Goal: Task Accomplishment & Management: Use online tool/utility

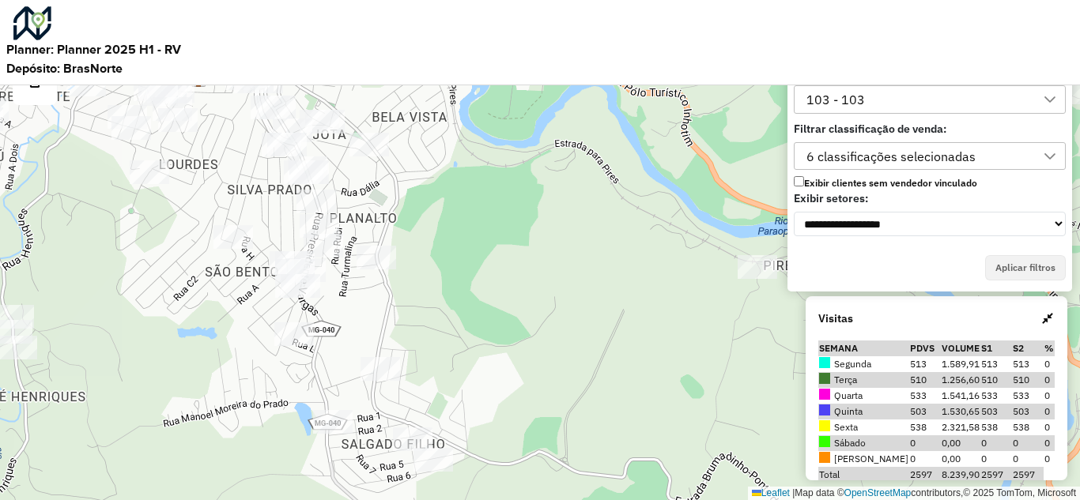
scroll to position [10, 72]
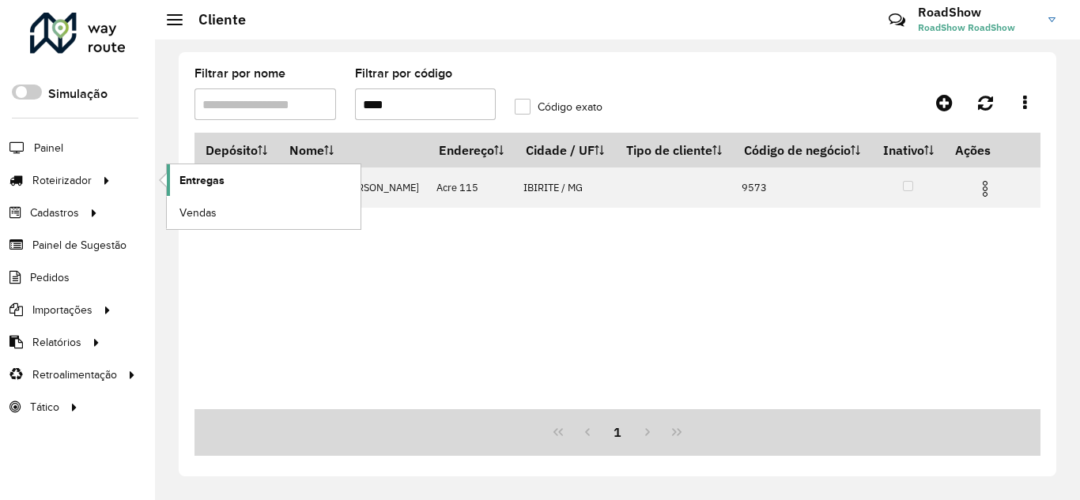
click at [222, 179] on span "Entregas" at bounding box center [201, 180] width 45 height 17
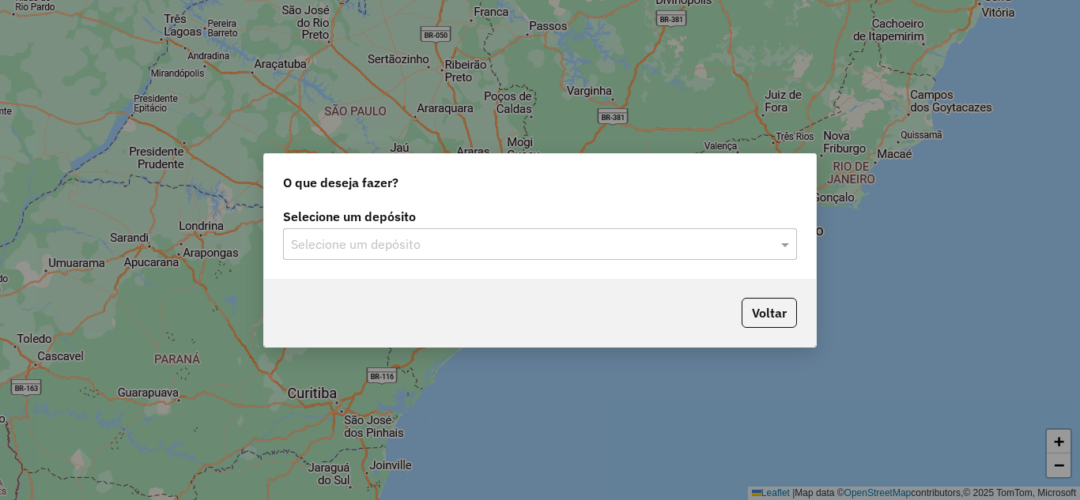
drag, startPoint x: 541, startPoint y: 248, endPoint x: 505, endPoint y: 243, distance: 36.8
click at [541, 246] on input "text" at bounding box center [524, 245] width 466 height 19
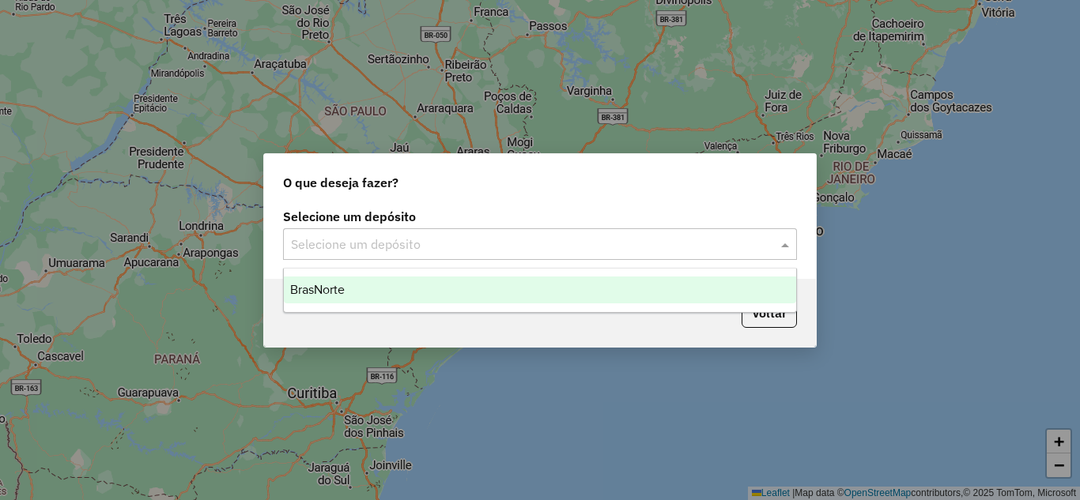
click at [345, 288] on div "BrasNorte" at bounding box center [540, 290] width 512 height 27
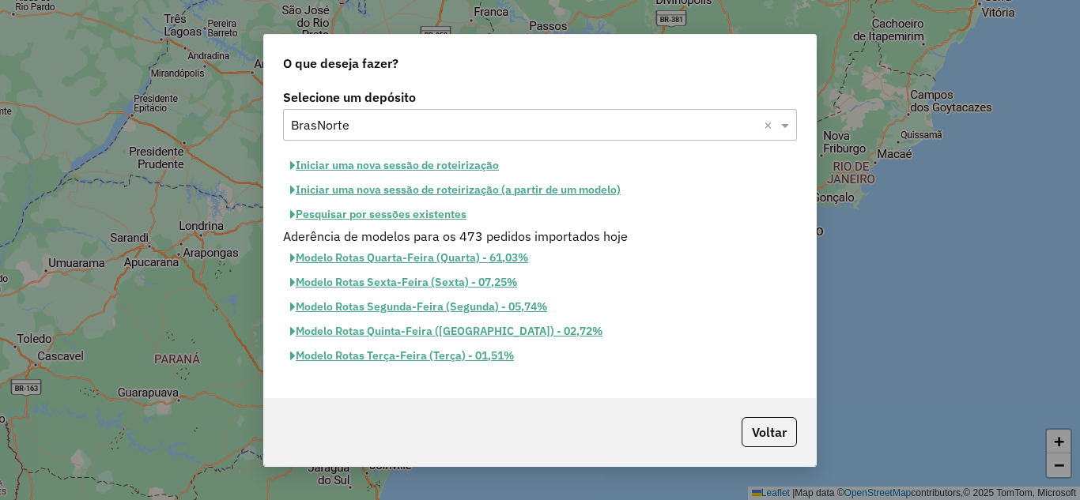
click at [343, 160] on button "Iniciar uma nova sessão de roteirização" at bounding box center [394, 165] width 223 height 25
select select "*"
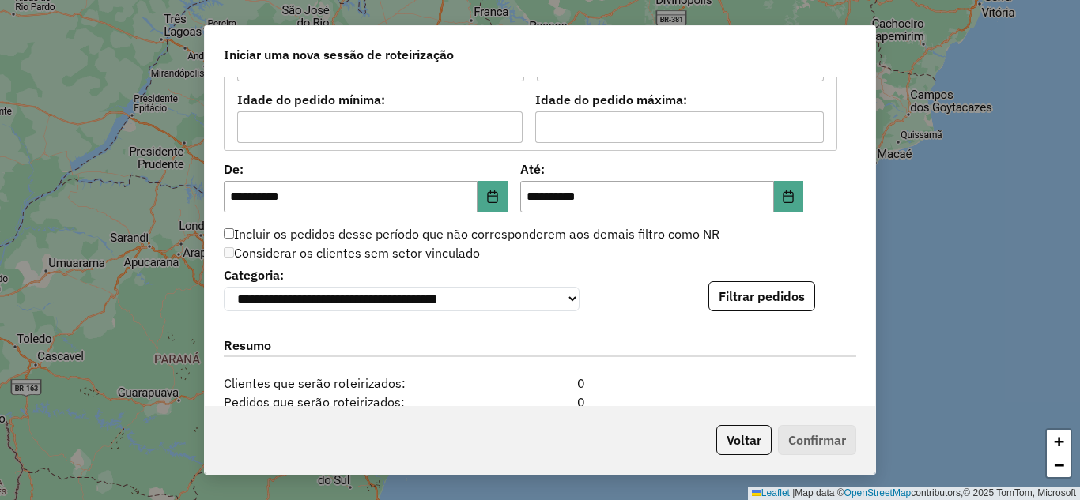
scroll to position [1434, 0]
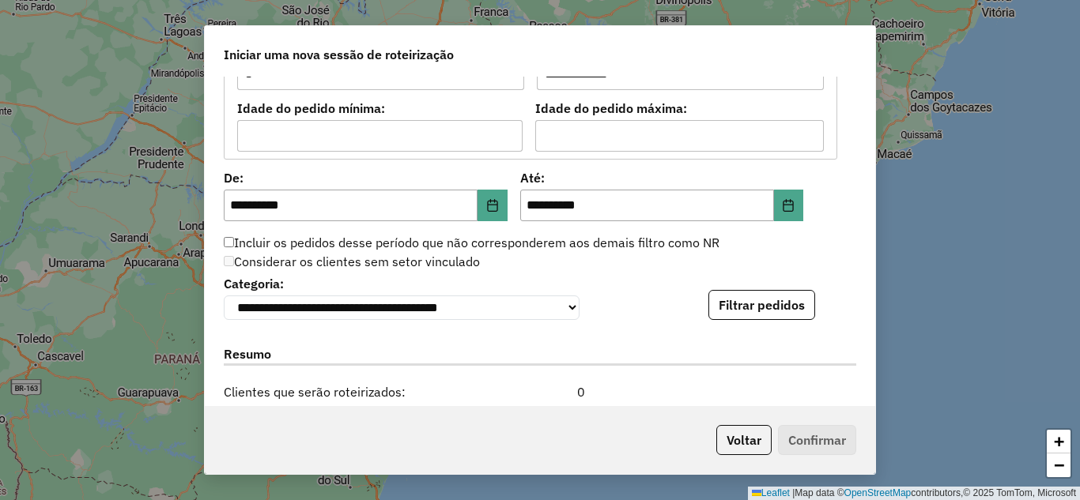
click at [782, 307] on button "Filtrar pedidos" at bounding box center [761, 305] width 107 height 30
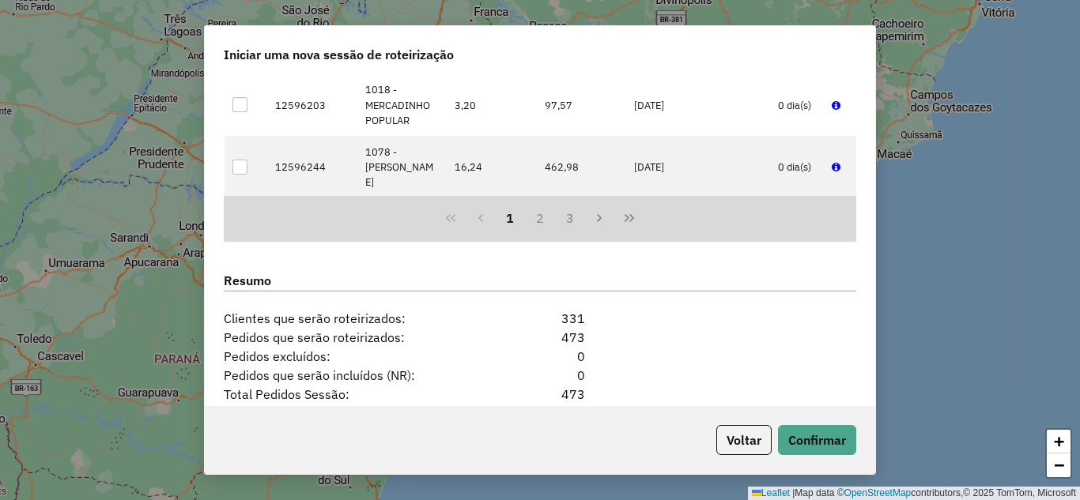
scroll to position [2000, 0]
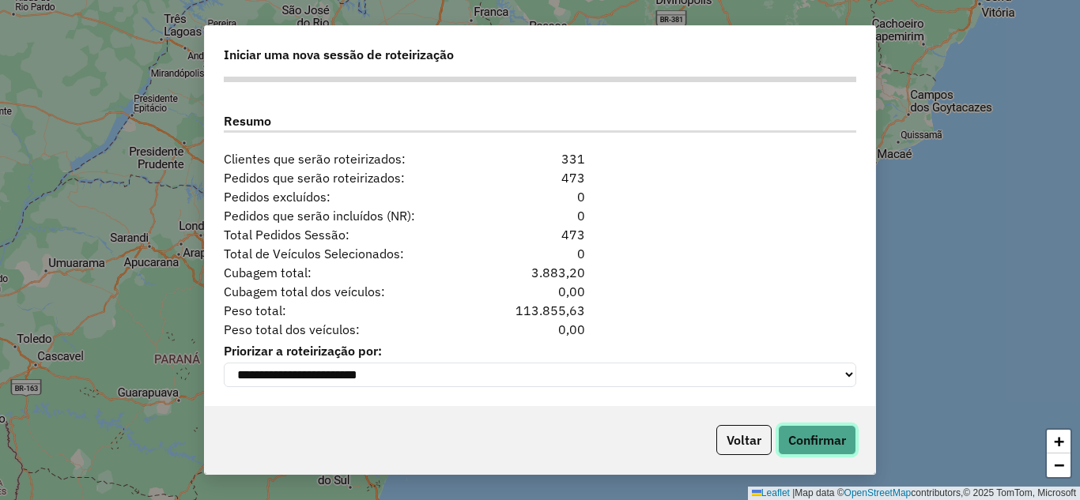
click at [819, 435] on button "Confirmar" at bounding box center [817, 440] width 78 height 30
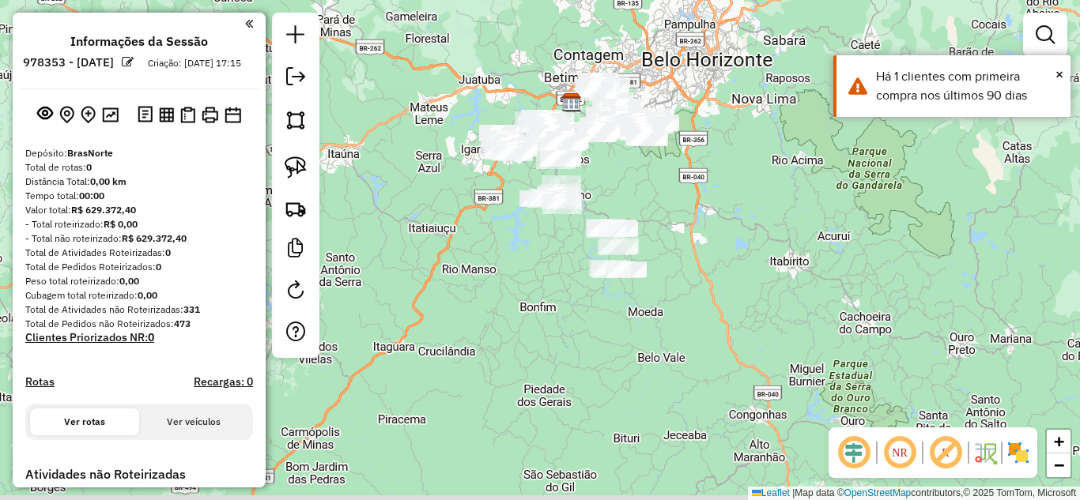
drag, startPoint x: 639, startPoint y: 351, endPoint x: 667, endPoint y: 181, distance: 172.3
click at [670, 184] on div "Janela de atendimento Grade de atendimento Capacidade Transportadoras Veículos …" at bounding box center [540, 250] width 1080 height 500
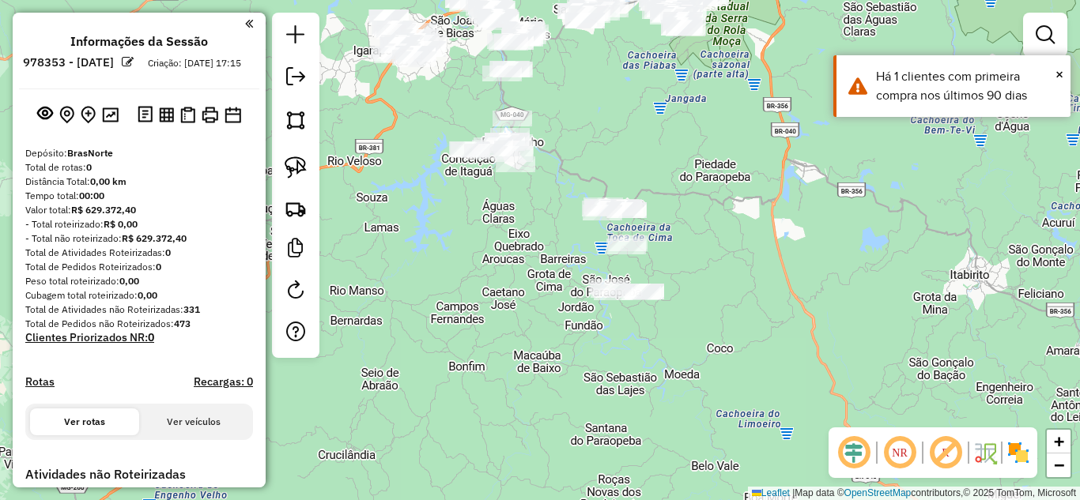
drag, startPoint x: 614, startPoint y: 175, endPoint x: 658, endPoint y: 134, distance: 59.9
click at [665, 137] on div "Janela de atendimento Grade de atendimento Capacidade Transportadoras Veículos …" at bounding box center [540, 250] width 1080 height 500
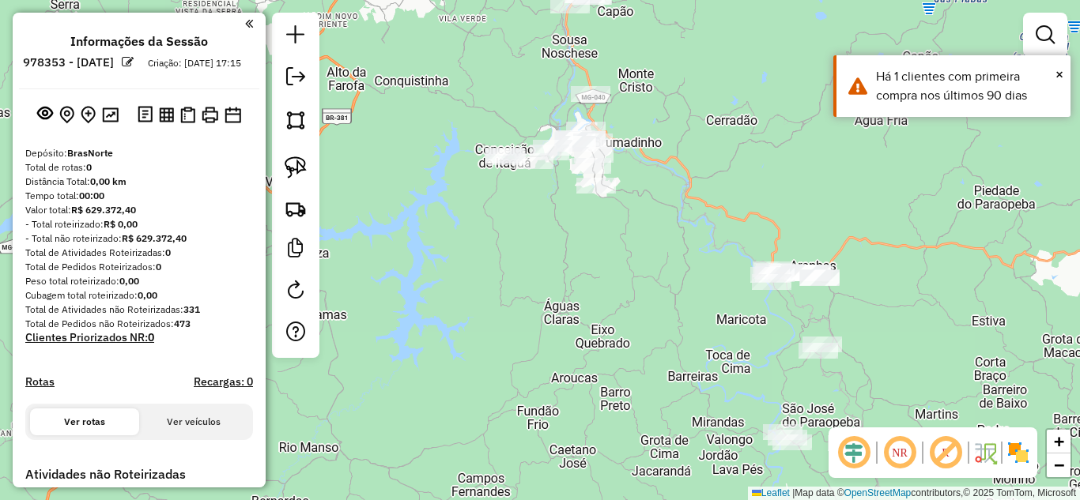
drag, startPoint x: 563, startPoint y: 167, endPoint x: 626, endPoint y: 154, distance: 64.5
click at [634, 165] on div "Janela de atendimento Grade de atendimento Capacidade Transportadoras Veículos …" at bounding box center [540, 250] width 1080 height 500
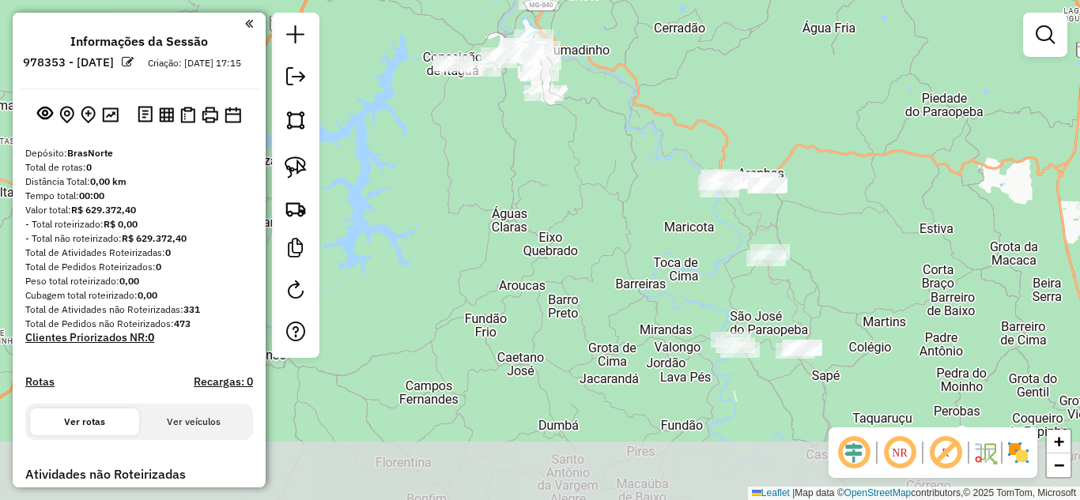
drag, startPoint x: 603, startPoint y: 66, endPoint x: 601, endPoint y: 86, distance: 19.9
click at [589, 47] on div "Janela de atendimento Grade de atendimento Capacidade Transportadoras Veículos …" at bounding box center [540, 250] width 1080 height 500
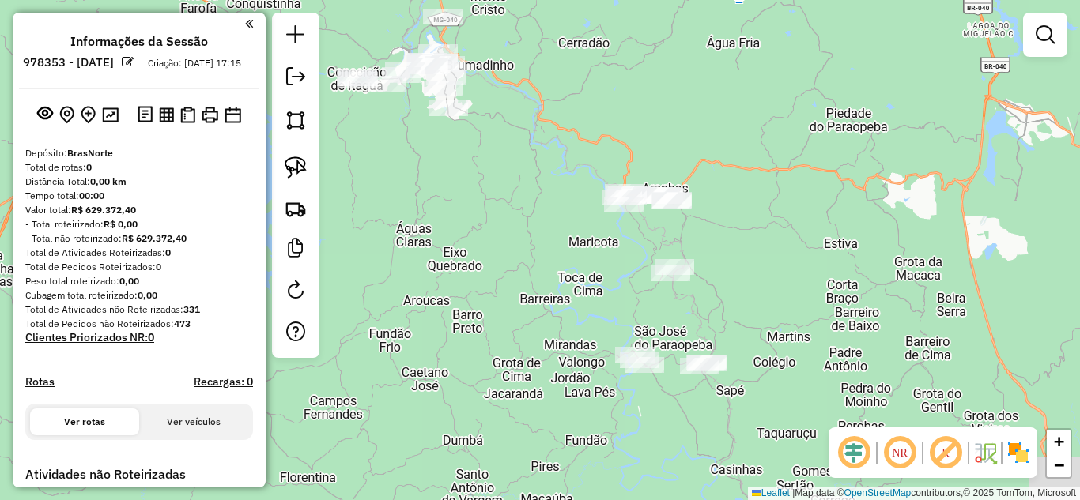
drag, startPoint x: 586, startPoint y: 296, endPoint x: 481, endPoint y: 290, distance: 105.3
click at [481, 311] on div "Janela de atendimento Grade de atendimento Capacidade Transportadoras Veículos …" at bounding box center [540, 250] width 1080 height 500
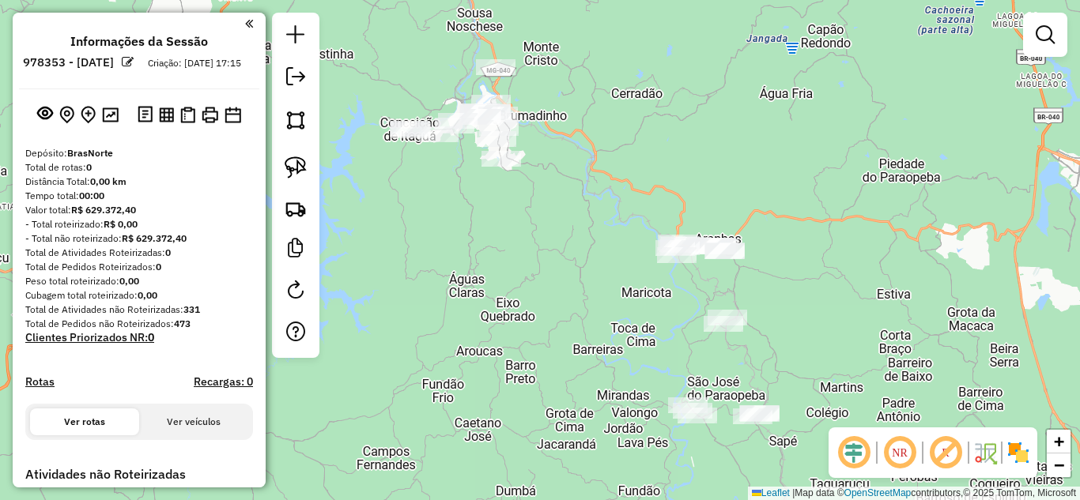
drag, startPoint x: 468, startPoint y: 288, endPoint x: 544, endPoint y: 276, distance: 76.8
click at [552, 318] on div "Janela de atendimento Grade de atendimento Capacidade Transportadoras Veículos …" at bounding box center [540, 250] width 1080 height 500
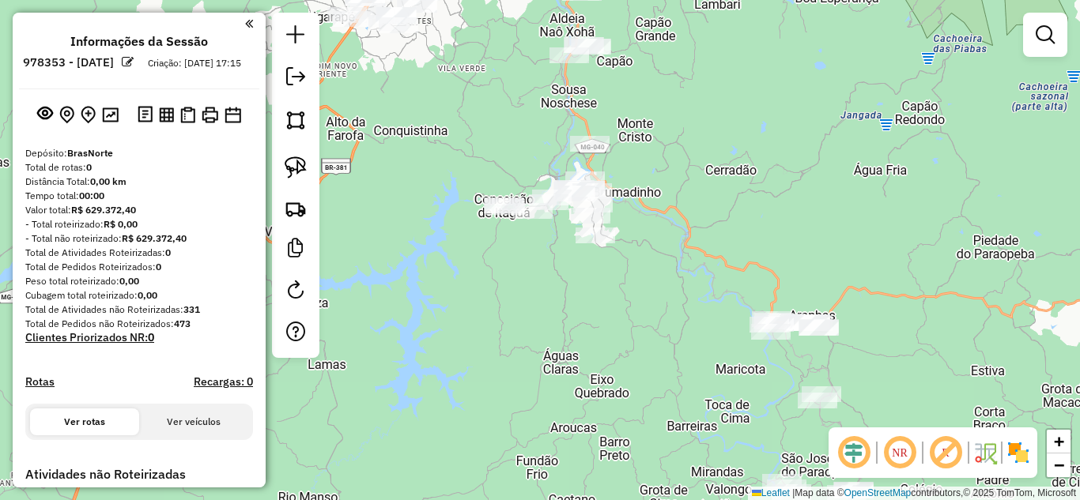
drag, startPoint x: 416, startPoint y: 254, endPoint x: 272, endPoint y: 190, distance: 157.4
click at [432, 289] on div "Janela de atendimento Grade de atendimento Capacidade Transportadoras Veículos …" at bounding box center [540, 250] width 1080 height 500
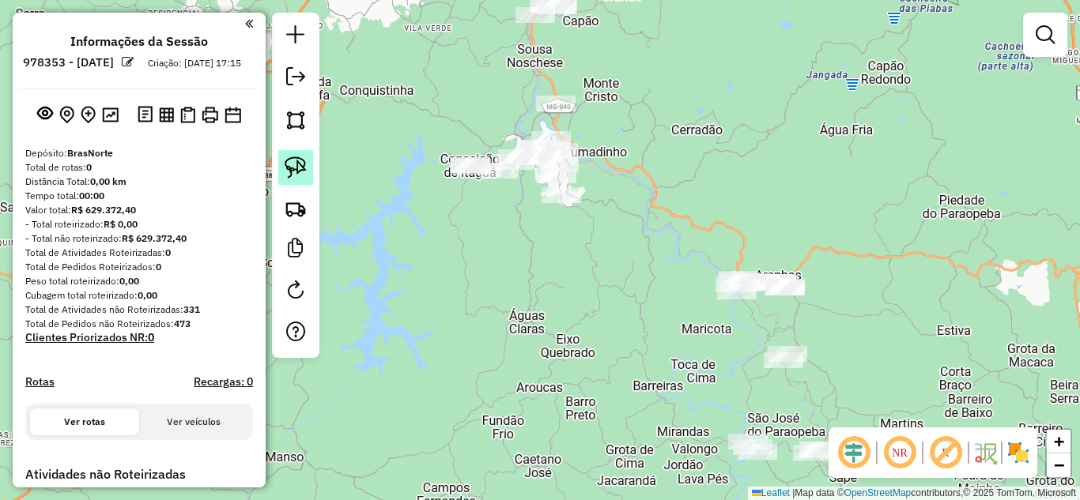
click at [290, 166] on img at bounding box center [296, 167] width 22 height 22
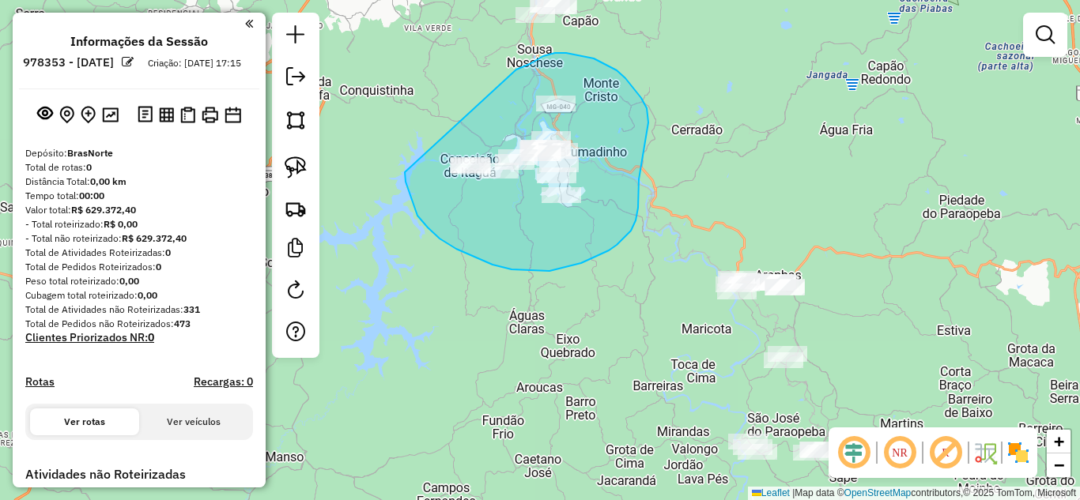
drag, startPoint x: 405, startPoint y: 172, endPoint x: 469, endPoint y: 138, distance: 73.5
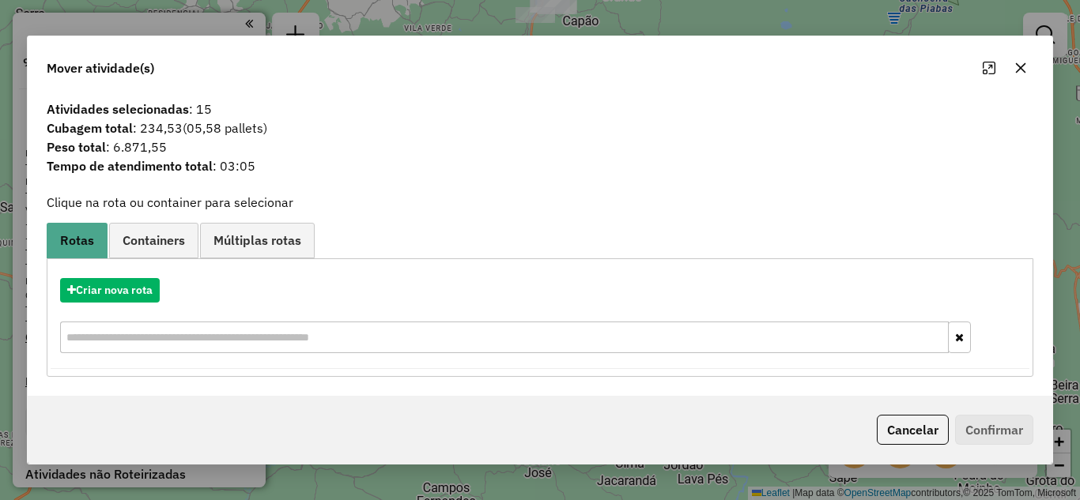
click at [1018, 65] on icon "button" at bounding box center [1020, 68] width 13 height 13
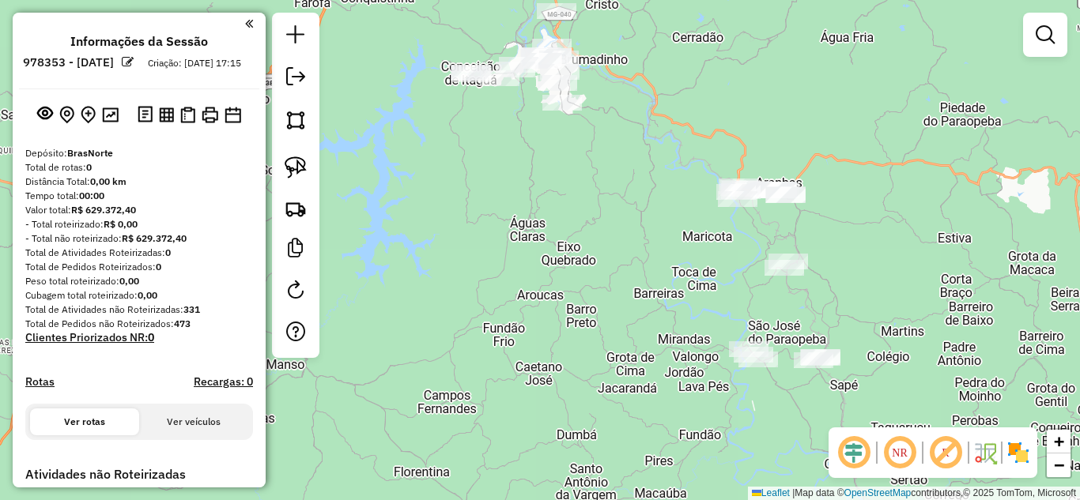
drag, startPoint x: 648, startPoint y: 224, endPoint x: 635, endPoint y: 125, distance: 100.5
click at [635, 125] on div "Janela de atendimento Grade de atendimento Capacidade Transportadoras Veículos …" at bounding box center [540, 250] width 1080 height 500
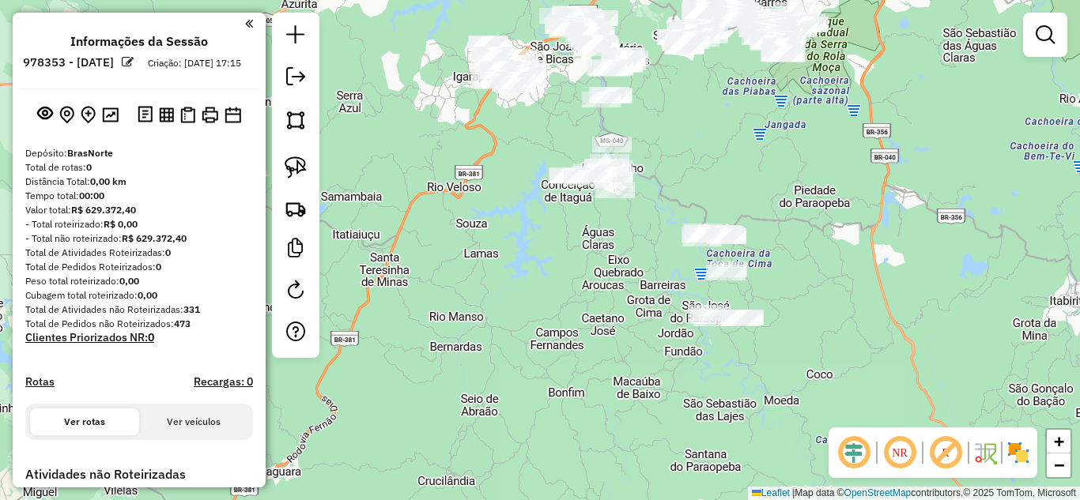
drag, startPoint x: 642, startPoint y: 233, endPoint x: 447, endPoint y: 217, distance: 195.1
click at [649, 269] on div "Janela de atendimento Grade de atendimento Capacidade Transportadoras Veículos …" at bounding box center [540, 250] width 1080 height 500
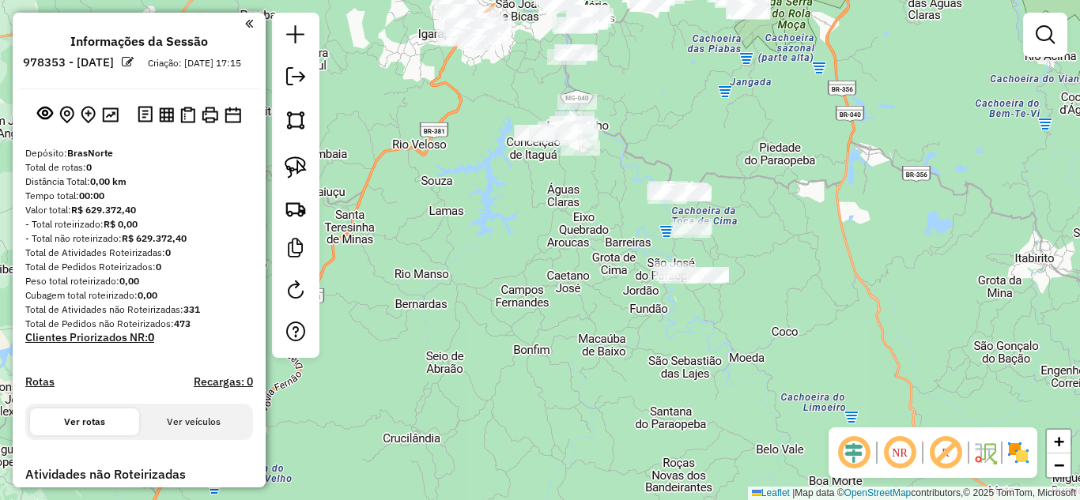
drag, startPoint x: 295, startPoint y: 160, endPoint x: 415, endPoint y: 238, distance: 142.9
click at [296, 163] on img at bounding box center [296, 167] width 22 height 22
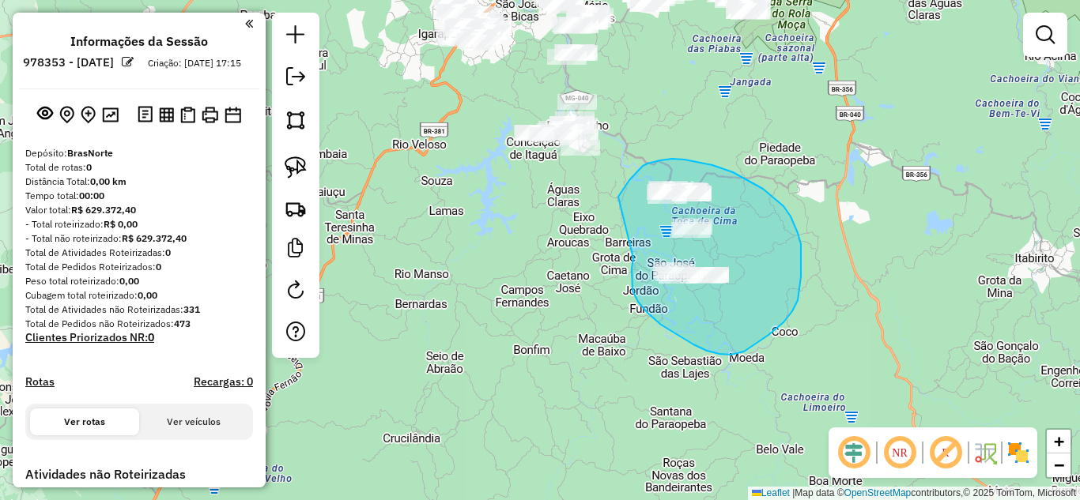
drag, startPoint x: 633, startPoint y: 258, endPoint x: 618, endPoint y: 197, distance: 63.4
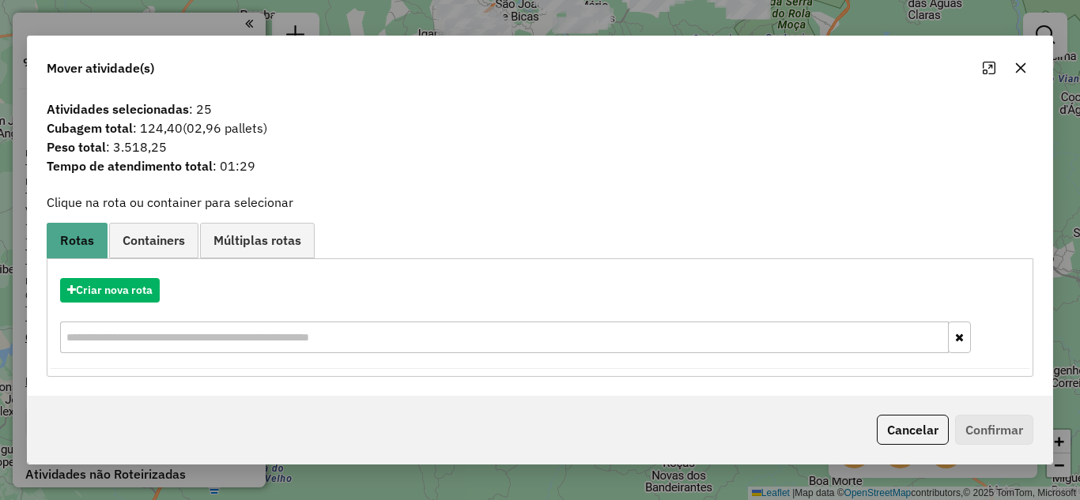
drag, startPoint x: 1023, startPoint y: 68, endPoint x: 936, endPoint y: 77, distance: 88.2
click at [1020, 67] on icon "button" at bounding box center [1020, 68] width 13 height 13
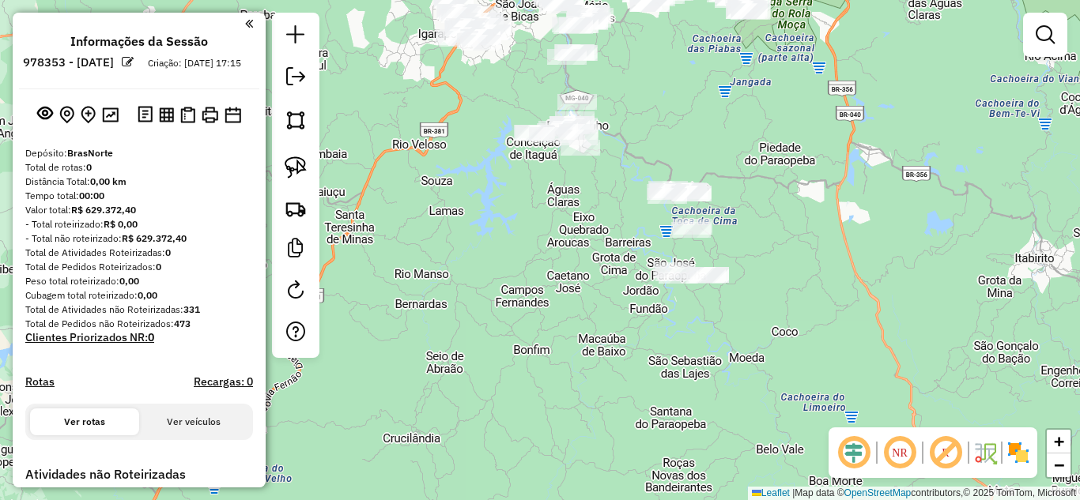
click at [782, 262] on div "Janela de atendimento Grade de atendimento Capacidade Transportadoras Veículos …" at bounding box center [540, 250] width 1080 height 500
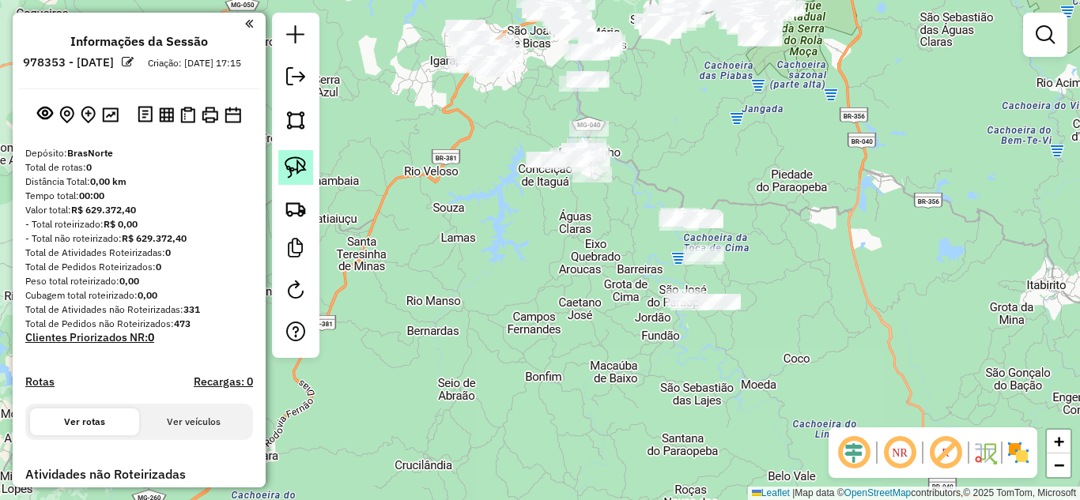
click at [300, 171] on img at bounding box center [296, 167] width 22 height 22
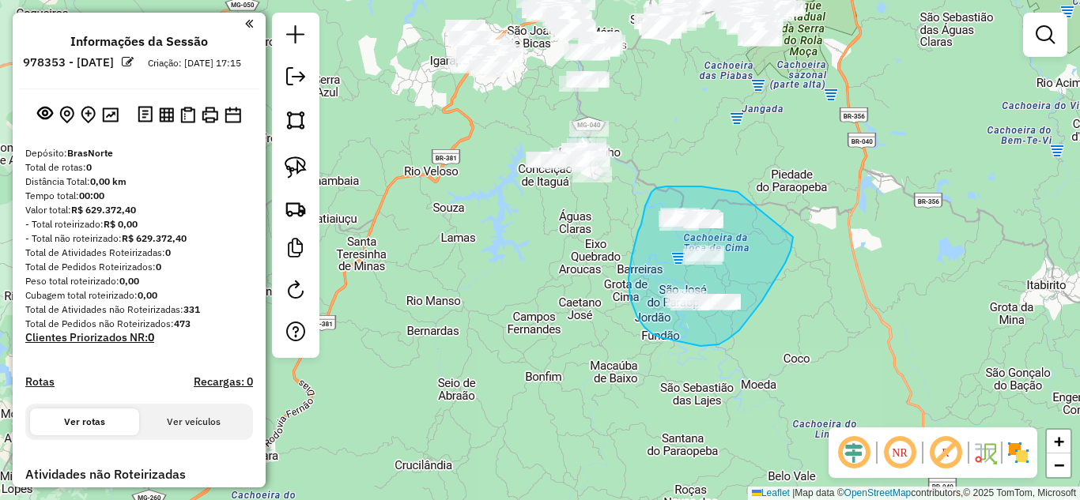
drag, startPoint x: 737, startPoint y: 192, endPoint x: 793, endPoint y: 236, distance: 70.4
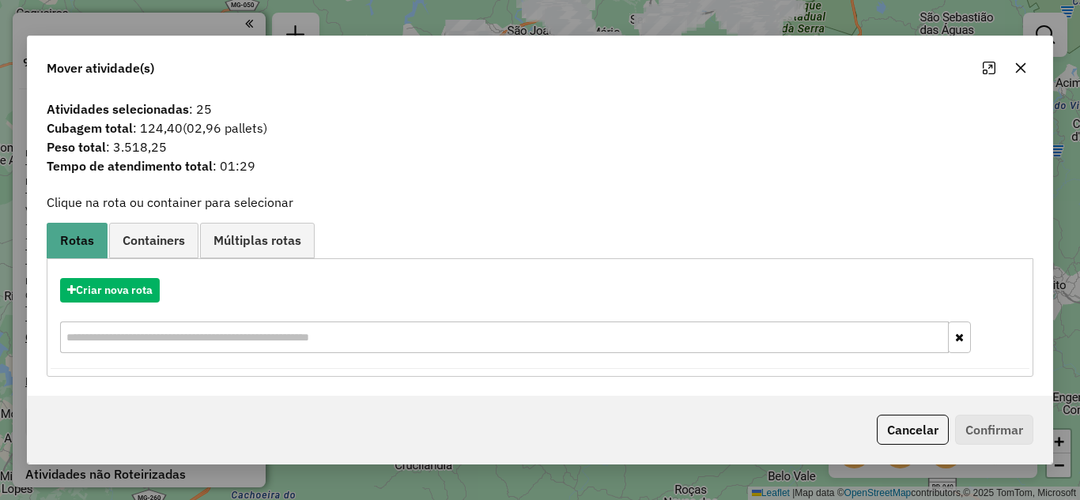
click at [1020, 70] on icon "button" at bounding box center [1020, 68] width 13 height 13
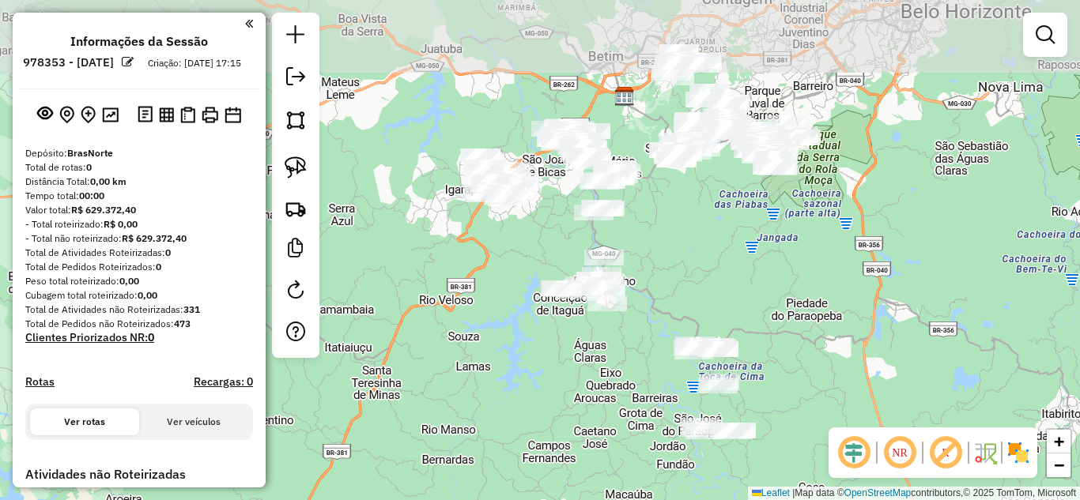
drag, startPoint x: 550, startPoint y: 258, endPoint x: 565, endPoint y: 360, distance: 103.1
click at [565, 360] on div "Janela de atendimento Grade de atendimento Capacidade Transportadoras Veículos …" at bounding box center [540, 250] width 1080 height 500
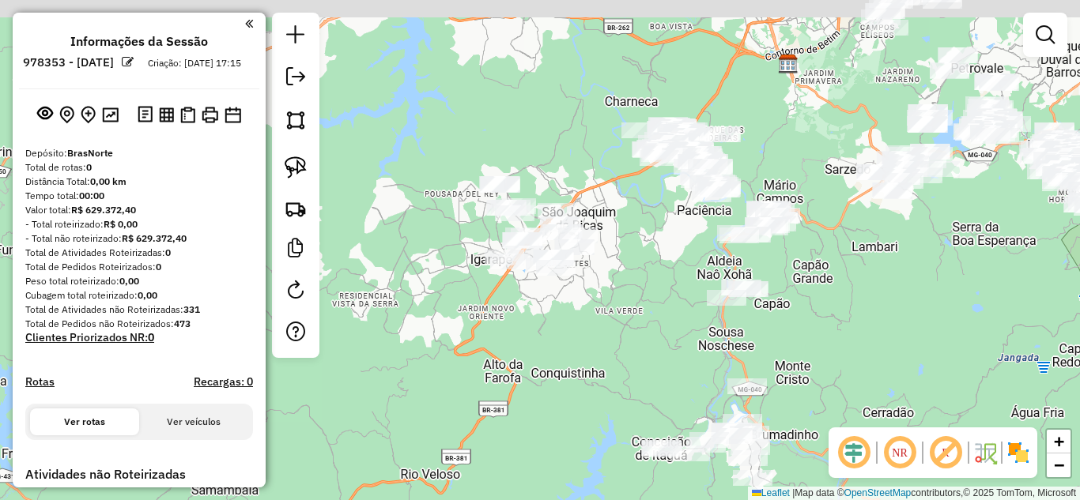
drag, startPoint x: 592, startPoint y: 280, endPoint x: 602, endPoint y: 271, distance: 13.5
click at [607, 297] on div "Janela de atendimento Grade de atendimento Capacidade Transportadoras Veículos …" at bounding box center [540, 250] width 1080 height 500
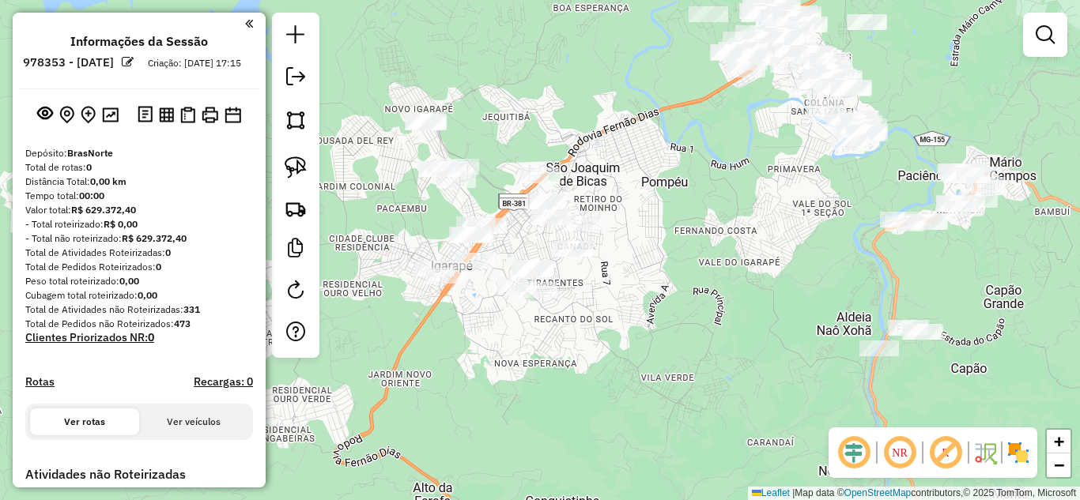
drag, startPoint x: 637, startPoint y: 277, endPoint x: 667, endPoint y: 268, distance: 31.5
click at [667, 268] on div "Janela de atendimento Grade de atendimento Capacidade Transportadoras Veículos …" at bounding box center [540, 250] width 1080 height 500
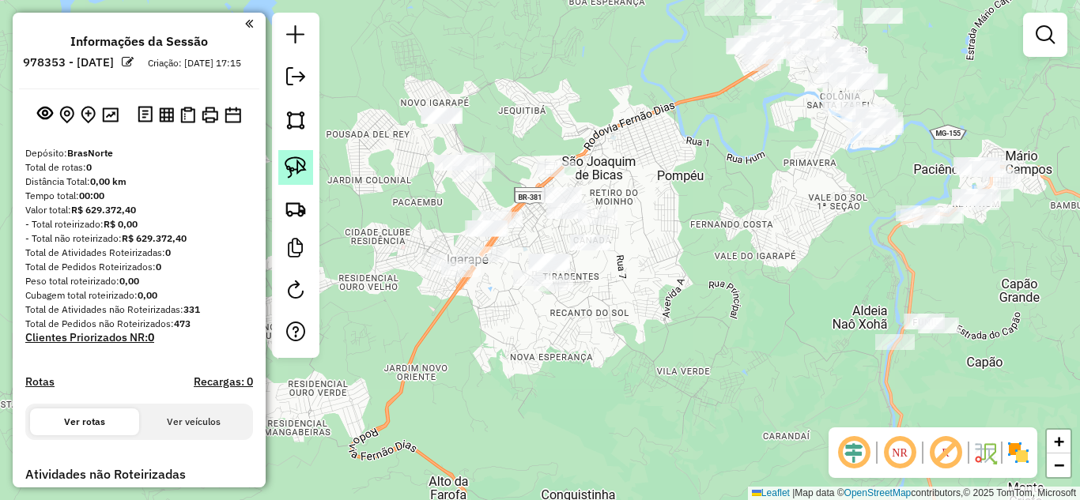
click at [303, 172] on img at bounding box center [296, 167] width 22 height 22
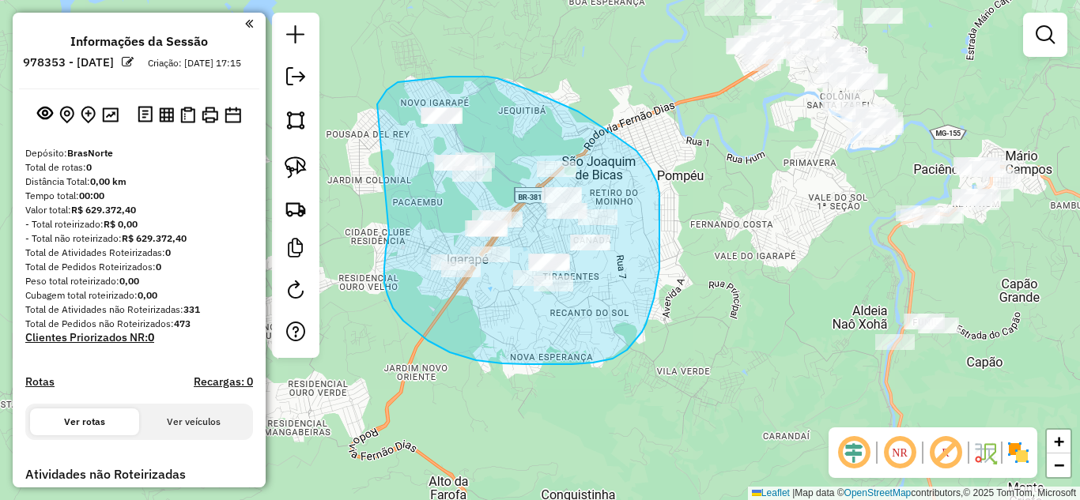
drag, startPoint x: 387, startPoint y: 295, endPoint x: 376, endPoint y: 106, distance: 189.2
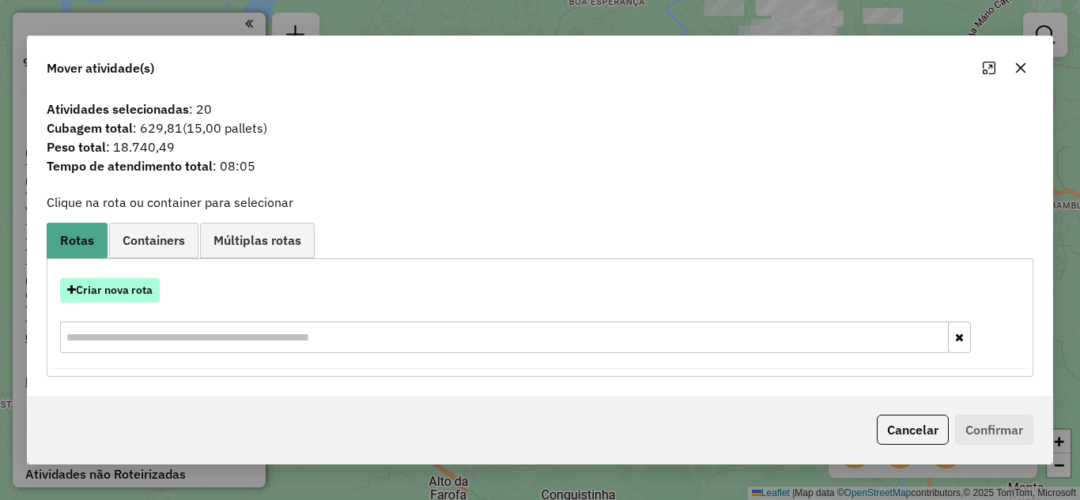
click at [138, 288] on button "Criar nova rota" at bounding box center [110, 290] width 100 height 25
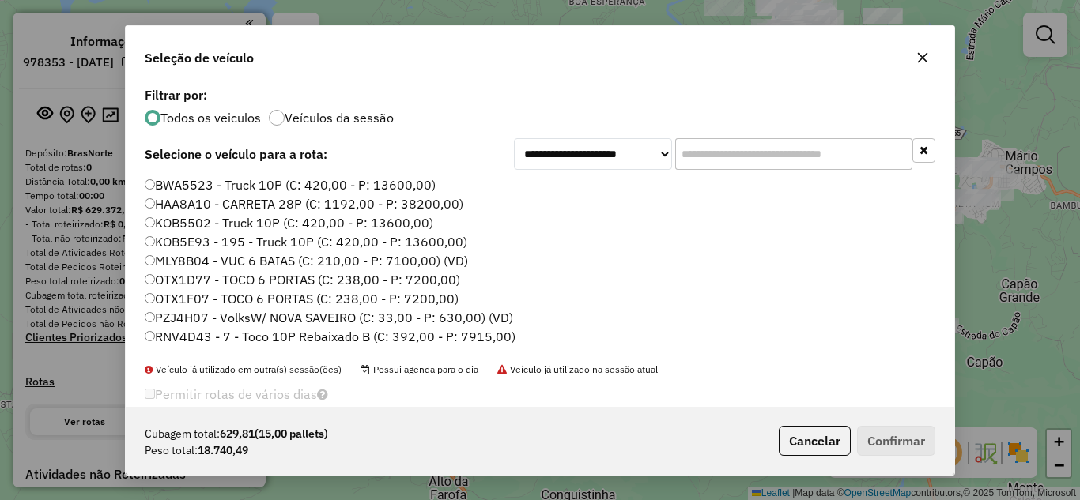
scroll to position [9, 5]
click at [740, 149] on input "text" at bounding box center [793, 154] width 237 height 32
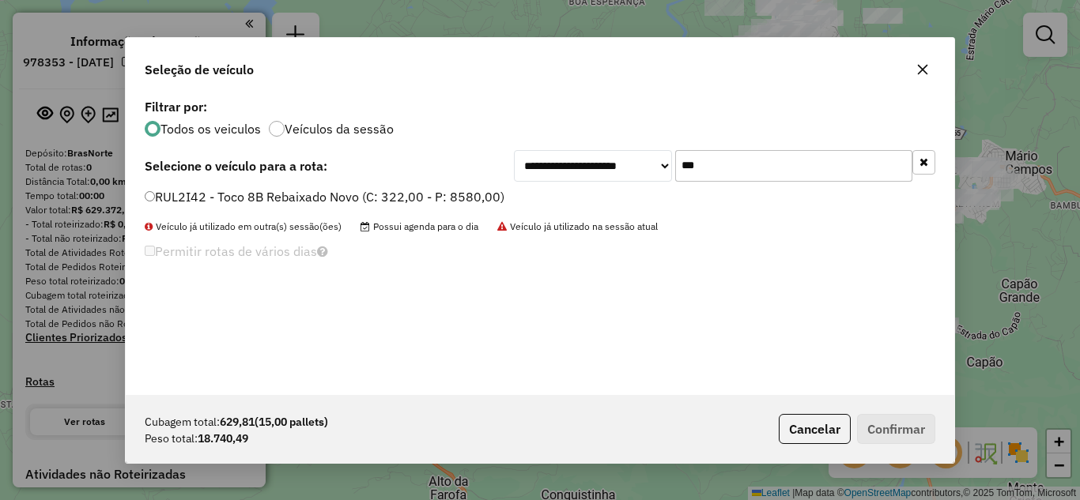
type input "***"
click at [899, 434] on button "Confirmar" at bounding box center [896, 429] width 78 height 30
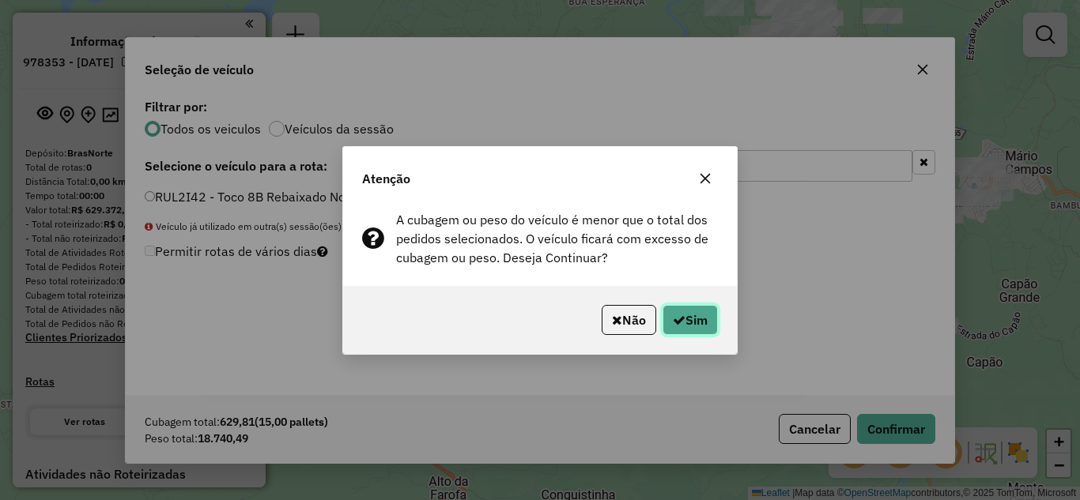
click at [692, 319] on button "Sim" at bounding box center [689, 320] width 55 height 30
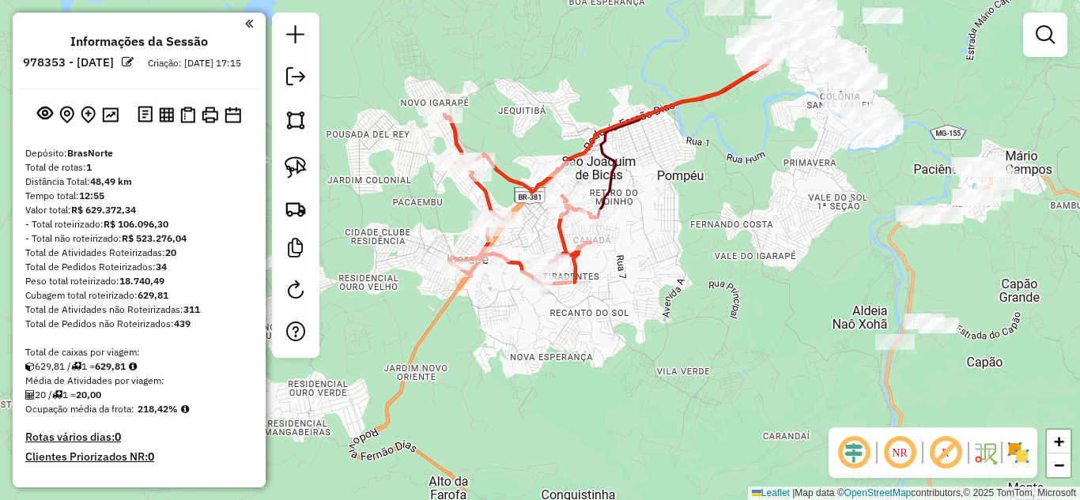
click at [515, 179] on icon at bounding box center [520, 200] width 153 height 170
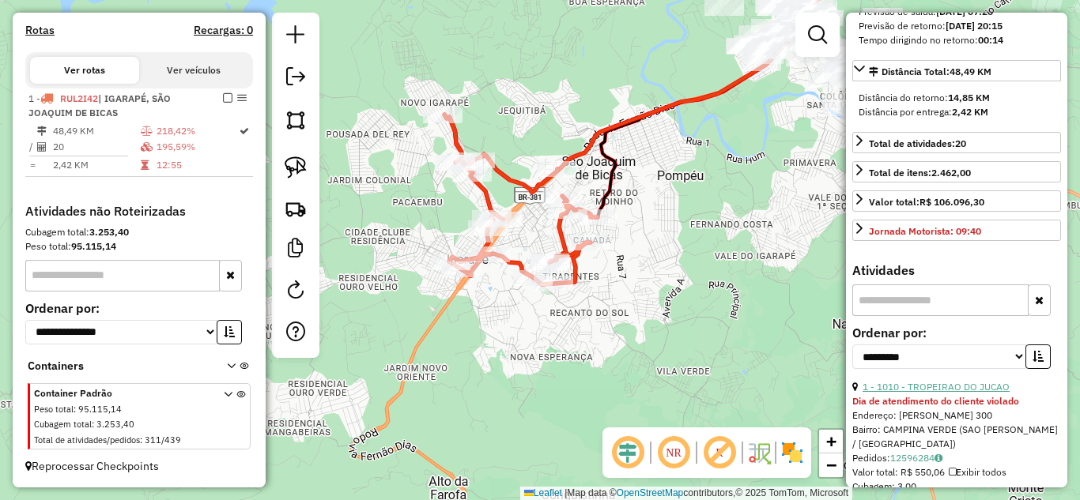
scroll to position [474, 0]
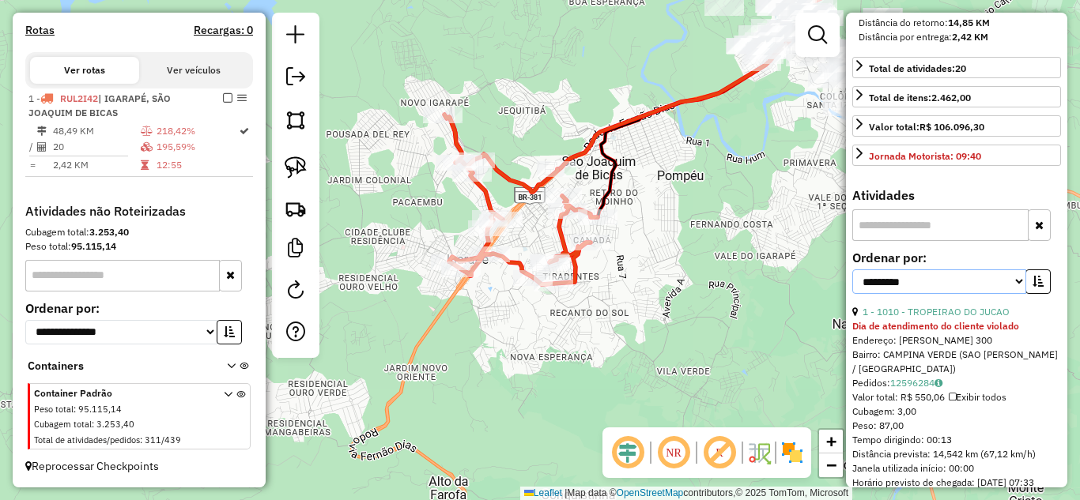
drag, startPoint x: 1011, startPoint y: 322, endPoint x: 982, endPoint y: 319, distance: 28.6
click at [1009, 294] on select "**********" at bounding box center [939, 282] width 174 height 25
select select "*********"
click at [852, 294] on select "**********" at bounding box center [939, 282] width 174 height 25
click at [1038, 287] on icon "button" at bounding box center [1037, 281] width 11 height 11
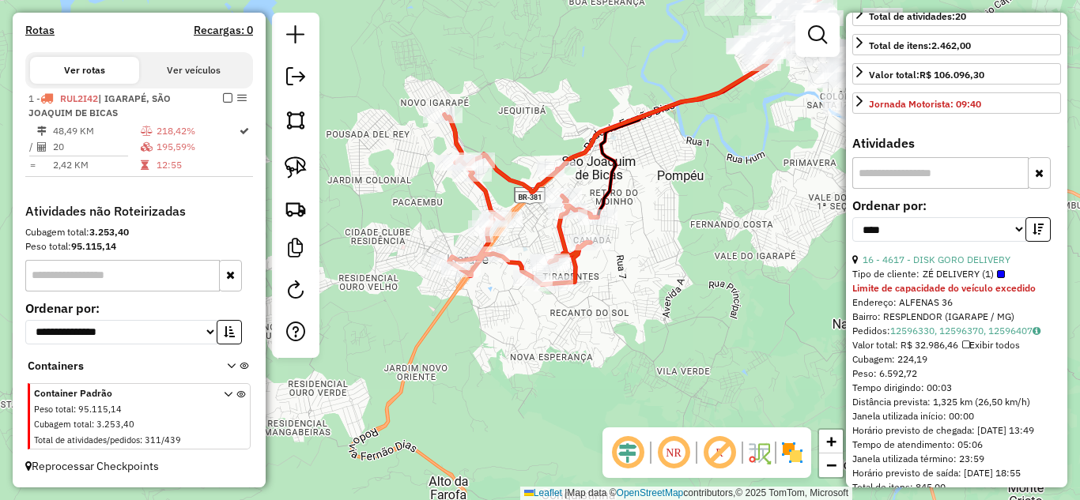
scroll to position [553, 0]
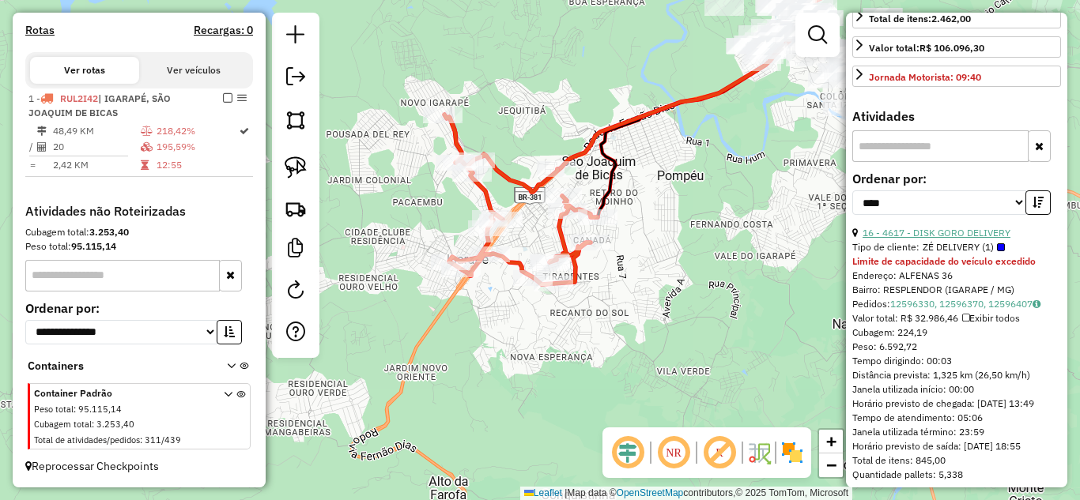
click at [949, 239] on link "16 - 4617 - DISK GORO DELIVERY" at bounding box center [936, 233] width 148 height 12
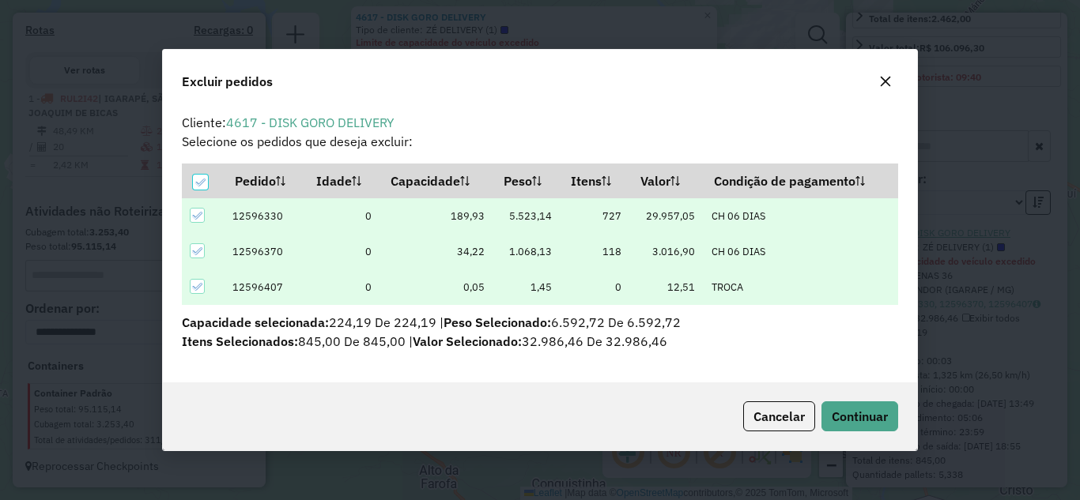
scroll to position [0, 0]
click at [881, 404] on button "Continuar" at bounding box center [859, 416] width 77 height 30
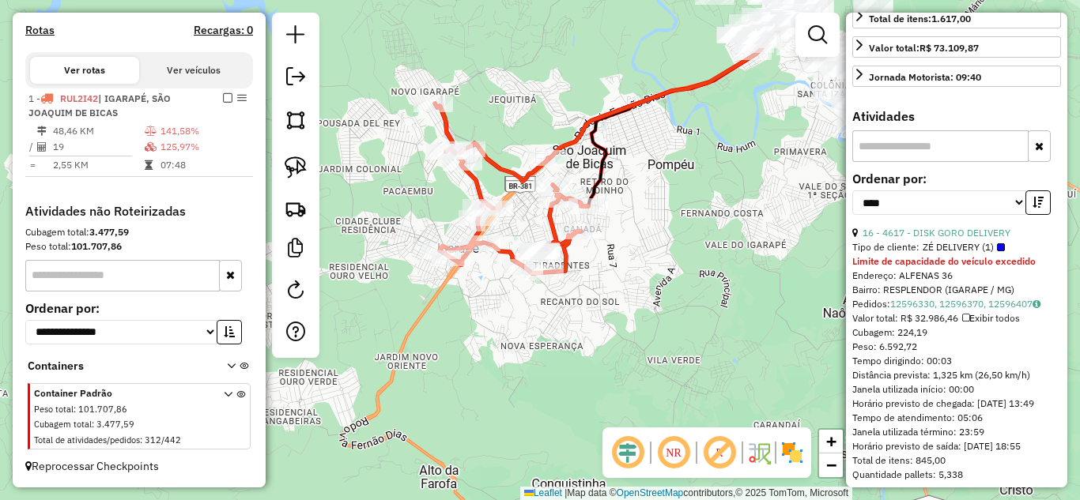
scroll to position [632, 0]
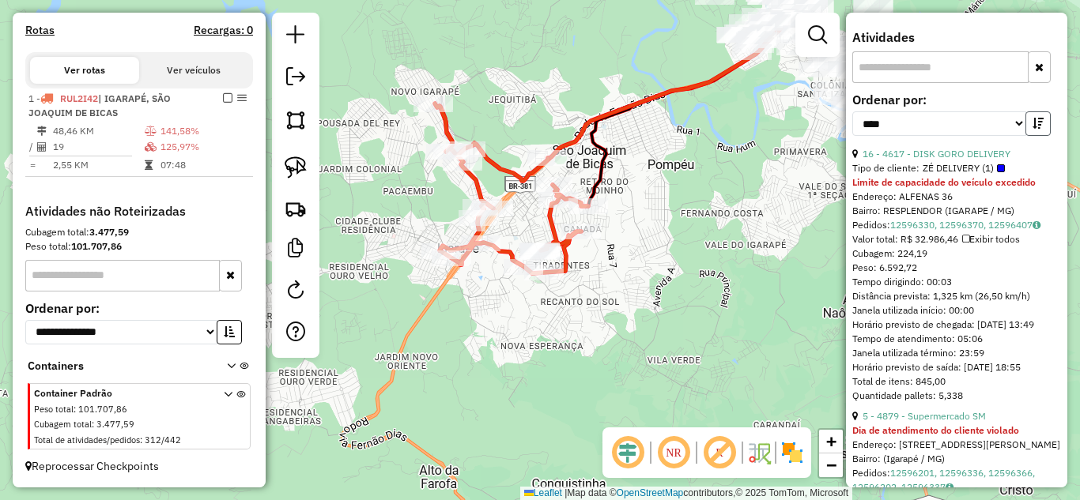
click at [1040, 136] on button "button" at bounding box center [1037, 123] width 25 height 25
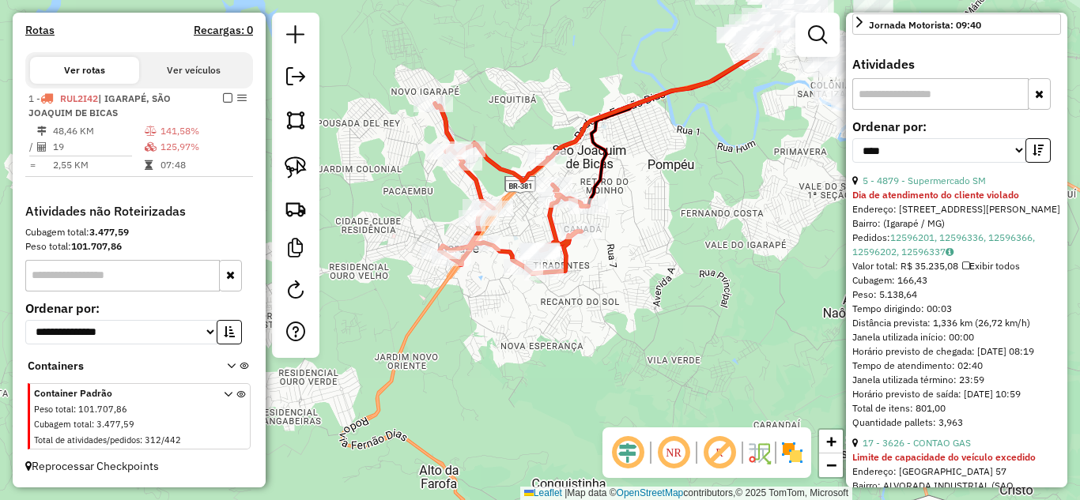
scroll to position [711, 0]
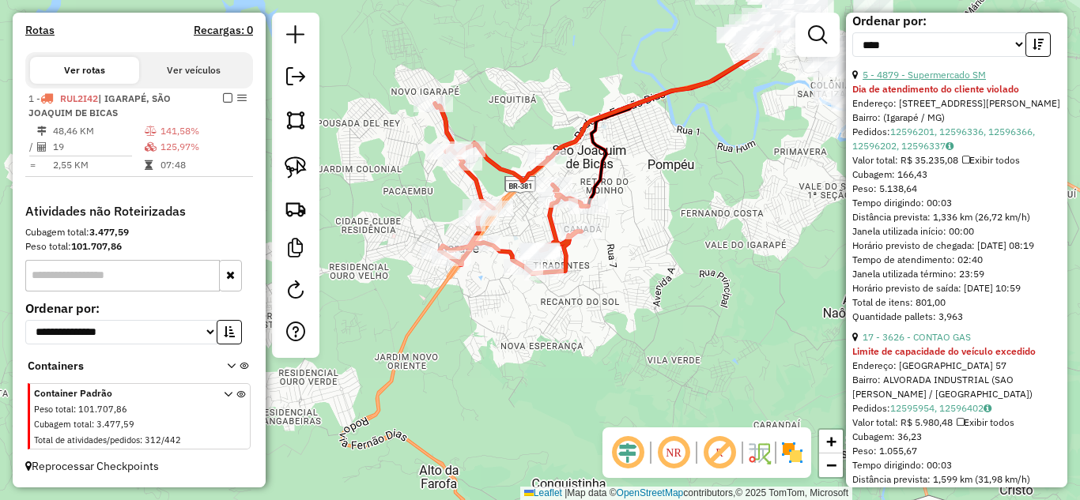
click at [962, 81] on link "5 - 4879 - Supermercado SM" at bounding box center [923, 75] width 123 height 12
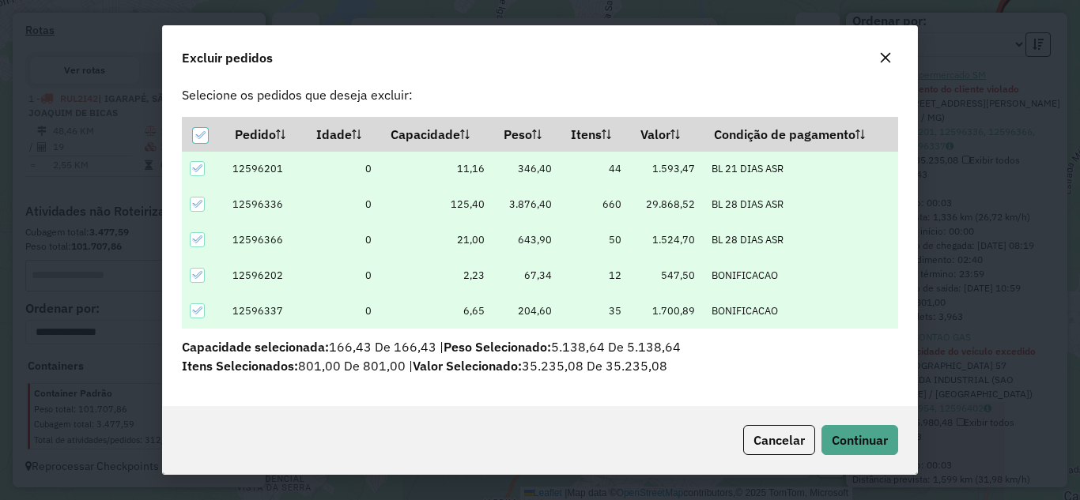
scroll to position [23, 0]
click at [859, 430] on button "Continuar" at bounding box center [859, 440] width 77 height 30
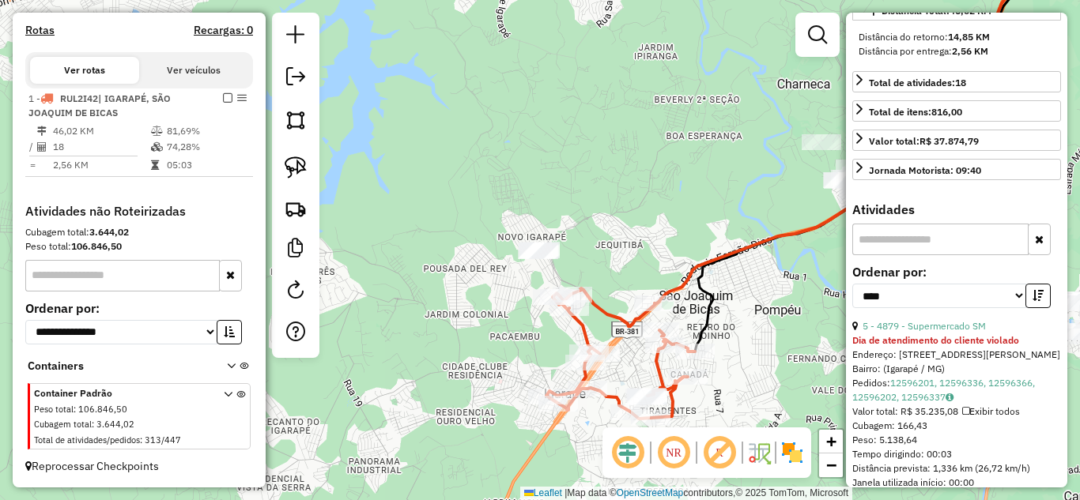
scroll to position [302, 0]
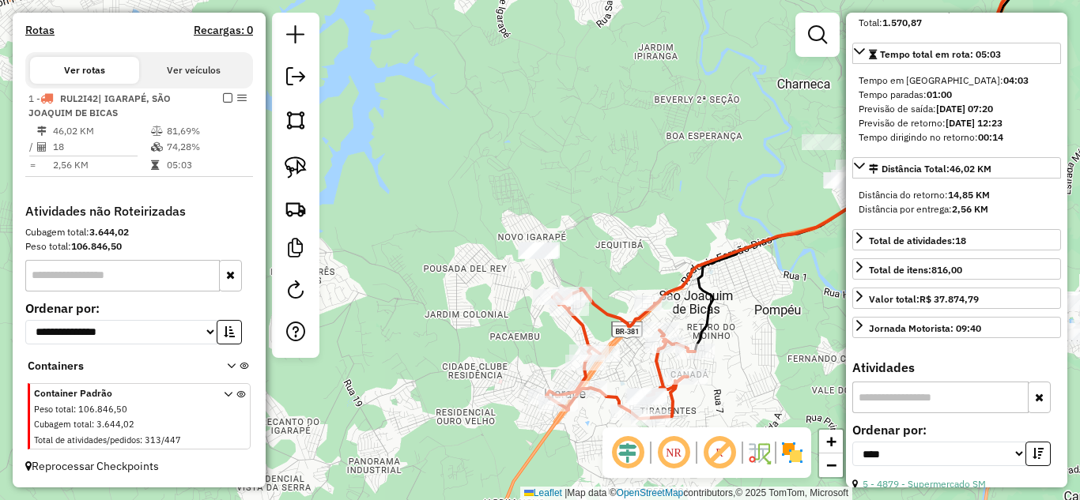
click at [223, 96] on em at bounding box center [227, 97] width 9 height 9
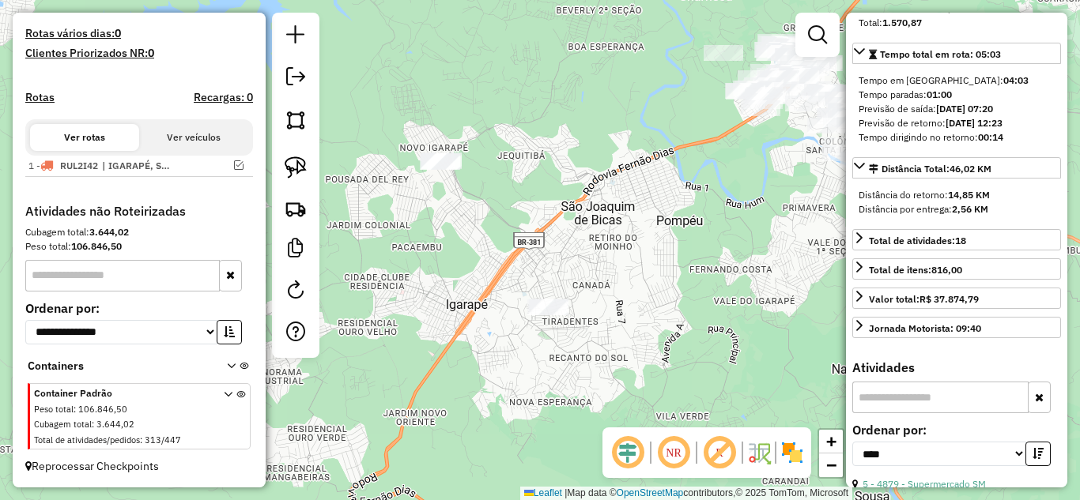
drag, startPoint x: 480, startPoint y: 97, endPoint x: 463, endPoint y: 113, distance: 22.9
click at [447, 90] on div "Janela de atendimento Grade de atendimento Capacidade Transportadoras Veículos …" at bounding box center [540, 250] width 1080 height 500
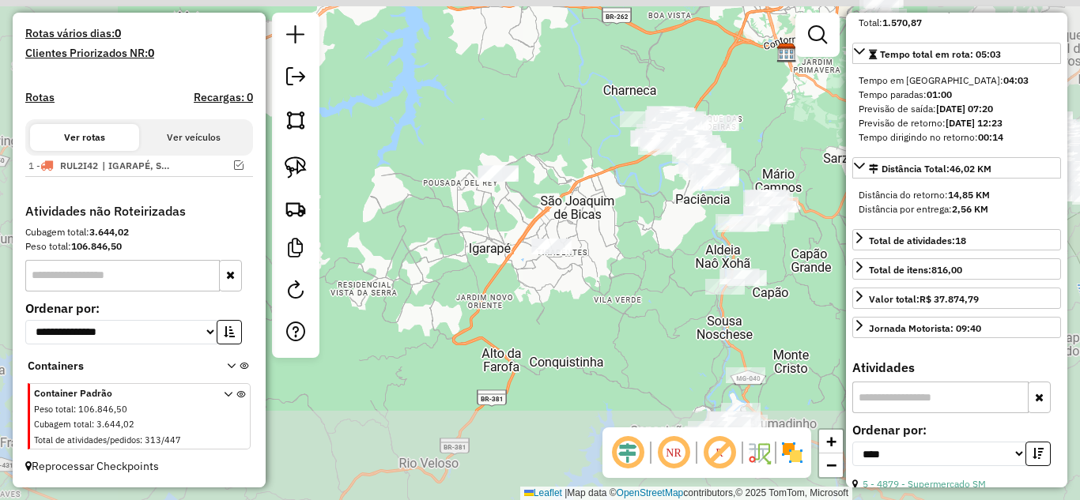
drag, startPoint x: 680, startPoint y: 249, endPoint x: 643, endPoint y: 288, distance: 53.7
click at [631, 271] on div "Janela de atendimento Grade de atendimento Capacidade Transportadoras Veículos …" at bounding box center [540, 250] width 1080 height 500
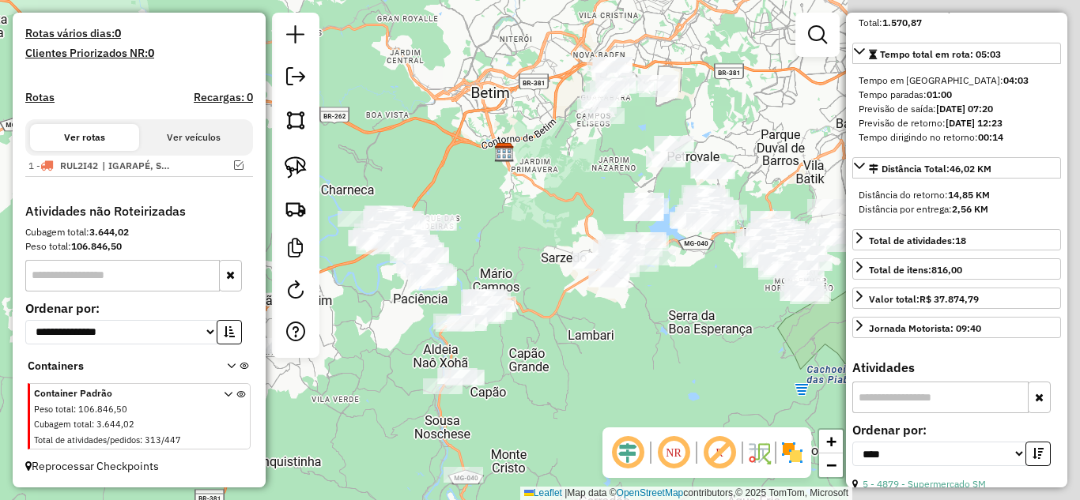
drag, startPoint x: 559, startPoint y: 369, endPoint x: 508, endPoint y: 352, distance: 53.5
click at [303, 447] on div "Janela de atendimento Grade de atendimento Capacidade Transportadoras Veículos …" at bounding box center [540, 250] width 1080 height 500
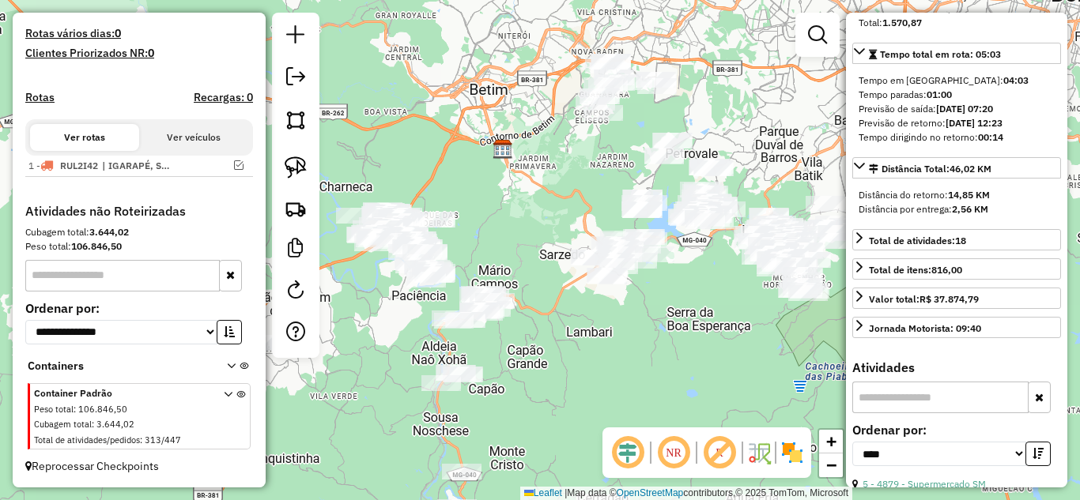
click at [718, 341] on div "Janela de atendimento Grade de atendimento Capacidade Transportadoras Veículos …" at bounding box center [540, 250] width 1080 height 500
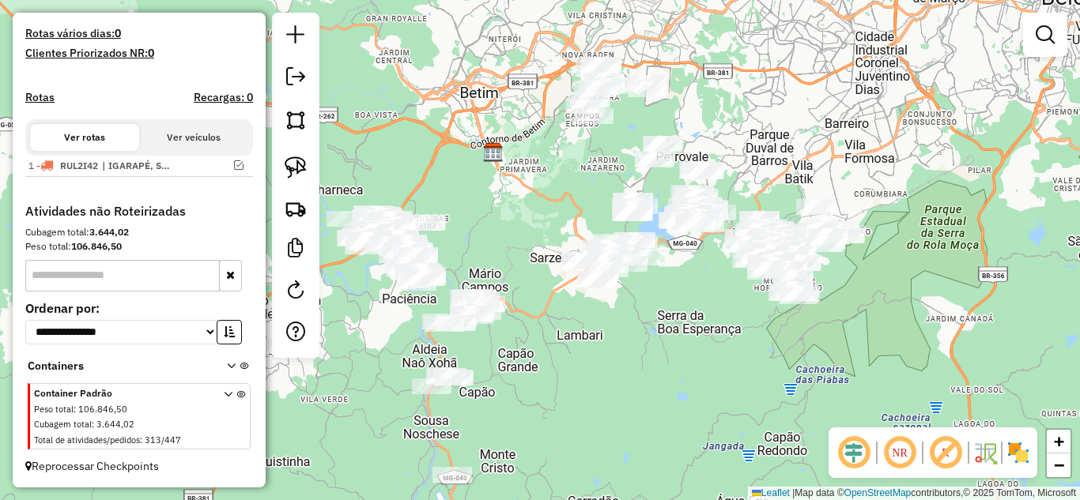
drag, startPoint x: 763, startPoint y: 349, endPoint x: 600, endPoint y: 369, distance: 164.8
click at [597, 379] on div "Janela de atendimento Grade de atendimento Capacidade Transportadoras Veículos …" at bounding box center [540, 250] width 1080 height 500
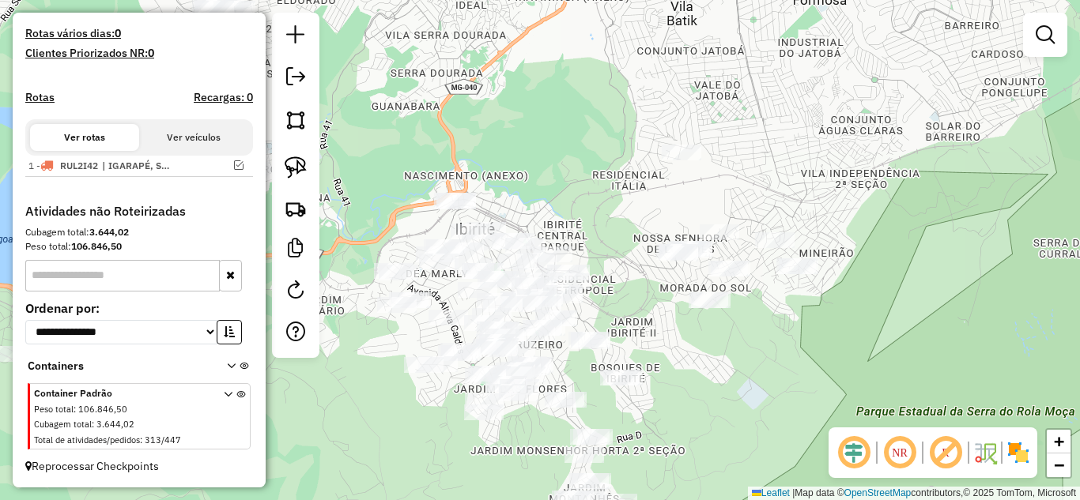
drag, startPoint x: 684, startPoint y: 230, endPoint x: 729, endPoint y: 169, distance: 75.7
click at [726, 169] on div "Janela de atendimento Grade de atendimento Capacidade Transportadoras Veículos …" at bounding box center [540, 250] width 1080 height 500
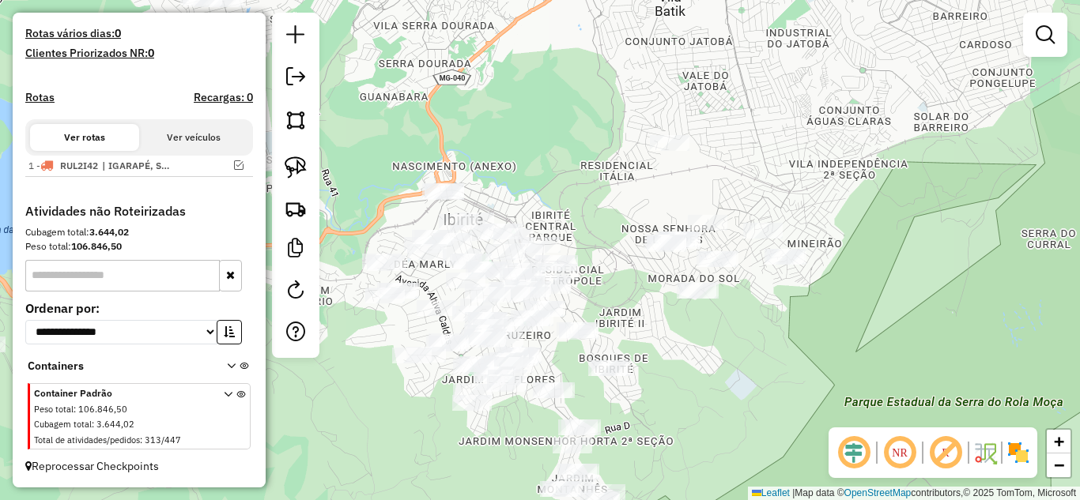
drag, startPoint x: 601, startPoint y: 205, endPoint x: 587, endPoint y: 196, distance: 17.1
click at [587, 196] on div "Janela de atendimento Grade de atendimento Capacidade Transportadoras Veículos …" at bounding box center [540, 250] width 1080 height 500
click at [672, 347] on div "Janela de atendimento Grade de atendimento Capacidade Transportadoras Veículos …" at bounding box center [540, 250] width 1080 height 500
click at [288, 166] on img at bounding box center [296, 167] width 22 height 22
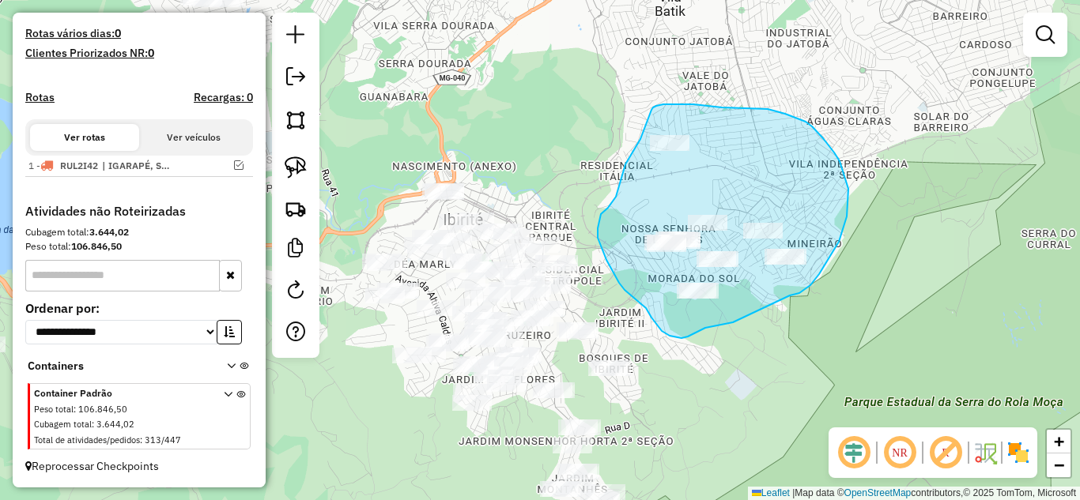
drag, startPoint x: 790, startPoint y: 296, endPoint x: 733, endPoint y: 319, distance: 60.6
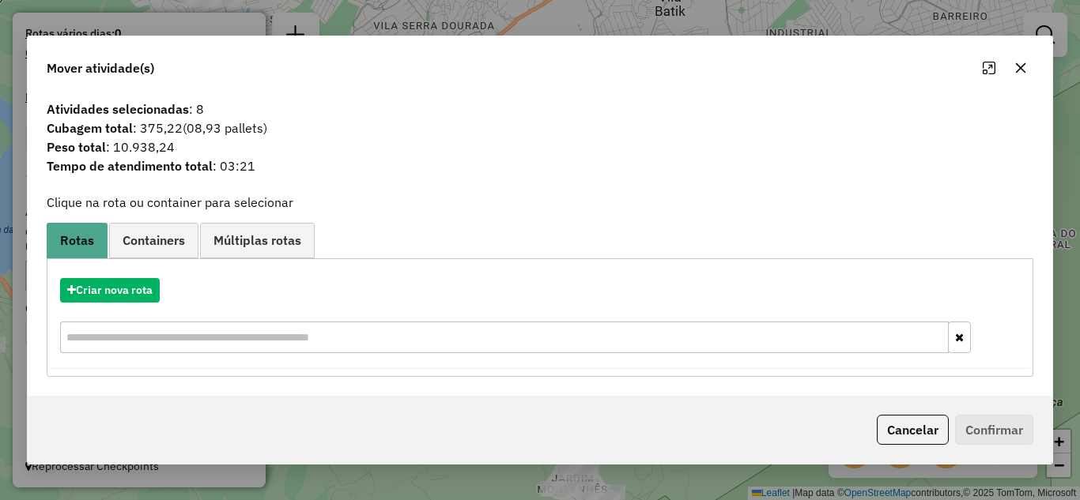
drag, startPoint x: 1026, startPoint y: 67, endPoint x: 749, endPoint y: 57, distance: 276.8
click at [1012, 59] on button "button" at bounding box center [1020, 67] width 25 height 25
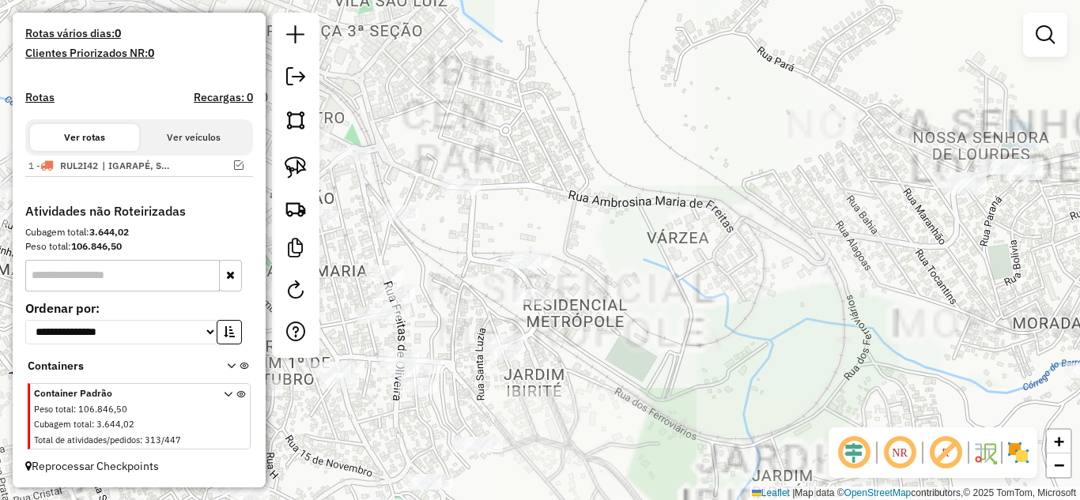
drag, startPoint x: 583, startPoint y: 341, endPoint x: 724, endPoint y: 159, distance: 230.5
click at [739, 163] on div "Janela de atendimento Grade de atendimento Capacidade Transportadoras Veículos …" at bounding box center [540, 250] width 1080 height 500
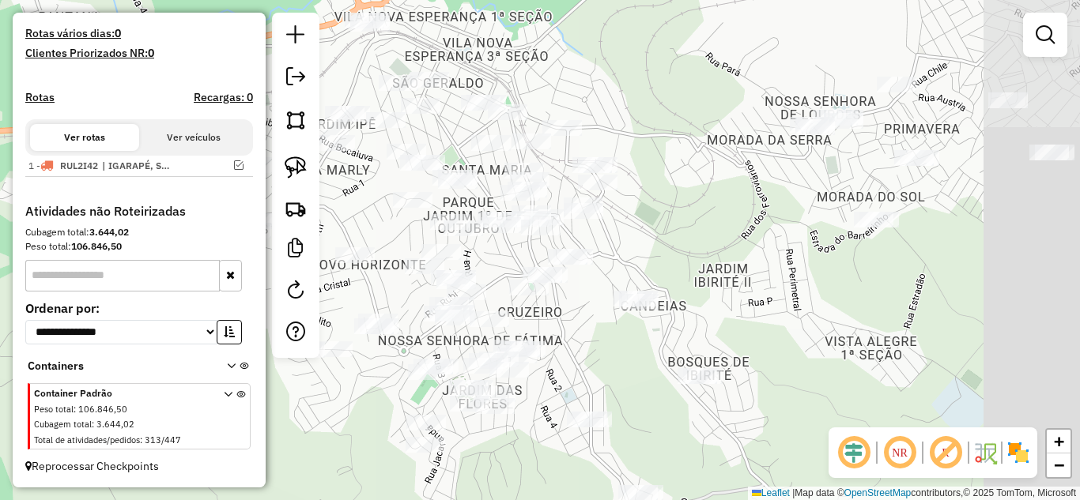
drag, startPoint x: 853, startPoint y: 319, endPoint x: 636, endPoint y: 410, distance: 235.2
click at [636, 410] on div "Janela de atendimento Grade de atendimento Capacidade Transportadoras Veículos …" at bounding box center [540, 250] width 1080 height 500
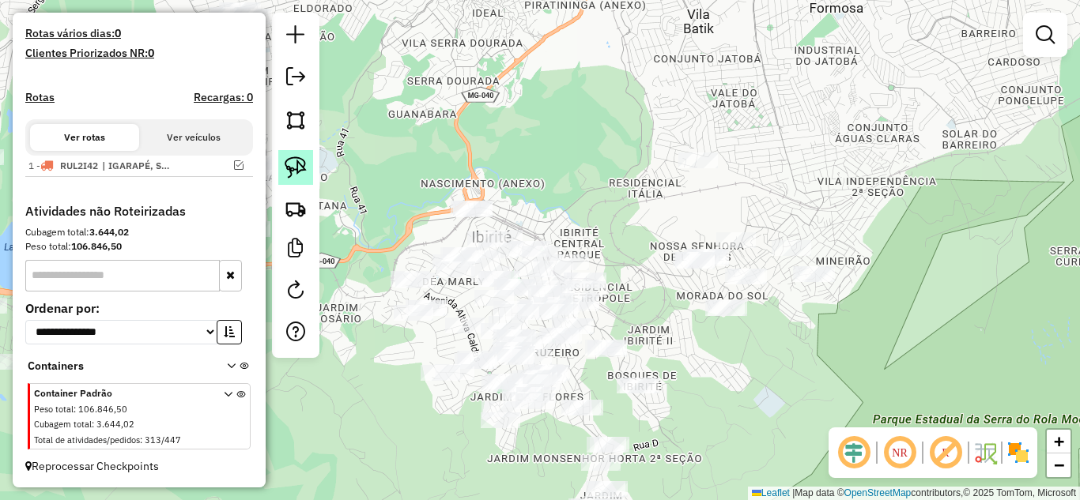
click at [295, 167] on img at bounding box center [296, 167] width 22 height 22
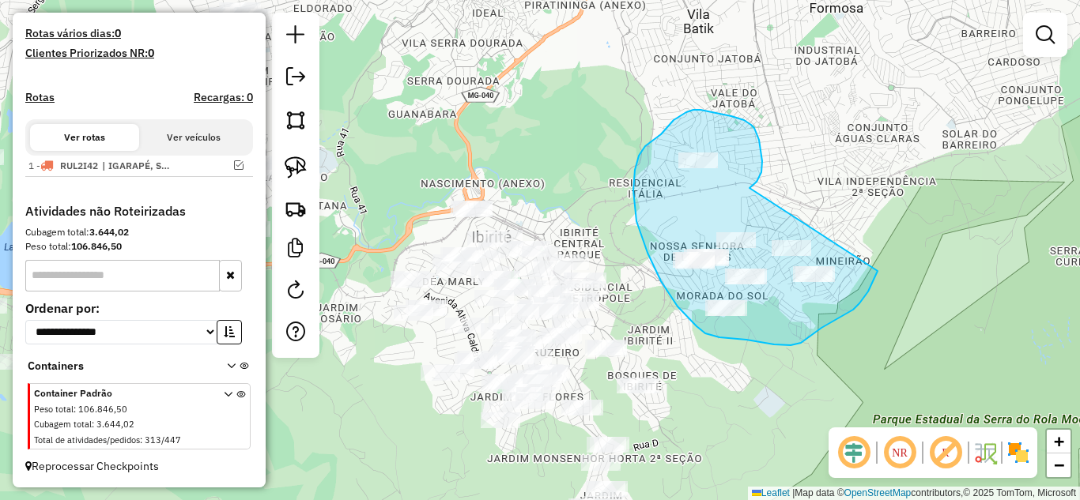
drag, startPoint x: 761, startPoint y: 172, endPoint x: 834, endPoint y: 200, distance: 77.8
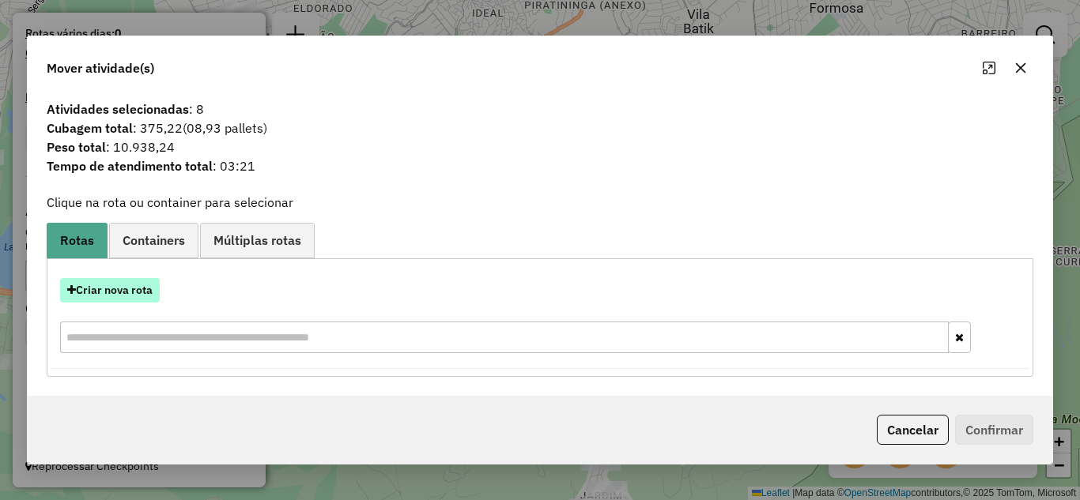
click at [125, 287] on button "Criar nova rota" at bounding box center [110, 290] width 100 height 25
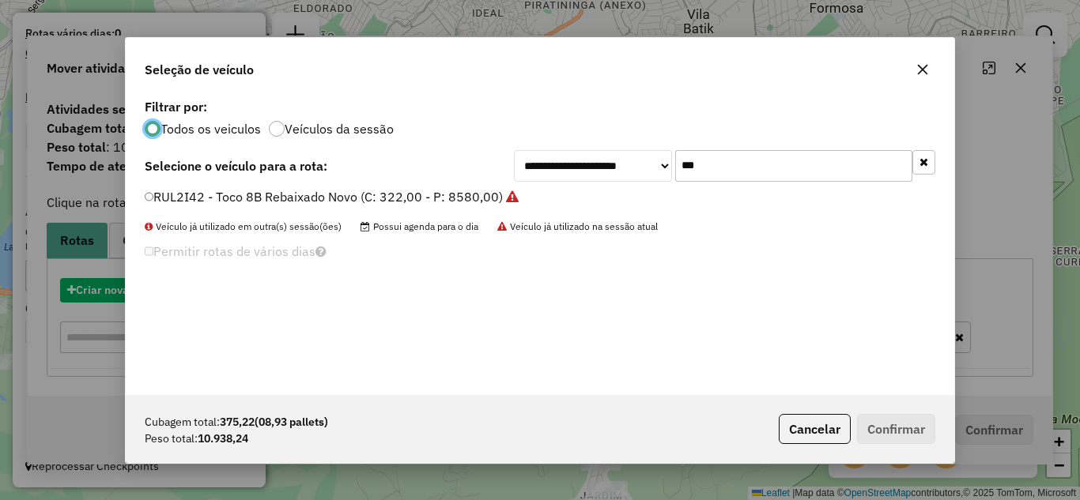
scroll to position [9, 5]
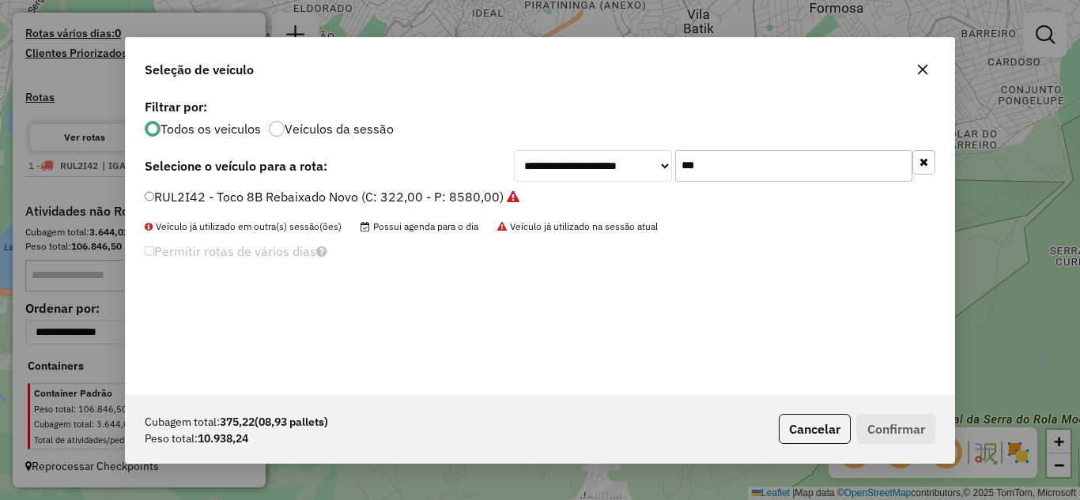
click at [708, 170] on input "***" at bounding box center [793, 166] width 237 height 32
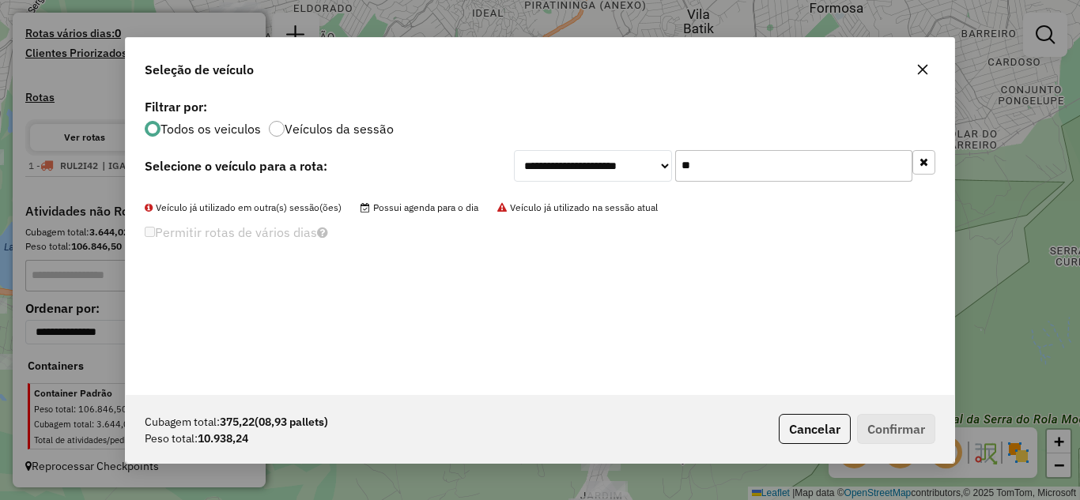
type input "*"
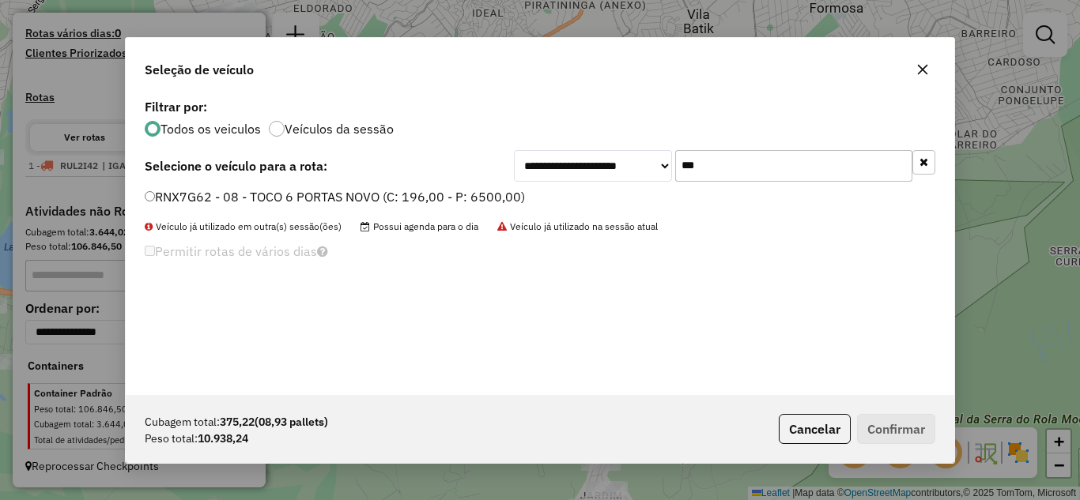
type input "***"
click at [877, 417] on button "Confirmar" at bounding box center [896, 429] width 78 height 30
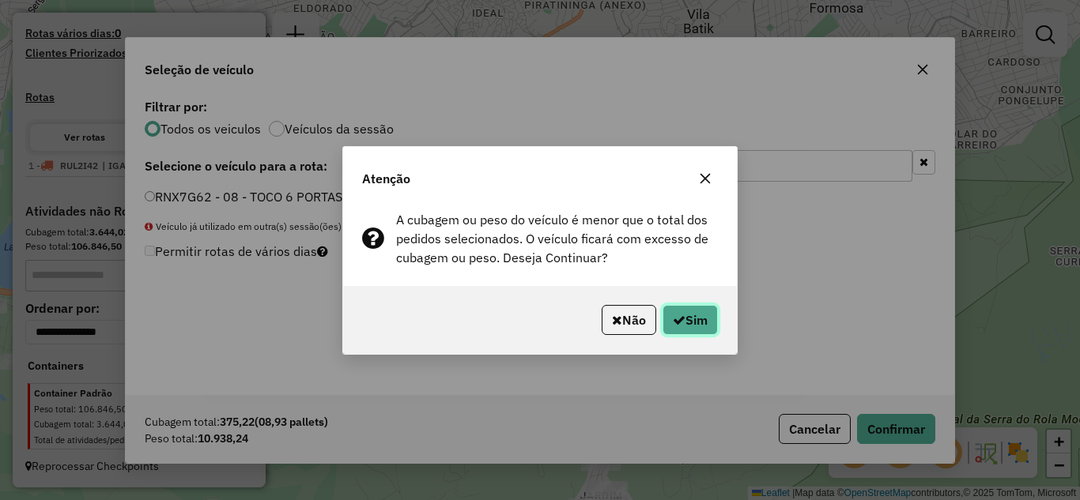
click at [695, 319] on button "Sim" at bounding box center [689, 320] width 55 height 30
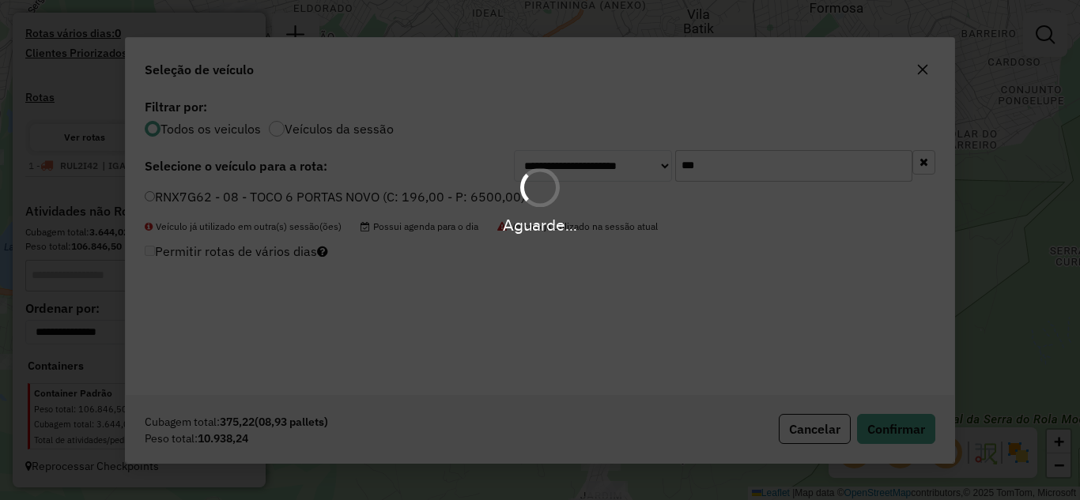
scroll to position [505, 0]
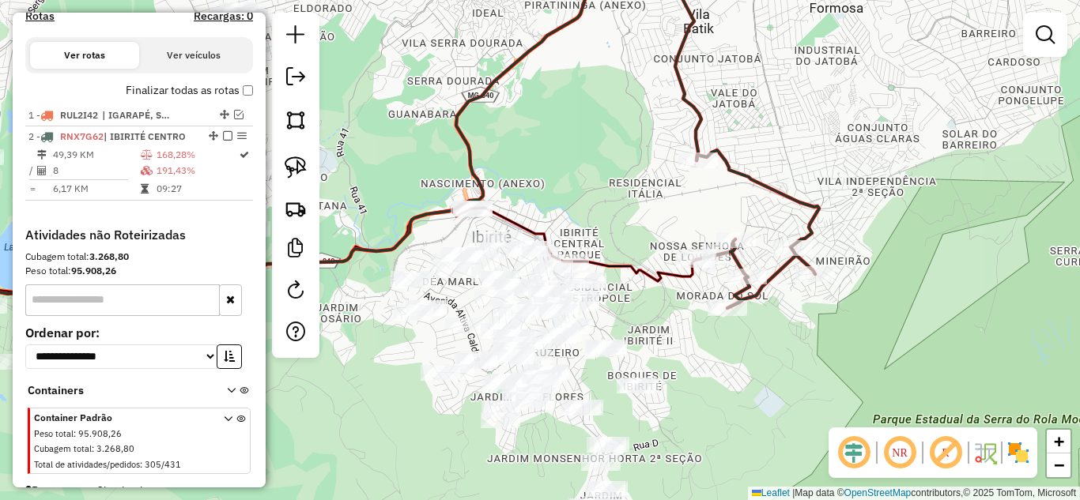
click at [808, 200] on icon at bounding box center [757, 229] width 124 height 158
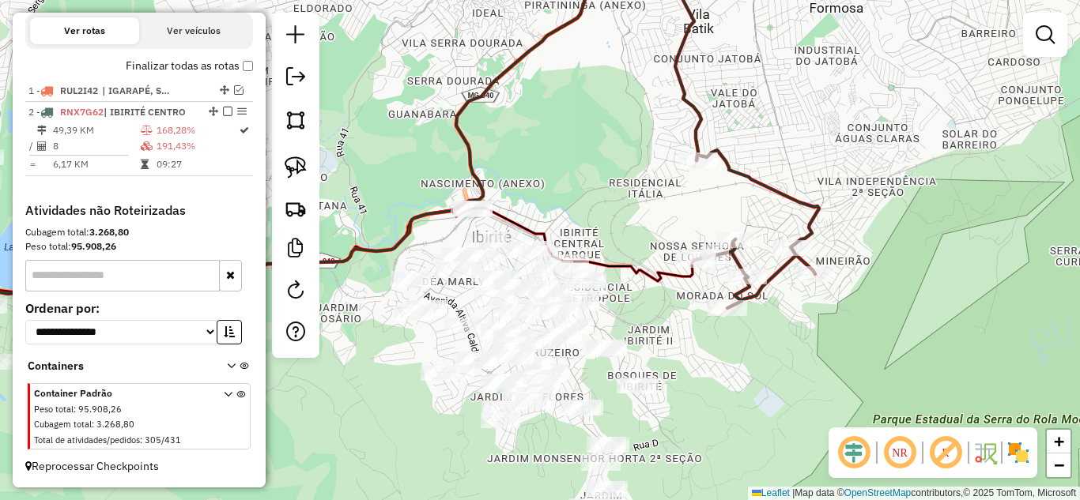
select select "*********"
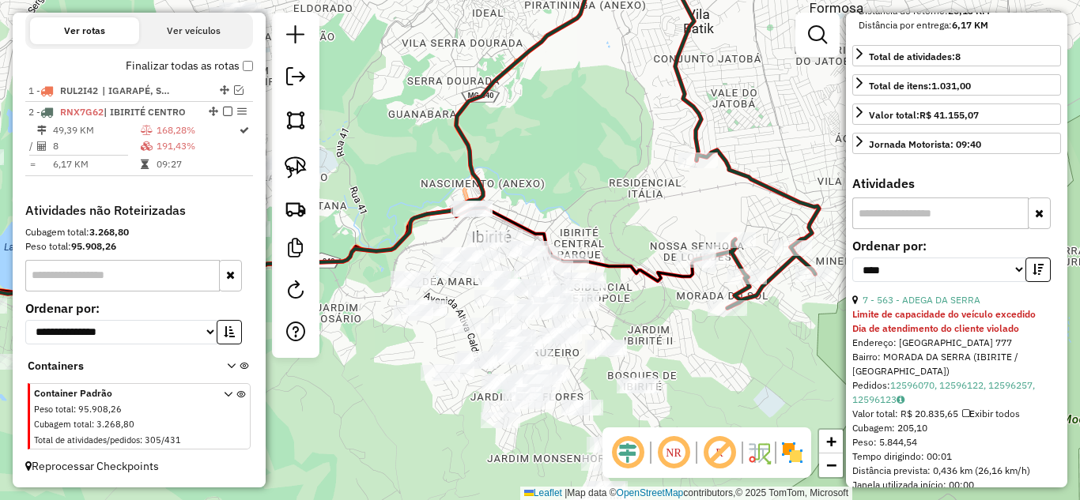
scroll to position [553, 0]
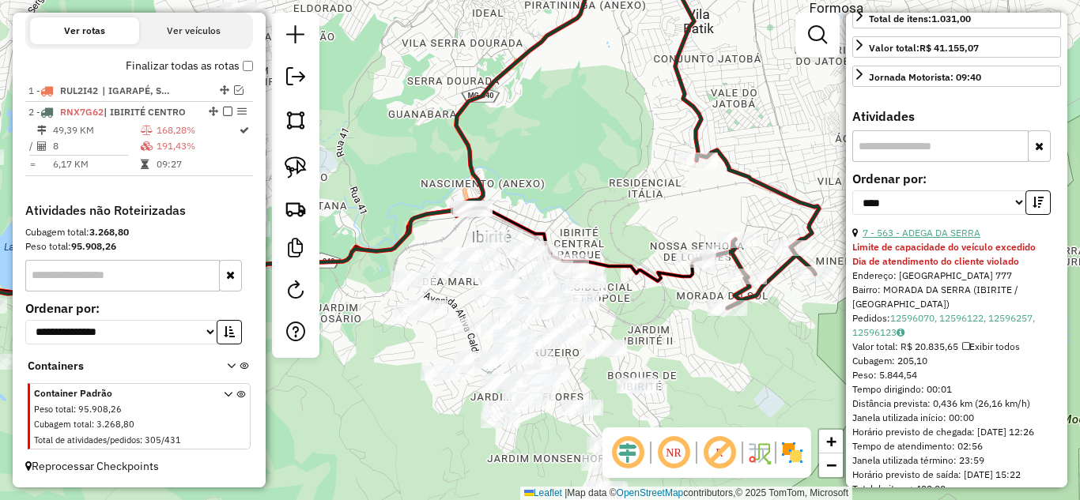
click at [948, 239] on link "7 - 563 - ADEGA DA SERRA" at bounding box center [921, 233] width 118 height 12
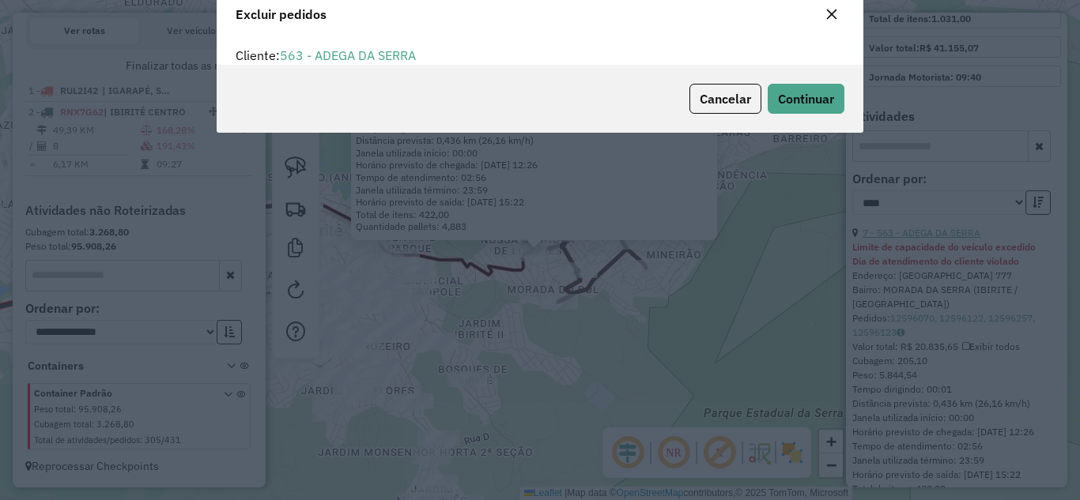
scroll to position [9, 5]
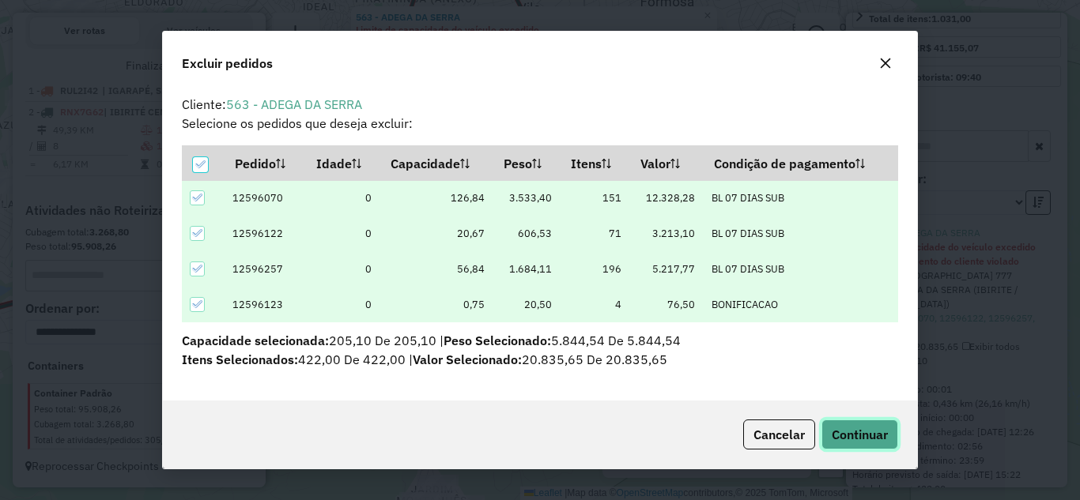
click at [892, 433] on button "Continuar" at bounding box center [859, 435] width 77 height 30
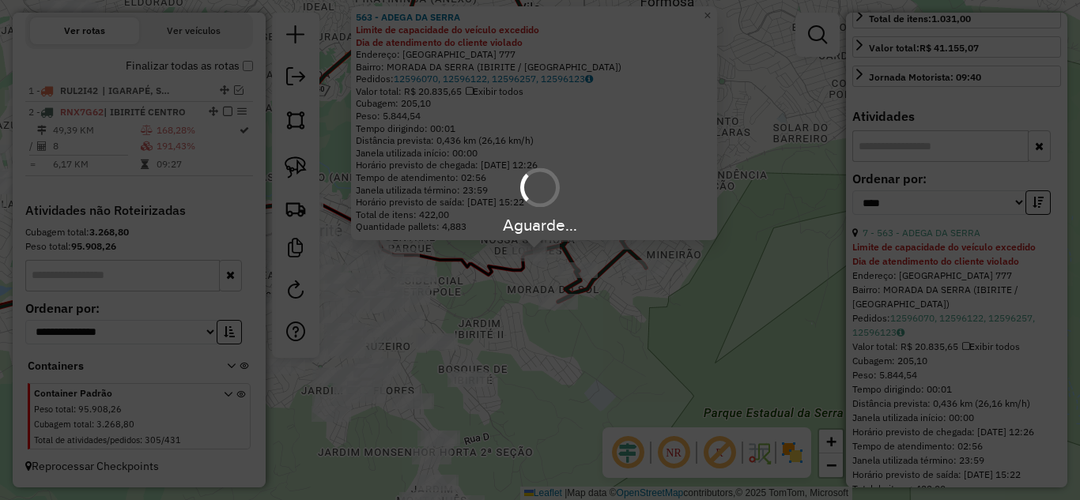
scroll to position [539, 0]
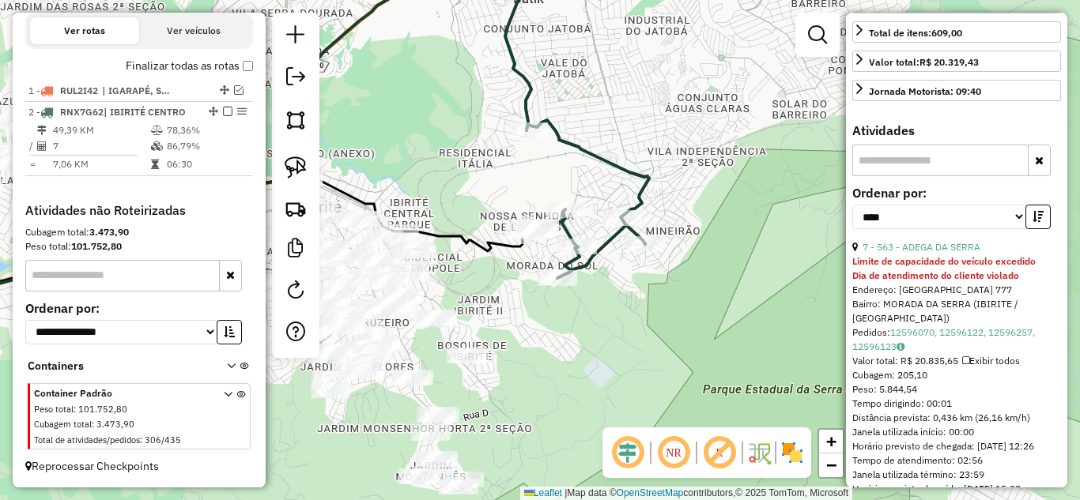
drag, startPoint x: 1067, startPoint y: 132, endPoint x: 1068, endPoint y: 100, distance: 32.4
click at [1066, 96] on hb-router-mapa "Informações da Sessão 978353 - 13/08/2025 Criação: 12/08/2025 17:15 Depósito: B…" at bounding box center [540, 250] width 1080 height 500
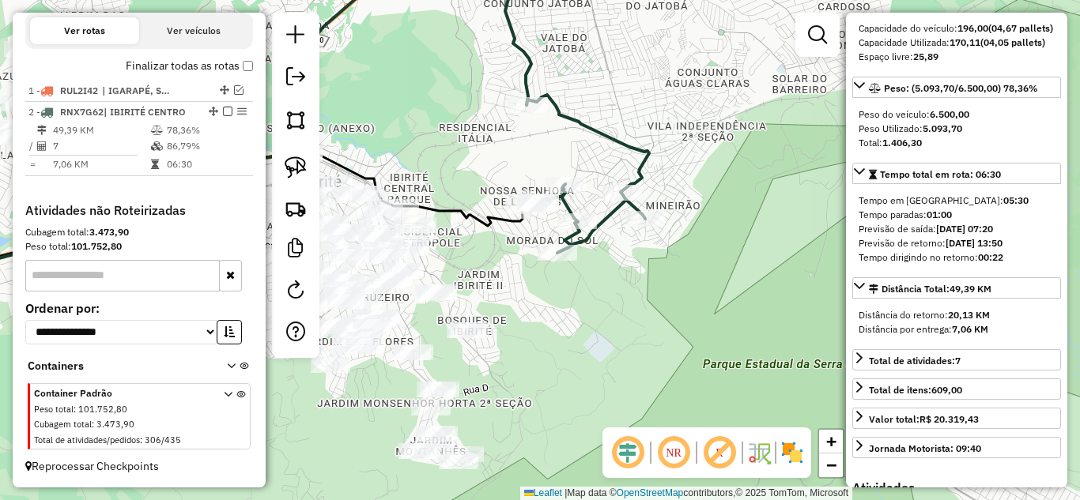
scroll to position [176, 0]
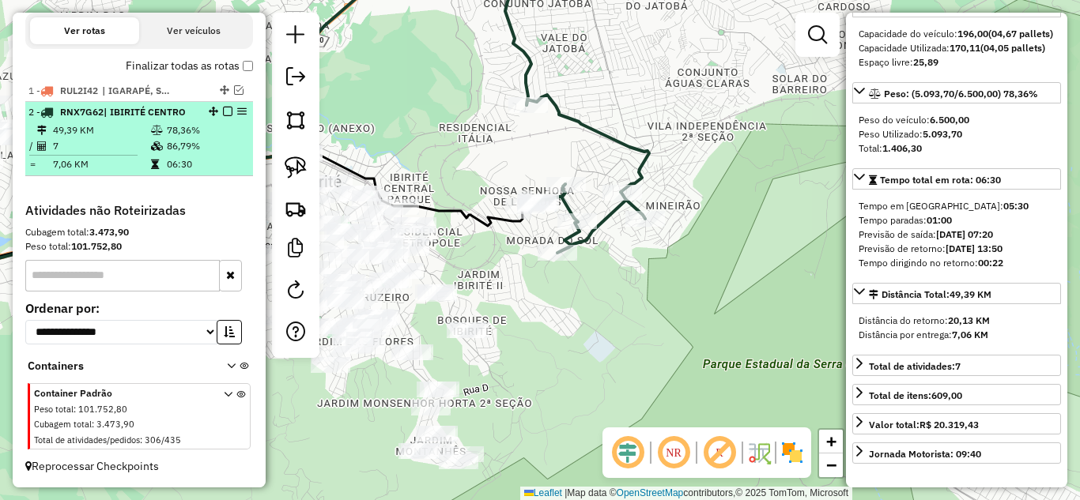
click at [223, 109] on em at bounding box center [227, 111] width 9 height 9
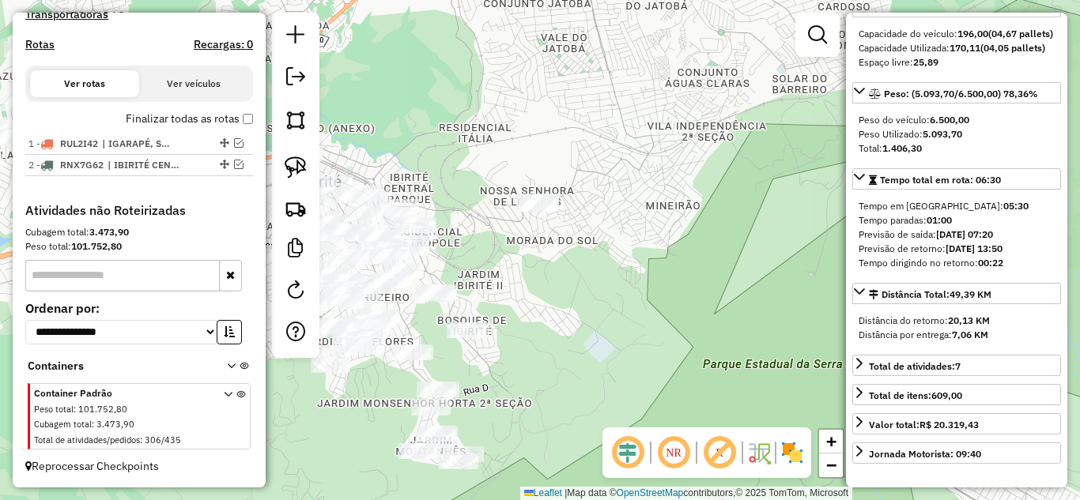
scroll to position [333, 0]
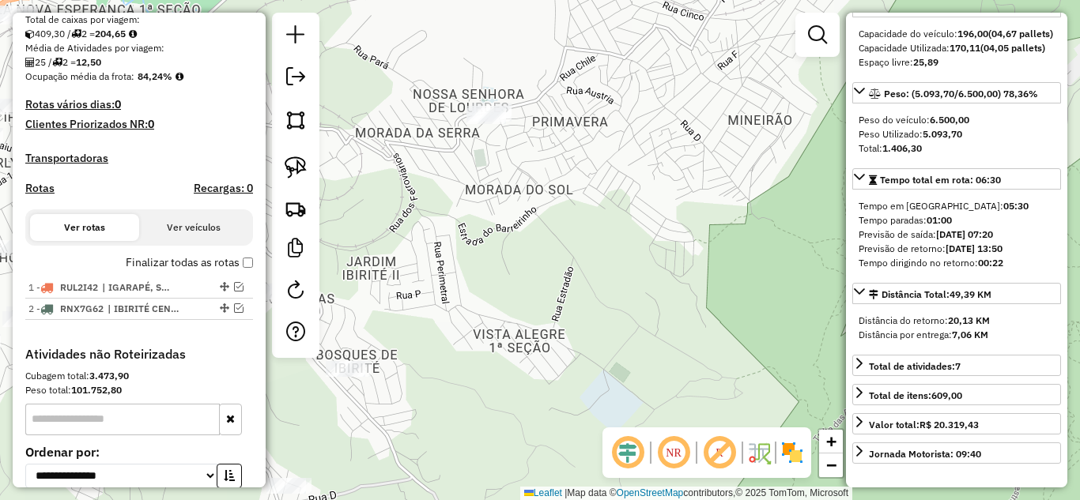
drag, startPoint x: 549, startPoint y: 209, endPoint x: 648, endPoint y: 144, distance: 118.6
click at [647, 145] on div "Janela de atendimento Grade de atendimento Capacidade Transportadoras Veículos …" at bounding box center [540, 250] width 1080 height 500
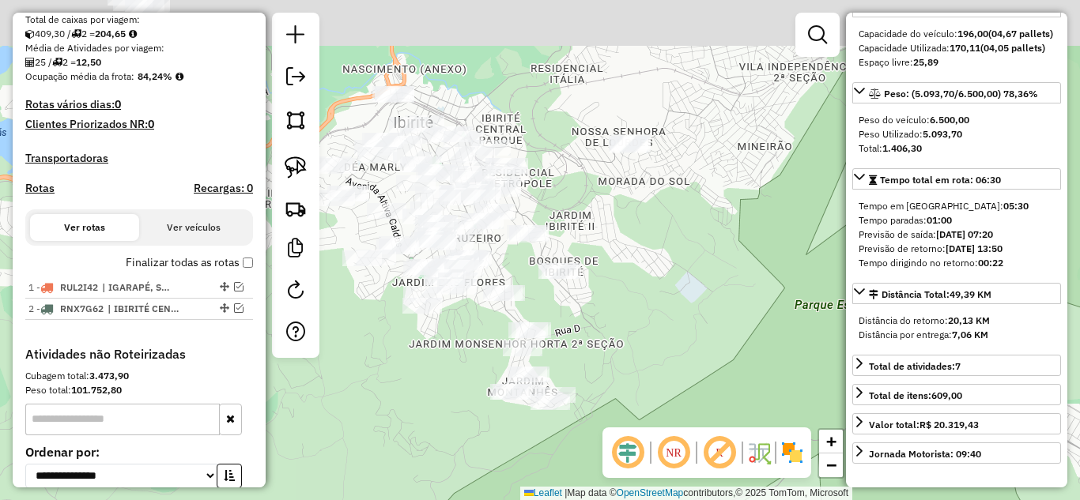
drag, startPoint x: 627, startPoint y: 247, endPoint x: 673, endPoint y: 296, distance: 66.5
click at [673, 298] on div "Janela de atendimento Grade de atendimento Capacidade Transportadoras Veículos …" at bounding box center [540, 250] width 1080 height 500
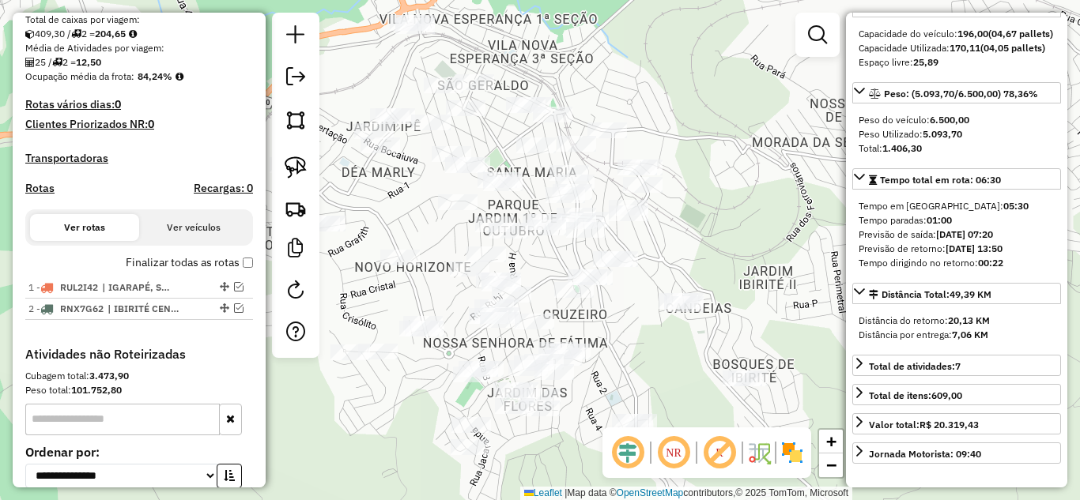
drag, startPoint x: 570, startPoint y: 179, endPoint x: 680, endPoint y: 85, distance: 145.2
click at [680, 85] on div "Janela de atendimento Grade de atendimento Capacidade Transportadoras Veículos …" at bounding box center [540, 250] width 1080 height 500
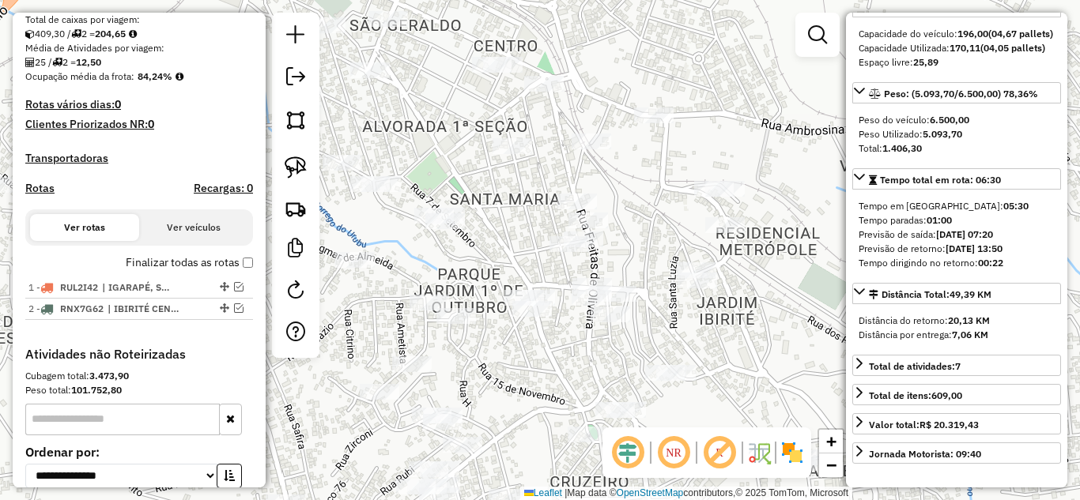
drag, startPoint x: 524, startPoint y: 244, endPoint x: 496, endPoint y: 225, distance: 34.2
click at [496, 227] on div "Janela de atendimento Grade de atendimento Capacidade Transportadoras Veículos …" at bounding box center [540, 250] width 1080 height 500
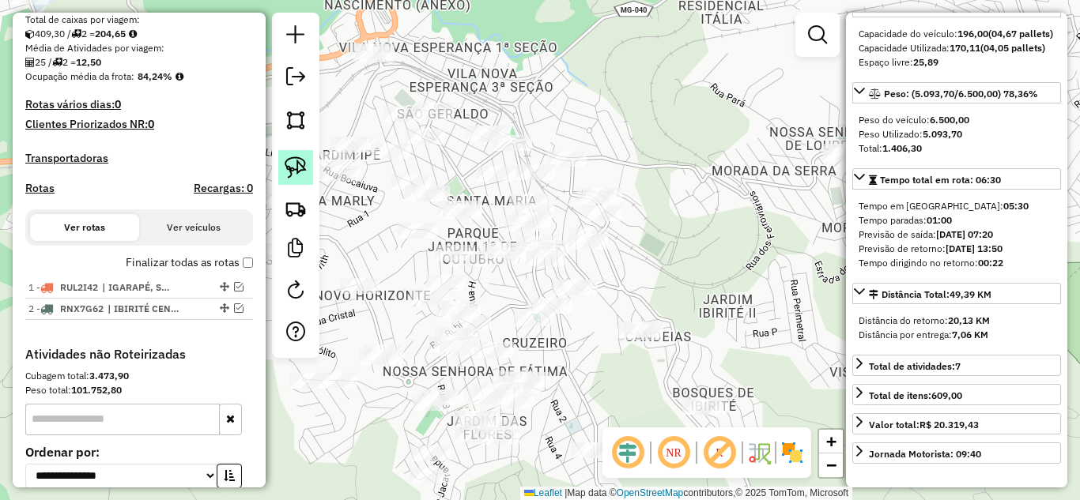
click at [290, 169] on img at bounding box center [296, 167] width 22 height 22
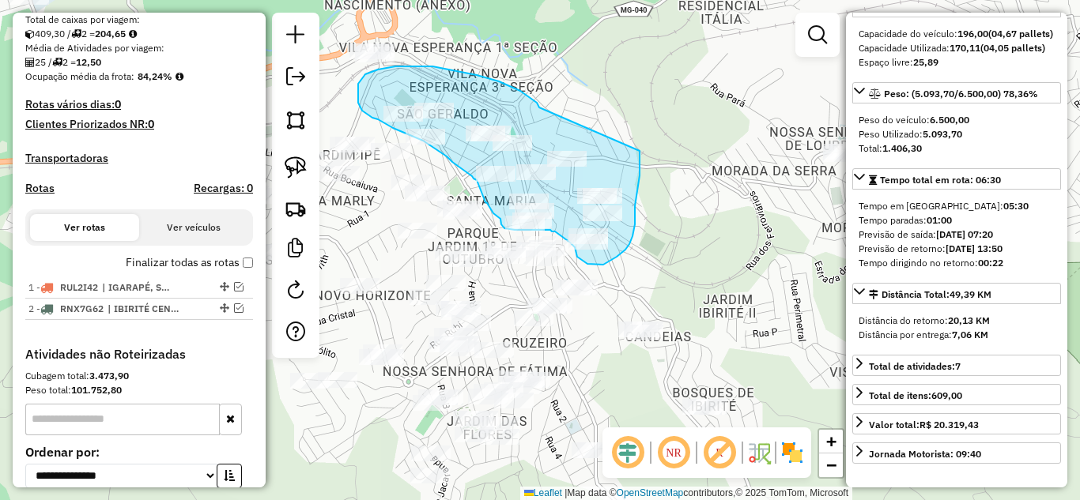
drag, startPoint x: 537, startPoint y: 103, endPoint x: 639, endPoint y: 147, distance: 111.9
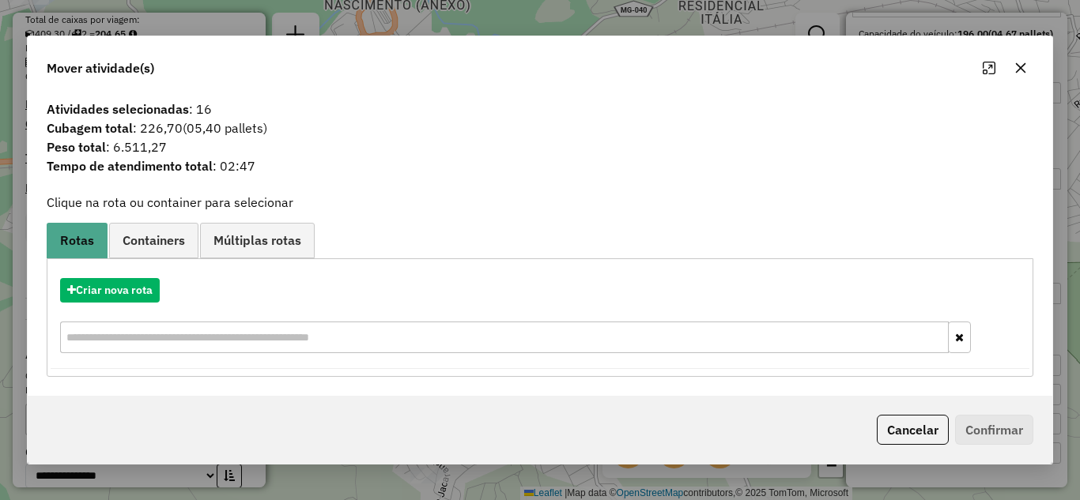
click at [1019, 66] on icon "button" at bounding box center [1021, 67] width 10 height 10
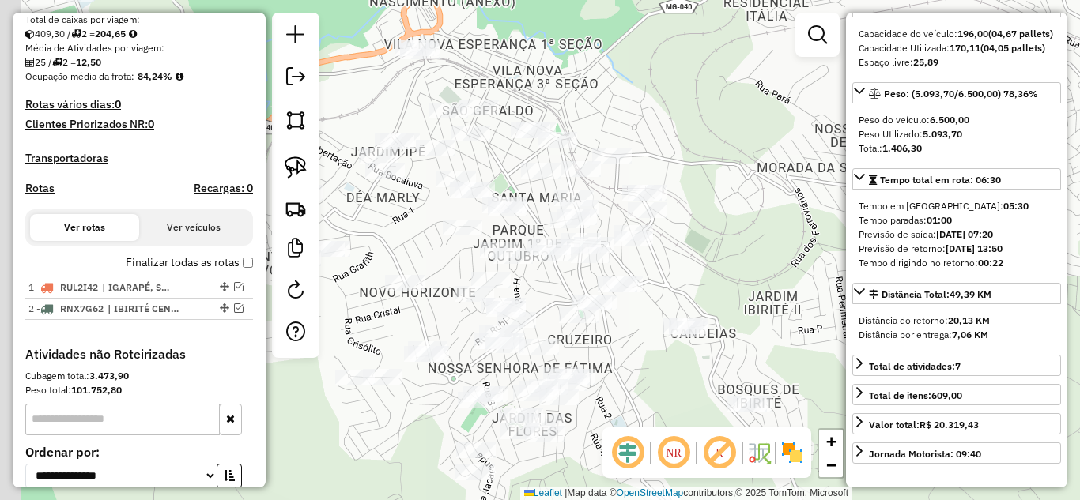
drag, startPoint x: 680, startPoint y: 236, endPoint x: 669, endPoint y: 135, distance: 101.8
click at [729, 225] on div "Janela de atendimento Grade de atendimento Capacidade Transportadoras Veículos …" at bounding box center [540, 250] width 1080 height 500
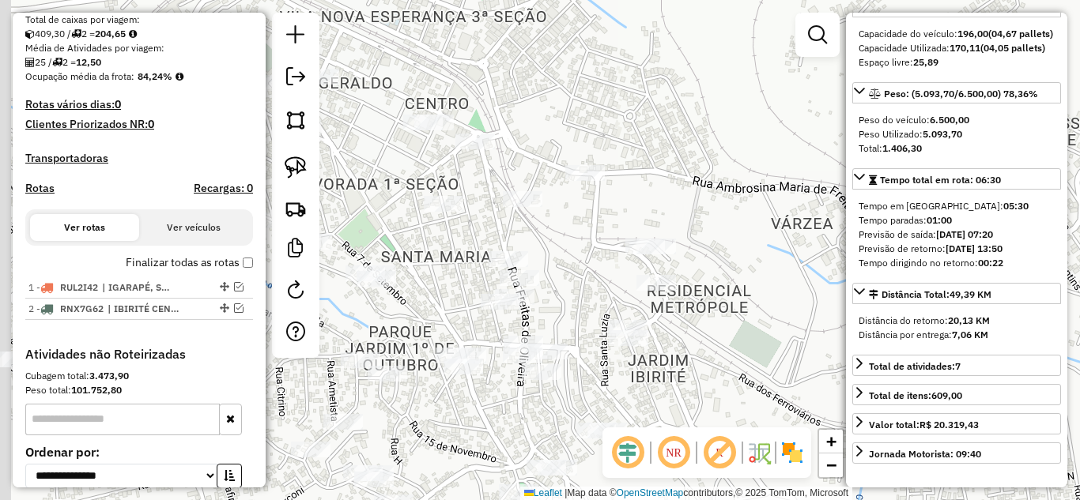
drag, startPoint x: 570, startPoint y: 116, endPoint x: 644, endPoint y: 164, distance: 88.1
click at [607, 135] on div "Janela de atendimento Grade de atendimento Capacidade Transportadoras Veículos …" at bounding box center [540, 250] width 1080 height 500
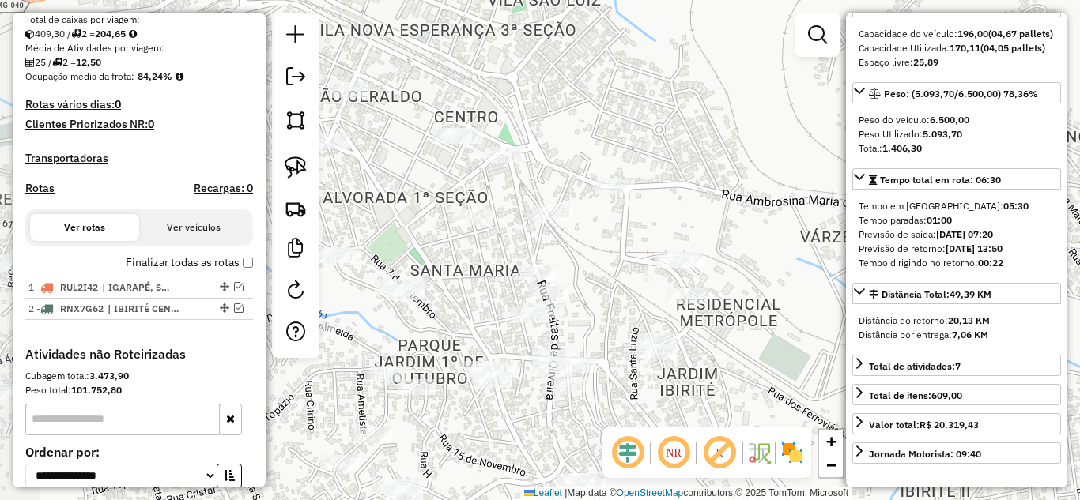
click at [711, 172] on div "Janela de atendimento Grade de atendimento Capacidade Transportadoras Veículos …" at bounding box center [540, 250] width 1080 height 500
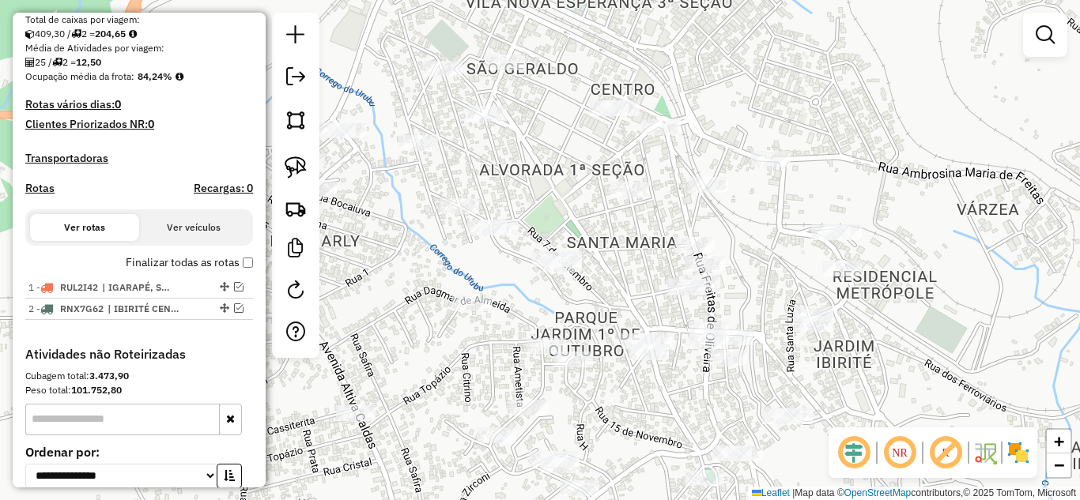
drag, startPoint x: 713, startPoint y: 187, endPoint x: 867, endPoint y: 158, distance: 156.7
click at [867, 158] on div "Janela de atendimento Grade de atendimento Capacidade Transportadoras Veículos …" at bounding box center [540, 250] width 1080 height 500
click at [303, 170] on img at bounding box center [296, 167] width 22 height 22
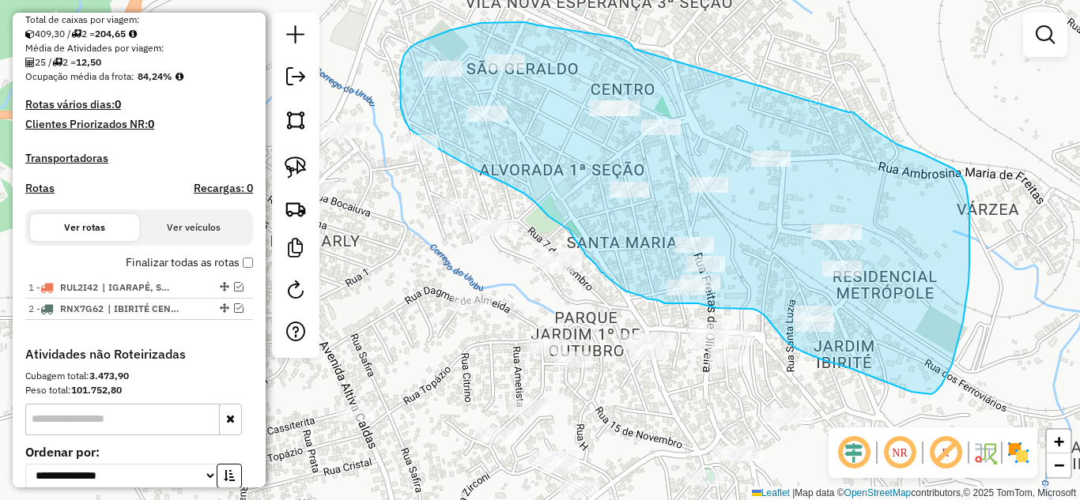
drag, startPoint x: 601, startPoint y: 35, endPoint x: 784, endPoint y: 122, distance: 202.2
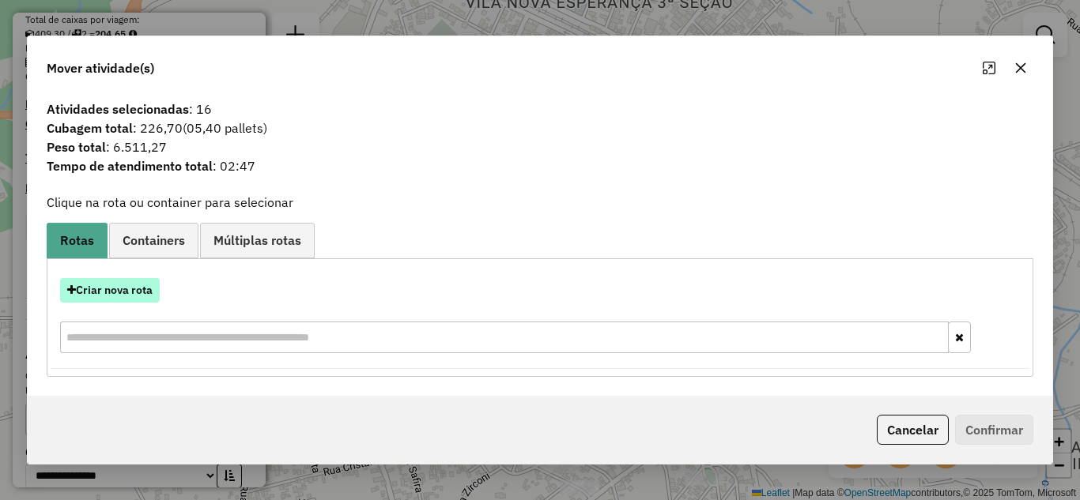
click at [136, 288] on button "Criar nova rota" at bounding box center [110, 290] width 100 height 25
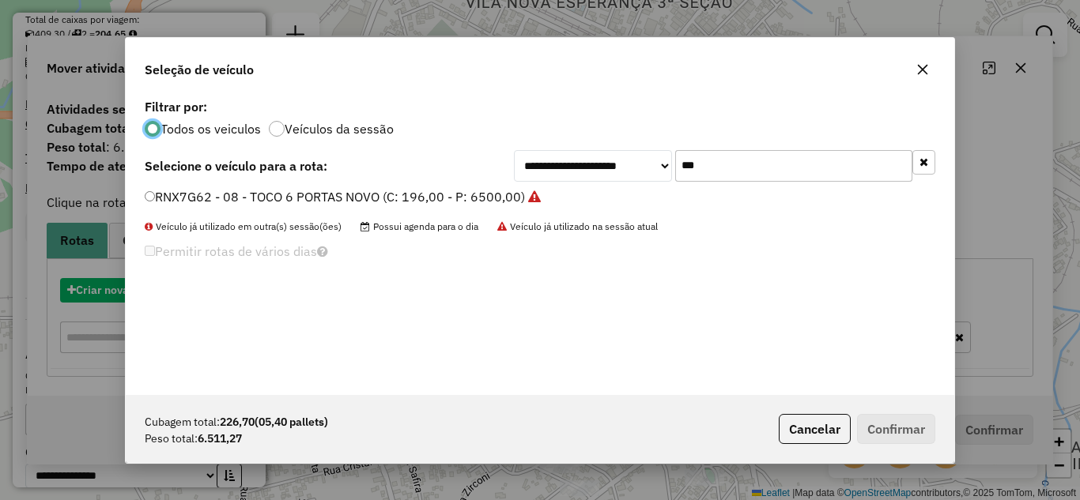
scroll to position [9, 5]
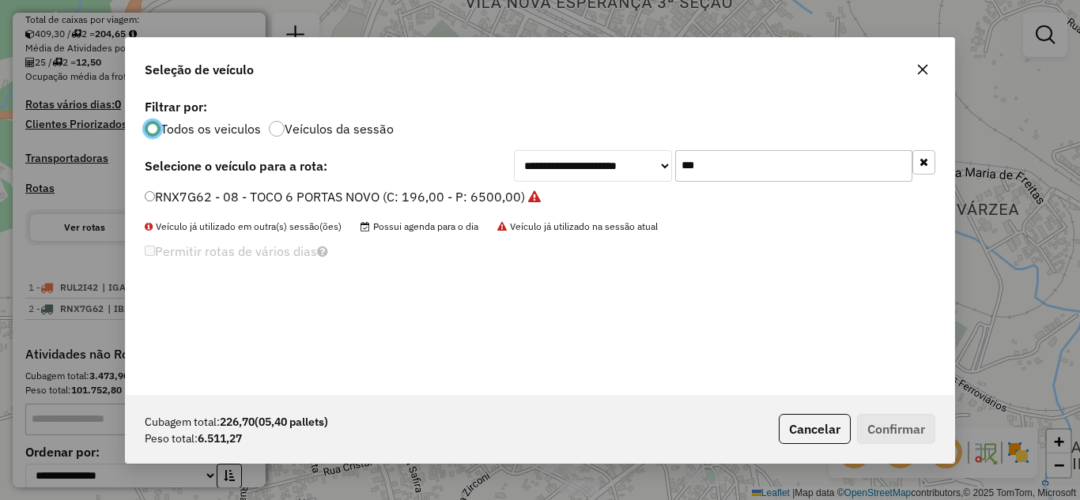
click at [717, 166] on input "***" at bounding box center [793, 166] width 237 height 32
type input "*"
type input "***"
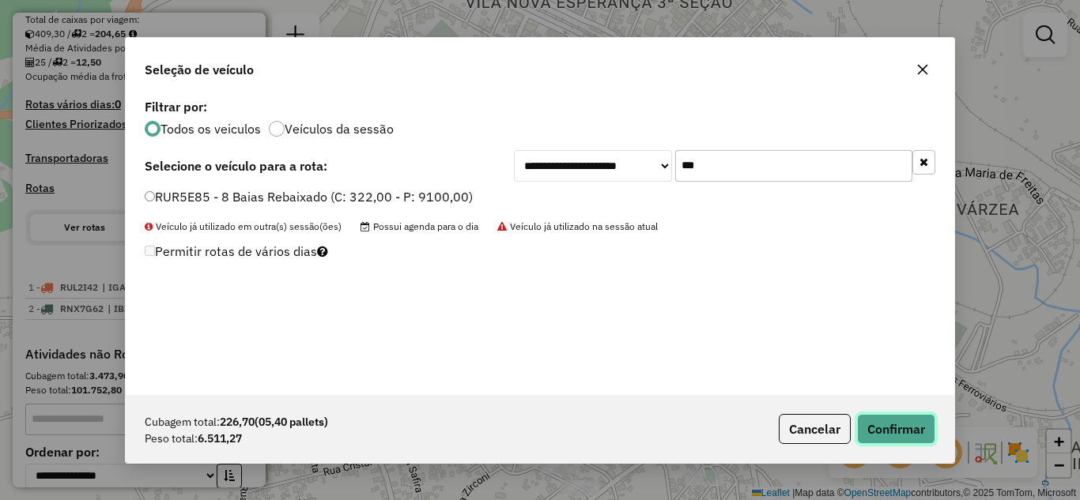
click at [880, 429] on button "Confirmar" at bounding box center [896, 429] width 78 height 30
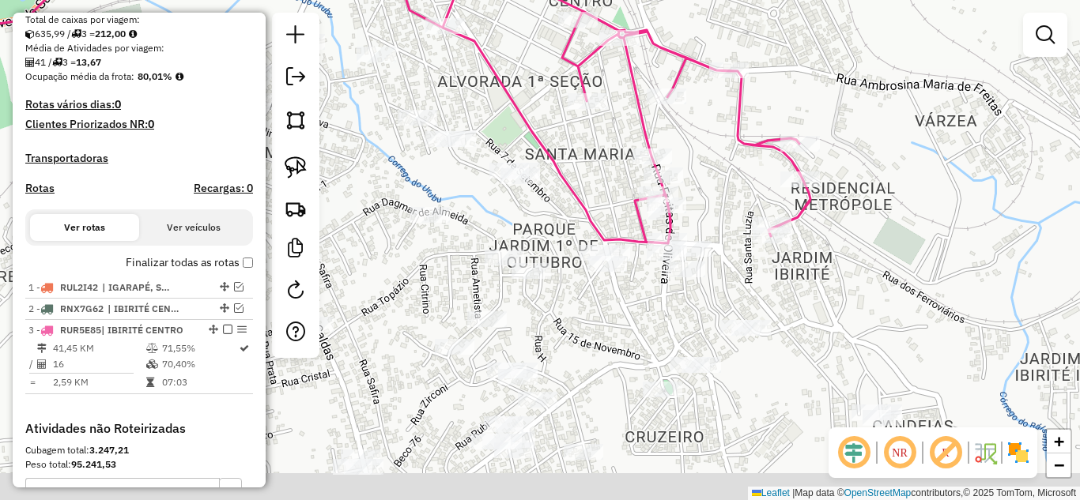
drag, startPoint x: 635, startPoint y: 202, endPoint x: 597, endPoint y: 183, distance: 42.4
click at [611, 156] on div "Janela de atendimento Grade de atendimento Capacidade Transportadoras Veículos …" at bounding box center [540, 250] width 1080 height 500
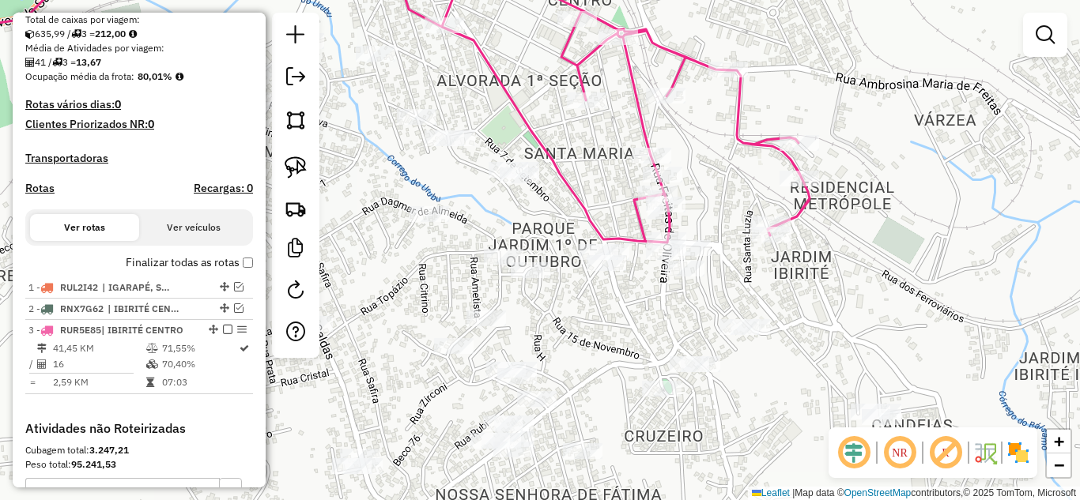
drag, startPoint x: 296, startPoint y: 170, endPoint x: 392, endPoint y: 180, distance: 97.0
click at [297, 170] on img at bounding box center [296, 167] width 22 height 22
drag, startPoint x: 498, startPoint y: 205, endPoint x: 473, endPoint y: 171, distance: 41.9
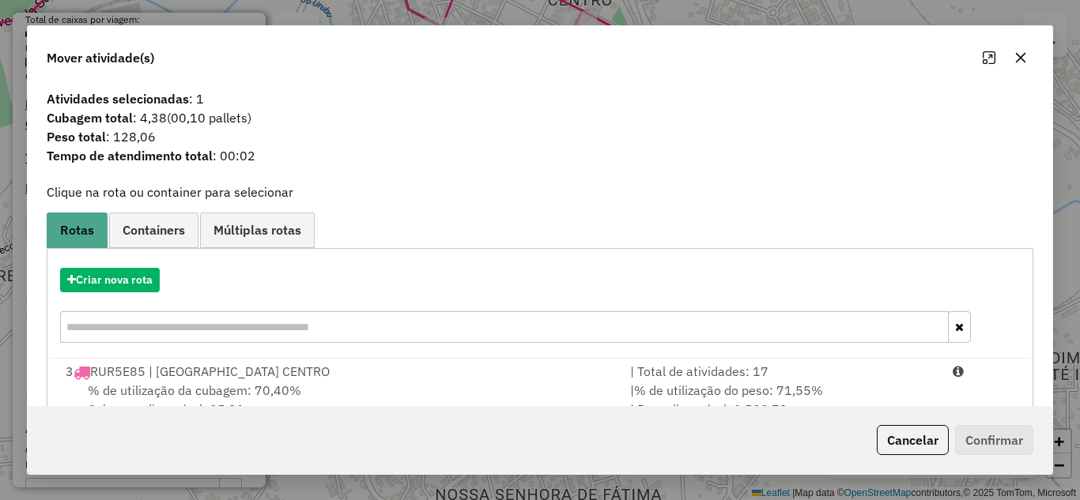
drag, startPoint x: 696, startPoint y: 383, endPoint x: 839, endPoint y: 417, distance: 146.3
click at [709, 383] on span "% de utilização do peso: 71,55%" at bounding box center [728, 391] width 189 height 16
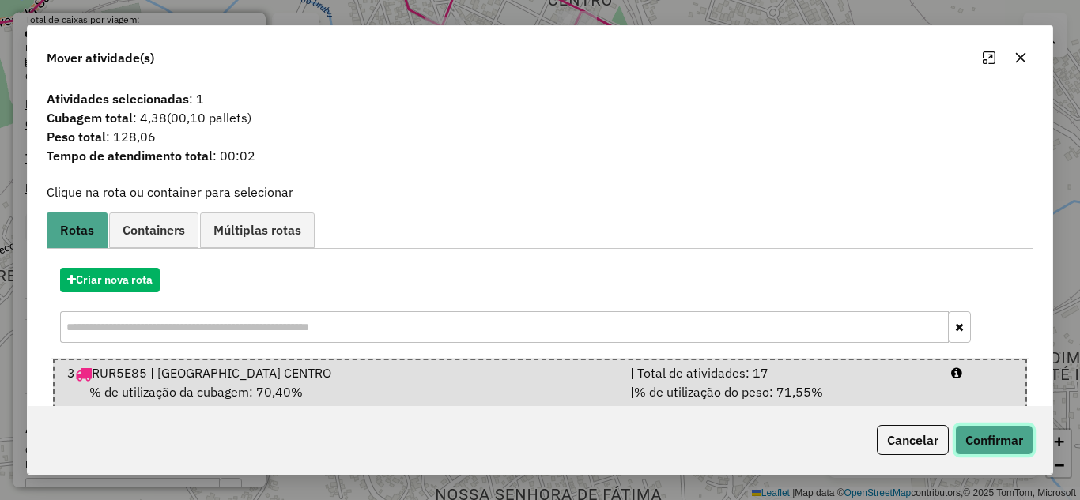
click at [982, 437] on button "Confirmar" at bounding box center [994, 440] width 78 height 30
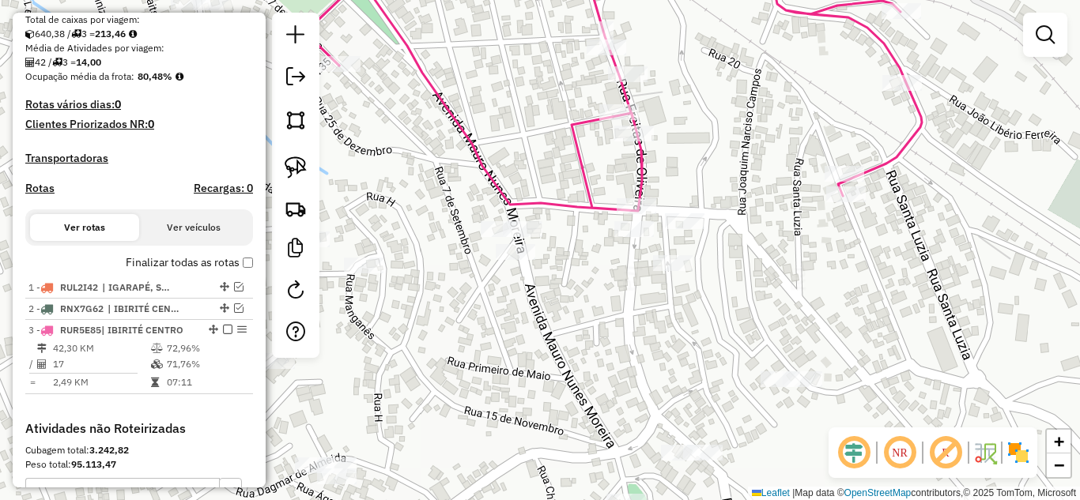
click at [600, 302] on div "Janela de atendimento Grade de atendimento Capacidade Transportadoras Veículos …" at bounding box center [540, 250] width 1080 height 500
click at [294, 171] on img at bounding box center [296, 167] width 22 height 22
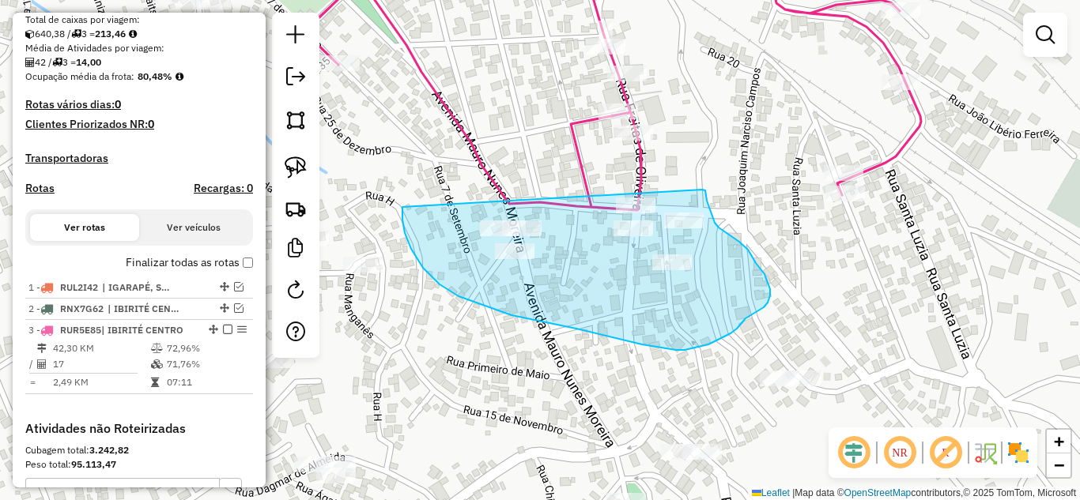
drag, startPoint x: 402, startPoint y: 207, endPoint x: 630, endPoint y: 185, distance: 228.7
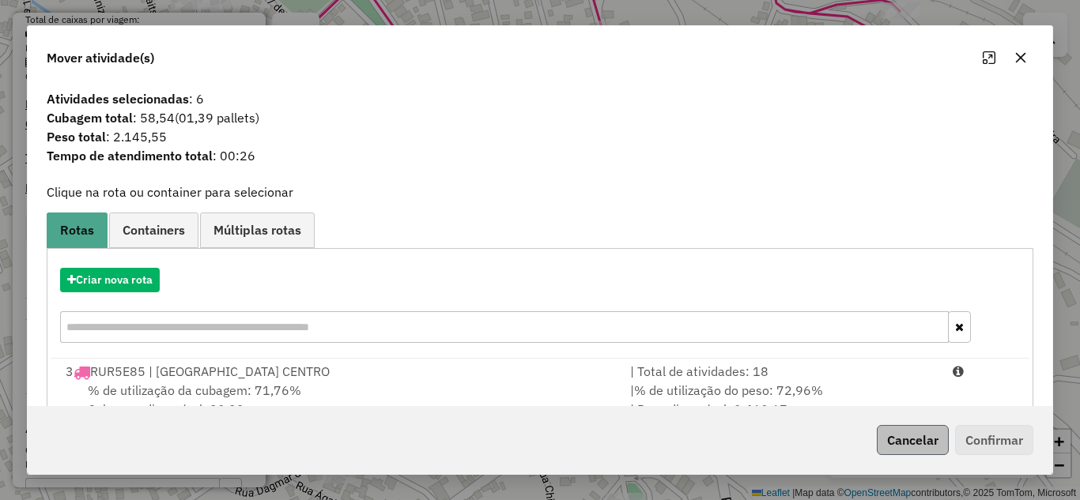
click at [714, 383] on span "% de utilização do peso: 72,96%" at bounding box center [728, 391] width 189 height 16
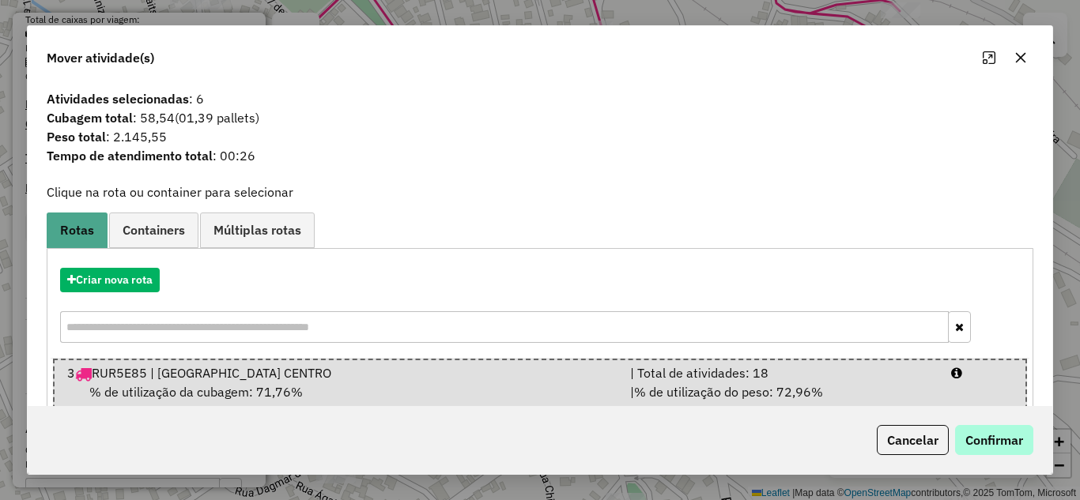
drag, startPoint x: 986, startPoint y: 463, endPoint x: 982, endPoint y: 446, distance: 17.8
click at [984, 458] on div "Cancelar Confirmar" at bounding box center [540, 440] width 1024 height 68
click at [982, 443] on button "Confirmar" at bounding box center [994, 440] width 78 height 30
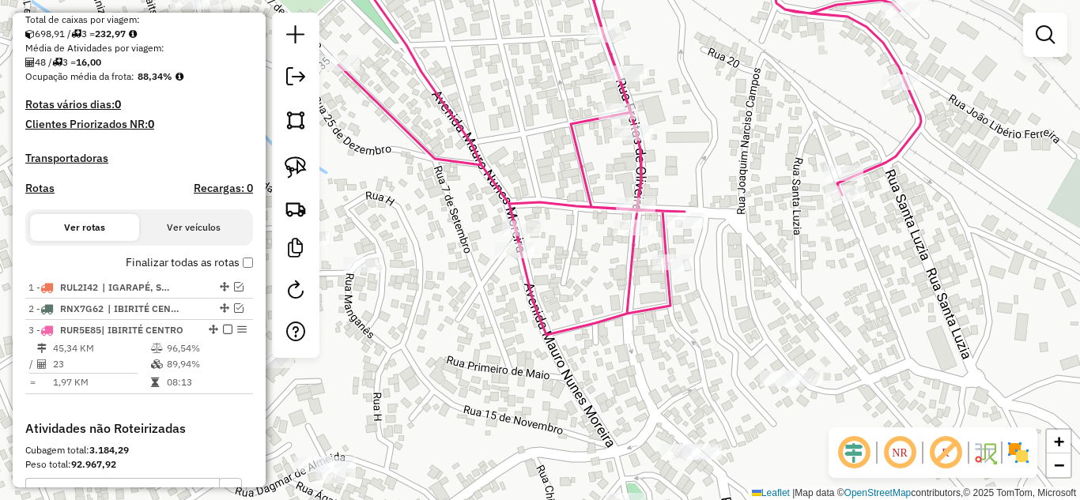
click at [589, 211] on icon at bounding box center [629, 142] width 582 height 385
select select "*********"
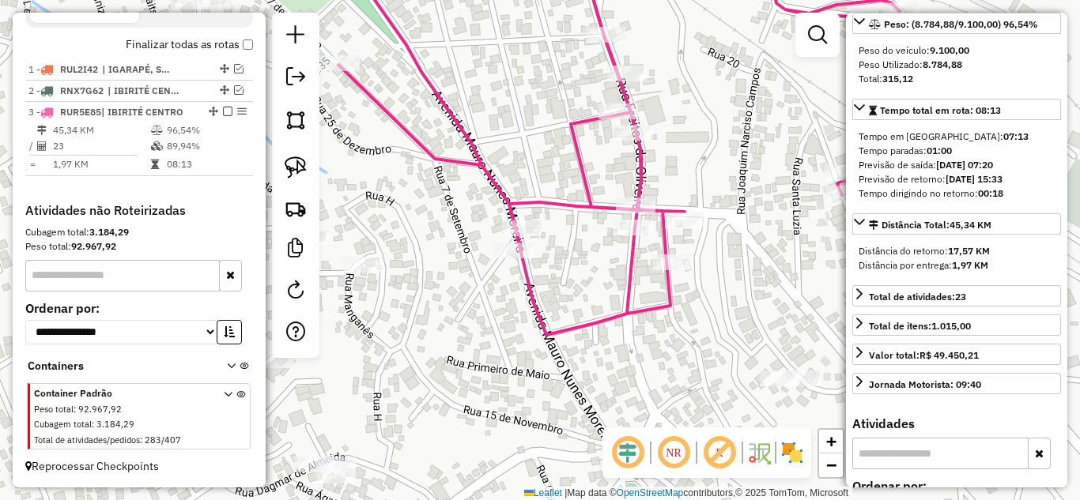
scroll to position [316, 0]
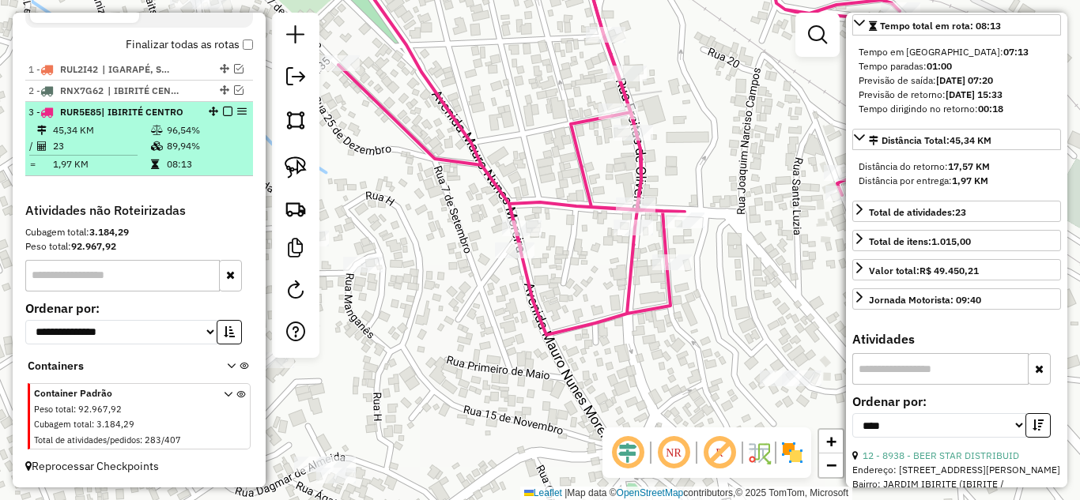
click at [223, 112] on em at bounding box center [227, 111] width 9 height 9
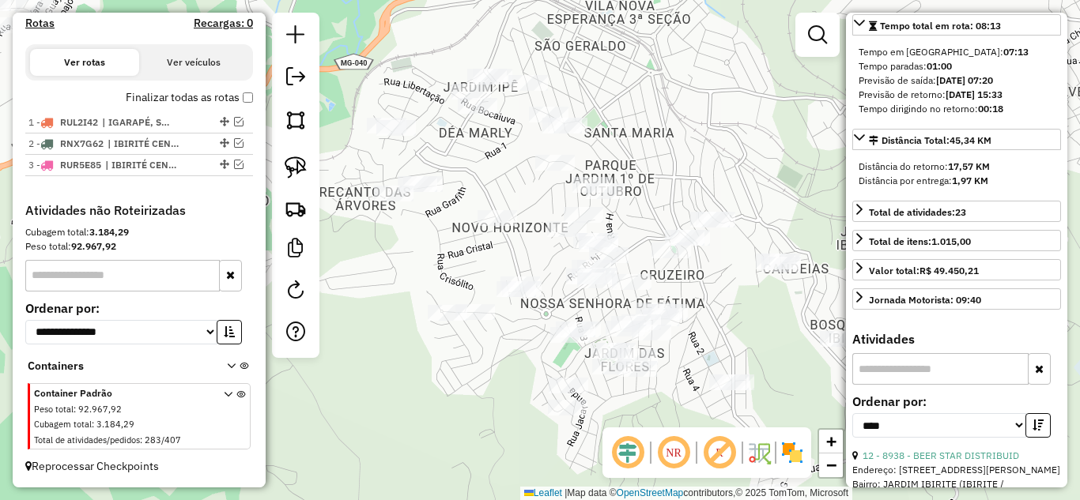
drag, startPoint x: 586, startPoint y: 330, endPoint x: 771, endPoint y: 316, distance: 184.6
click at [774, 317] on div "Janela de atendimento Grade de atendimento Capacidade Transportadoras Veículos …" at bounding box center [540, 250] width 1080 height 500
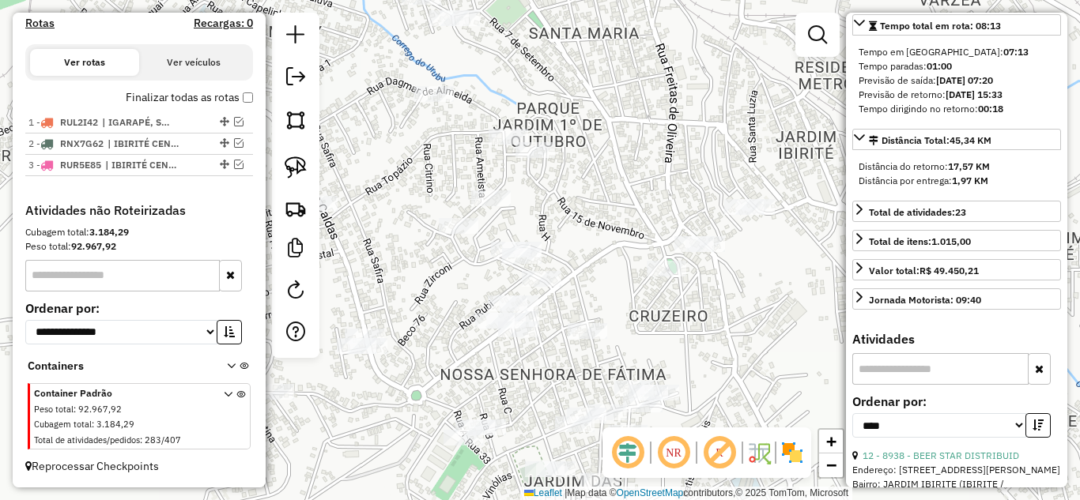
drag, startPoint x: 675, startPoint y: 166, endPoint x: 666, endPoint y: 167, distance: 8.7
click at [675, 164] on div "Janela de atendimento Grade de atendimento Capacidade Transportadoras Veículos …" at bounding box center [540, 250] width 1080 height 500
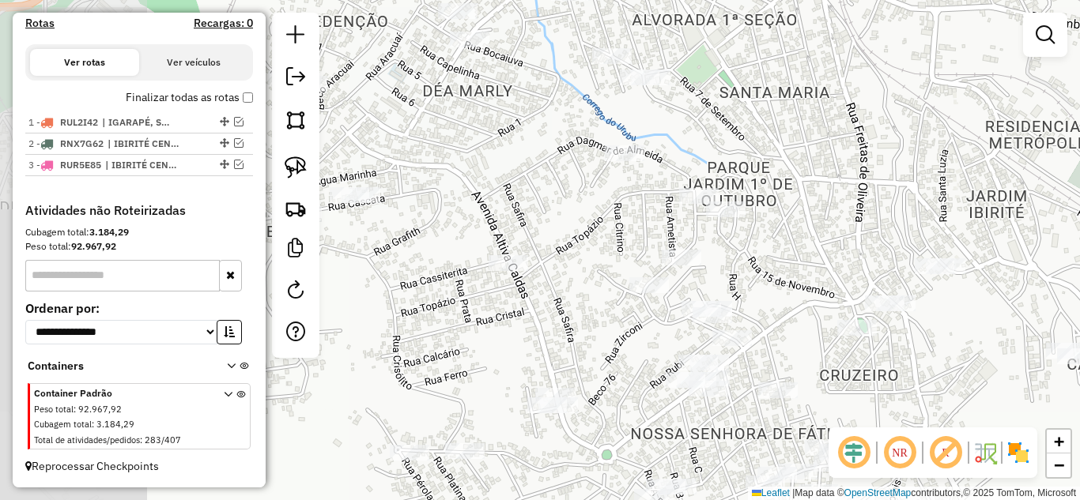
drag, startPoint x: 700, startPoint y: 228, endPoint x: 822, endPoint y: 232, distance: 121.8
click at [843, 259] on div "Janela de atendimento Grade de atendimento Capacidade Transportadoras Veículos …" at bounding box center [540, 250] width 1080 height 500
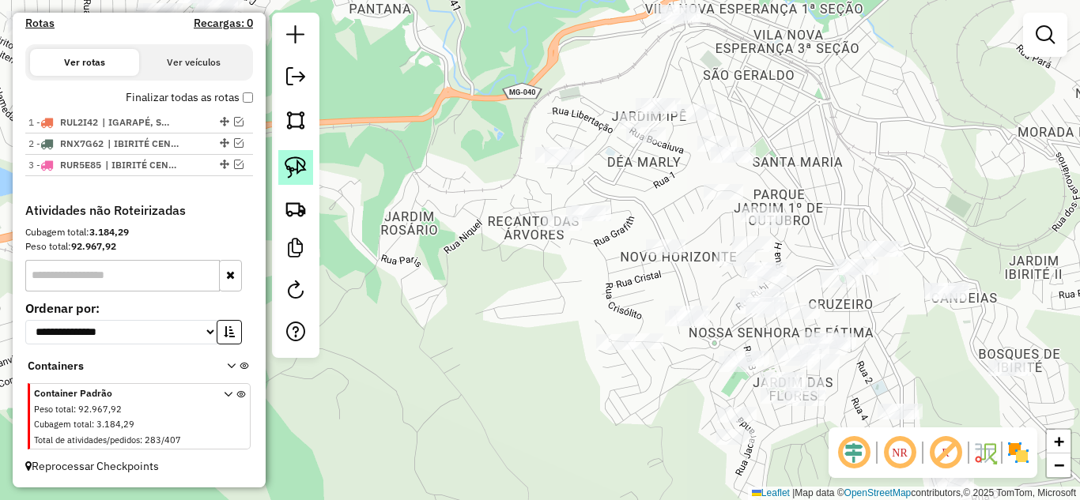
click at [296, 170] on img at bounding box center [296, 167] width 22 height 22
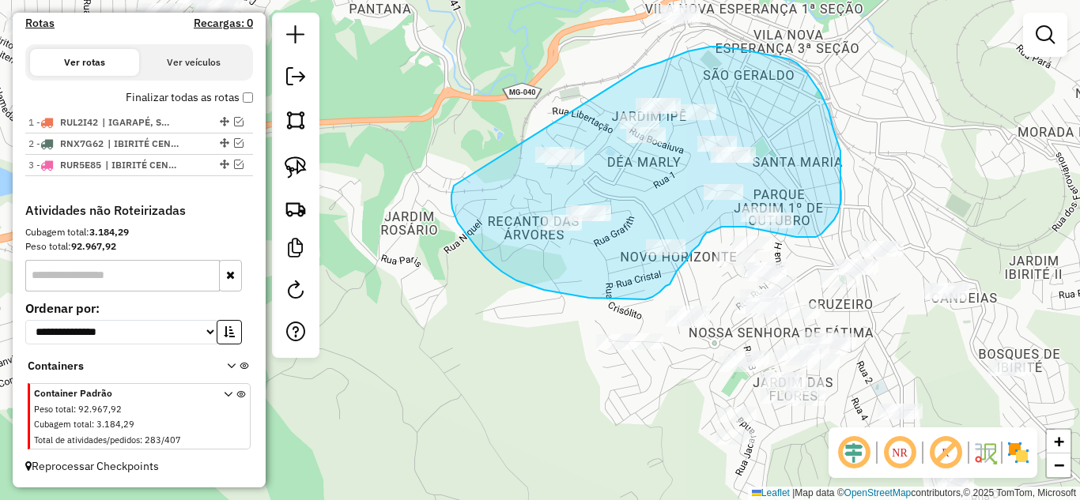
drag, startPoint x: 454, startPoint y: 187, endPoint x: 544, endPoint y: 104, distance: 122.5
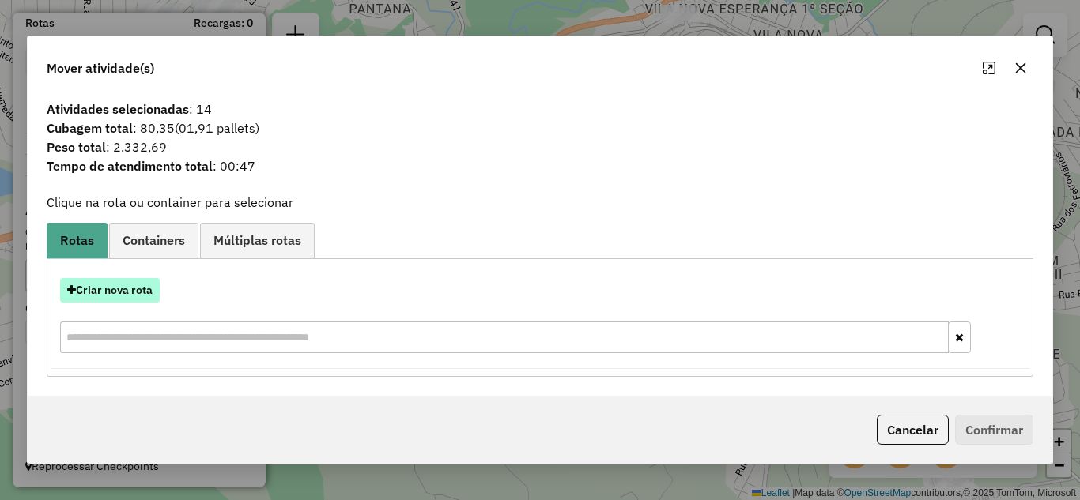
click at [123, 288] on button "Criar nova rota" at bounding box center [110, 290] width 100 height 25
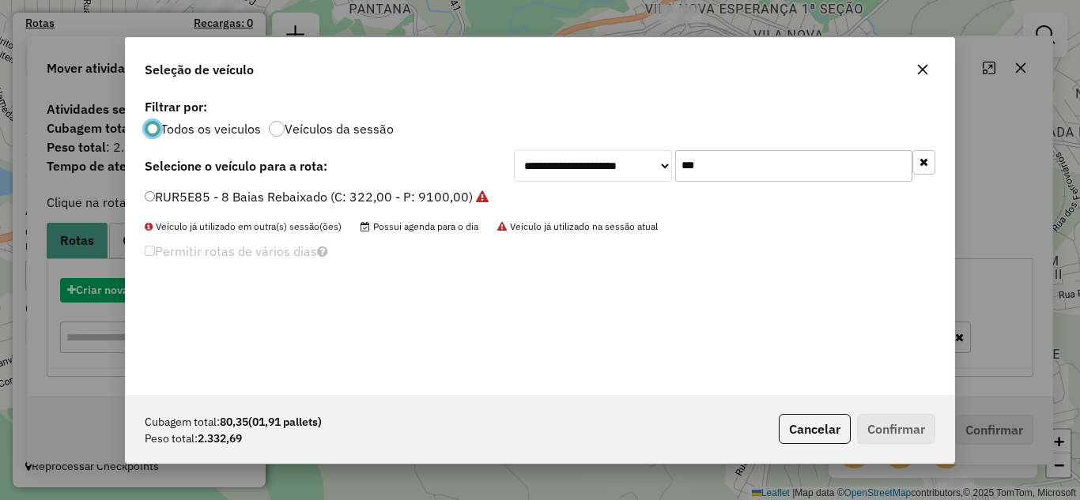
scroll to position [9, 5]
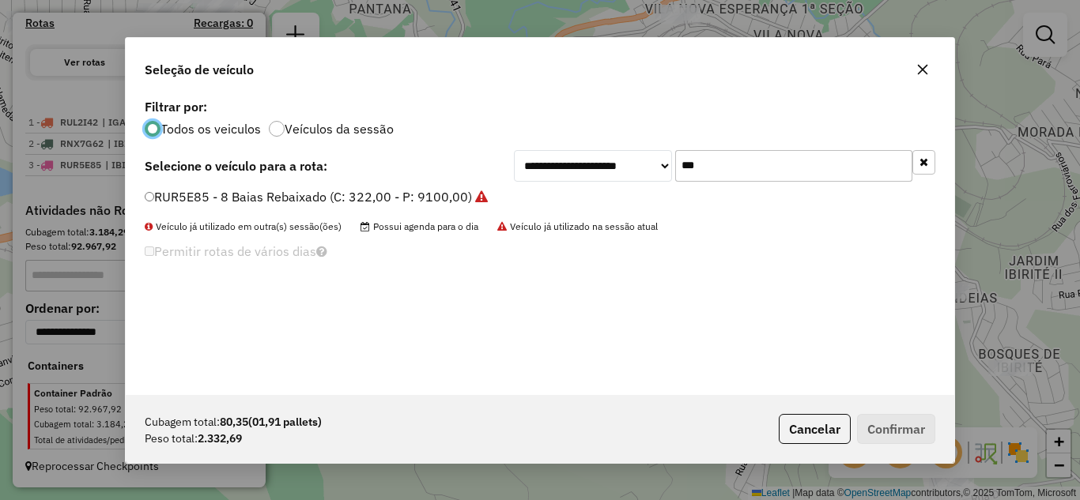
click at [711, 164] on input "***" at bounding box center [793, 166] width 237 height 32
type input "*"
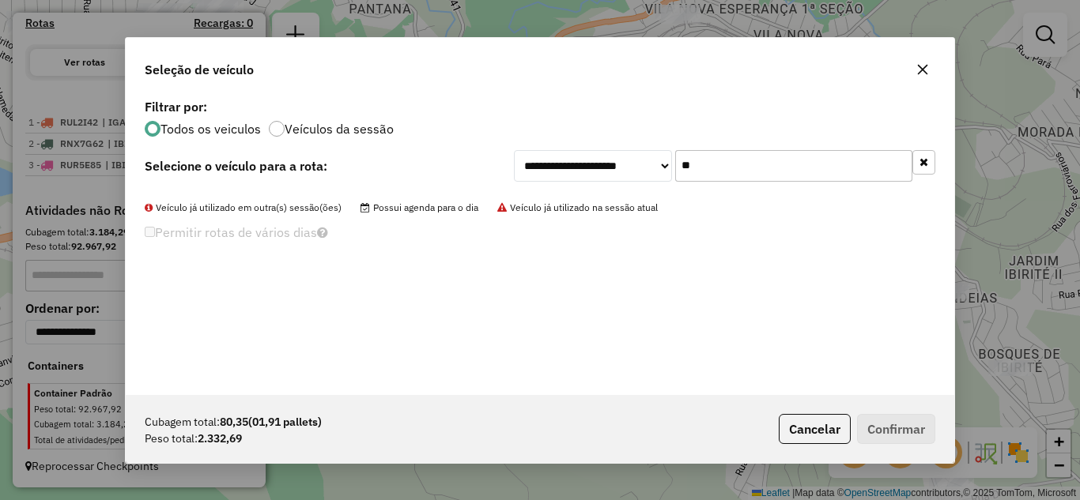
type input "*"
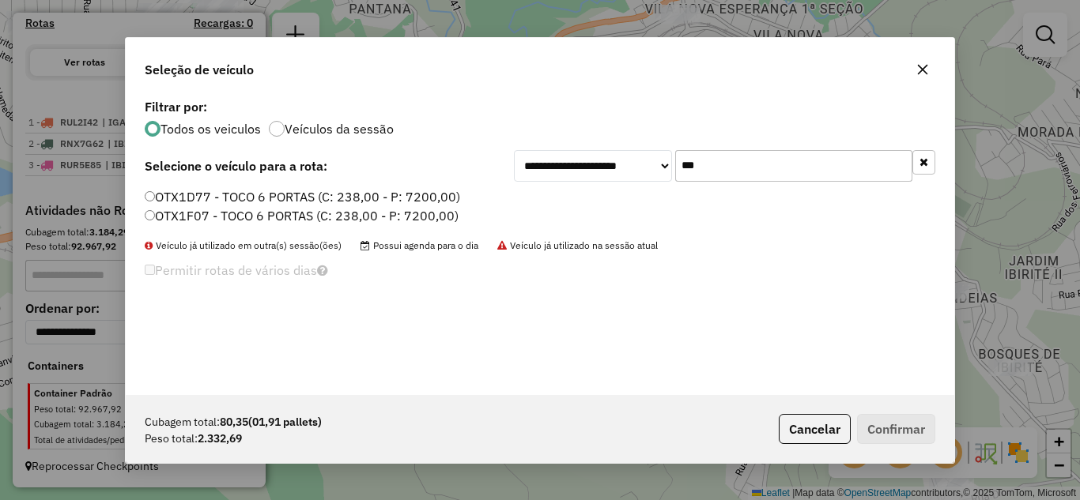
type input "***"
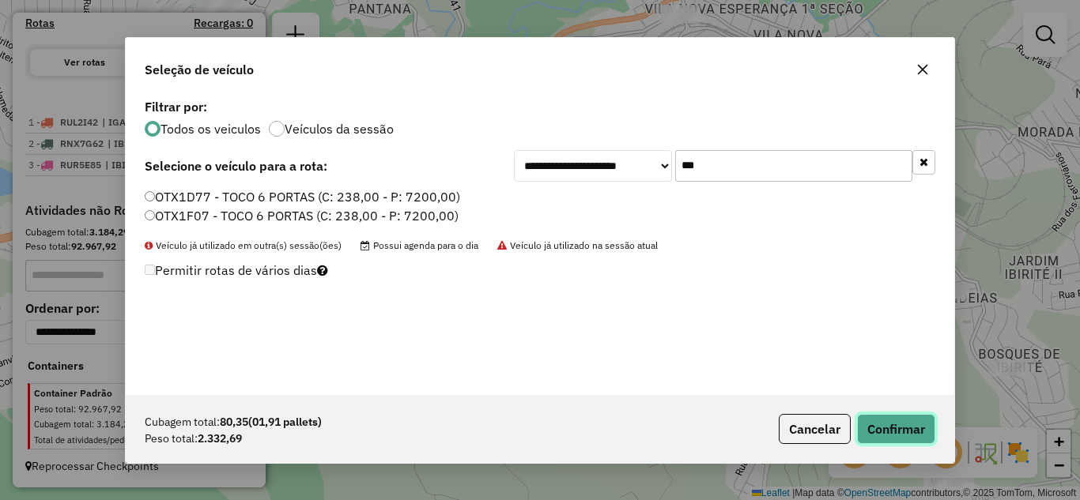
click at [911, 431] on button "Confirmar" at bounding box center [896, 429] width 78 height 30
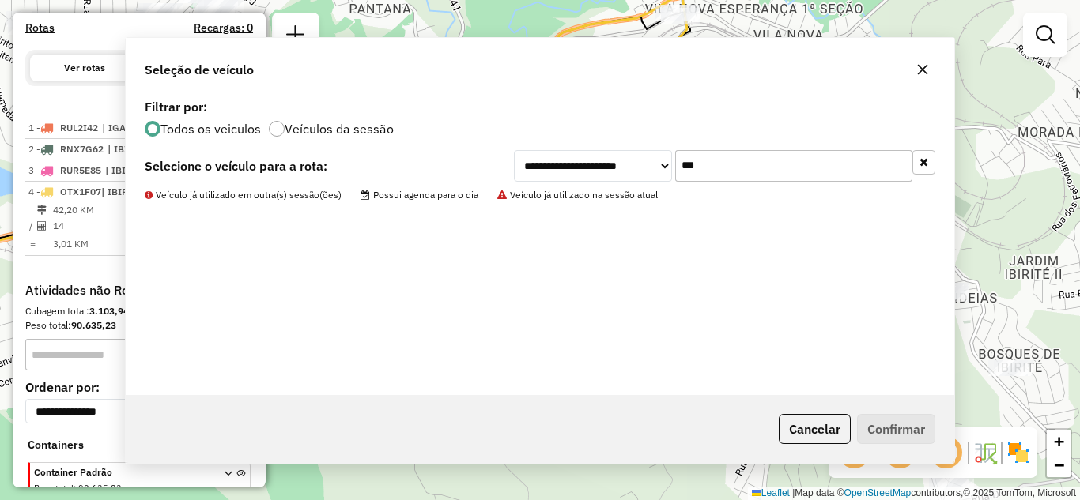
scroll to position [585, 0]
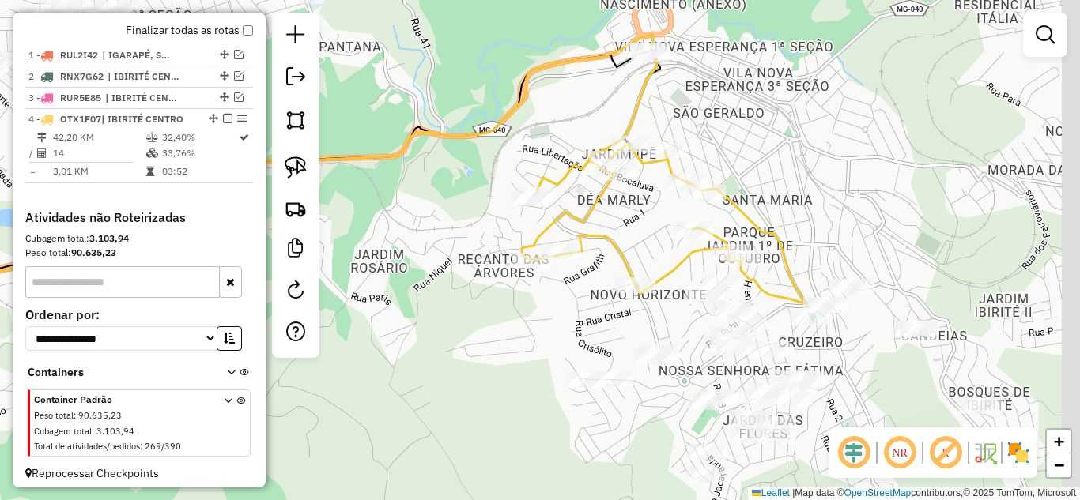
drag, startPoint x: 642, startPoint y: 232, endPoint x: 624, endPoint y: 265, distance: 37.8
click at [625, 269] on div "Janela de atendimento Grade de atendimento Capacidade Transportadoras Veículos …" at bounding box center [540, 250] width 1080 height 500
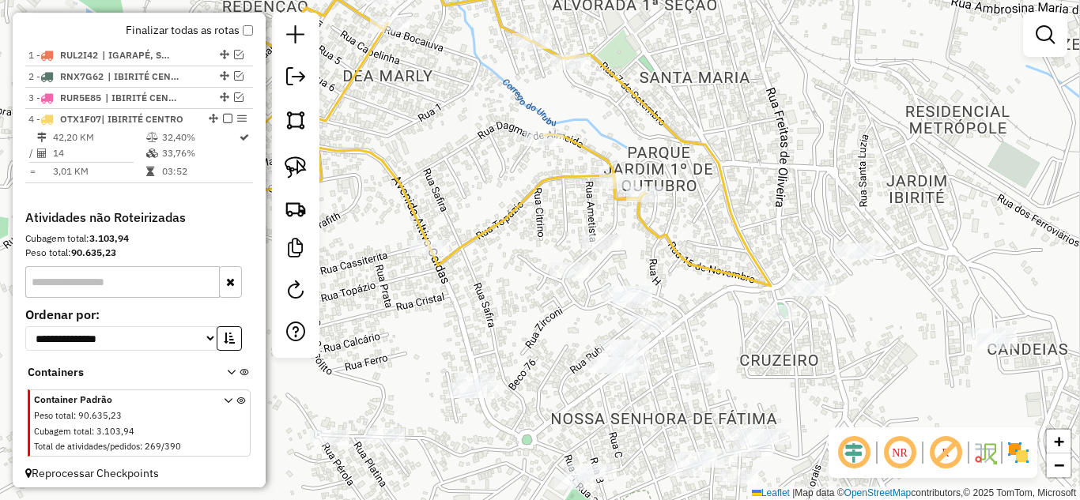
drag, startPoint x: 736, startPoint y: 345, endPoint x: 621, endPoint y: 276, distance: 134.1
click at [673, 268] on div "Janela de atendimento Grade de atendimento Capacidade Transportadoras Veículos …" at bounding box center [540, 250] width 1080 height 500
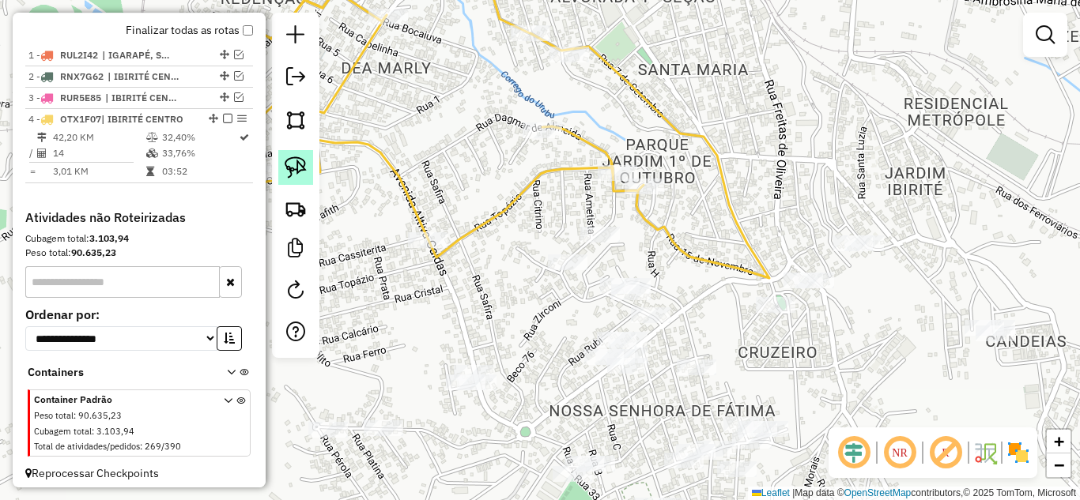
click at [303, 164] on img at bounding box center [296, 167] width 22 height 22
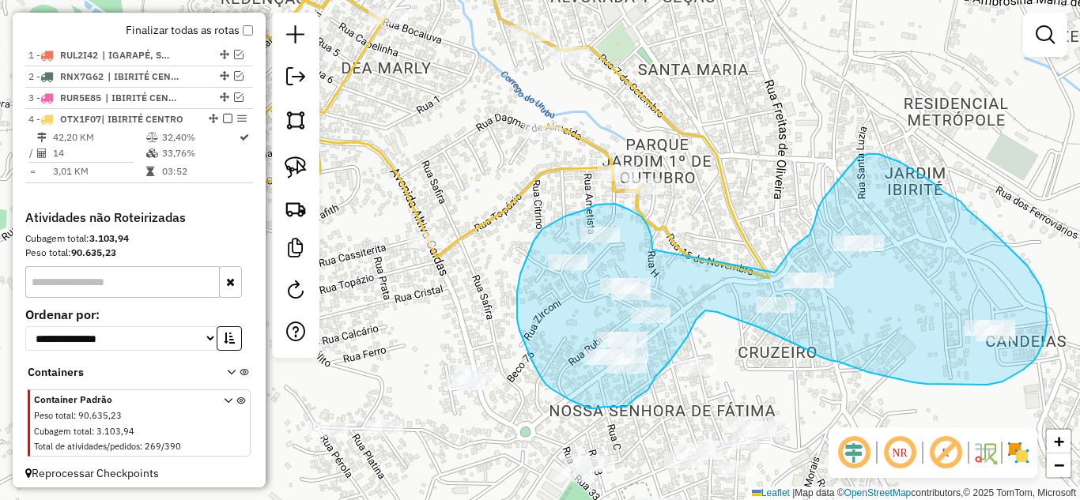
drag, startPoint x: 652, startPoint y: 250, endPoint x: 768, endPoint y: 273, distance: 118.4
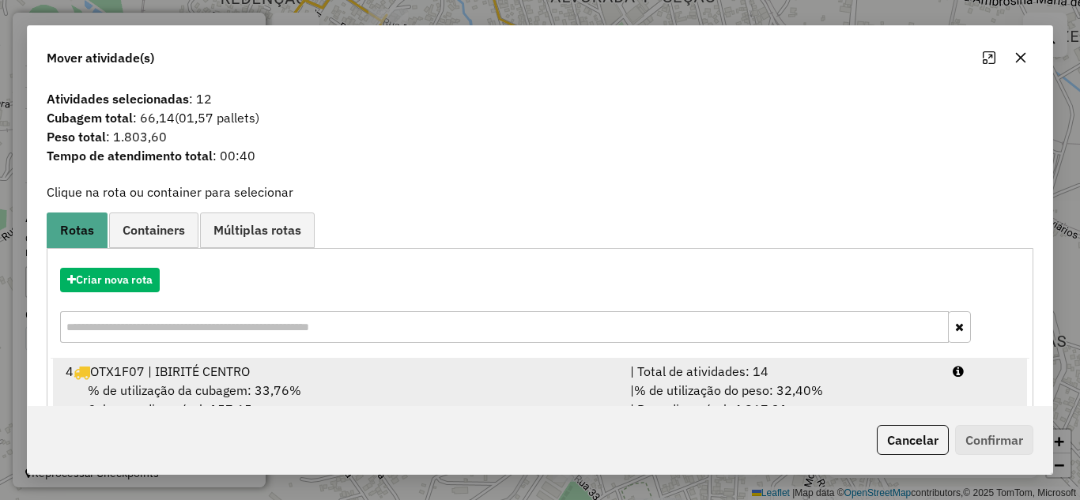
drag, startPoint x: 714, startPoint y: 373, endPoint x: 819, endPoint y: 397, distance: 107.8
click at [726, 369] on div "| Total de atividades: 14" at bounding box center [781, 371] width 322 height 19
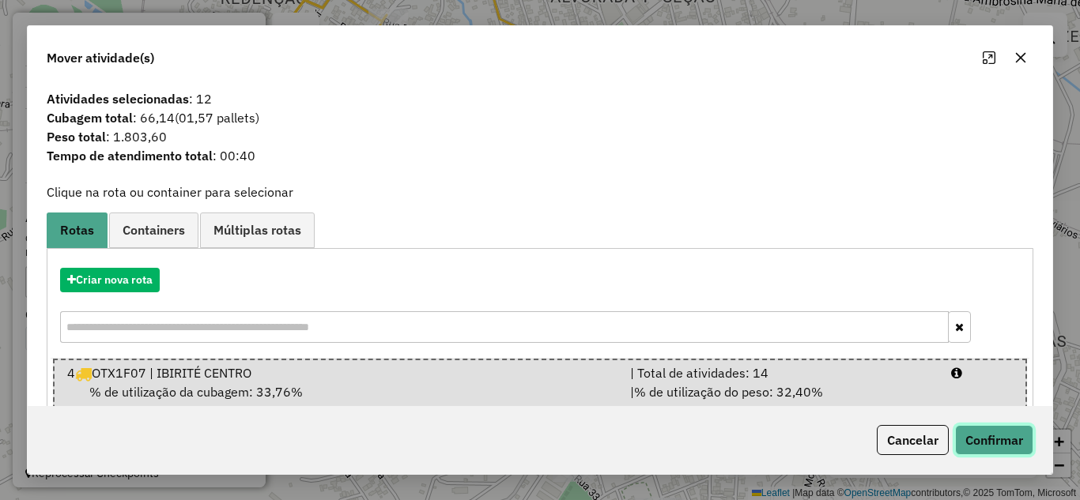
click at [975, 428] on button "Confirmar" at bounding box center [994, 440] width 78 height 30
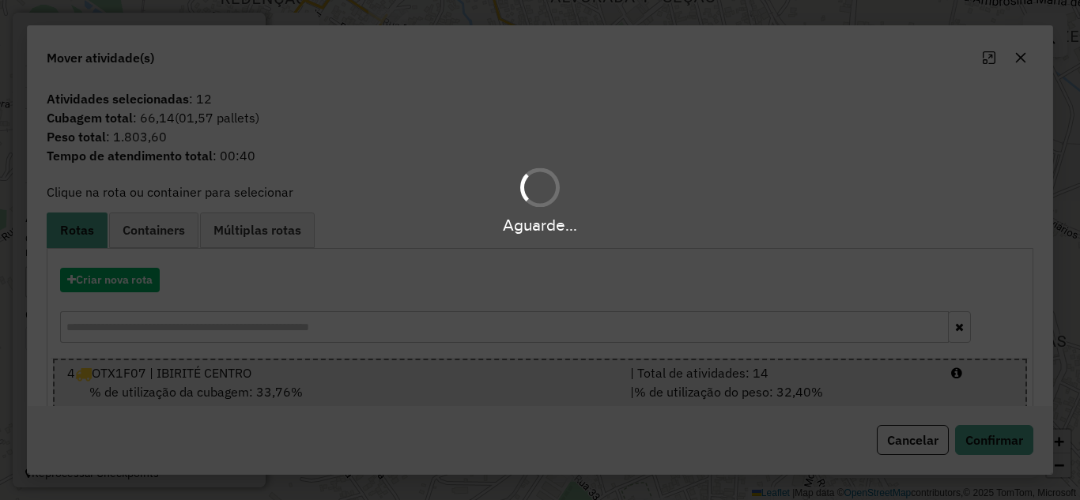
scroll to position [565, 0]
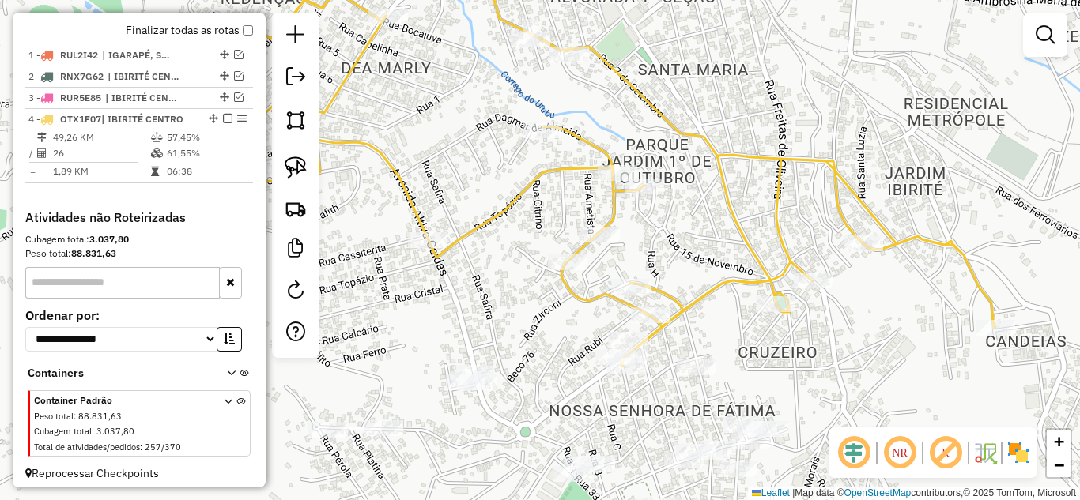
click at [541, 169] on icon at bounding box center [596, 162] width 794 height 410
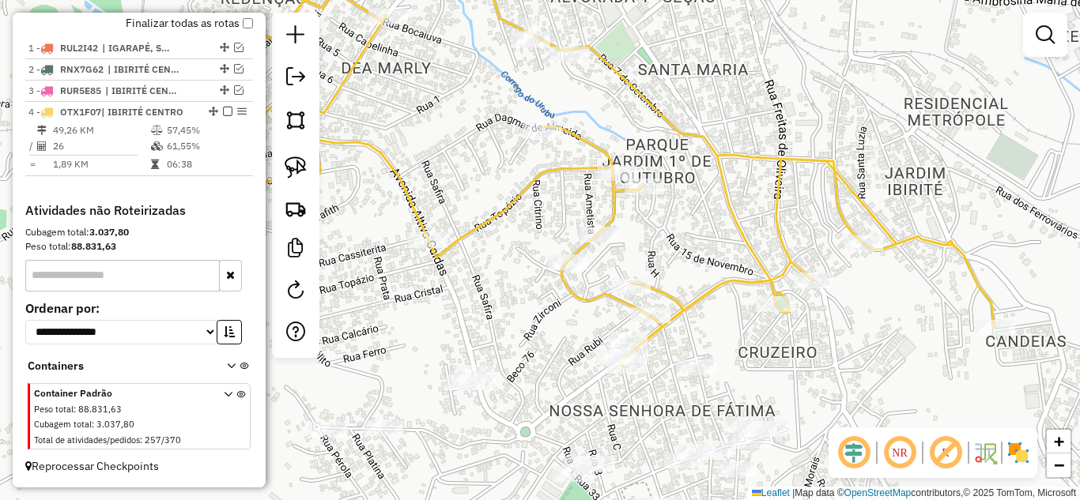
select select "*********"
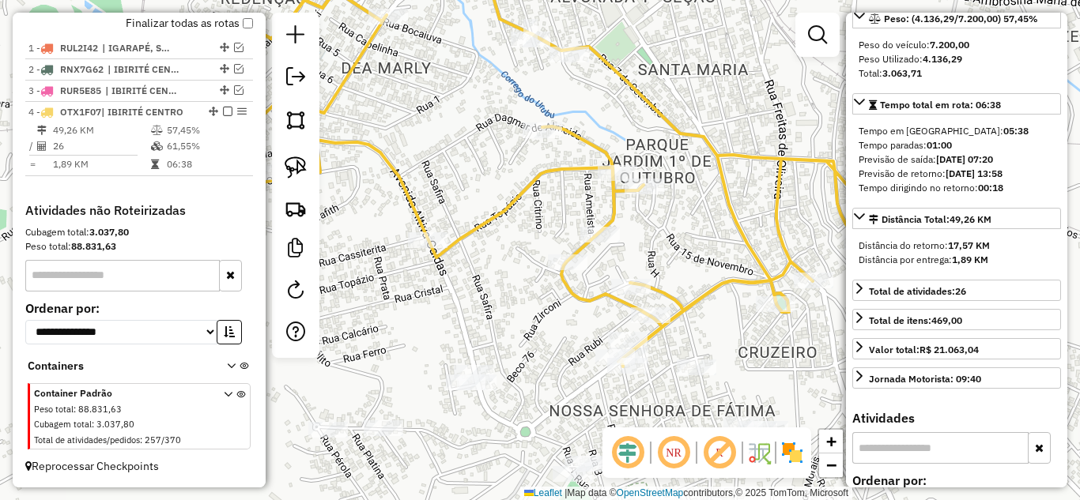
scroll to position [158, 0]
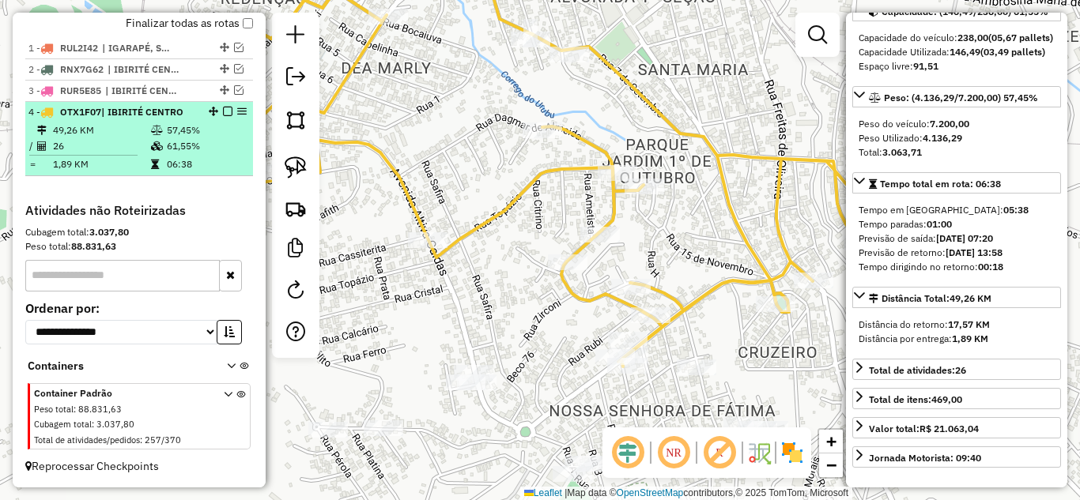
click at [223, 111] on em at bounding box center [227, 111] width 9 height 9
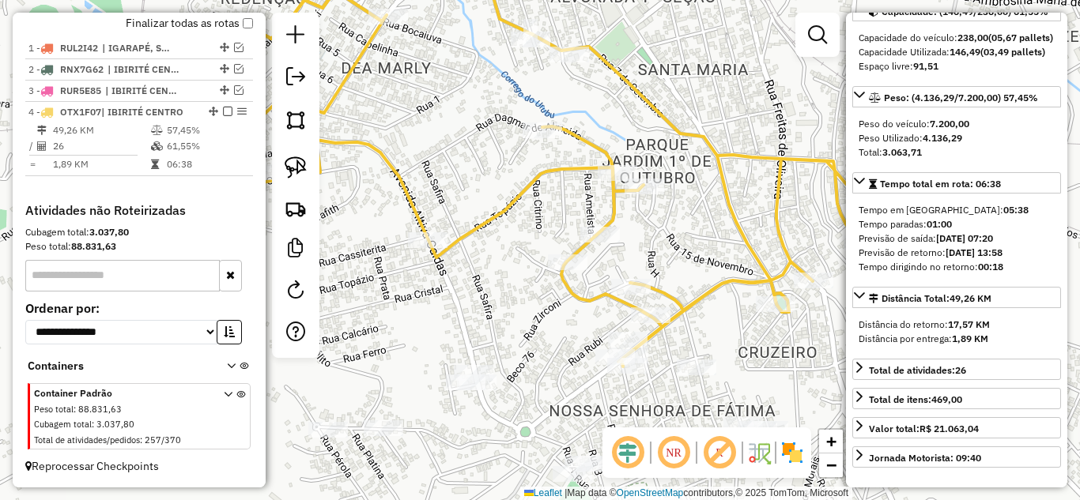
scroll to position [533, 0]
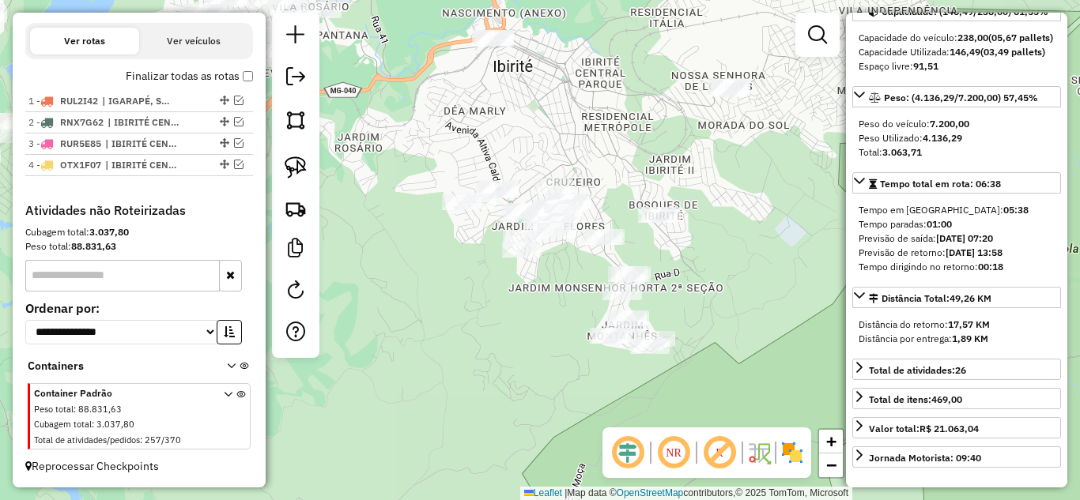
drag, startPoint x: 477, startPoint y: 382, endPoint x: 457, endPoint y: 327, distance: 58.0
click at [498, 334] on div "Janela de atendimento Grade de atendimento Capacidade Transportadoras Veículos …" at bounding box center [540, 250] width 1080 height 500
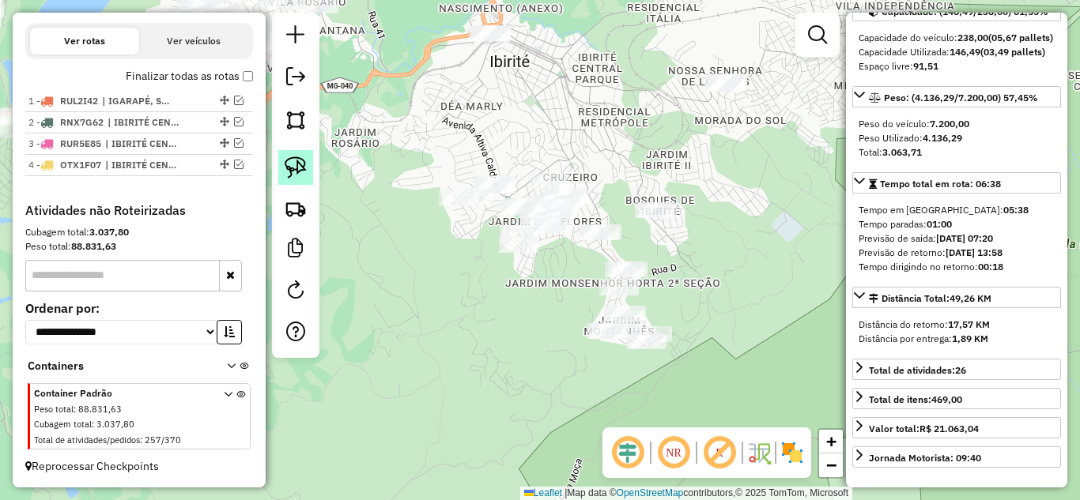
click at [299, 165] on img at bounding box center [296, 167] width 22 height 22
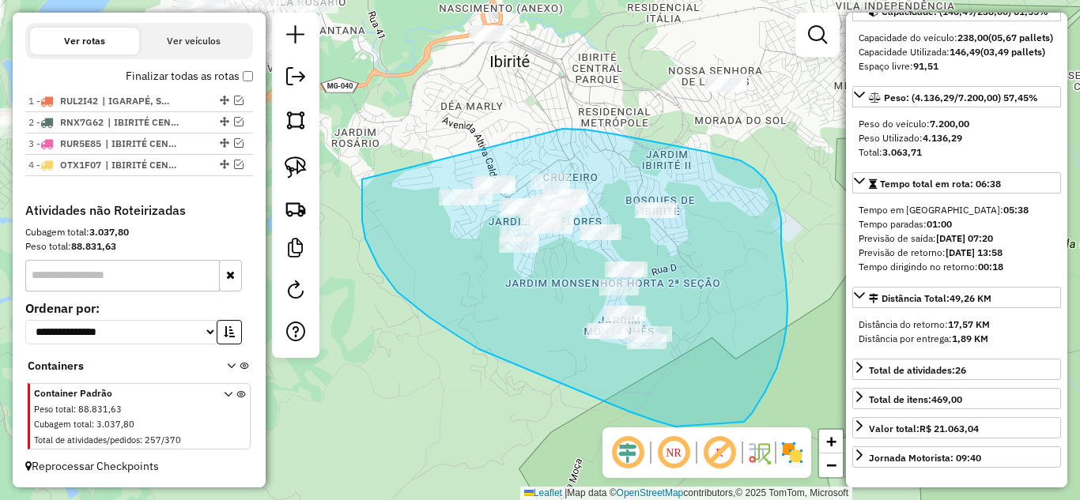
drag, startPoint x: 362, startPoint y: 187, endPoint x: 468, endPoint y: 146, distance: 113.3
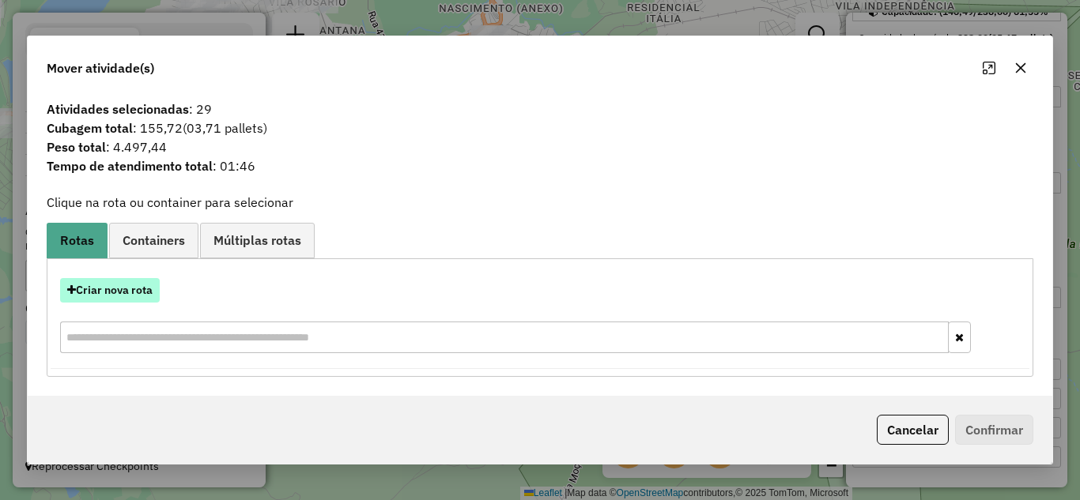
click at [140, 287] on button "Criar nova rota" at bounding box center [110, 290] width 100 height 25
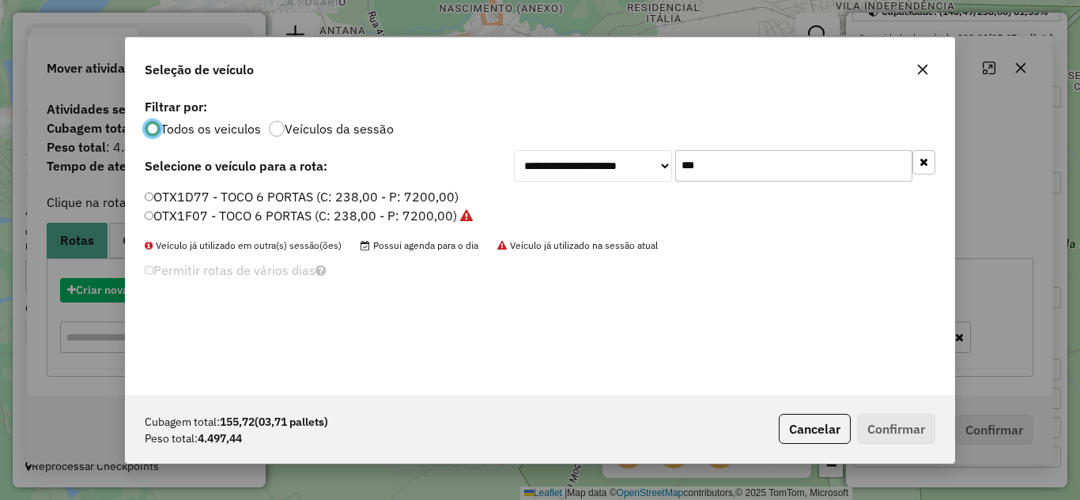
scroll to position [9, 5]
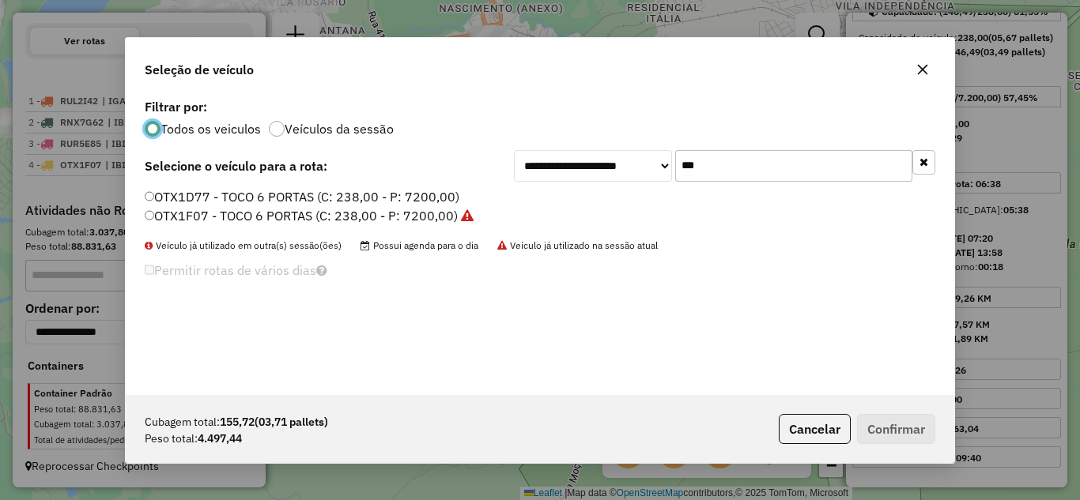
click at [759, 168] on input "***" at bounding box center [793, 166] width 237 height 32
type input "*"
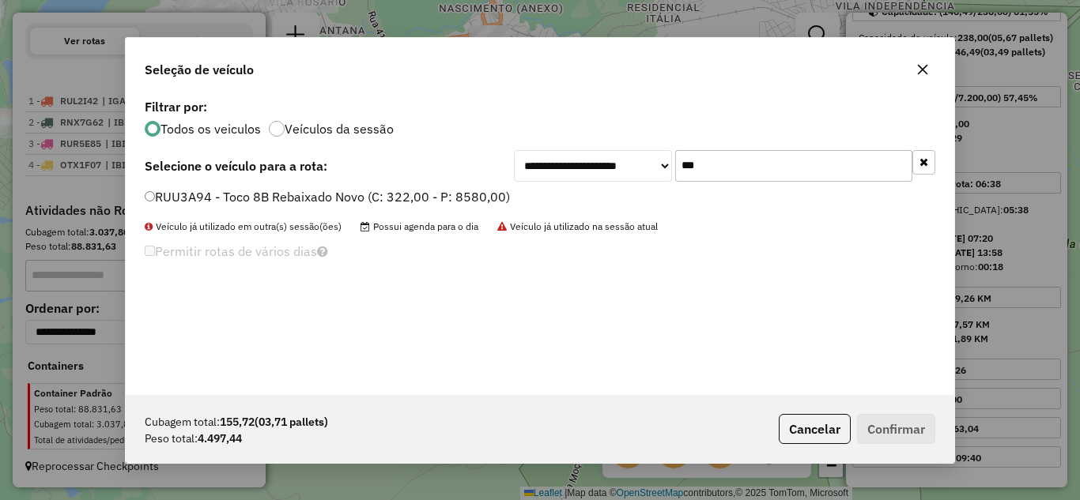
type input "***"
click at [156, 191] on label "RUU3A94 - Toco 8B Rebaixado Novo (C: 322,00 - P: 8580,00)" at bounding box center [327, 196] width 365 height 19
click at [918, 429] on button "Confirmar" at bounding box center [896, 429] width 78 height 30
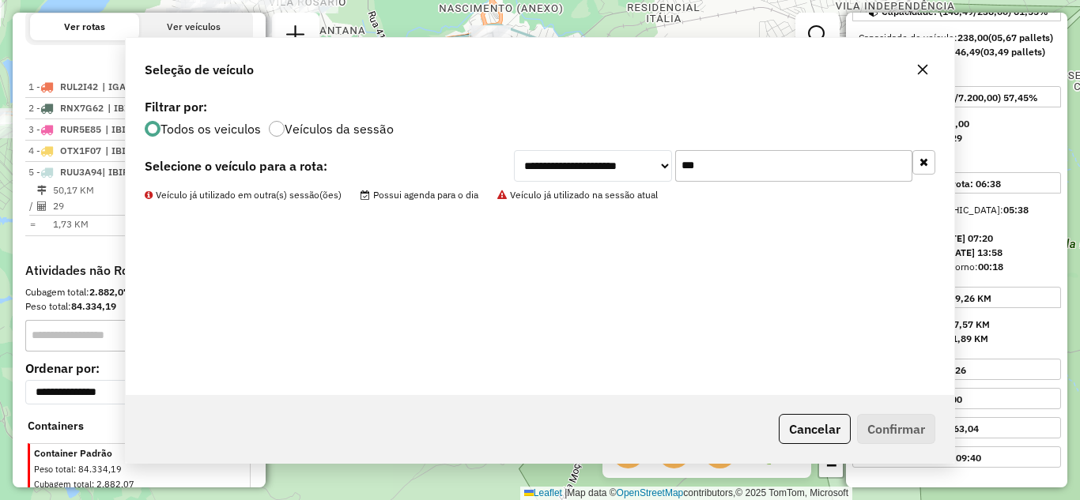
scroll to position [608, 0]
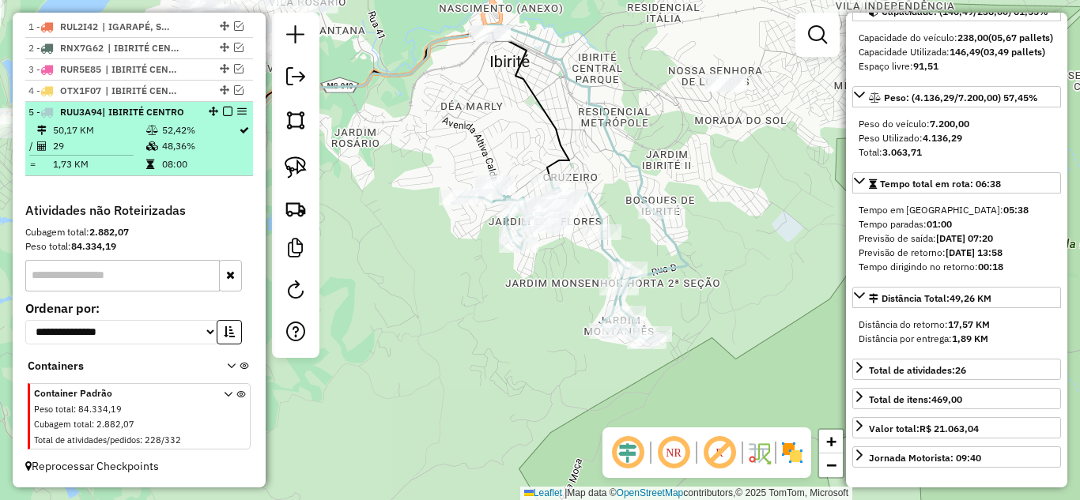
click at [223, 111] on em at bounding box center [227, 111] width 9 height 9
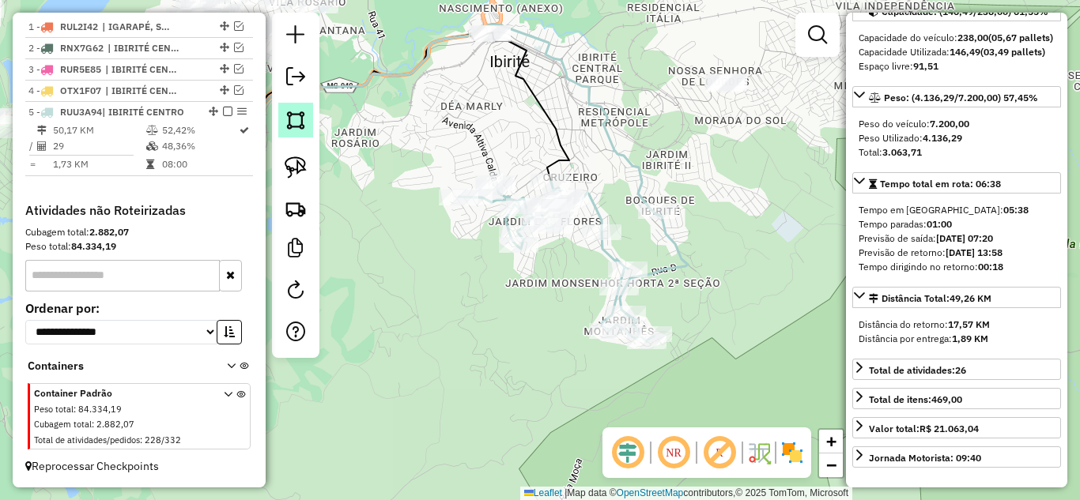
scroll to position [555, 0]
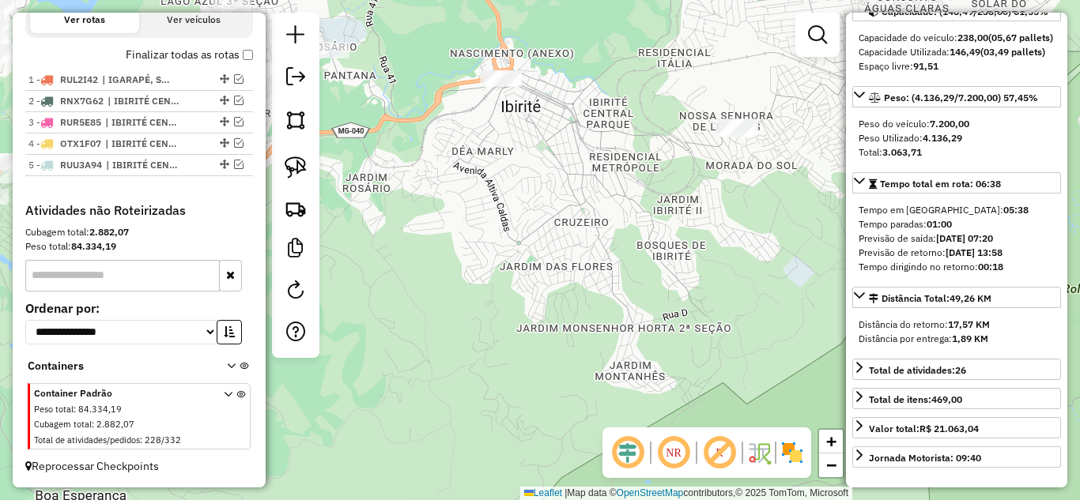
drag, startPoint x: 392, startPoint y: 125, endPoint x: 446, endPoint y: 170, distance: 70.1
click at [419, 211] on div "Janela de atendimento Grade de atendimento Capacidade Transportadoras Veículos …" at bounding box center [540, 250] width 1080 height 500
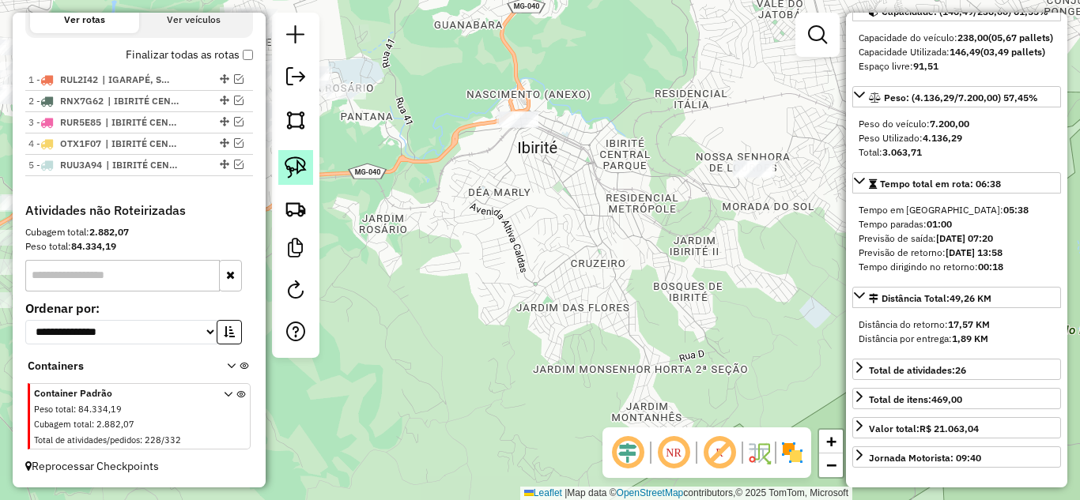
click at [298, 167] on img at bounding box center [296, 167] width 22 height 22
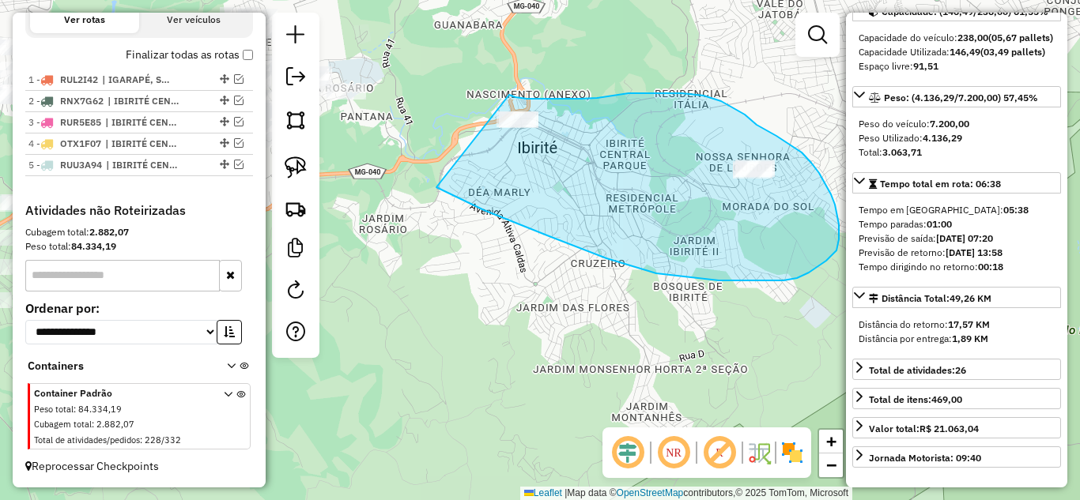
drag, startPoint x: 606, startPoint y: 258, endPoint x: 479, endPoint y: 92, distance: 209.8
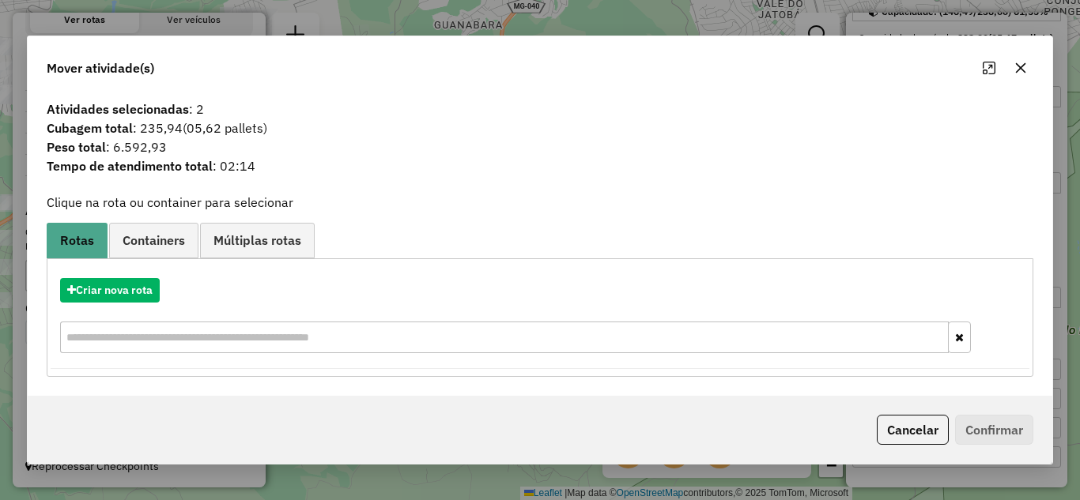
drag, startPoint x: 1016, startPoint y: 70, endPoint x: 999, endPoint y: 72, distance: 17.5
click at [1016, 67] on icon "button" at bounding box center [1020, 68] width 13 height 13
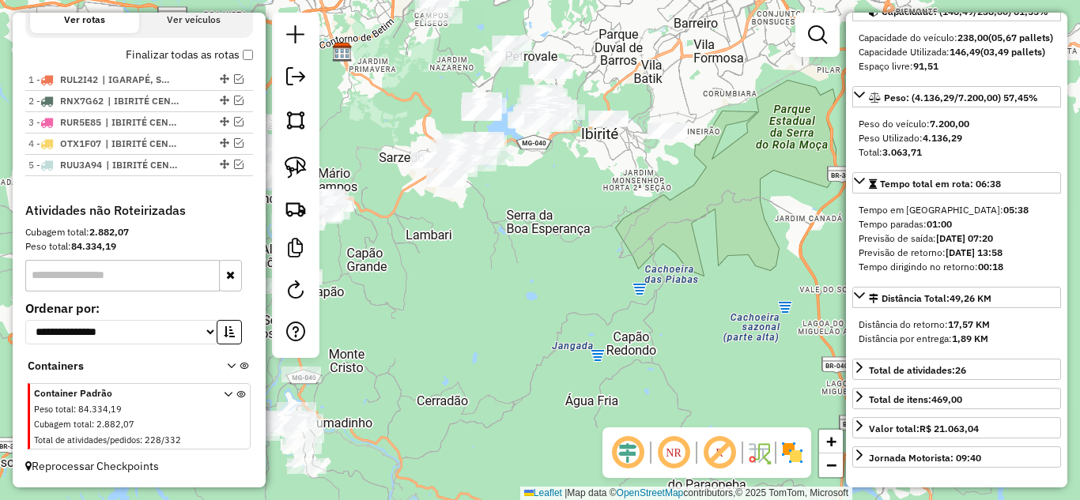
drag, startPoint x: 638, startPoint y: 259, endPoint x: 714, endPoint y: 491, distance: 243.9
click at [588, 168] on div "Janela de atendimento Grade de atendimento Capacidade Transportadoras Veículos …" at bounding box center [540, 250] width 1080 height 500
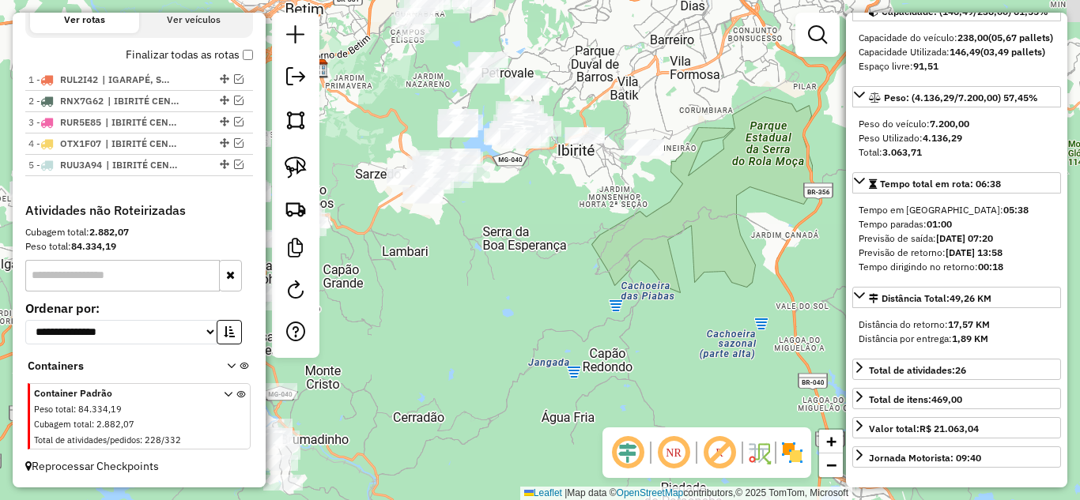
drag, startPoint x: 578, startPoint y: 354, endPoint x: 583, endPoint y: 431, distance: 76.9
click at [578, 439] on div "Janela de atendimento Grade de atendimento Capacidade Transportadoras Veículos …" at bounding box center [540, 250] width 1080 height 500
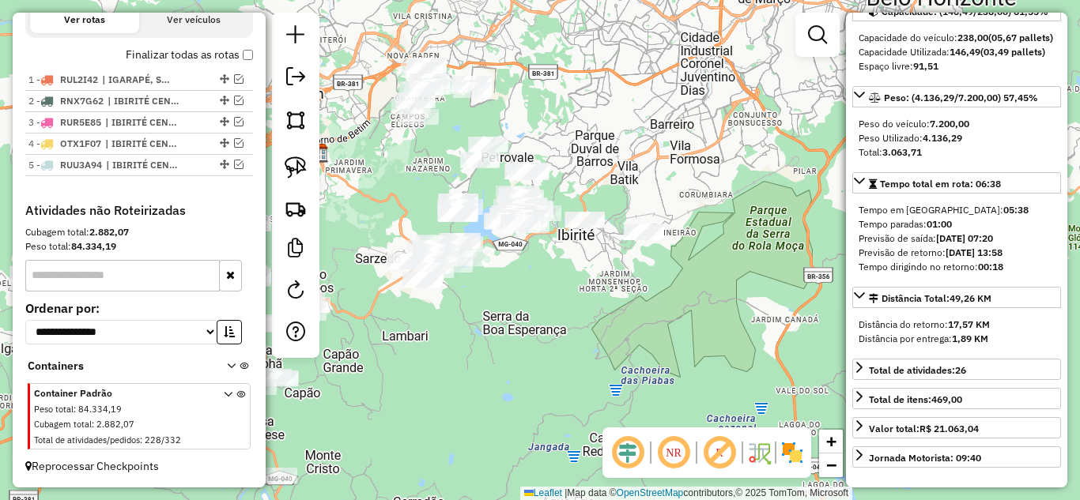
drag, startPoint x: 594, startPoint y: 327, endPoint x: 671, endPoint y: 292, distance: 84.2
click at [670, 293] on div "Janela de atendimento Grade de atendimento Capacidade Transportadoras Veículos …" at bounding box center [540, 250] width 1080 height 500
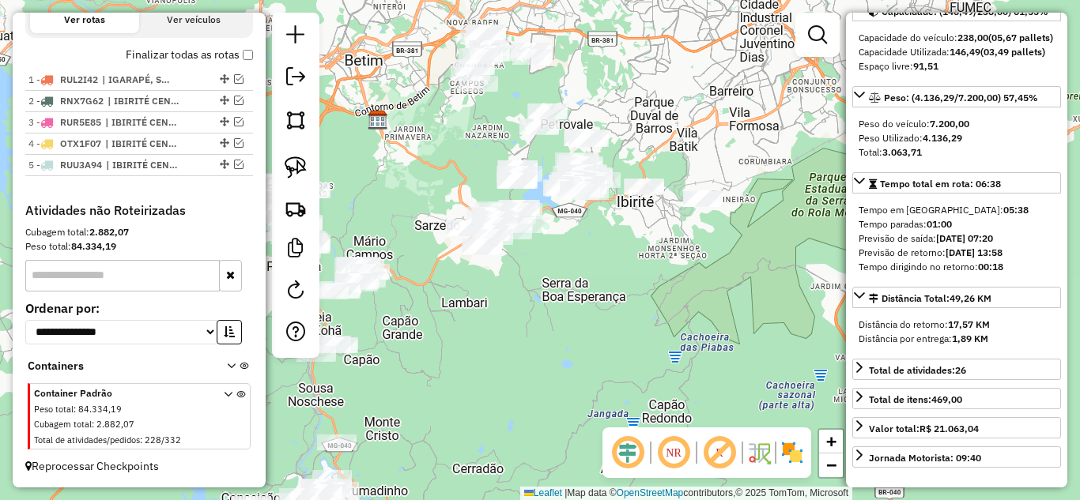
drag, startPoint x: 629, startPoint y: 274, endPoint x: 595, endPoint y: 292, distance: 38.2
click at [596, 292] on div "Janela de atendimento Grade de atendimento Capacidade Transportadoras Veículos …" at bounding box center [540, 250] width 1080 height 500
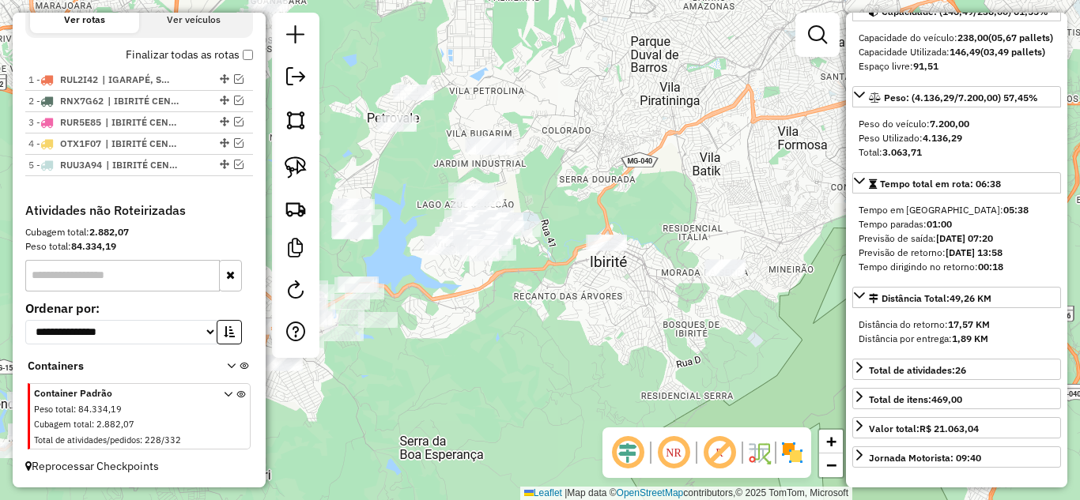
drag, startPoint x: 540, startPoint y: 271, endPoint x: 501, endPoint y: 274, distance: 38.9
click at [491, 326] on div "Janela de atendimento Grade de atendimento Capacidade Transportadoras Veículos …" at bounding box center [540, 250] width 1080 height 500
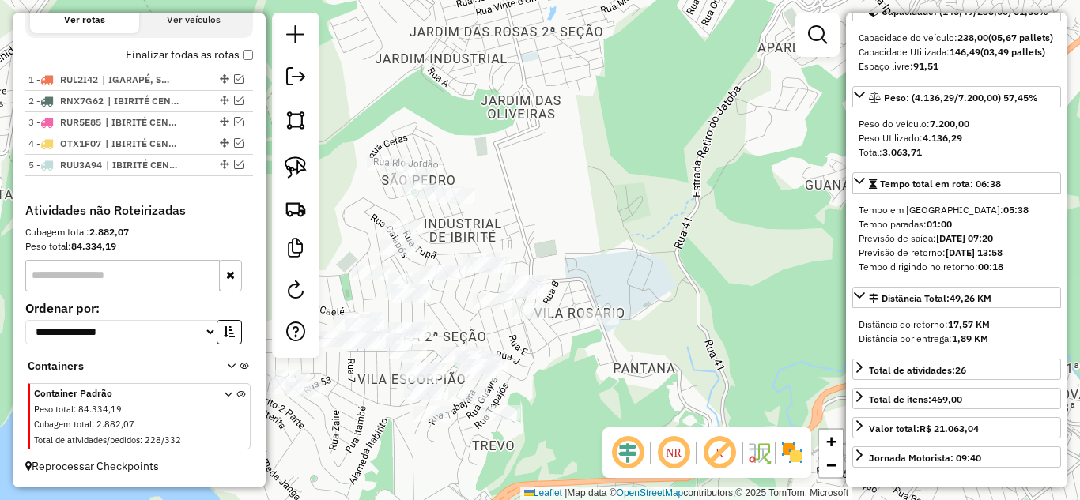
drag, startPoint x: 522, startPoint y: 242, endPoint x: 571, endPoint y: 303, distance: 78.7
click at [567, 307] on div "Janela de atendimento Grade de atendimento Capacidade Transportadoras Veículos …" at bounding box center [540, 250] width 1080 height 500
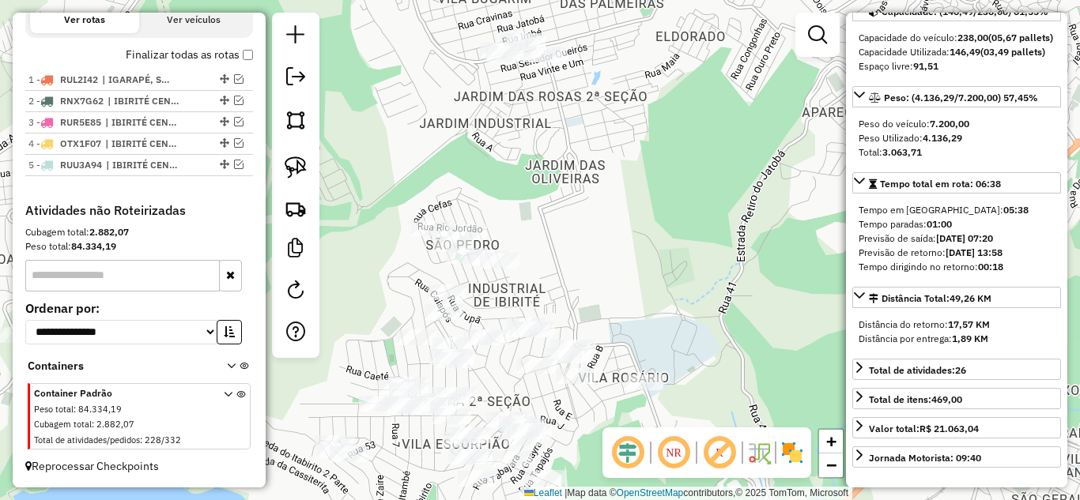
click at [581, 252] on div "Janela de atendimento Grade de atendimento Capacidade Transportadoras Veículos …" at bounding box center [540, 250] width 1080 height 500
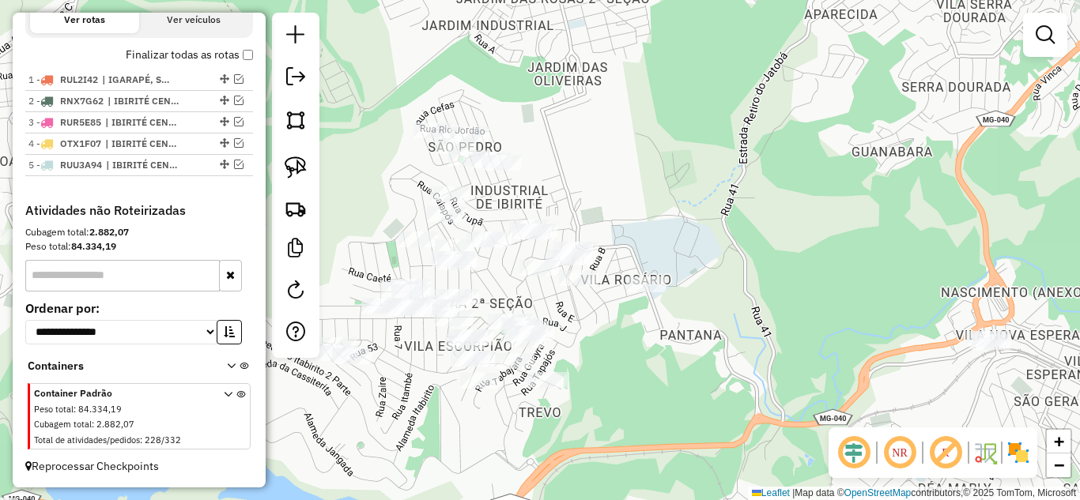
drag, startPoint x: 531, startPoint y: 320, endPoint x: 307, endPoint y: 268, distance: 230.4
click at [541, 296] on div "Janela de atendimento Grade de atendimento Capacidade Transportadoras Veículos …" at bounding box center [540, 250] width 1080 height 500
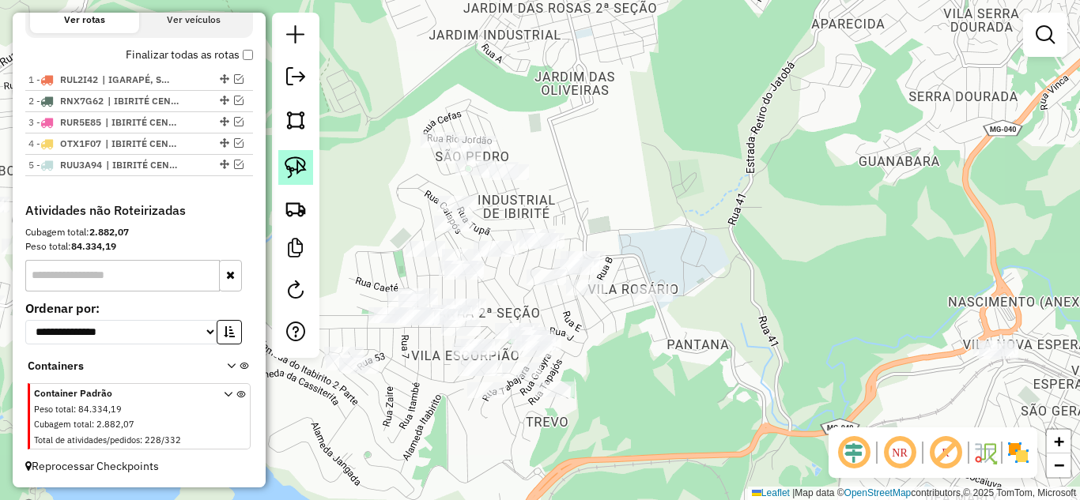
drag, startPoint x: 294, startPoint y: 171, endPoint x: 398, endPoint y: 259, distance: 136.8
click at [295, 171] on img at bounding box center [296, 167] width 22 height 22
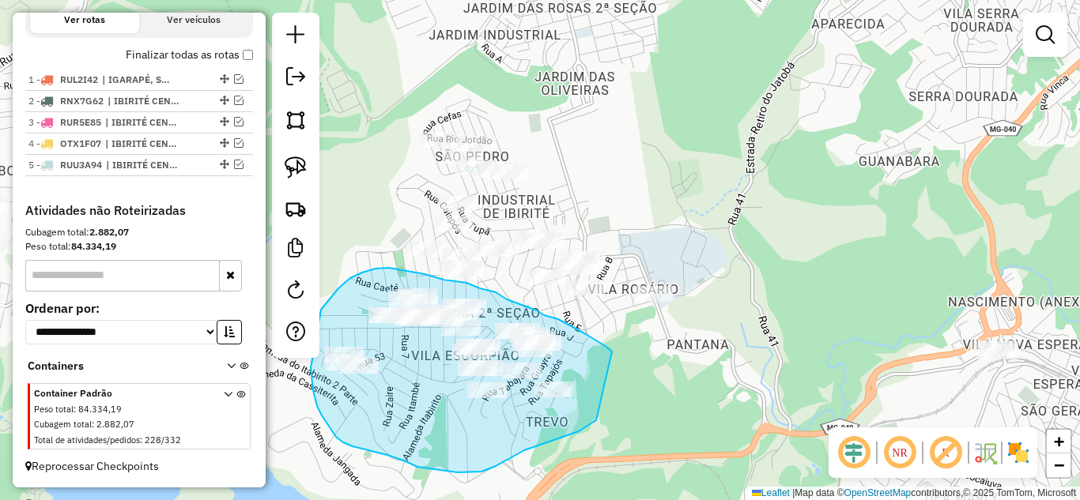
drag, startPoint x: 609, startPoint y: 349, endPoint x: 628, endPoint y: 394, distance: 48.2
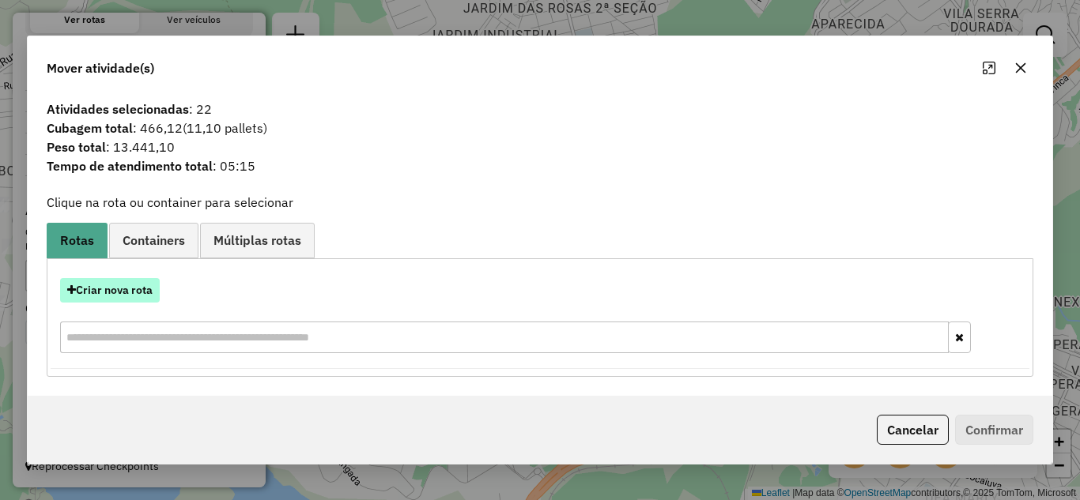
click at [99, 295] on button "Criar nova rota" at bounding box center [110, 290] width 100 height 25
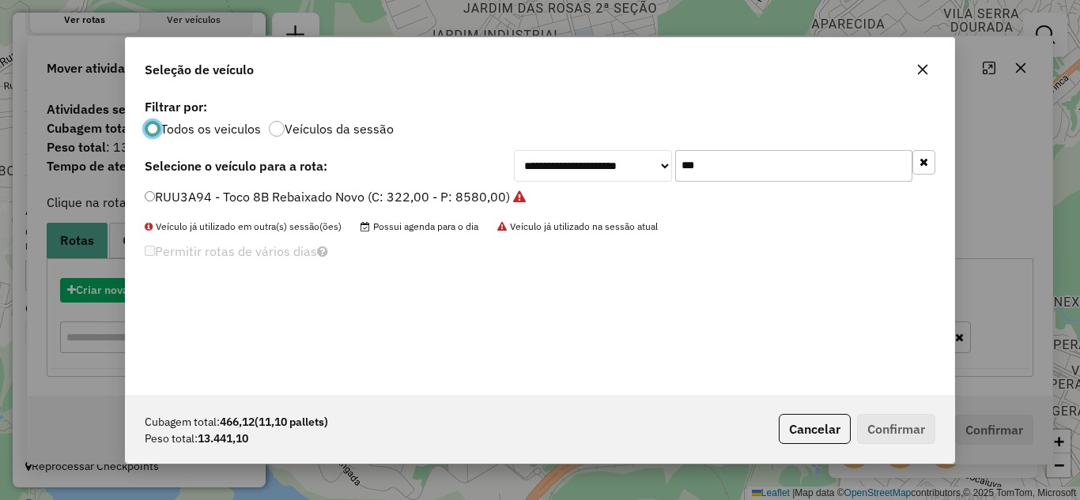
scroll to position [9, 5]
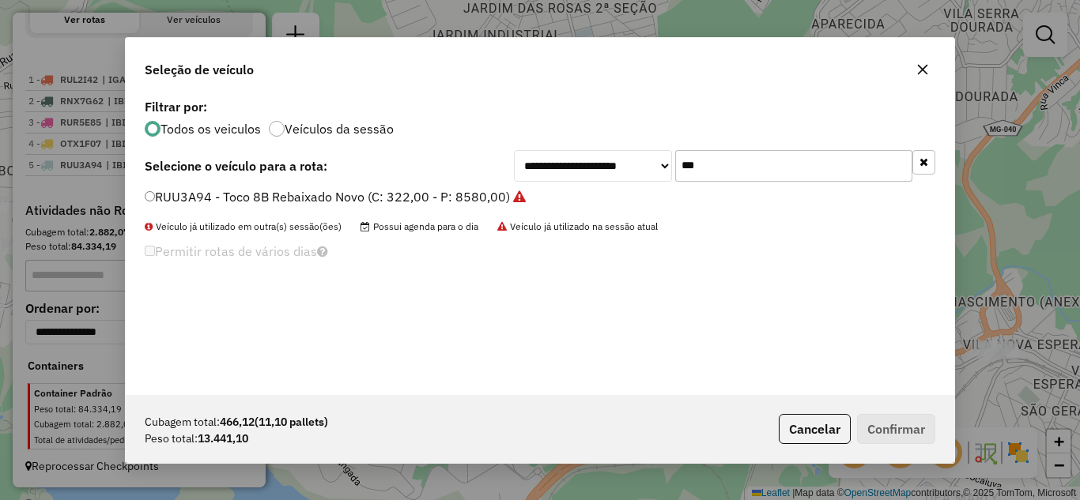
click at [733, 170] on input "***" at bounding box center [793, 166] width 237 height 32
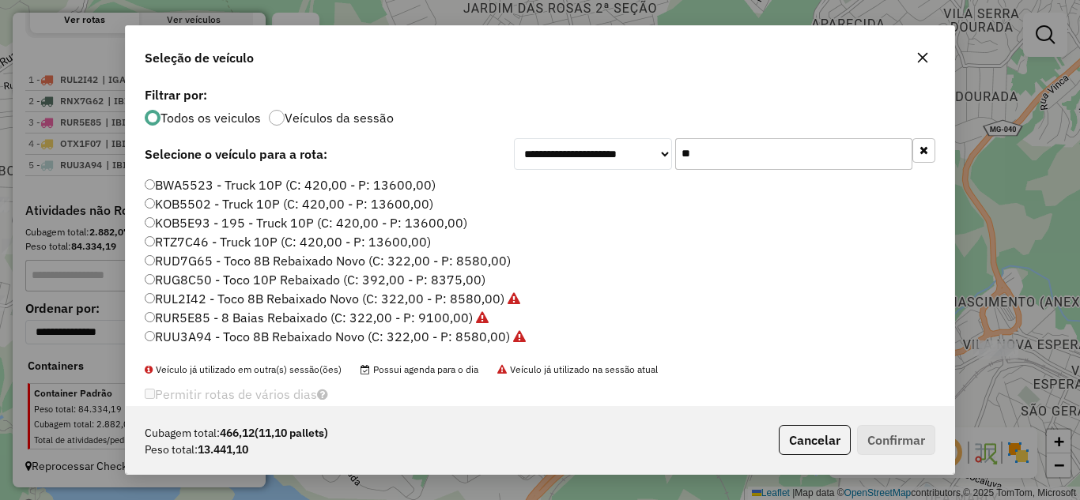
type input "*"
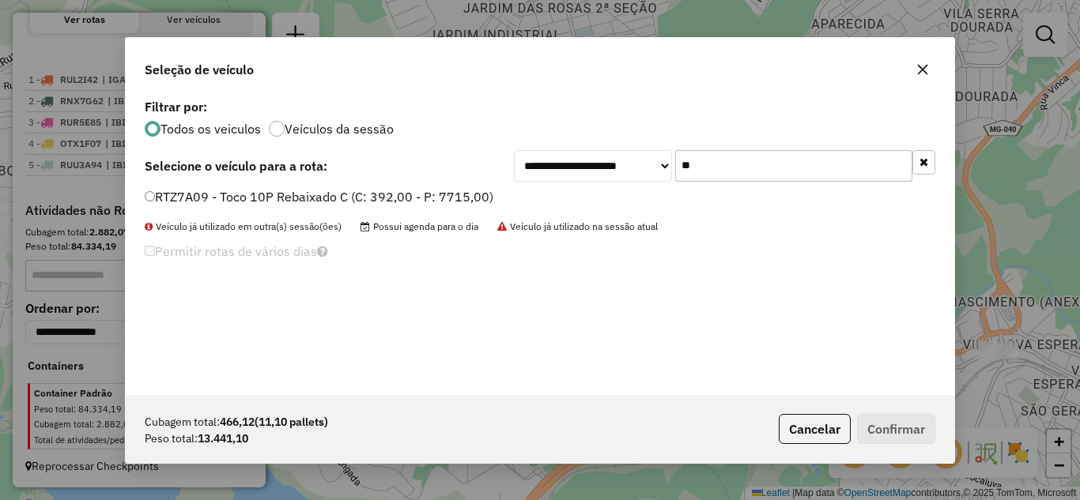
type input "**"
click at [878, 426] on button "Confirmar" at bounding box center [896, 429] width 78 height 30
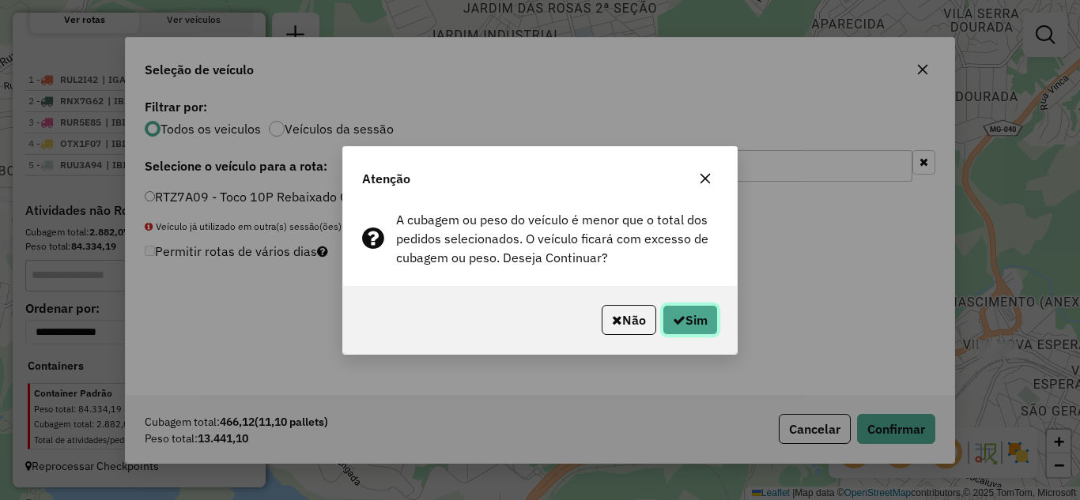
click at [695, 319] on button "Sim" at bounding box center [689, 320] width 55 height 30
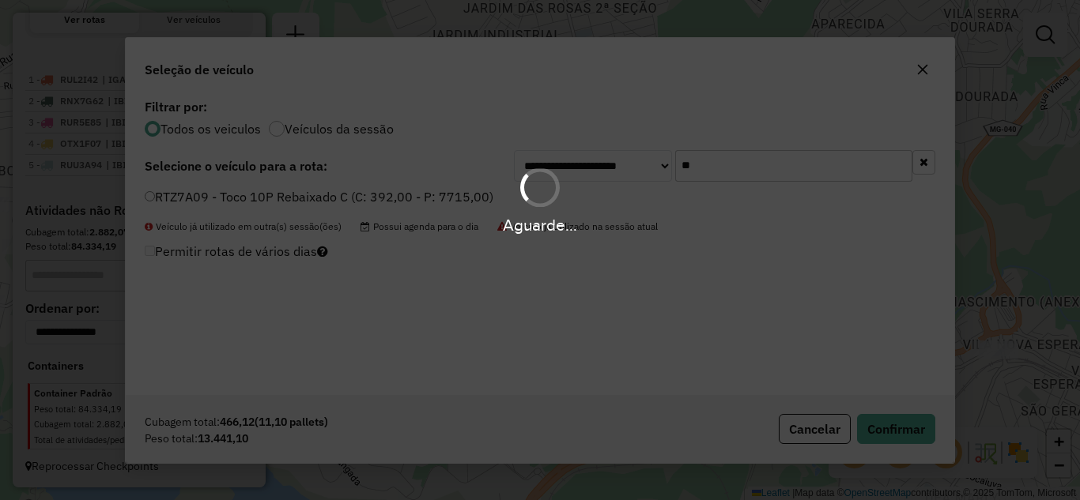
scroll to position [608, 0]
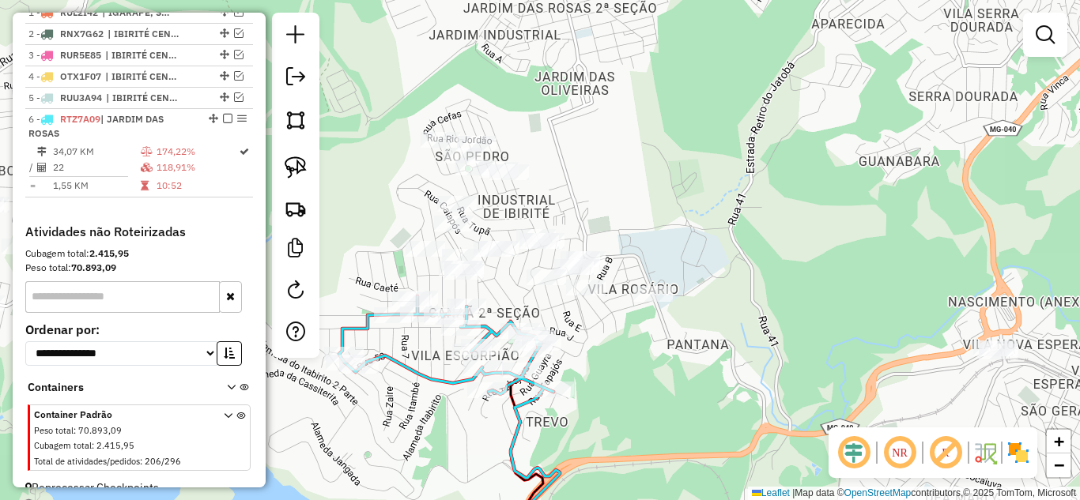
click at [413, 369] on icon at bounding box center [446, 345] width 214 height 98
select select "*********"
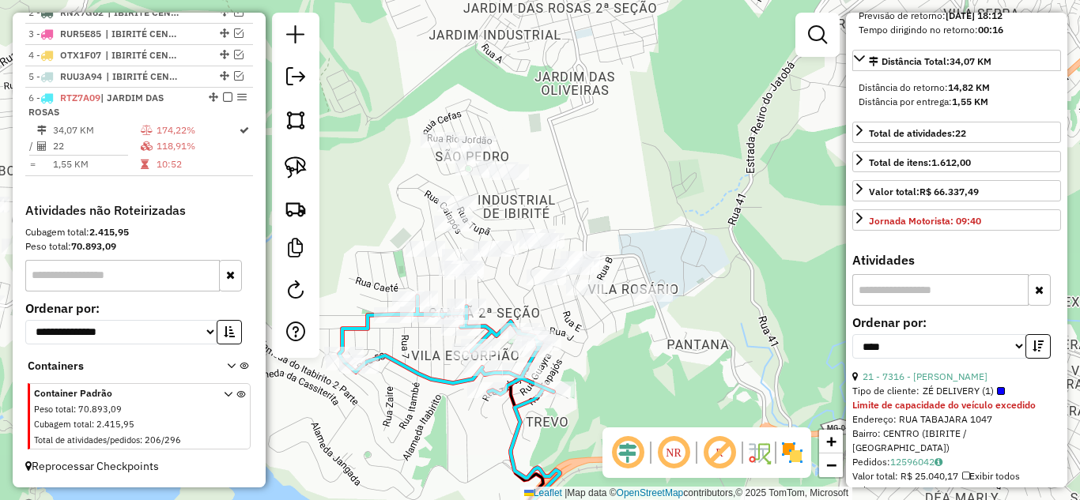
scroll to position [553, 0]
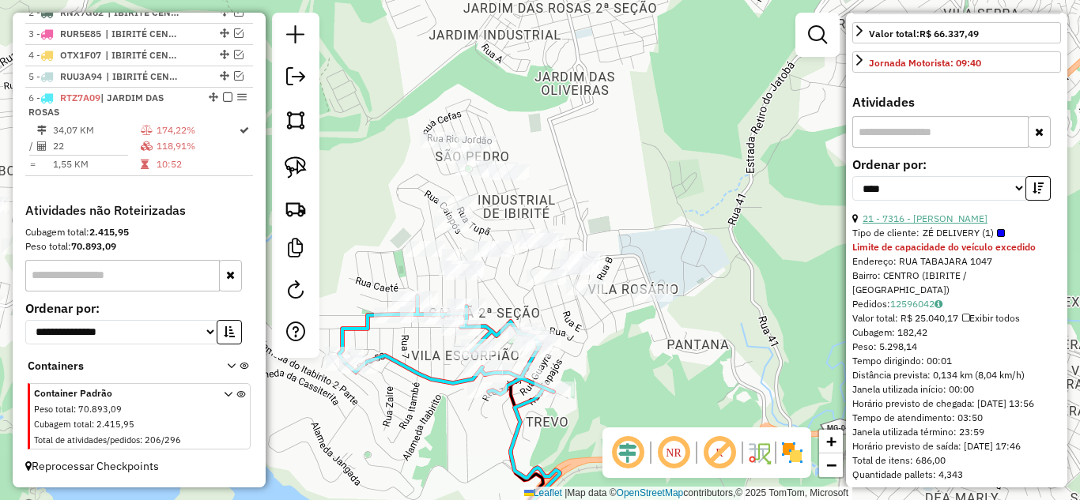
click at [938, 224] on link "21 - 7316 - LEO S BEER" at bounding box center [924, 219] width 125 height 12
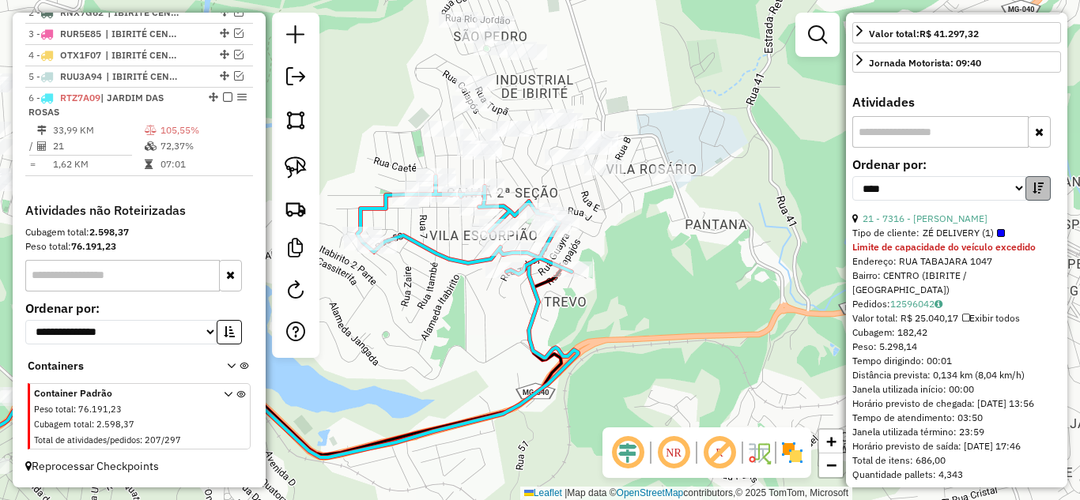
scroll to position [539, 0]
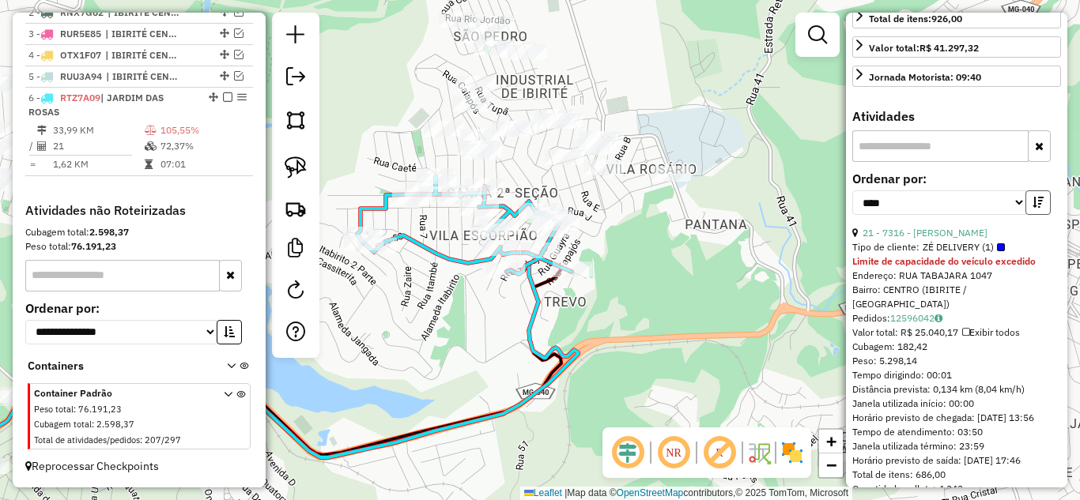
click at [1035, 208] on icon "button" at bounding box center [1037, 202] width 11 height 11
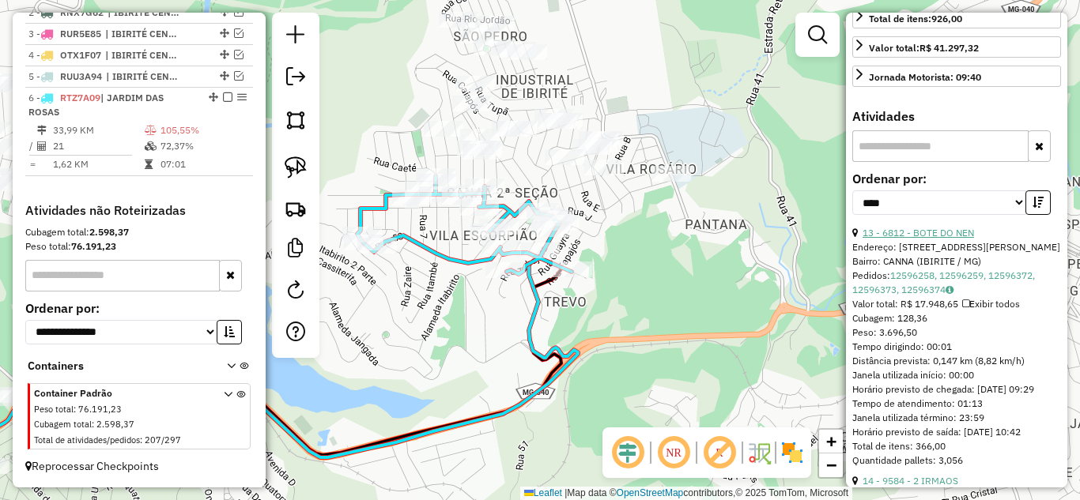
click at [952, 239] on link "13 - 6812 - BOTE DO NEN" at bounding box center [917, 233] width 111 height 12
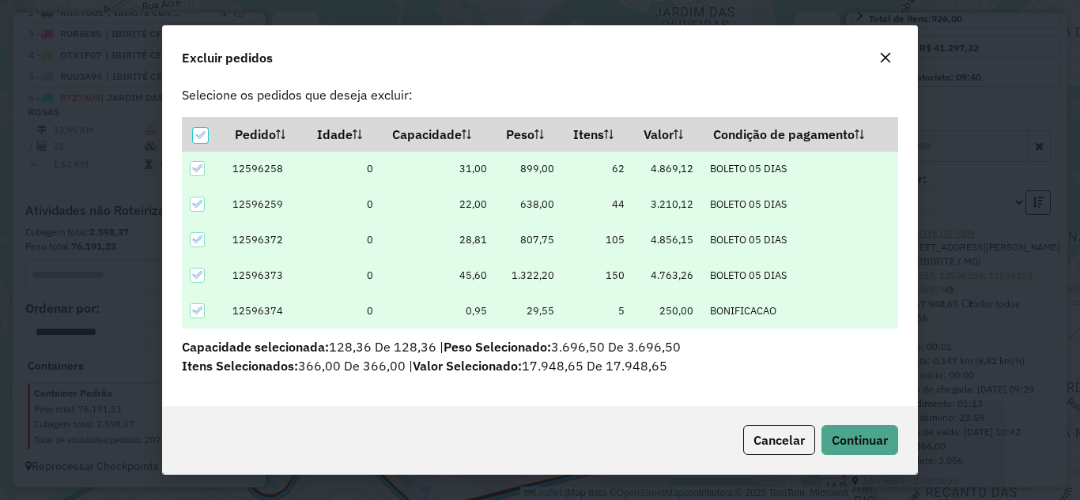
scroll to position [23, 0]
click at [858, 449] on button "Continuar" at bounding box center [859, 440] width 77 height 30
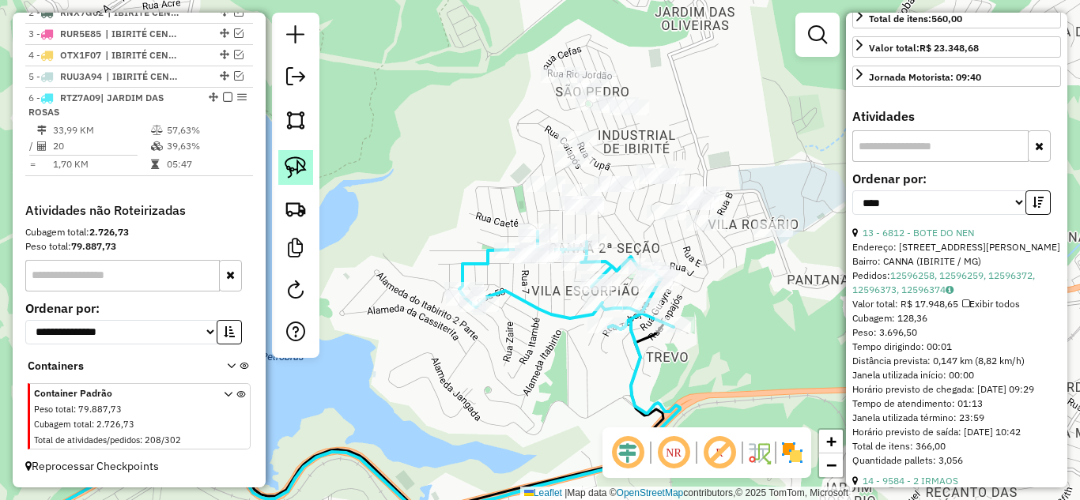
click at [296, 172] on img at bounding box center [296, 167] width 22 height 22
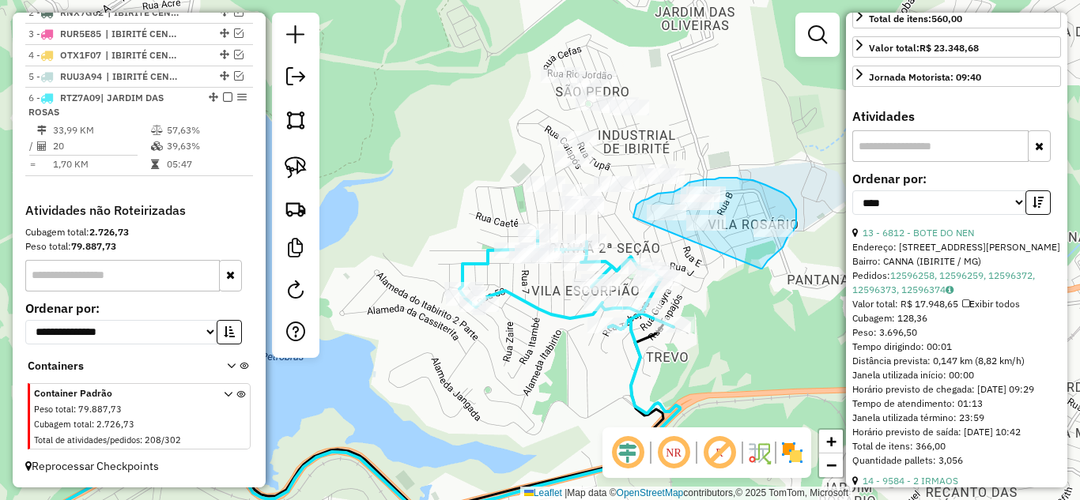
drag, startPoint x: 760, startPoint y: 269, endPoint x: 633, endPoint y: 221, distance: 136.1
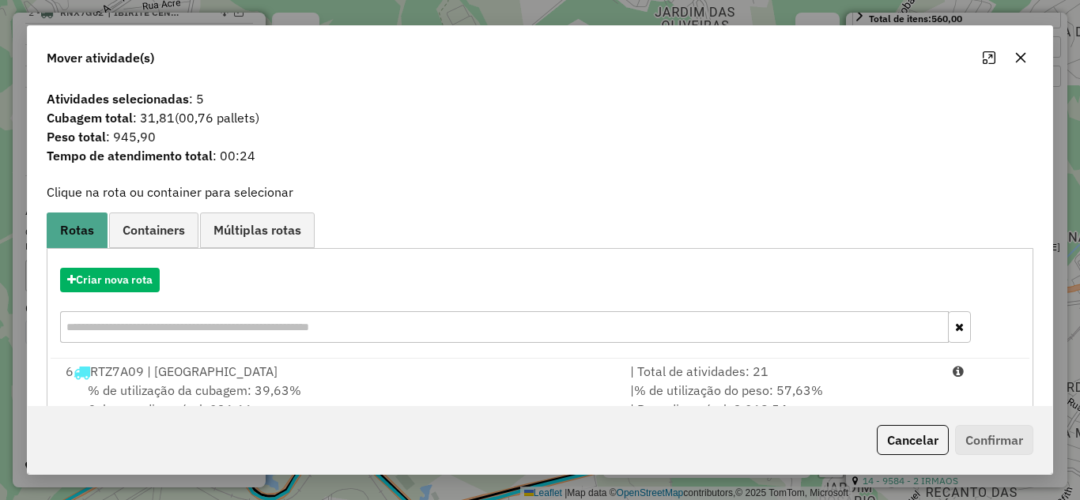
drag, startPoint x: 699, startPoint y: 373, endPoint x: 929, endPoint y: 417, distance: 234.2
click at [707, 373] on div "| Total de atividades: 21" at bounding box center [781, 371] width 322 height 19
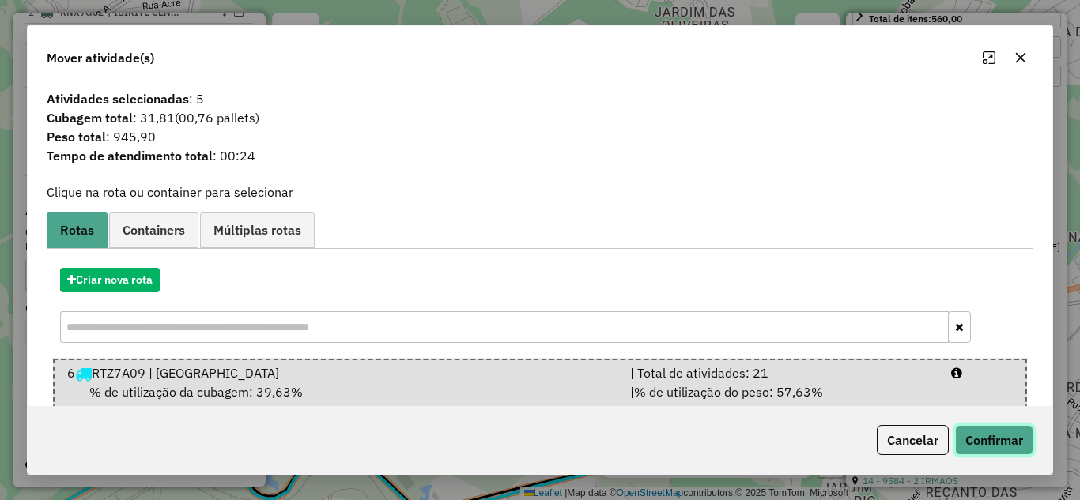
click at [997, 431] on button "Confirmar" at bounding box center [994, 440] width 78 height 30
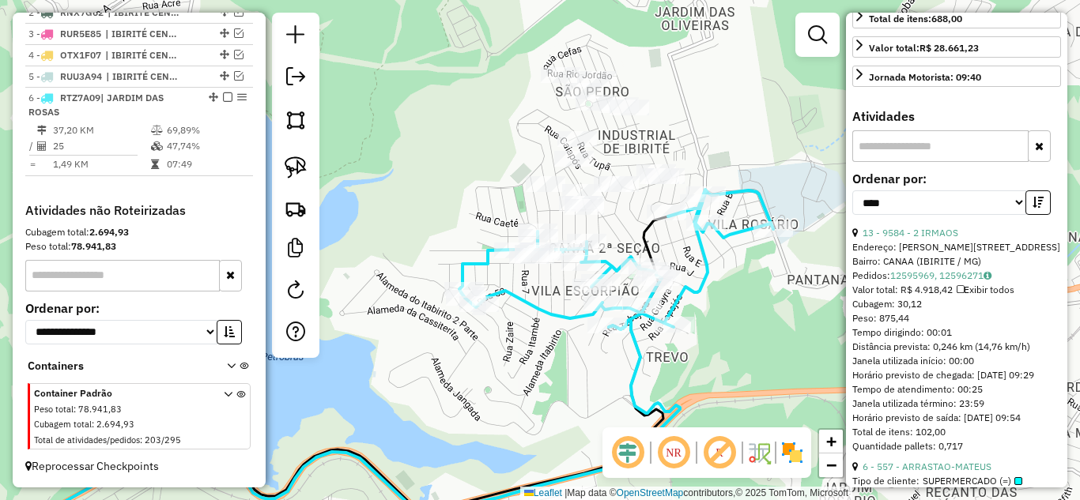
click at [698, 250] on icon at bounding box center [616, 260] width 314 height 140
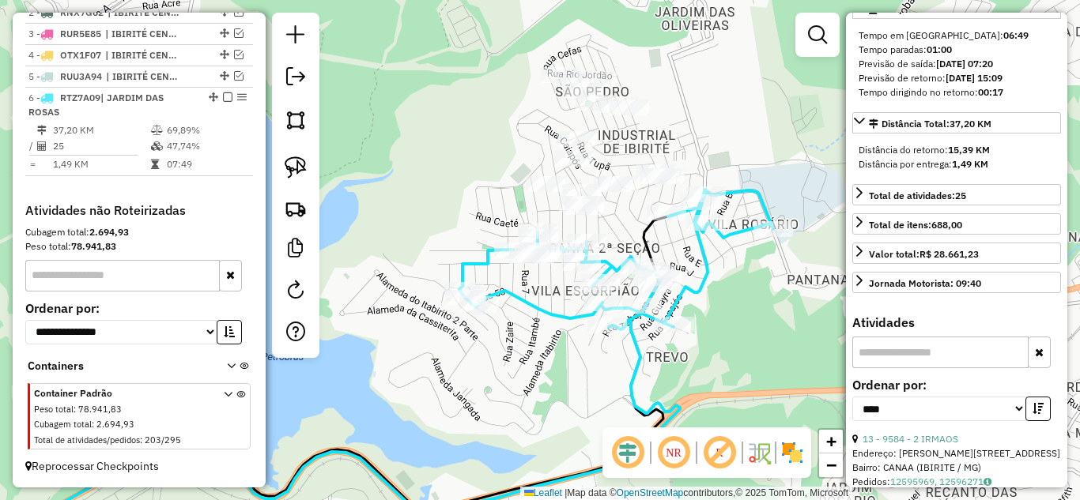
scroll to position [223, 0]
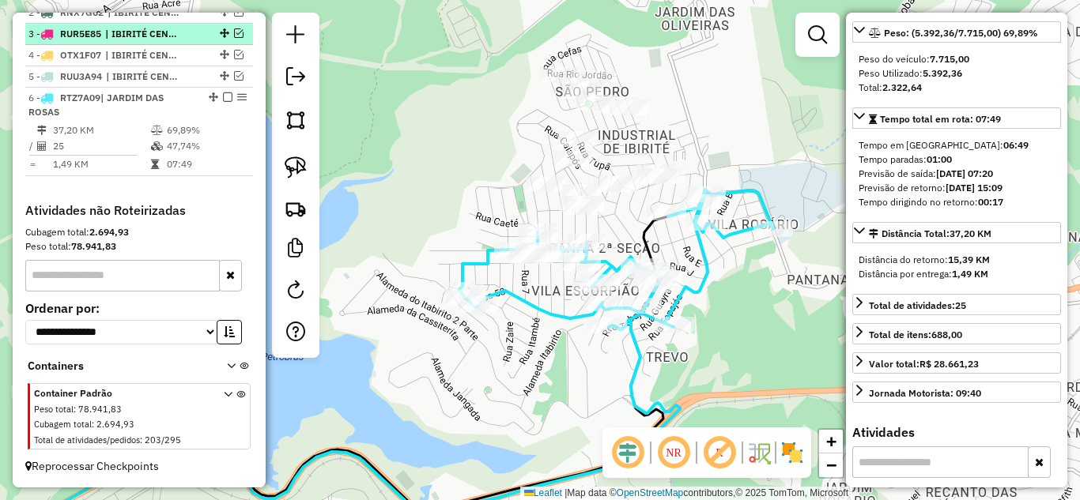
click at [223, 97] on em at bounding box center [227, 96] width 9 height 9
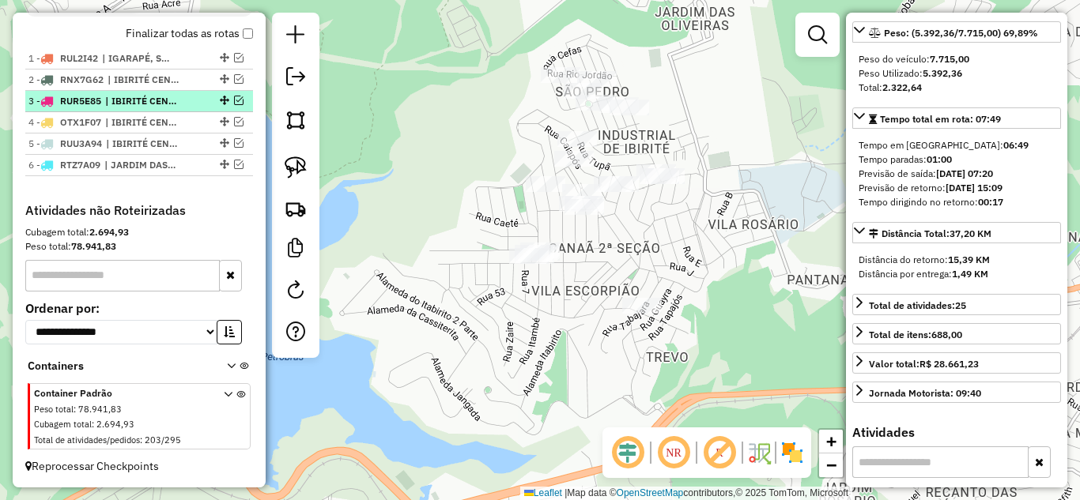
scroll to position [576, 0]
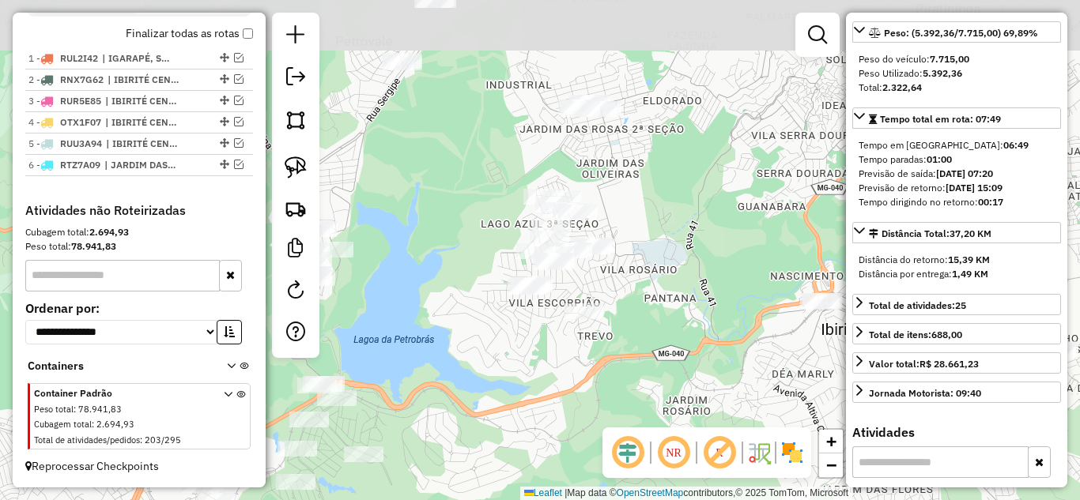
drag, startPoint x: 708, startPoint y: 111, endPoint x: 635, endPoint y: 216, distance: 128.3
click at [646, 217] on div "Janela de atendimento Grade de atendimento Capacidade Transportadoras Veículos …" at bounding box center [540, 250] width 1080 height 500
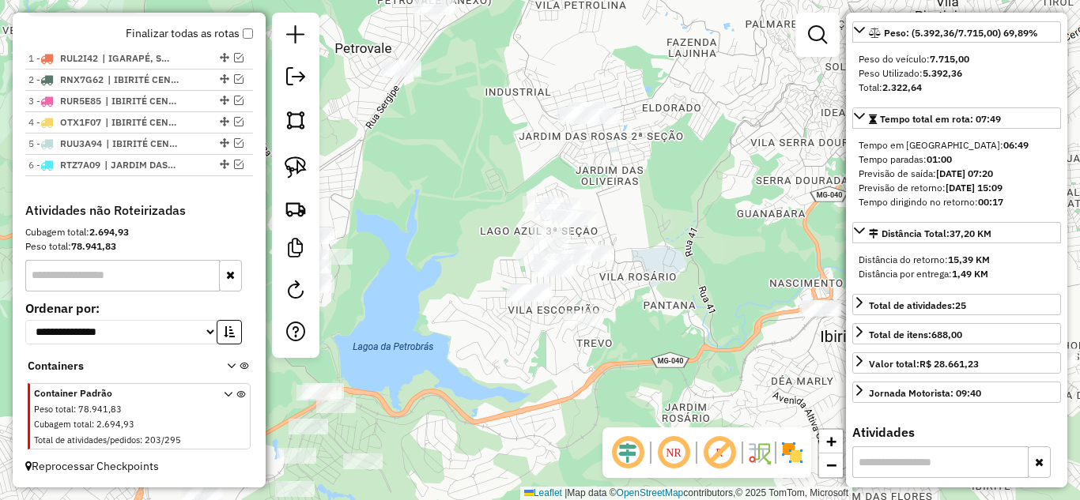
drag, startPoint x: 450, startPoint y: 249, endPoint x: 409, endPoint y: 226, distance: 47.7
click at [449, 243] on div "Janela de atendimento Grade de atendimento Capacidade Transportadoras Veículos …" at bounding box center [540, 250] width 1080 height 500
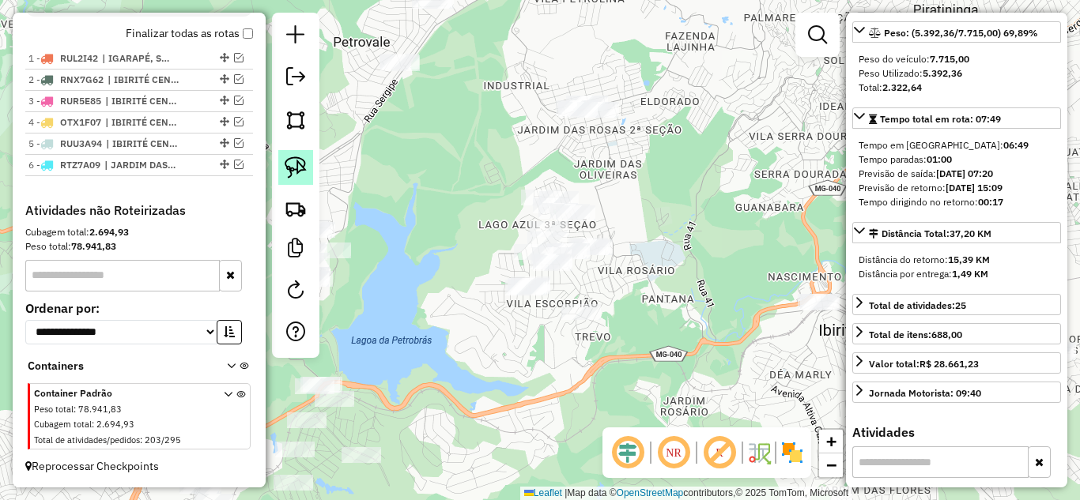
click at [288, 170] on img at bounding box center [296, 167] width 22 height 22
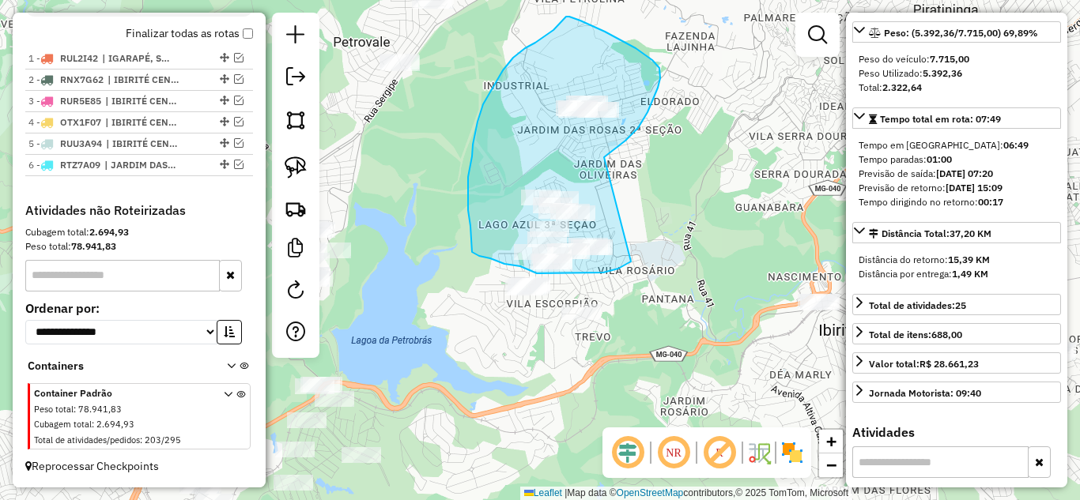
drag, startPoint x: 622, startPoint y: 143, endPoint x: 680, endPoint y: 194, distance: 77.3
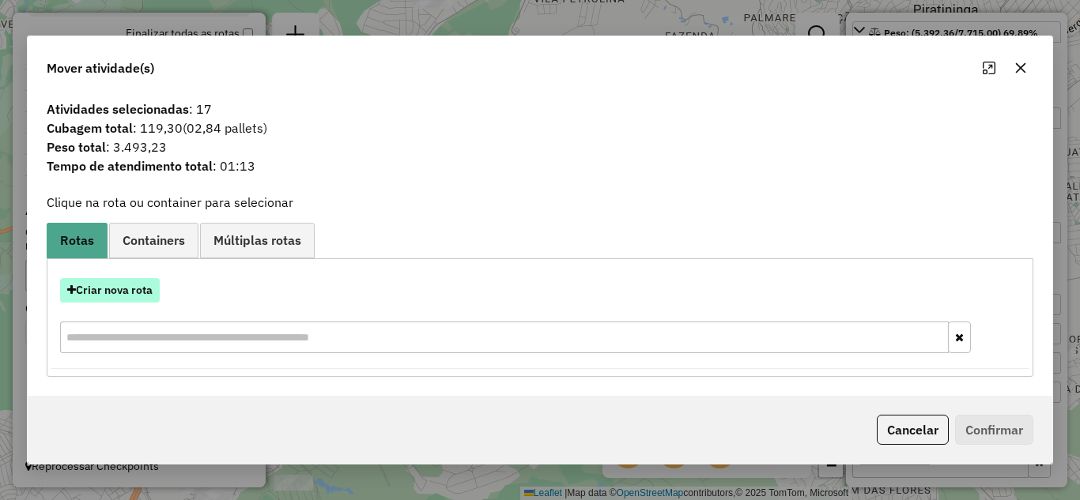
click at [152, 288] on button "Criar nova rota" at bounding box center [110, 290] width 100 height 25
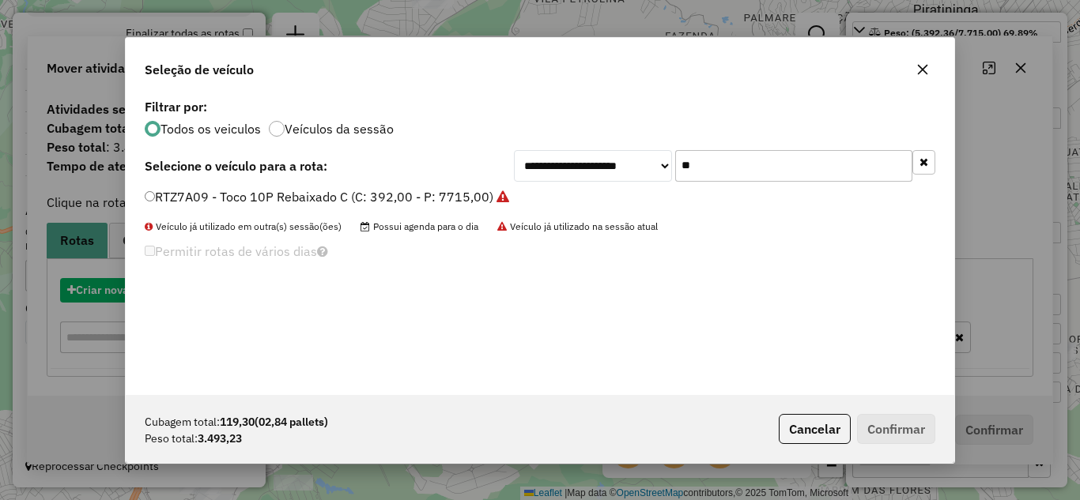
scroll to position [9, 5]
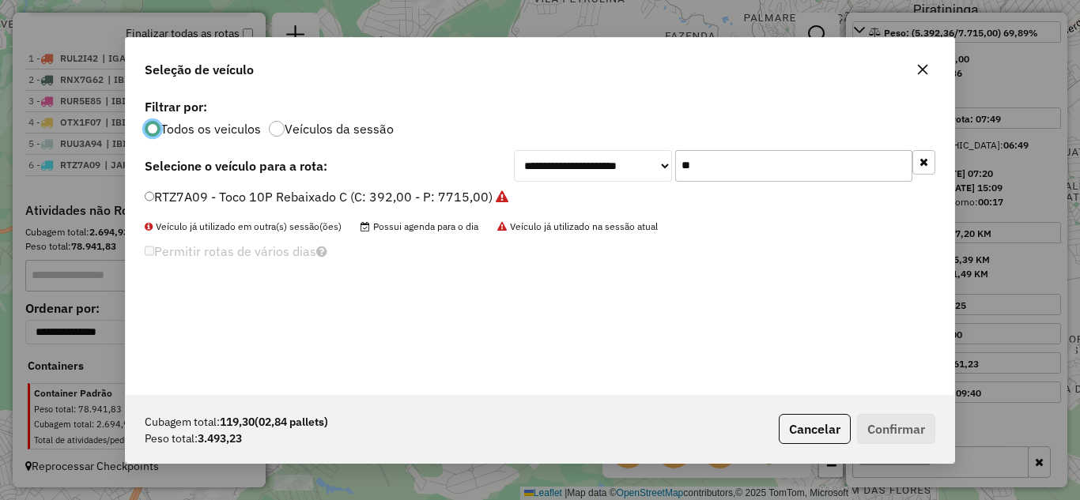
click at [770, 169] on input "**" at bounding box center [793, 166] width 237 height 32
type input "*"
type input "***"
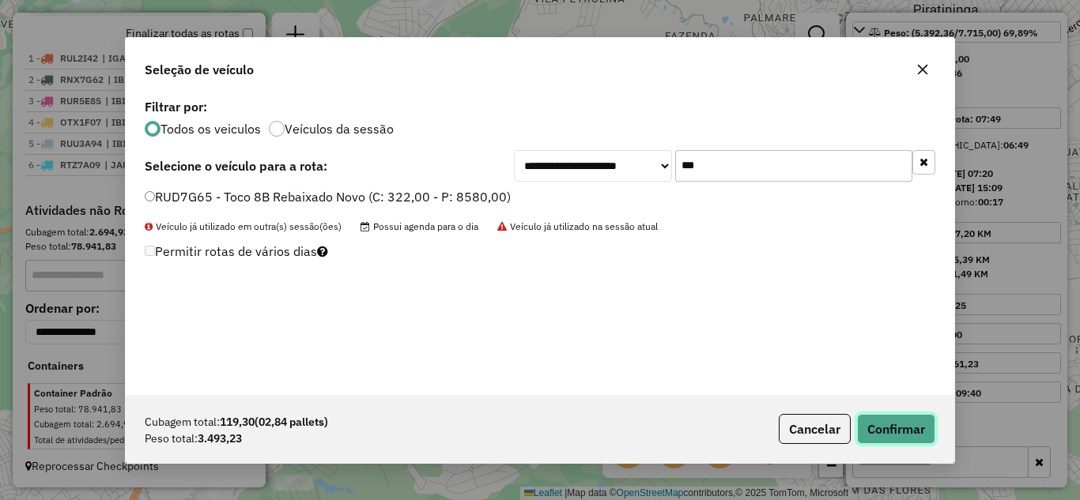
click at [891, 424] on button "Confirmar" at bounding box center [896, 429] width 78 height 30
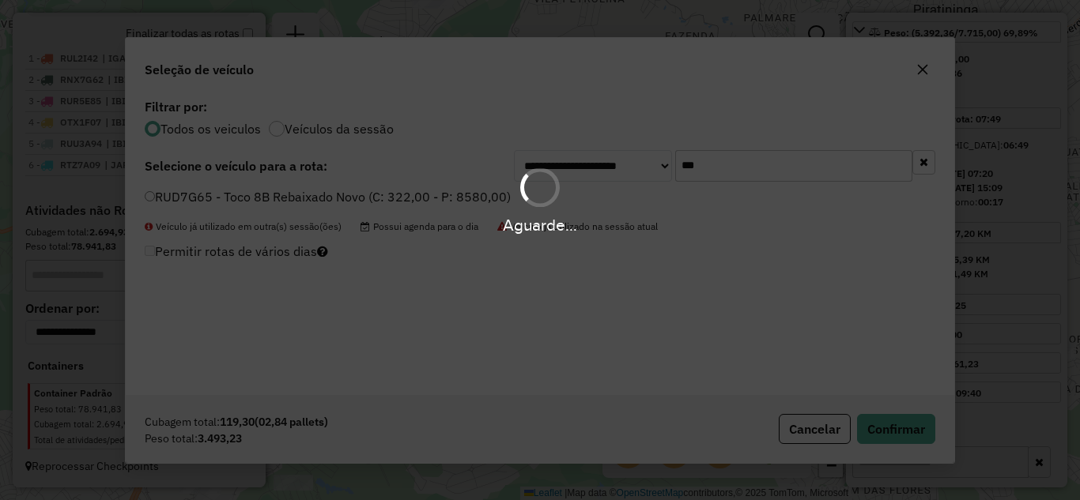
scroll to position [665, 0]
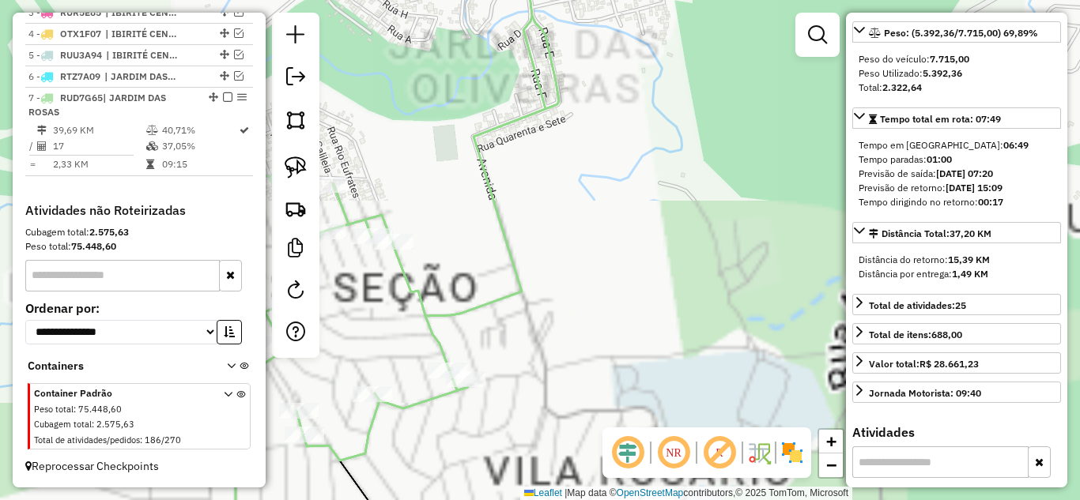
drag, startPoint x: 619, startPoint y: 302, endPoint x: 659, endPoint y: 245, distance: 69.7
click at [708, 223] on div "Janela de atendimento Grade de atendimento Capacidade Transportadoras Veículos …" at bounding box center [540, 250] width 1080 height 500
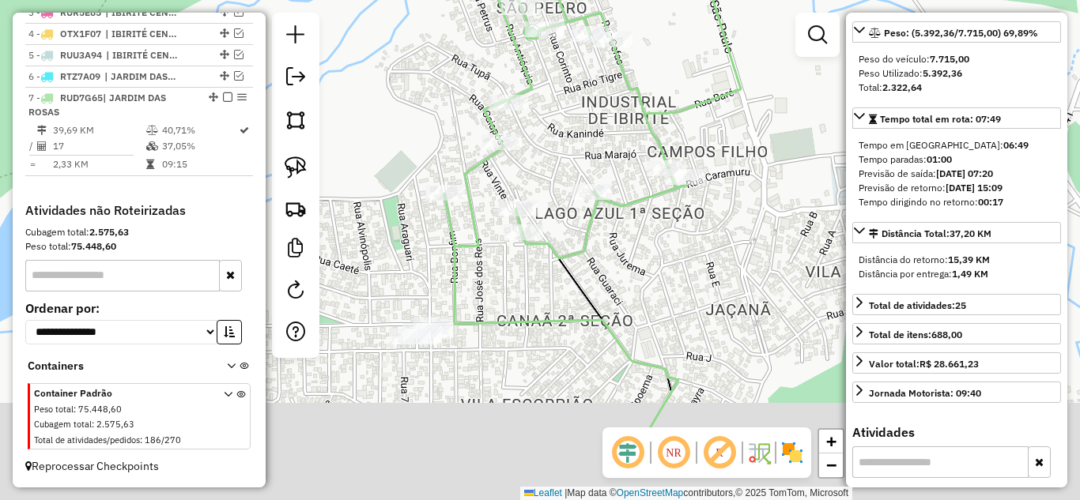
drag, startPoint x: 428, startPoint y: 442, endPoint x: 540, endPoint y: 284, distance: 193.9
click at [548, 283] on div "Janela de atendimento Grade de atendimento Capacidade Transportadoras Veículos …" at bounding box center [540, 250] width 1080 height 500
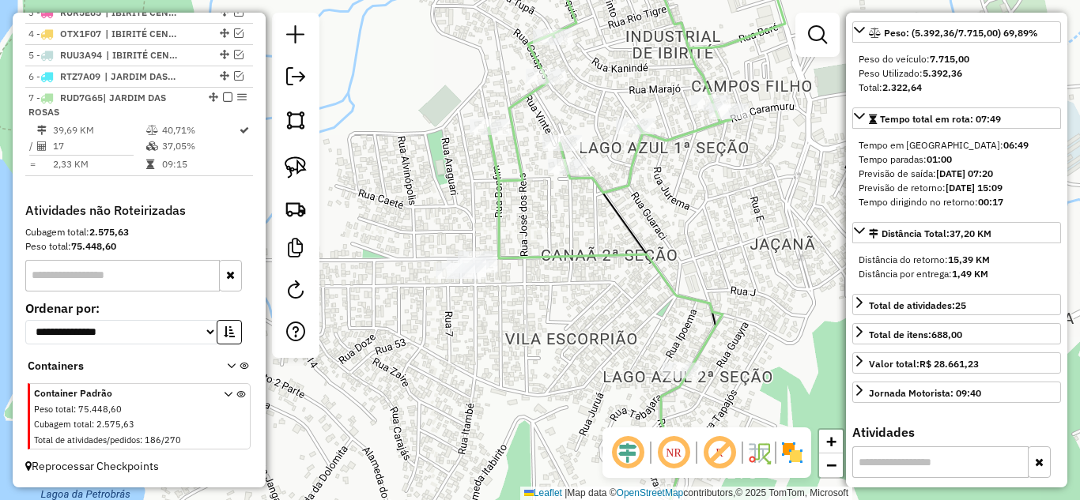
drag, startPoint x: 294, startPoint y: 167, endPoint x: 337, endPoint y: 201, distance: 55.2
click at [296, 166] on img at bounding box center [296, 167] width 22 height 22
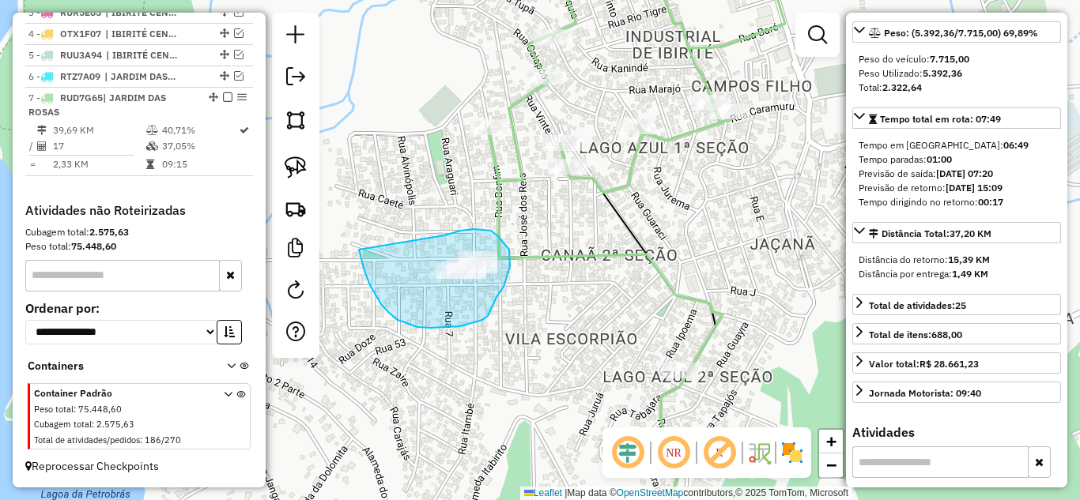
drag, startPoint x: 389, startPoint y: 313, endPoint x: 443, endPoint y: 236, distance: 93.6
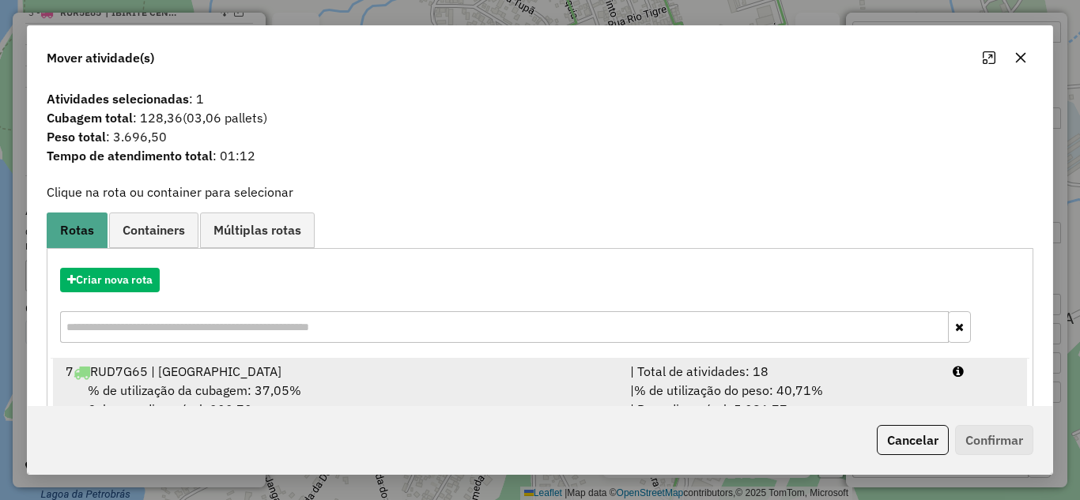
click at [810, 374] on div "| Total de atividades: 18" at bounding box center [781, 371] width 322 height 19
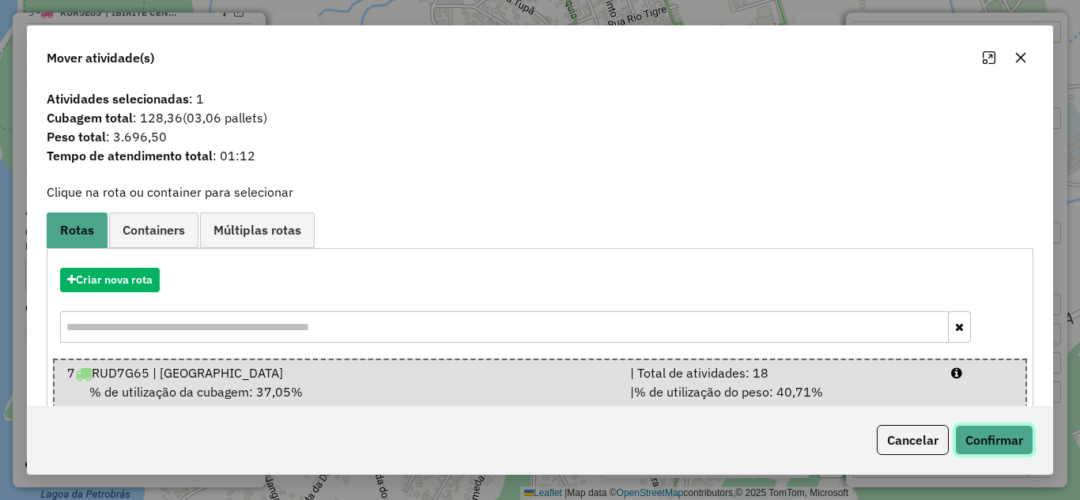
click at [998, 439] on button "Confirmar" at bounding box center [994, 440] width 78 height 30
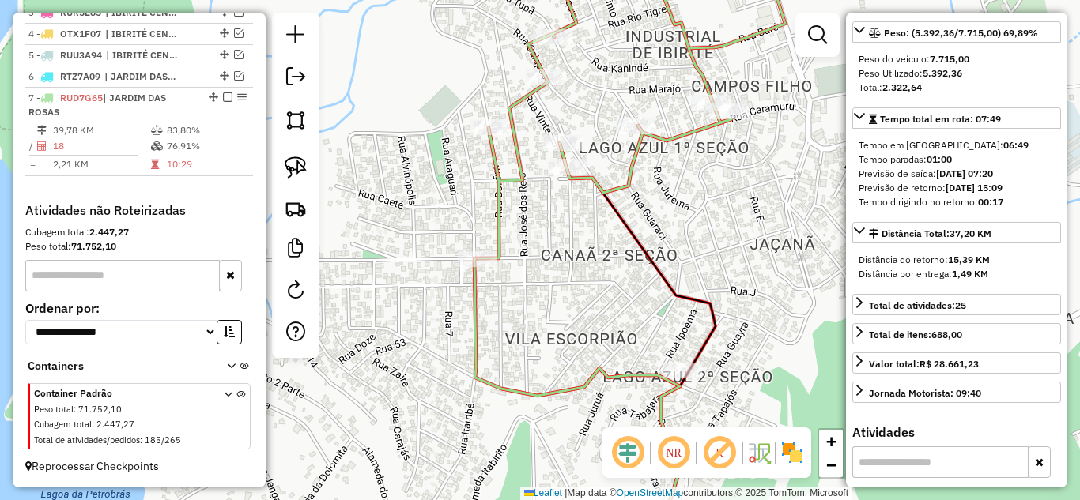
click at [516, 176] on icon at bounding box center [630, 104] width 307 height 308
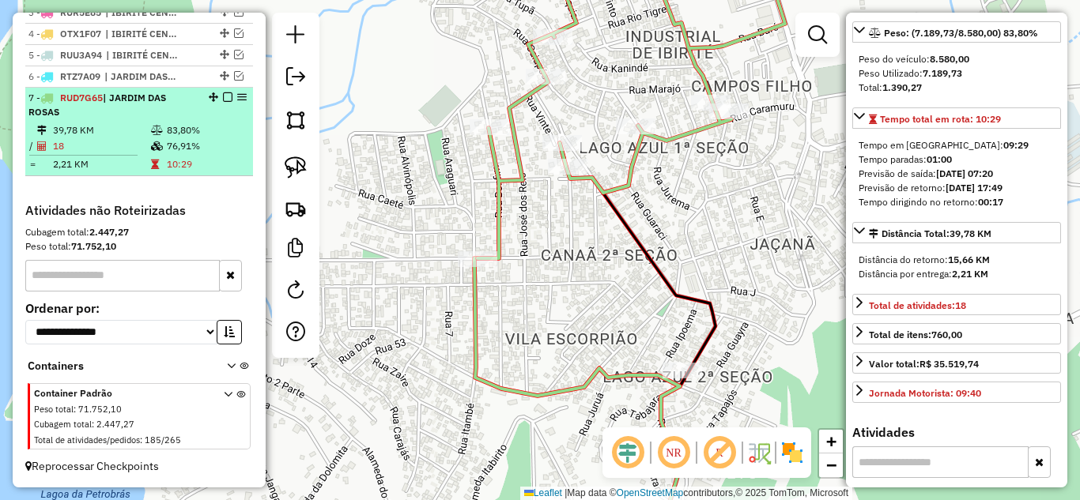
click at [224, 97] on em at bounding box center [227, 96] width 9 height 9
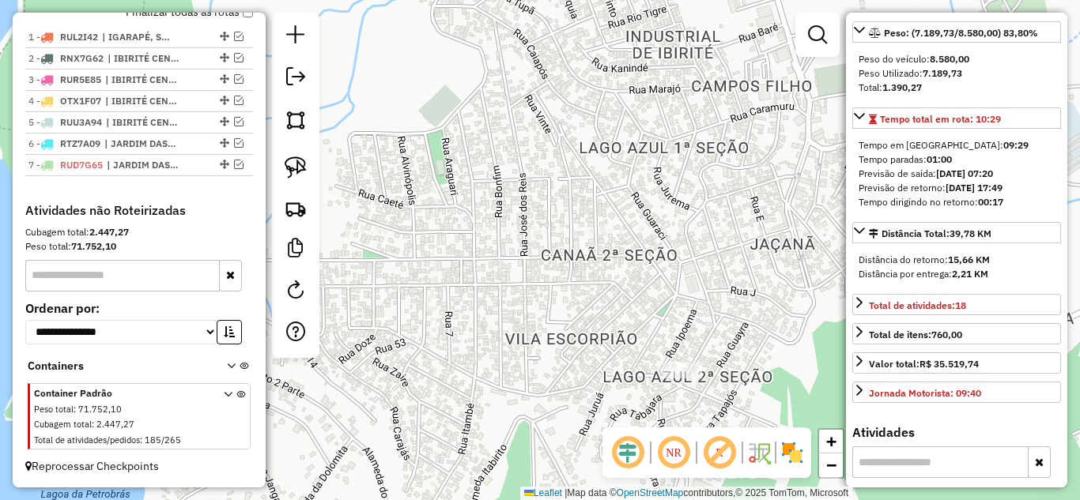
scroll to position [597, 0]
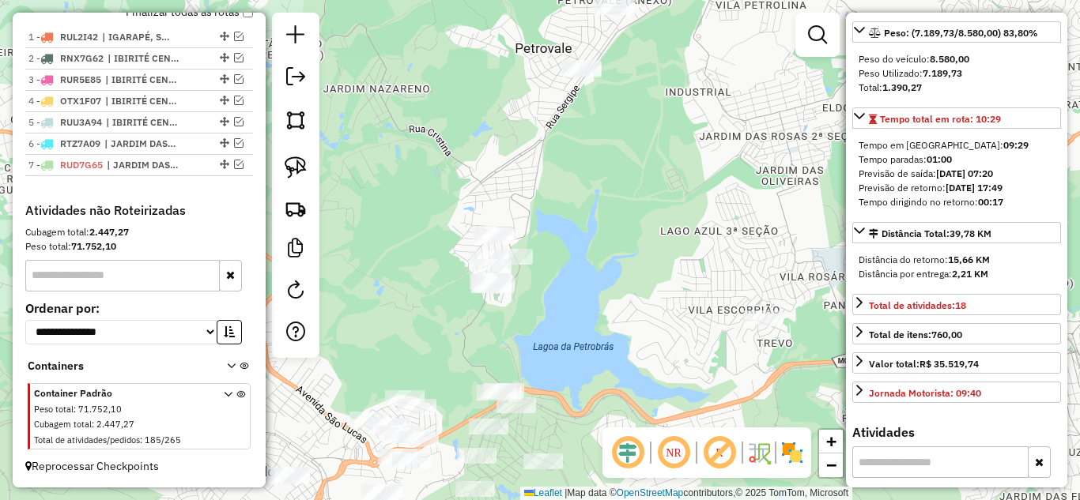
drag, startPoint x: 577, startPoint y: 284, endPoint x: 726, endPoint y: 339, distance: 159.3
click at [726, 339] on div "Janela de atendimento Grade de atendimento Capacidade Transportadoras Veículos …" at bounding box center [540, 250] width 1080 height 500
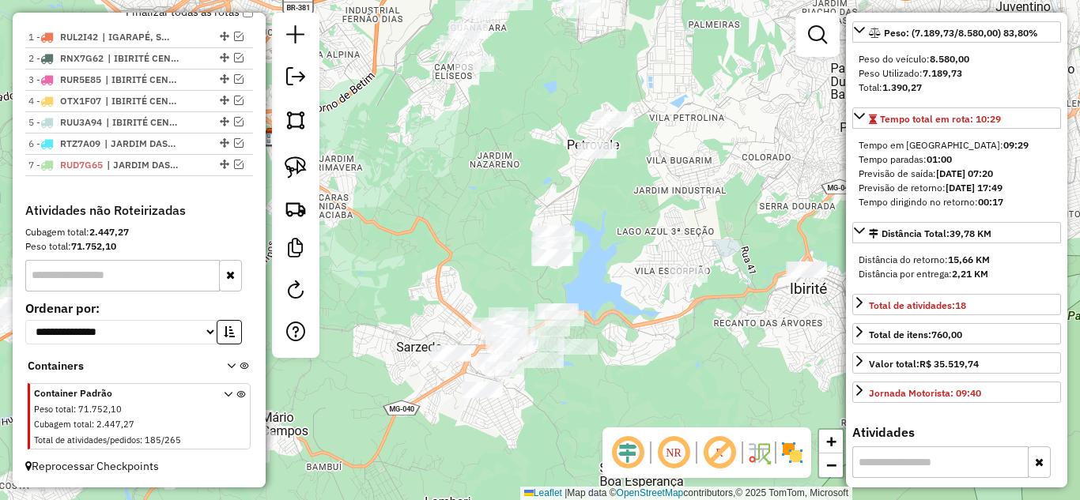
click at [612, 208] on div "Janela de atendimento Grade de atendimento Capacidade Transportadoras Veículos …" at bounding box center [540, 250] width 1080 height 500
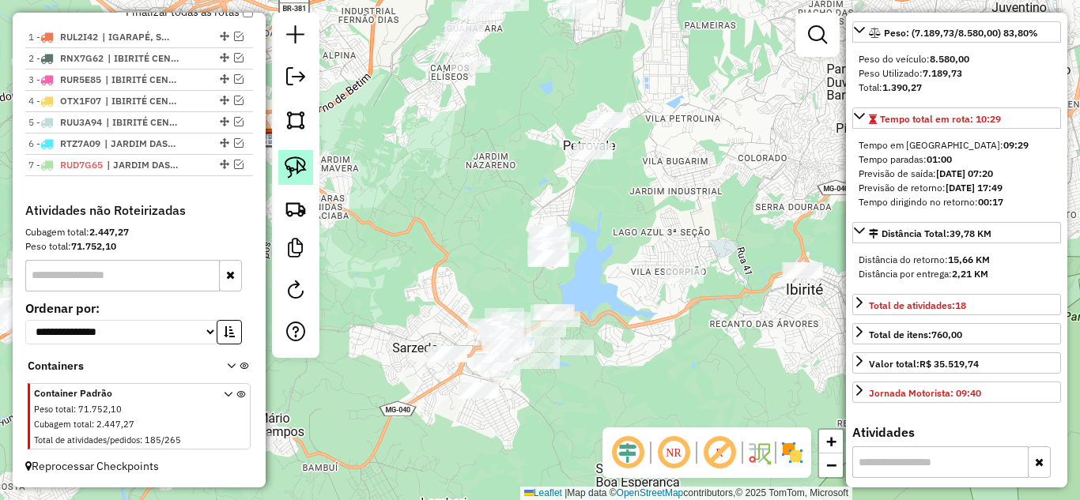
click at [302, 171] on img at bounding box center [296, 167] width 22 height 22
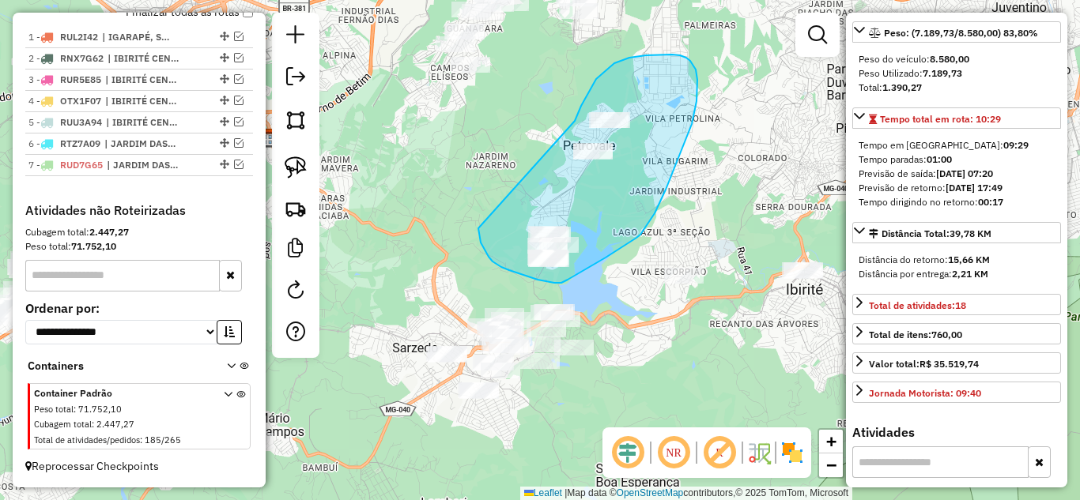
drag, startPoint x: 484, startPoint y: 249, endPoint x: 548, endPoint y: 123, distance: 140.7
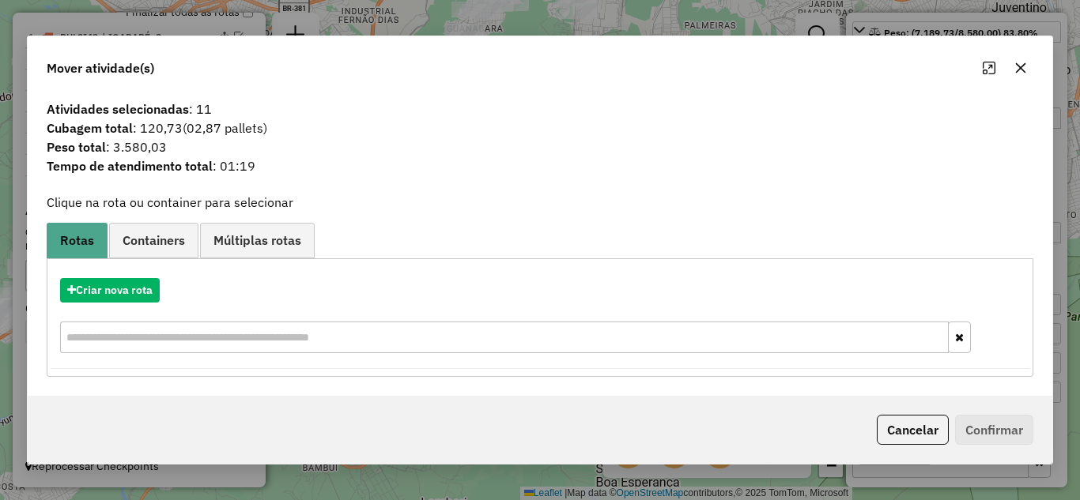
click at [1016, 64] on icon "button" at bounding box center [1021, 67] width 10 height 10
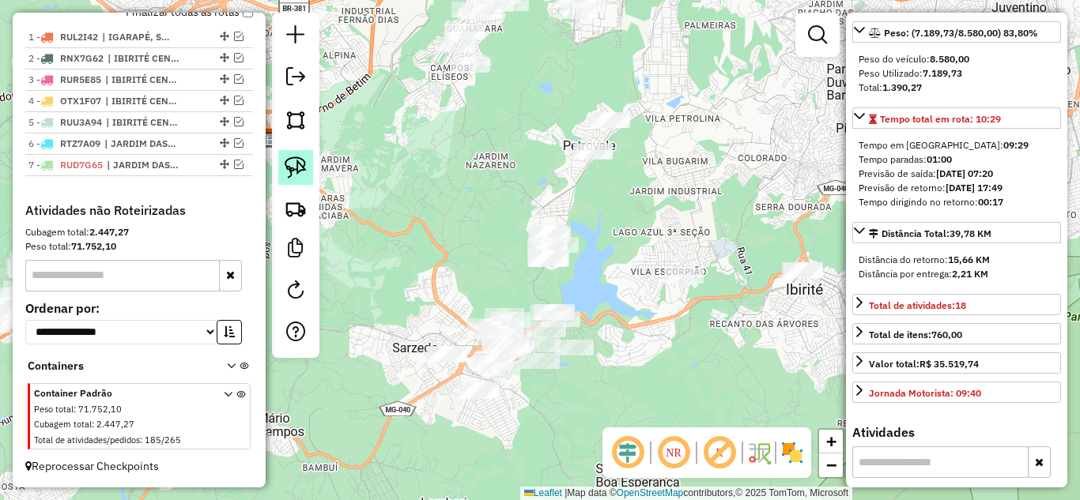
click at [299, 168] on img at bounding box center [296, 167] width 22 height 22
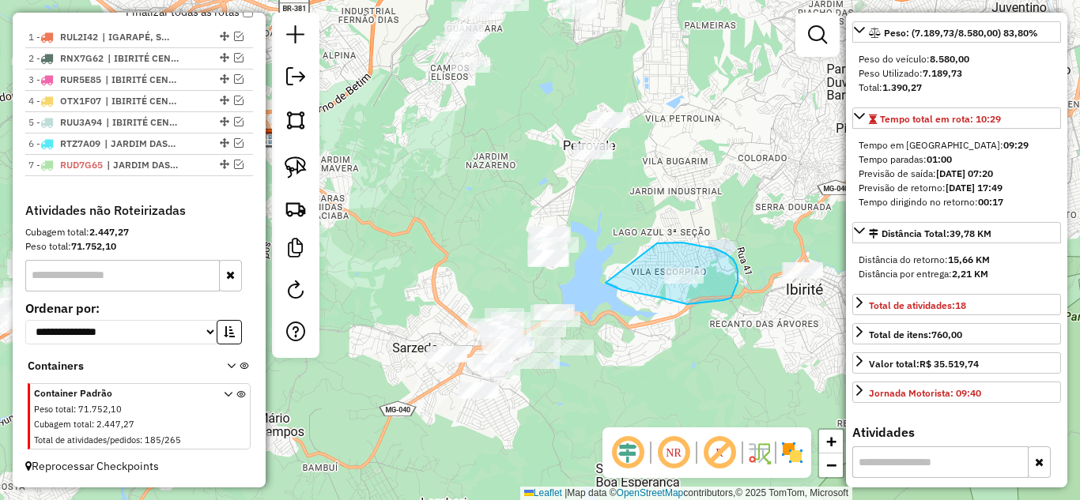
drag, startPoint x: 637, startPoint y: 293, endPoint x: 649, endPoint y: 243, distance: 51.2
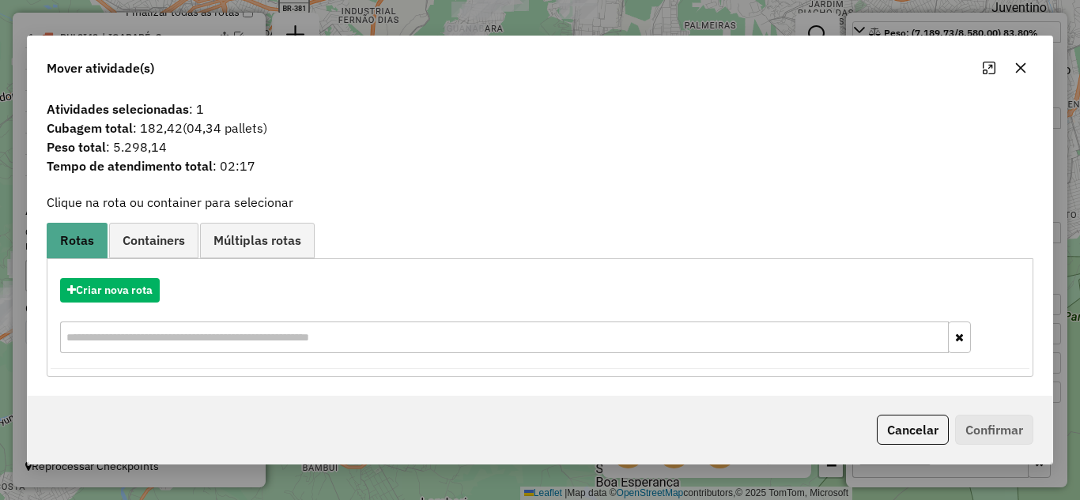
click at [1015, 62] on icon "button" at bounding box center [1020, 68] width 13 height 13
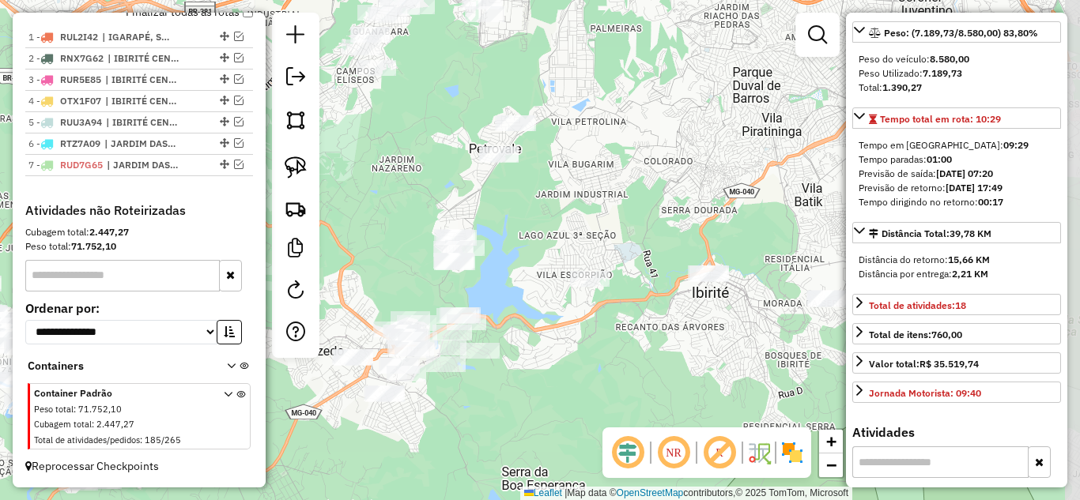
drag, startPoint x: 786, startPoint y: 218, endPoint x: 692, endPoint y: 221, distance: 94.1
click at [692, 221] on div "Janela de atendimento Grade de atendimento Capacidade Transportadoras Veículos …" at bounding box center [540, 250] width 1080 height 500
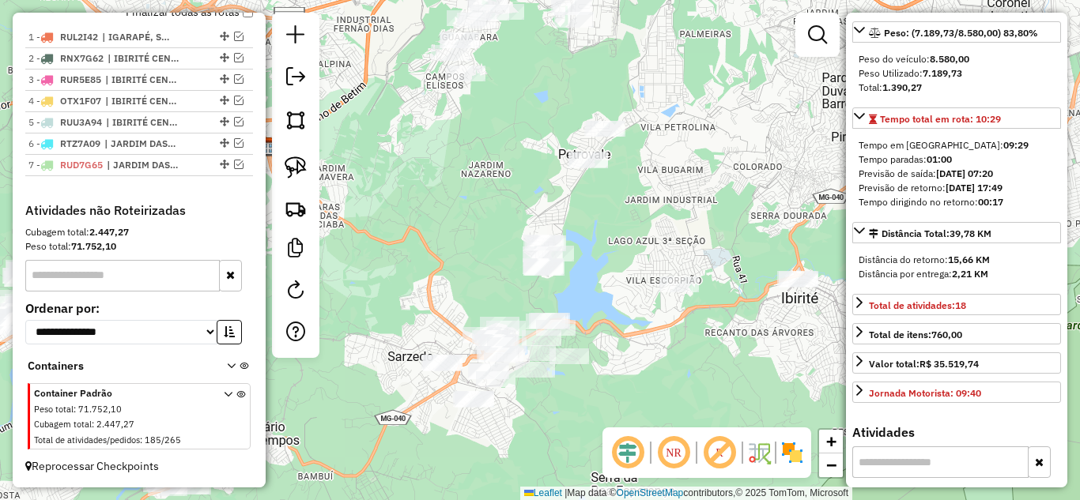
drag, startPoint x: 621, startPoint y: 226, endPoint x: 716, endPoint y: 228, distance: 94.9
click at [716, 228] on div "Janela de atendimento Grade de atendimento Capacidade Transportadoras Veículos …" at bounding box center [540, 250] width 1080 height 500
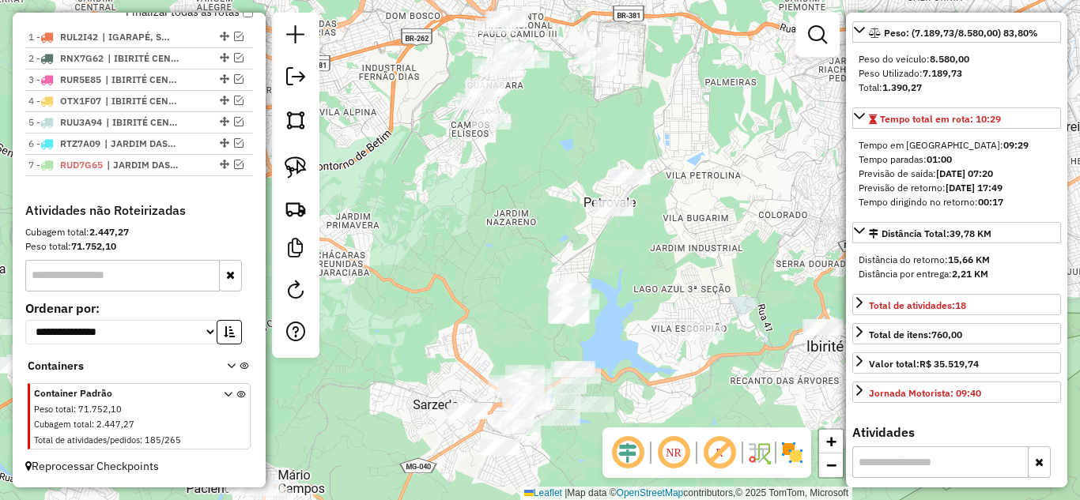
drag, startPoint x: 684, startPoint y: 221, endPoint x: 702, endPoint y: 252, distance: 36.5
click at [702, 252] on div "Janela de atendimento Grade de atendimento Capacidade Transportadoras Veículos …" at bounding box center [540, 250] width 1080 height 500
click at [303, 172] on img at bounding box center [296, 167] width 22 height 22
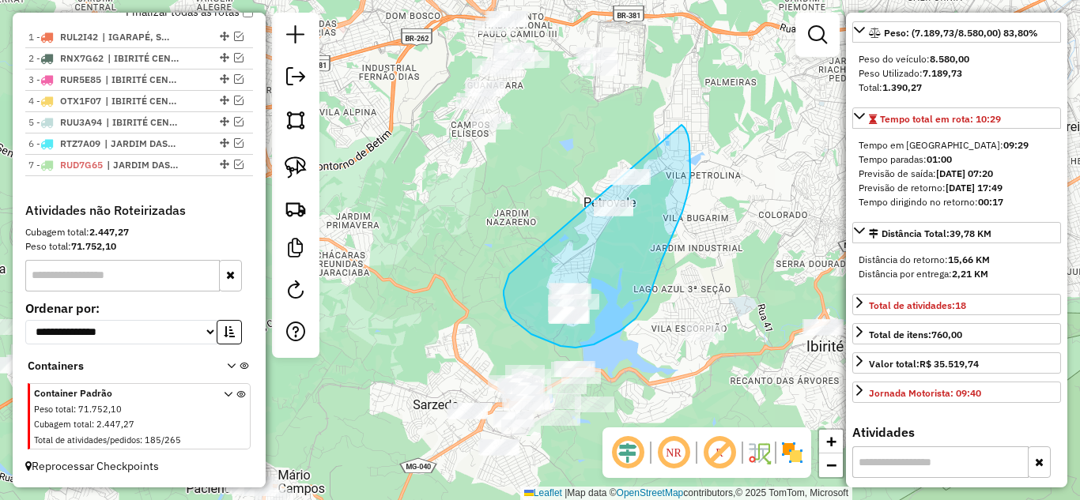
drag, startPoint x: 504, startPoint y: 288, endPoint x: 611, endPoint y: 156, distance: 170.3
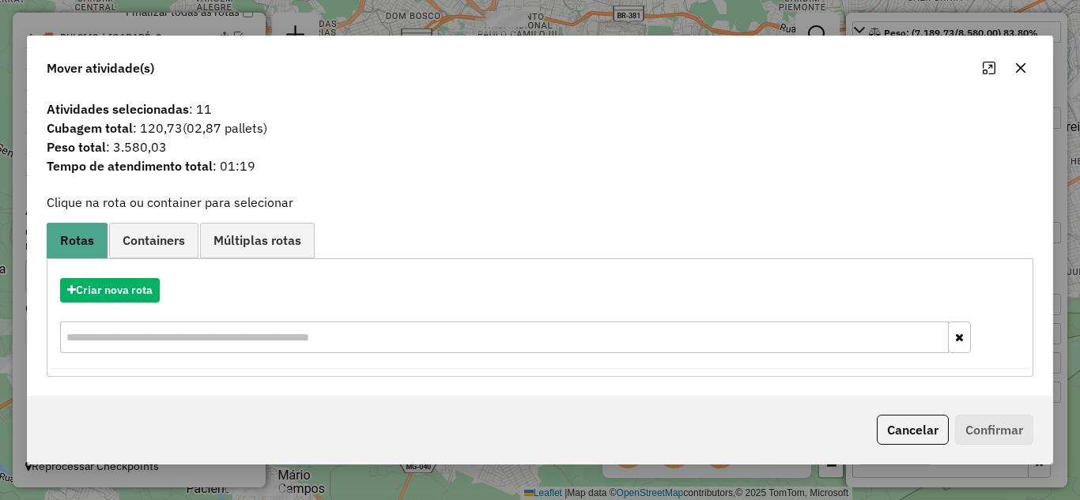
drag, startPoint x: 1018, startPoint y: 65, endPoint x: 954, endPoint y: 60, distance: 64.2
click at [1018, 64] on icon "button" at bounding box center [1021, 67] width 10 height 10
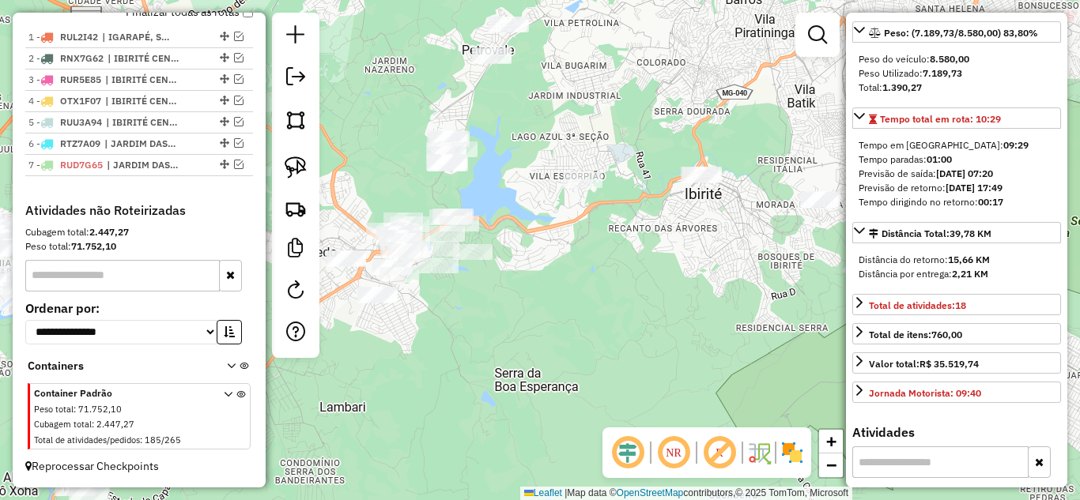
drag, startPoint x: 649, startPoint y: 128, endPoint x: 601, endPoint y: 45, distance: 95.6
click at [601, 45] on div "Janela de atendimento Grade de atendimento Capacidade Transportadoras Veículos …" at bounding box center [540, 250] width 1080 height 500
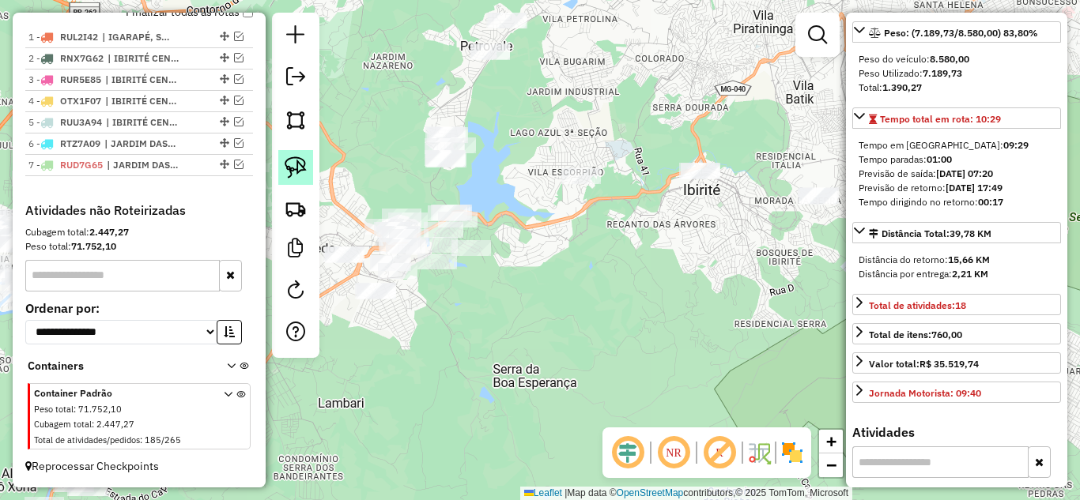
click at [294, 165] on img at bounding box center [296, 167] width 22 height 22
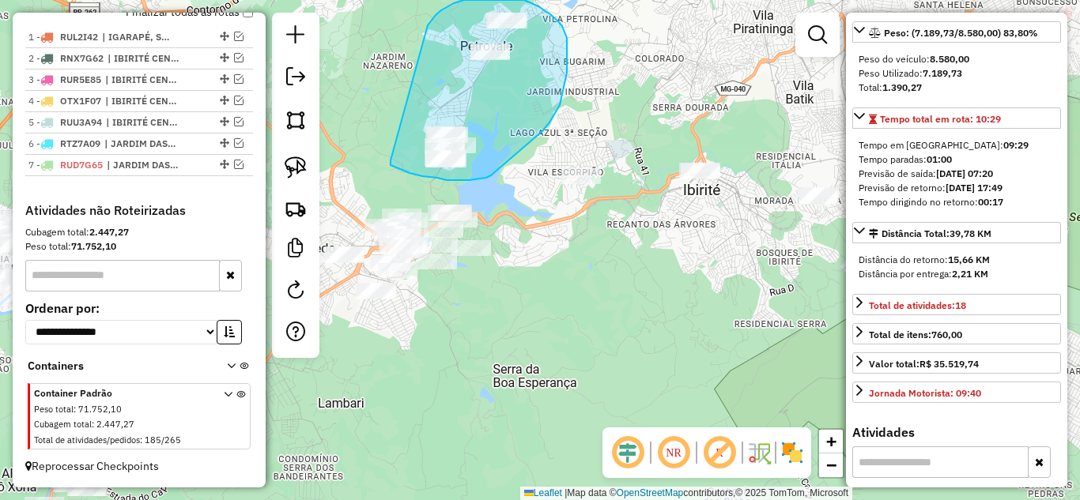
drag, startPoint x: 390, startPoint y: 160, endPoint x: 426, endPoint y: 31, distance: 134.4
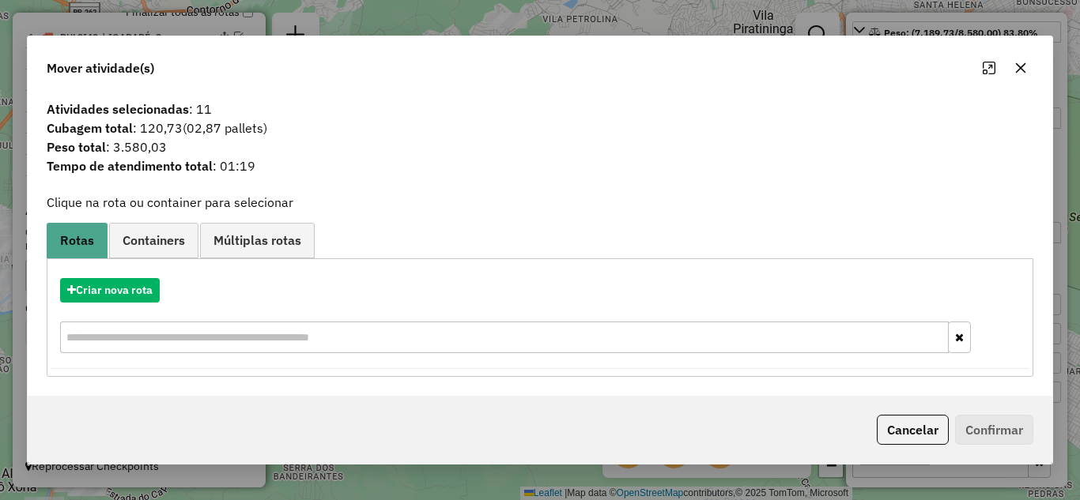
drag, startPoint x: 1017, startPoint y: 65, endPoint x: 869, endPoint y: 120, distance: 157.8
click at [1016, 62] on icon "button" at bounding box center [1021, 67] width 10 height 10
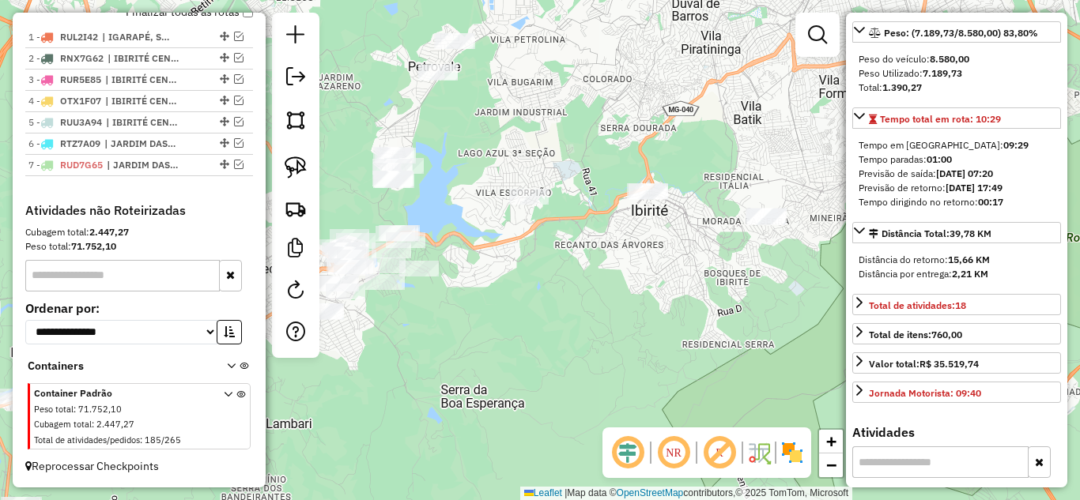
drag, startPoint x: 741, startPoint y: 236, endPoint x: 774, endPoint y: 220, distance: 36.8
click at [770, 232] on div "Janela de atendimento Grade de atendimento Capacidade Transportadoras Veículos …" at bounding box center [540, 250] width 1080 height 500
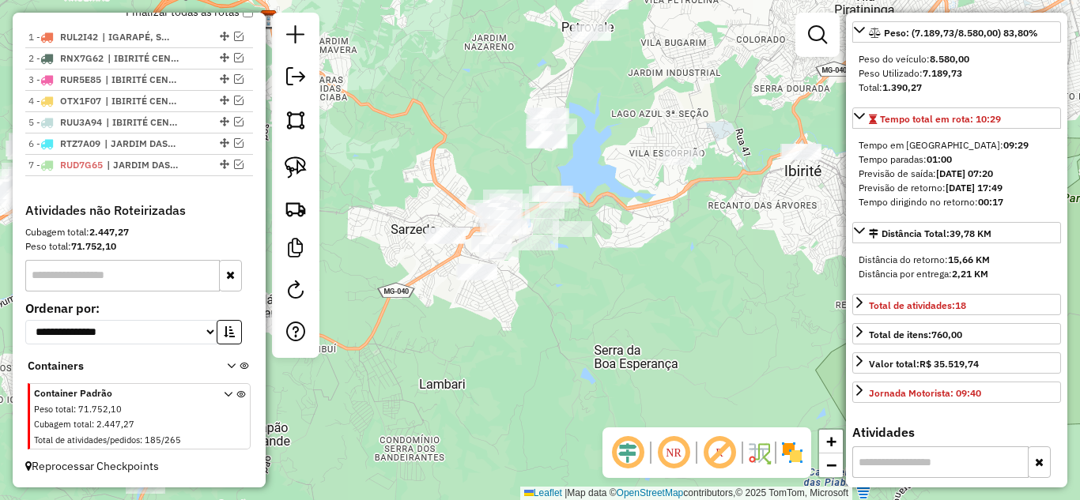
drag, startPoint x: 657, startPoint y: 311, endPoint x: 708, endPoint y: 307, distance: 51.5
click at [714, 311] on div "Janela de atendimento Grade de atendimento Capacidade Transportadoras Veículos …" at bounding box center [540, 250] width 1080 height 500
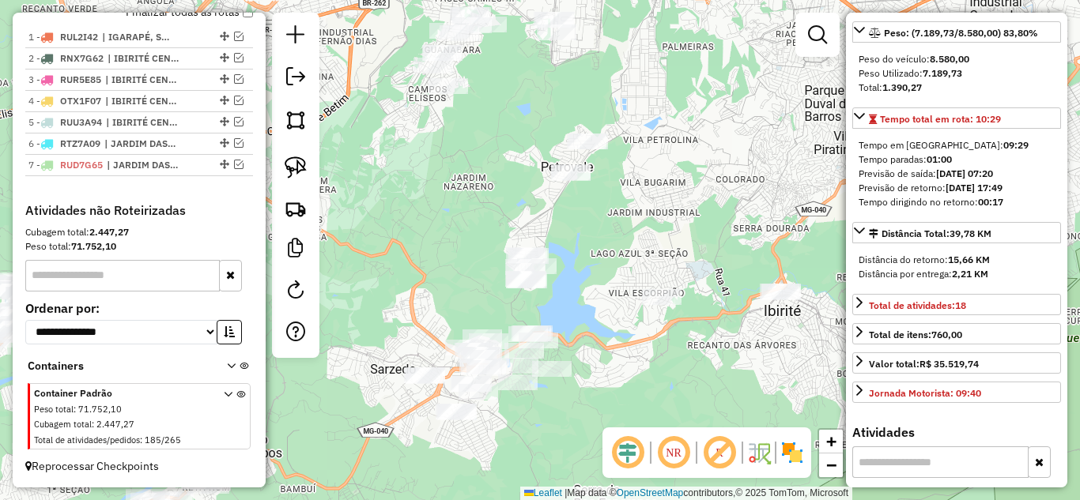
drag, startPoint x: 613, startPoint y: 123, endPoint x: 594, endPoint y: 262, distance: 140.4
click at [594, 262] on div "Janela de atendimento Grade de atendimento Capacidade Transportadoras Veículos …" at bounding box center [540, 250] width 1080 height 500
drag, startPoint x: 290, startPoint y: 160, endPoint x: 345, endPoint y: 175, distance: 56.6
click at [290, 160] on img at bounding box center [296, 167] width 22 height 22
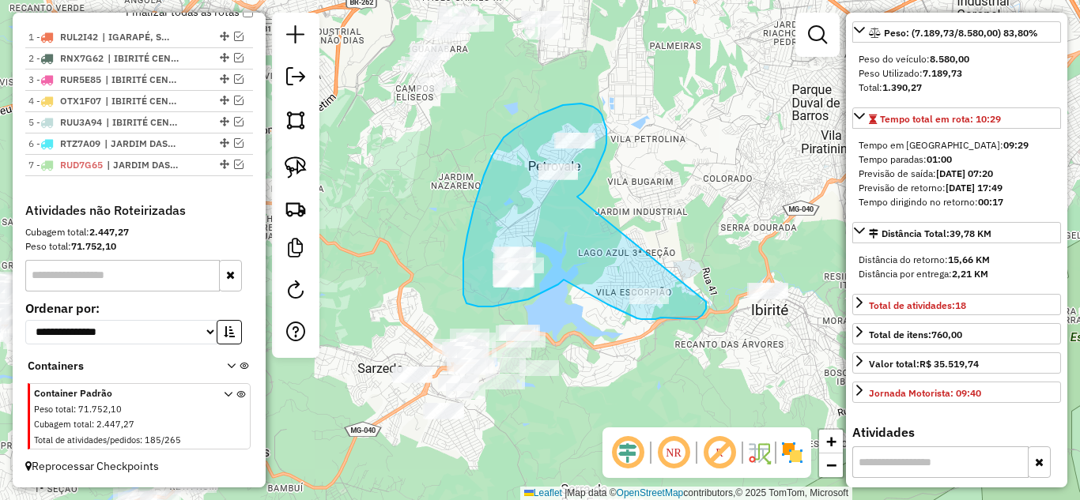
drag, startPoint x: 588, startPoint y: 185, endPoint x: 658, endPoint y: 250, distance: 95.6
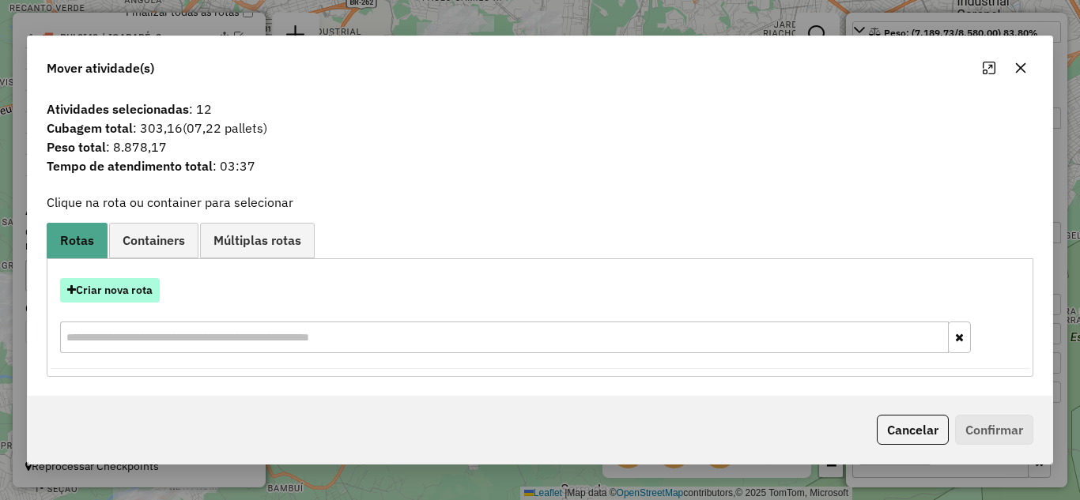
click at [124, 280] on button "Criar nova rota" at bounding box center [110, 290] width 100 height 25
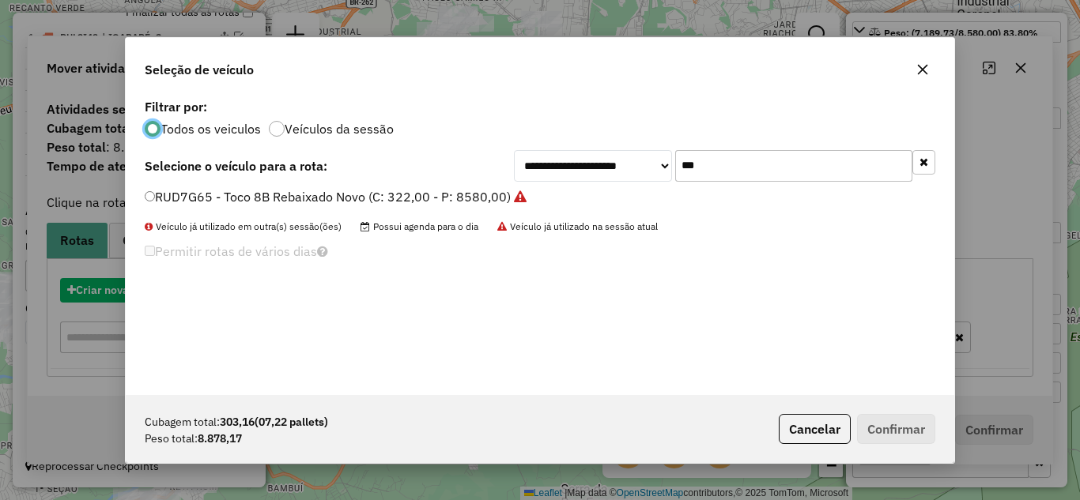
scroll to position [9, 5]
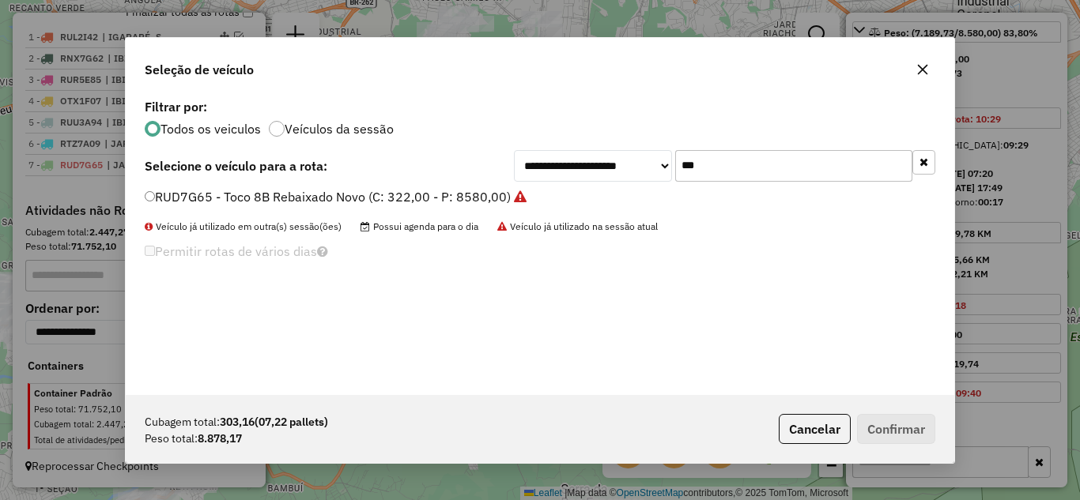
click at [707, 160] on input "***" at bounding box center [793, 166] width 237 height 32
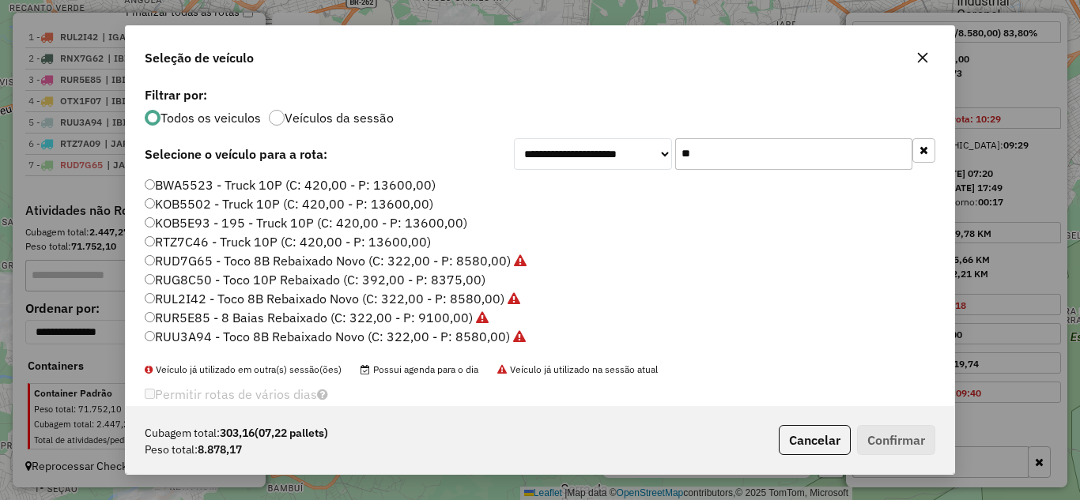
type input "*"
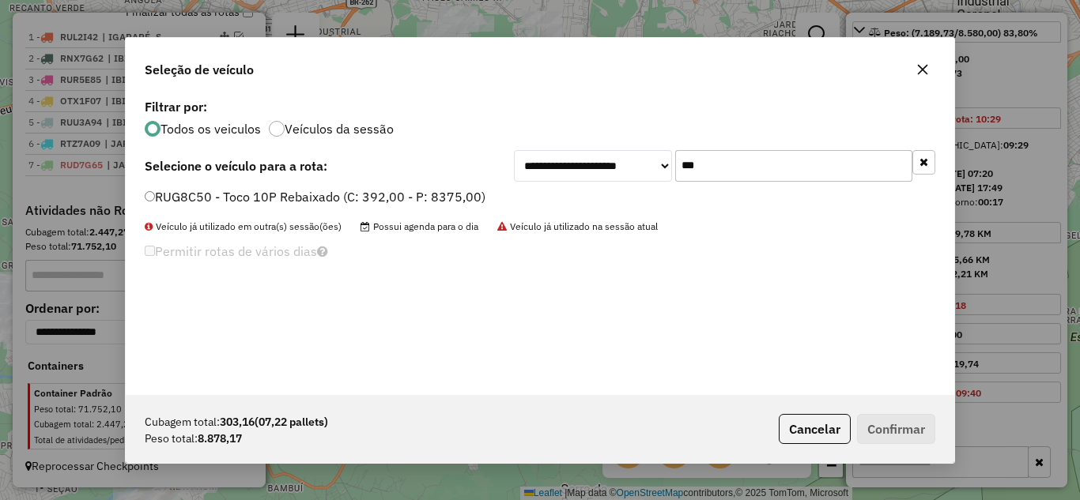
type input "***"
click at [155, 191] on label "RUG8C50 - Toco 10P Rebaixado (C: 392,00 - P: 8375,00)" at bounding box center [315, 196] width 341 height 19
click at [887, 430] on button "Confirmar" at bounding box center [896, 429] width 78 height 30
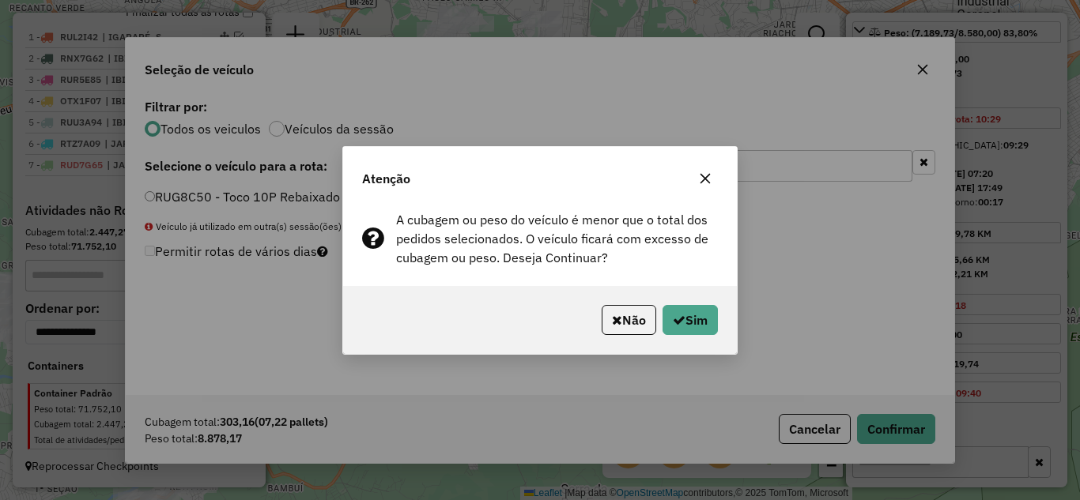
click at [699, 177] on icon "button" at bounding box center [705, 178] width 13 height 13
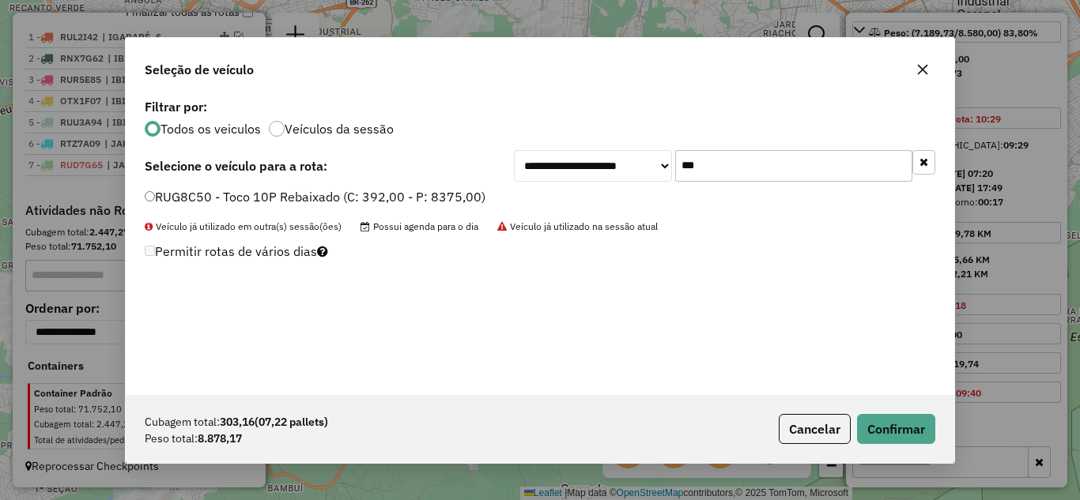
drag, startPoint x: 925, startPoint y: 73, endPoint x: 917, endPoint y: 66, distance: 10.7
click at [922, 70] on icon "button" at bounding box center [923, 69] width 10 height 10
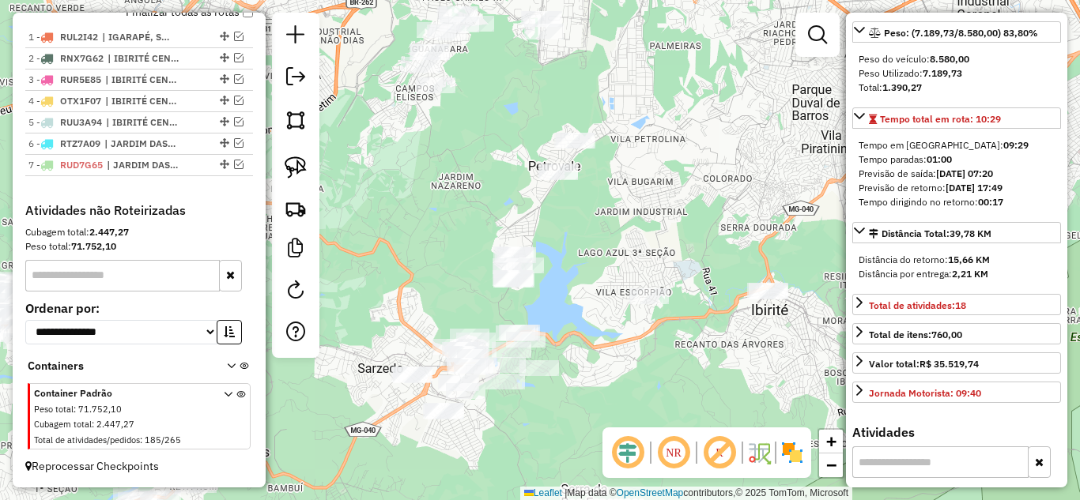
drag, startPoint x: 682, startPoint y: 346, endPoint x: 685, endPoint y: 262, distance: 84.6
click at [682, 256] on div "Janela de atendimento Grade de atendimento Capacidade Transportadoras Veículos …" at bounding box center [540, 250] width 1080 height 500
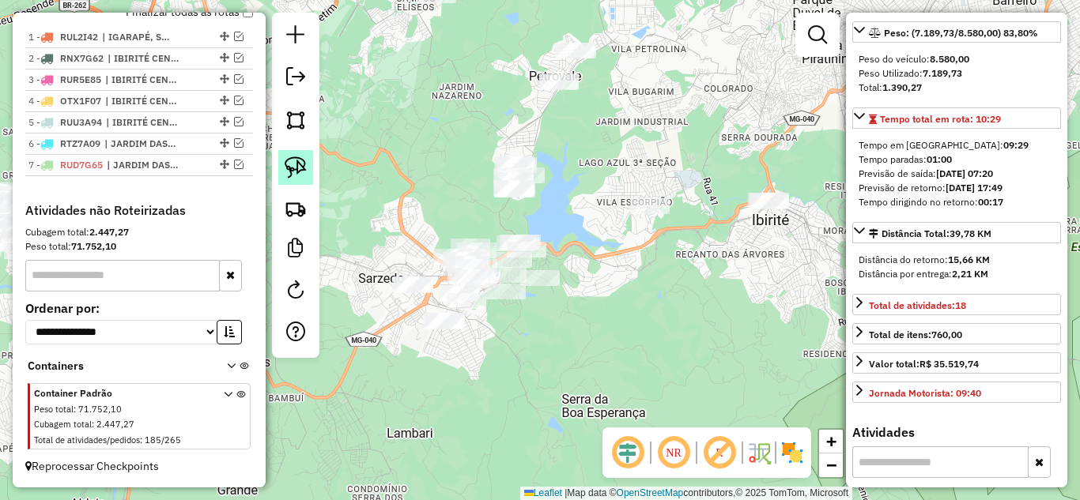
click at [296, 163] on img at bounding box center [296, 167] width 22 height 22
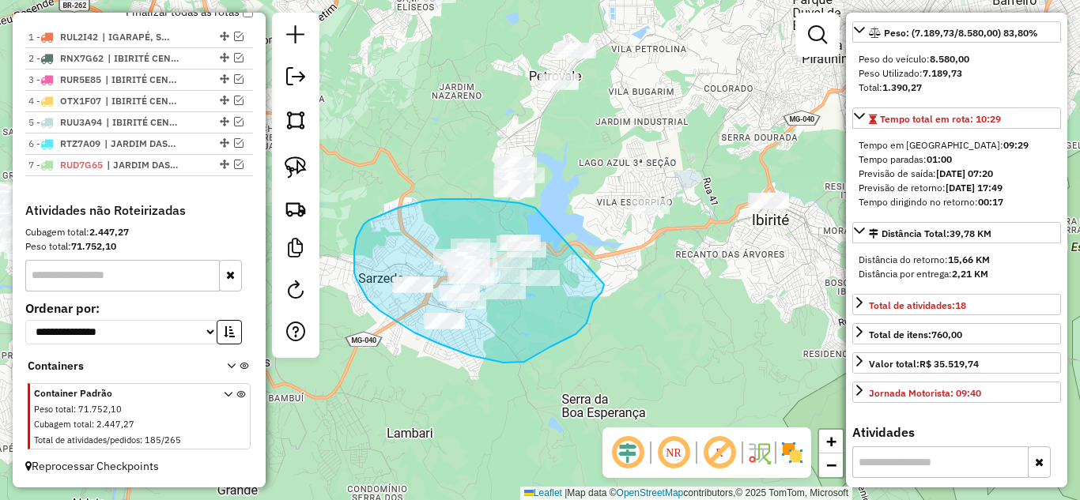
drag, startPoint x: 398, startPoint y: 208, endPoint x: 604, endPoint y: 285, distance: 219.3
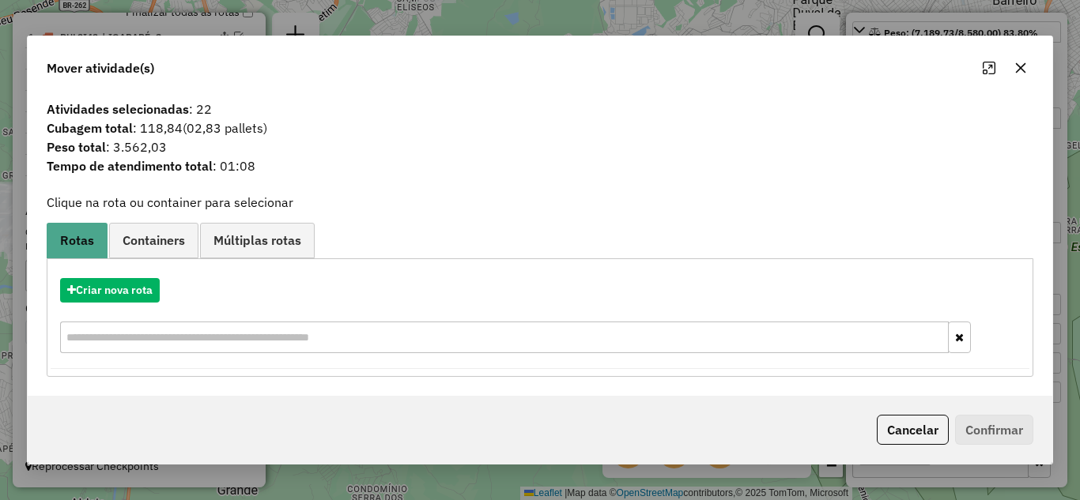
drag, startPoint x: 1023, startPoint y: 58, endPoint x: 989, endPoint y: 55, distance: 34.1
click at [1016, 58] on button "button" at bounding box center [1020, 67] width 25 height 25
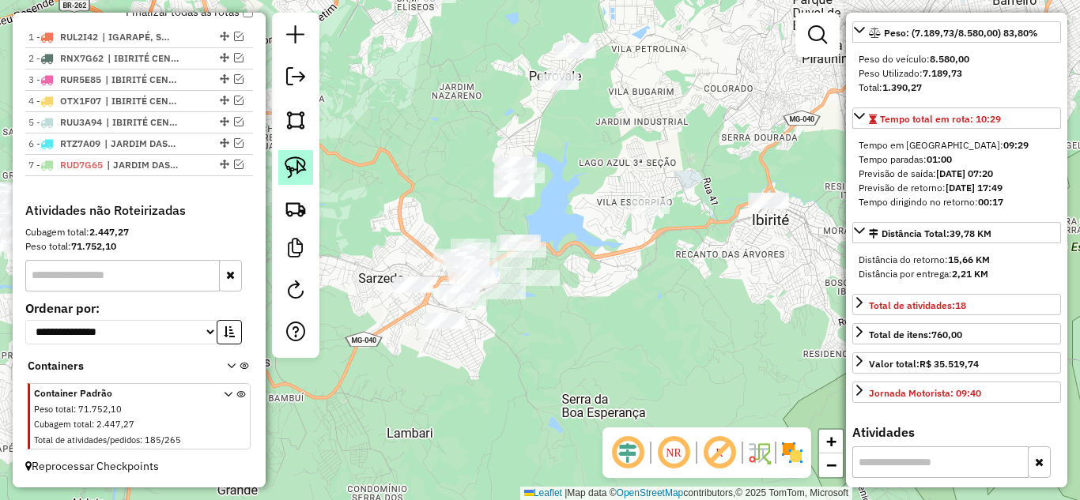
click at [285, 168] on img at bounding box center [296, 167] width 22 height 22
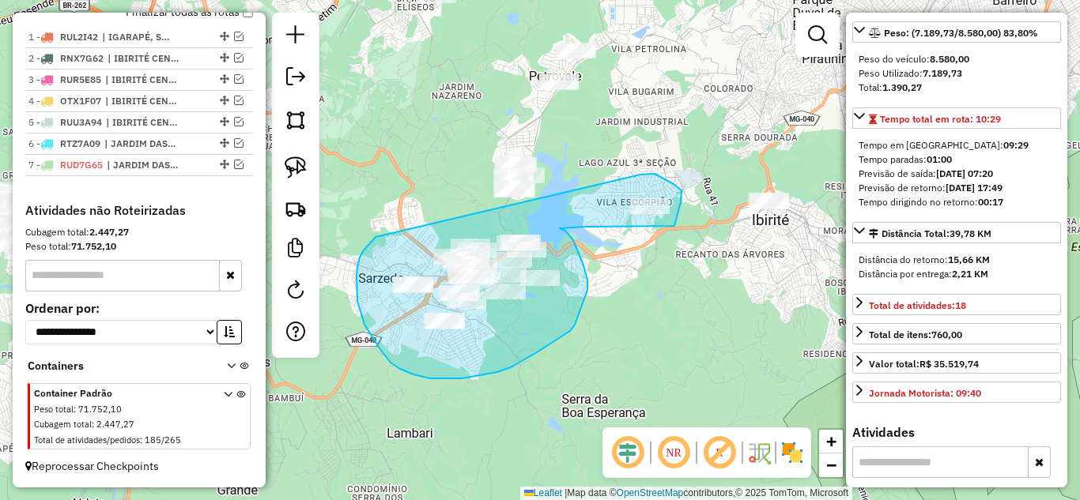
drag, startPoint x: 373, startPoint y: 240, endPoint x: 640, endPoint y: 175, distance: 274.9
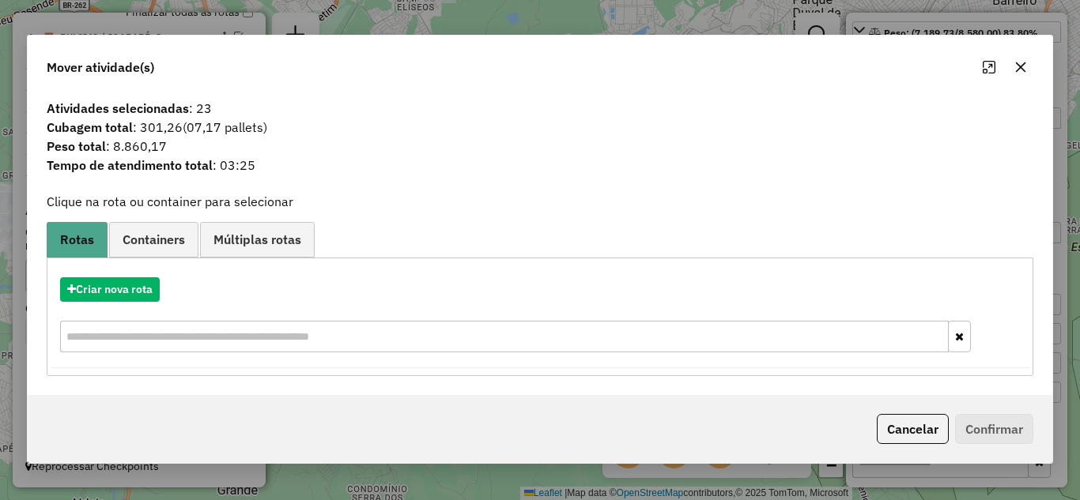
drag, startPoint x: 1018, startPoint y: 70, endPoint x: 867, endPoint y: 68, distance: 151.0
click at [1016, 63] on icon "button" at bounding box center [1021, 67] width 10 height 10
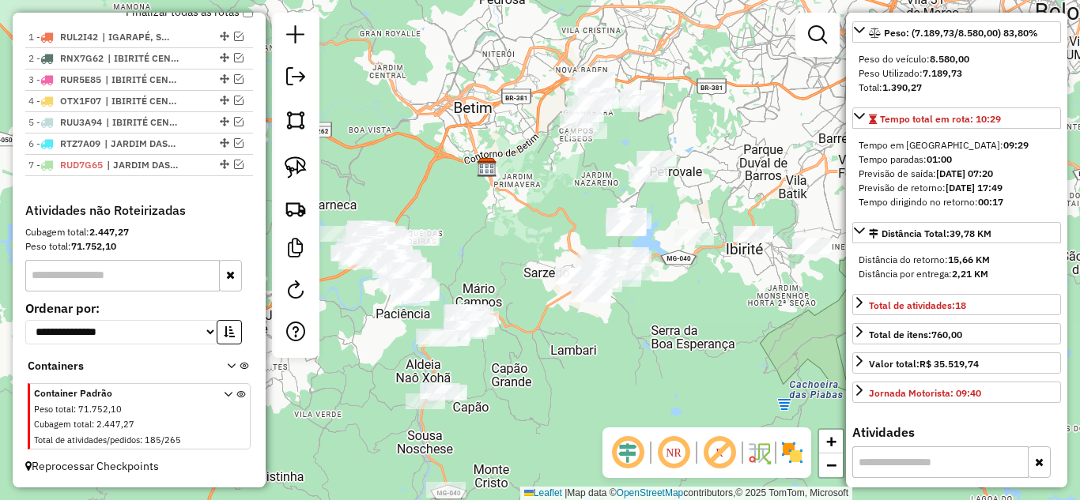
drag, startPoint x: 531, startPoint y: 352, endPoint x: 594, endPoint y: 387, distance: 72.5
click at [594, 387] on div "Janela de atendimento Grade de atendimento Capacidade Transportadoras Veículos …" at bounding box center [540, 250] width 1080 height 500
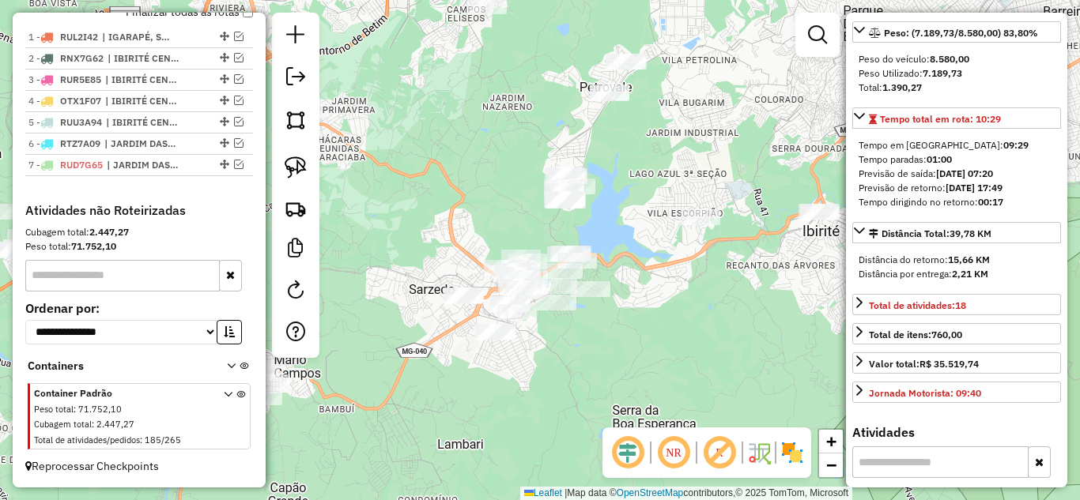
drag, startPoint x: 594, startPoint y: 345, endPoint x: 611, endPoint y: 352, distance: 18.8
click at [610, 353] on div "Janela de atendimento Grade de atendimento Capacidade Transportadoras Veículos …" at bounding box center [540, 250] width 1080 height 500
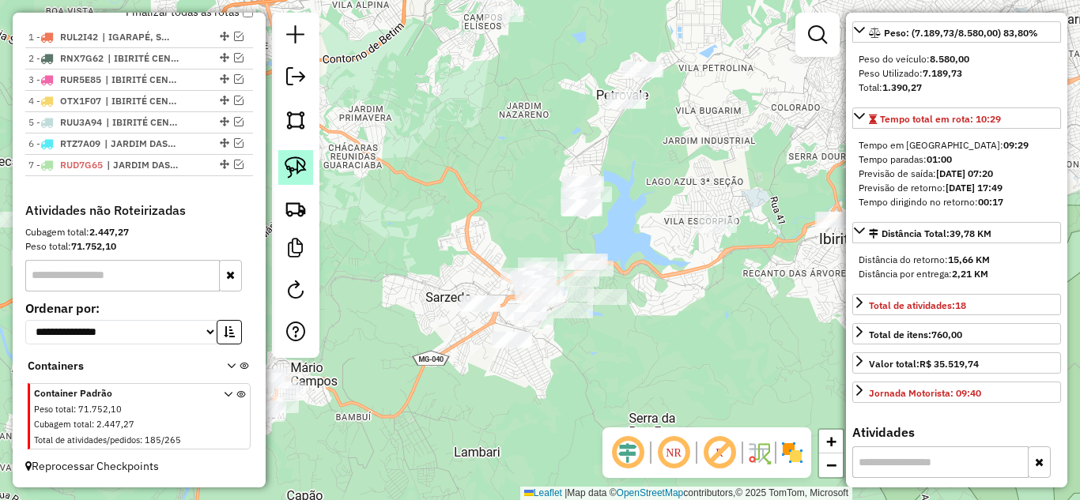
click at [297, 168] on img at bounding box center [296, 167] width 22 height 22
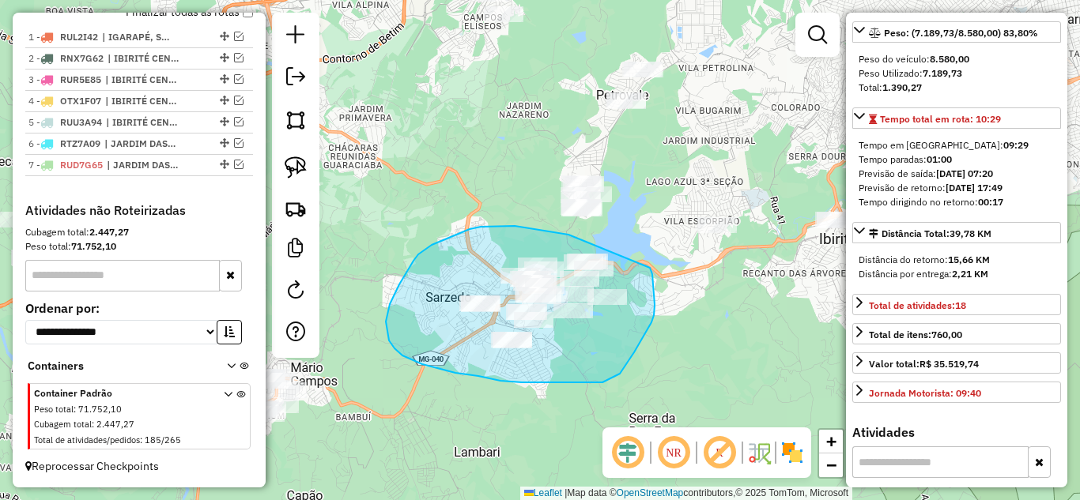
drag, startPoint x: 537, startPoint y: 229, endPoint x: 650, endPoint y: 268, distance: 118.7
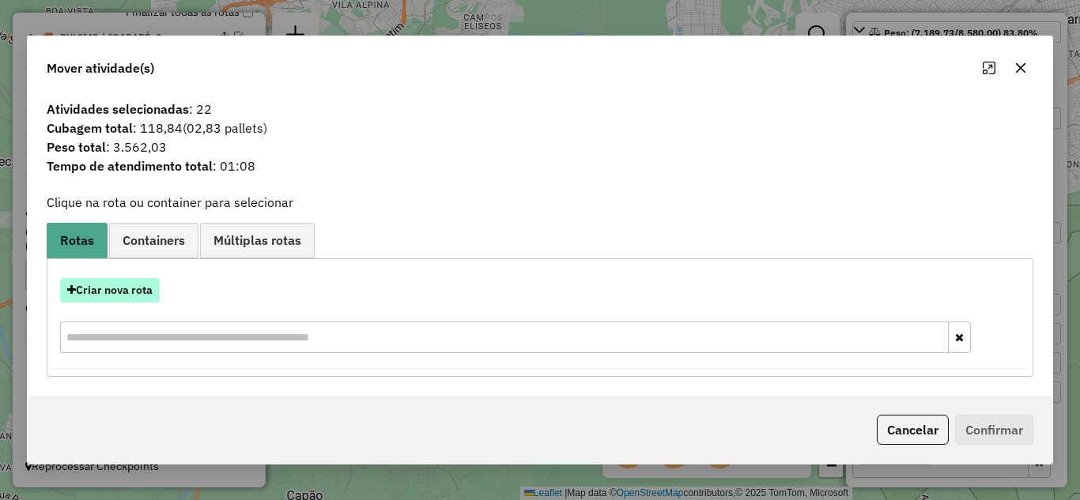
drag, startPoint x: 115, startPoint y: 296, endPoint x: 122, endPoint y: 292, distance: 8.5
click at [122, 292] on button "Criar nova rota" at bounding box center [110, 290] width 100 height 25
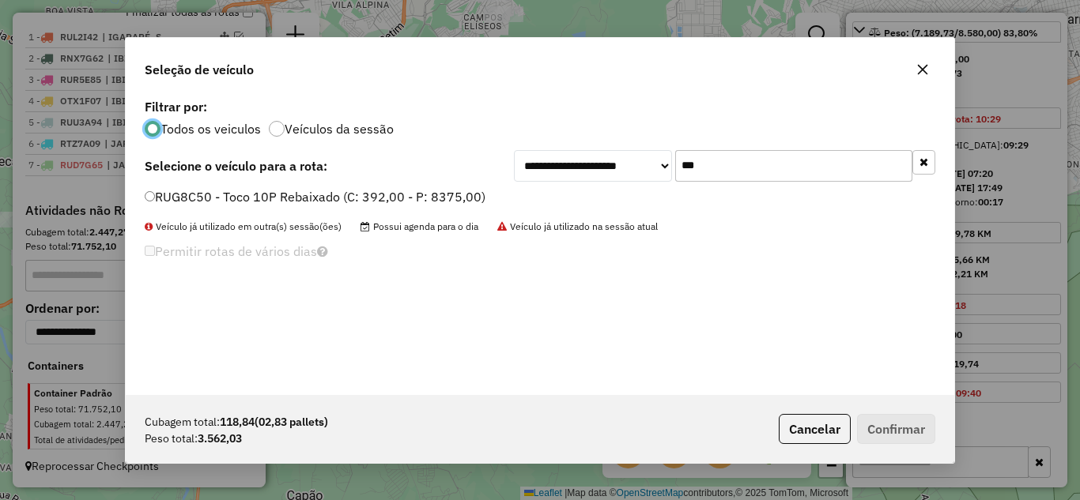
click at [728, 167] on input "***" at bounding box center [793, 166] width 237 height 32
type input "*"
type input "***"
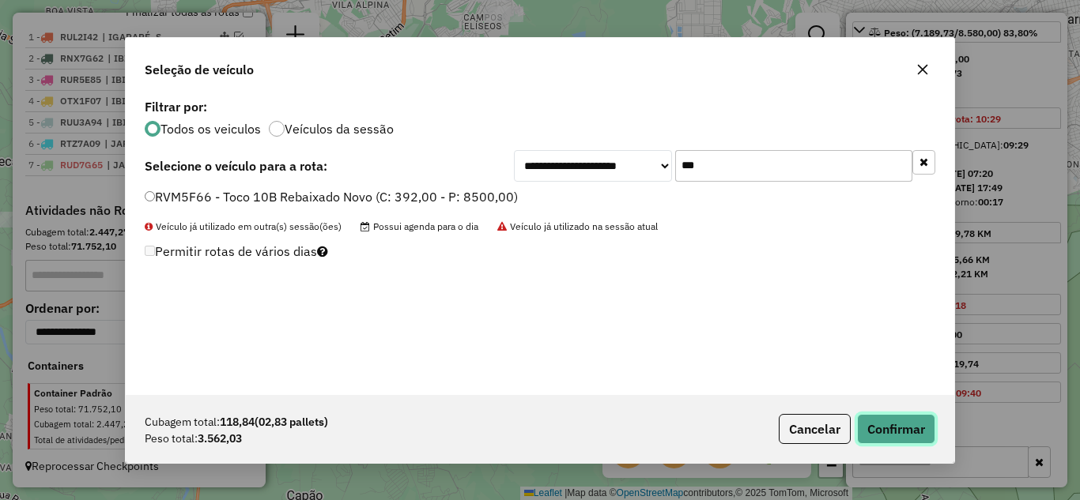
click at [882, 417] on button "Confirmar" at bounding box center [896, 429] width 78 height 30
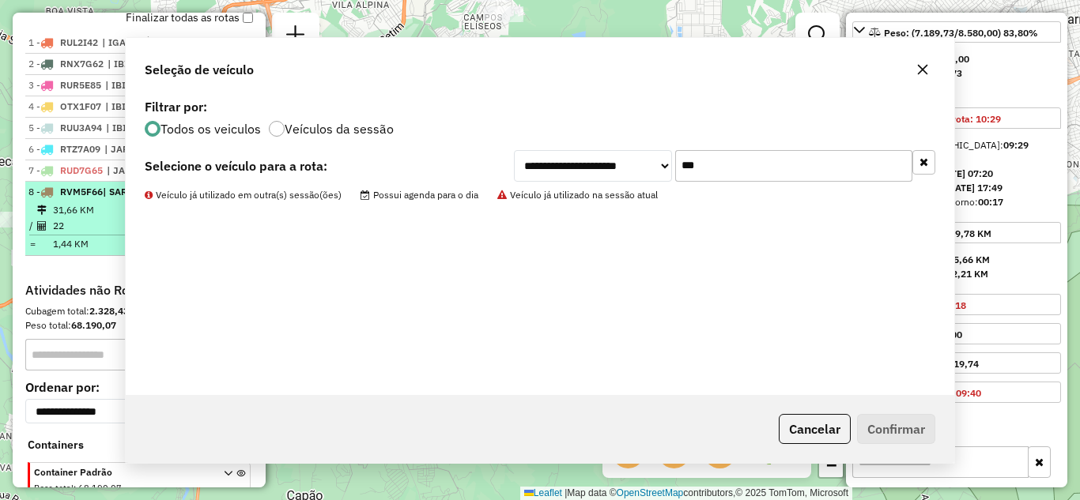
scroll to position [692, 0]
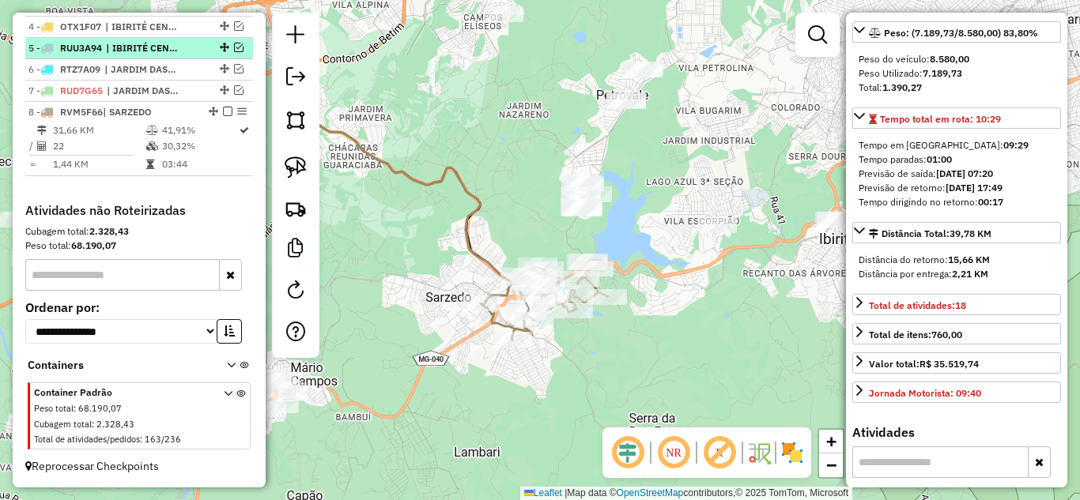
click at [223, 111] on em at bounding box center [227, 111] width 9 height 9
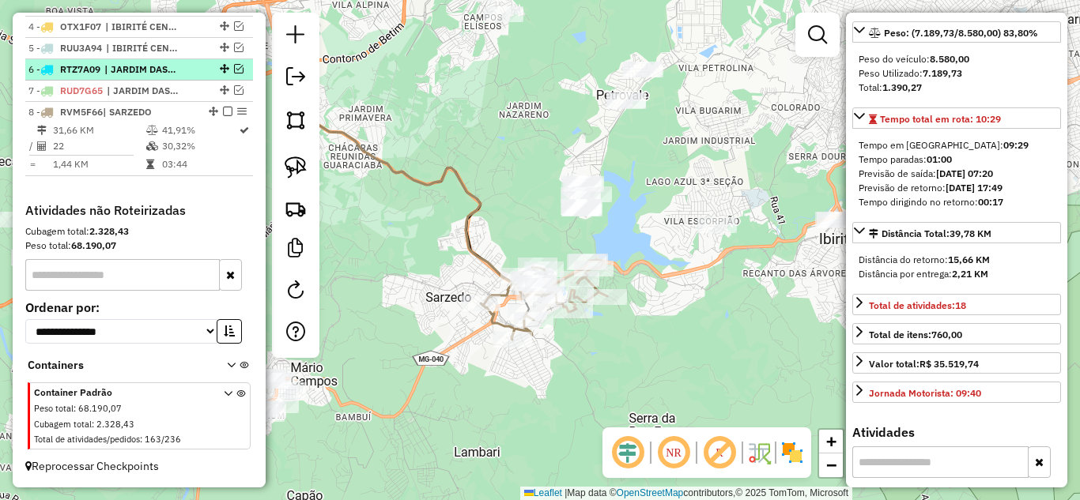
scroll to position [639, 0]
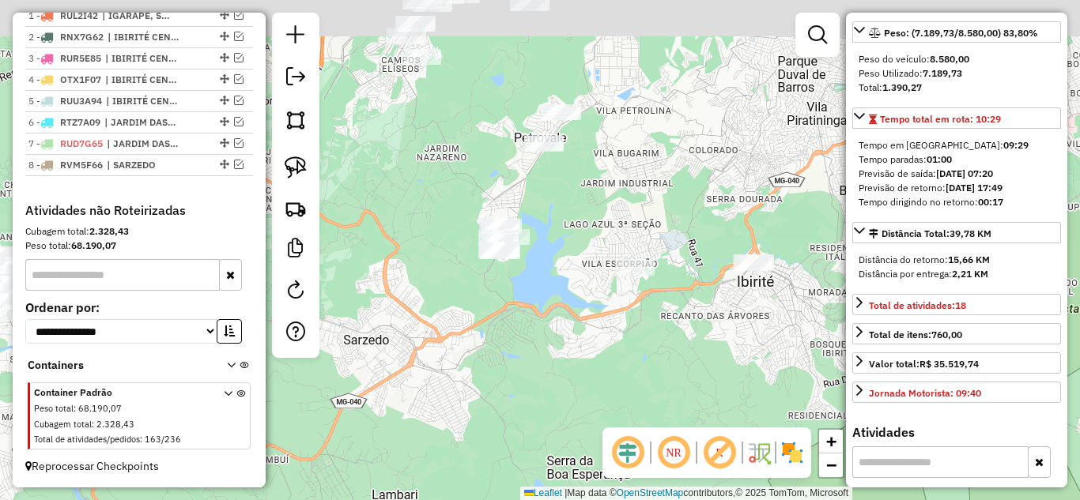
drag, startPoint x: 608, startPoint y: 160, endPoint x: 518, endPoint y: 219, distance: 107.8
click at [518, 218] on div "Janela de atendimento Grade de atendimento Capacidade Transportadoras Veículos …" at bounding box center [540, 250] width 1080 height 500
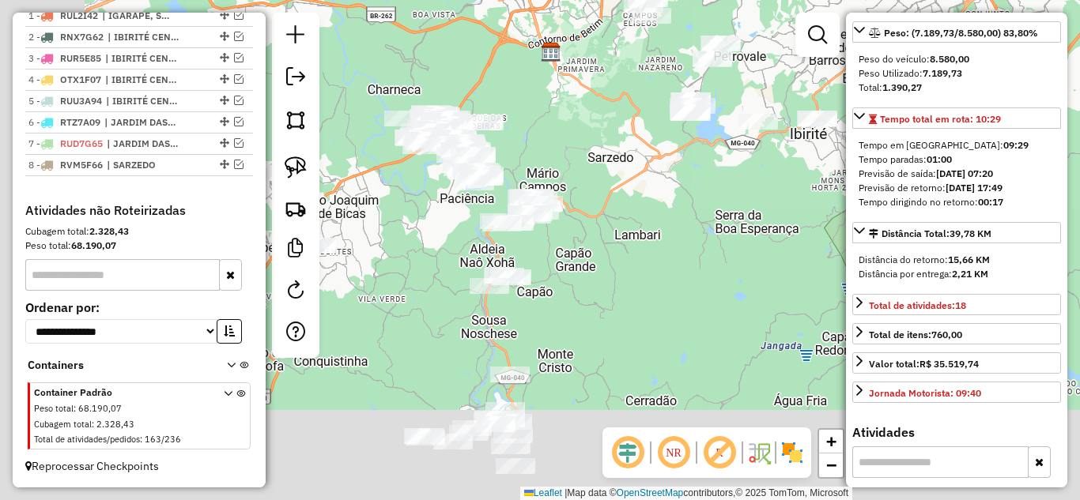
drag, startPoint x: 502, startPoint y: 356, endPoint x: 673, endPoint y: 233, distance: 211.2
click at [677, 229] on div "Janela de atendimento Grade de atendimento Capacidade Transportadoras Veículos …" at bounding box center [540, 250] width 1080 height 500
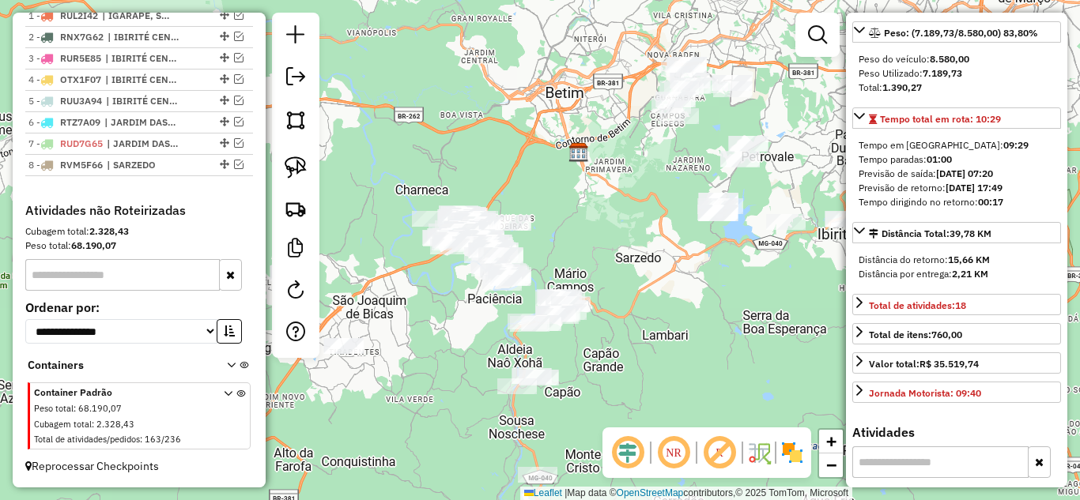
drag, startPoint x: 599, startPoint y: 342, endPoint x: 694, endPoint y: 343, distance: 94.8
click at [694, 343] on div "Janela de atendimento Grade de atendimento Capacidade Transportadoras Veículos …" at bounding box center [540, 250] width 1080 height 500
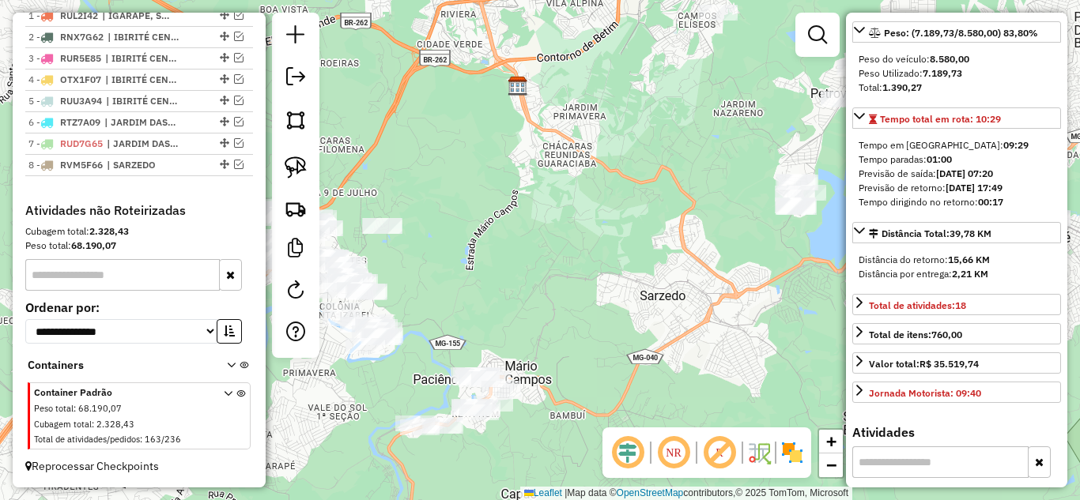
drag, startPoint x: 688, startPoint y: 253, endPoint x: 719, endPoint y: 233, distance: 37.3
click at [737, 233] on div "Janela de atendimento Grade de atendimento Capacidade Transportadoras Veículos …" at bounding box center [540, 250] width 1080 height 500
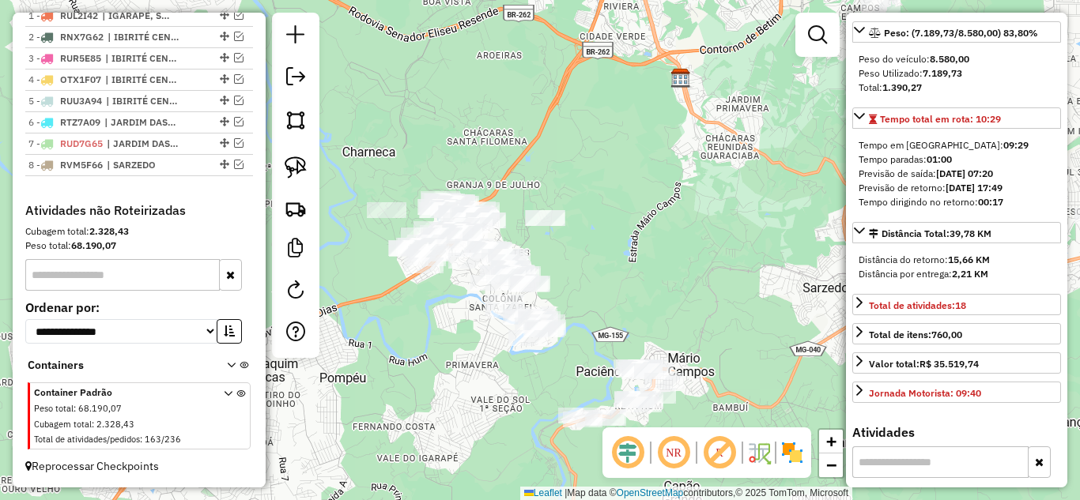
drag, startPoint x: 628, startPoint y: 236, endPoint x: 656, endPoint y: 202, distance: 43.8
click at [707, 212] on div "Janela de atendimento Grade de atendimento Capacidade Transportadoras Veículos …" at bounding box center [540, 250] width 1080 height 500
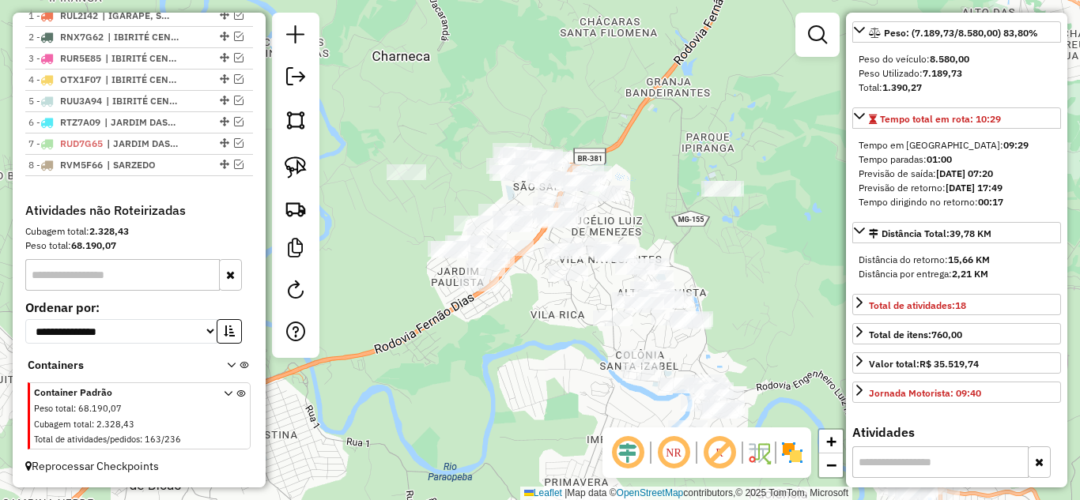
drag, startPoint x: 510, startPoint y: 319, endPoint x: 555, endPoint y: 287, distance: 55.5
click at [564, 315] on div "Janela de atendimento Grade de atendimento Capacidade Transportadoras Veículos …" at bounding box center [540, 250] width 1080 height 500
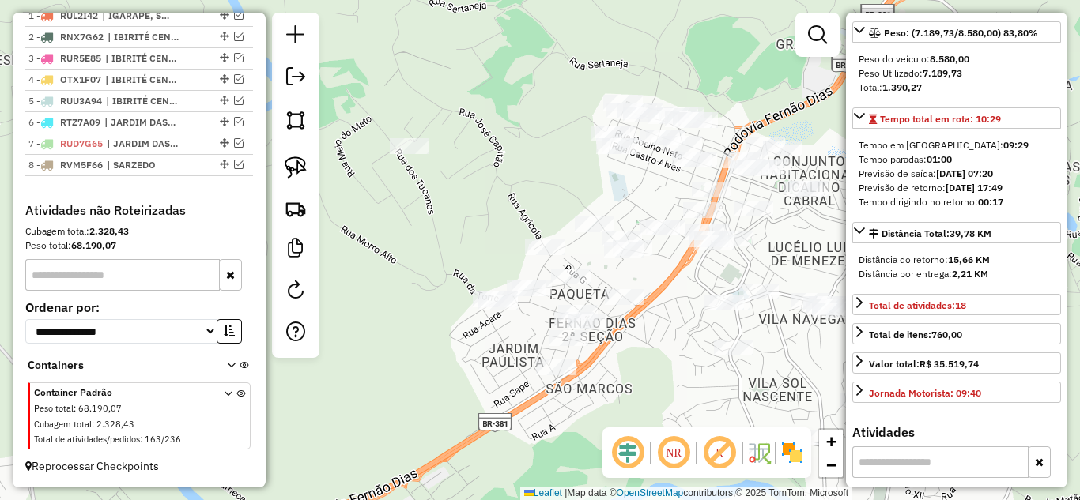
drag, startPoint x: 549, startPoint y: 286, endPoint x: 675, endPoint y: 378, distance: 155.6
click at [675, 378] on div "Janela de atendimento Grade de atendimento Capacidade Transportadoras Veículos …" at bounding box center [540, 250] width 1080 height 500
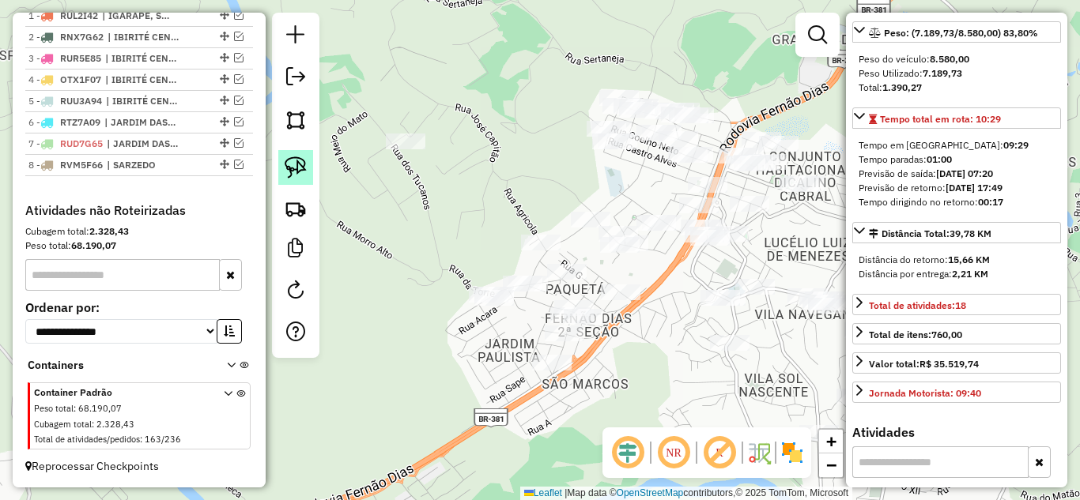
drag, startPoint x: 303, startPoint y: 169, endPoint x: 341, endPoint y: 175, distance: 38.3
click at [303, 170] on img at bounding box center [296, 167] width 22 height 22
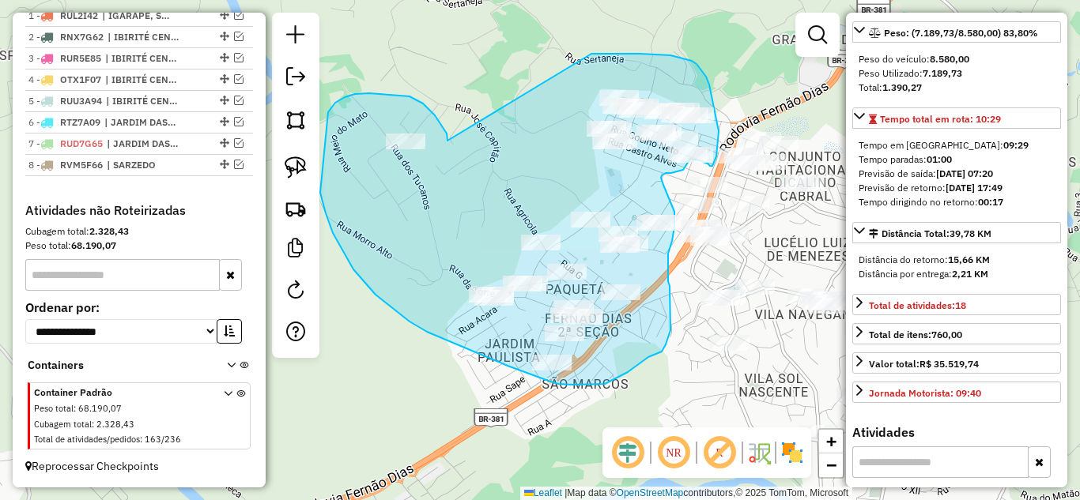
drag, startPoint x: 435, startPoint y: 115, endPoint x: 578, endPoint y: 60, distance: 153.4
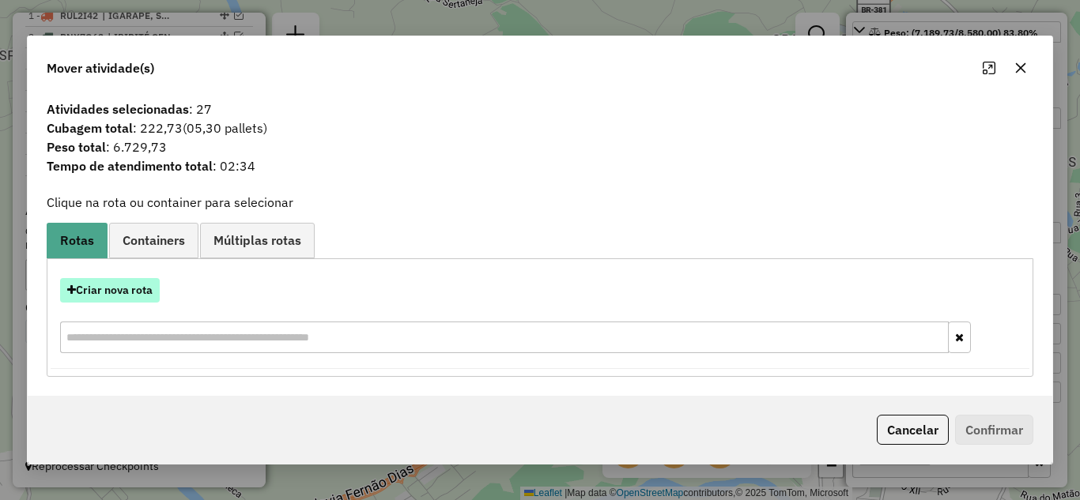
click at [133, 300] on button "Criar nova rota" at bounding box center [110, 290] width 100 height 25
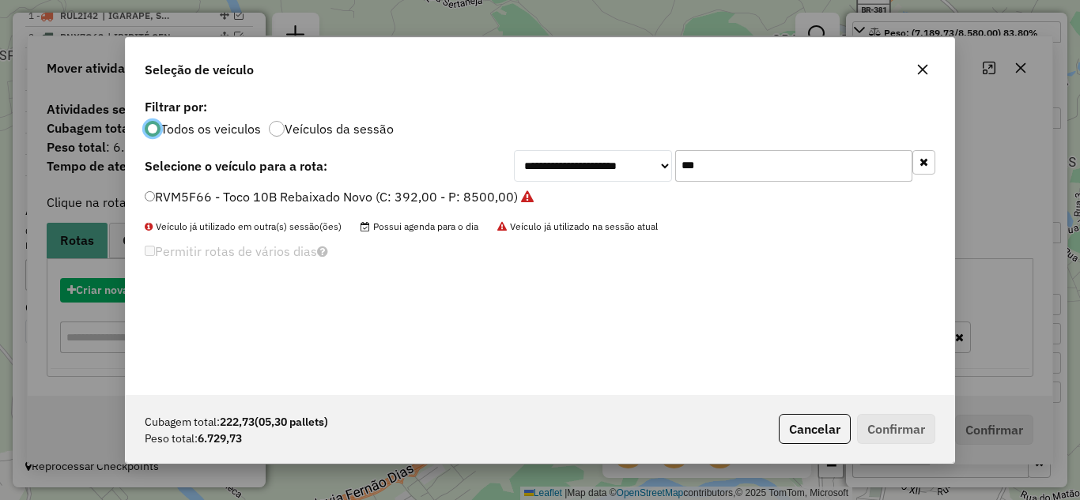
scroll to position [9, 5]
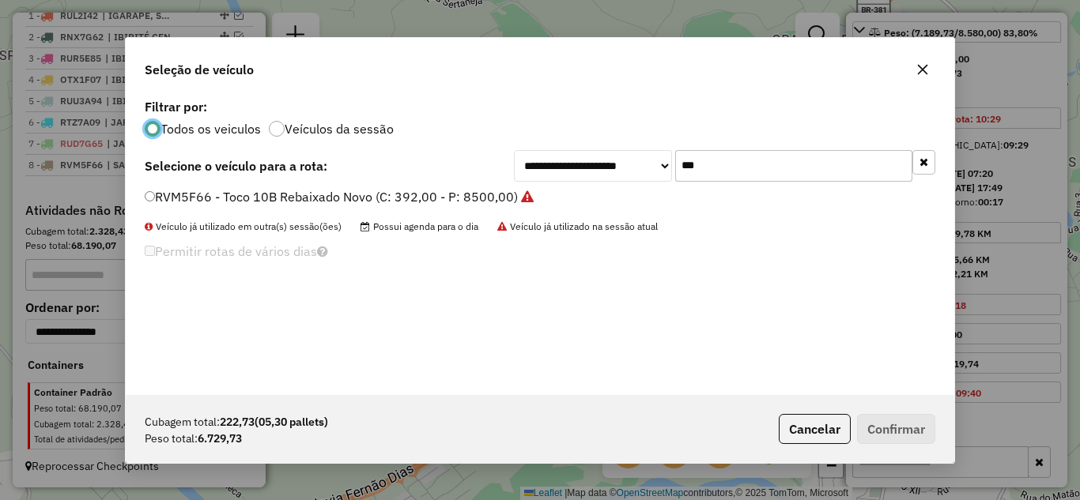
click at [733, 160] on input "***" at bounding box center [793, 166] width 237 height 32
type input "*"
type input "***"
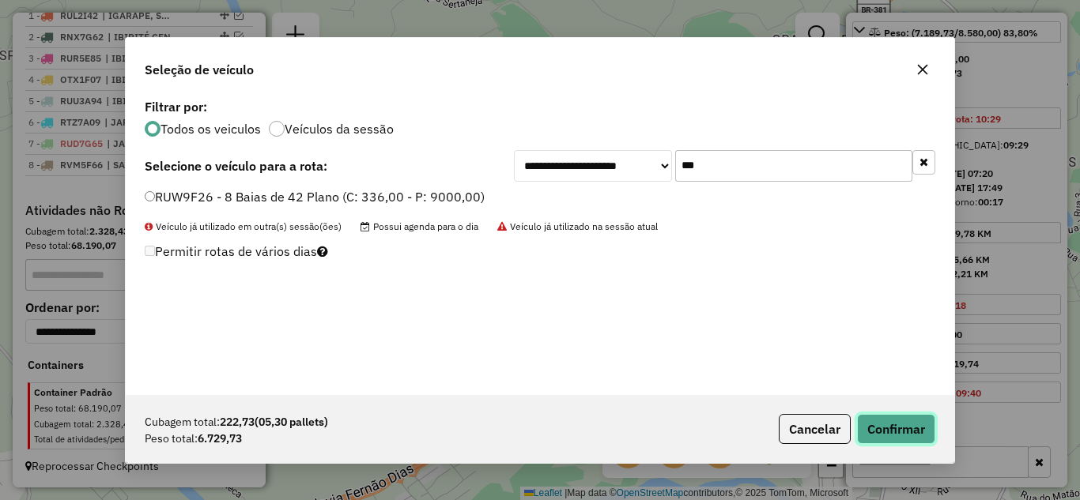
click at [907, 427] on button "Confirmar" at bounding box center [896, 429] width 78 height 30
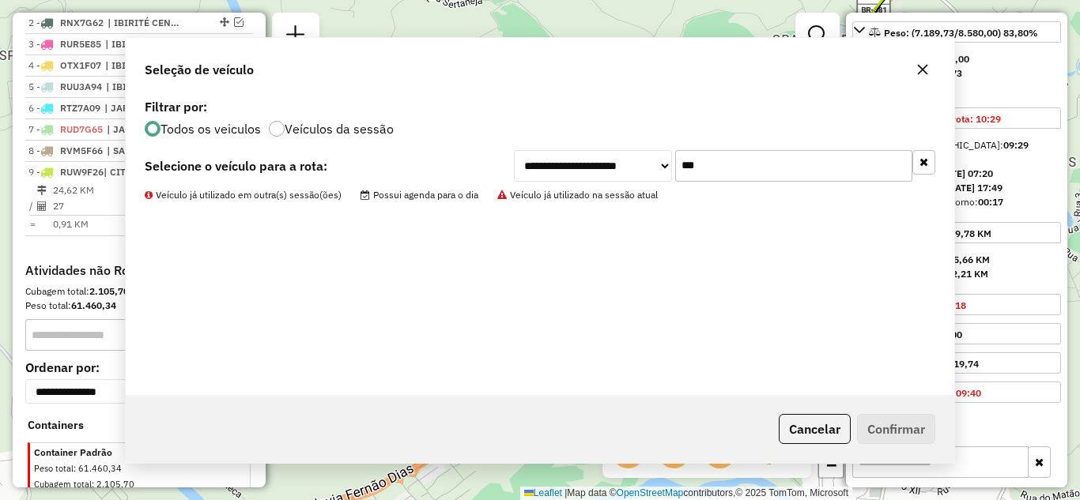
scroll to position [713, 0]
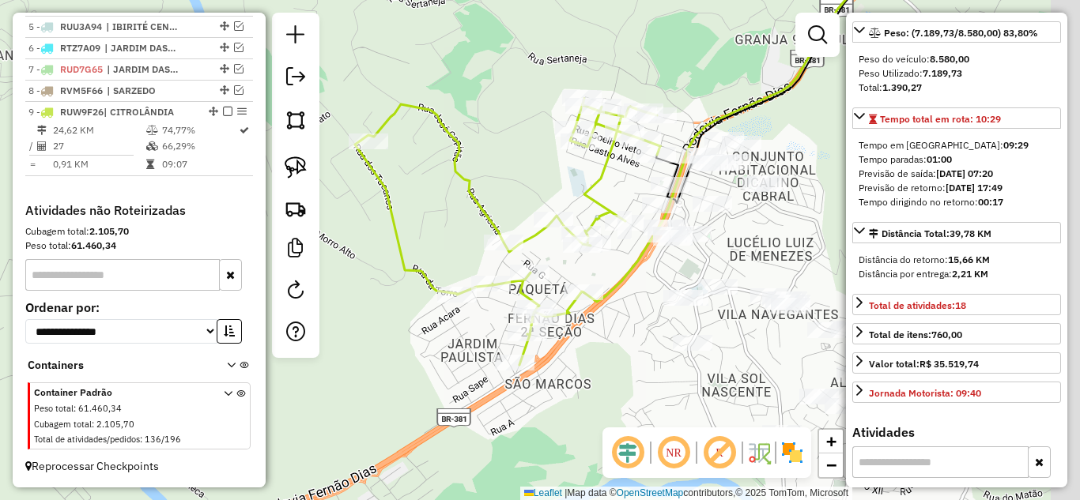
drag, startPoint x: 681, startPoint y: 327, endPoint x: 626, endPoint y: 327, distance: 55.3
click at [627, 327] on div "Janela de atendimento Grade de atendimento Capacidade Transportadoras Veículos …" at bounding box center [540, 250] width 1080 height 500
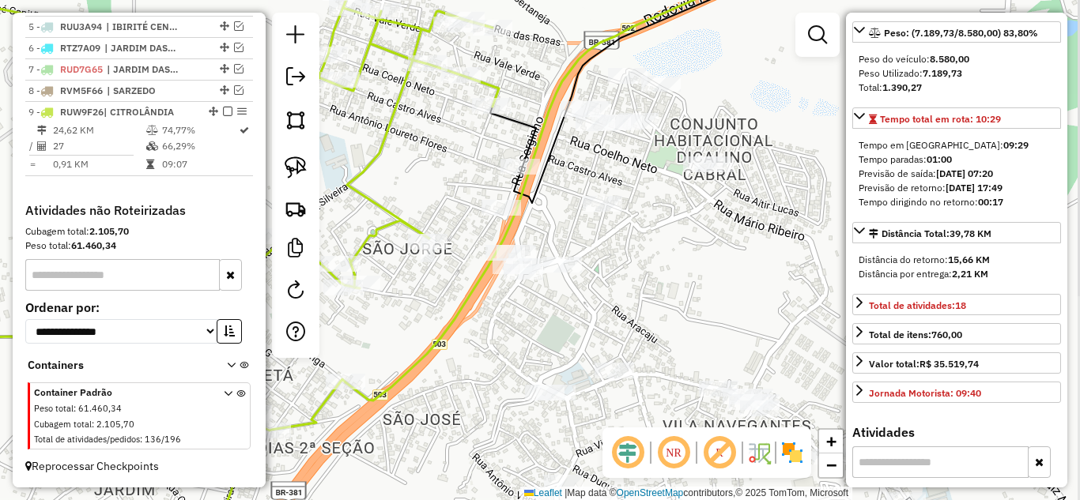
drag, startPoint x: 675, startPoint y: 247, endPoint x: 642, endPoint y: 270, distance: 40.3
click at [642, 270] on div "Janela de atendimento Grade de atendimento Capacidade Transportadoras Veículos …" at bounding box center [540, 250] width 1080 height 500
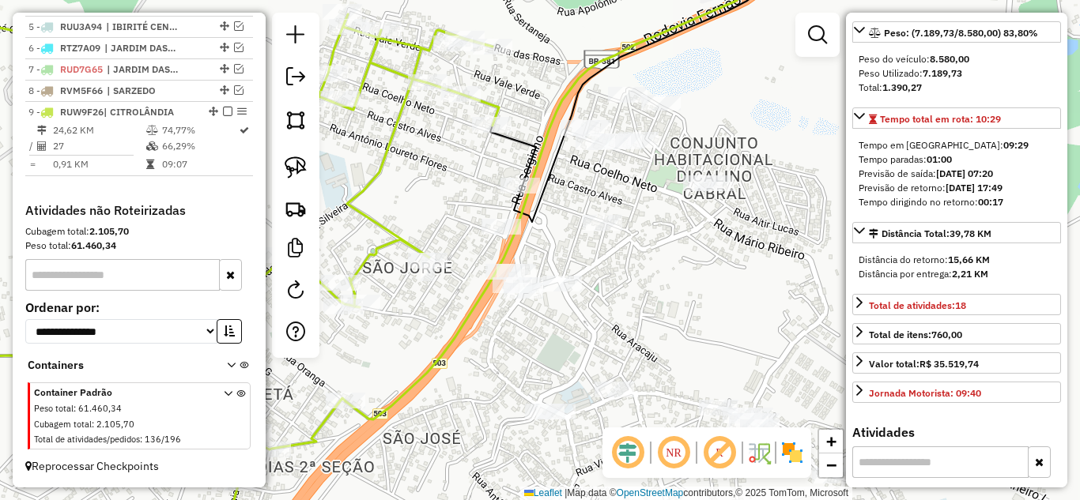
drag, startPoint x: 687, startPoint y: 236, endPoint x: 627, endPoint y: 228, distance: 60.7
click at [689, 255] on div "Janela de atendimento Grade de atendimento Capacidade Transportadoras Veículos …" at bounding box center [540, 250] width 1080 height 500
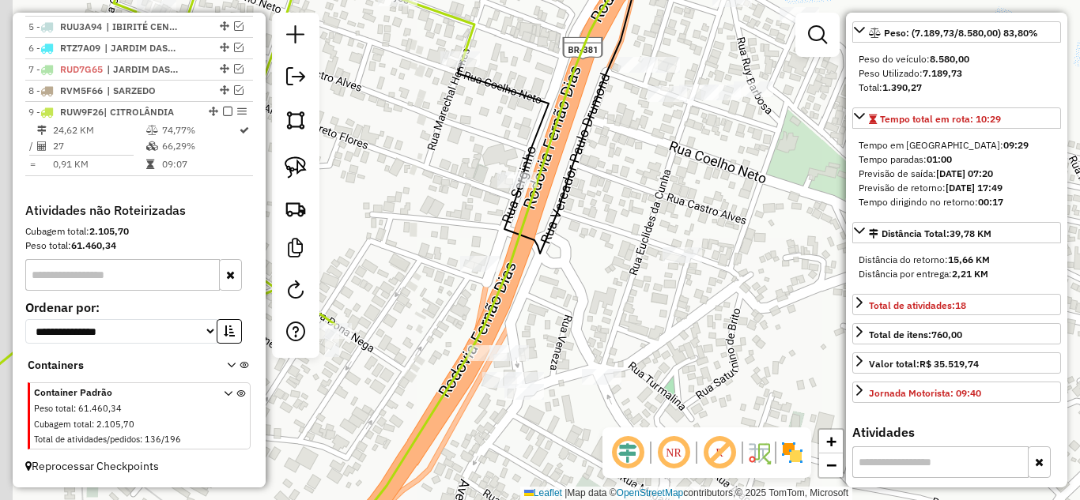
drag, startPoint x: 562, startPoint y: 227, endPoint x: 582, endPoint y: 231, distance: 20.1
click at [581, 232] on div "Janela de atendimento Grade de atendimento Capacidade Transportadoras Veículos …" at bounding box center [540, 250] width 1080 height 500
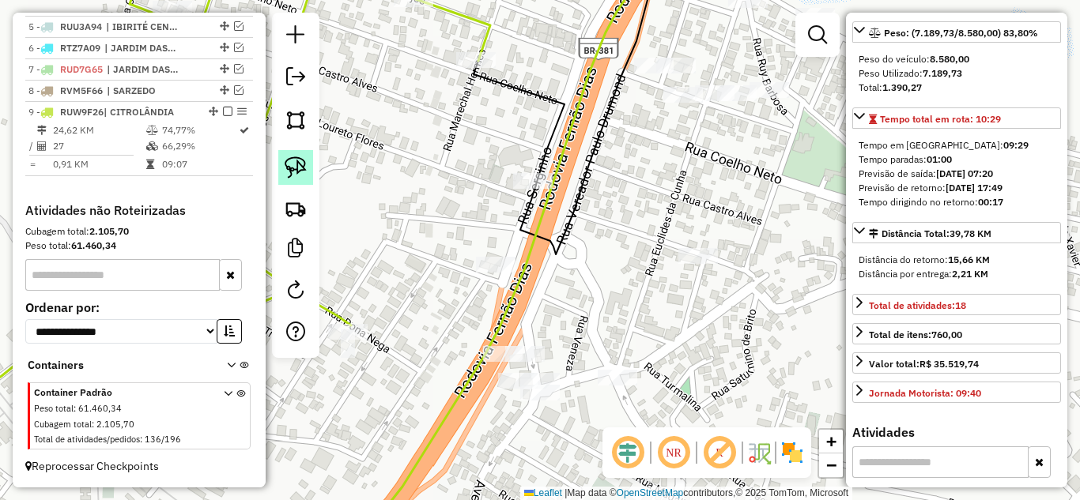
click at [303, 165] on img at bounding box center [296, 167] width 22 height 22
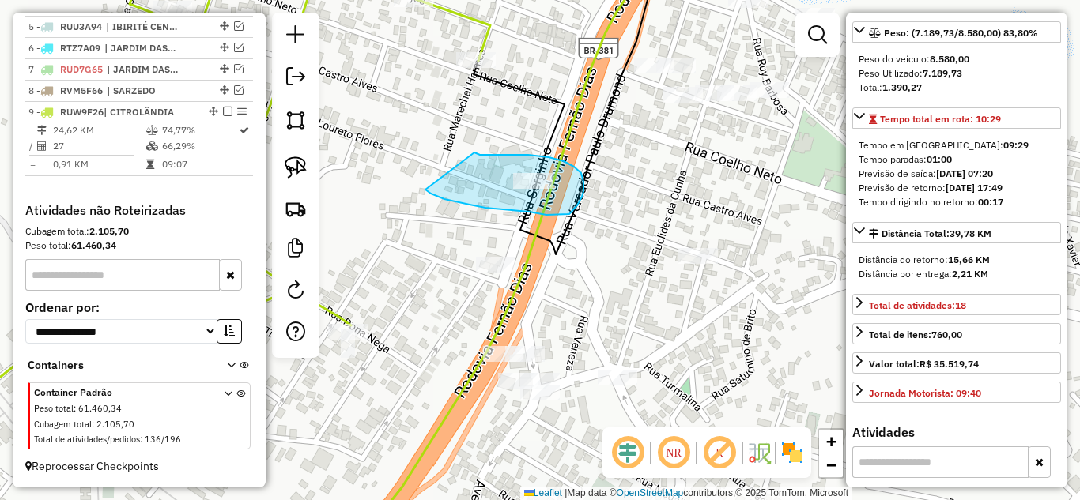
drag, startPoint x: 444, startPoint y: 199, endPoint x: 471, endPoint y: 152, distance: 54.5
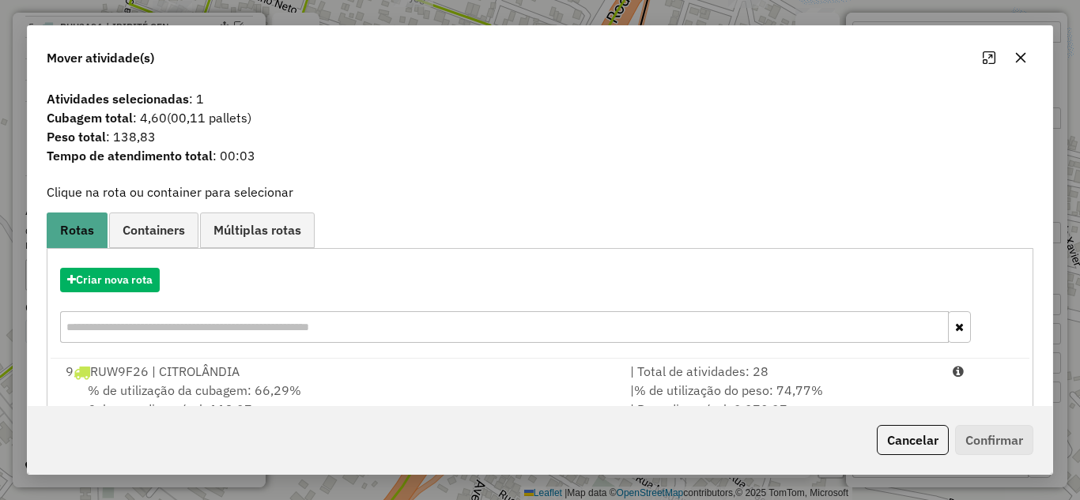
drag, startPoint x: 736, startPoint y: 375, endPoint x: 978, endPoint y: 446, distance: 252.1
click at [764, 383] on li "9 RUW9F26 | CITROLÂNDIA | Total de atividades: 28 % de utilização da cubagem: 6…" at bounding box center [540, 391] width 974 height 64
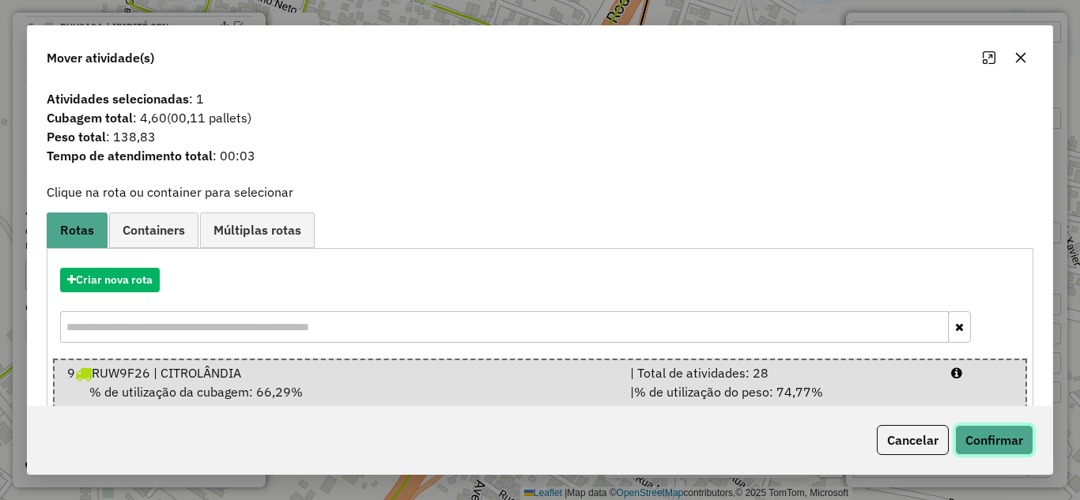
drag, startPoint x: 1000, startPoint y: 454, endPoint x: 976, endPoint y: 436, distance: 29.4
click at [1000, 450] on button "Confirmar" at bounding box center [994, 440] width 78 height 30
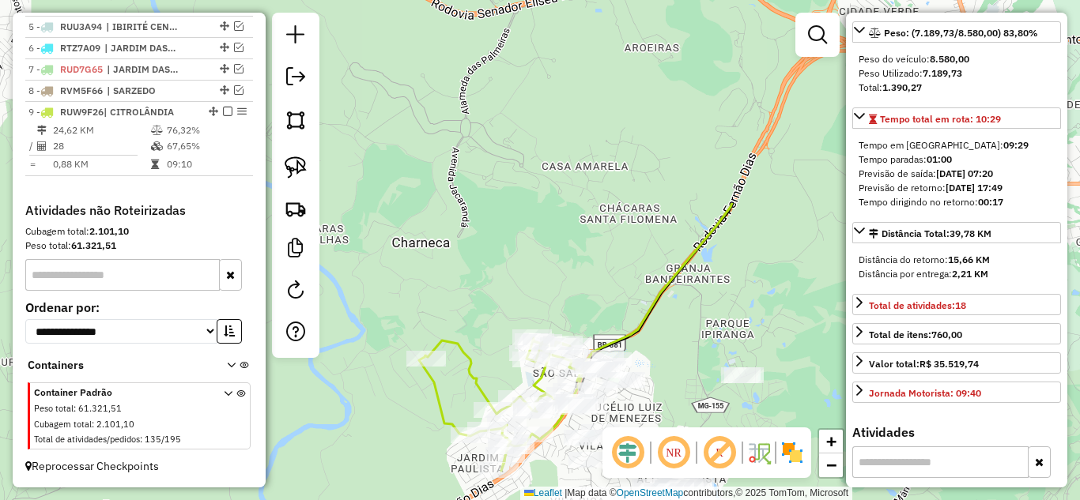
drag, startPoint x: 757, startPoint y: 119, endPoint x: 671, endPoint y: 147, distance: 90.7
click at [671, 147] on div "Janela de atendimento Grade de atendimento Capacidade Transportadoras Veículos …" at bounding box center [540, 250] width 1080 height 500
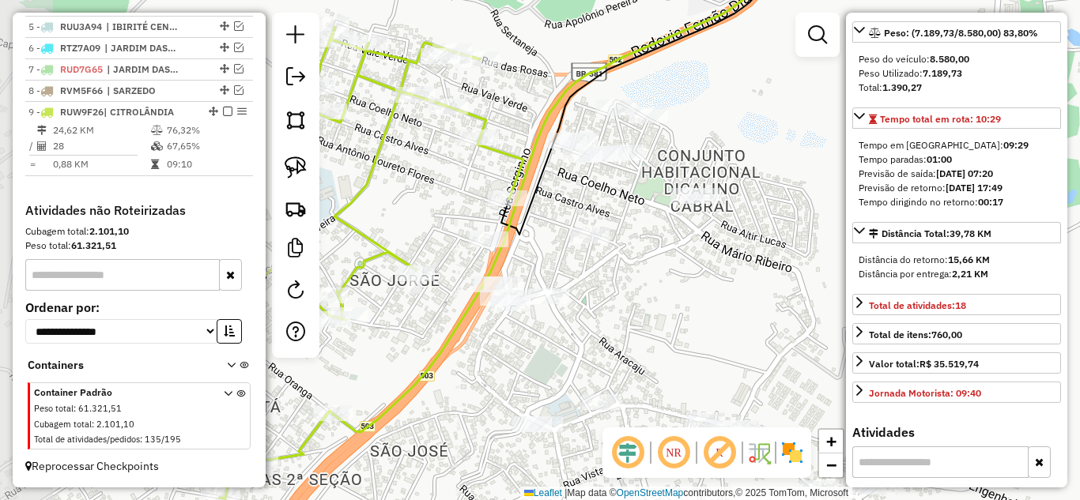
drag, startPoint x: 601, startPoint y: 175, endPoint x: 722, endPoint y: 197, distance: 123.6
click at [797, 164] on div "Janela de atendimento Grade de atendimento Capacidade Transportadoras Veículos …" at bounding box center [540, 250] width 1080 height 500
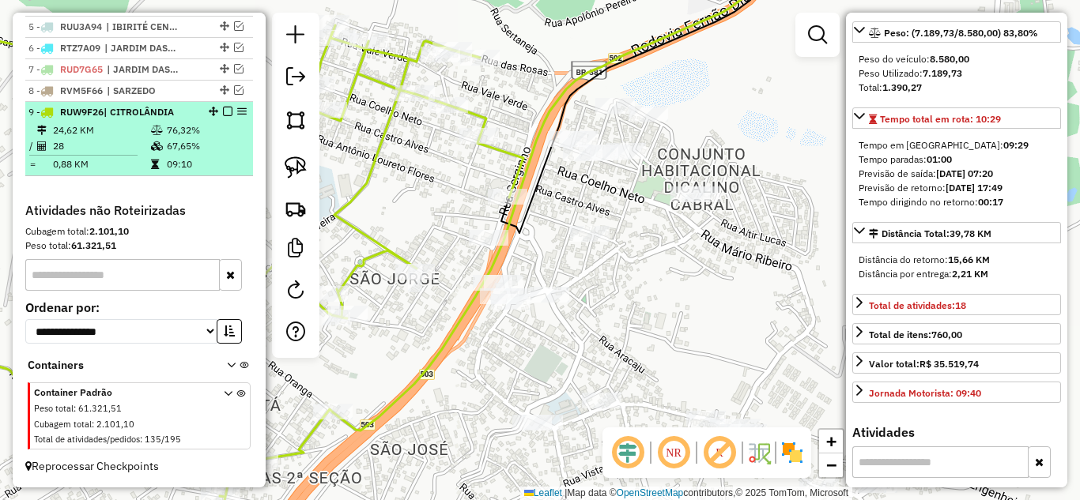
click at [223, 110] on em at bounding box center [227, 111] width 9 height 9
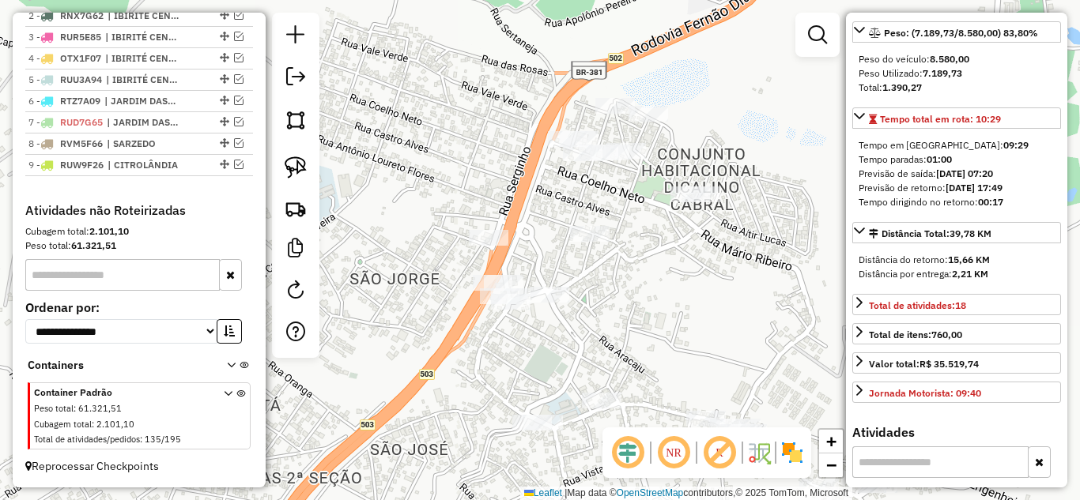
scroll to position [660, 0]
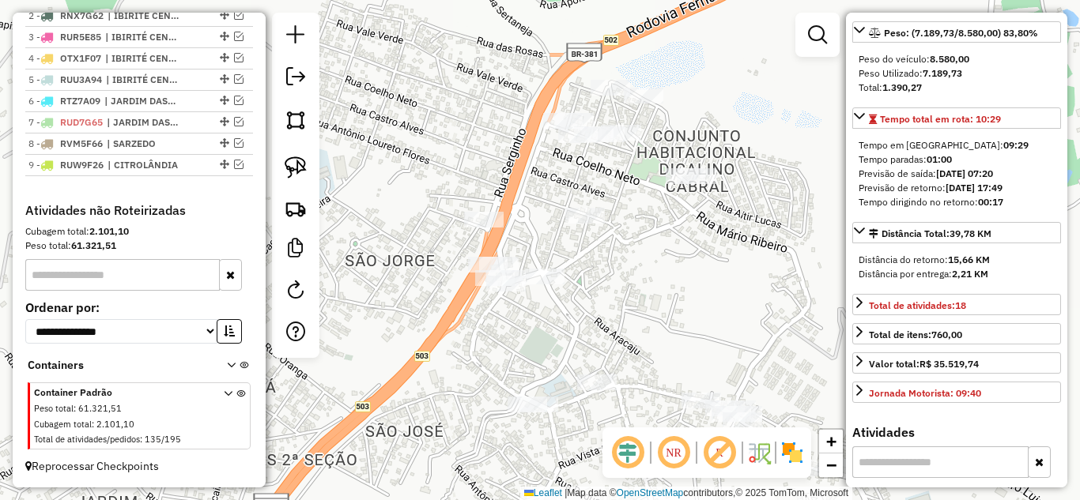
drag, startPoint x: 683, startPoint y: 286, endPoint x: 589, endPoint y: 175, distance: 145.2
click at [590, 176] on div "Janela de atendimento Grade de atendimento Capacidade Transportadoras Veículos …" at bounding box center [540, 250] width 1080 height 500
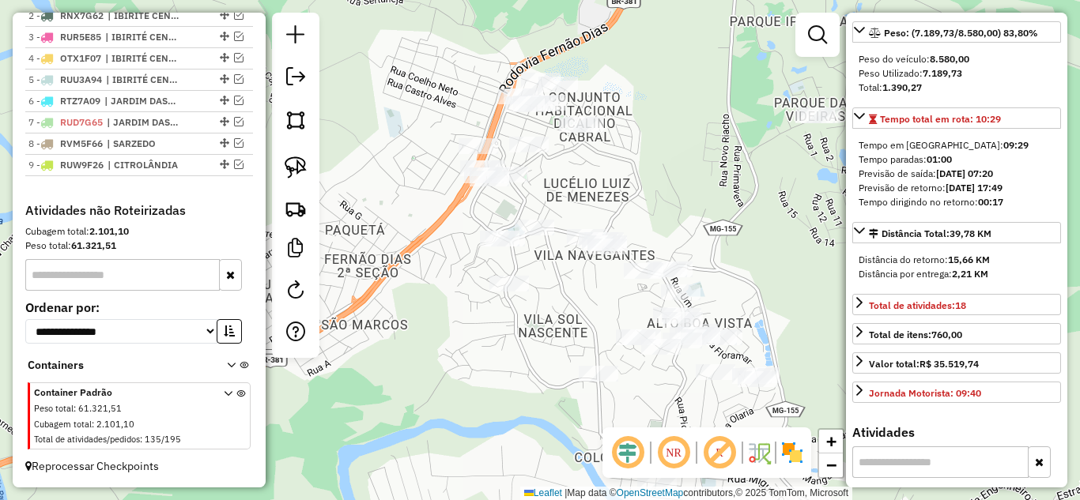
drag, startPoint x: 527, startPoint y: 281, endPoint x: 533, endPoint y: 302, distance: 22.3
click at [533, 302] on div "Janela de atendimento Grade de atendimento Capacidade Transportadoras Veículos …" at bounding box center [540, 250] width 1080 height 500
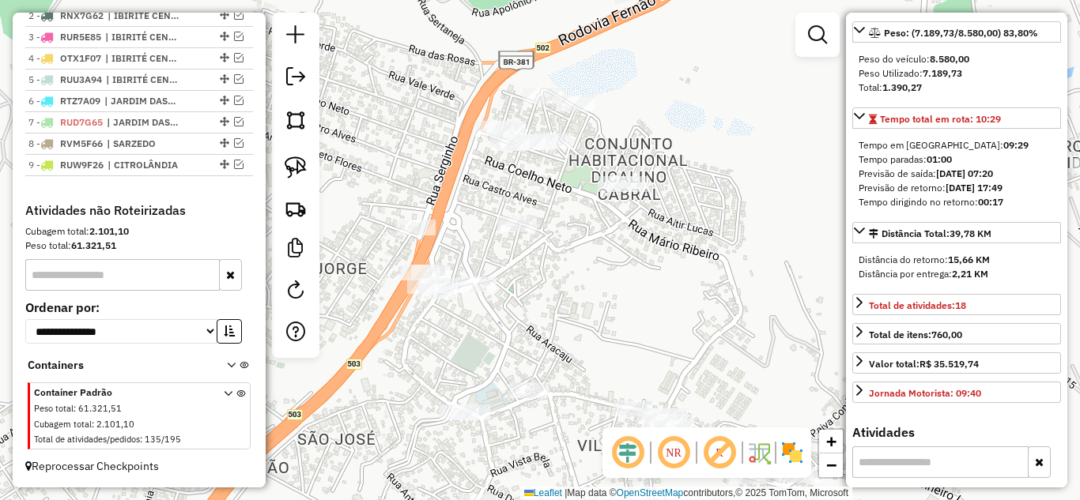
drag, startPoint x: 582, startPoint y: 183, endPoint x: 620, endPoint y: 296, distance: 119.2
click at [620, 296] on div "Janela de atendimento Grade de atendimento Capacidade Transportadoras Veículos …" at bounding box center [540, 250] width 1080 height 500
click at [301, 170] on img at bounding box center [296, 167] width 22 height 22
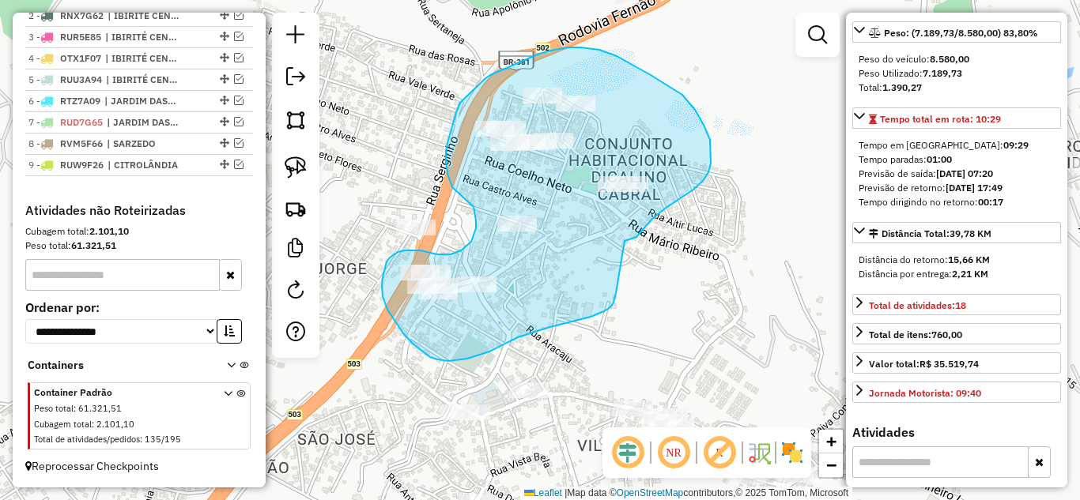
drag, startPoint x: 652, startPoint y: 219, endPoint x: 616, endPoint y: 292, distance: 81.7
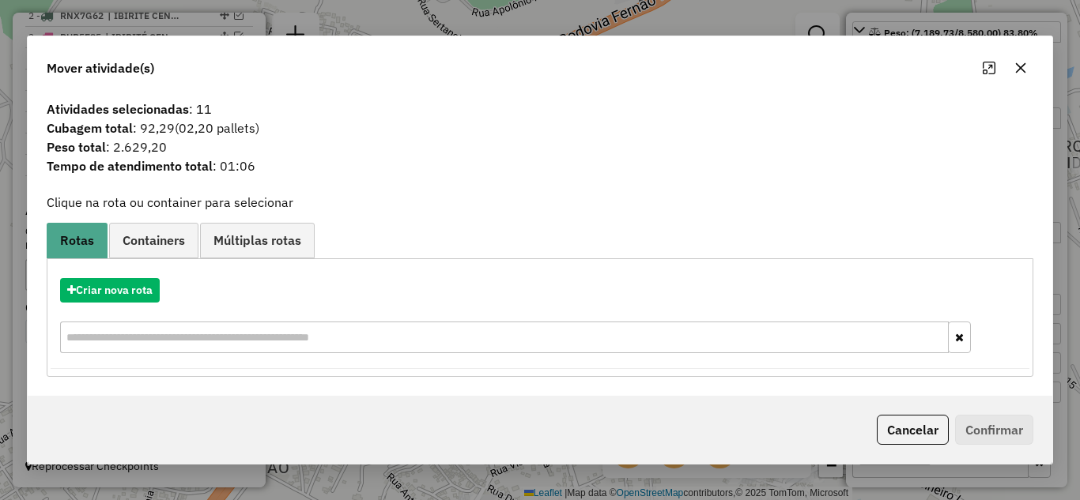
click at [1018, 68] on icon "button" at bounding box center [1020, 68] width 13 height 13
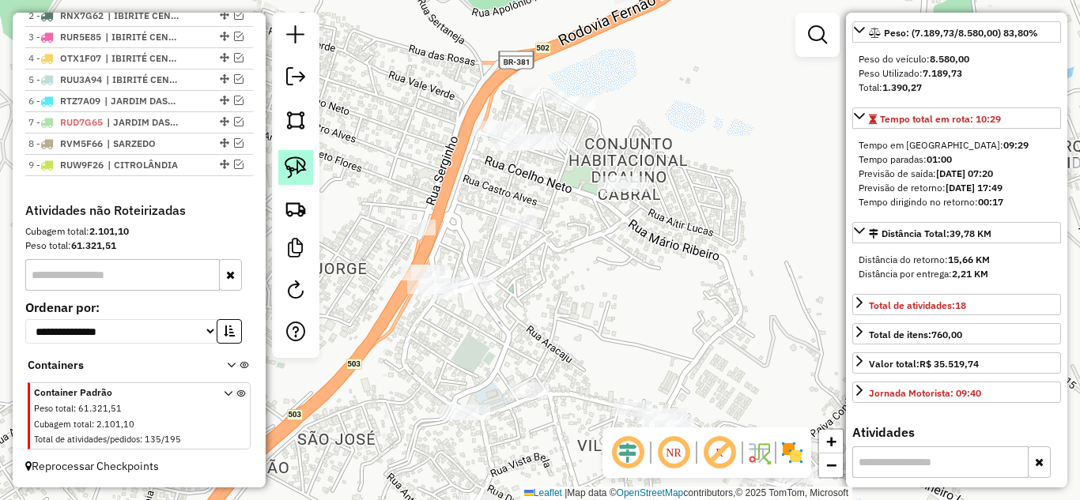
click at [301, 174] on img at bounding box center [296, 167] width 22 height 22
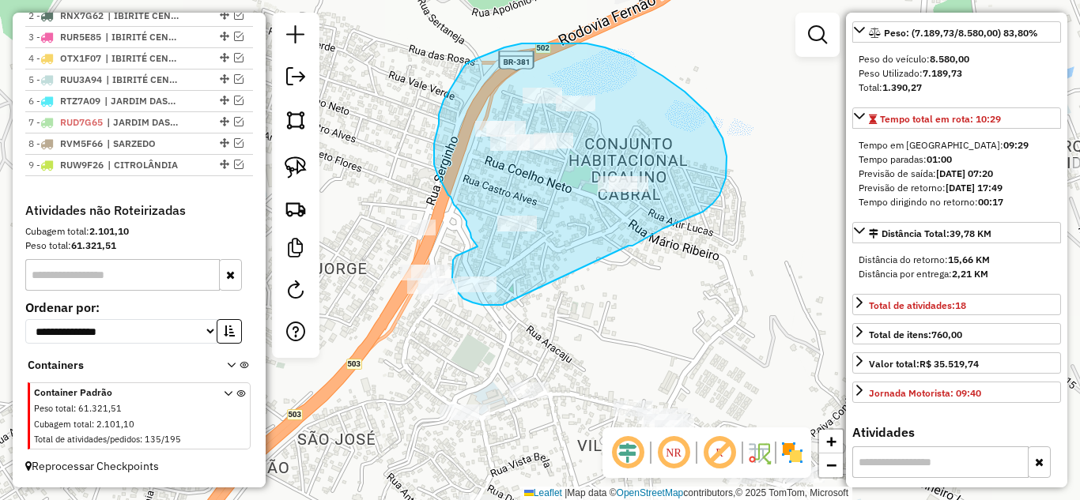
drag, startPoint x: 703, startPoint y: 212, endPoint x: 547, endPoint y: 296, distance: 176.8
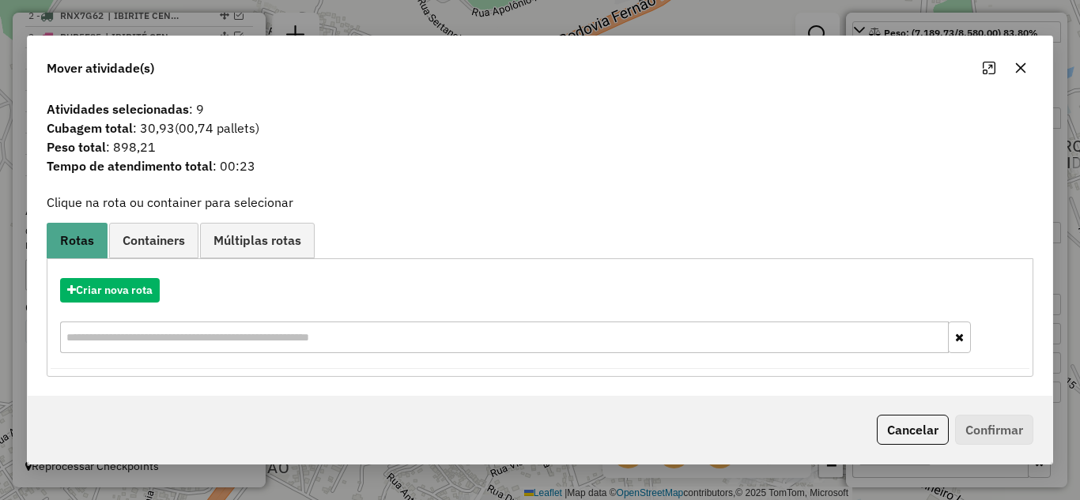
click at [1010, 65] on button "button" at bounding box center [1020, 67] width 25 height 25
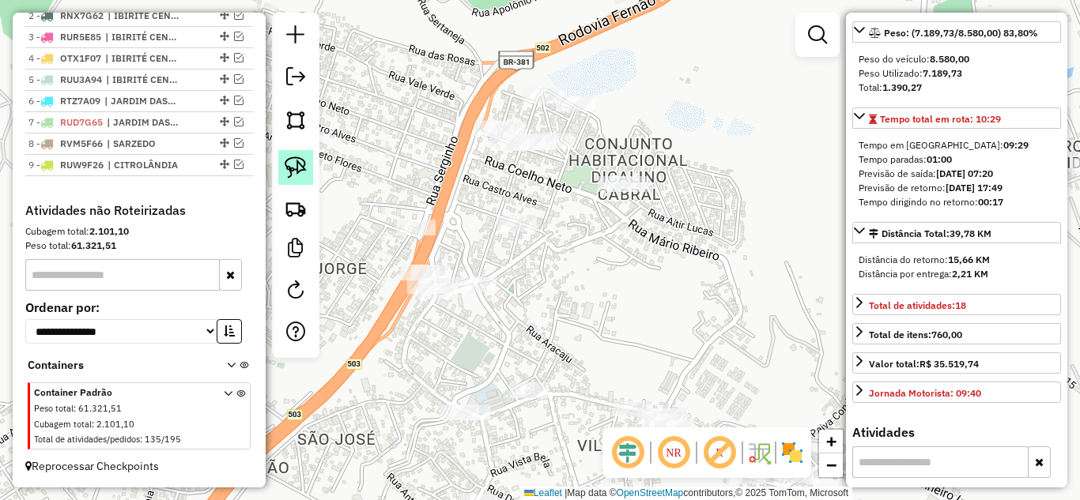
click at [295, 172] on img at bounding box center [296, 167] width 22 height 22
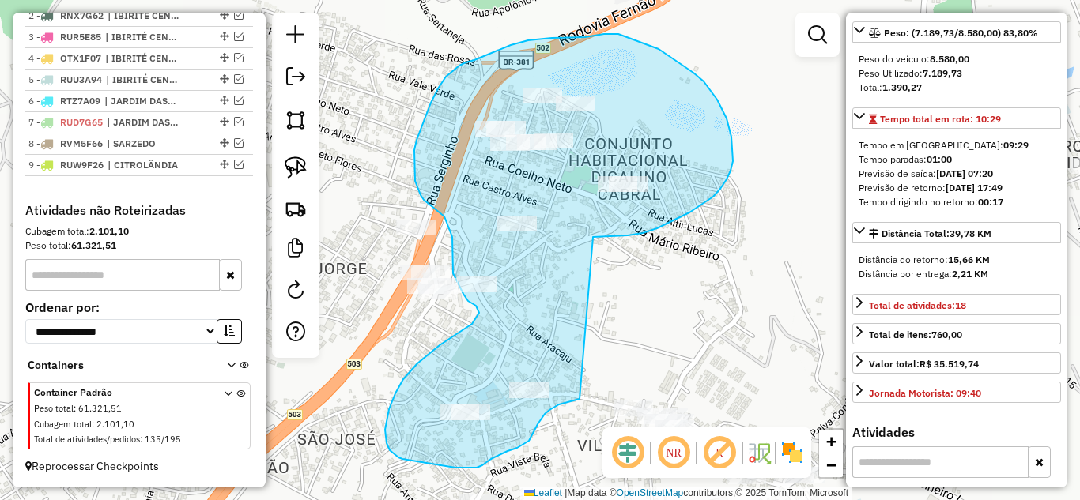
drag, startPoint x: 595, startPoint y: 237, endPoint x: 604, endPoint y: 270, distance: 33.5
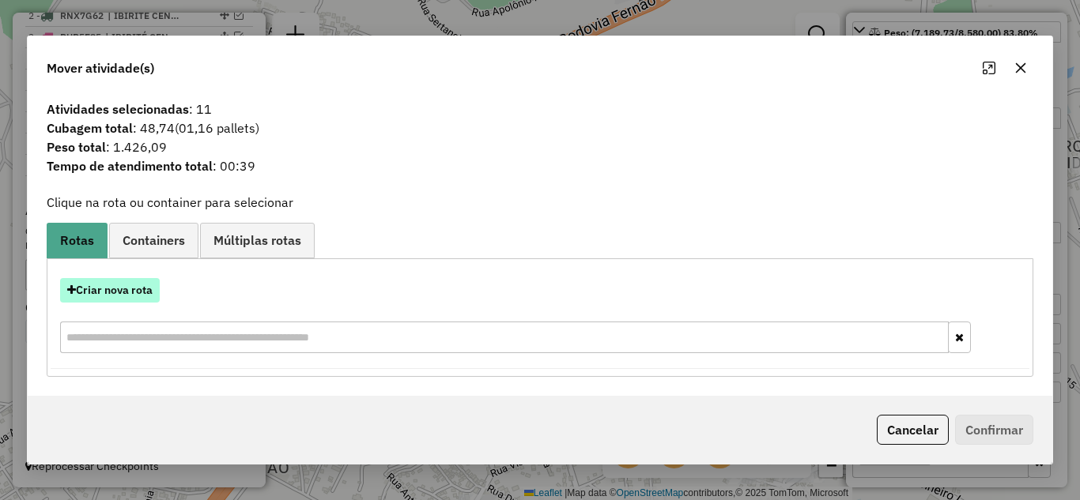
drag, startPoint x: 111, startPoint y: 292, endPoint x: 119, endPoint y: 291, distance: 7.9
click at [119, 291] on button "Criar nova rota" at bounding box center [110, 290] width 100 height 25
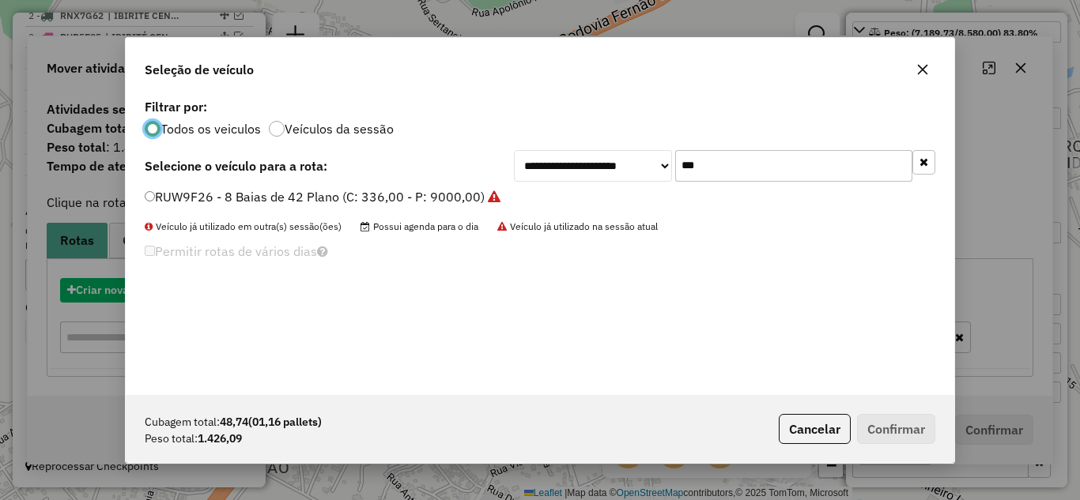
scroll to position [9, 5]
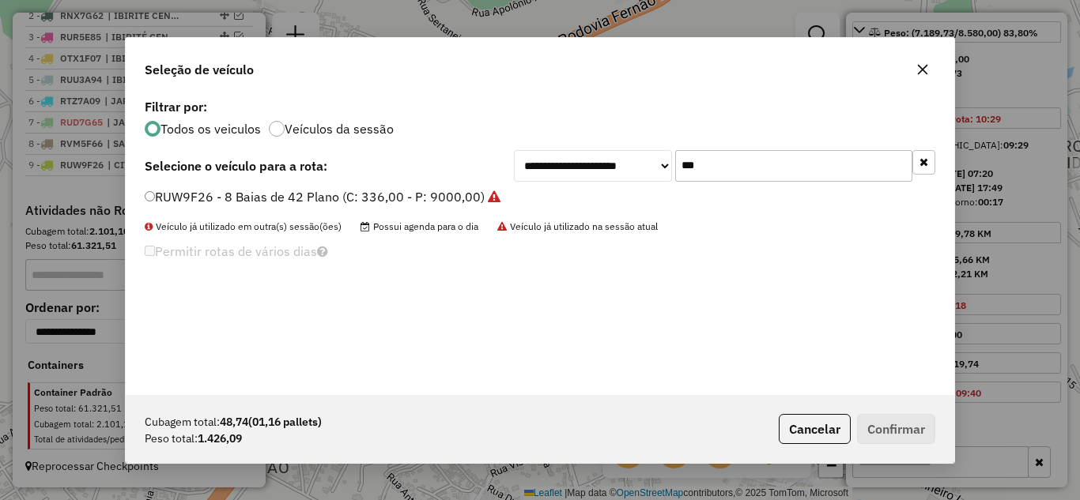
click at [762, 167] on input "***" at bounding box center [793, 166] width 237 height 32
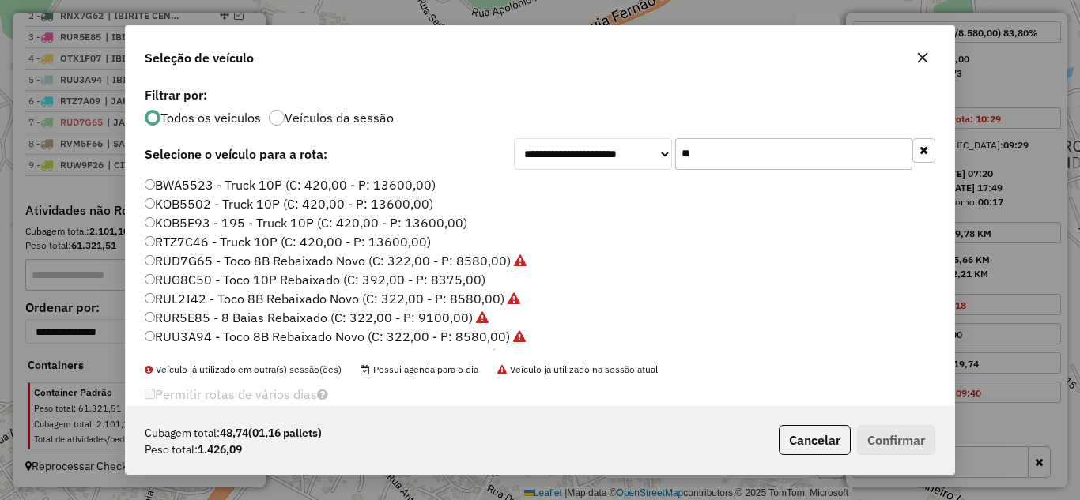
type input "*"
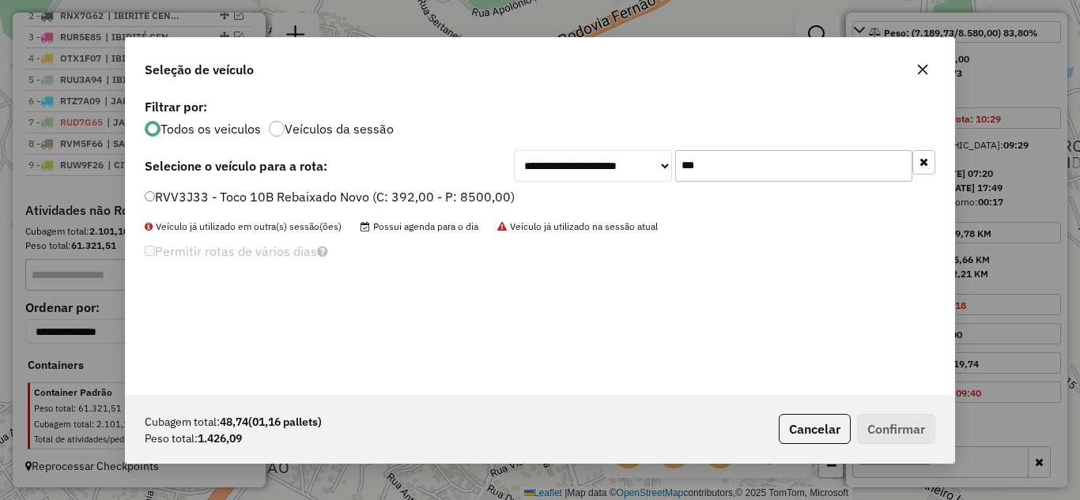
type input "***"
click at [870, 428] on button "Confirmar" at bounding box center [896, 429] width 78 height 30
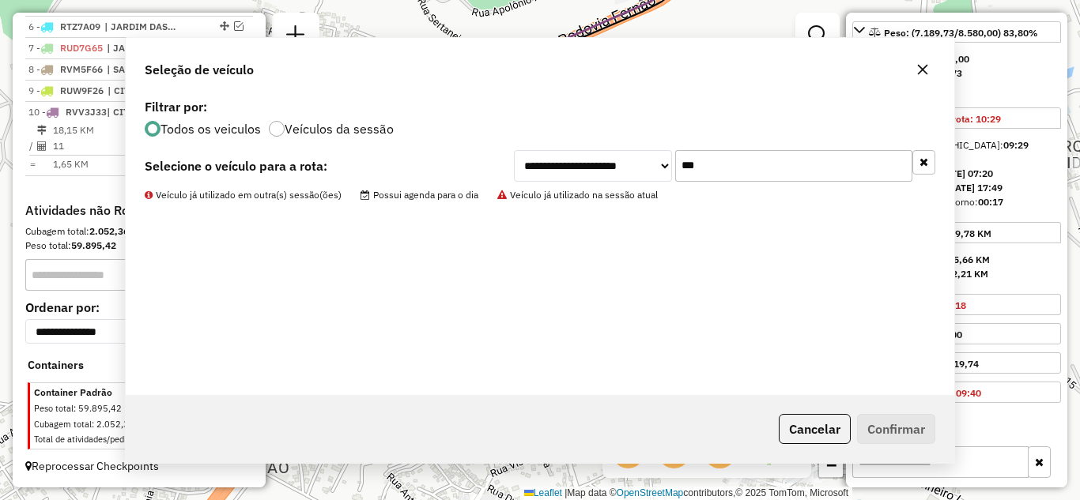
scroll to position [734, 0]
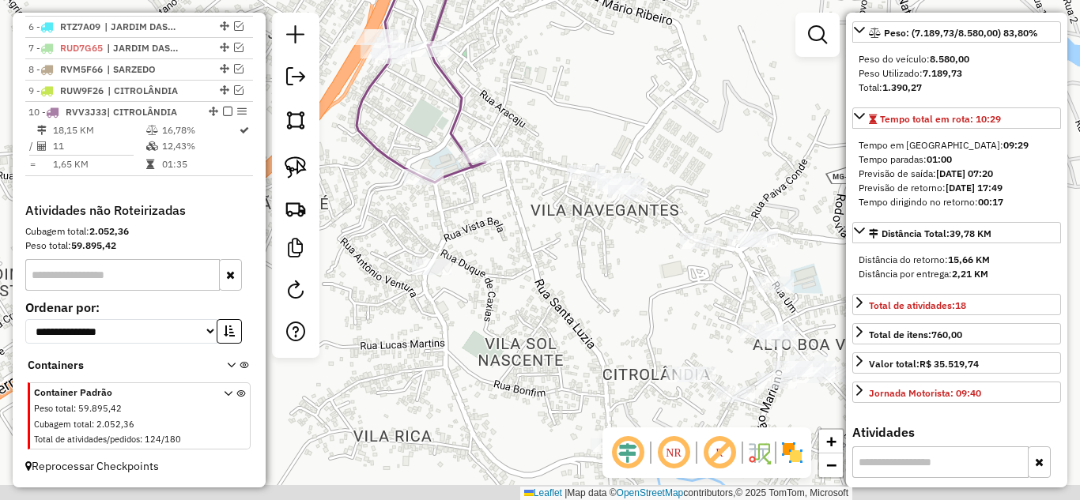
drag, startPoint x: 588, startPoint y: 97, endPoint x: 577, endPoint y: 77, distance: 22.6
click at [579, 68] on div "Janela de atendimento Grade de atendimento Capacidade Transportadoras Veículos …" at bounding box center [540, 250] width 1080 height 500
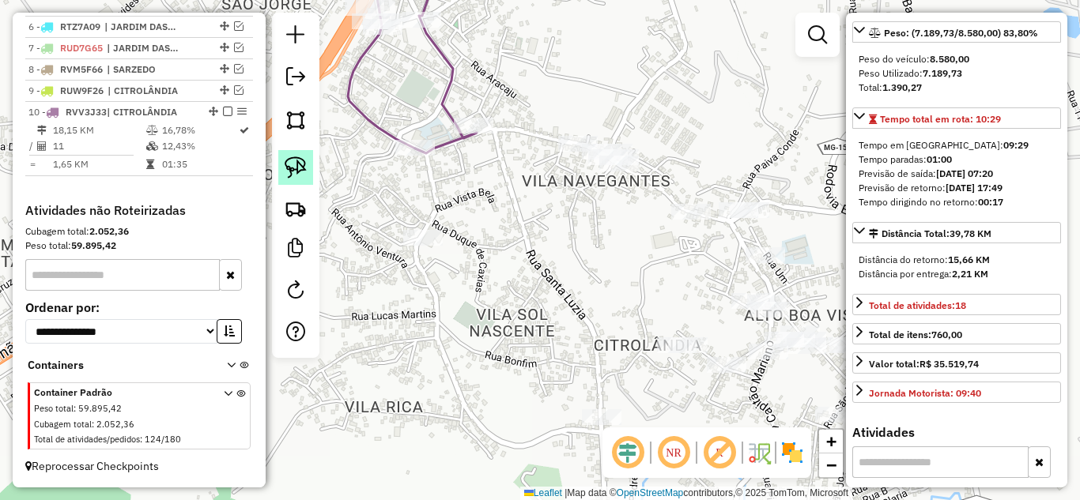
drag, startPoint x: 296, startPoint y: 171, endPoint x: 353, endPoint y: 222, distance: 77.3
click at [296, 171] on img at bounding box center [296, 167] width 22 height 22
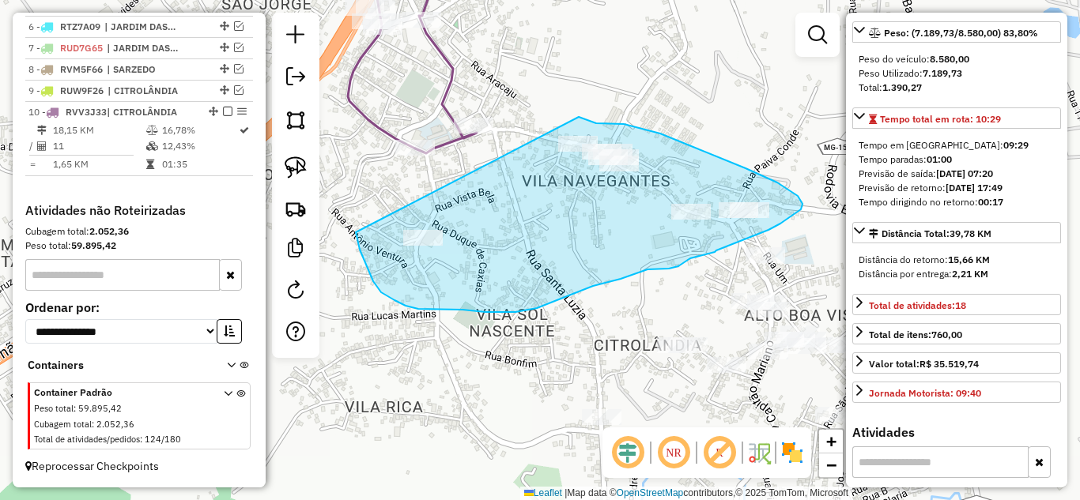
drag, startPoint x: 356, startPoint y: 232, endPoint x: 579, endPoint y: 117, distance: 251.0
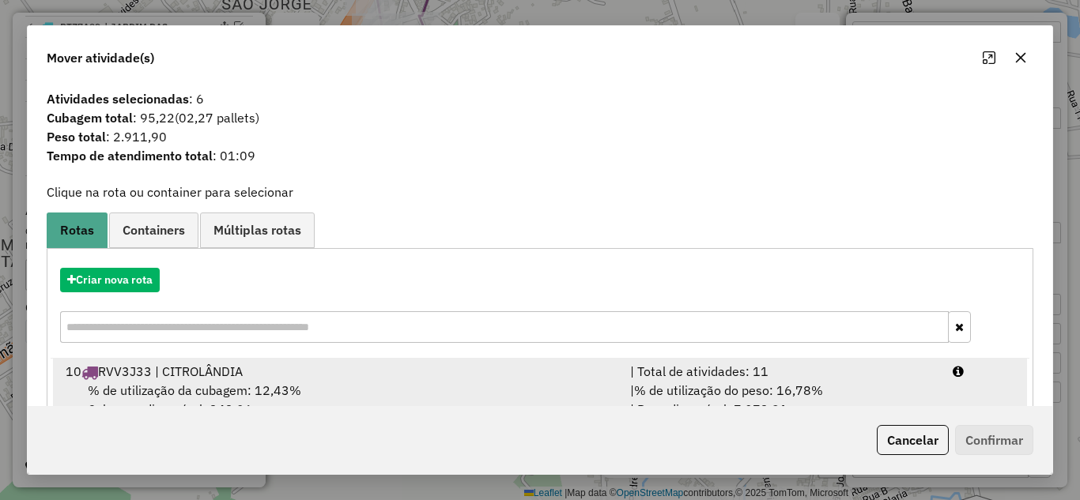
click at [748, 375] on div "| Total de atividades: 11" at bounding box center [781, 371] width 322 height 19
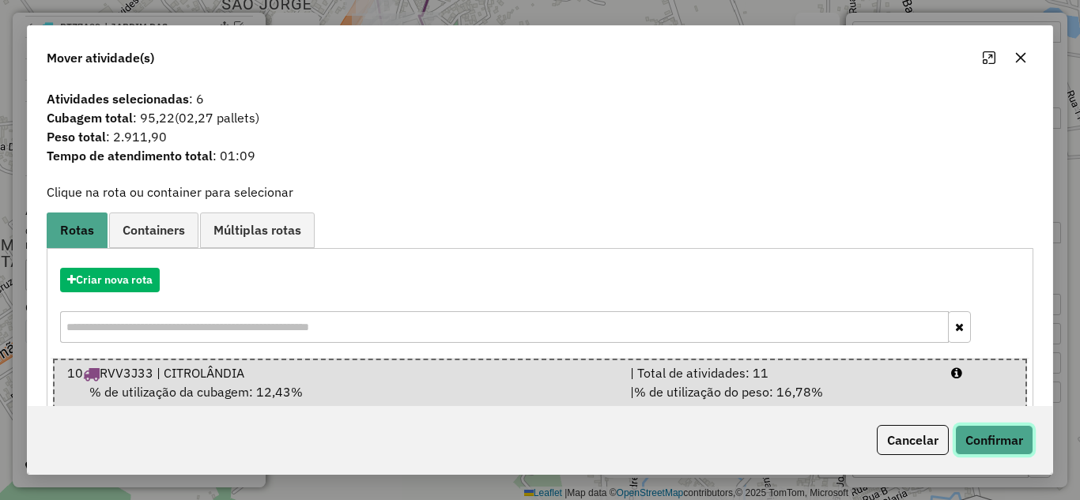
click at [993, 436] on button "Confirmar" at bounding box center [994, 440] width 78 height 30
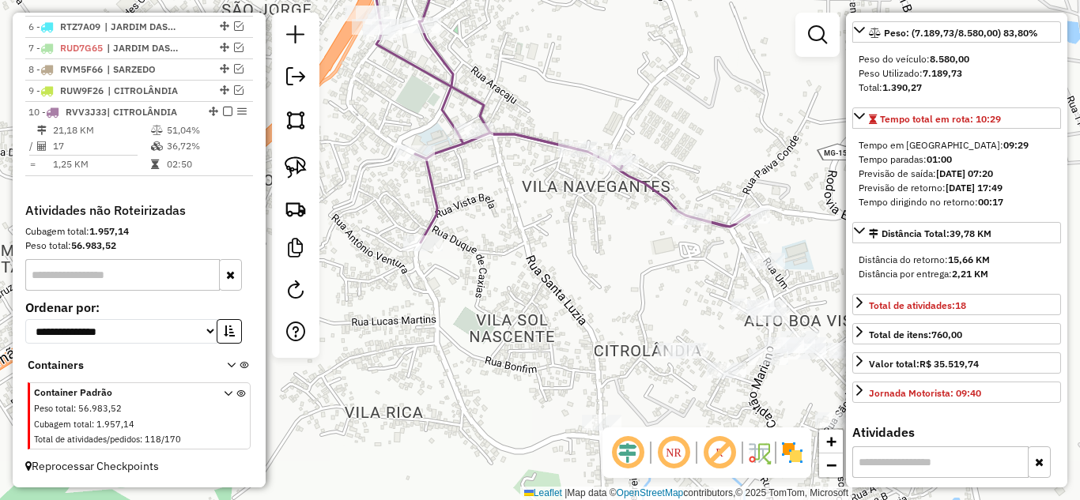
drag, startPoint x: 556, startPoint y: 236, endPoint x: 548, endPoint y: 447, distance: 211.9
click at [548, 447] on div "Janela de atendimento Grade de atendimento Capacidade Transportadoras Veículos …" at bounding box center [540, 250] width 1080 height 500
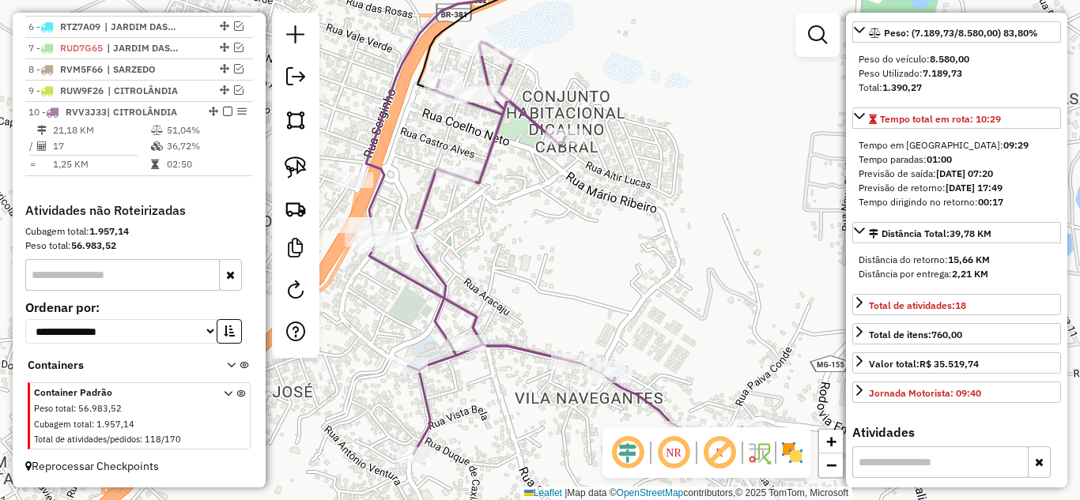
click at [497, 271] on div "Rota 10 - Placa RVV3J33 7206 - TAMPAS BAR E CALDO D Janela de atendimento Grade…" at bounding box center [540, 250] width 1080 height 500
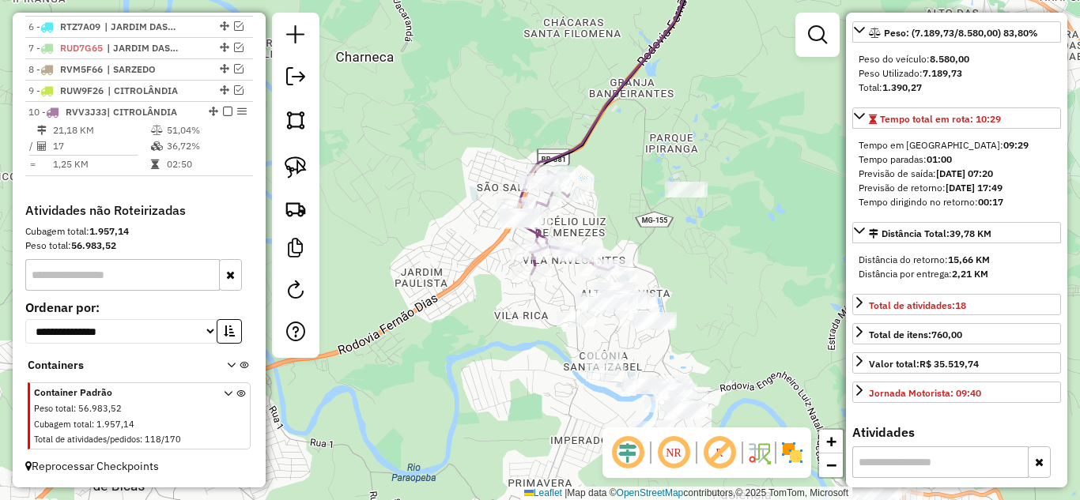
drag, startPoint x: 695, startPoint y: 243, endPoint x: 564, endPoint y: 247, distance: 131.2
click at [648, 228] on div "Janela de atendimento Grade de atendimento Capacidade Transportadoras Veículos …" at bounding box center [540, 250] width 1080 height 500
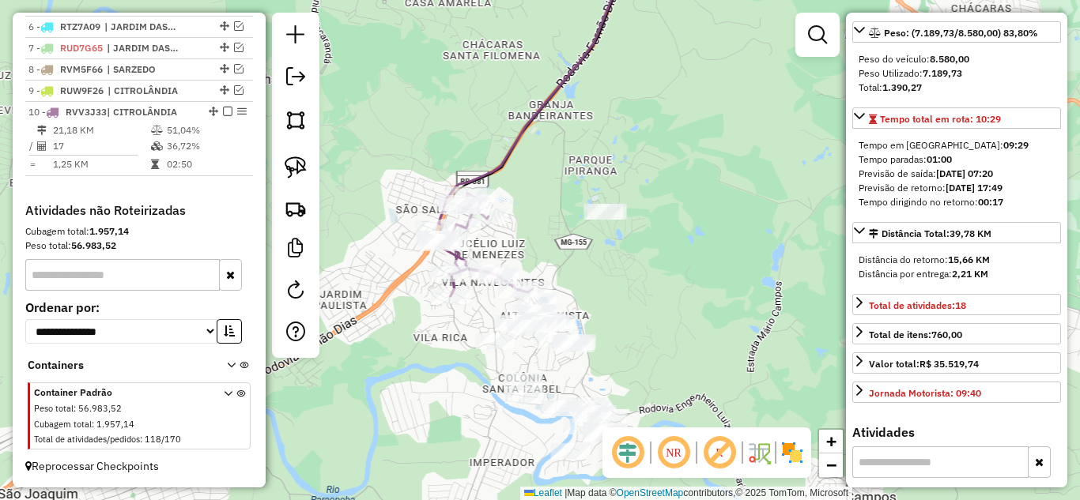
drag, startPoint x: 564, startPoint y: 247, endPoint x: 523, endPoint y: 265, distance: 44.2
click at [525, 265] on div "Janela de atendimento Grade de atendimento Capacidade Transportadoras Veículos …" at bounding box center [540, 250] width 1080 height 500
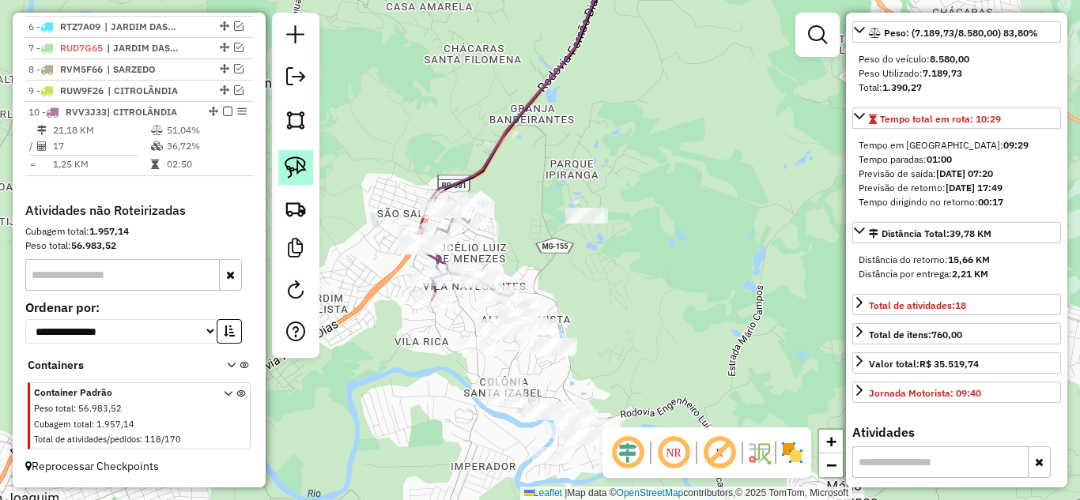
click at [303, 163] on img at bounding box center [296, 167] width 22 height 22
drag, startPoint x: 556, startPoint y: 238, endPoint x: 522, endPoint y: 191, distance: 58.2
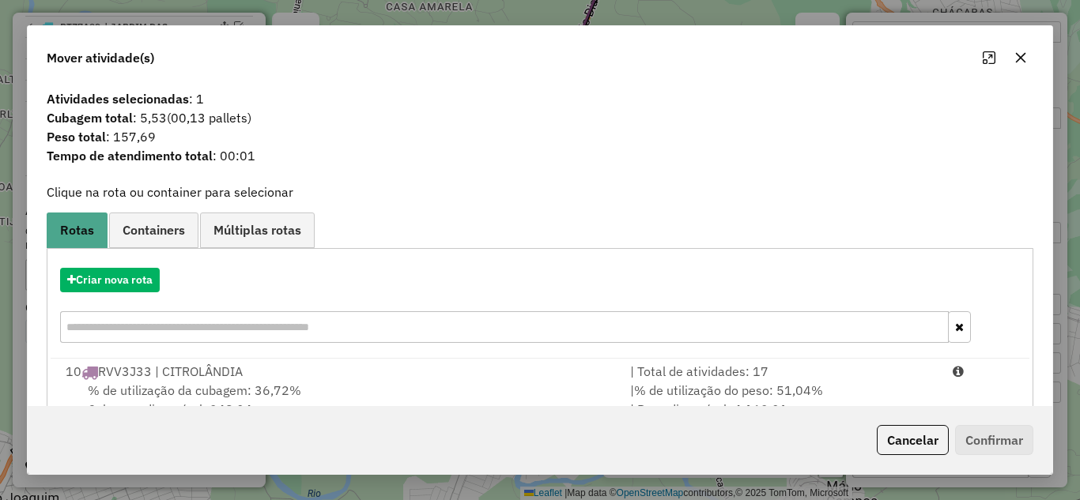
click at [761, 380] on div "| Total de atividades: 17" at bounding box center [781, 371] width 322 height 19
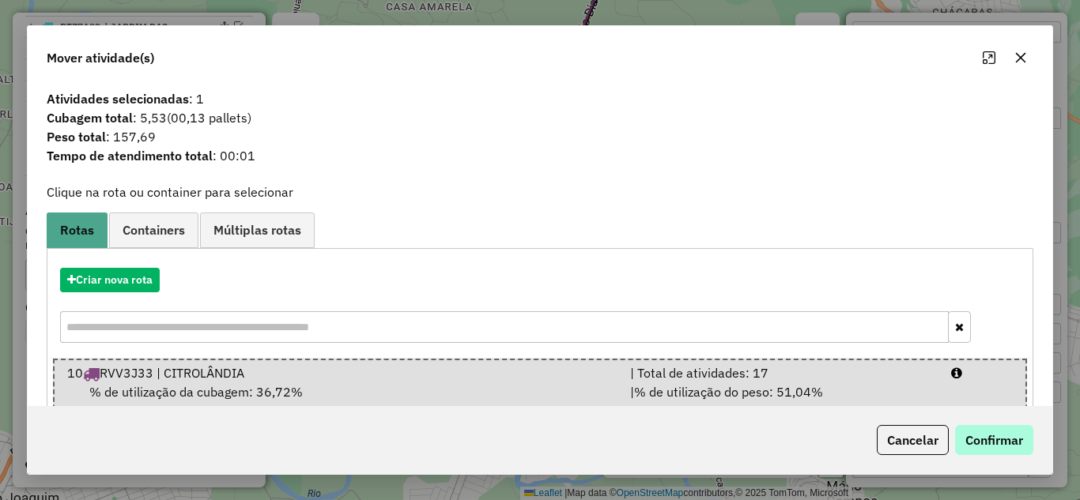
click at [954, 439] on div "Cancelar Confirmar" at bounding box center [951, 440] width 163 height 30
click at [982, 434] on button "Confirmar" at bounding box center [994, 440] width 78 height 30
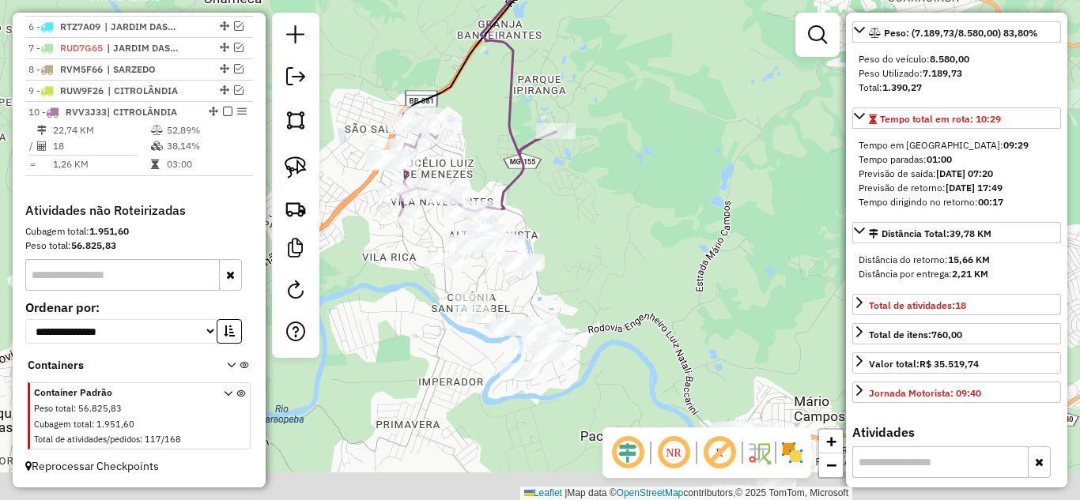
drag, startPoint x: 614, startPoint y: 310, endPoint x: 581, endPoint y: 224, distance: 92.3
click at [581, 224] on div "Janela de atendimento Grade de atendimento Capacidade Transportadoras Veículos …" at bounding box center [540, 250] width 1080 height 500
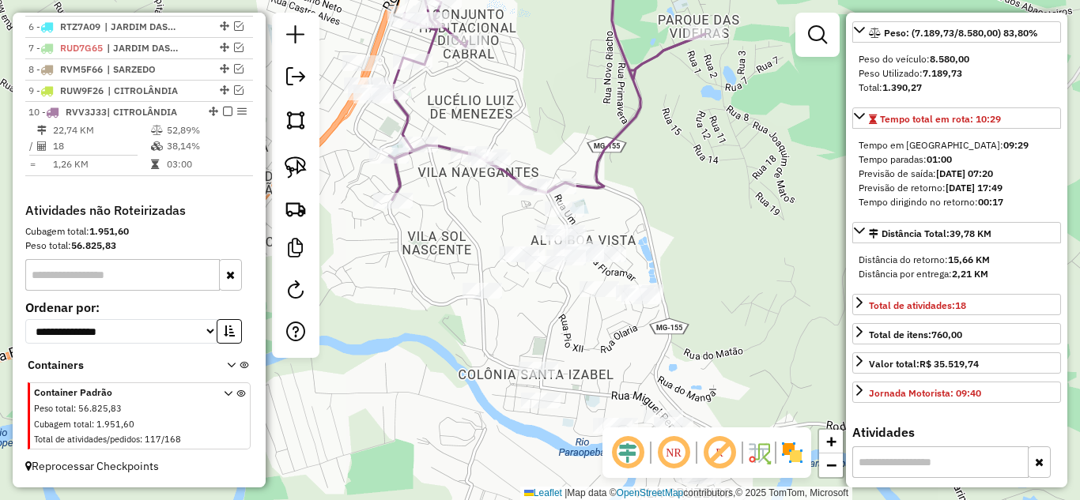
drag, startPoint x: 513, startPoint y: 236, endPoint x: 642, endPoint y: 201, distance: 133.6
click at [651, 208] on div "Janela de atendimento Grade de atendimento Capacidade Transportadoras Veículos …" at bounding box center [540, 250] width 1080 height 500
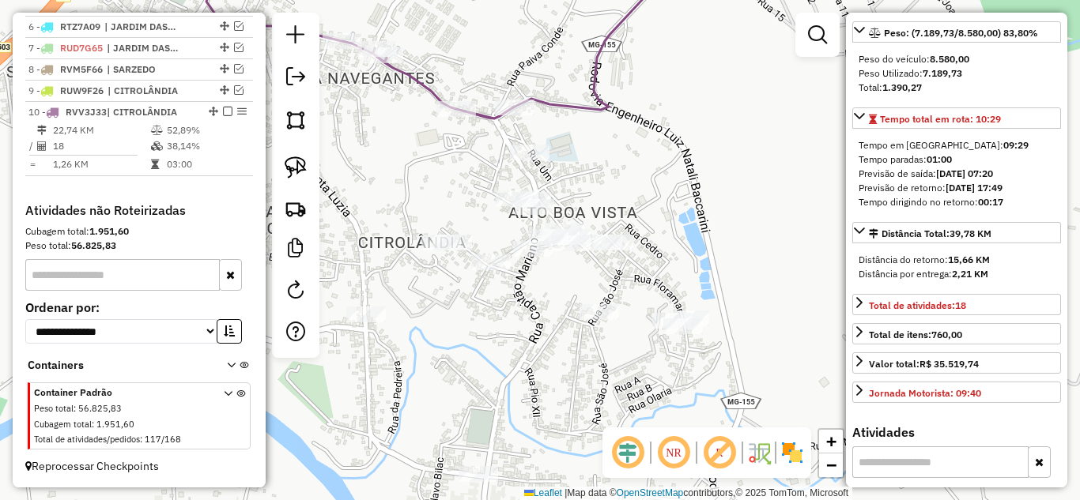
drag, startPoint x: 613, startPoint y: 194, endPoint x: 612, endPoint y: 179, distance: 15.9
click at [643, 168] on div "Janela de atendimento Grade de atendimento Capacidade Transportadoras Veículos …" at bounding box center [540, 250] width 1080 height 500
drag, startPoint x: 291, startPoint y: 164, endPoint x: 311, endPoint y: 202, distance: 42.5
click at [292, 165] on img at bounding box center [296, 167] width 22 height 22
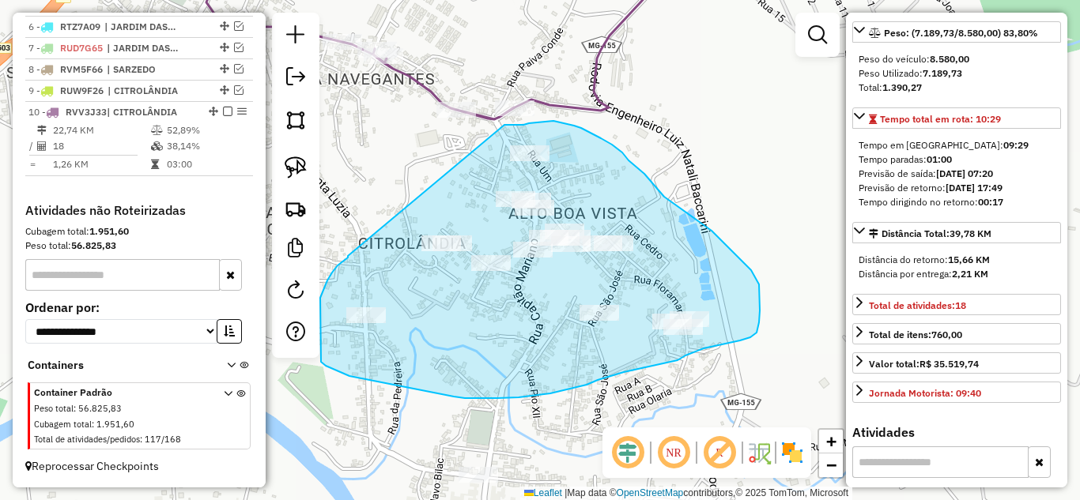
drag, startPoint x: 348, startPoint y: 256, endPoint x: 458, endPoint y: 145, distance: 155.9
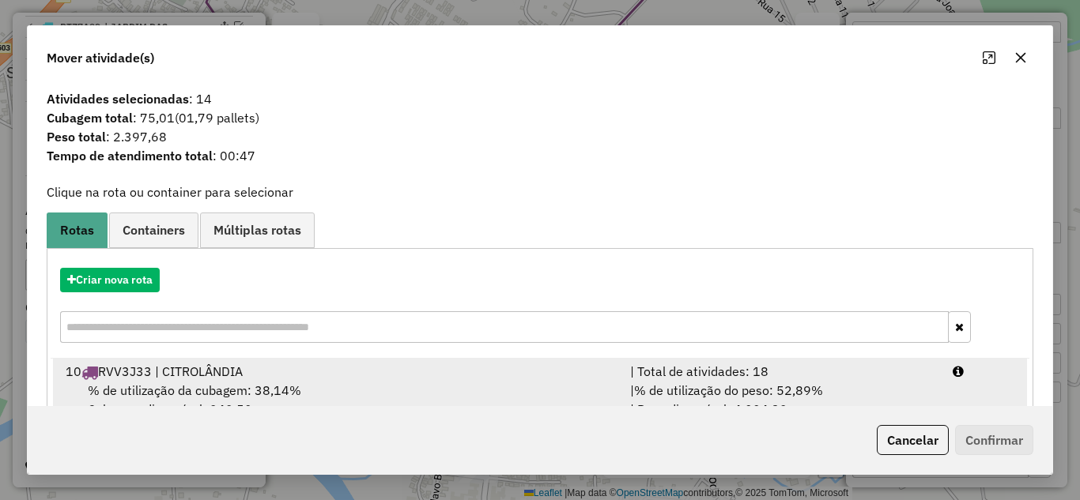
drag, startPoint x: 754, startPoint y: 374, endPoint x: 815, endPoint y: 392, distance: 63.5
click at [786, 379] on div "| Total de atividades: 18" at bounding box center [781, 371] width 322 height 19
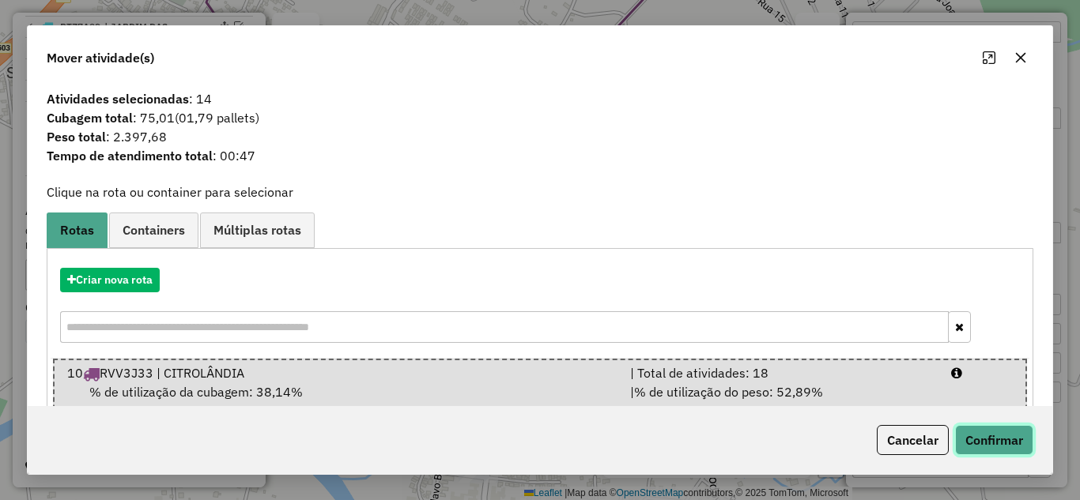
click at [1001, 444] on button "Confirmar" at bounding box center [994, 440] width 78 height 30
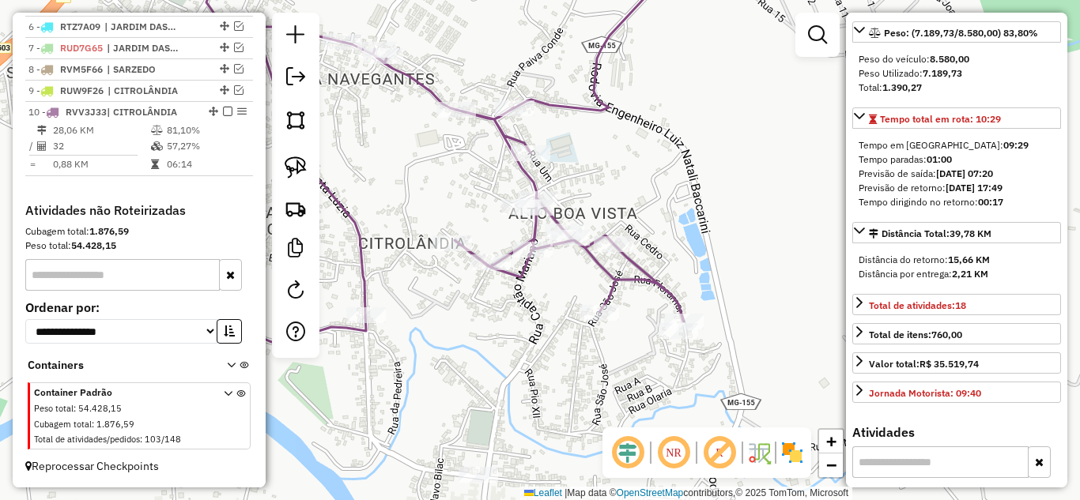
click at [530, 175] on icon at bounding box center [431, 147] width 504 height 394
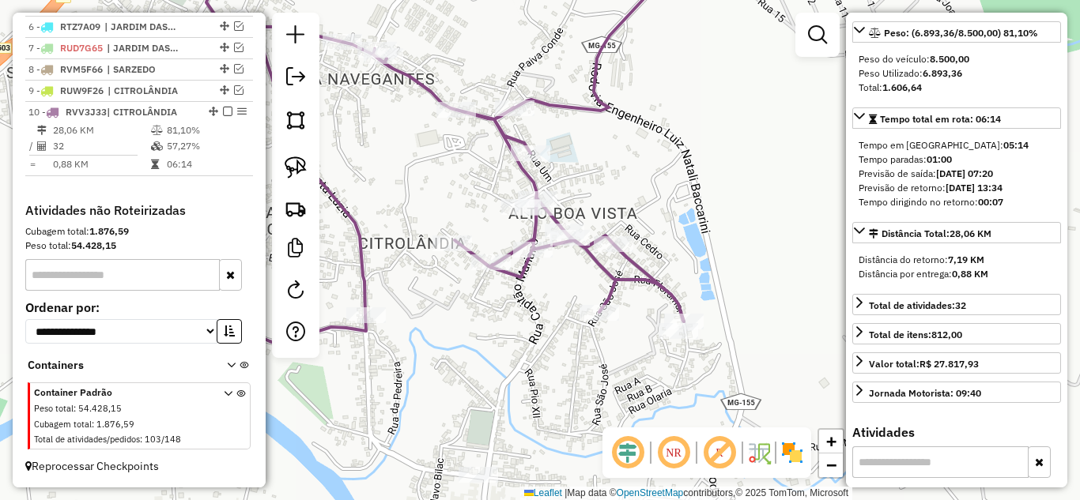
scroll to position [144, 0]
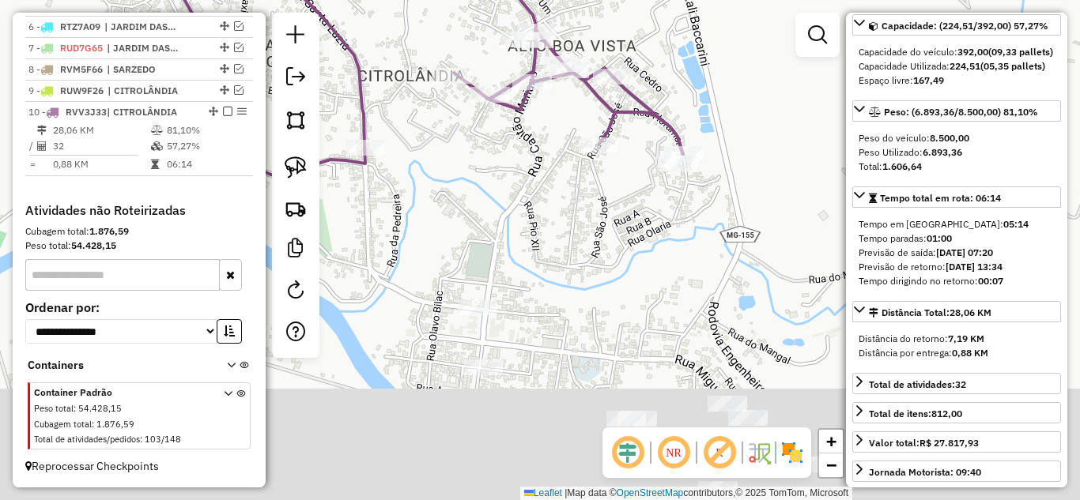
drag, startPoint x: 775, startPoint y: 254, endPoint x: 738, endPoint y: 72, distance: 185.5
click at [775, 32] on div "Janela de atendimento Grade de atendimento Capacidade Transportadoras Veículos …" at bounding box center [540, 250] width 1080 height 500
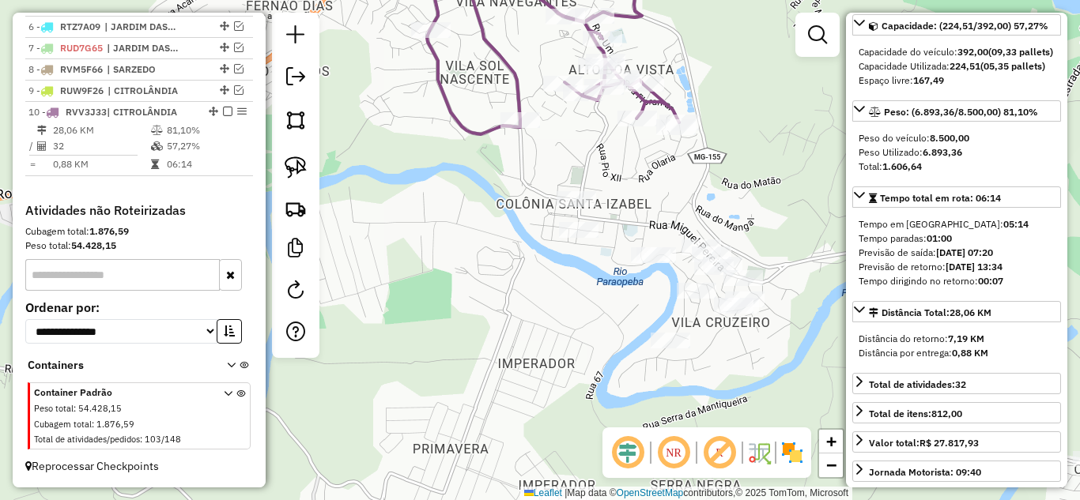
drag, startPoint x: 298, startPoint y: 167, endPoint x: 449, endPoint y: 191, distance: 152.9
click at [300, 166] on img at bounding box center [296, 167] width 22 height 22
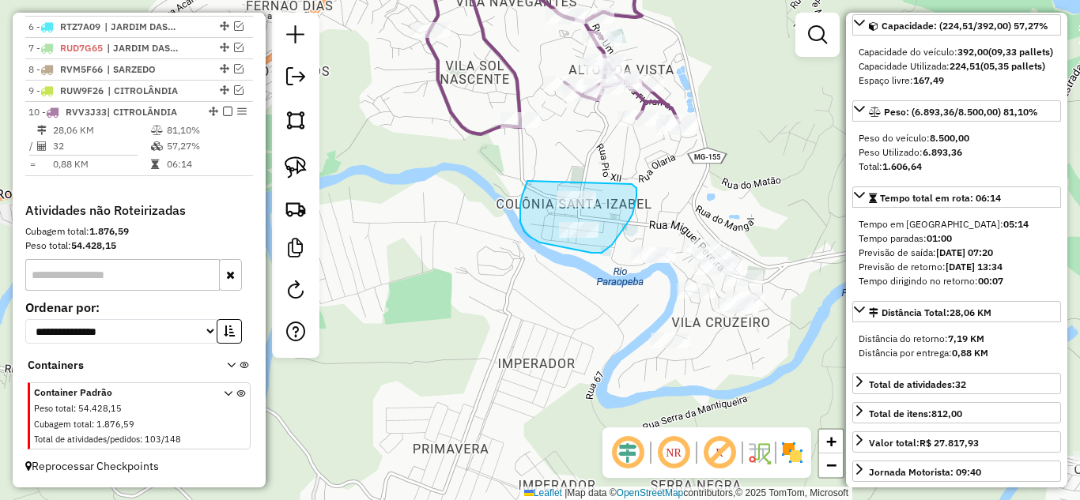
drag, startPoint x: 521, startPoint y: 225, endPoint x: 601, endPoint y: 175, distance: 94.1
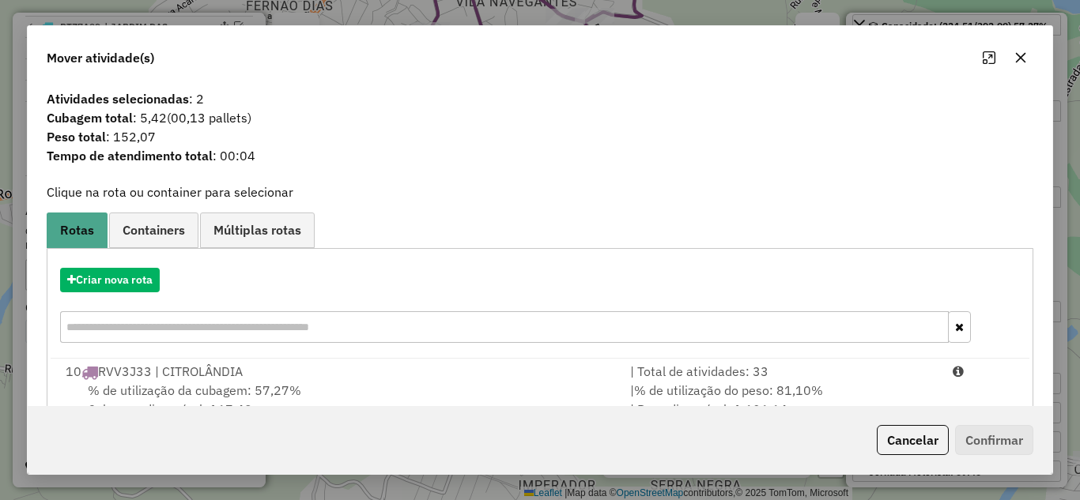
drag, startPoint x: 726, startPoint y: 383, endPoint x: 1001, endPoint y: 458, distance: 285.1
click at [733, 383] on span "% de utilização do peso: 81,10%" at bounding box center [728, 391] width 189 height 16
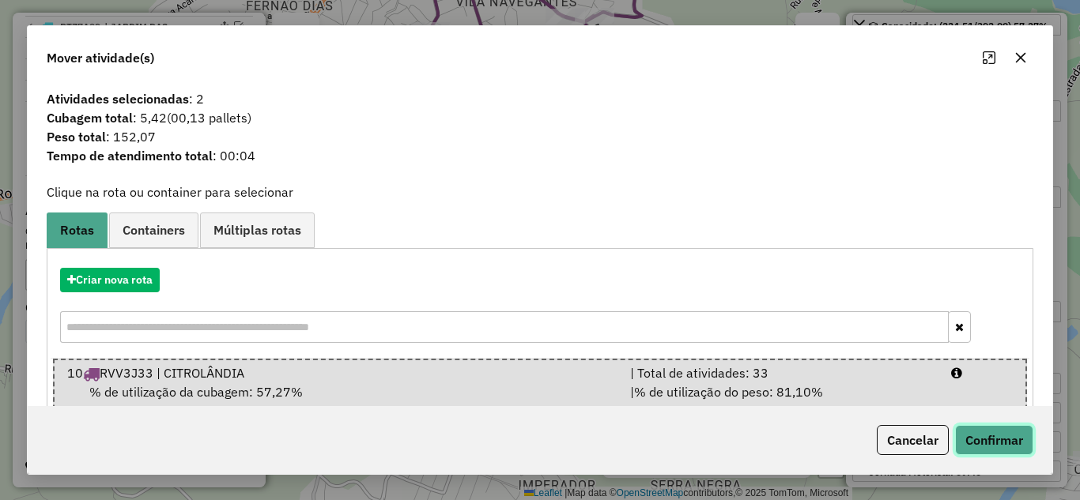
click at [997, 445] on button "Confirmar" at bounding box center [994, 440] width 78 height 30
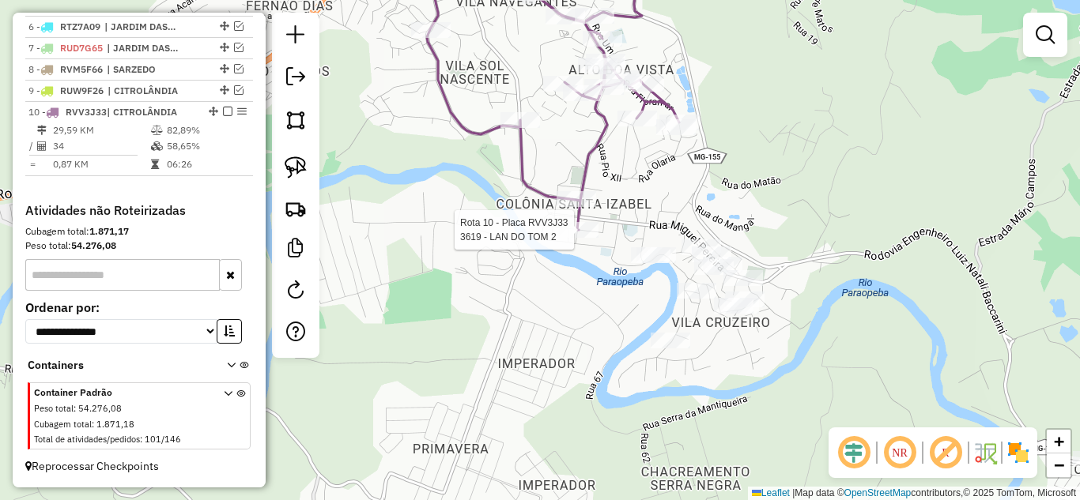
select select "*********"
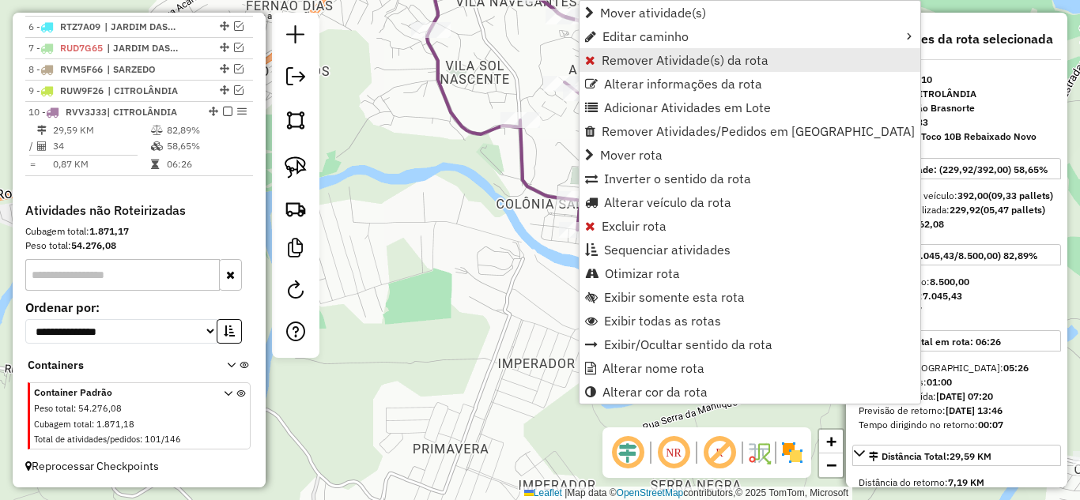
click at [630, 62] on span "Remover Atividade(s) da rota" at bounding box center [684, 60] width 167 height 13
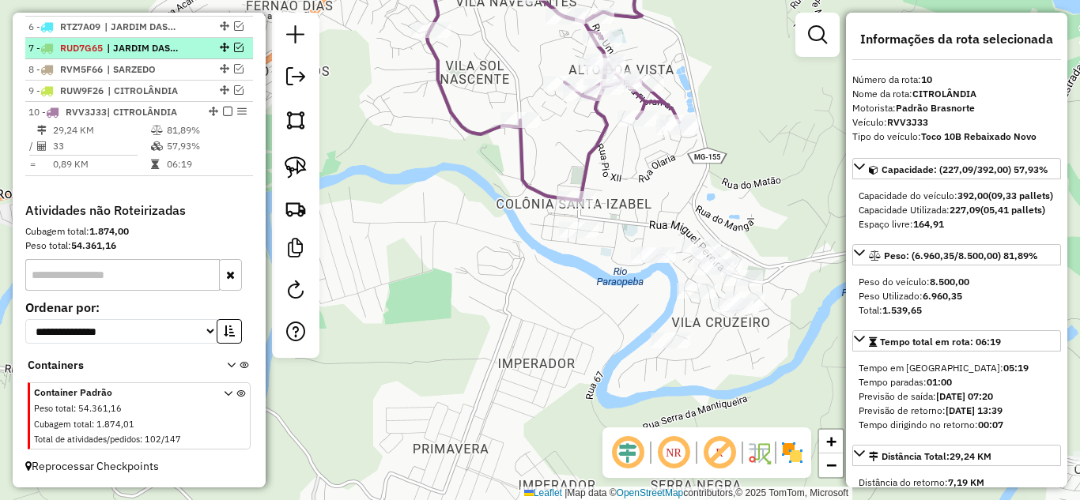
click at [226, 108] on em at bounding box center [227, 111] width 9 height 9
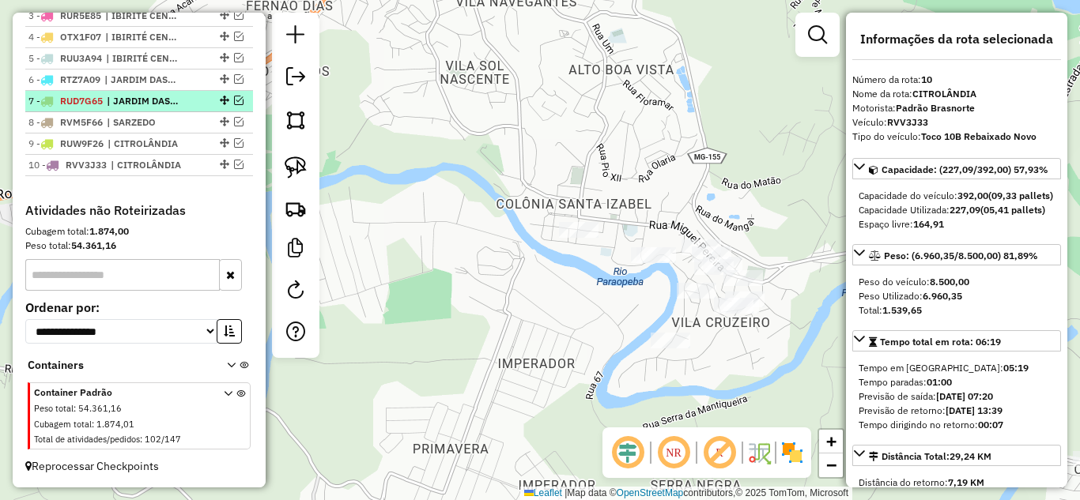
scroll to position [681, 0]
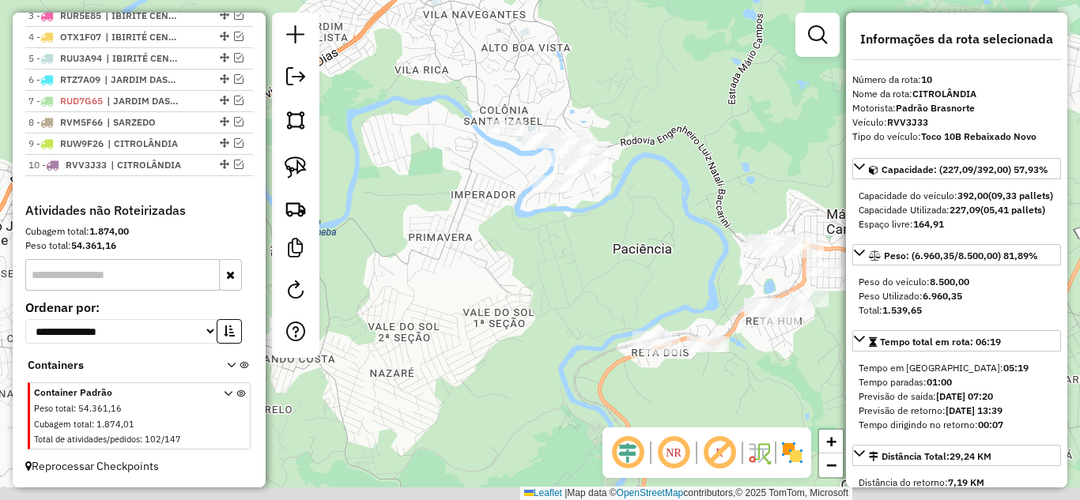
drag, startPoint x: 469, startPoint y: 265, endPoint x: 447, endPoint y: 167, distance: 100.3
click at [447, 167] on div "Janela de atendimento Grade de atendimento Capacidade Transportadoras Veículos …" at bounding box center [540, 250] width 1080 height 500
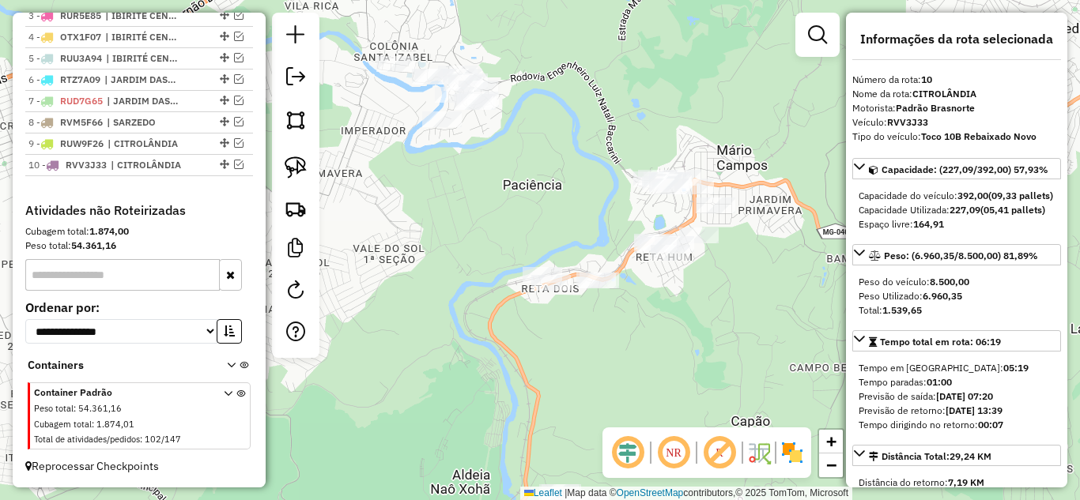
drag, startPoint x: 528, startPoint y: 202, endPoint x: 507, endPoint y: 194, distance: 22.3
click at [507, 194] on div "Janela de atendimento Grade de atendimento Capacidade Transportadoras Veículos …" at bounding box center [540, 250] width 1080 height 500
click at [298, 170] on img at bounding box center [296, 167] width 22 height 22
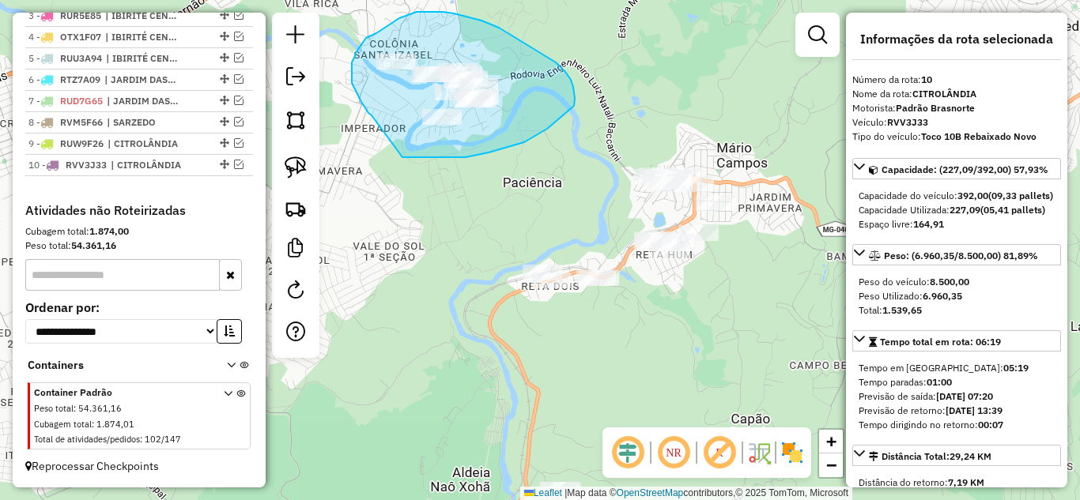
drag, startPoint x: 402, startPoint y: 157, endPoint x: 386, endPoint y: 122, distance: 38.9
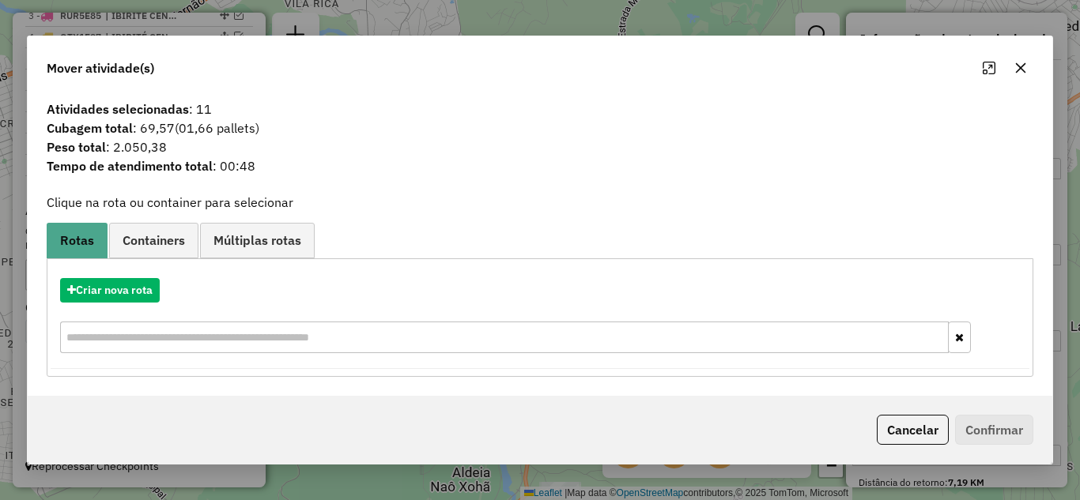
click at [1017, 67] on icon "button" at bounding box center [1020, 68] width 13 height 13
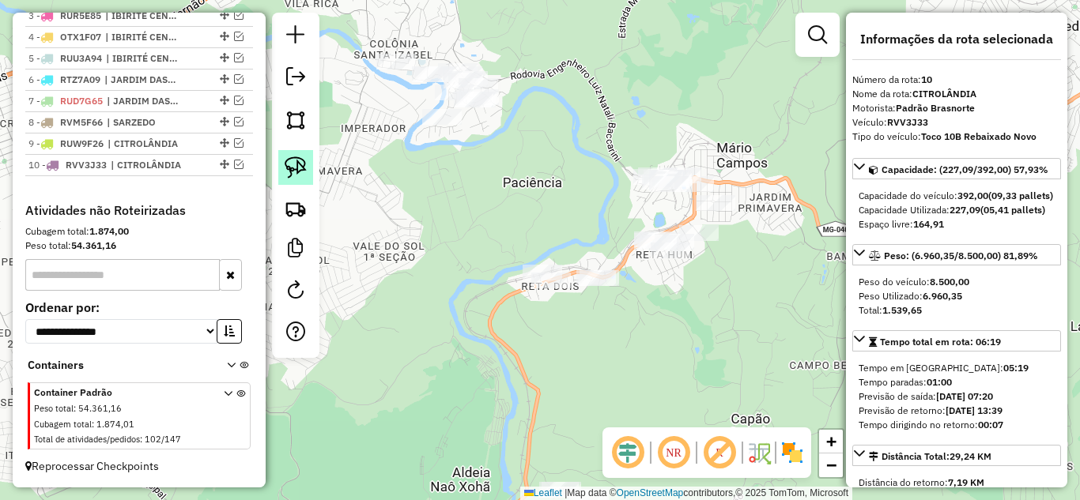
click at [287, 166] on img at bounding box center [296, 167] width 22 height 22
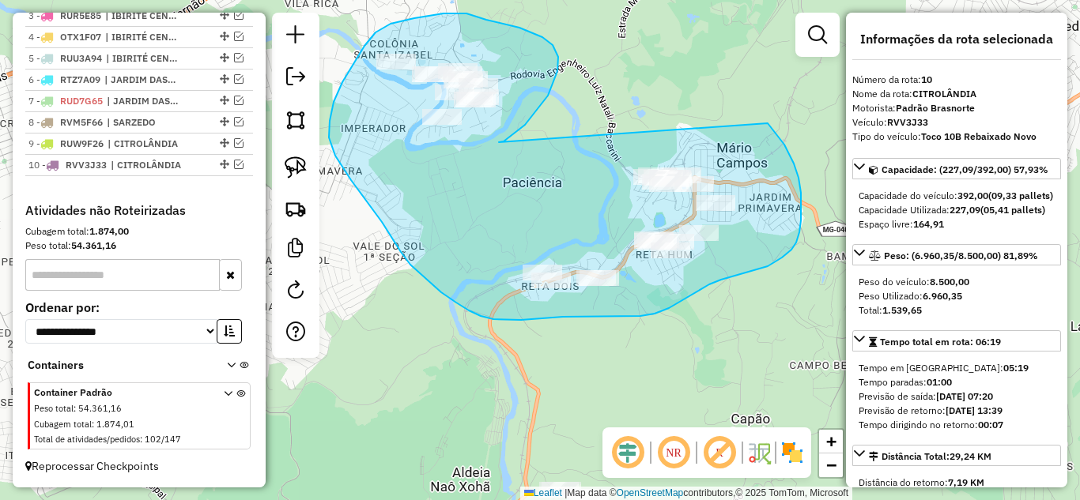
drag, startPoint x: 503, startPoint y: 141, endPoint x: 659, endPoint y: 112, distance: 158.4
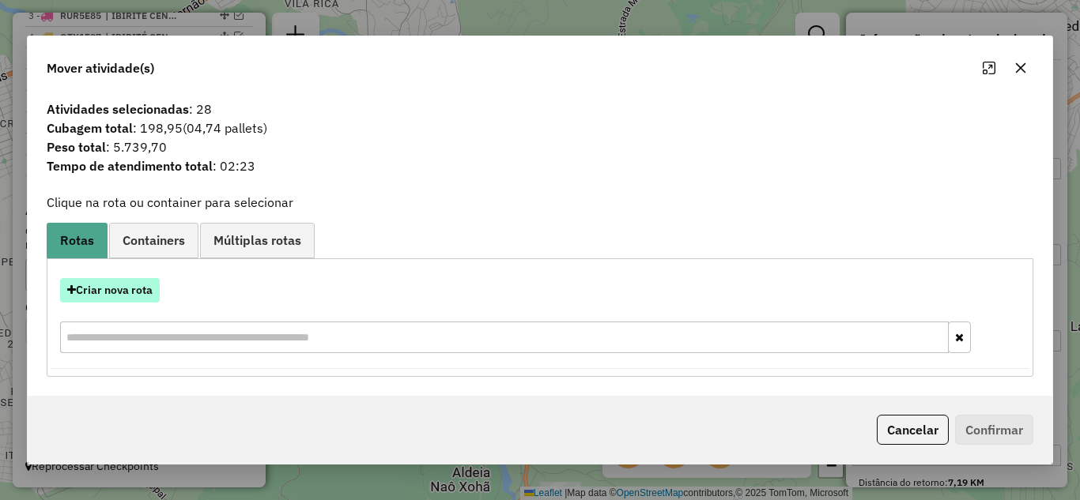
click at [119, 289] on button "Criar nova rota" at bounding box center [110, 290] width 100 height 25
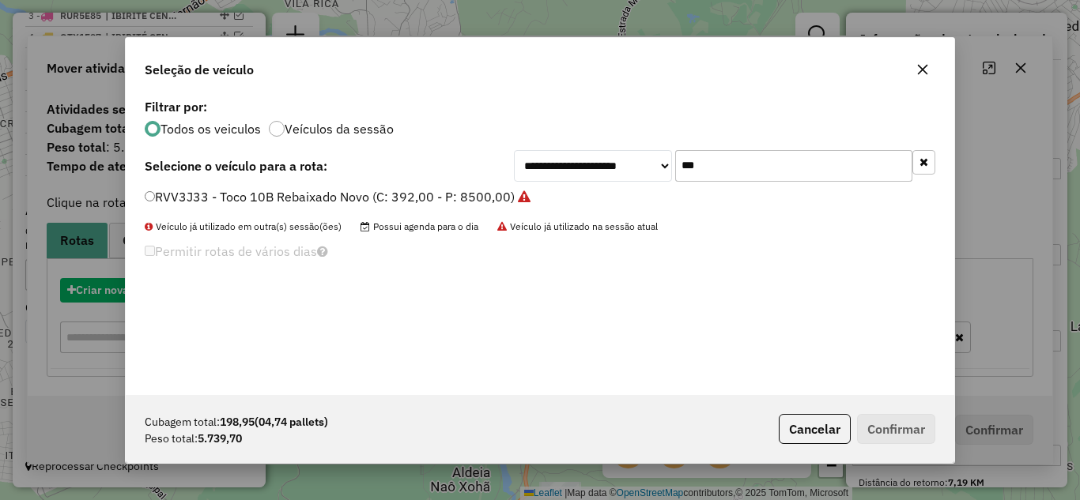
scroll to position [9, 5]
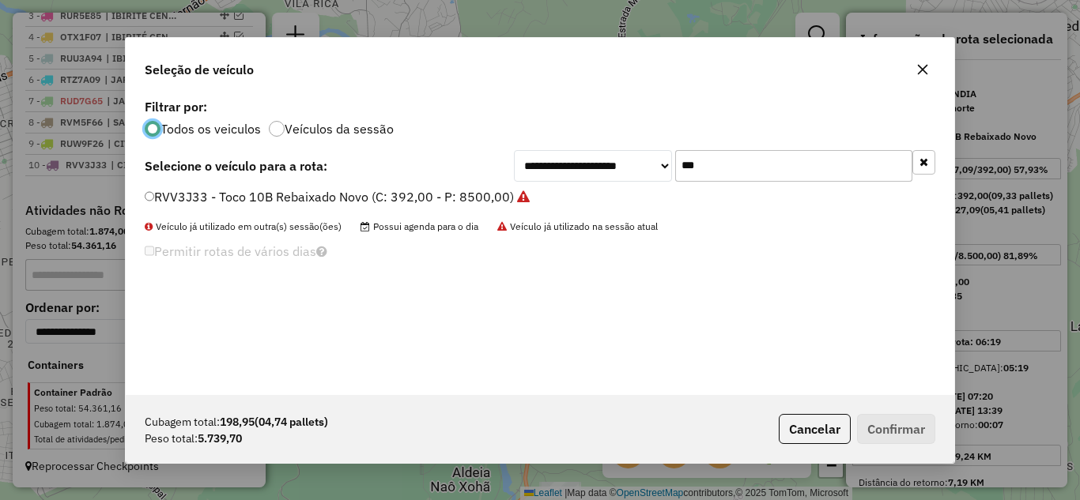
click at [738, 170] on input "***" at bounding box center [793, 166] width 237 height 32
type input "*"
type input "***"
click at [157, 198] on label "RVQ6C22 - 8 Baias Rebaixado (C: 322,00 - P: 9100,00)" at bounding box center [309, 196] width 329 height 19
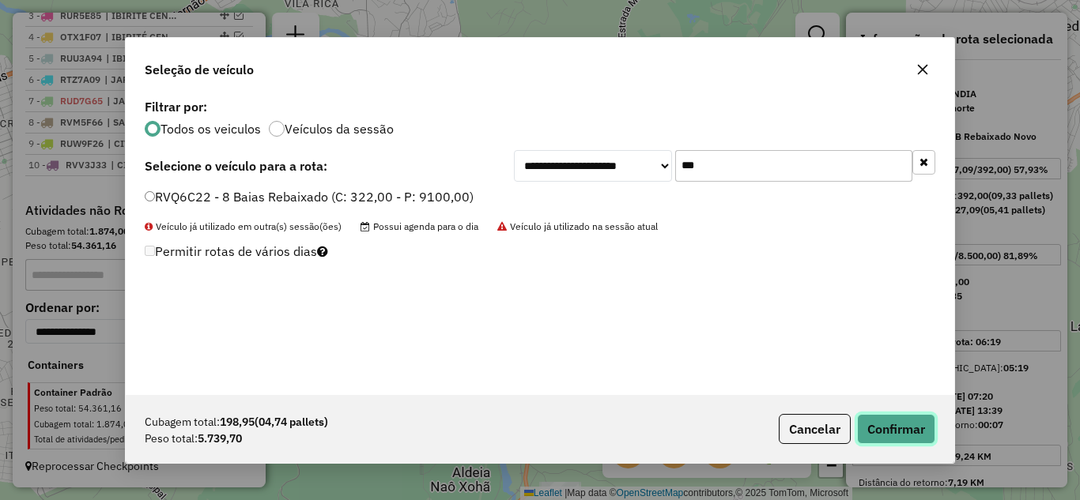
click at [907, 431] on button "Confirmar" at bounding box center [896, 429] width 78 height 30
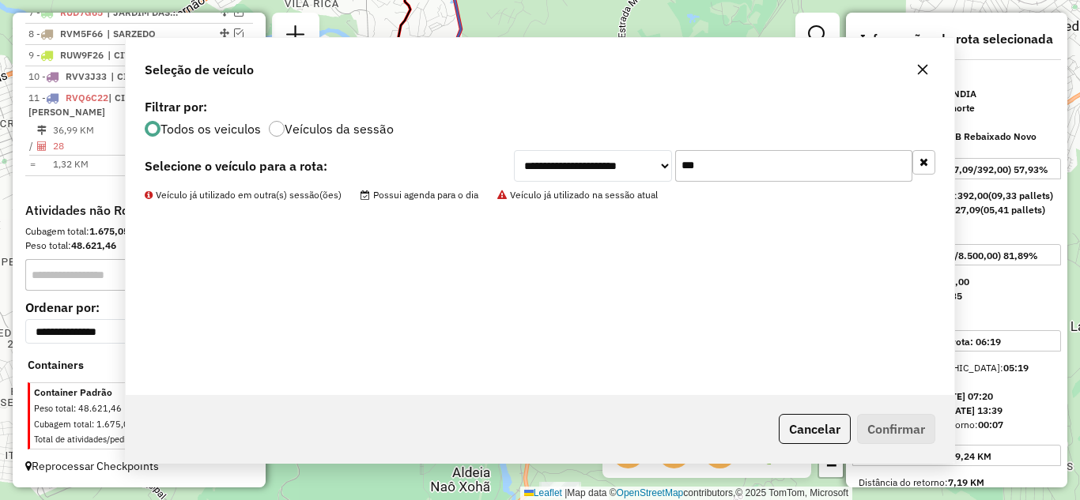
scroll to position [770, 0]
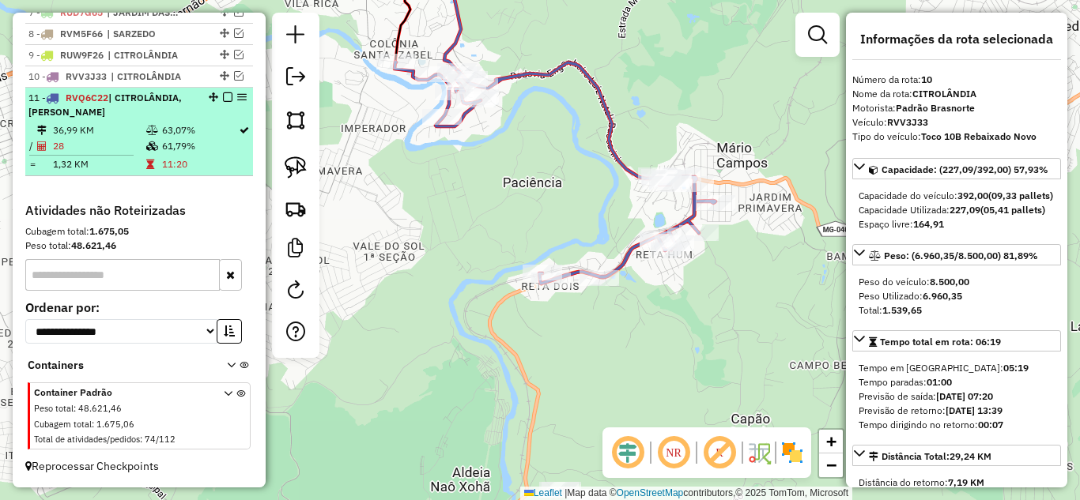
click at [223, 97] on em at bounding box center [227, 96] width 9 height 9
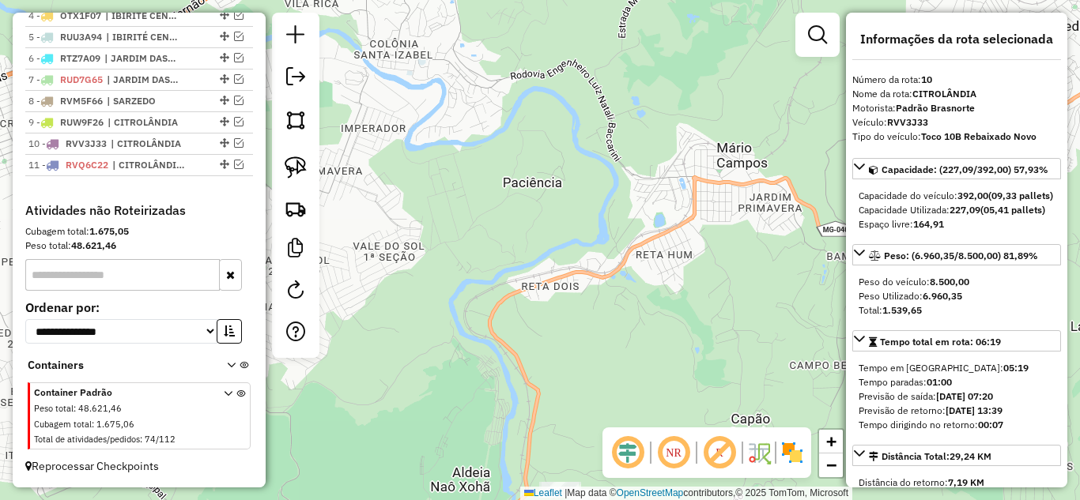
scroll to position [703, 0]
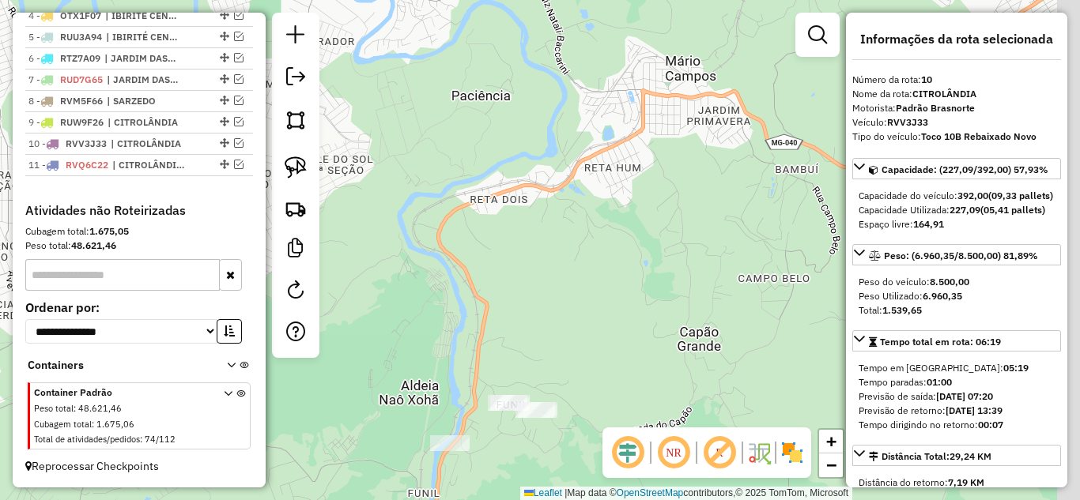
drag, startPoint x: 591, startPoint y: 264, endPoint x: 586, endPoint y: 217, distance: 46.9
click at [581, 224] on div "Janela de atendimento Grade de atendimento Capacidade Transportadoras Veículos …" at bounding box center [540, 250] width 1080 height 500
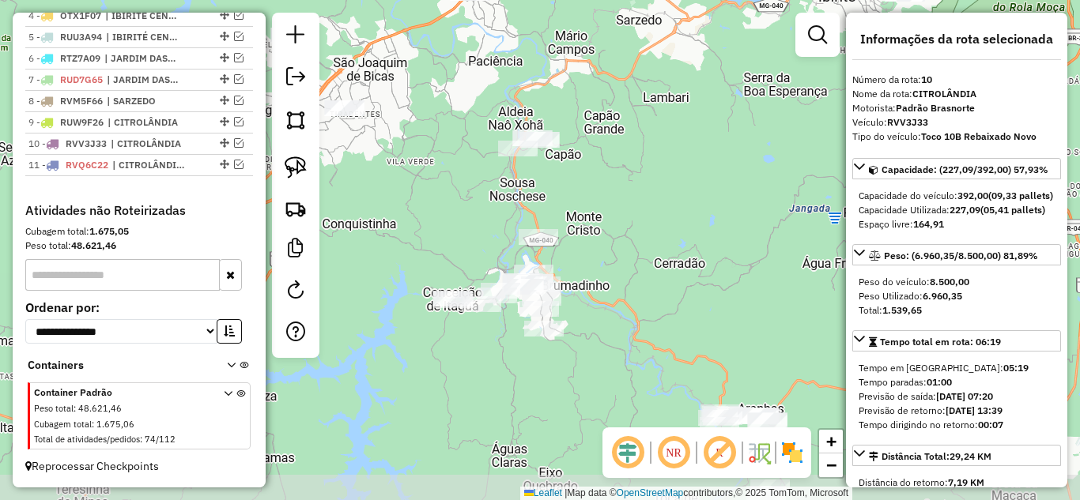
drag, startPoint x: 607, startPoint y: 246, endPoint x: 594, endPoint y: 185, distance: 62.2
click at [594, 185] on div "Janela de atendimento Grade de atendimento Capacidade Transportadoras Veículos …" at bounding box center [540, 250] width 1080 height 500
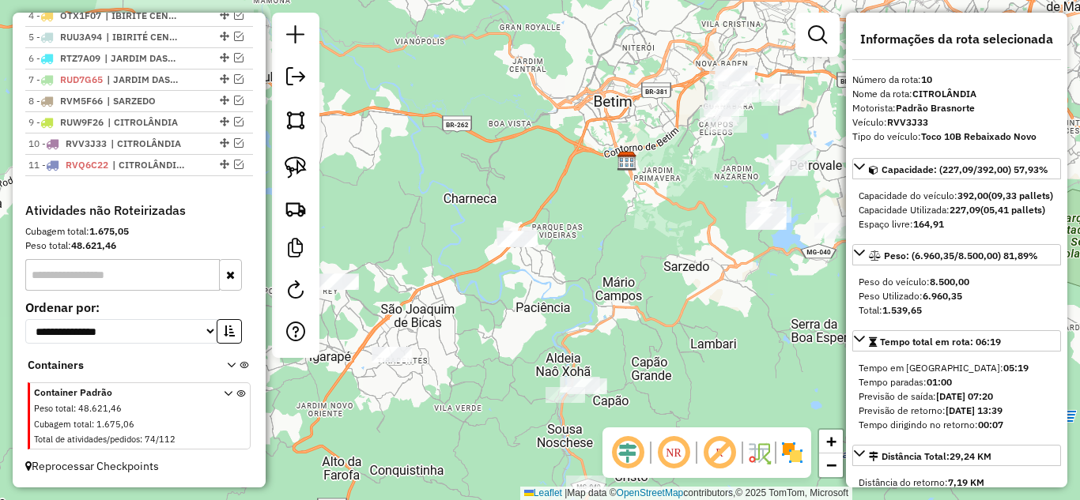
drag, startPoint x: 790, startPoint y: 383, endPoint x: 686, endPoint y: 491, distance: 150.4
click at [686, 491] on div "Janela de atendimento Grade de atendimento Capacidade Transportadoras Veículos …" at bounding box center [540, 250] width 1080 height 500
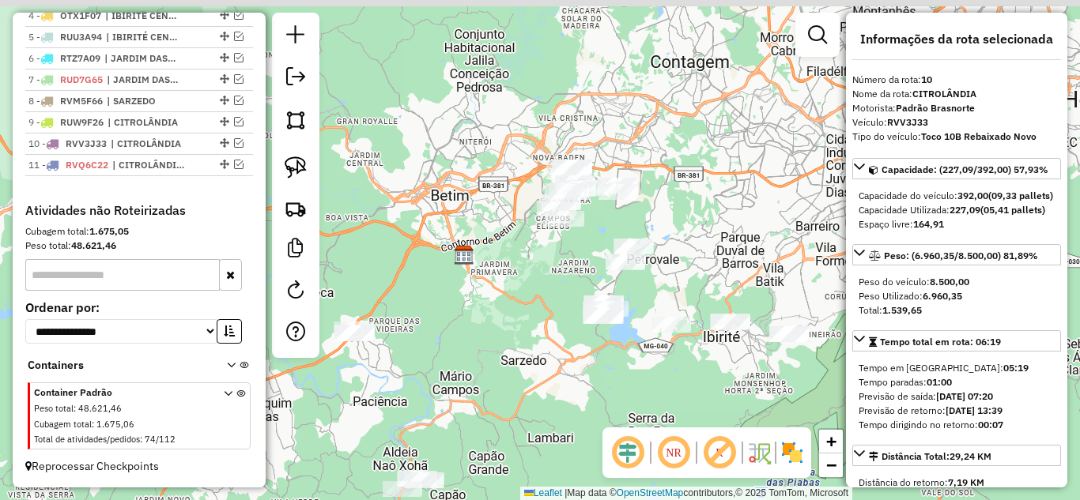
drag, startPoint x: 617, startPoint y: 364, endPoint x: 596, endPoint y: 393, distance: 36.2
click at [526, 428] on div "Janela de atendimento Grade de atendimento Capacidade Transportadoras Veículos …" at bounding box center [540, 250] width 1080 height 500
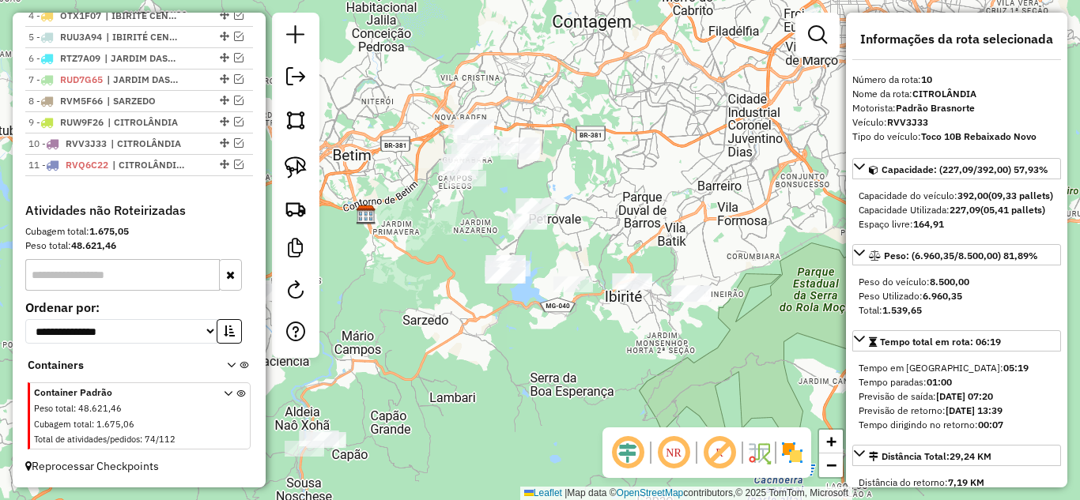
drag, startPoint x: 566, startPoint y: 360, endPoint x: 562, endPoint y: 310, distance: 49.9
click at [562, 310] on div "Janela de atendimento Grade de atendimento Capacidade Transportadoras Veículos …" at bounding box center [540, 250] width 1080 height 500
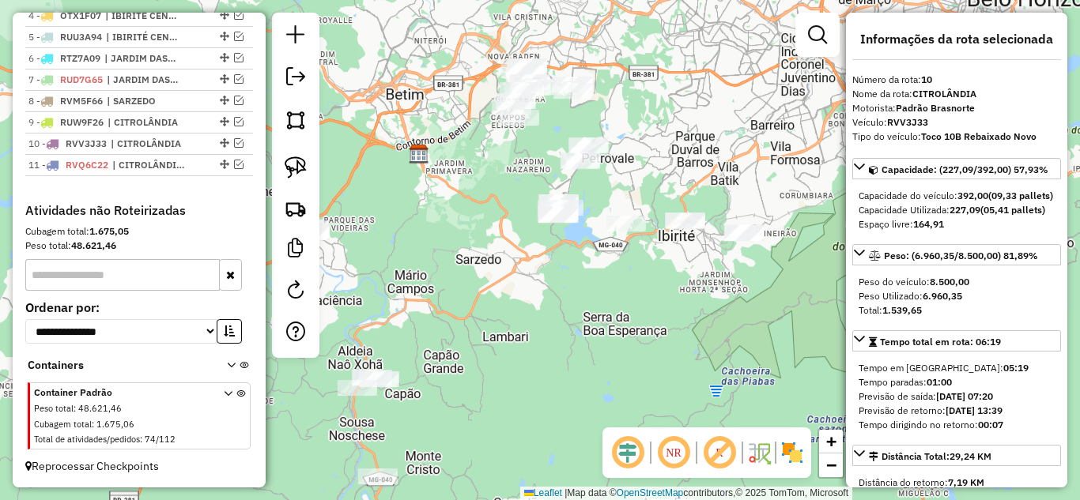
drag, startPoint x: 635, startPoint y: 269, endPoint x: 639, endPoint y: 238, distance: 31.1
click at [639, 238] on div "Janela de atendimento Grade de atendimento Capacidade Transportadoras Veículos …" at bounding box center [540, 250] width 1080 height 500
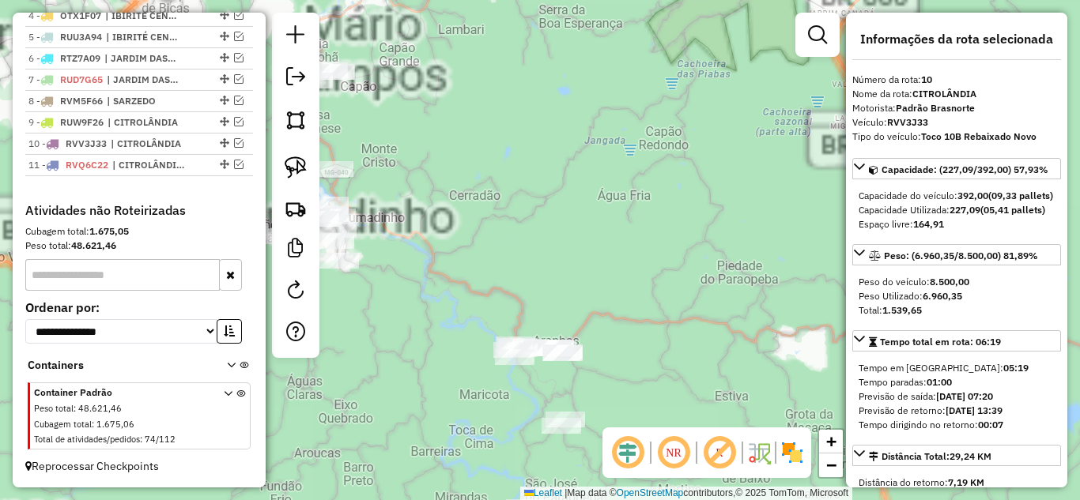
drag, startPoint x: 629, startPoint y: 264, endPoint x: 666, endPoint y: 306, distance: 56.0
click at [666, 306] on div "Janela de atendimento Grade de atendimento Capacidade Transportadoras Veículos …" at bounding box center [540, 250] width 1080 height 500
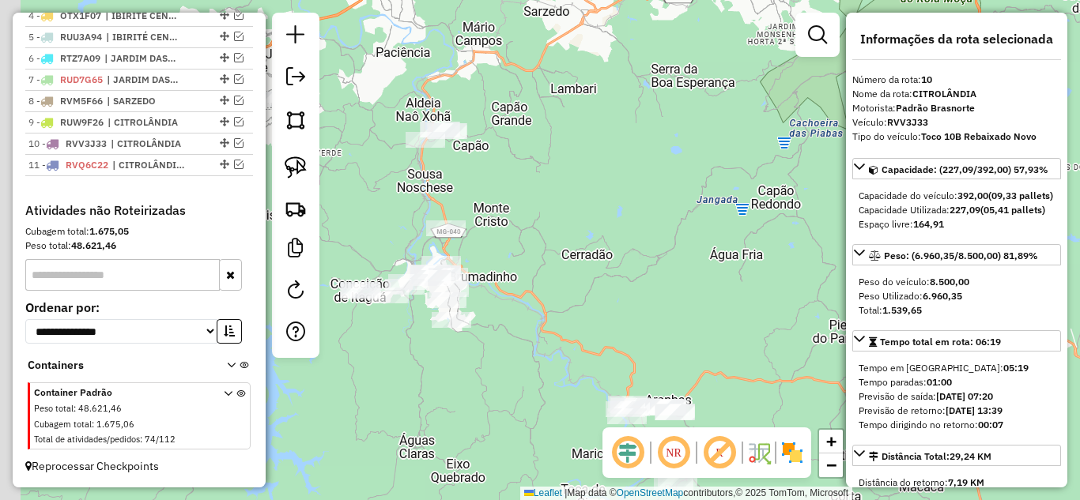
drag, startPoint x: 605, startPoint y: 285, endPoint x: 625, endPoint y: 274, distance: 22.6
click at [625, 275] on div "Janela de atendimento Grade de atendimento Capacidade Transportadoras Veículos …" at bounding box center [540, 250] width 1080 height 500
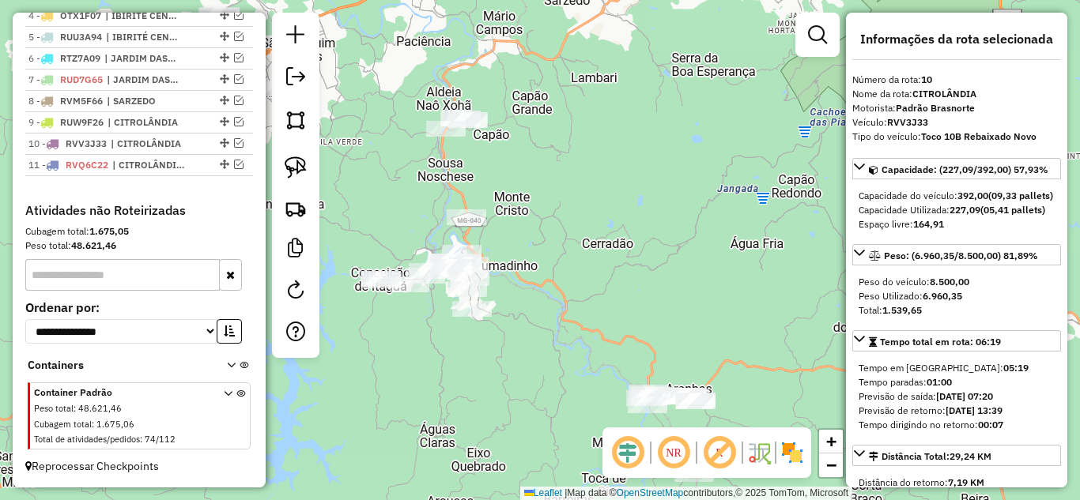
click at [520, 336] on div "Janela de atendimento Grade de atendimento Capacidade Transportadoras Veículos …" at bounding box center [540, 250] width 1080 height 500
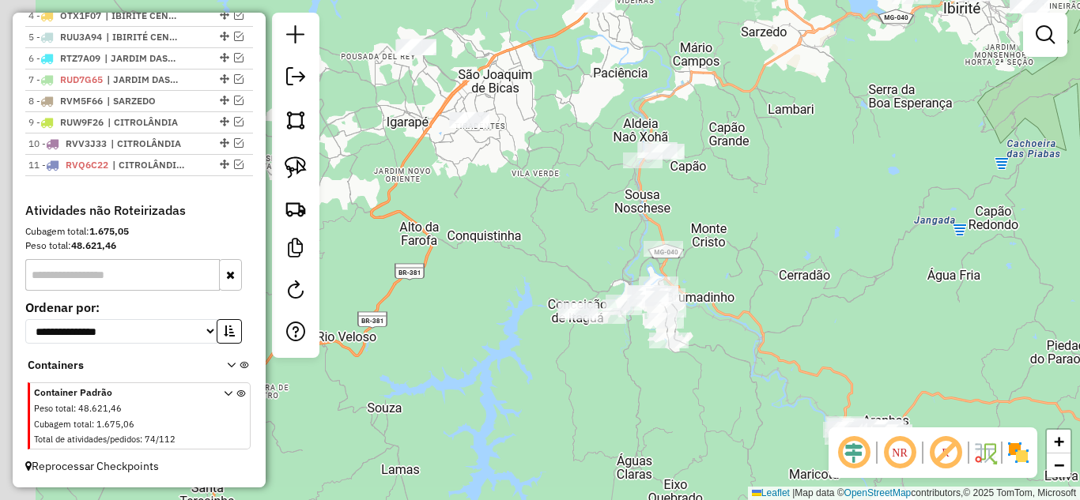
drag, startPoint x: 572, startPoint y: 321, endPoint x: 571, endPoint y: 255, distance: 65.6
click at [763, 352] on div "Janela de atendimento Grade de atendimento Capacidade Transportadoras Veículos …" at bounding box center [540, 250] width 1080 height 500
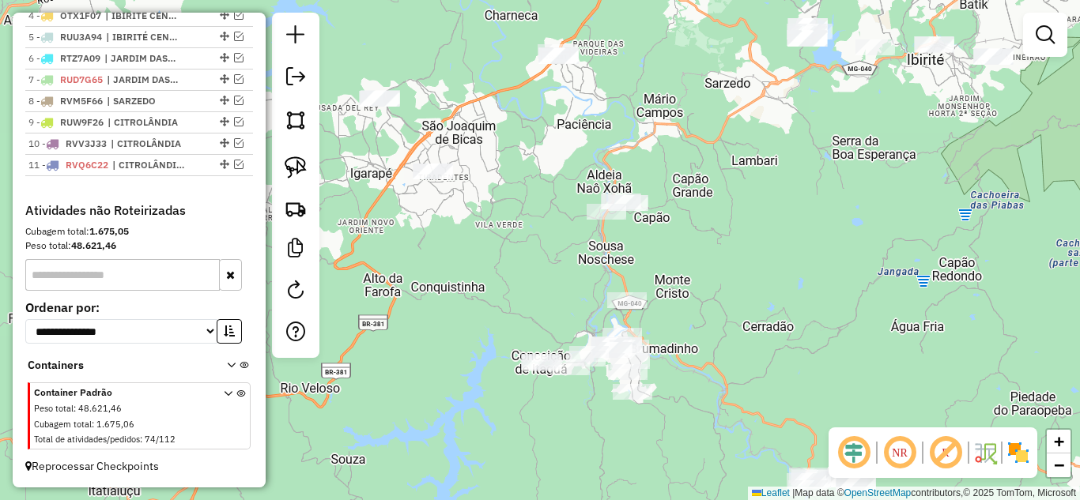
drag, startPoint x: 498, startPoint y: 296, endPoint x: 517, endPoint y: 428, distance: 132.6
click at [517, 428] on div "Janela de atendimento Grade de atendimento Capacidade Transportadoras Veículos …" at bounding box center [540, 250] width 1080 height 500
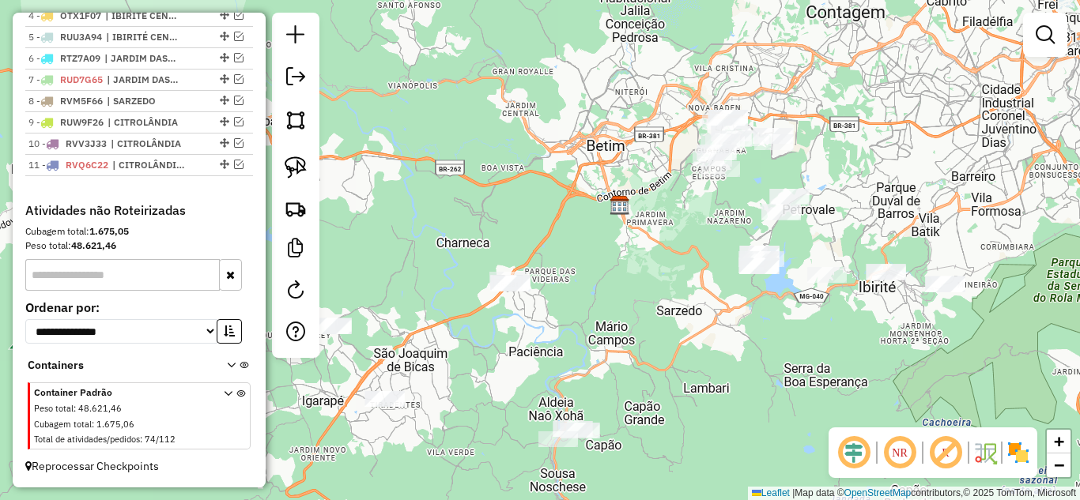
drag, startPoint x: 646, startPoint y: 364, endPoint x: 620, endPoint y: 392, distance: 38.6
click at [625, 394] on div "Janela de atendimento Grade de atendimento Capacidade Transportadoras Veículos …" at bounding box center [540, 250] width 1080 height 500
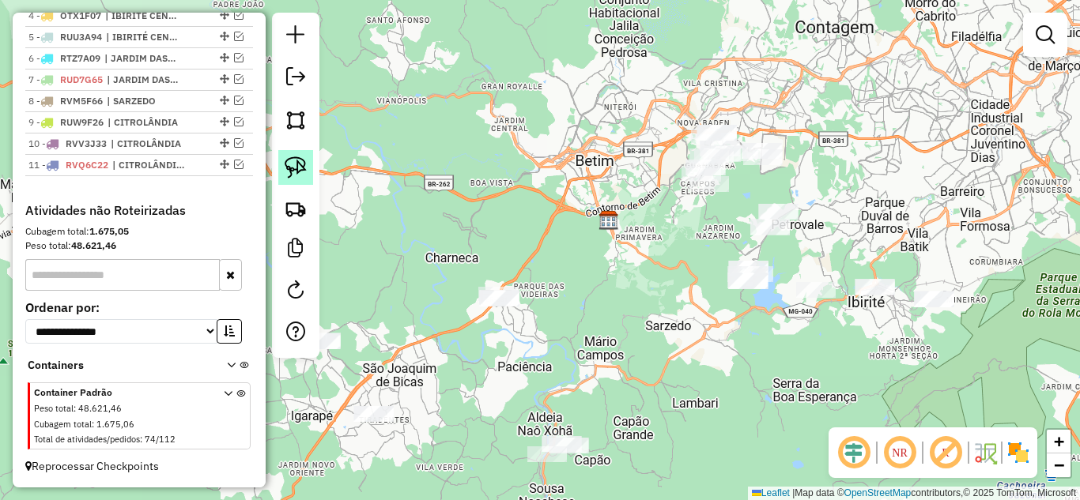
click at [300, 168] on img at bounding box center [296, 167] width 22 height 22
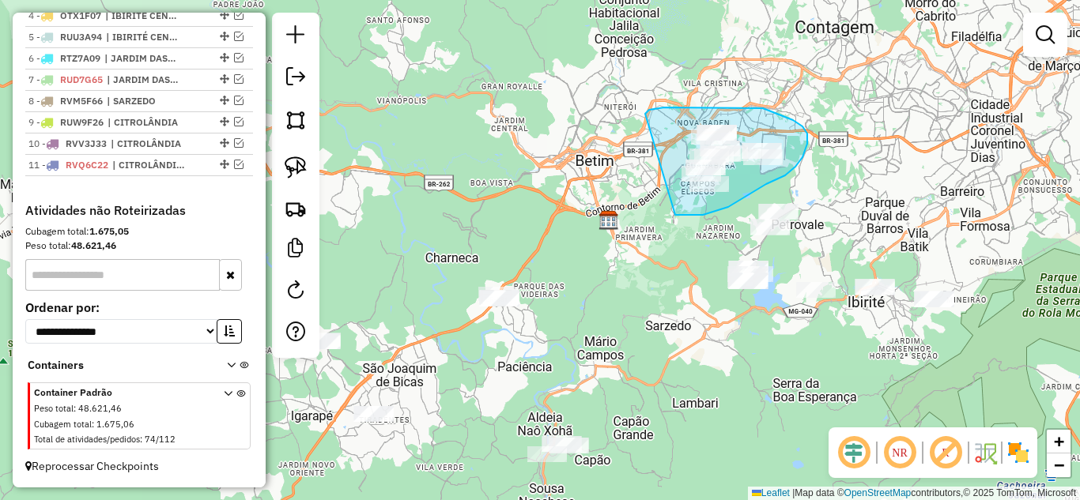
drag, startPoint x: 675, startPoint y: 215, endPoint x: 636, endPoint y: 132, distance: 91.6
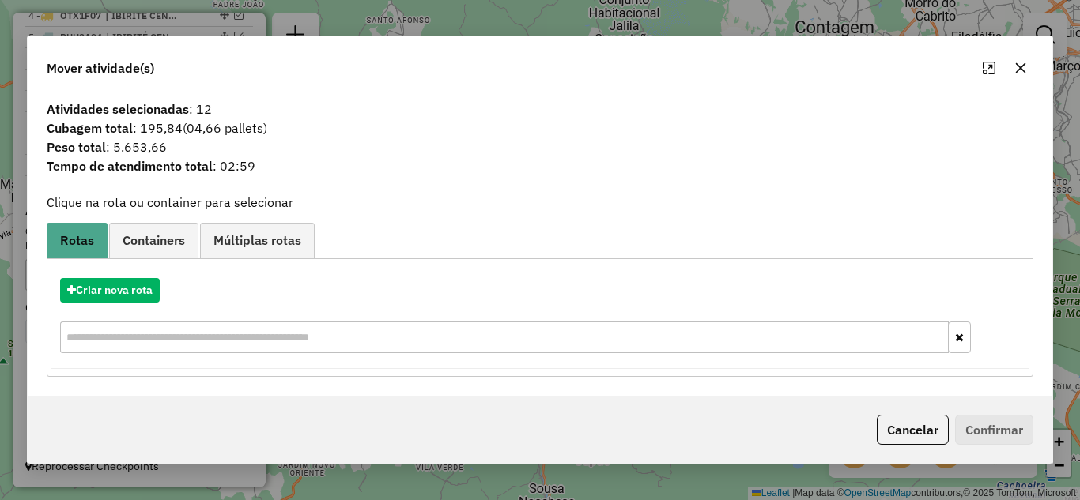
click at [1024, 67] on icon "button" at bounding box center [1020, 68] width 13 height 13
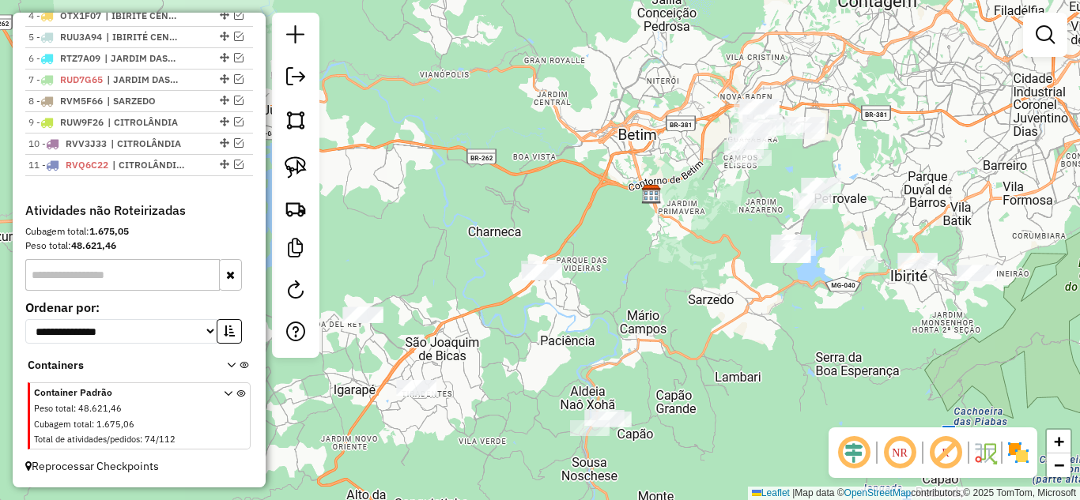
drag, startPoint x: 627, startPoint y: 243, endPoint x: 669, endPoint y: 217, distance: 50.0
click at [669, 217] on div "Janela de atendimento Grade de atendimento Capacidade Transportadoras Veículos …" at bounding box center [540, 250] width 1080 height 500
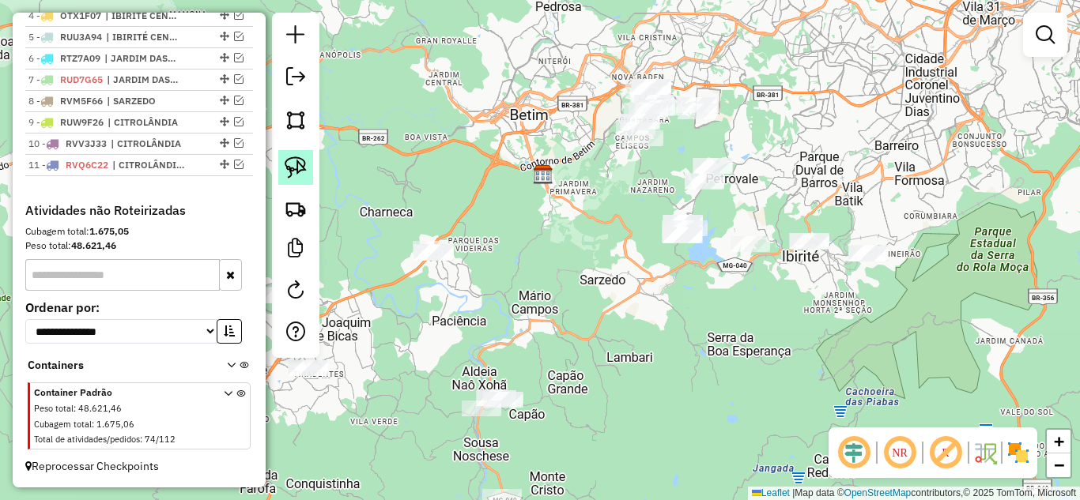
drag, startPoint x: 297, startPoint y: 164, endPoint x: 351, endPoint y: 159, distance: 54.0
click at [300, 164] on img at bounding box center [296, 167] width 22 height 22
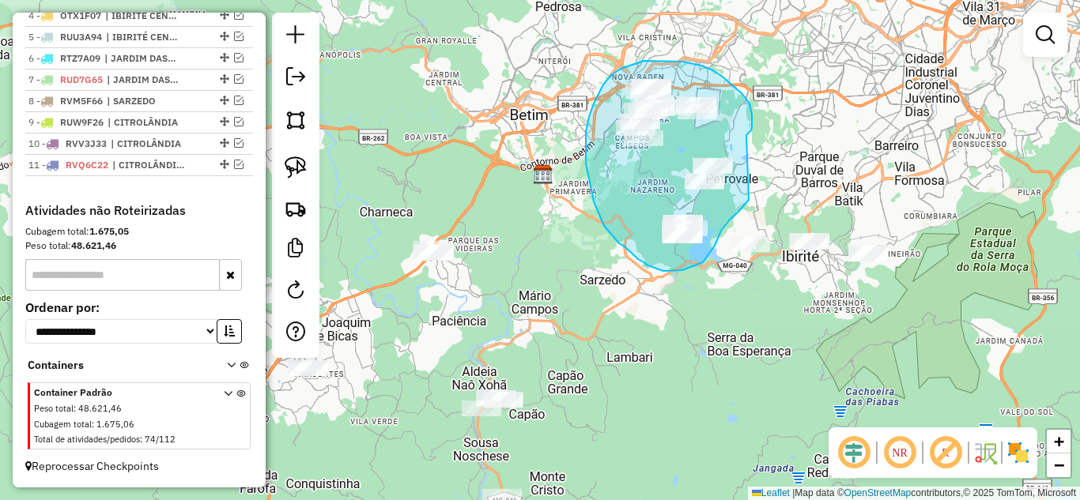
drag, startPoint x: 752, startPoint y: 121, endPoint x: 766, endPoint y: 178, distance: 58.7
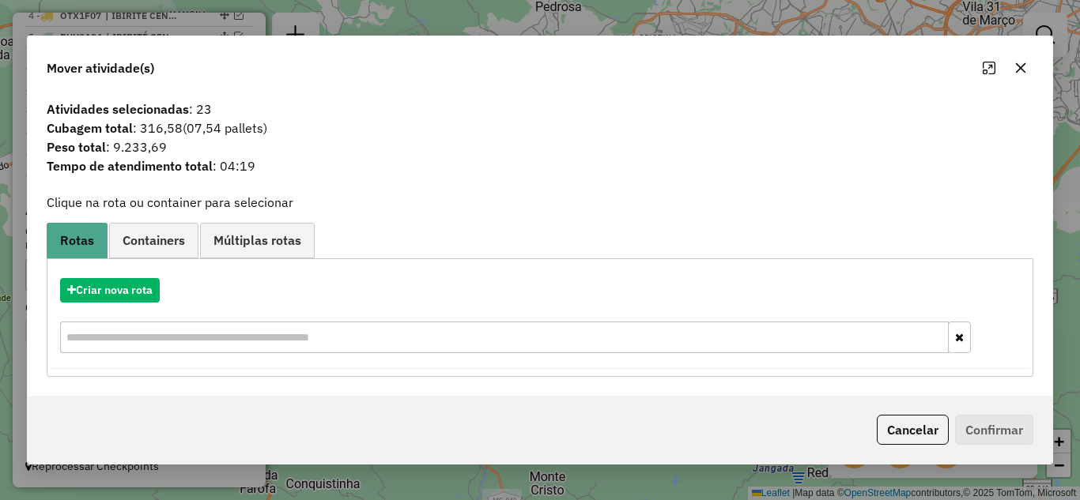
drag, startPoint x: 1022, startPoint y: 67, endPoint x: 973, endPoint y: 76, distance: 49.8
click at [1022, 66] on icon "button" at bounding box center [1020, 68] width 13 height 13
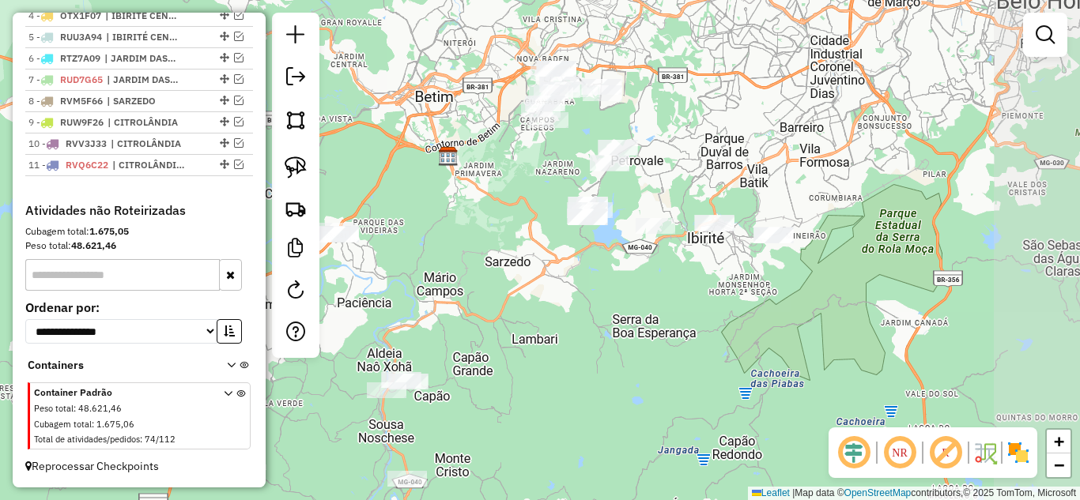
drag, startPoint x: 592, startPoint y: 326, endPoint x: 497, endPoint y: 307, distance: 96.6
click at [497, 307] on div "Janela de atendimento Grade de atendimento Capacidade Transportadoras Veículos …" at bounding box center [540, 250] width 1080 height 500
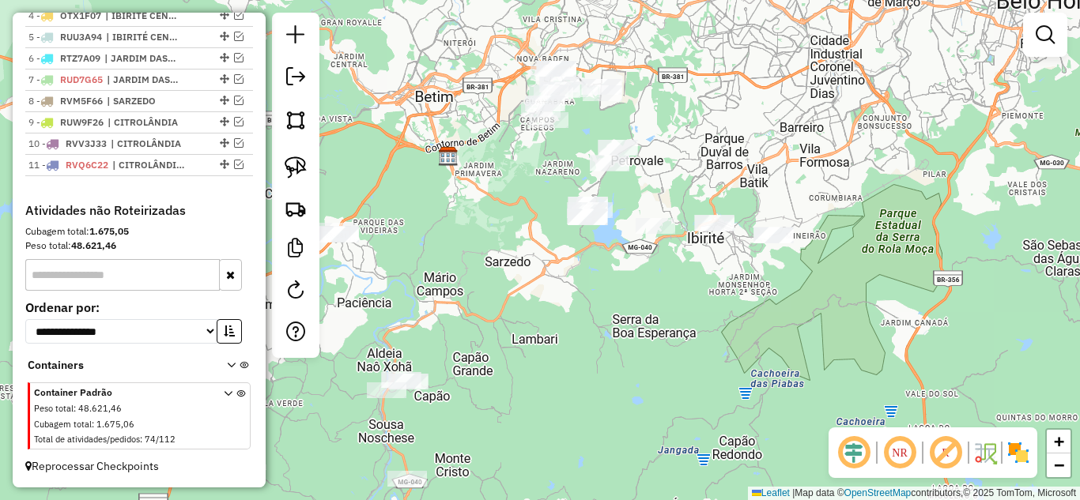
drag, startPoint x: 563, startPoint y: 304, endPoint x: 676, endPoint y: 196, distance: 156.5
click at [689, 197] on div "Janela de atendimento Grade de atendimento Capacidade Transportadoras Veículos …" at bounding box center [540, 250] width 1080 height 500
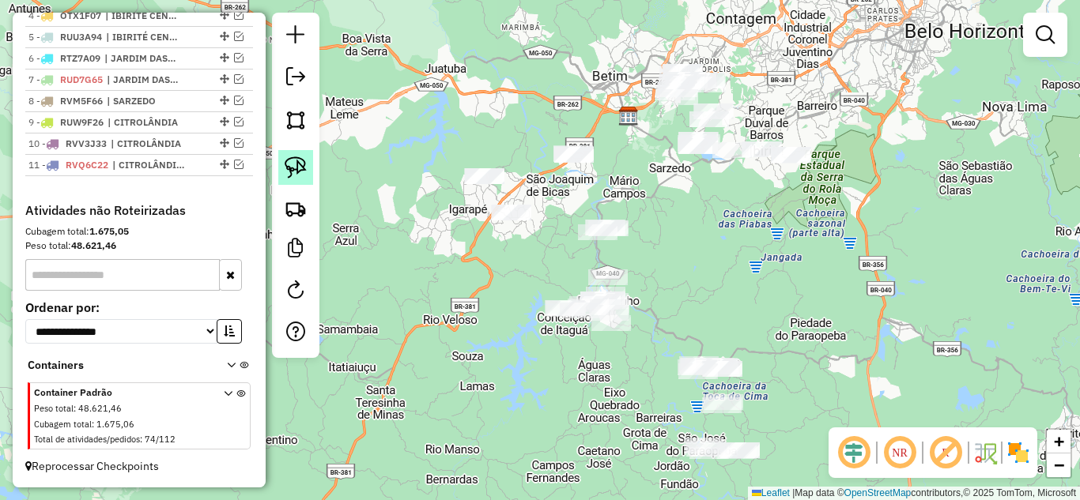
click at [296, 171] on img at bounding box center [296, 167] width 22 height 22
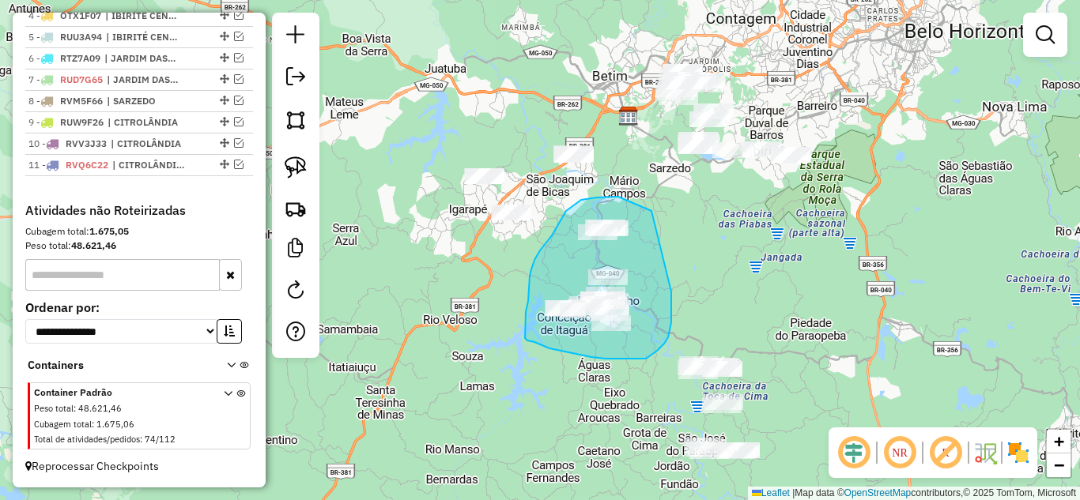
drag, startPoint x: 636, startPoint y: 204, endPoint x: 669, endPoint y: 281, distance: 83.2
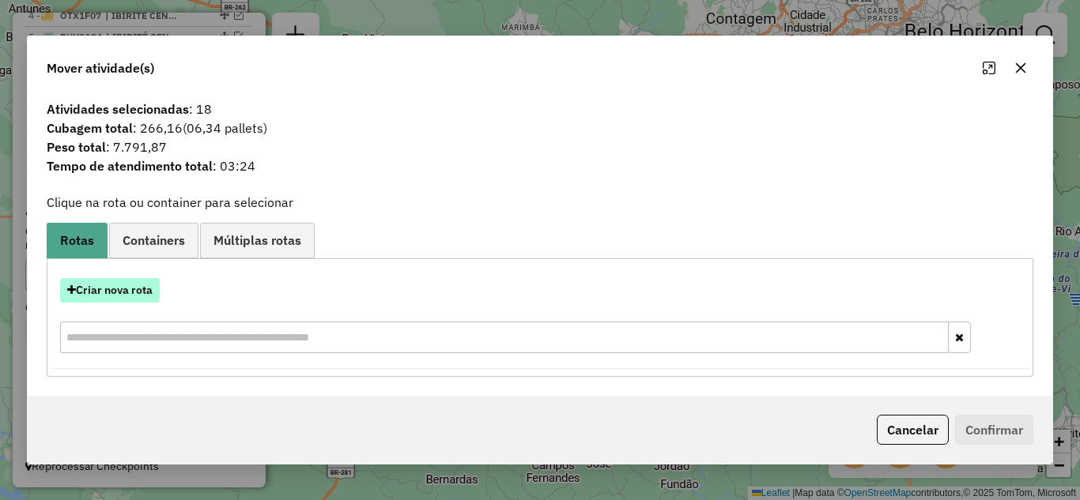
click at [118, 285] on button "Criar nova rota" at bounding box center [110, 290] width 100 height 25
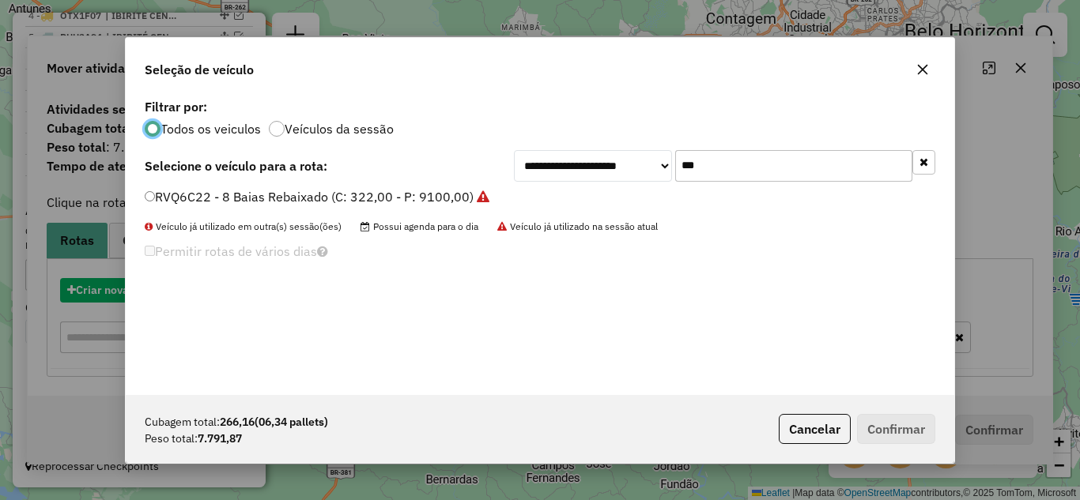
scroll to position [9, 5]
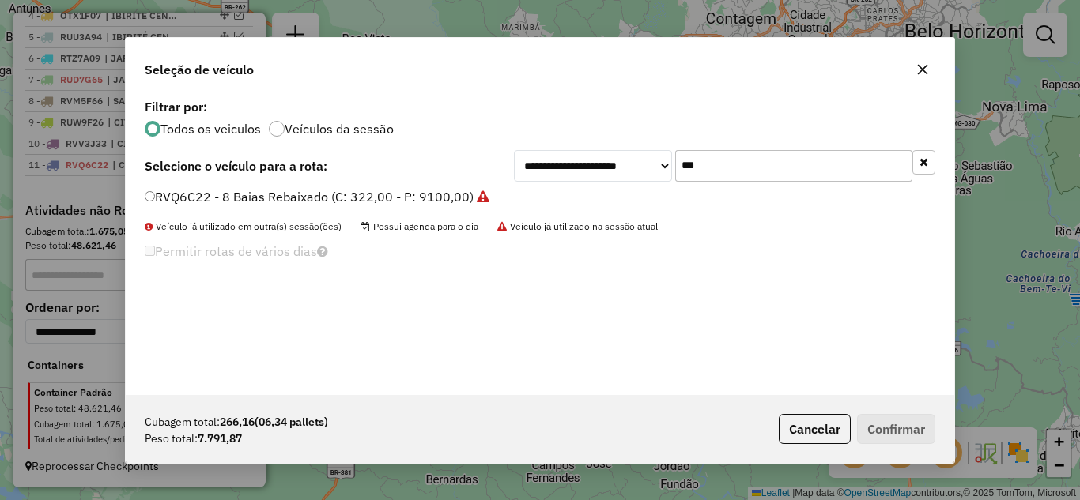
click at [738, 167] on input "***" at bounding box center [793, 166] width 237 height 32
type input "*"
type input "***"
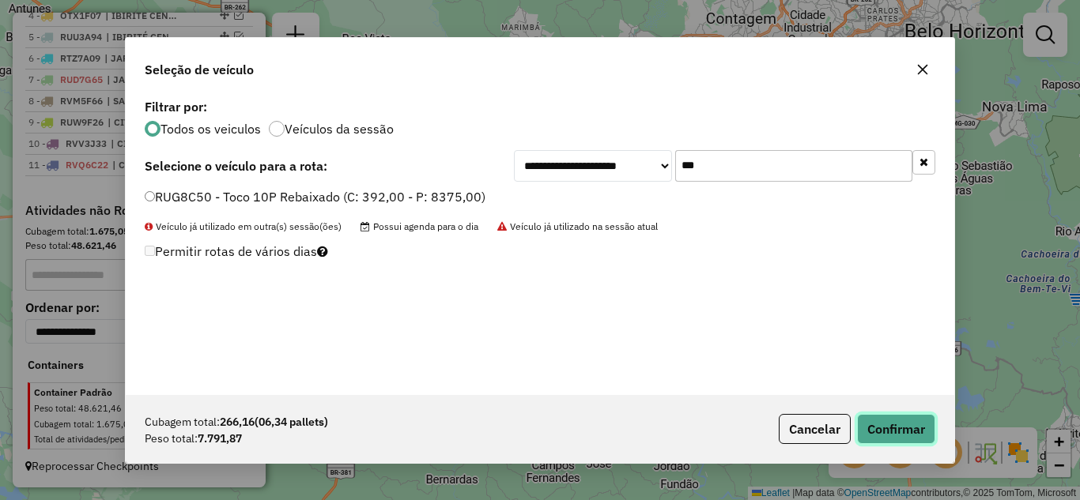
click at [887, 428] on button "Confirmar" at bounding box center [896, 429] width 78 height 30
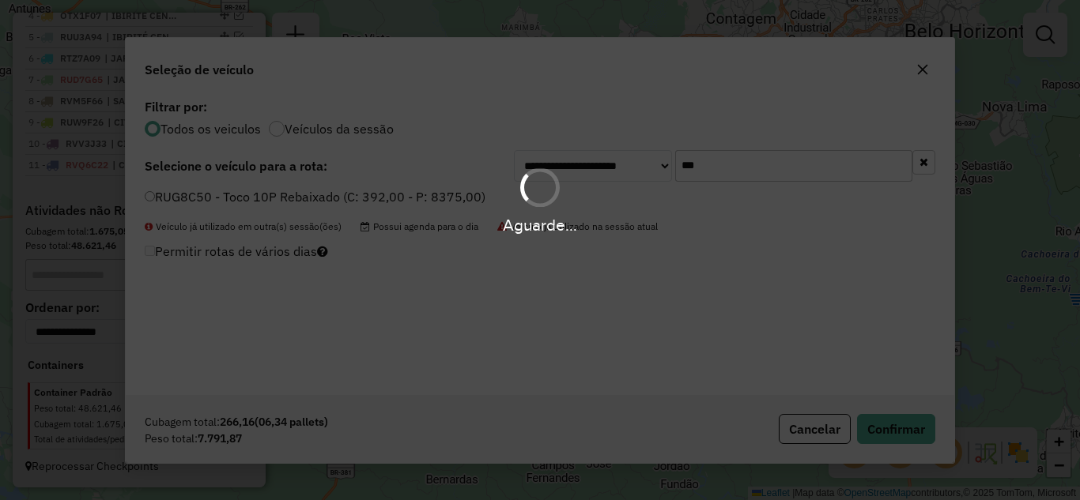
scroll to position [770, 0]
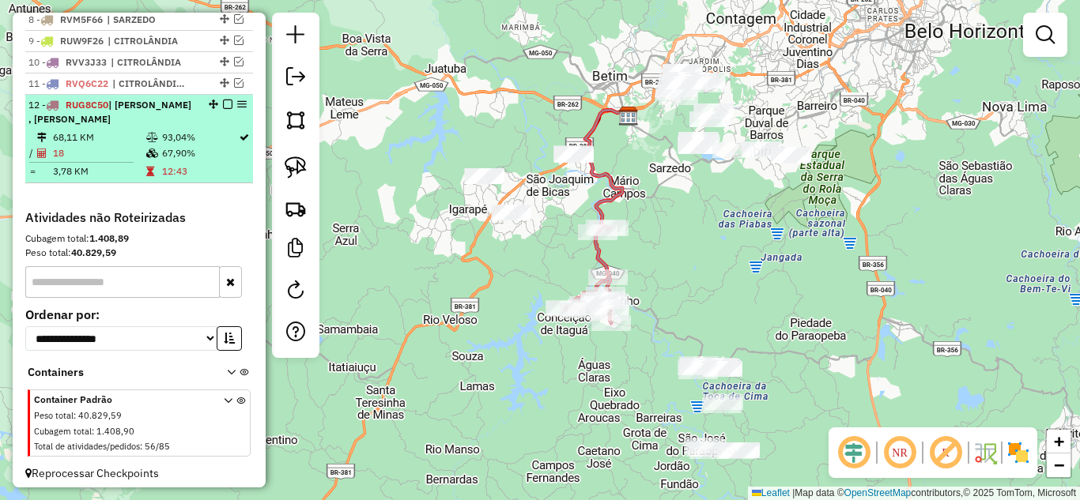
click at [223, 109] on em at bounding box center [227, 104] width 9 height 9
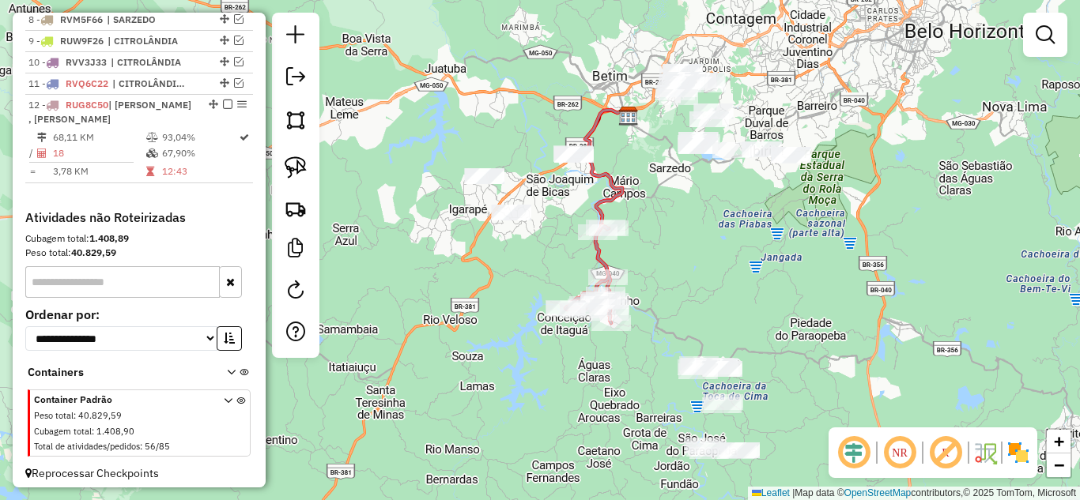
scroll to position [724, 0]
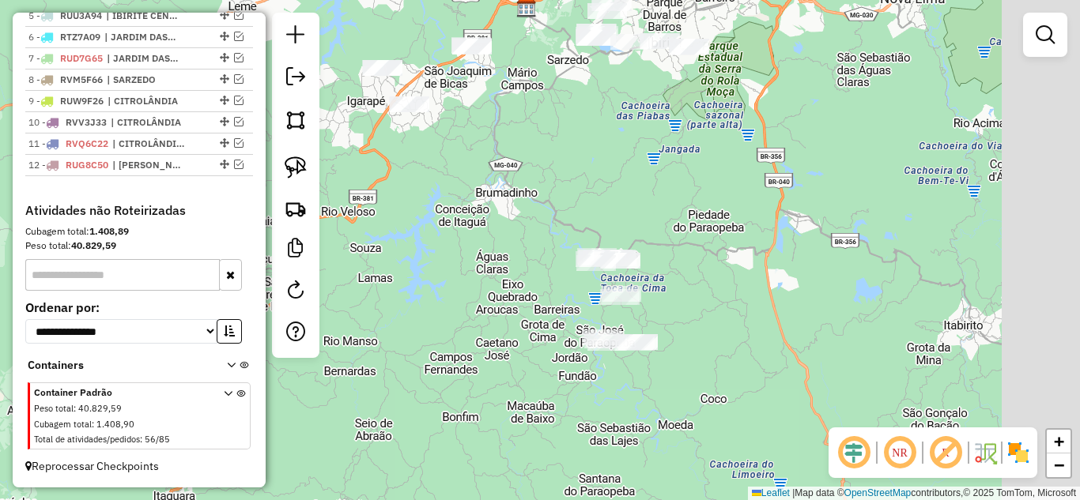
drag, startPoint x: 560, startPoint y: 300, endPoint x: 329, endPoint y: 203, distance: 251.1
click at [467, 215] on div "Janela de atendimento Grade de atendimento Capacidade Transportadoras Veículos …" at bounding box center [540, 250] width 1080 height 500
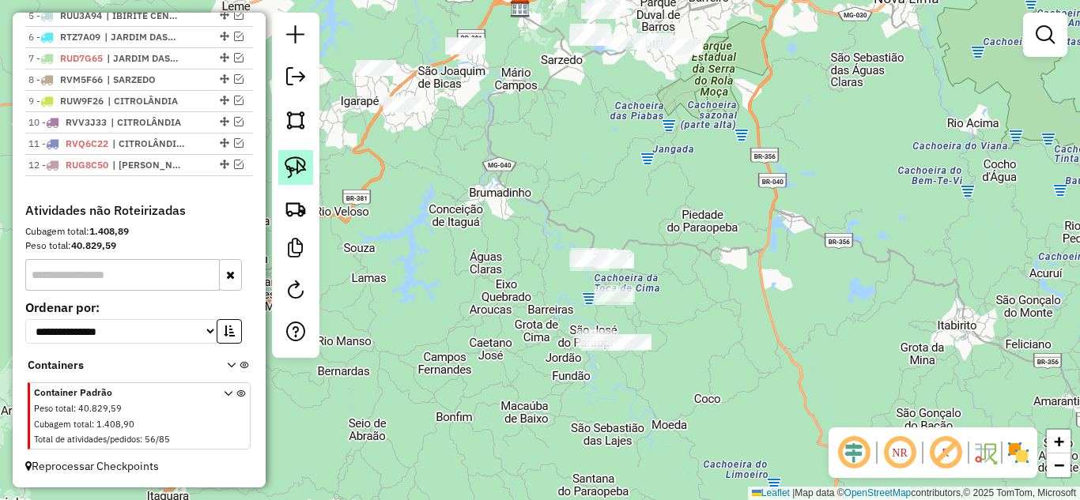
click at [290, 167] on img at bounding box center [296, 167] width 22 height 22
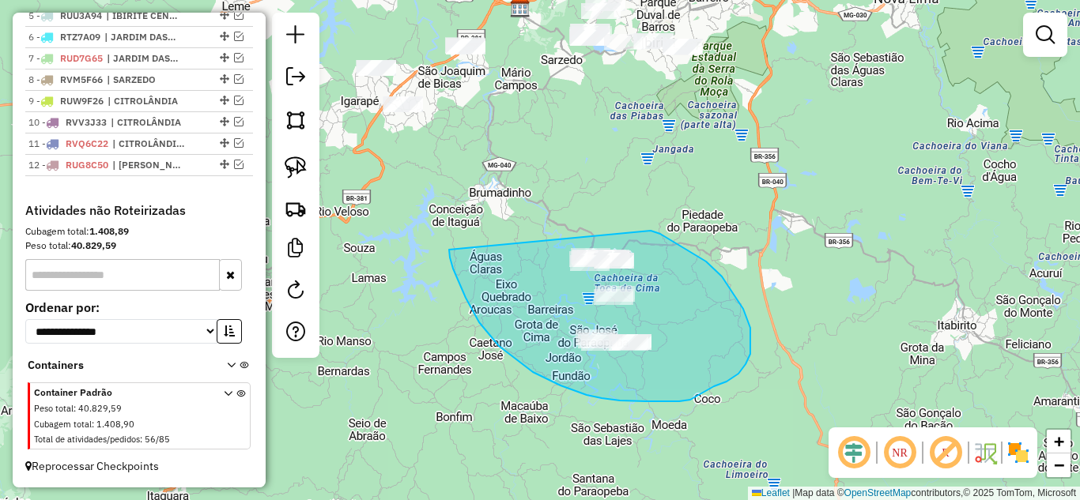
drag, startPoint x: 466, startPoint y: 298, endPoint x: 557, endPoint y: 226, distance: 116.5
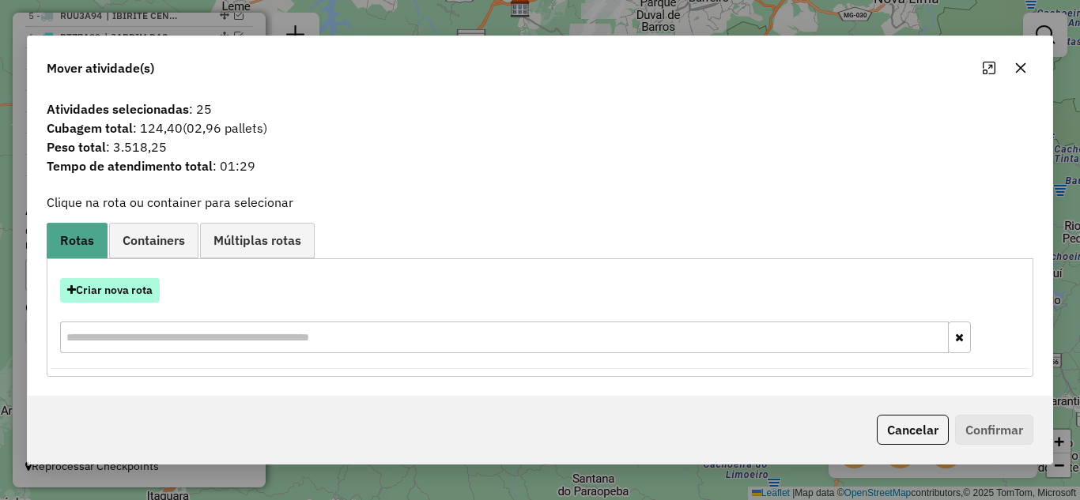
click at [118, 287] on button "Criar nova rota" at bounding box center [110, 290] width 100 height 25
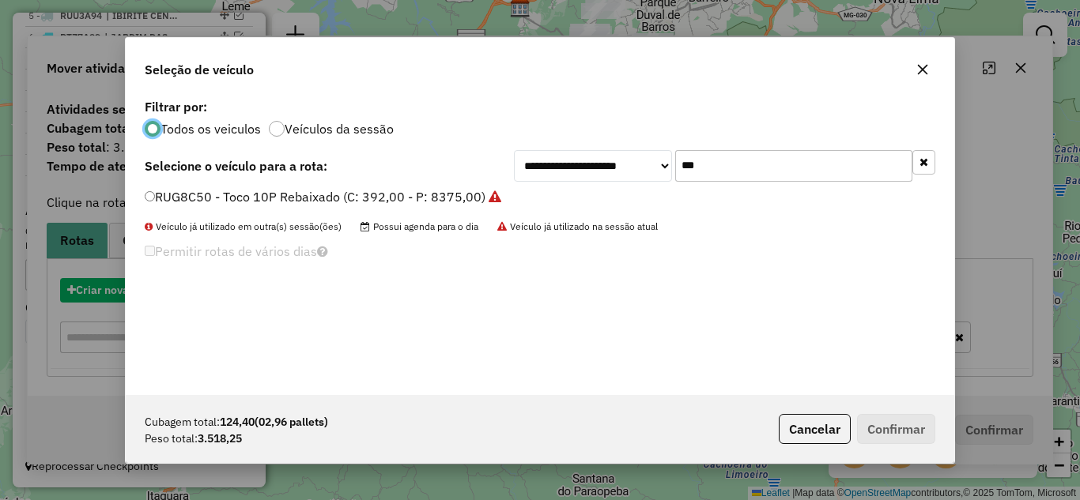
scroll to position [9, 5]
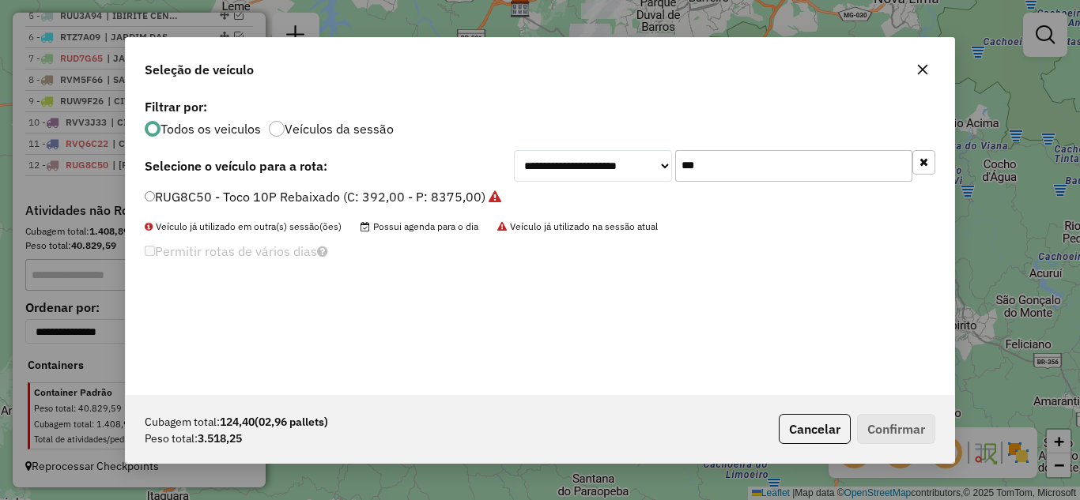
click at [737, 168] on input "***" at bounding box center [793, 166] width 237 height 32
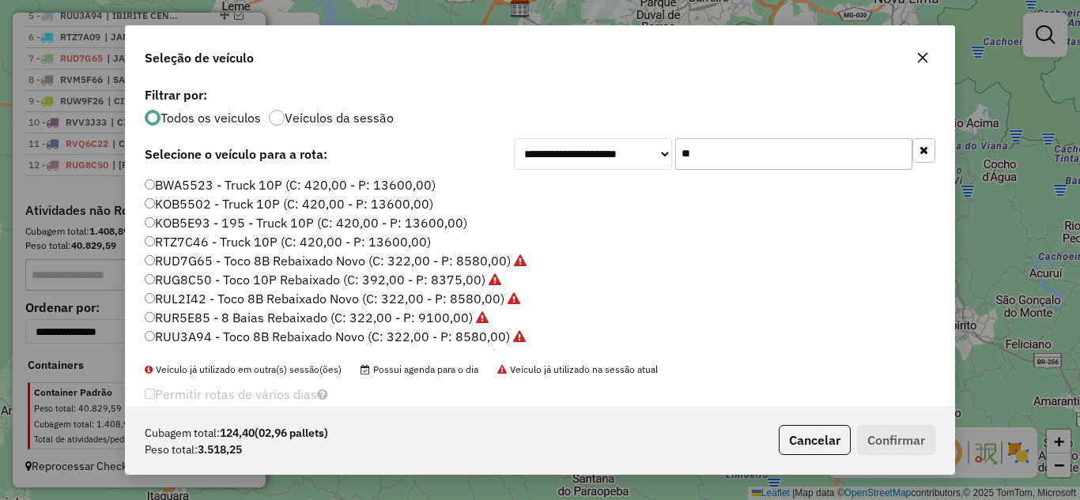
type input "*"
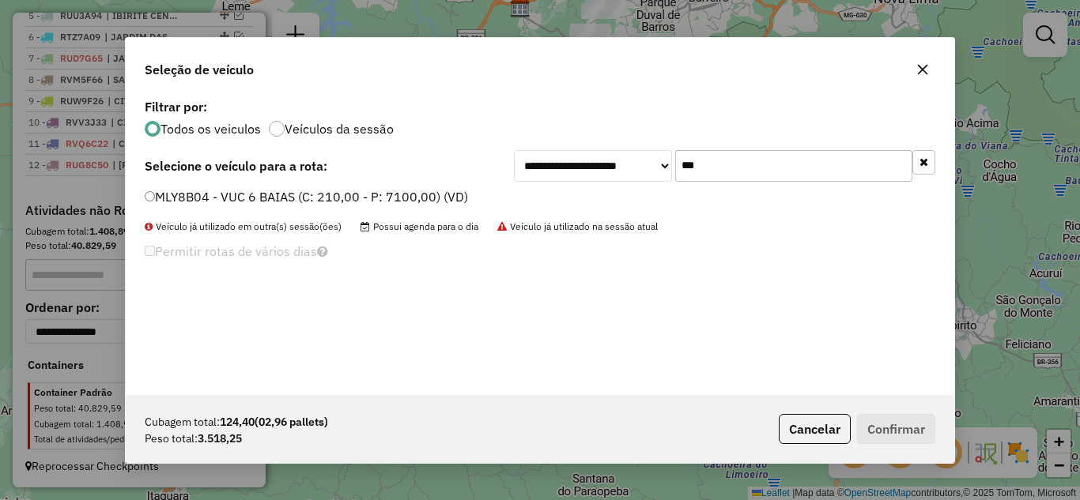
type input "***"
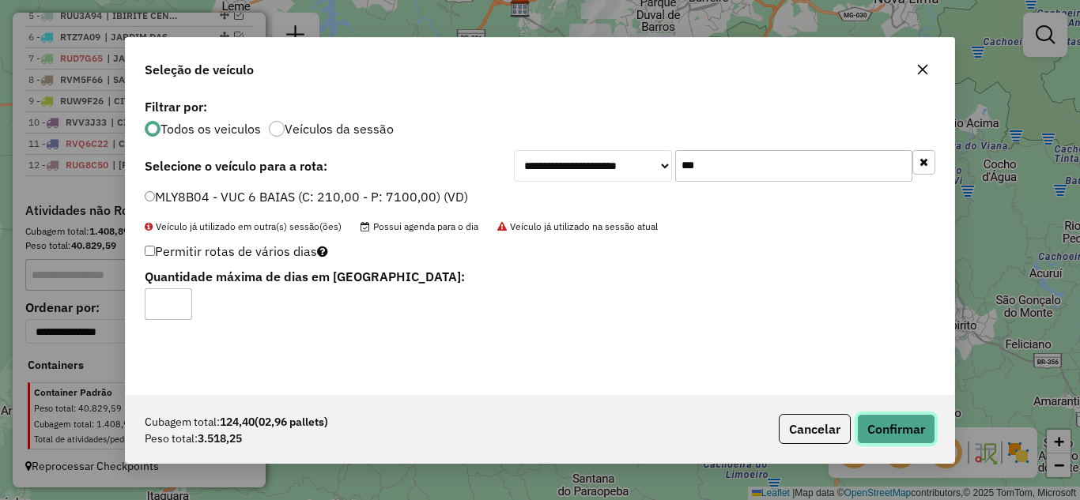
click at [905, 432] on button "Confirmar" at bounding box center [896, 429] width 78 height 30
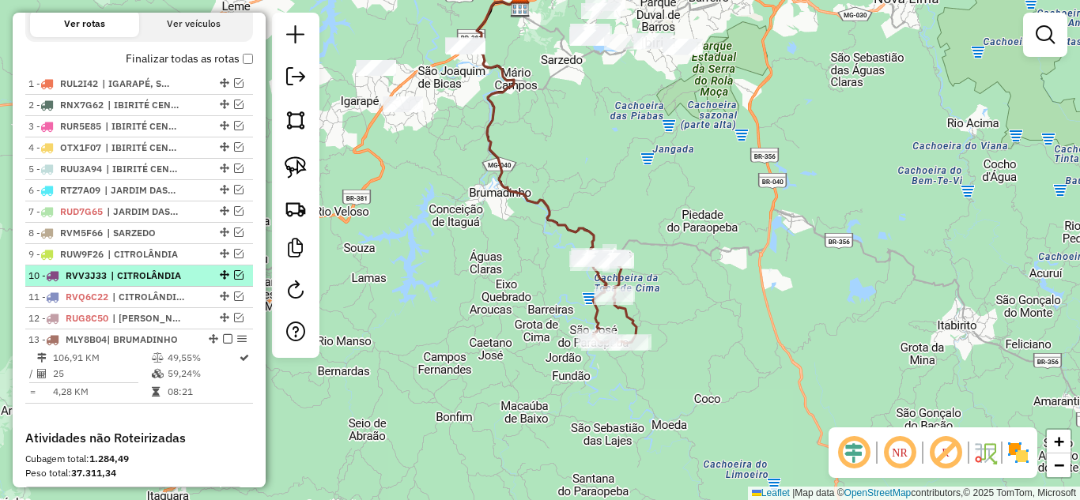
scroll to position [533, 0]
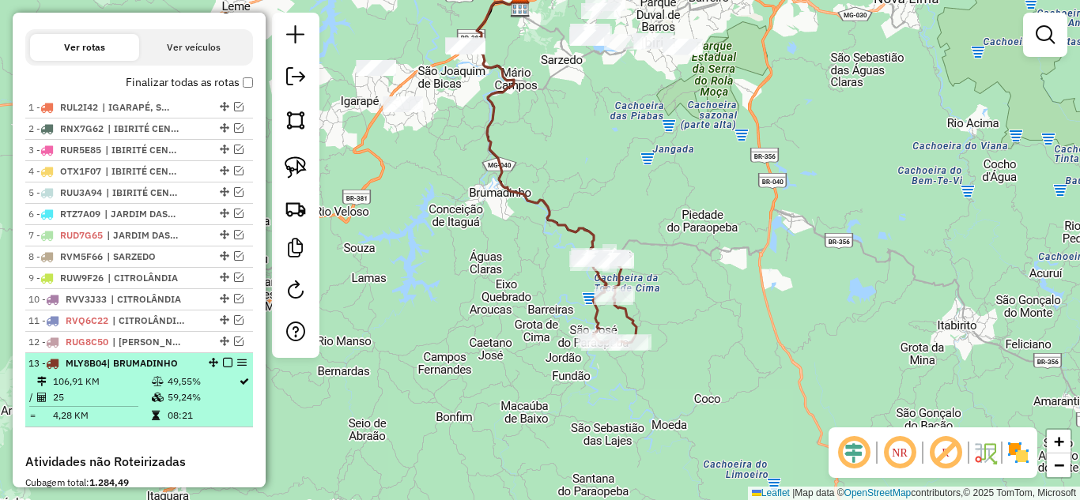
click at [224, 368] on em at bounding box center [227, 362] width 9 height 9
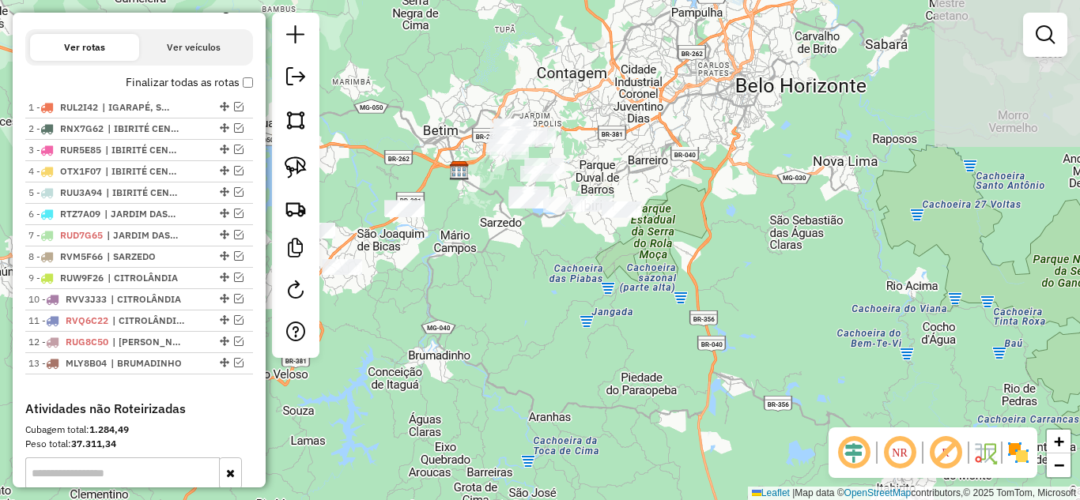
drag, startPoint x: 478, startPoint y: 266, endPoint x: 420, endPoint y: 419, distance: 163.8
click at [420, 419] on div "Janela de atendimento Grade de atendimento Capacidade Transportadoras Veículos …" at bounding box center [540, 250] width 1080 height 500
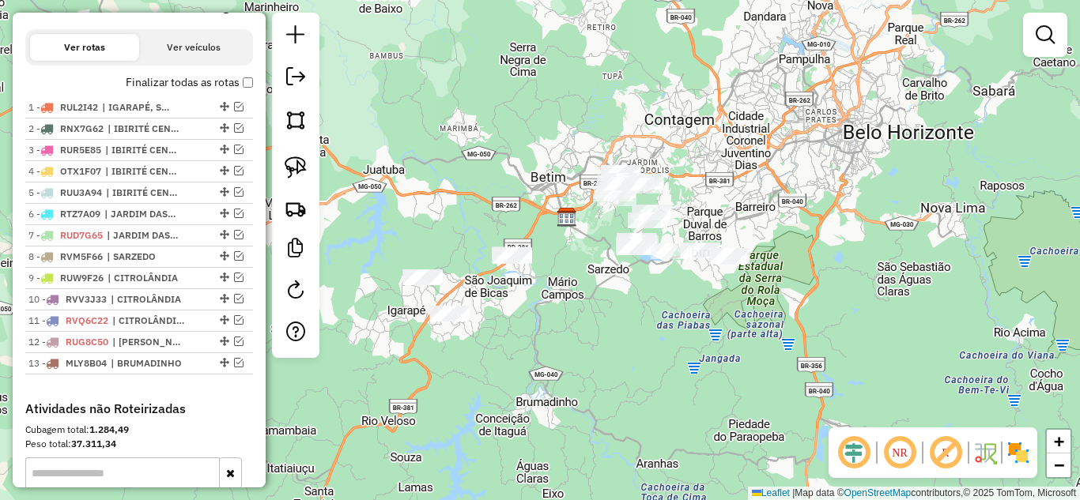
drag, startPoint x: 628, startPoint y: 375, endPoint x: 689, endPoint y: 383, distance: 61.4
click at [688, 387] on div "Janela de atendimento Grade de atendimento Capacidade Transportadoras Veículos …" at bounding box center [540, 250] width 1080 height 500
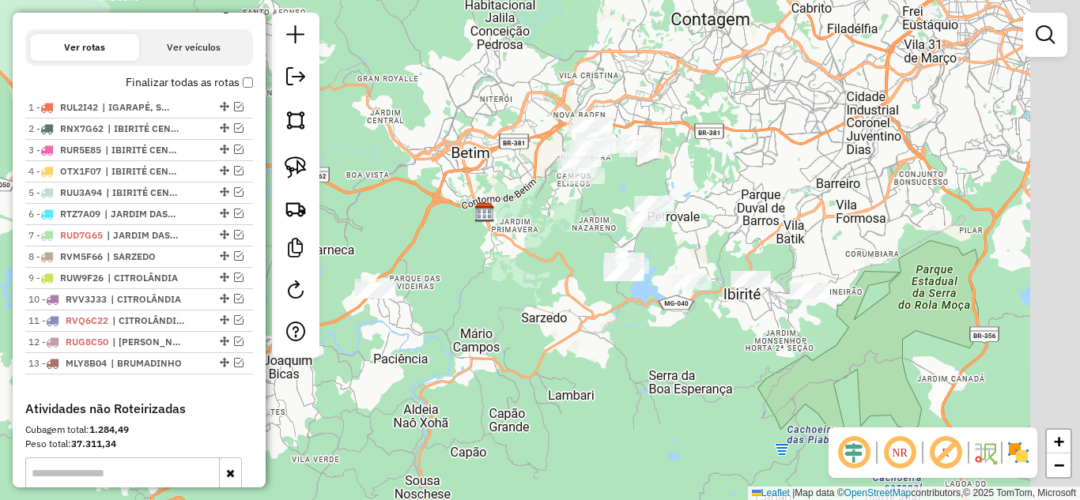
drag, startPoint x: 672, startPoint y: 335, endPoint x: 570, endPoint y: 376, distance: 109.9
click at [585, 395] on div "Janela de atendimento Grade de atendimento Capacidade Transportadoras Veículos …" at bounding box center [540, 250] width 1080 height 500
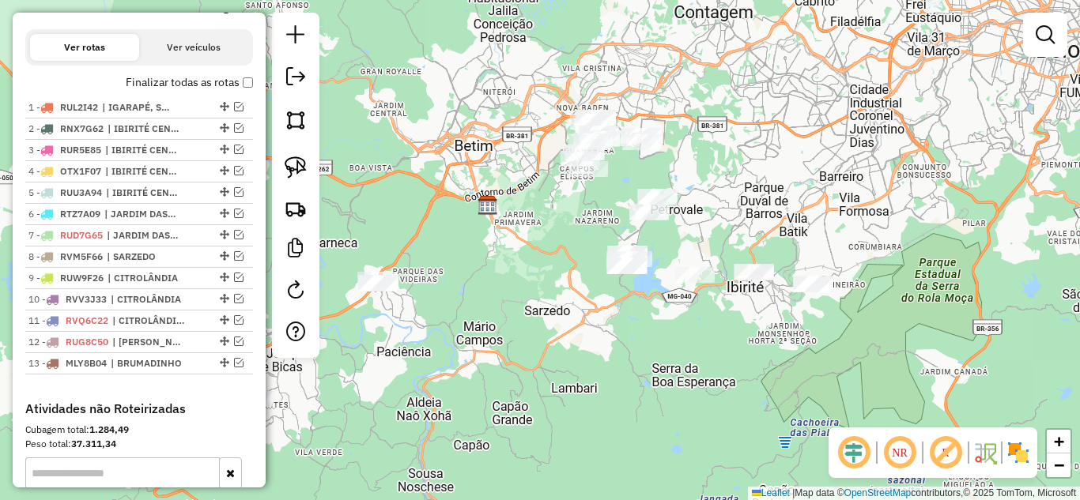
drag, startPoint x: 472, startPoint y: 306, endPoint x: 571, endPoint y: 301, distance: 98.9
click at [553, 306] on div "Janela de atendimento Grade de atendimento Capacidade Transportadoras Veículos …" at bounding box center [540, 250] width 1080 height 500
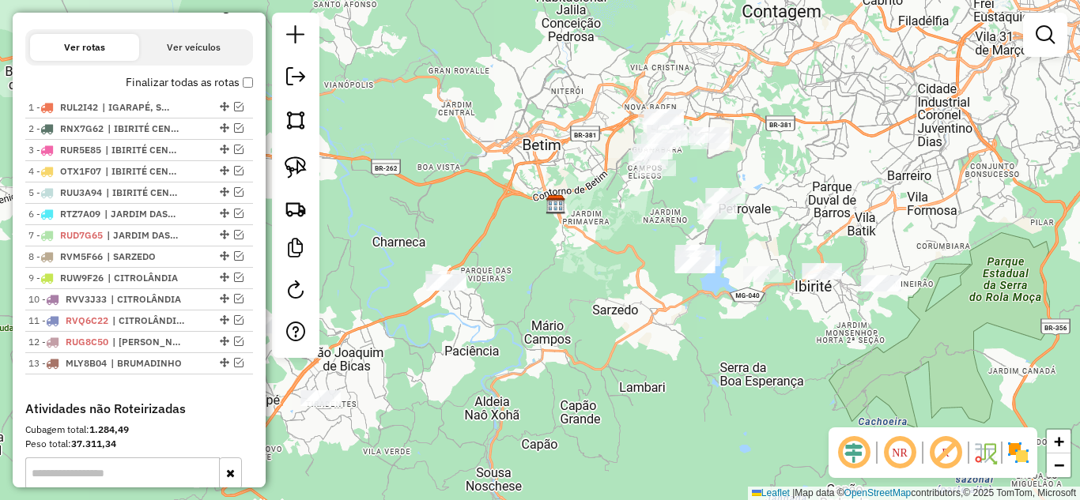
click at [609, 292] on div "Janela de atendimento Grade de atendimento Capacidade Transportadoras Veículos …" at bounding box center [540, 250] width 1080 height 500
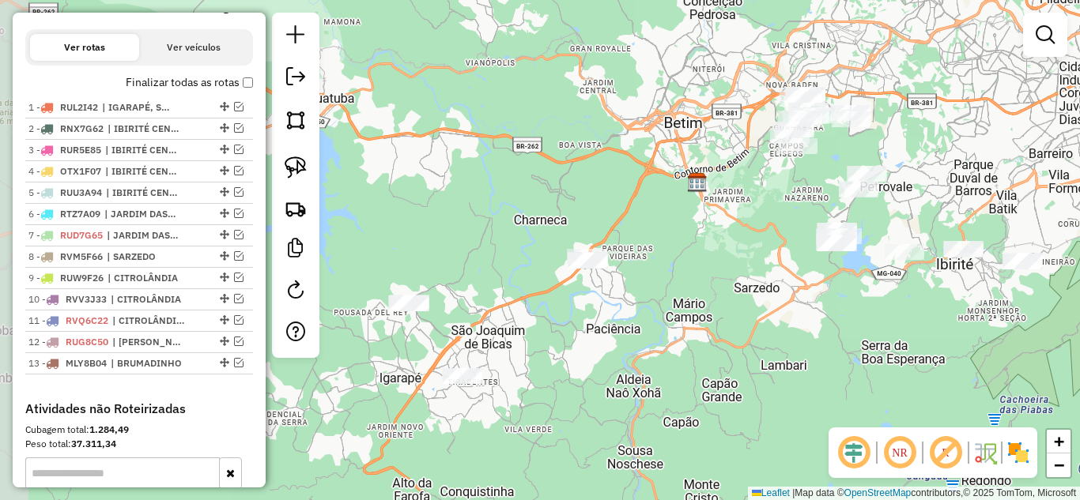
drag, startPoint x: 623, startPoint y: 288, endPoint x: 707, endPoint y: 278, distance: 84.3
click at [707, 278] on div "Janela de atendimento Grade de atendimento Capacidade Transportadoras Veículos …" at bounding box center [540, 250] width 1080 height 500
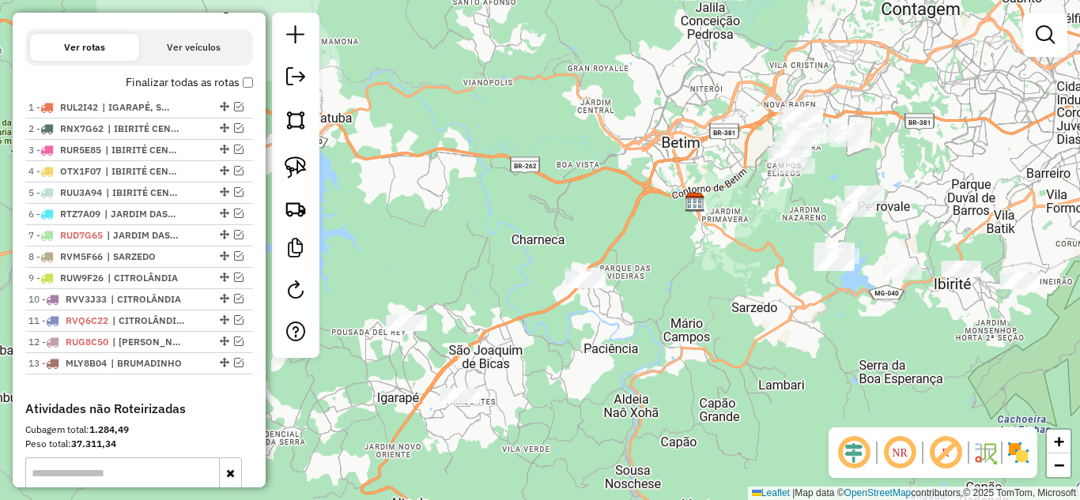
drag, startPoint x: 370, startPoint y: 256, endPoint x: 379, endPoint y: 213, distance: 44.5
click at [417, 231] on div "Janela de atendimento Grade de atendimento Capacidade Transportadoras Veículos …" at bounding box center [540, 250] width 1080 height 500
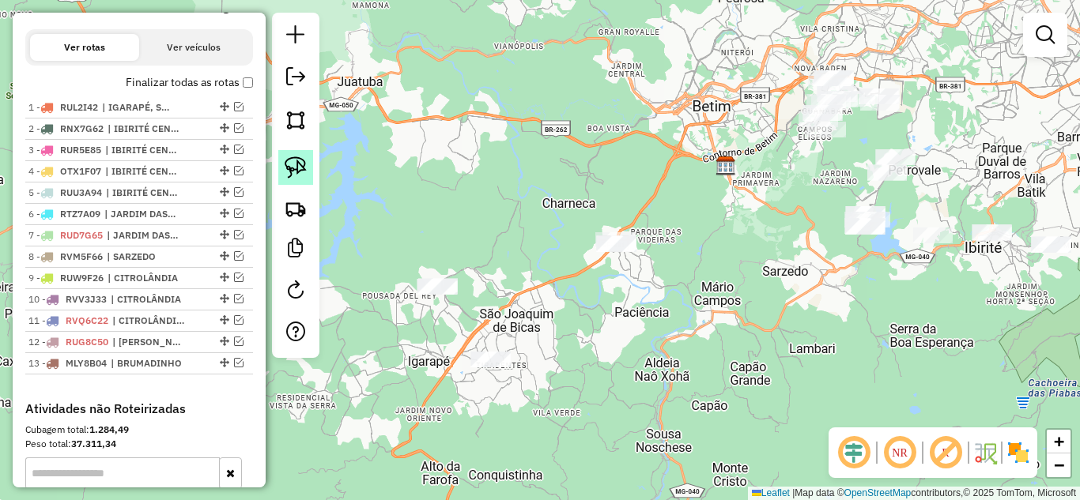
click at [298, 168] on img at bounding box center [296, 167] width 22 height 22
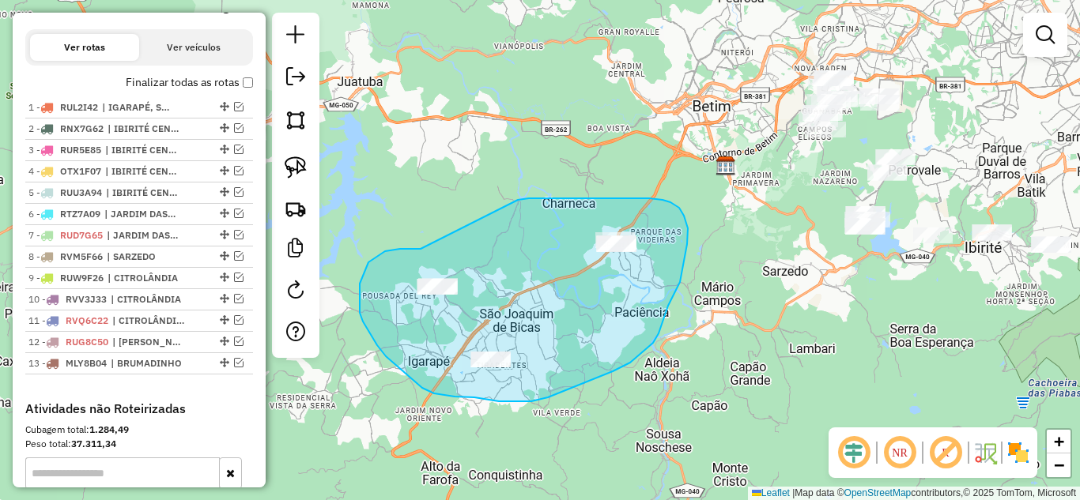
drag, startPoint x: 360, startPoint y: 284, endPoint x: 508, endPoint y: 202, distance: 169.8
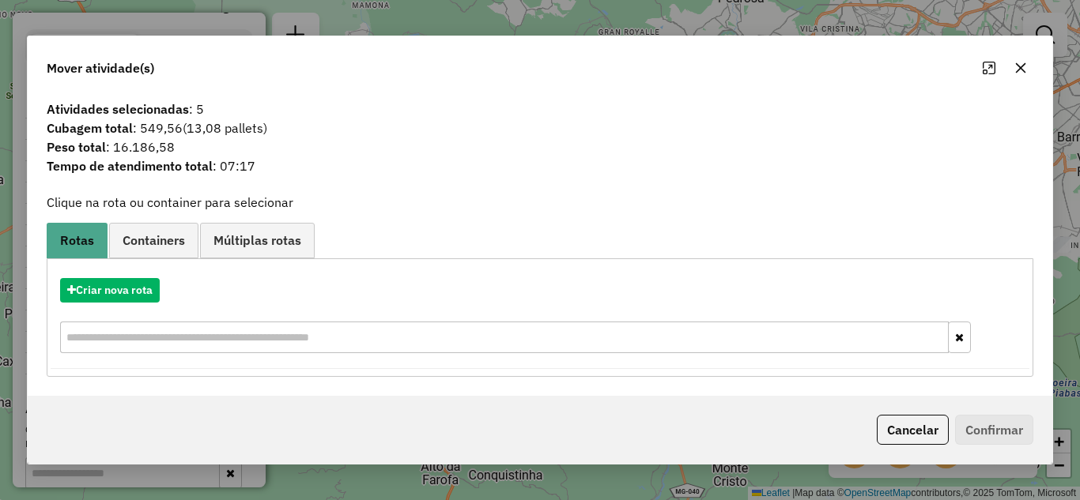
click at [1017, 66] on icon "button" at bounding box center [1020, 68] width 13 height 13
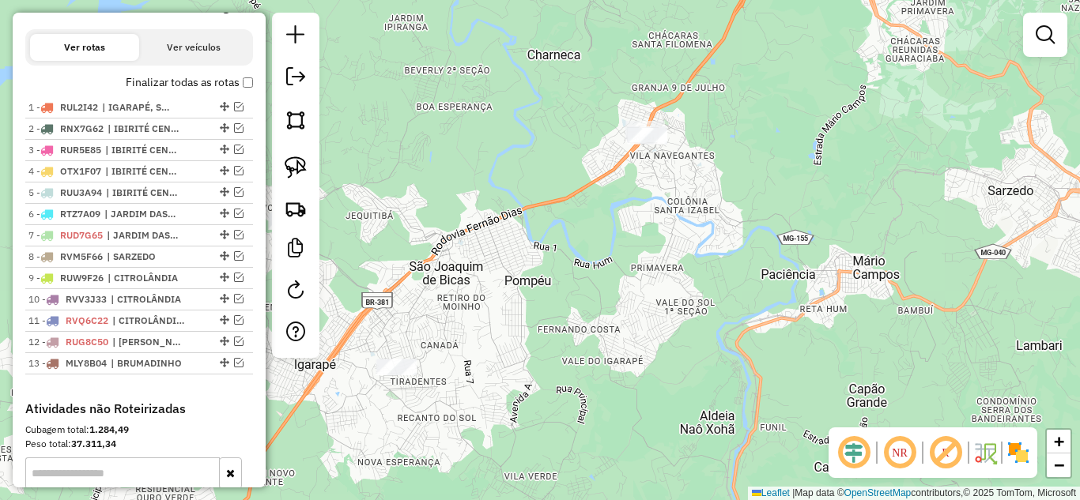
drag, startPoint x: 571, startPoint y: 264, endPoint x: 690, endPoint y: 184, distance: 142.9
click at [690, 184] on div "Janela de atendimento Grade de atendimento Capacidade Transportadoras Veículos …" at bounding box center [540, 250] width 1080 height 500
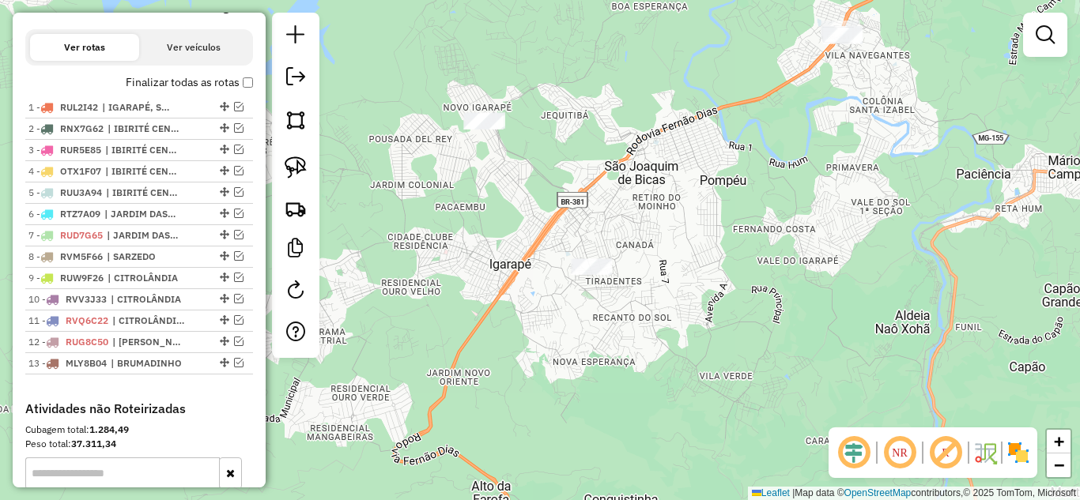
click at [522, 187] on div "Janela de atendimento Grade de atendimento Capacidade Transportadoras Veículos …" at bounding box center [540, 250] width 1080 height 500
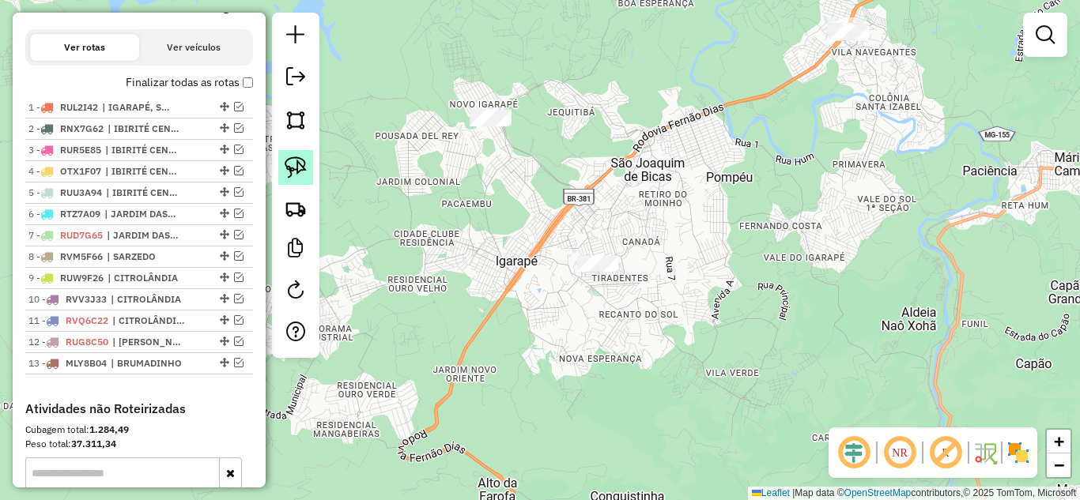
click at [286, 160] on img at bounding box center [296, 167] width 22 height 22
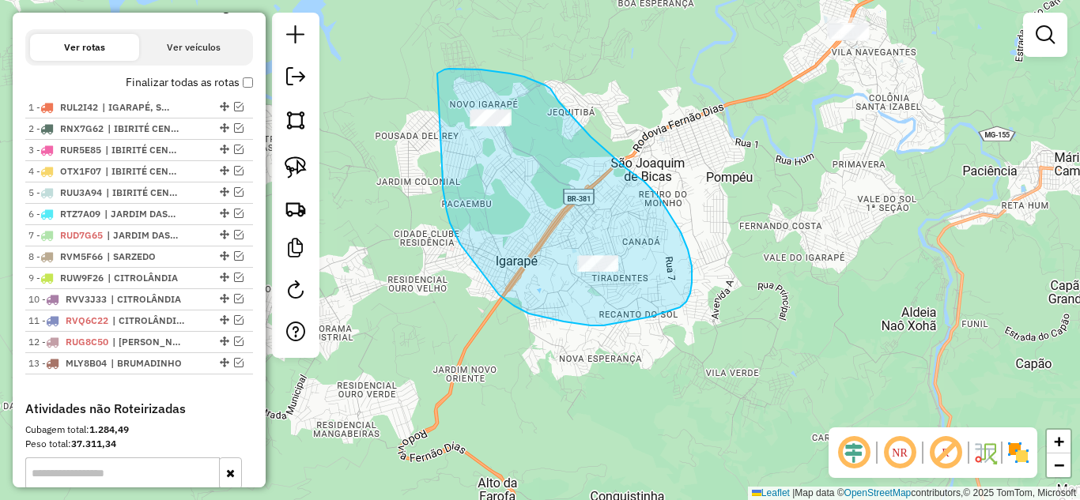
drag, startPoint x: 452, startPoint y: 229, endPoint x: 424, endPoint y: 95, distance: 137.3
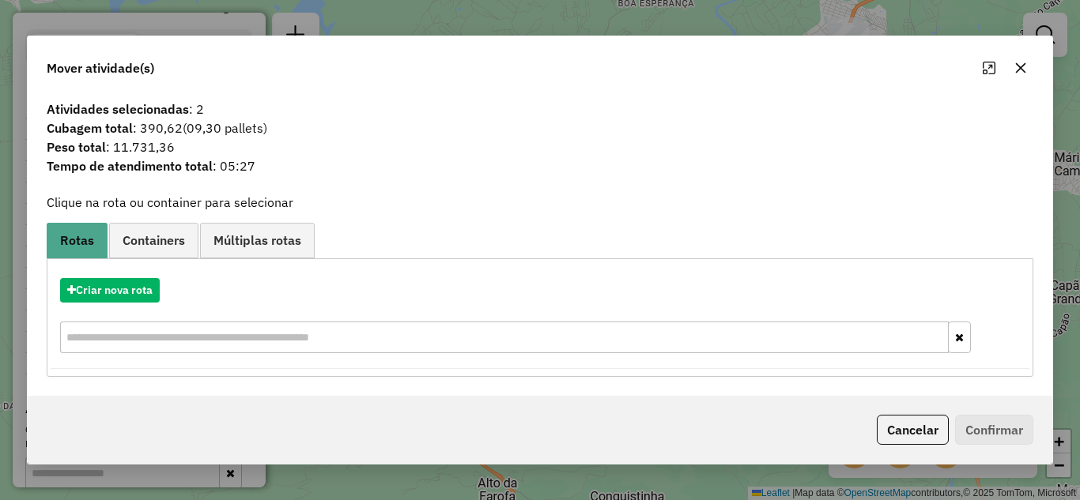
drag, startPoint x: 1016, startPoint y: 63, endPoint x: 931, endPoint y: 74, distance: 85.2
click at [1016, 62] on icon "button" at bounding box center [1021, 67] width 10 height 10
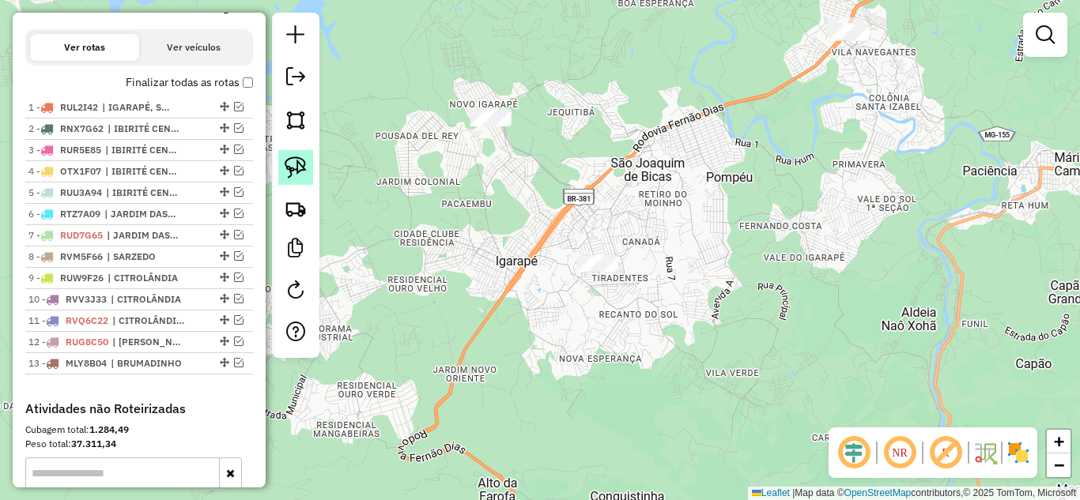
click at [292, 163] on img at bounding box center [296, 167] width 22 height 22
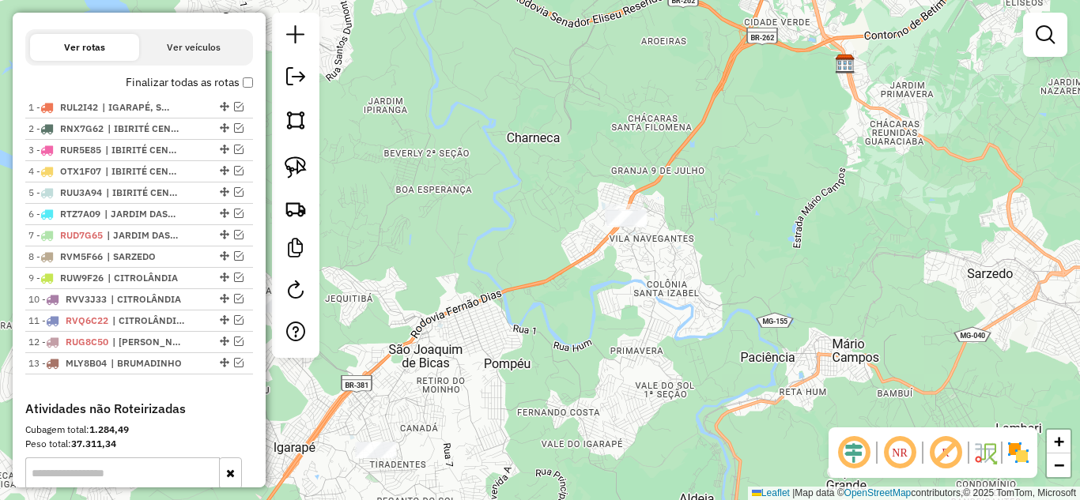
drag, startPoint x: 764, startPoint y: 190, endPoint x: 629, endPoint y: 302, distance: 175.2
click at [629, 302] on div "Janela de atendimento Grade de atendimento Capacidade Transportadoras Veículos …" at bounding box center [540, 250] width 1080 height 500
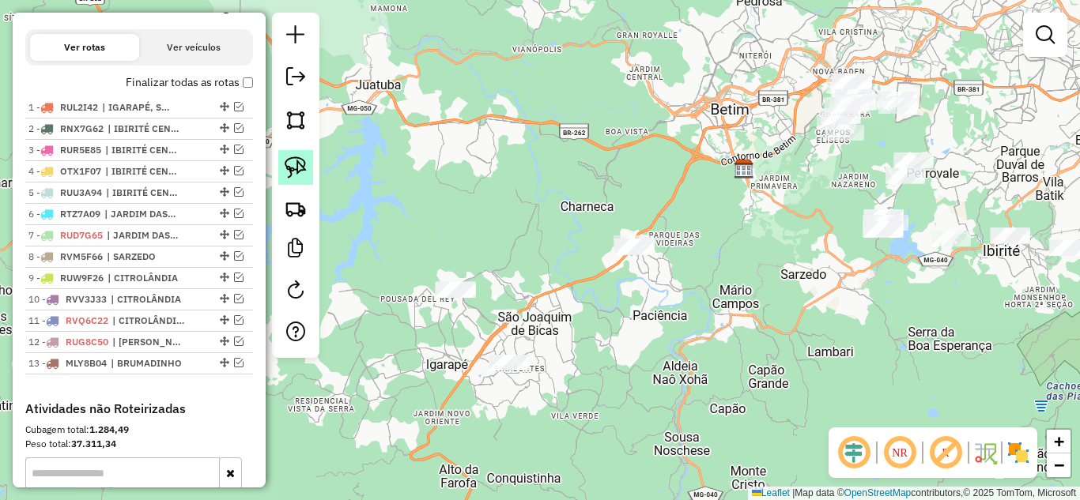
click at [292, 162] on img at bounding box center [296, 167] width 22 height 22
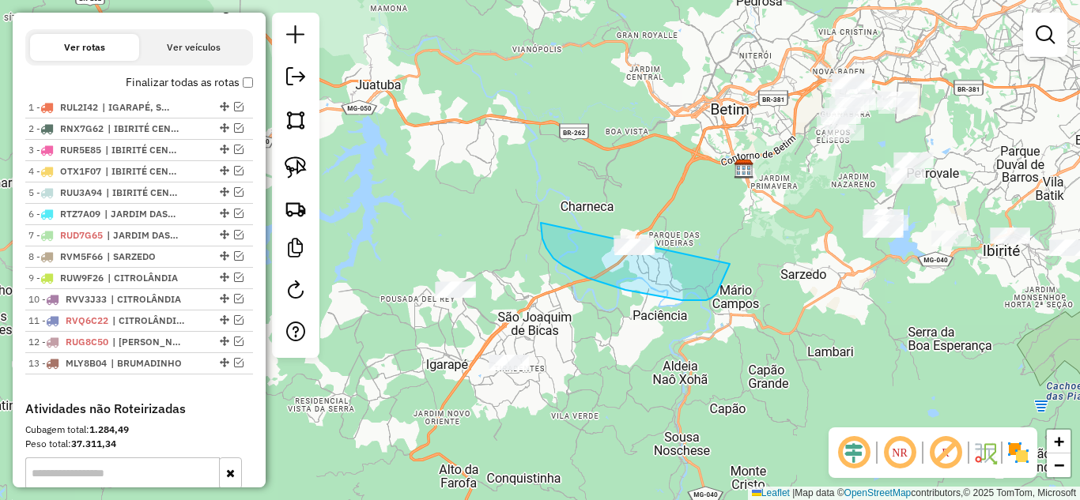
drag, startPoint x: 541, startPoint y: 228, endPoint x: 612, endPoint y: 206, distance: 74.3
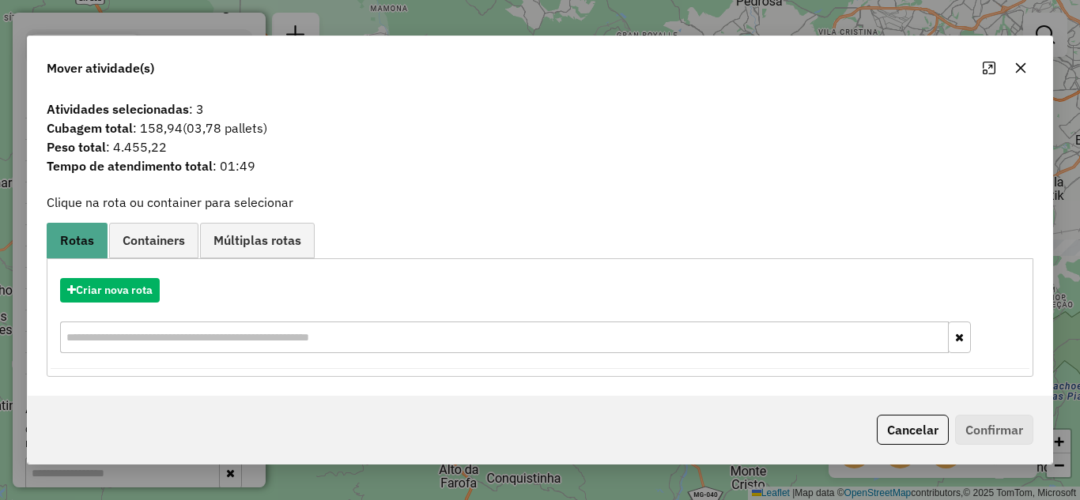
drag, startPoint x: 1020, startPoint y: 68, endPoint x: 995, endPoint y: 69, distance: 24.5
click at [1019, 65] on icon "button" at bounding box center [1021, 67] width 10 height 10
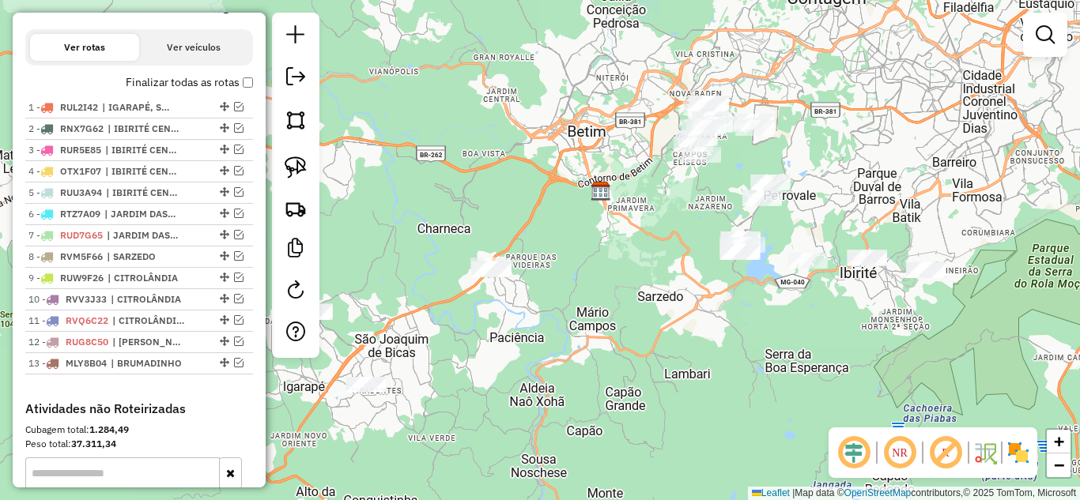
drag, startPoint x: 834, startPoint y: 200, endPoint x: 692, endPoint y: 222, distance: 144.0
click at [692, 222] on div "Janela de atendimento Grade de atendimento Capacidade Transportadoras Veículos …" at bounding box center [540, 250] width 1080 height 500
click at [295, 173] on img at bounding box center [296, 167] width 22 height 22
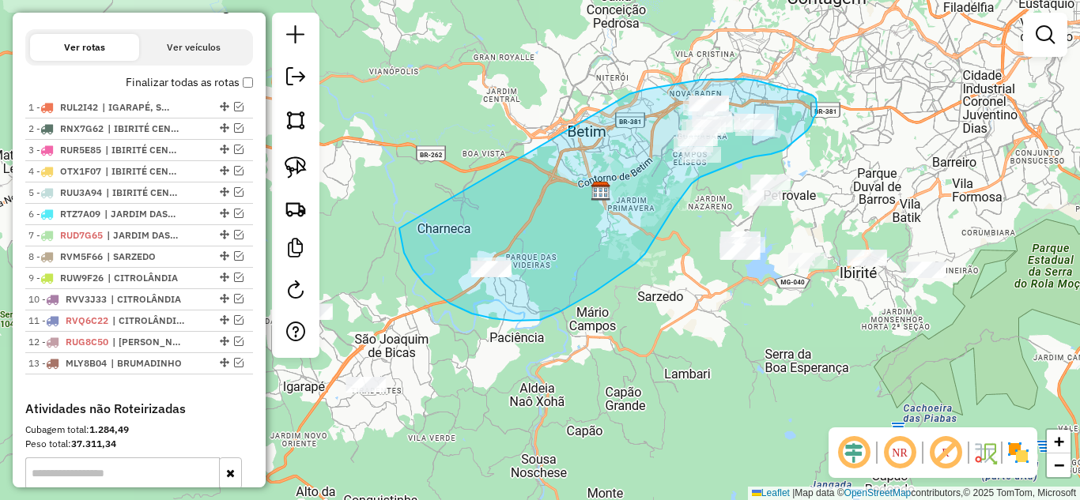
drag, startPoint x: 407, startPoint y: 260, endPoint x: 624, endPoint y: 96, distance: 272.5
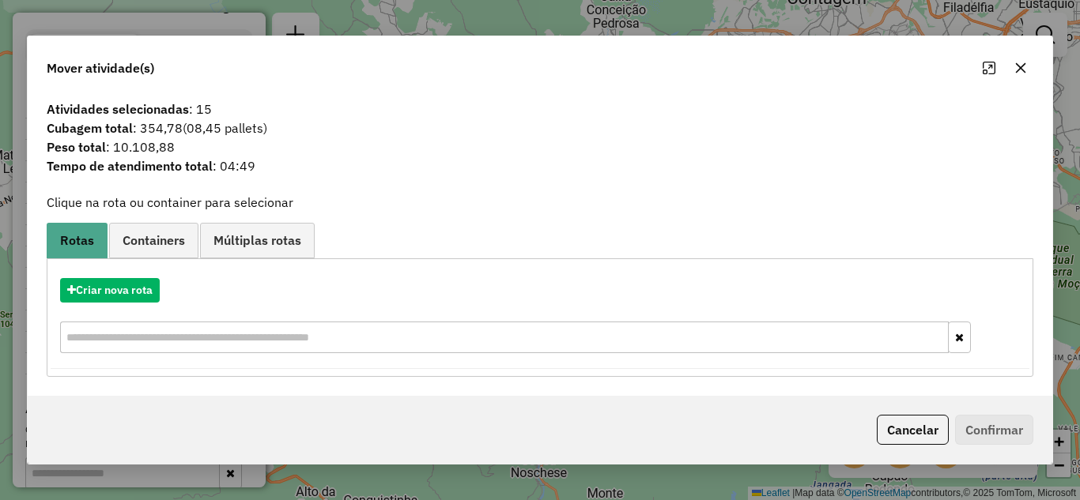
click at [1021, 71] on icon "button" at bounding box center [1020, 68] width 13 height 13
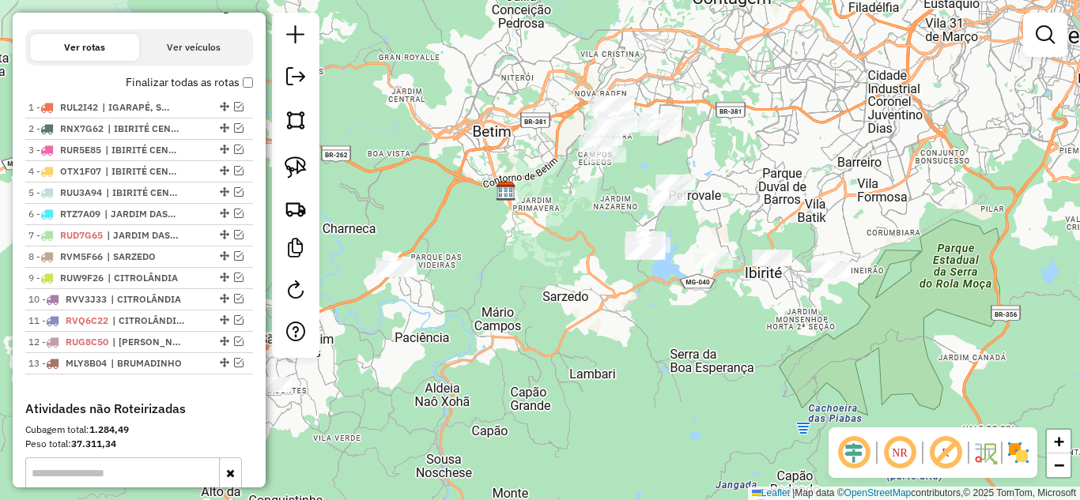
drag, startPoint x: 634, startPoint y: 259, endPoint x: 590, endPoint y: 221, distance: 58.8
click at [590, 221] on div "Janela de atendimento Grade de atendimento Capacidade Transportadoras Veículos …" at bounding box center [540, 250] width 1080 height 500
click at [300, 172] on img at bounding box center [296, 167] width 22 height 22
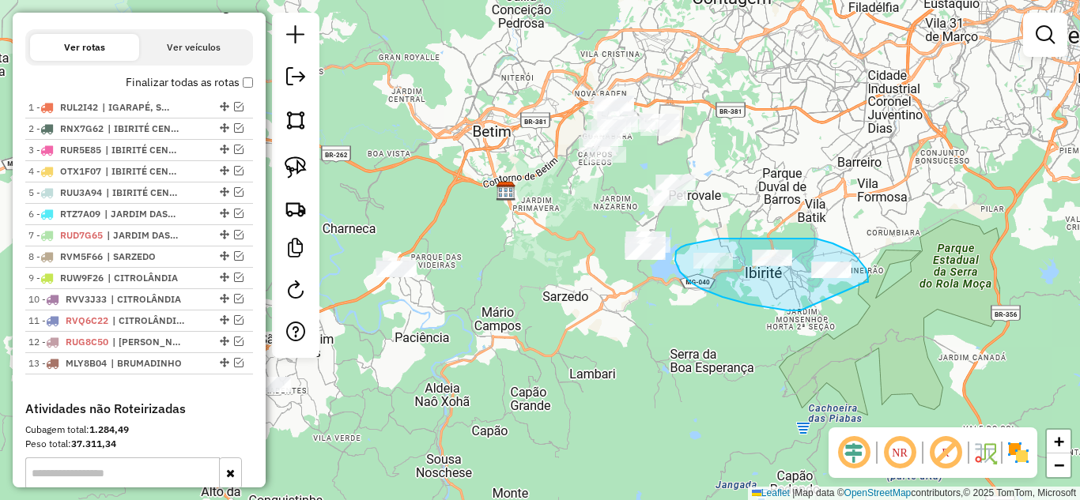
drag, startPoint x: 865, startPoint y: 282, endPoint x: 801, endPoint y: 308, distance: 69.9
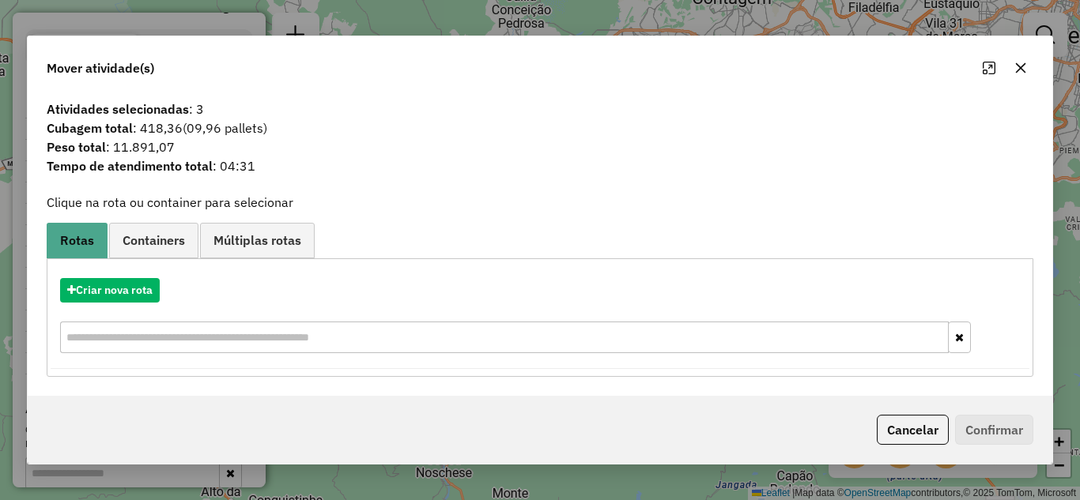
click at [1020, 65] on icon "button" at bounding box center [1020, 68] width 13 height 13
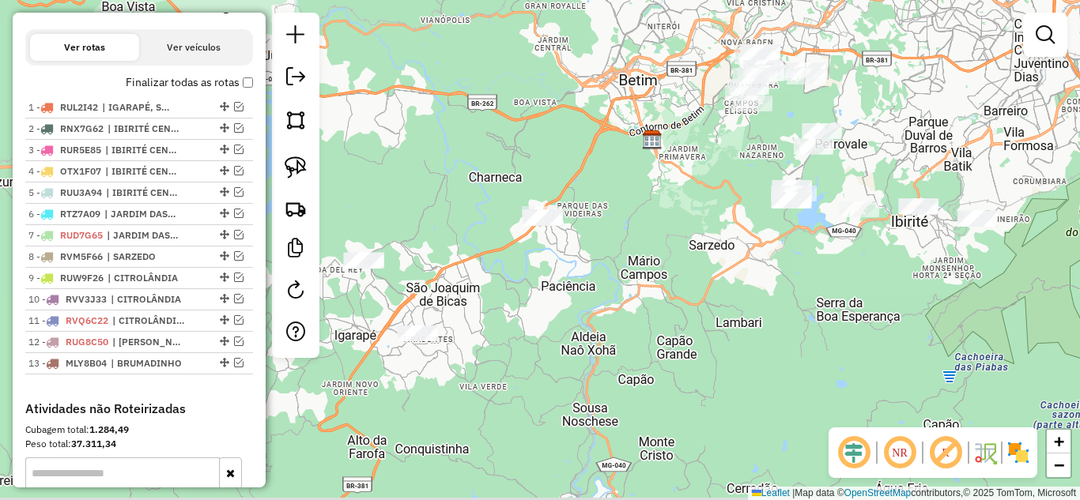
drag, startPoint x: 714, startPoint y: 272, endPoint x: 763, endPoint y: 250, distance: 53.8
click at [763, 250] on div "Janela de atendimento Grade de atendimento Capacidade Transportadoras Veículos …" at bounding box center [540, 250] width 1080 height 500
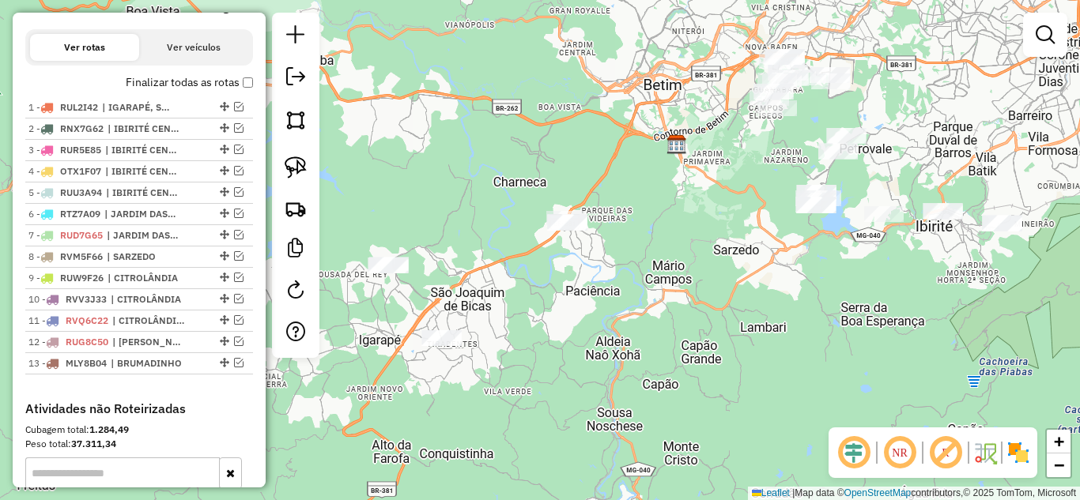
drag, startPoint x: 678, startPoint y: 303, endPoint x: 677, endPoint y: 319, distance: 15.1
click at [677, 319] on div "Janela de atendimento Grade de atendimento Capacidade Transportadoras Veículos …" at bounding box center [540, 250] width 1080 height 500
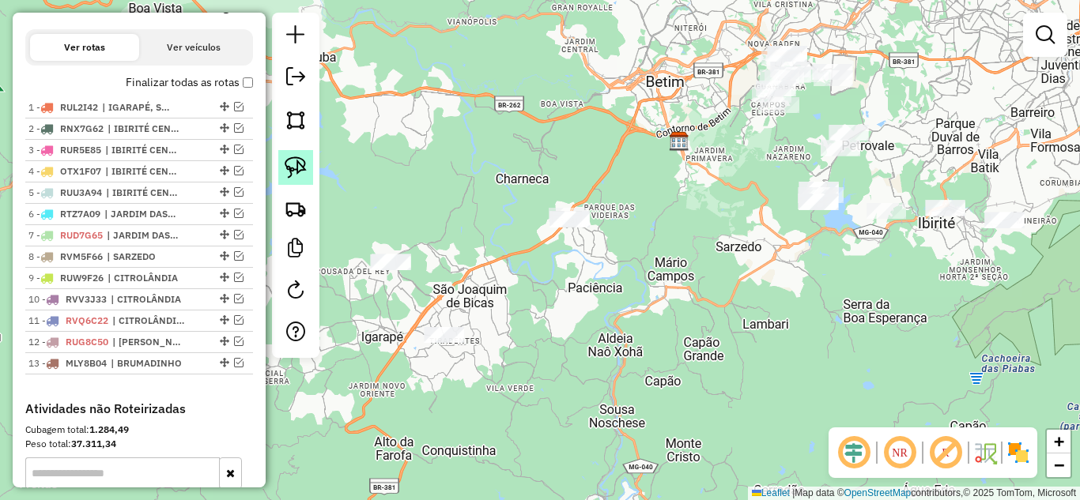
click at [297, 168] on img at bounding box center [296, 167] width 22 height 22
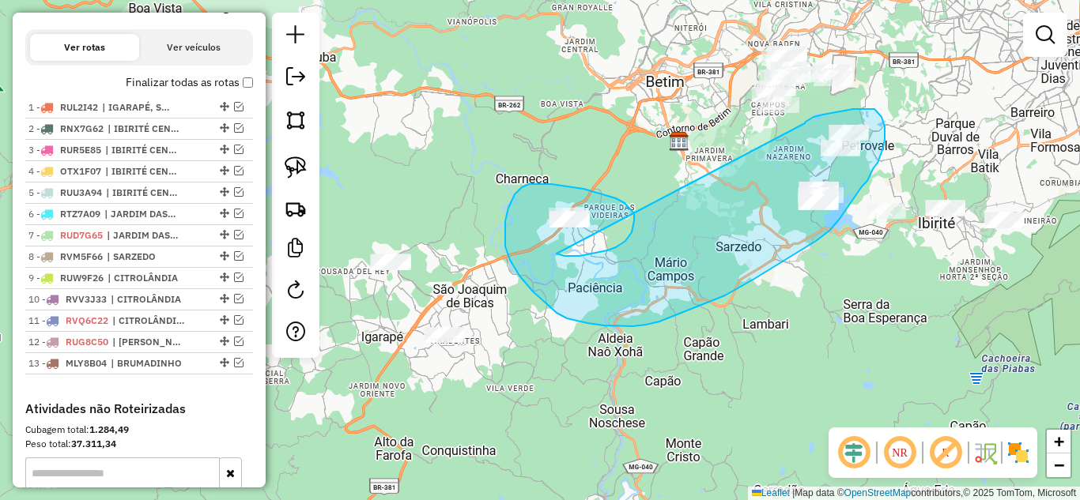
drag, startPoint x: 567, startPoint y: 256, endPoint x: 794, endPoint y: 130, distance: 259.3
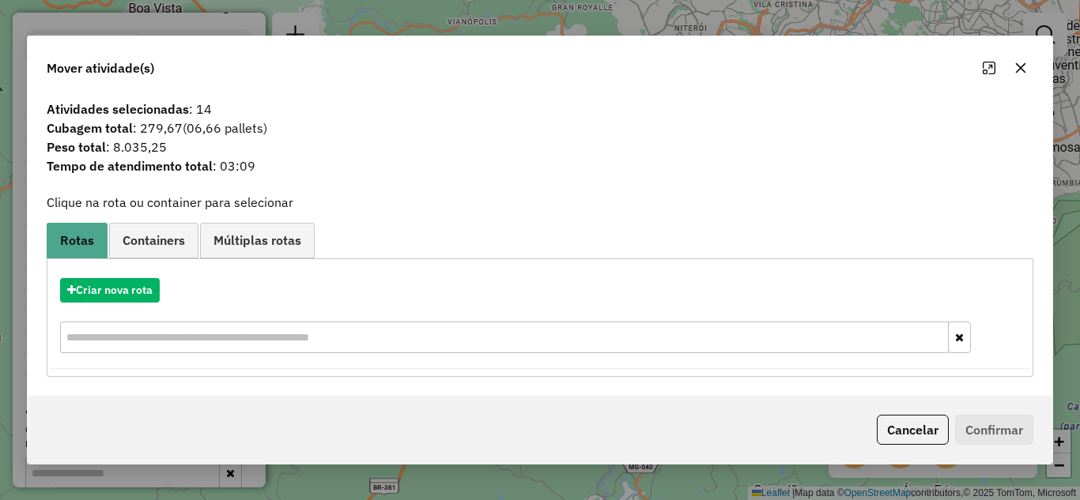
click at [1019, 67] on icon "button" at bounding box center [1021, 67] width 10 height 10
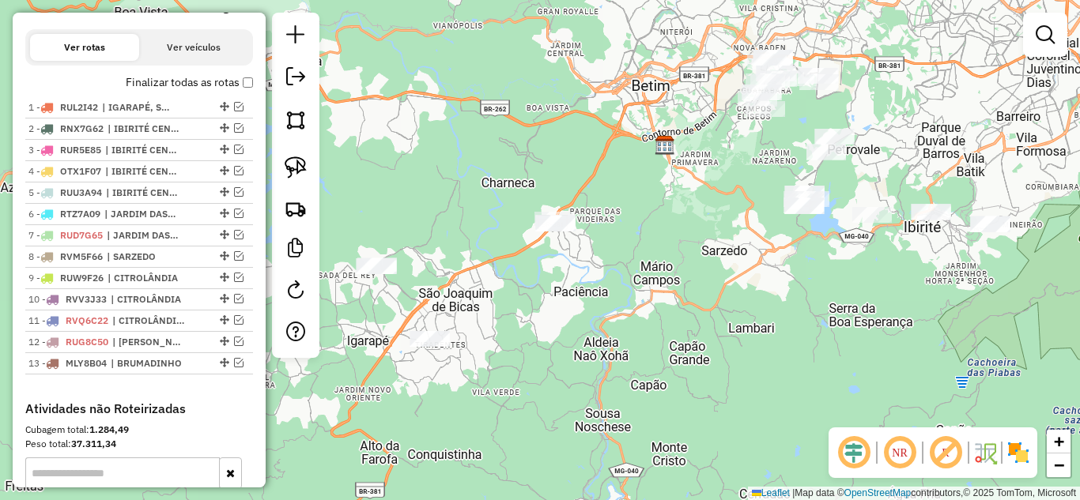
drag, startPoint x: 655, startPoint y: 341, endPoint x: 641, endPoint y: 337, distance: 14.6
click at [644, 339] on div "Janela de atendimento Grade de atendimento Capacidade Transportadoras Veículos …" at bounding box center [540, 250] width 1080 height 500
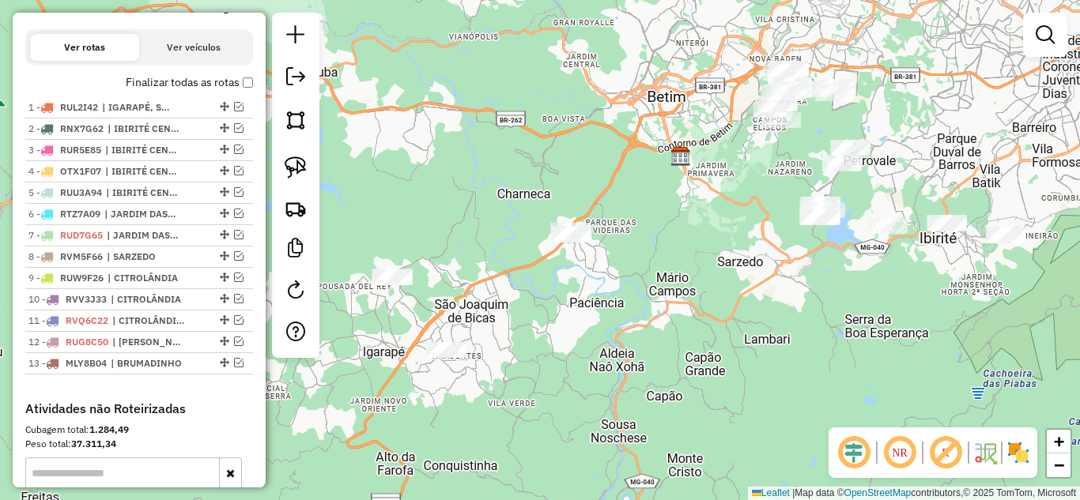
drag, startPoint x: 605, startPoint y: 326, endPoint x: 643, endPoint y: 333, distance: 38.6
click at [635, 338] on div "Janela de atendimento Grade de atendimento Capacidade Transportadoras Veículos …" at bounding box center [540, 250] width 1080 height 500
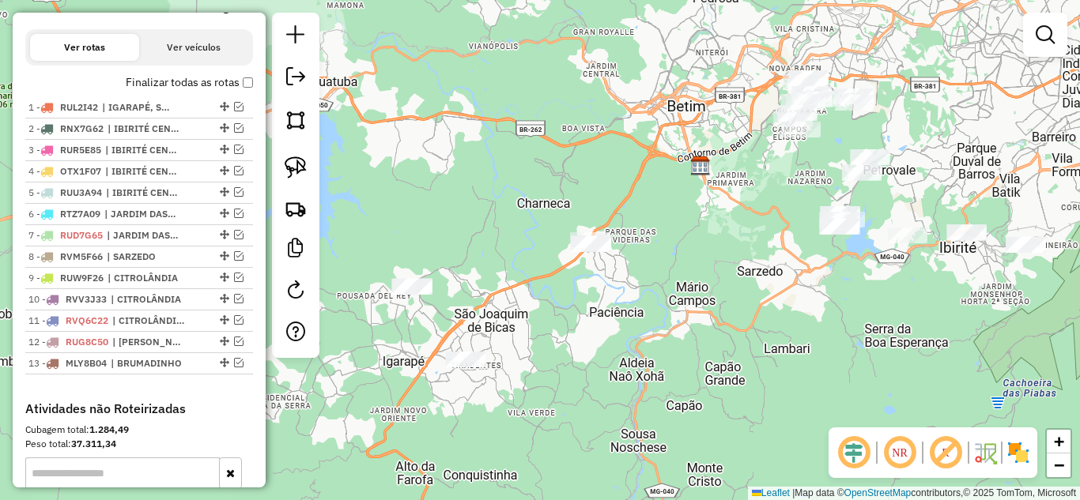
drag, startPoint x: 515, startPoint y: 331, endPoint x: 522, endPoint y: 348, distance: 18.1
click at [522, 348] on div "Janela de atendimento Grade de atendimento Capacidade Transportadoras Veículos …" at bounding box center [540, 250] width 1080 height 500
click at [291, 165] on img at bounding box center [296, 167] width 22 height 22
click at [296, 167] on img at bounding box center [296, 167] width 22 height 22
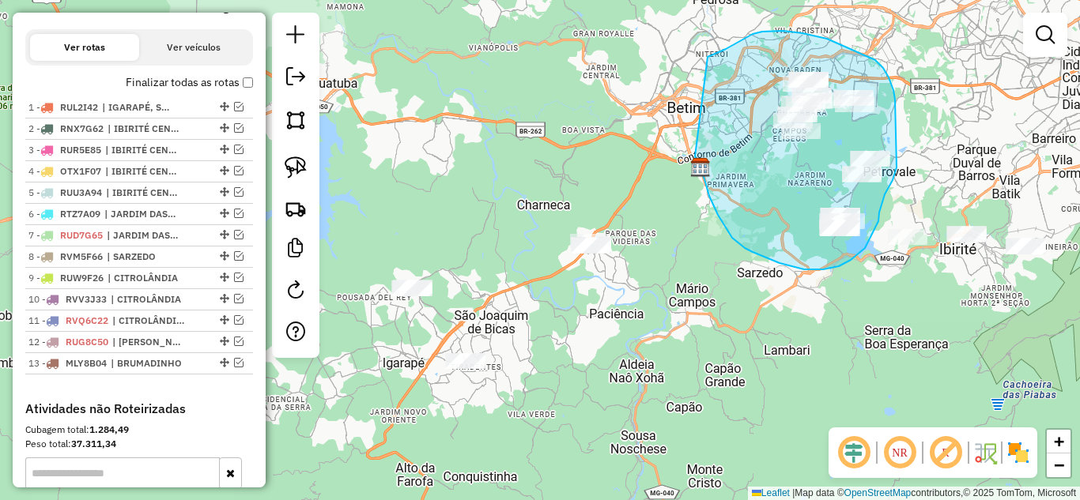
drag, startPoint x: 709, startPoint y: 196, endPoint x: 678, endPoint y: 69, distance: 130.9
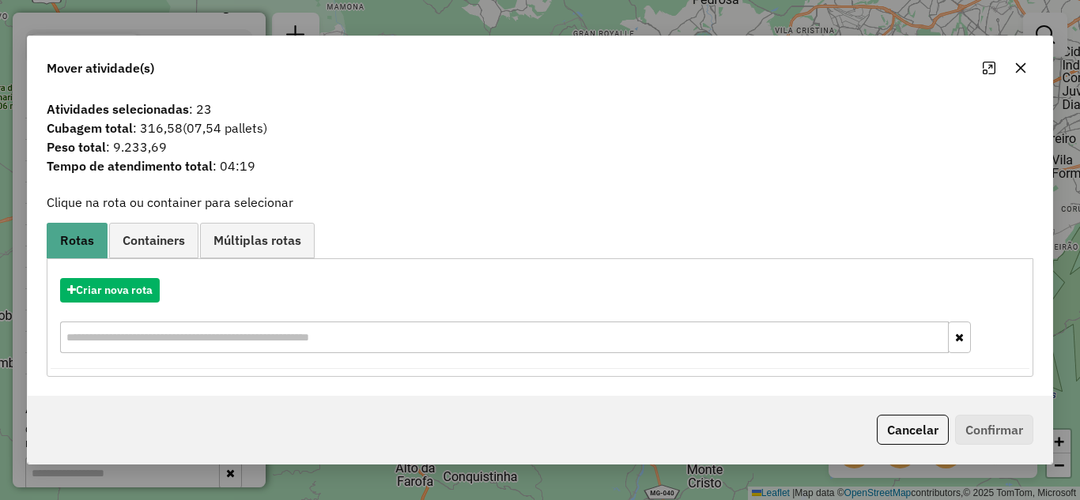
click at [1019, 68] on icon "button" at bounding box center [1020, 68] width 13 height 13
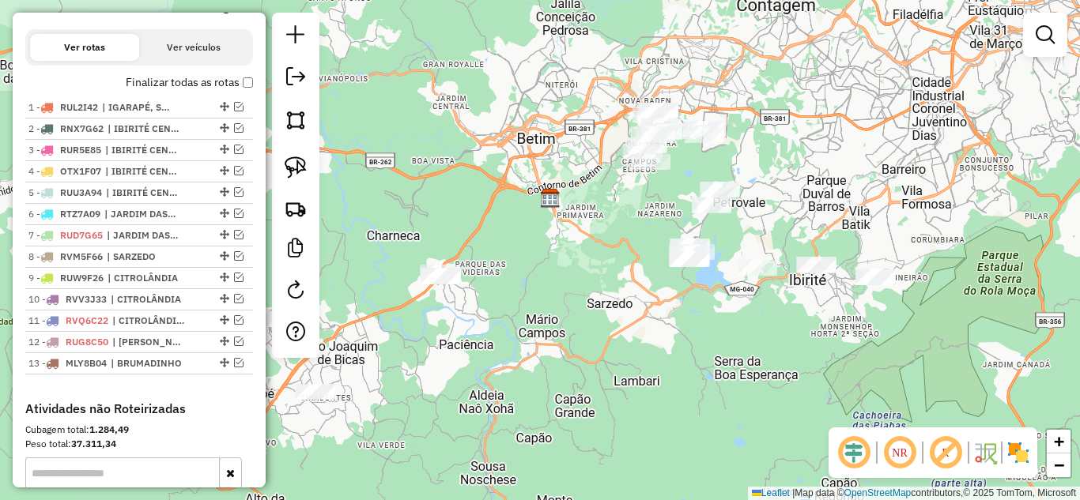
drag, startPoint x: 657, startPoint y: 336, endPoint x: 607, endPoint y: 346, distance: 50.8
click at [607, 346] on div "Janela de atendimento Grade de atendimento Capacidade Transportadoras Veículos …" at bounding box center [540, 250] width 1080 height 500
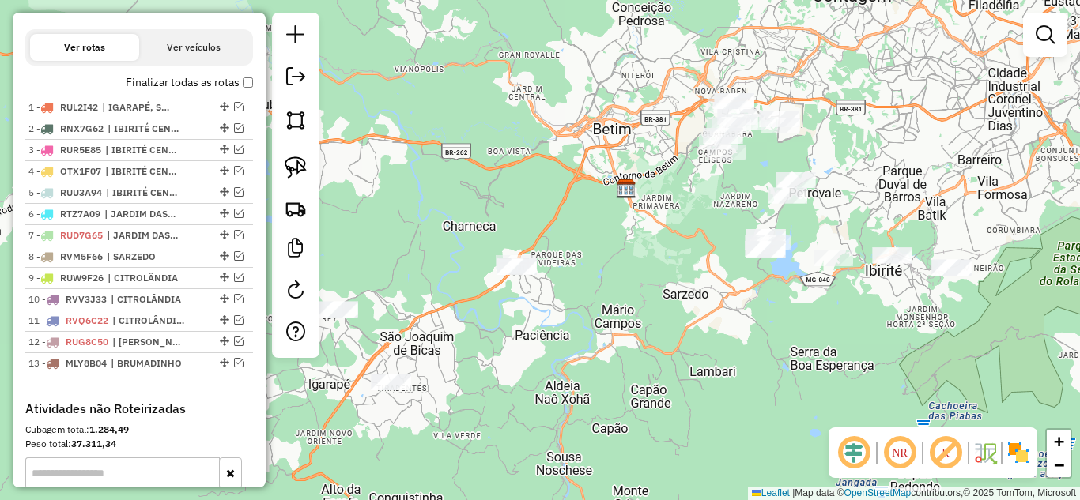
drag, startPoint x: 601, startPoint y: 245, endPoint x: 679, endPoint y: 236, distance: 78.0
click at [679, 236] on div "Janela de atendimento Grade de atendimento Capacidade Transportadoras Veículos …" at bounding box center [540, 250] width 1080 height 500
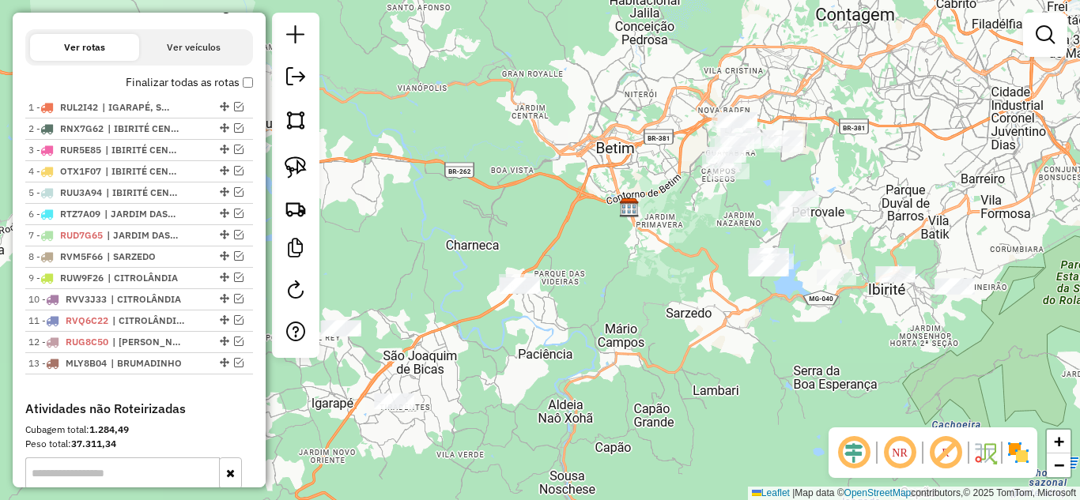
drag, startPoint x: 447, startPoint y: 241, endPoint x: 391, endPoint y: 230, distance: 56.4
click at [450, 245] on div "Janela de atendimento Grade de atendimento Capacidade Transportadoras Veículos …" at bounding box center [540, 250] width 1080 height 500
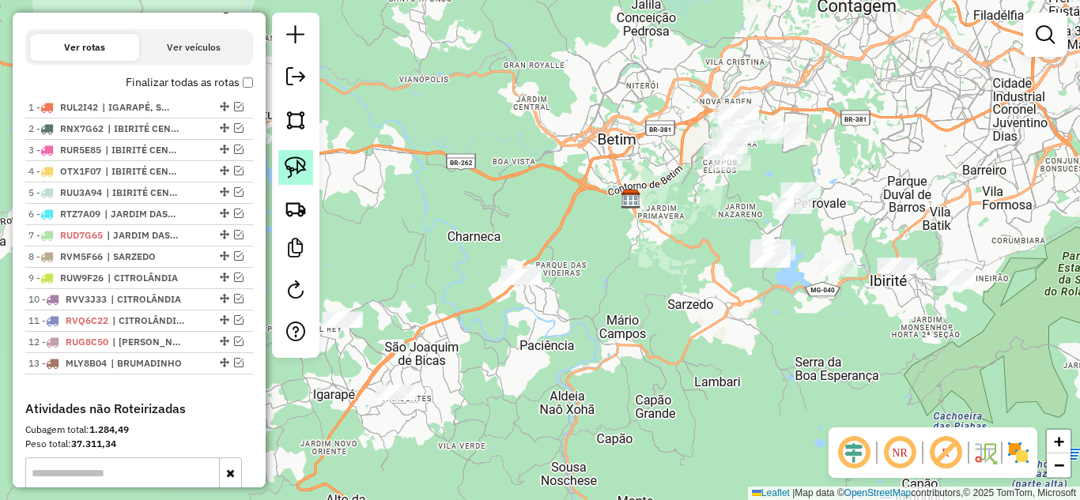
drag, startPoint x: 295, startPoint y: 168, endPoint x: 380, endPoint y: 213, distance: 96.5
click at [297, 168] on img at bounding box center [296, 167] width 22 height 22
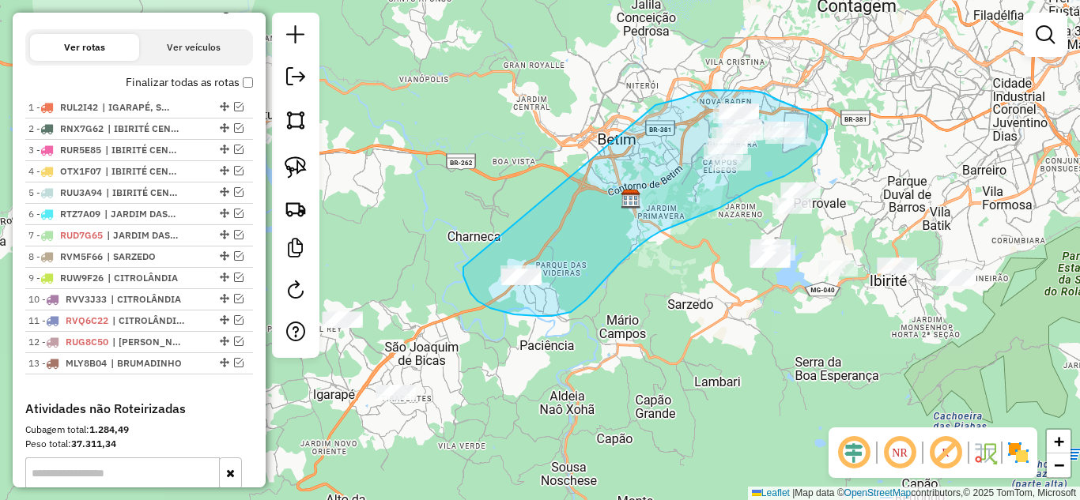
drag, startPoint x: 487, startPoint y: 307, endPoint x: 655, endPoint y: 105, distance: 262.6
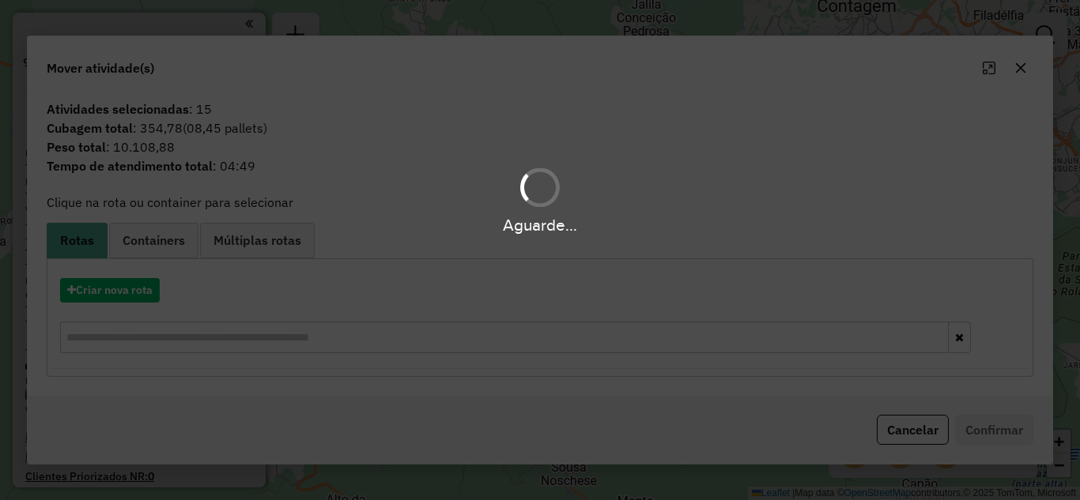
scroll to position [533, 0]
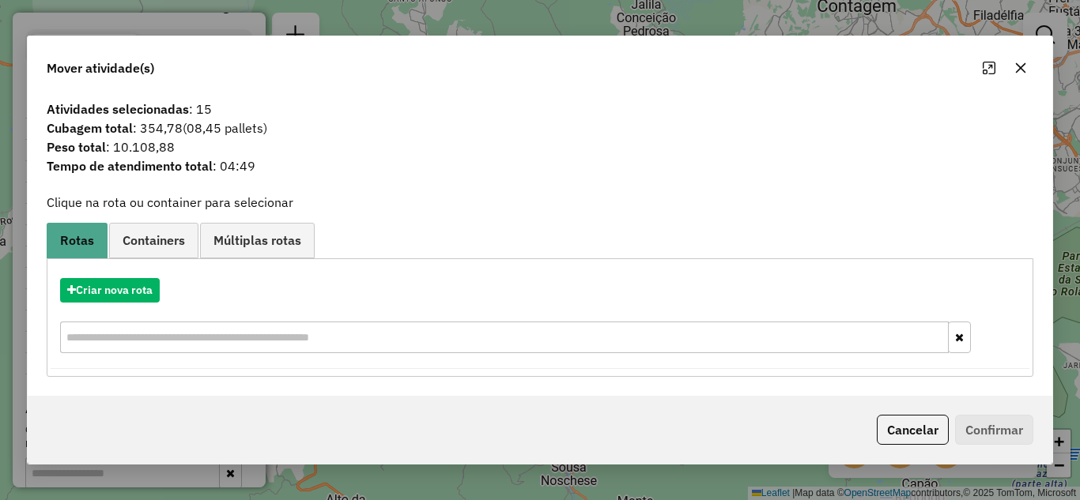
drag, startPoint x: 1018, startPoint y: 68, endPoint x: 765, endPoint y: 64, distance: 252.9
click at [1016, 66] on icon "button" at bounding box center [1020, 68] width 13 height 13
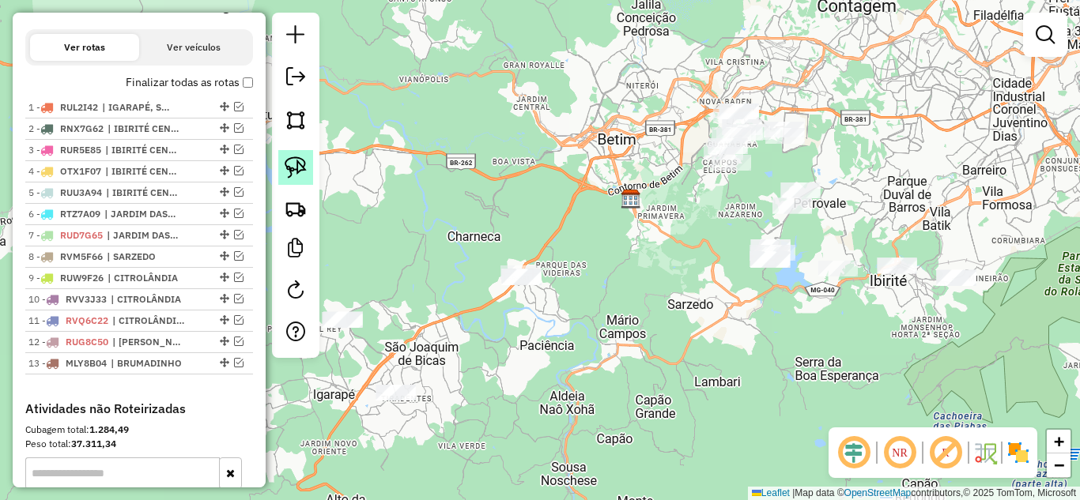
click at [300, 165] on img at bounding box center [296, 167] width 22 height 22
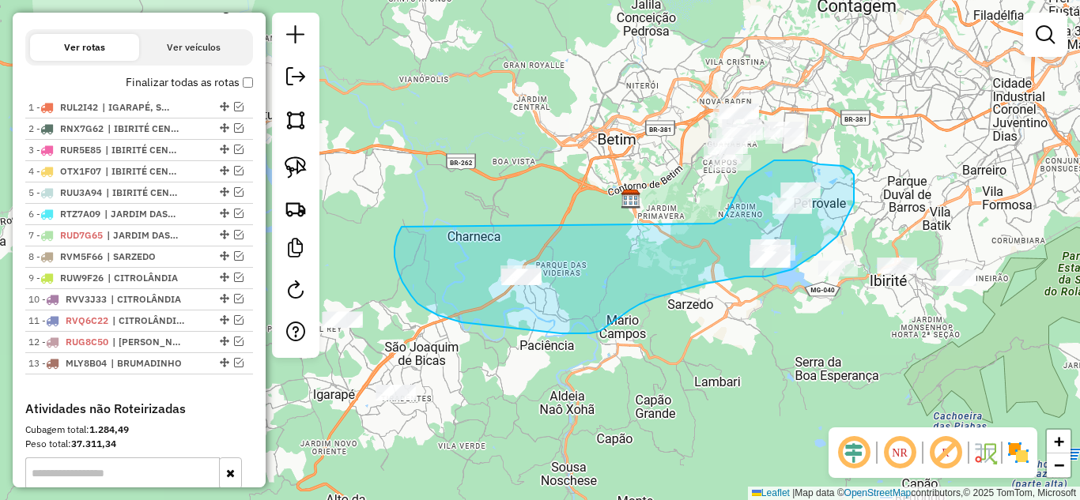
drag, startPoint x: 400, startPoint y: 277, endPoint x: 673, endPoint y: 220, distance: 279.3
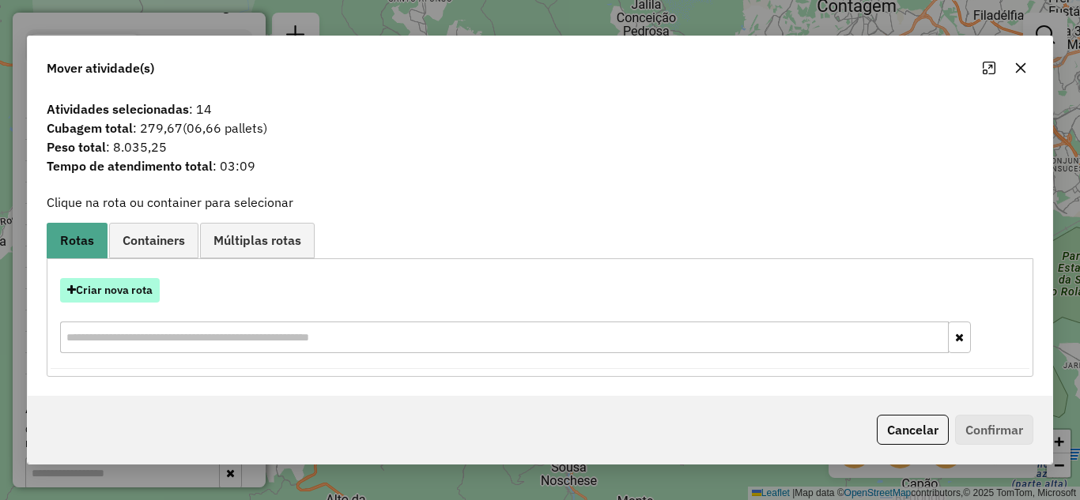
click at [107, 289] on button "Criar nova rota" at bounding box center [110, 290] width 100 height 25
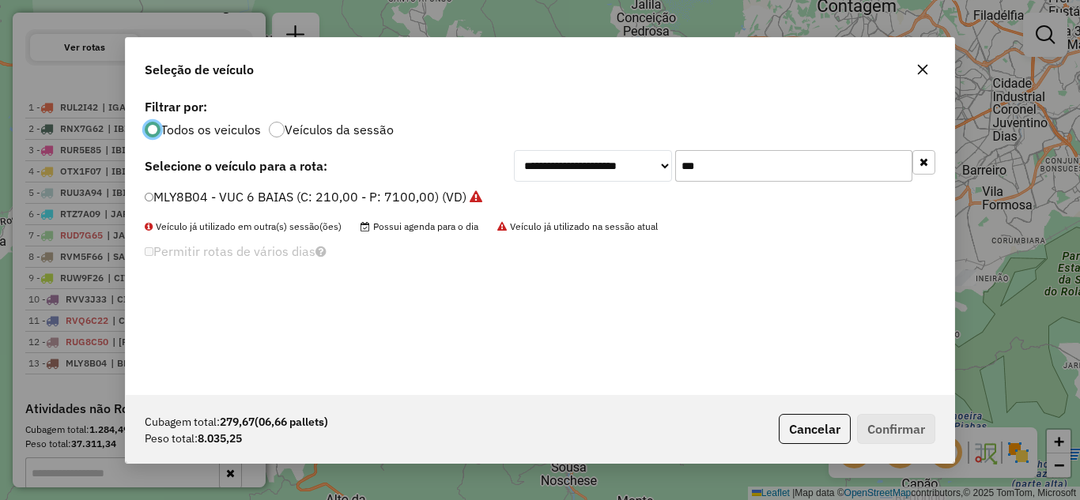
scroll to position [9, 5]
click at [731, 166] on input "***" at bounding box center [793, 166] width 237 height 32
type input "*"
type input "***"
drag, startPoint x: 138, startPoint y: 188, endPoint x: 148, endPoint y: 190, distance: 10.4
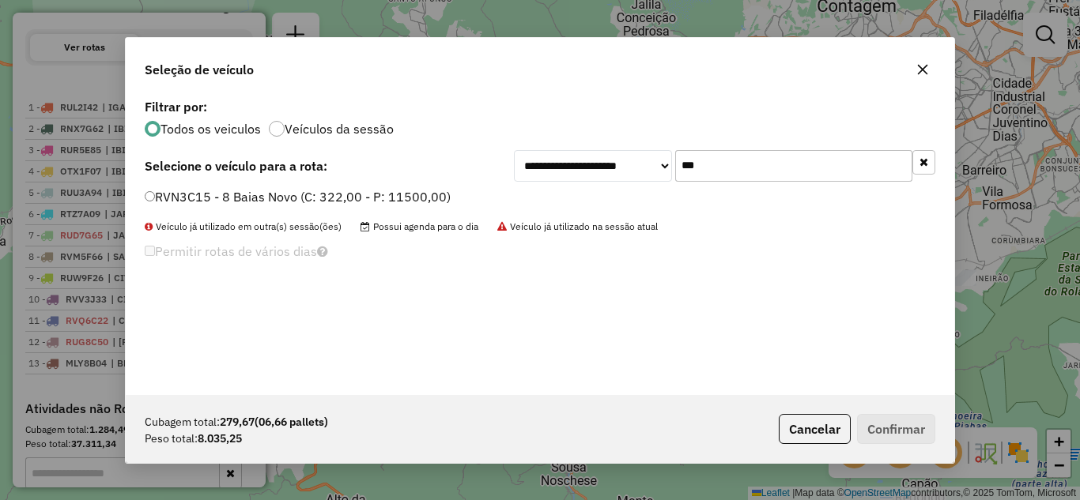
click at [138, 188] on div "RVN3C15 - 8 Baias Novo (C: 322,00 - P: 11500,00)" at bounding box center [539, 204] width 809 height 32
click at [900, 438] on button "Confirmar" at bounding box center [896, 429] width 78 height 30
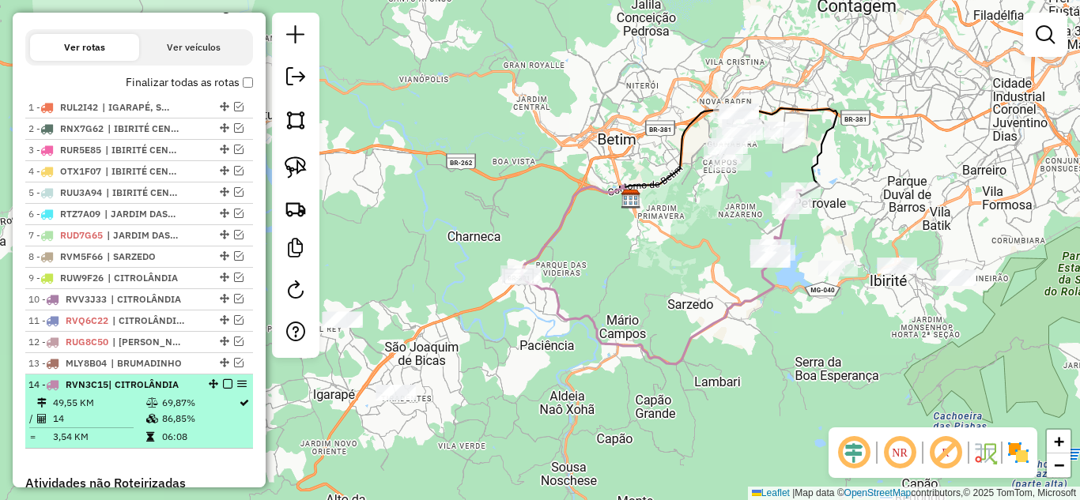
click at [224, 389] on em at bounding box center [227, 383] width 9 height 9
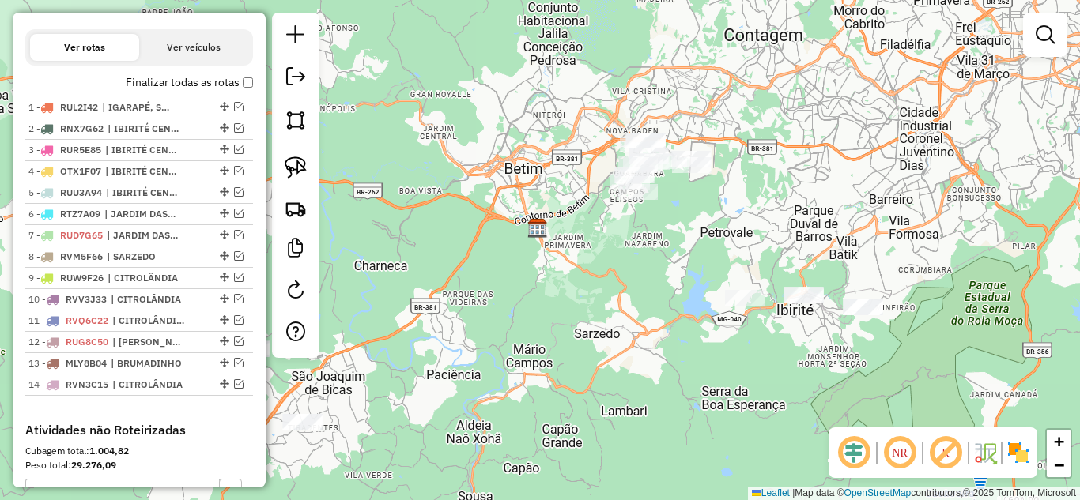
drag, startPoint x: 651, startPoint y: 302, endPoint x: 571, endPoint y: 330, distance: 85.5
click at [571, 330] on div "Janela de atendimento Grade de atendimento Capacidade Transportadoras Veículos …" at bounding box center [540, 250] width 1080 height 500
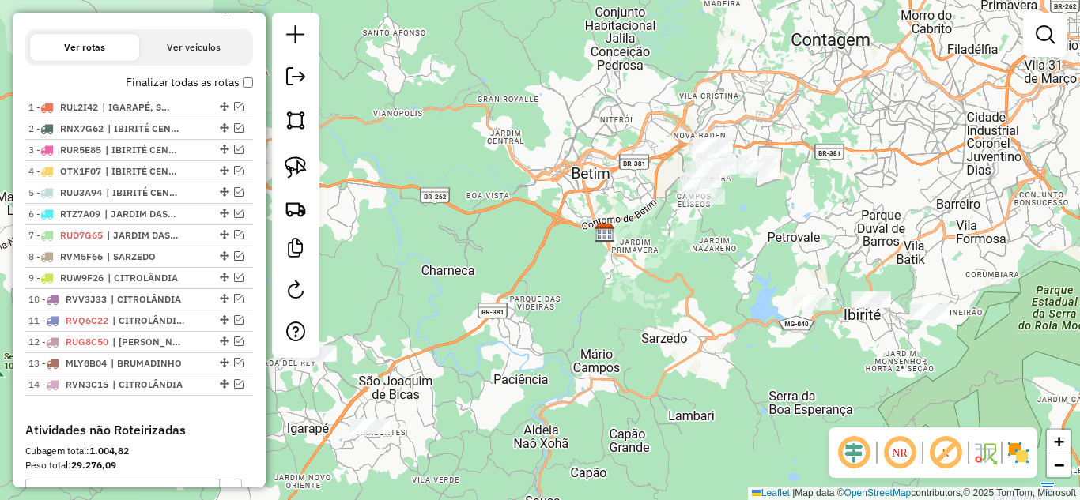
drag, startPoint x: 628, startPoint y: 288, endPoint x: 692, endPoint y: 287, distance: 64.8
click at [695, 292] on div "Janela de atendimento Grade de atendimento Capacidade Transportadoras Veículos …" at bounding box center [540, 250] width 1080 height 500
click at [284, 173] on link at bounding box center [295, 167] width 35 height 35
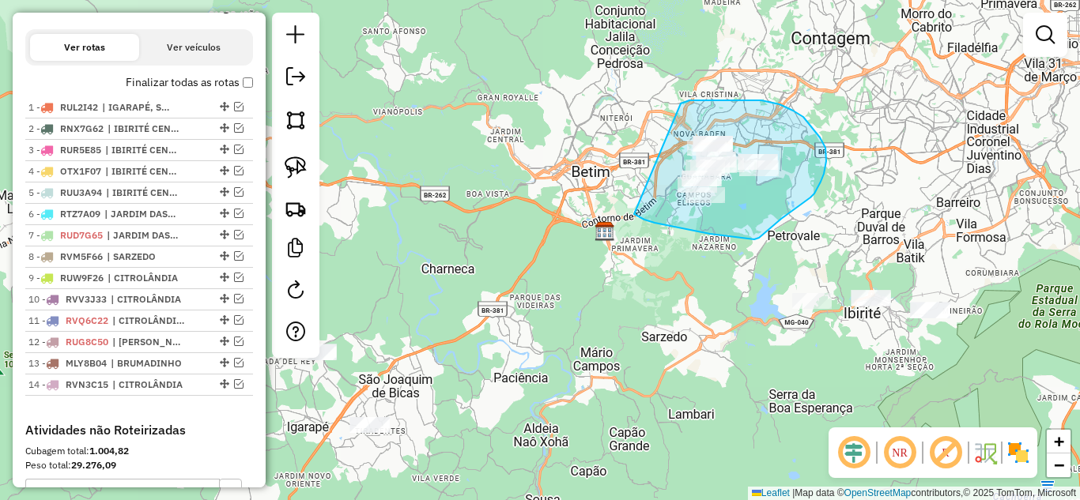
drag, startPoint x: 654, startPoint y: 223, endPoint x: 648, endPoint y: 127, distance: 95.8
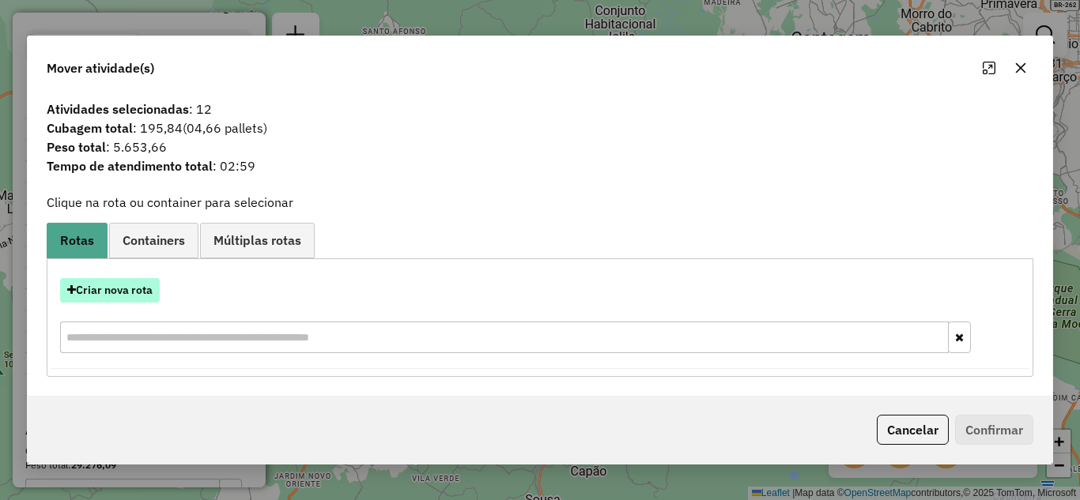
click at [116, 291] on button "Criar nova rota" at bounding box center [110, 290] width 100 height 25
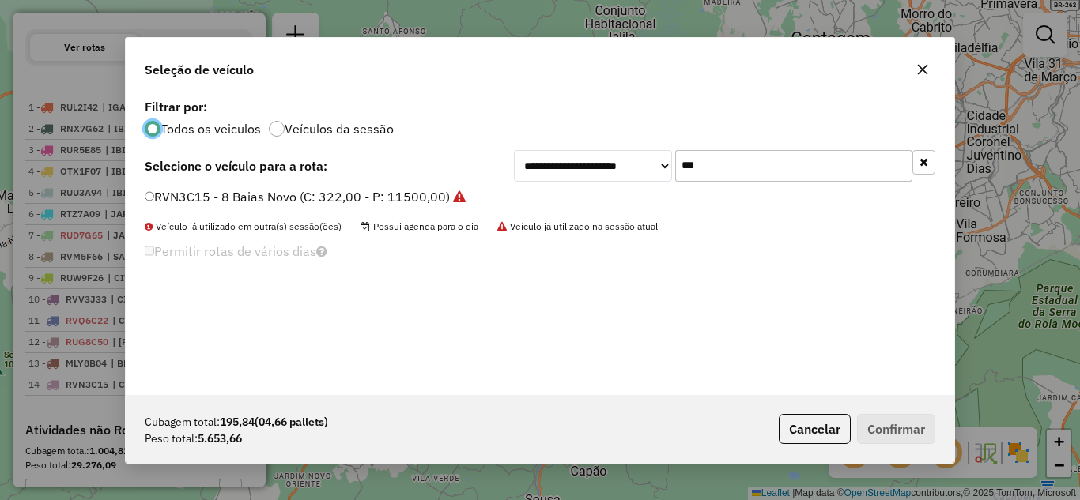
click at [782, 157] on input "***" at bounding box center [793, 166] width 237 height 32
type input "*"
type input "***"
click at [155, 194] on label "OTX1D77 - TOCO 6 PORTAS (C: 238,00 - P: 7200,00)" at bounding box center [302, 196] width 315 height 19
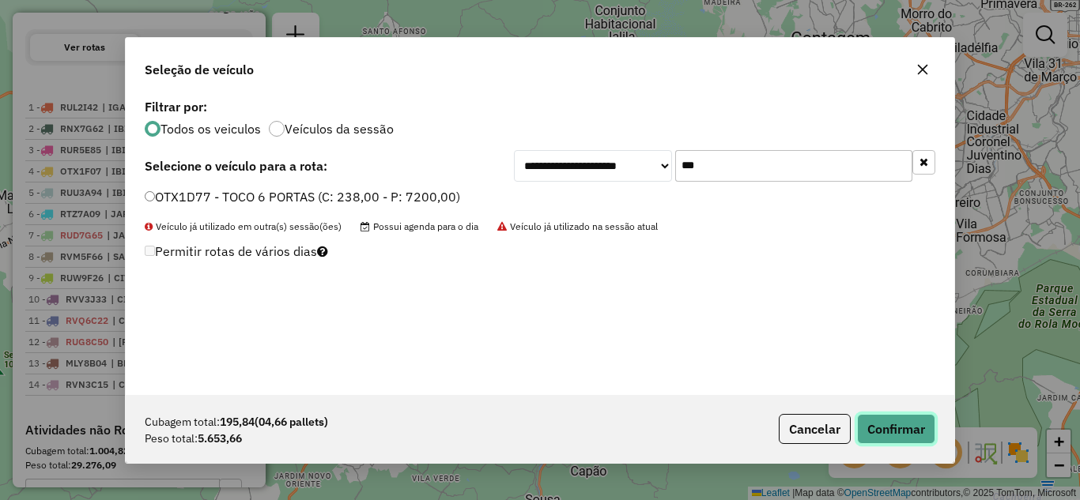
click at [907, 421] on button "Confirmar" at bounding box center [896, 429] width 78 height 30
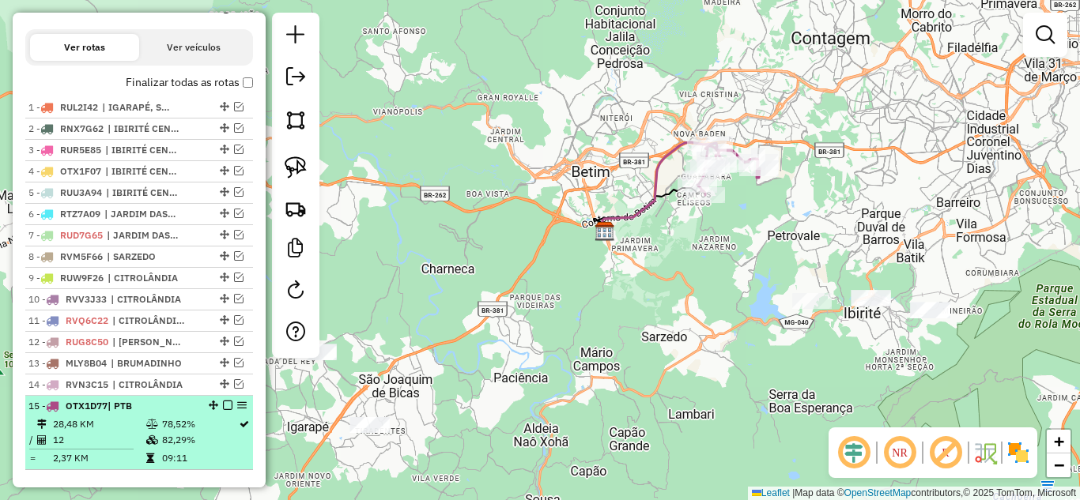
click at [224, 410] on em at bounding box center [227, 405] width 9 height 9
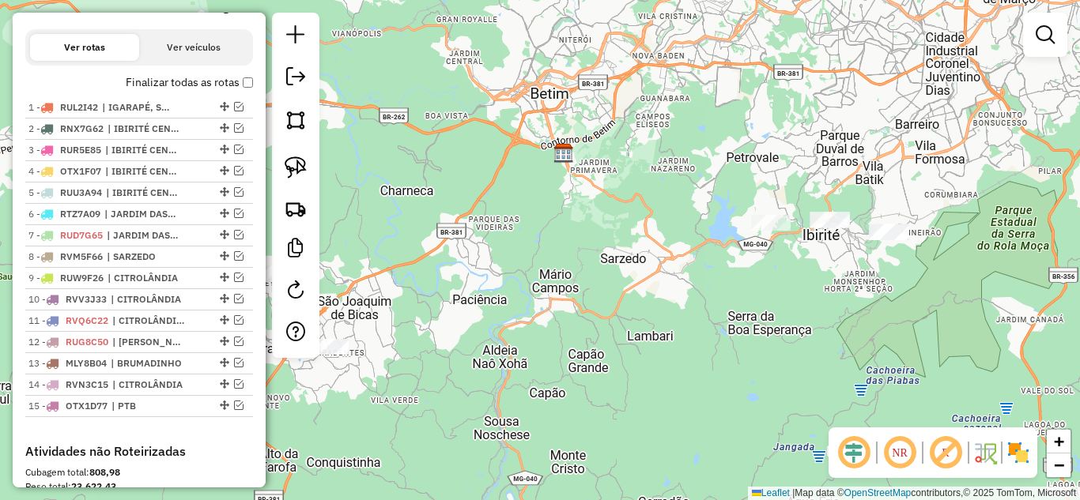
drag, startPoint x: 665, startPoint y: 298, endPoint x: 721, endPoint y: 243, distance: 78.8
click at [715, 243] on div "Janela de atendimento Grade de atendimento Capacidade Transportadoras Veículos …" at bounding box center [540, 250] width 1080 height 500
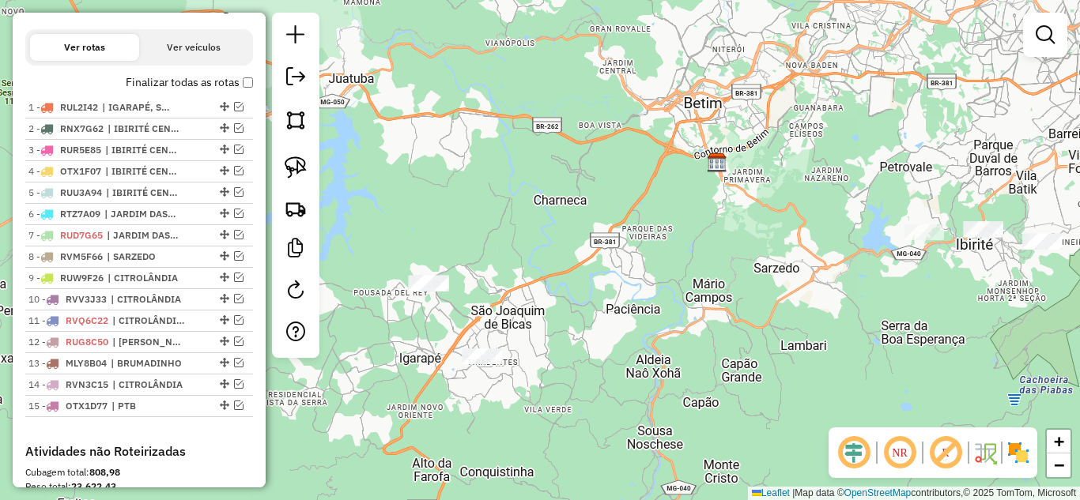
drag, startPoint x: 962, startPoint y: 311, endPoint x: 951, endPoint y: 299, distance: 16.2
click at [966, 305] on div "Janela de atendimento Grade de atendimento Capacidade Transportadoras Veículos …" at bounding box center [540, 250] width 1080 height 500
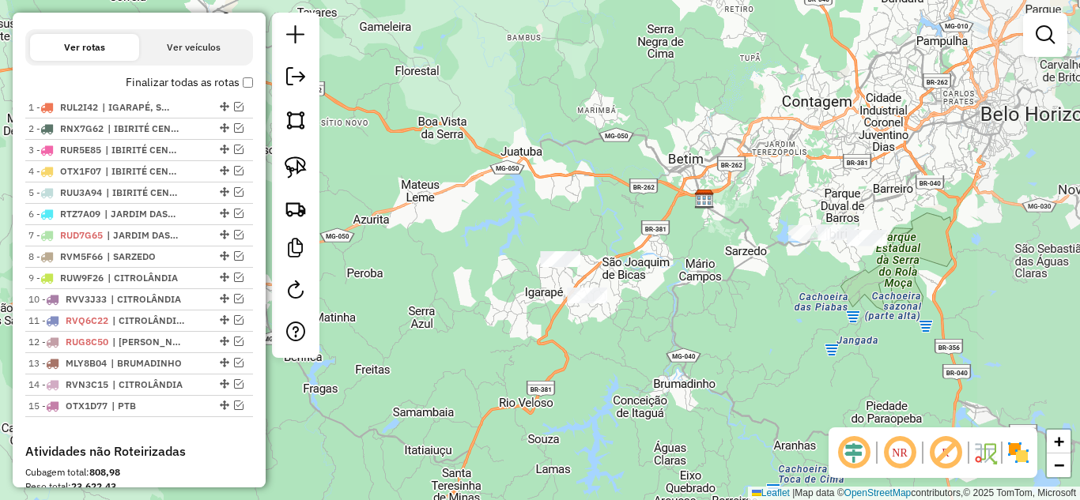
click at [835, 315] on div "Janela de atendimento Grade de atendimento Capacidade Transportadoras Veículos …" at bounding box center [540, 250] width 1080 height 500
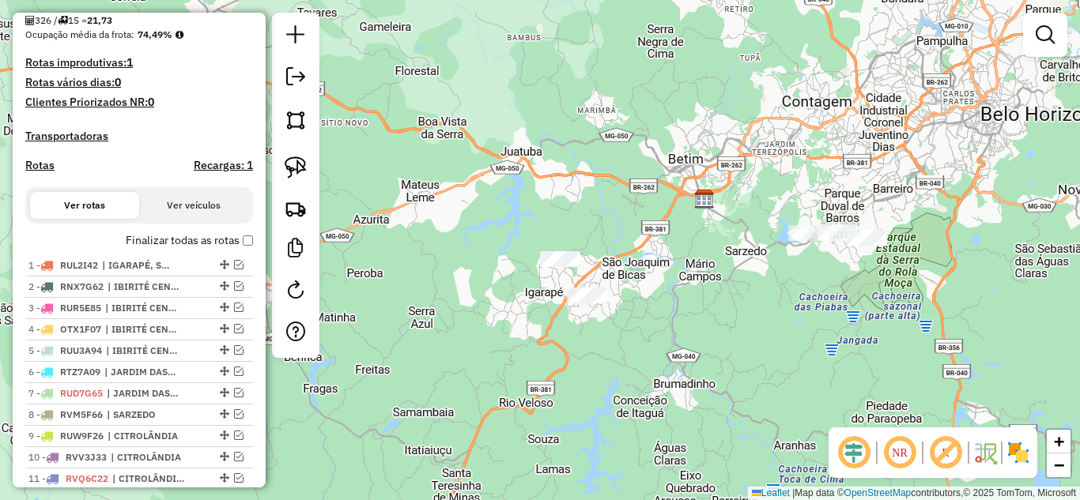
scroll to position [296, 0]
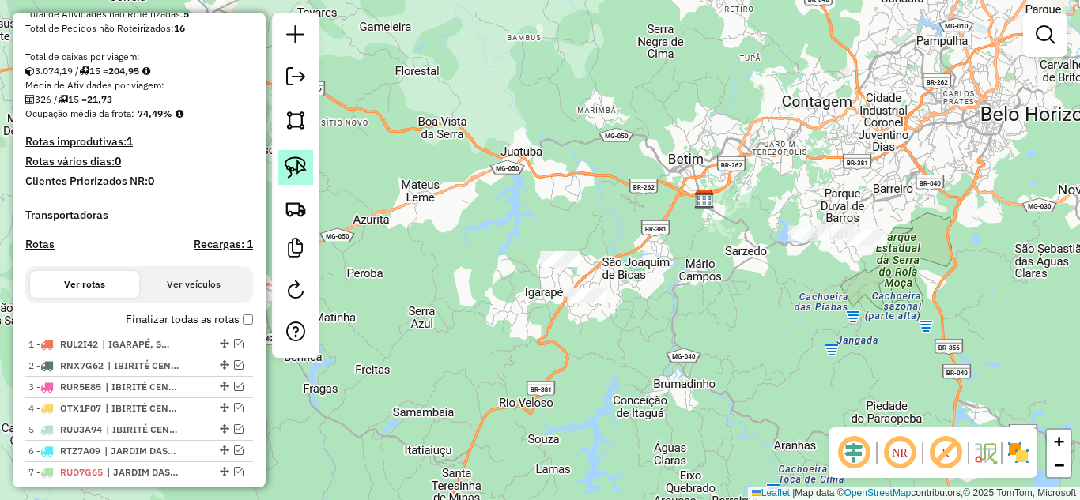
click at [292, 160] on img at bounding box center [296, 167] width 22 height 22
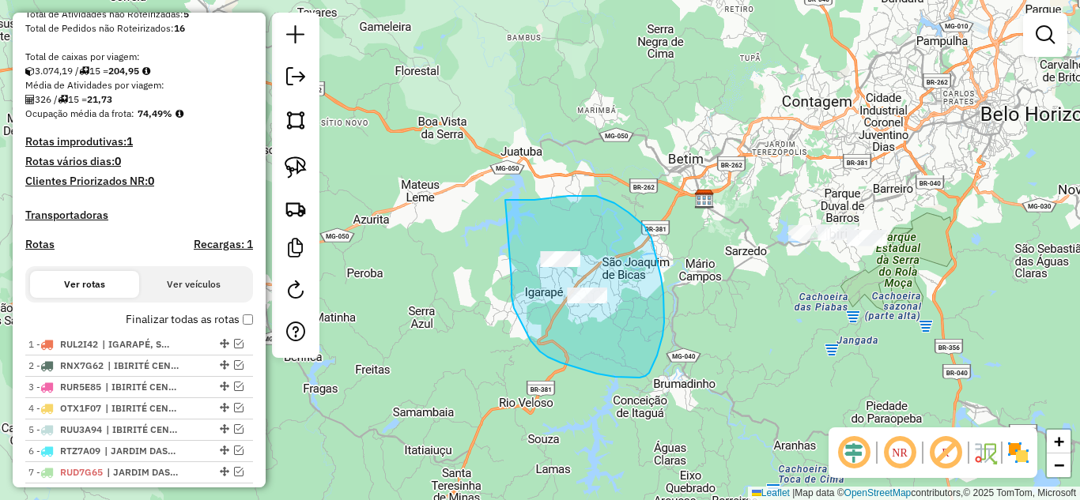
drag, startPoint x: 540, startPoint y: 352, endPoint x: 504, endPoint y: 200, distance: 155.9
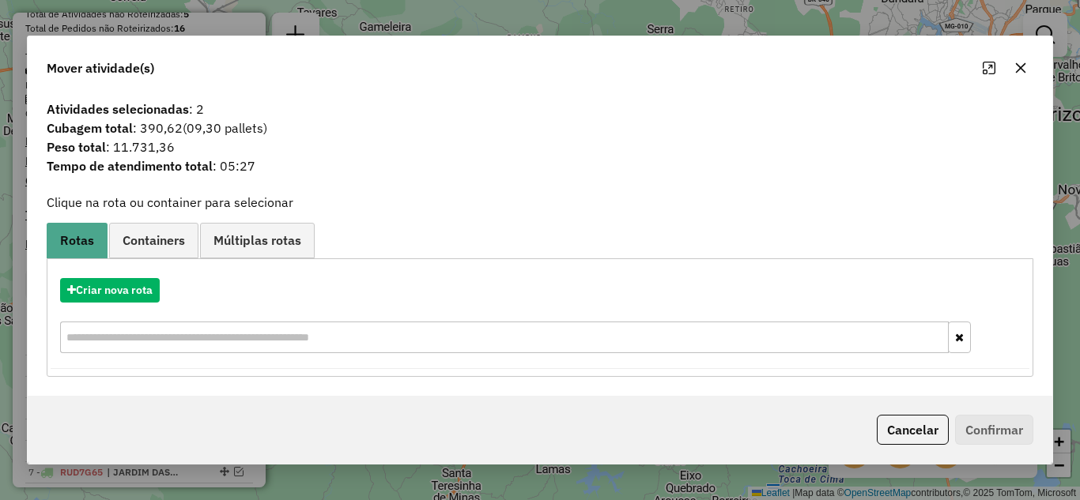
click at [1019, 67] on icon "button" at bounding box center [1021, 67] width 10 height 10
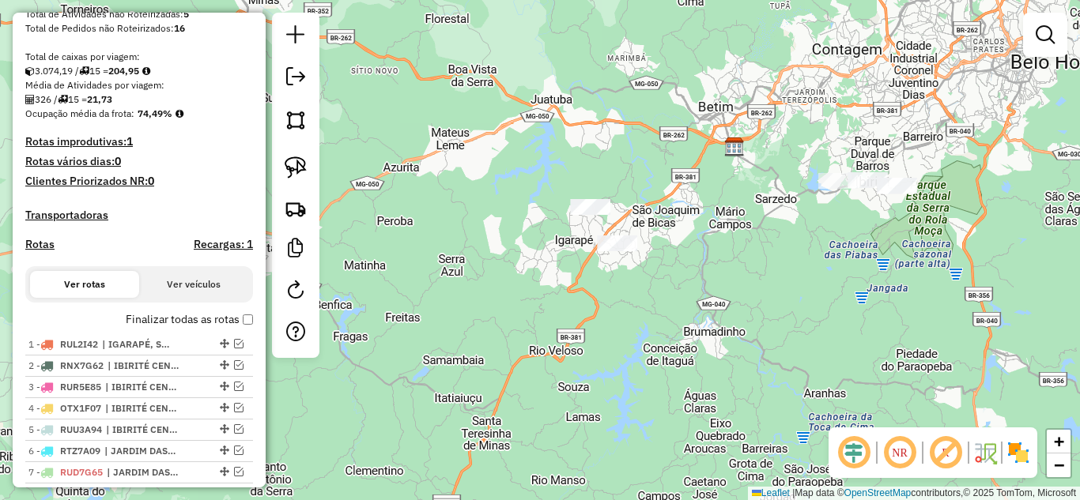
drag, startPoint x: 450, startPoint y: 256, endPoint x: 452, endPoint y: 194, distance: 62.5
click at [462, 192] on div "Janela de atendimento Grade de atendimento Capacidade Transportadoras Veículos …" at bounding box center [540, 250] width 1080 height 500
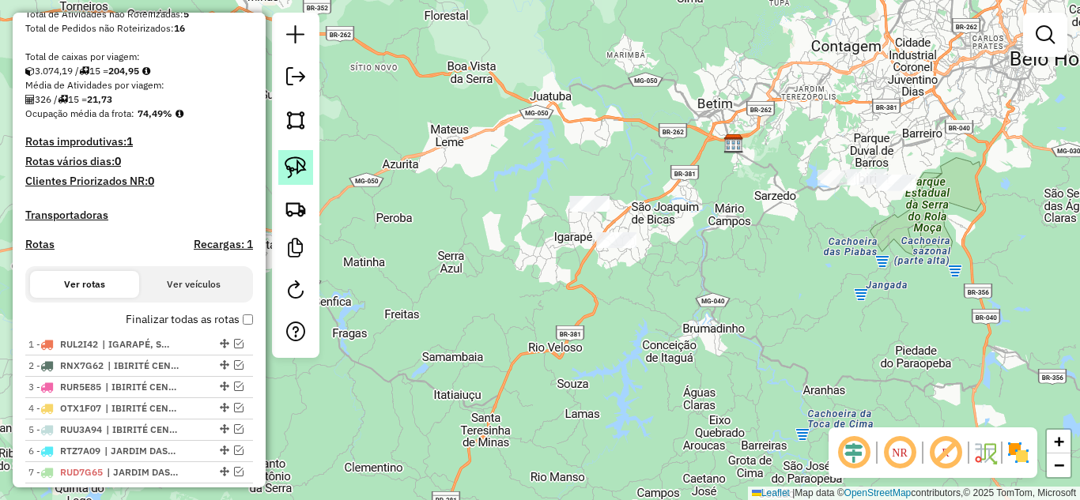
drag, startPoint x: 292, startPoint y: 164, endPoint x: 374, endPoint y: 205, distance: 91.5
click at [293, 164] on img at bounding box center [296, 167] width 22 height 22
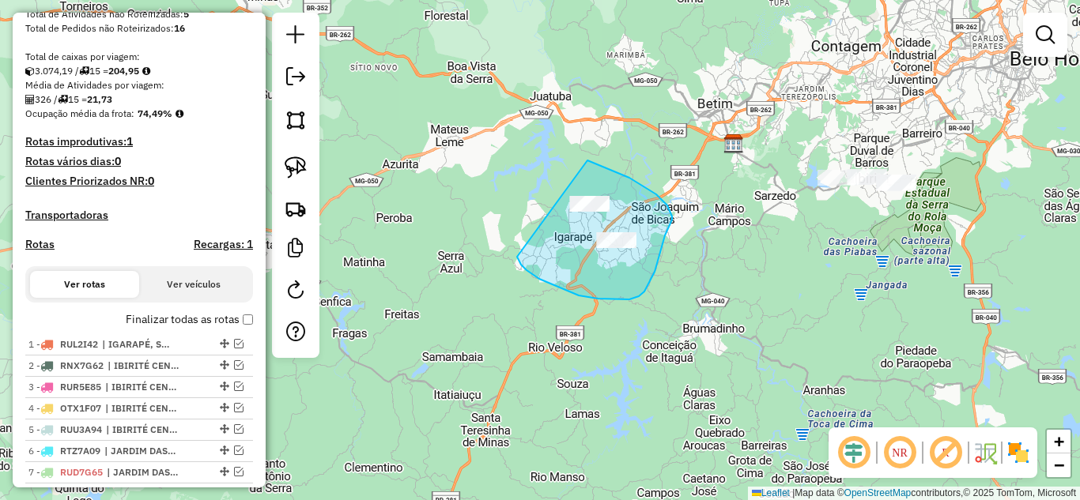
drag, startPoint x: 517, startPoint y: 257, endPoint x: 530, endPoint y: 154, distance: 103.6
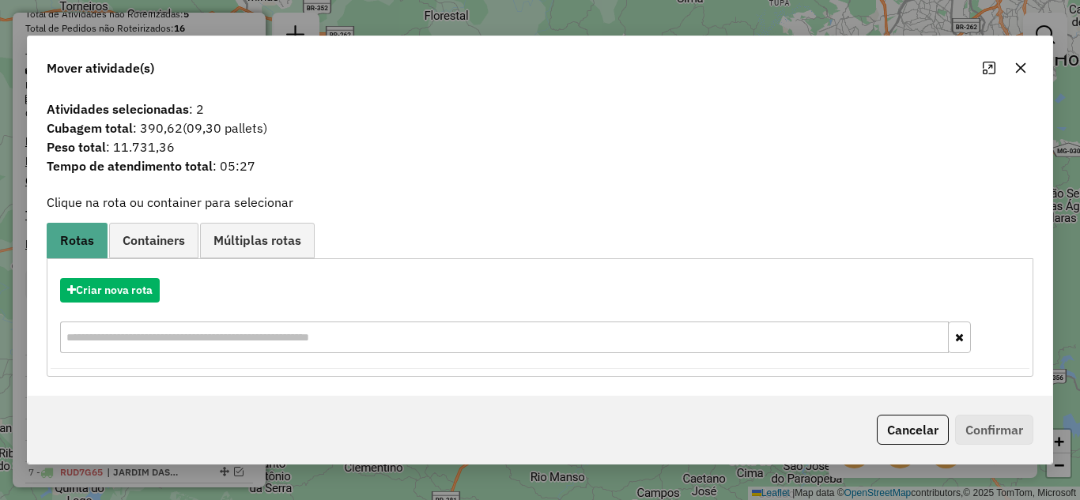
drag, startPoint x: 1020, startPoint y: 66, endPoint x: 695, endPoint y: 70, distance: 324.9
click at [1016, 62] on icon "button" at bounding box center [1021, 67] width 10 height 10
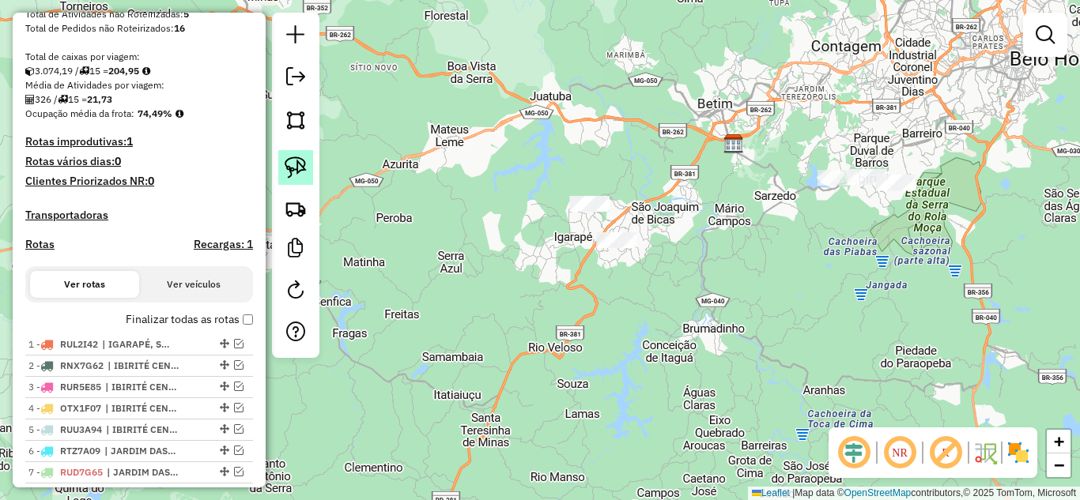
click at [287, 168] on img at bounding box center [296, 167] width 22 height 22
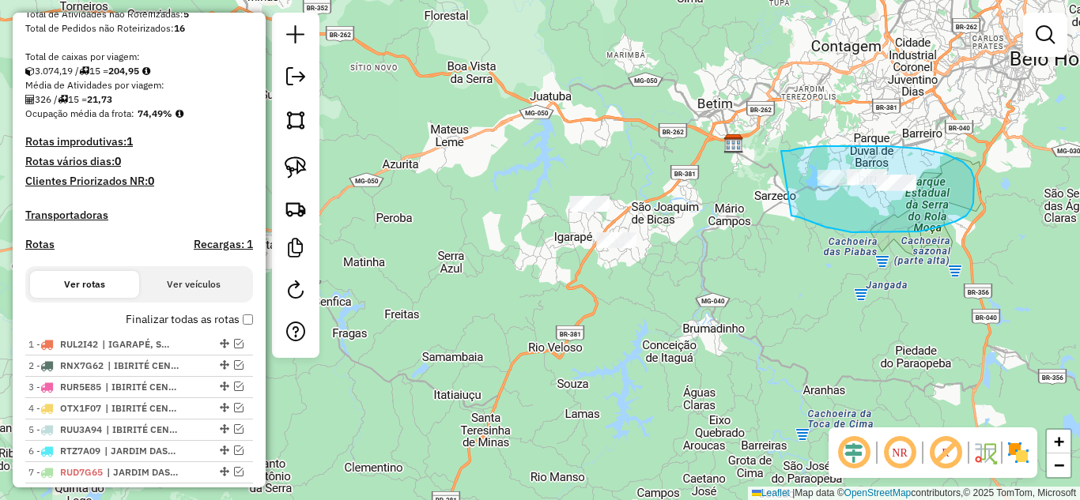
drag, startPoint x: 791, startPoint y: 216, endPoint x: 760, endPoint y: 144, distance: 78.2
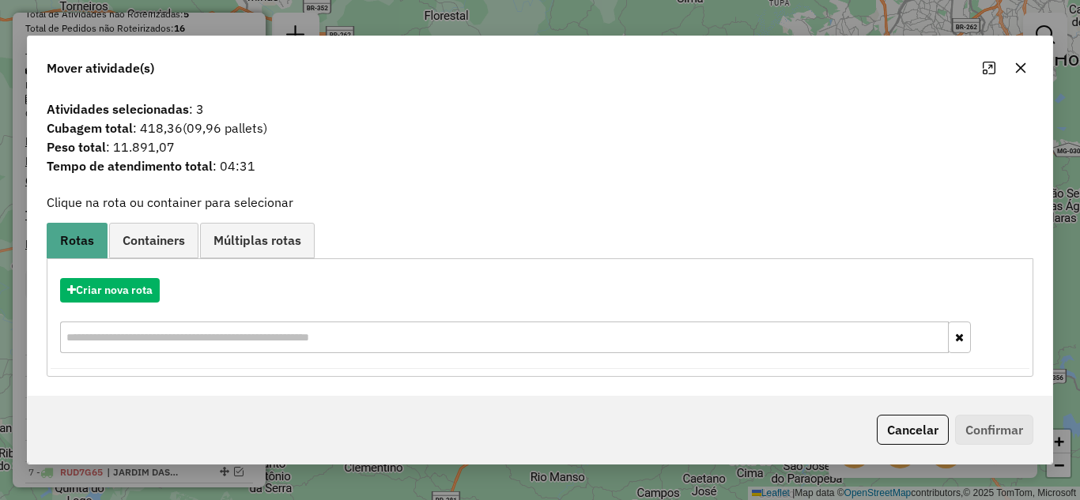
click at [1011, 67] on button "button" at bounding box center [1020, 67] width 25 height 25
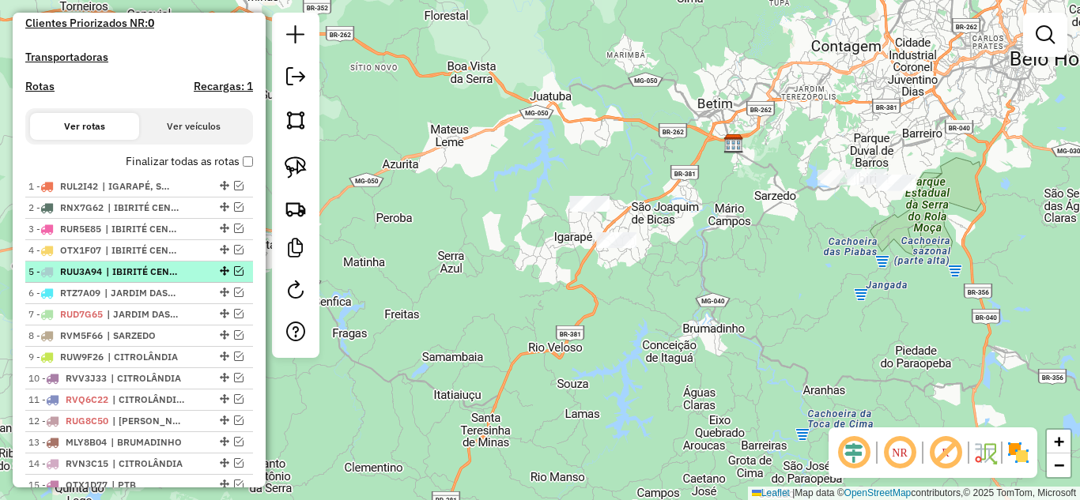
scroll to position [533, 0]
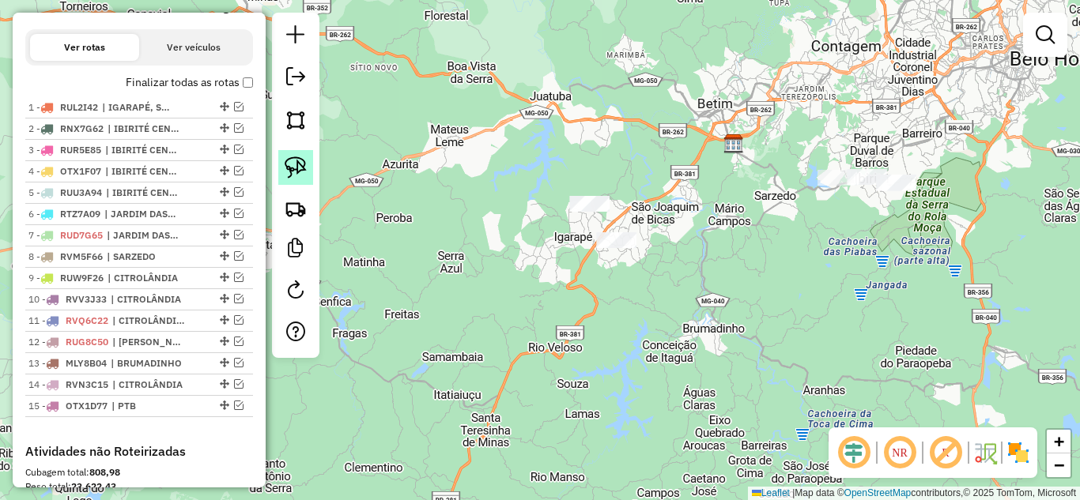
click at [292, 170] on img at bounding box center [296, 167] width 22 height 22
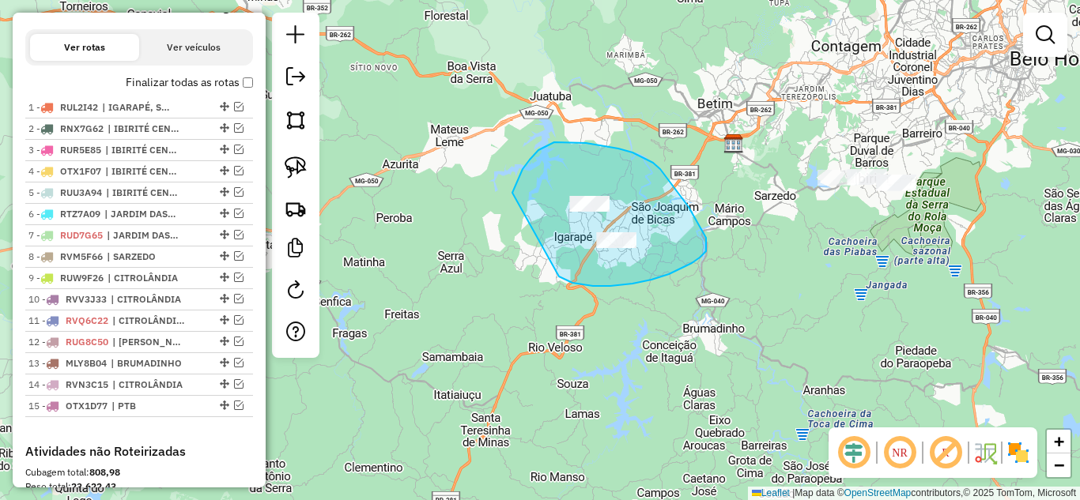
drag, startPoint x: 559, startPoint y: 277, endPoint x: 512, endPoint y: 193, distance: 95.9
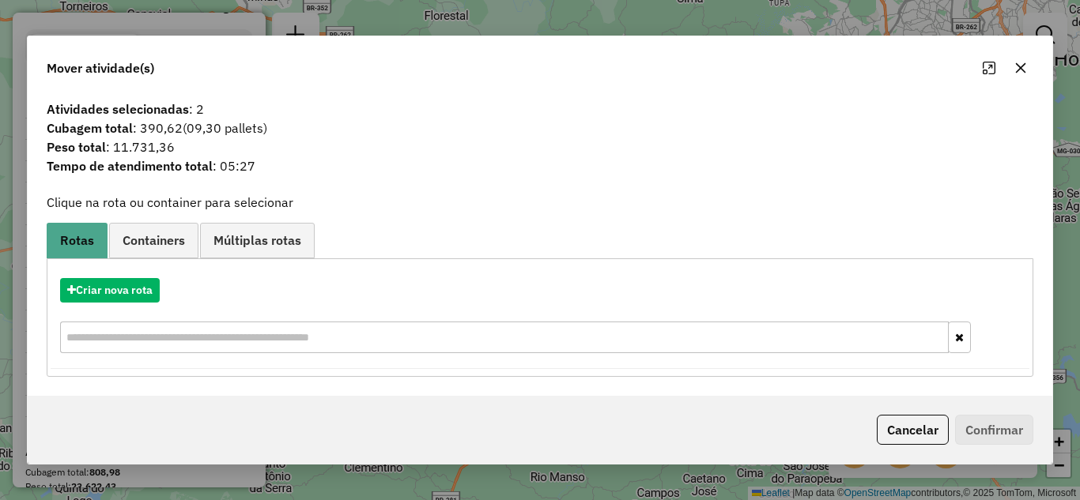
click at [1015, 75] on button "button" at bounding box center [1020, 67] width 25 height 25
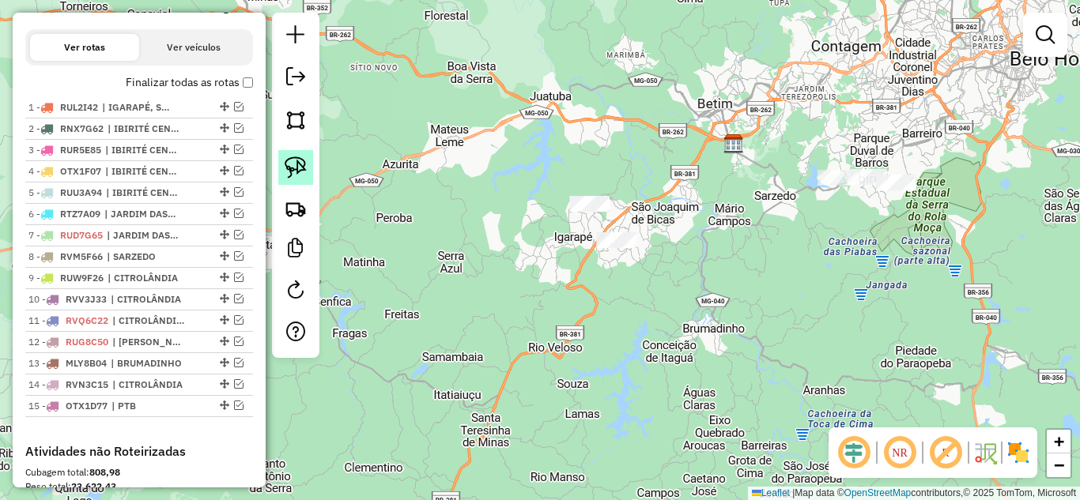
click at [293, 160] on img at bounding box center [296, 167] width 22 height 22
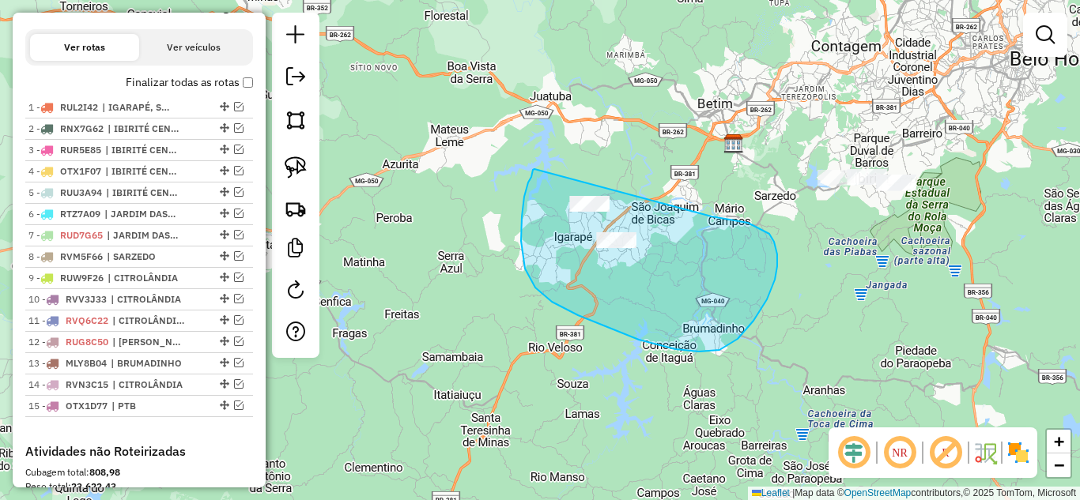
drag, startPoint x: 534, startPoint y: 169, endPoint x: 411, endPoint y: 179, distance: 123.7
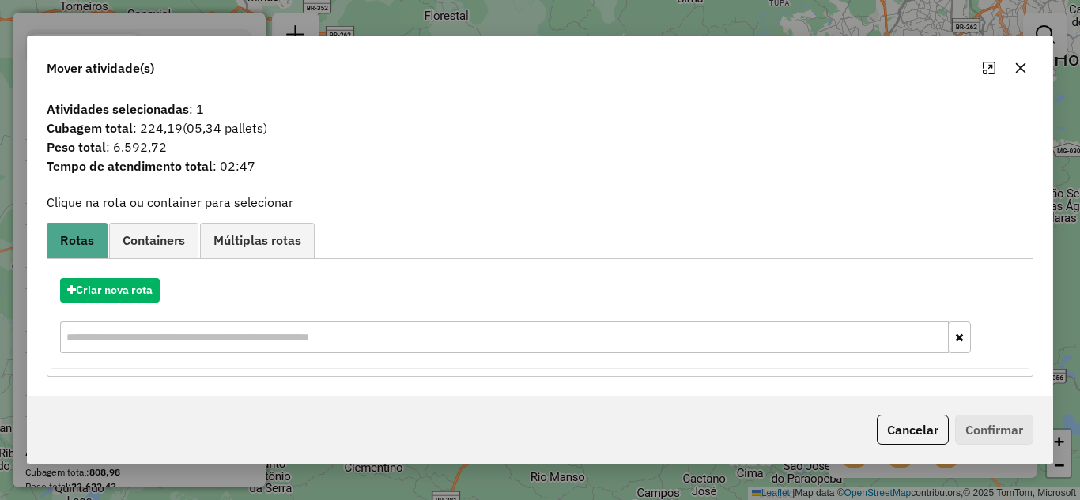
click at [1014, 65] on icon "button" at bounding box center [1020, 68] width 13 height 13
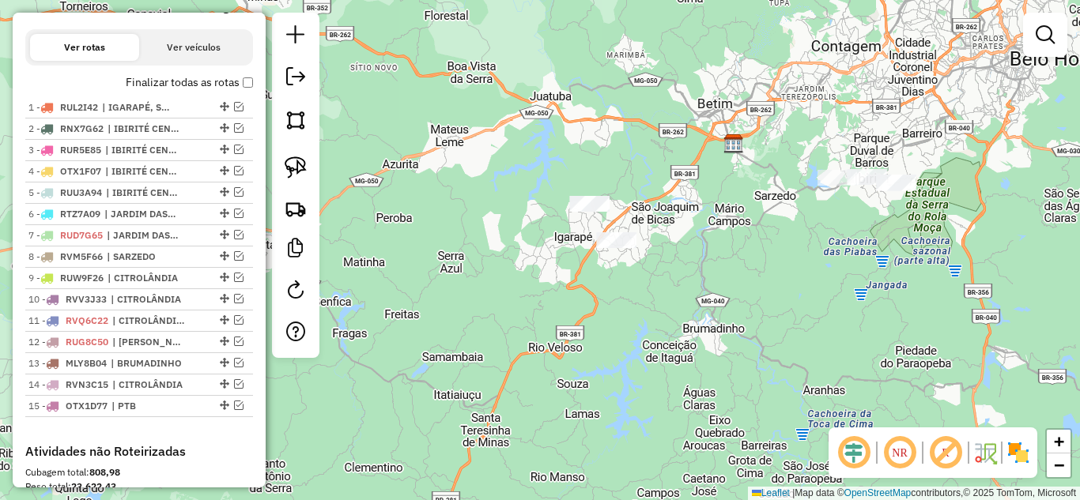
drag, startPoint x: 288, startPoint y: 168, endPoint x: 405, endPoint y: 198, distance: 120.8
click at [289, 168] on img at bounding box center [296, 167] width 22 height 22
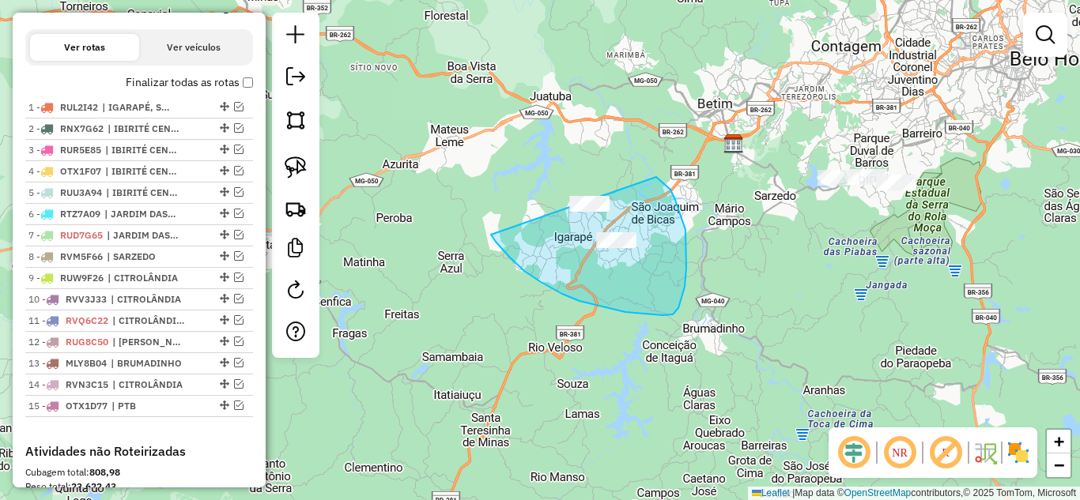
drag, startPoint x: 625, startPoint y: 312, endPoint x: 541, endPoint y: 147, distance: 185.6
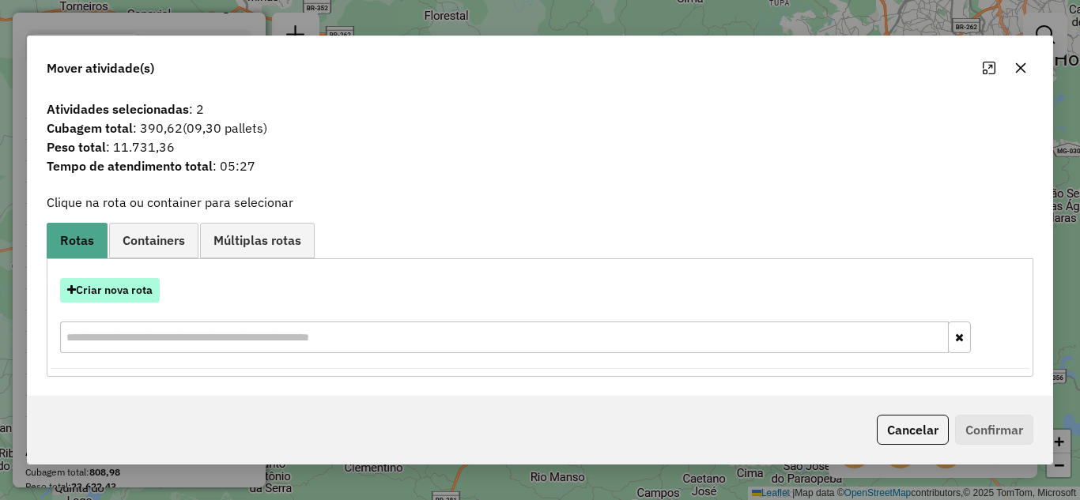
click at [129, 288] on button "Criar nova rota" at bounding box center [110, 290] width 100 height 25
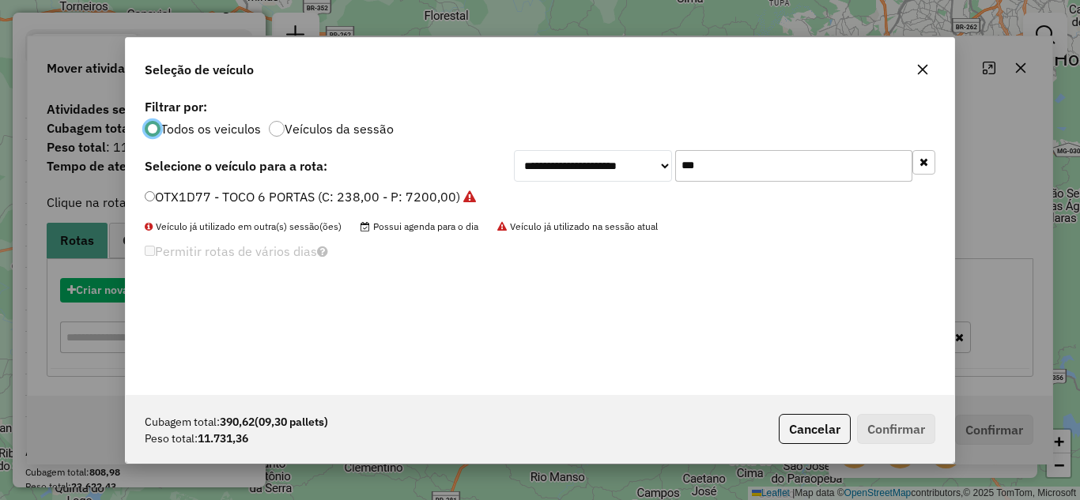
scroll to position [9, 5]
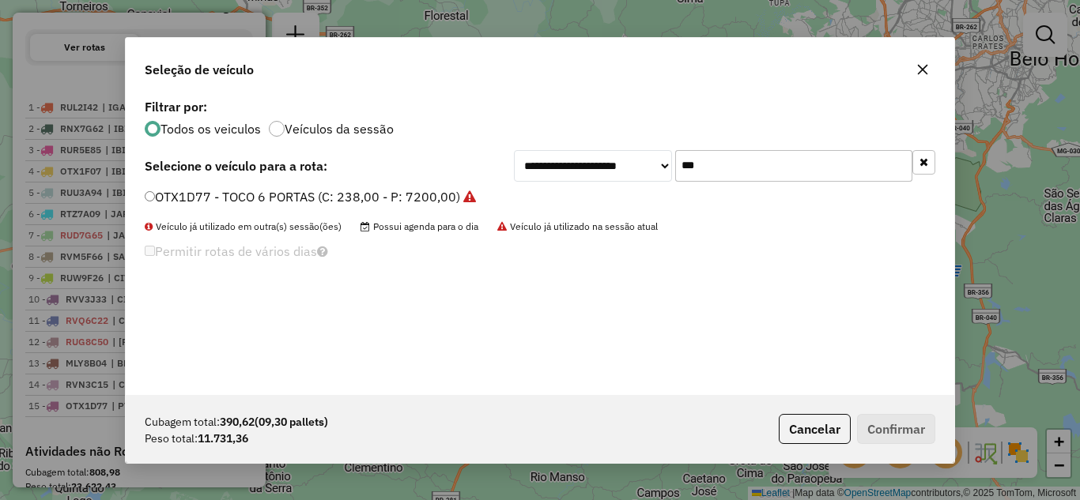
drag, startPoint x: 719, startPoint y: 172, endPoint x: 719, endPoint y: 183, distance: 11.9
click at [722, 178] on input "***" at bounding box center [793, 166] width 237 height 32
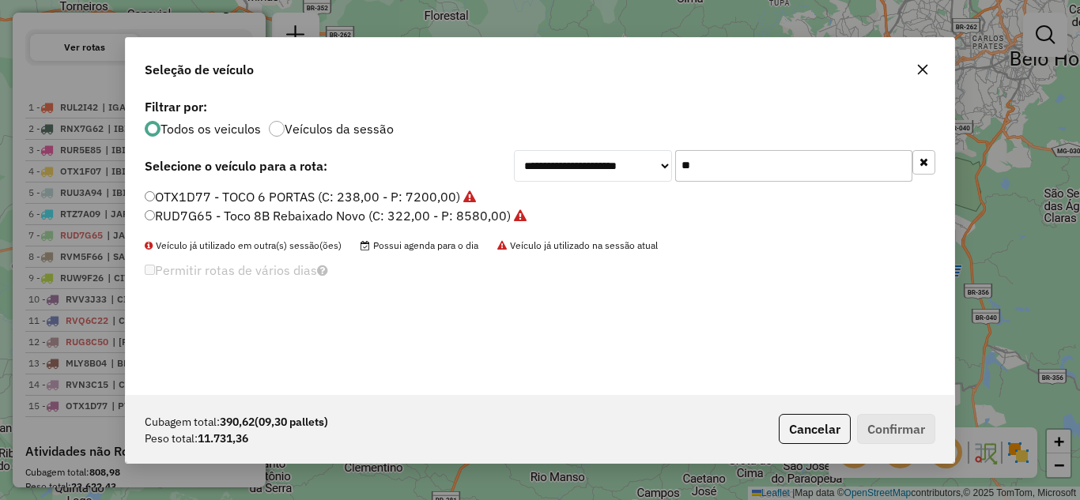
type input "*"
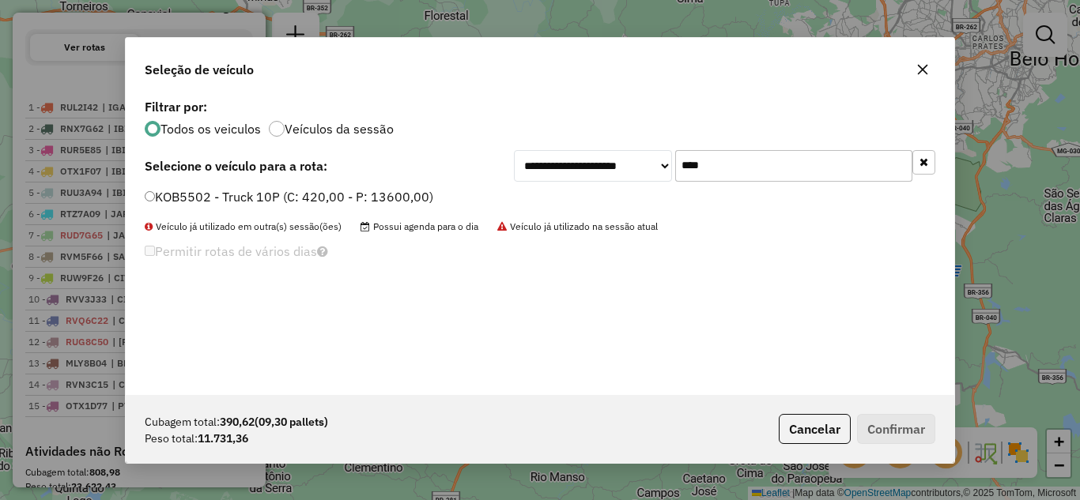
type input "****"
click at [878, 422] on button "Confirmar" at bounding box center [896, 429] width 78 height 30
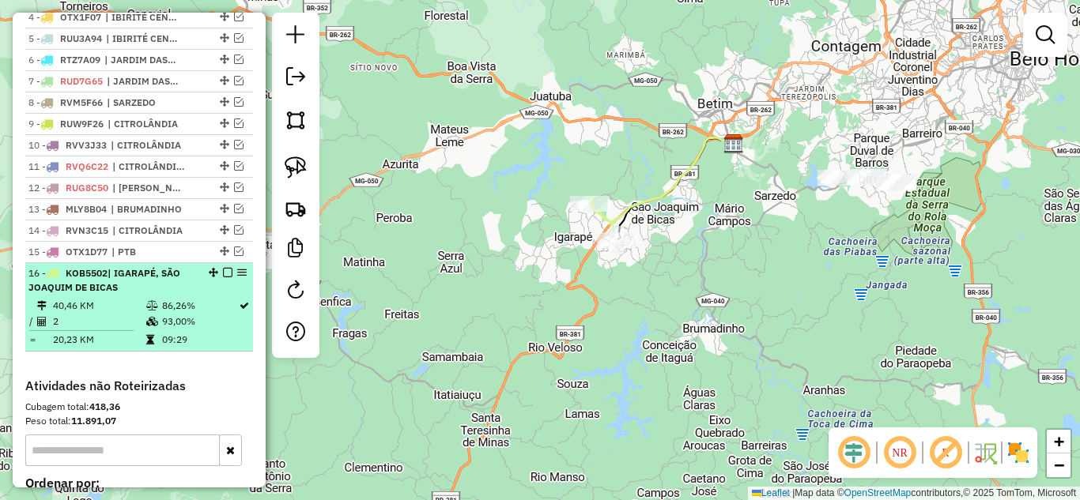
scroll to position [691, 0]
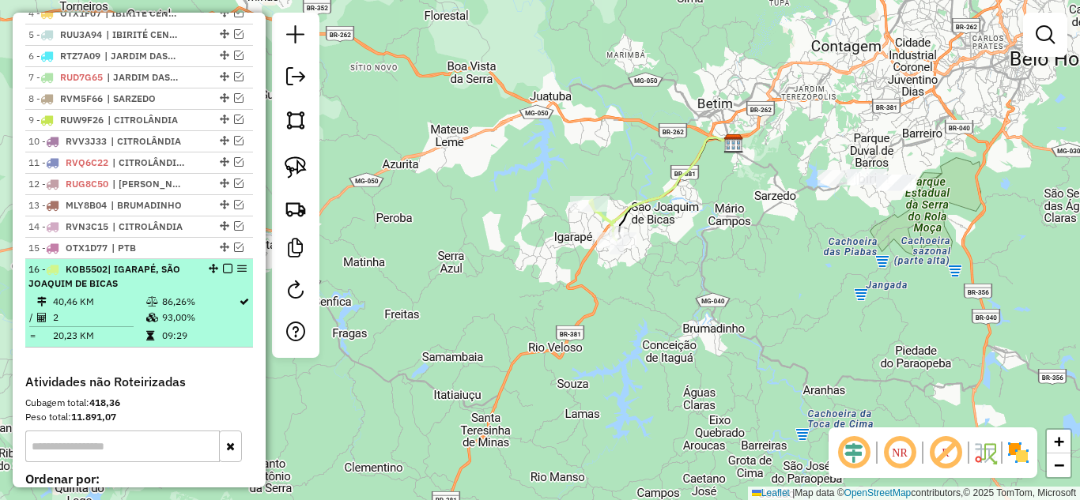
click at [223, 273] on em at bounding box center [227, 268] width 9 height 9
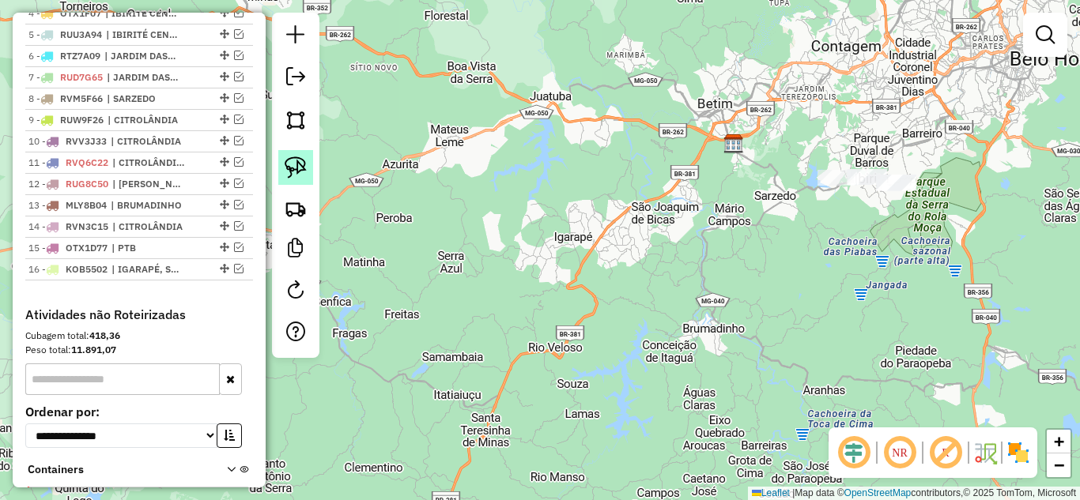
click at [297, 174] on img at bounding box center [296, 167] width 22 height 22
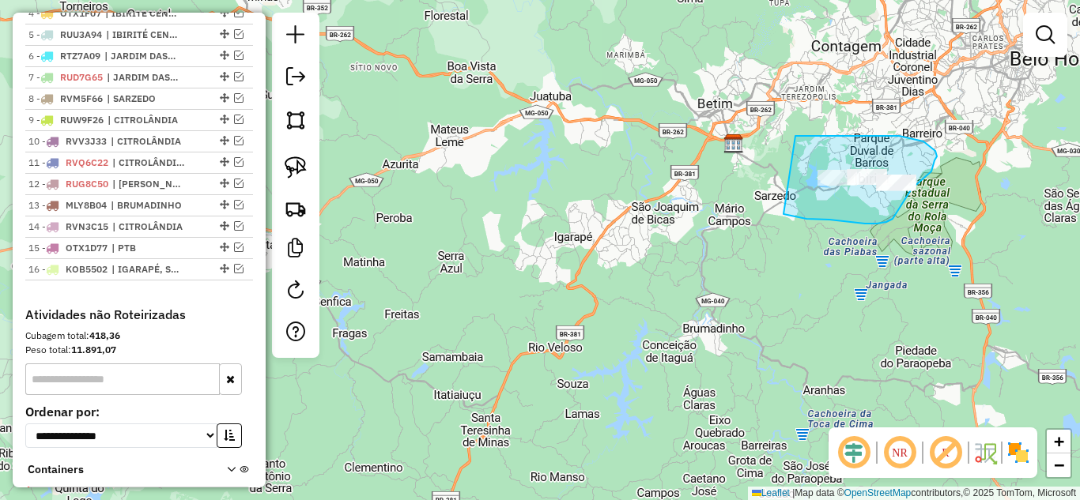
drag, startPoint x: 790, startPoint y: 216, endPoint x: 771, endPoint y: 145, distance: 73.8
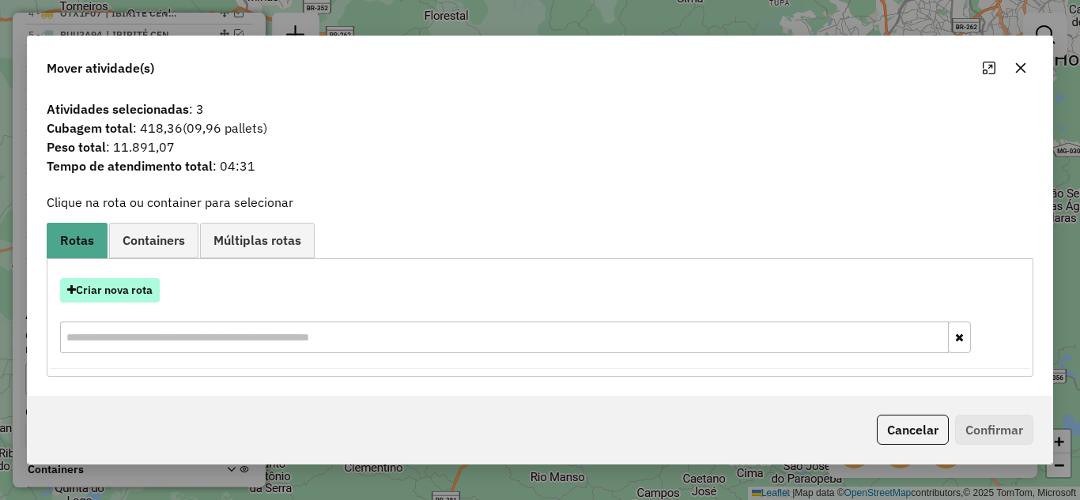
click at [120, 292] on button "Criar nova rota" at bounding box center [110, 290] width 100 height 25
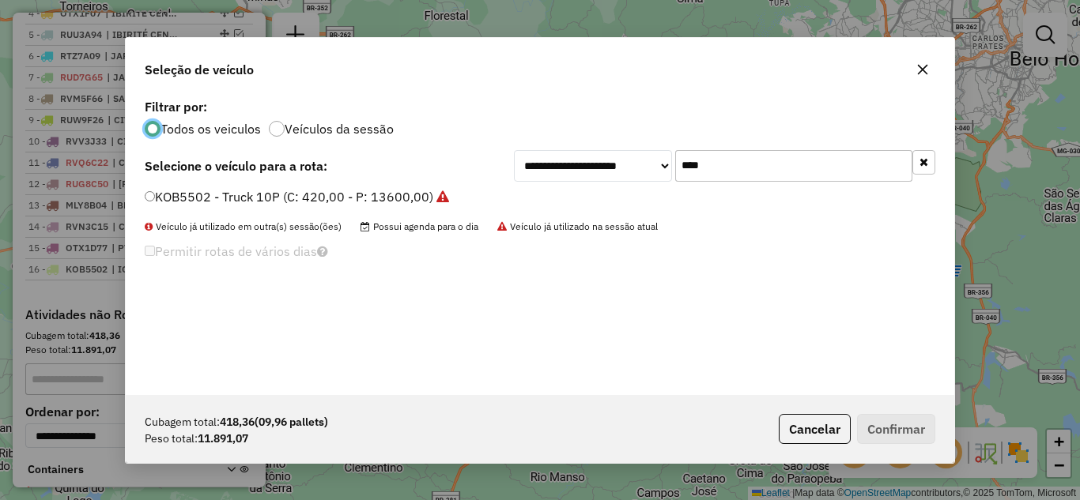
scroll to position [9, 5]
click at [724, 166] on input "****" at bounding box center [793, 166] width 237 height 32
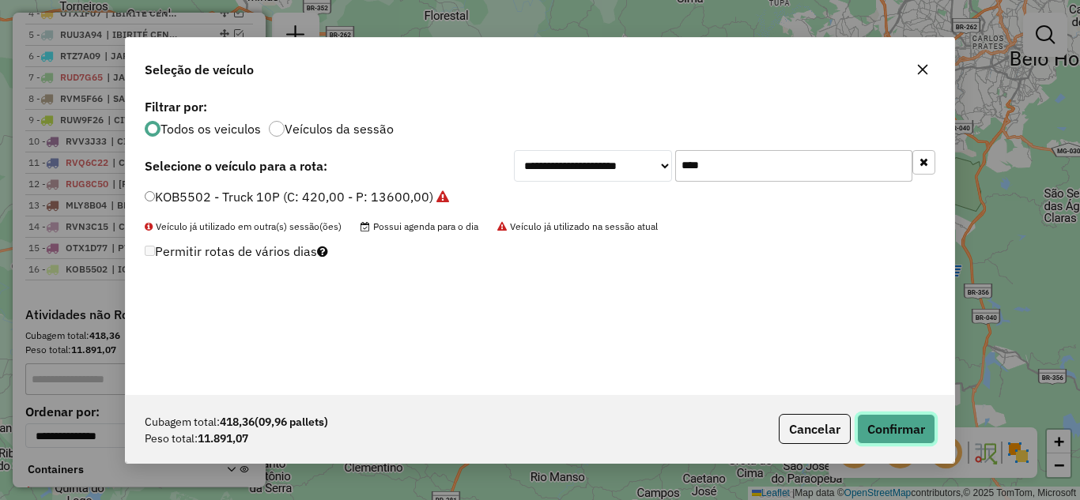
click at [889, 435] on button "Confirmar" at bounding box center [896, 429] width 78 height 30
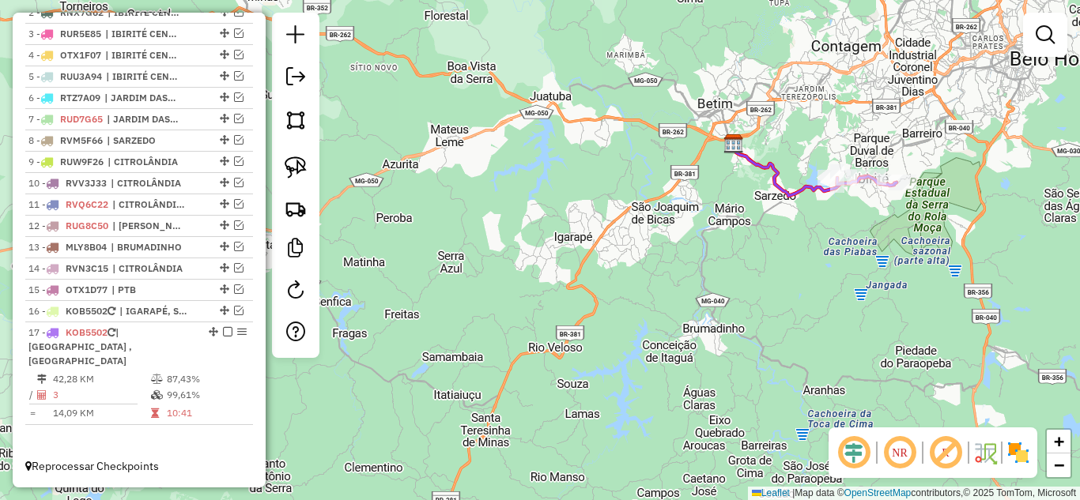
scroll to position [649, 0]
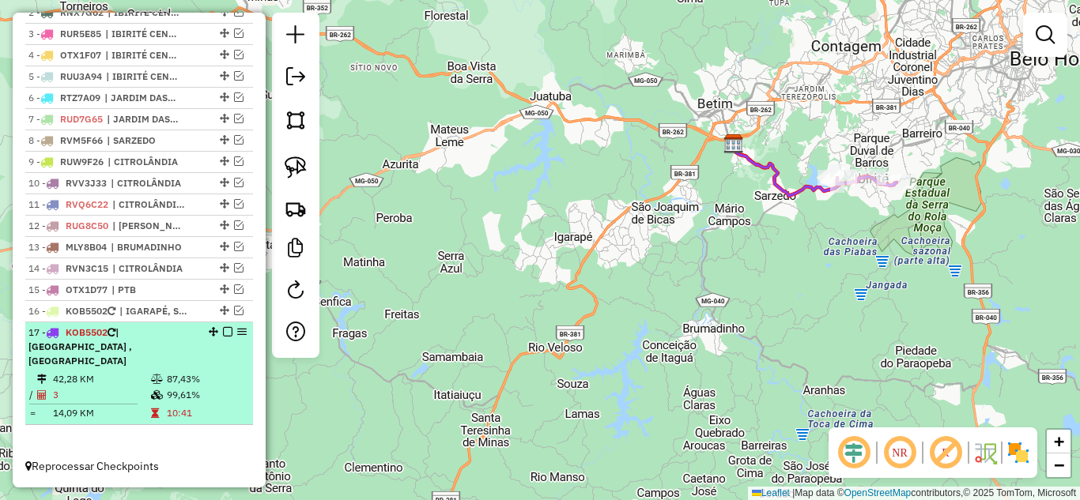
click at [227, 341] on div "17 - KOB5502 | [GEOGRAPHIC_DATA] , [GEOGRAPHIC_DATA]" at bounding box center [138, 347] width 221 height 43
select select "*********"
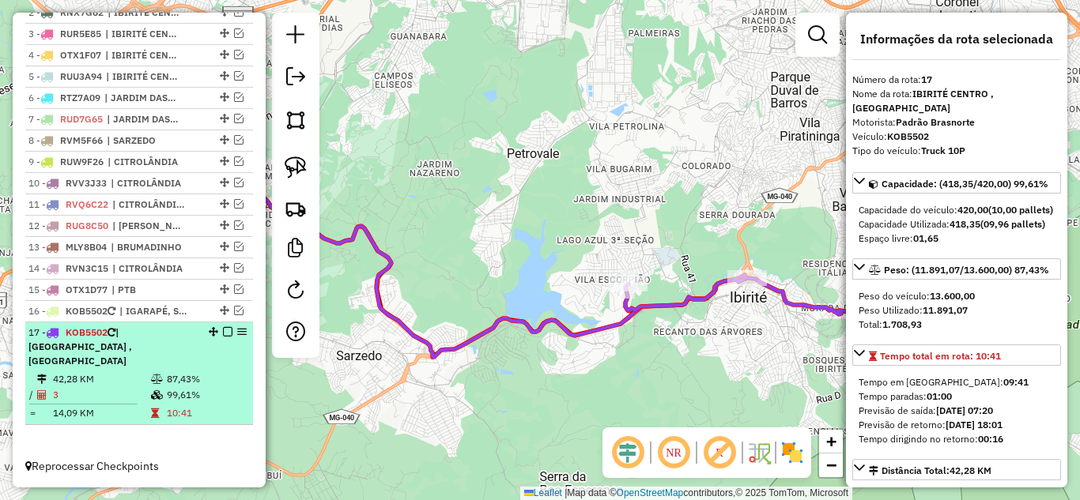
click at [227, 337] on em at bounding box center [227, 331] width 9 height 9
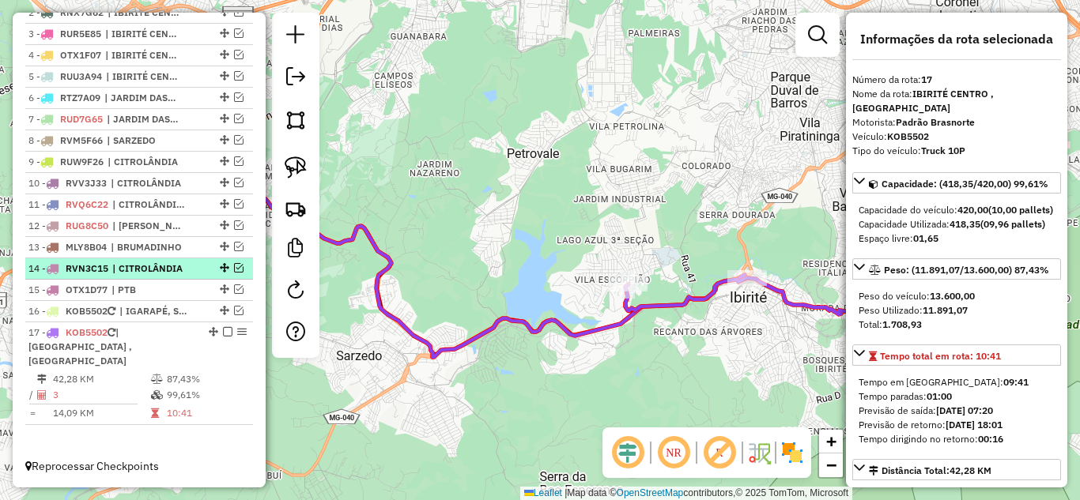
scroll to position [582, 0]
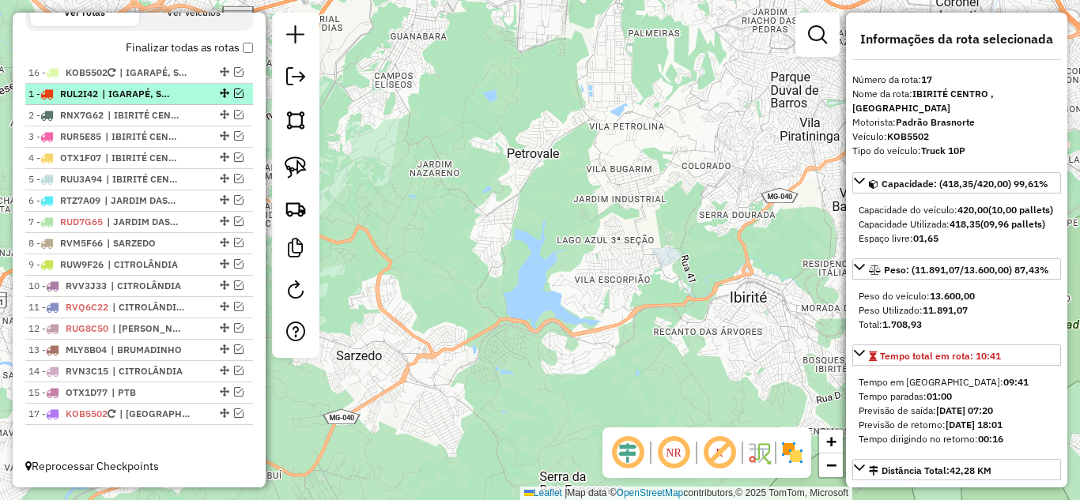
drag, startPoint x: 221, startPoint y: 391, endPoint x: 242, endPoint y: 73, distance: 319.2
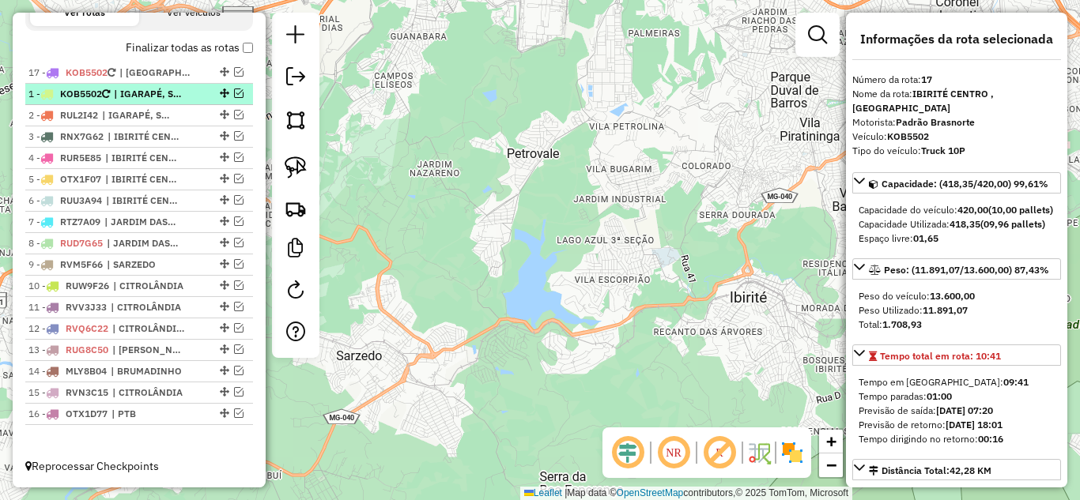
drag, startPoint x: 225, startPoint y: 397, endPoint x: 232, endPoint y: 87, distance: 309.9
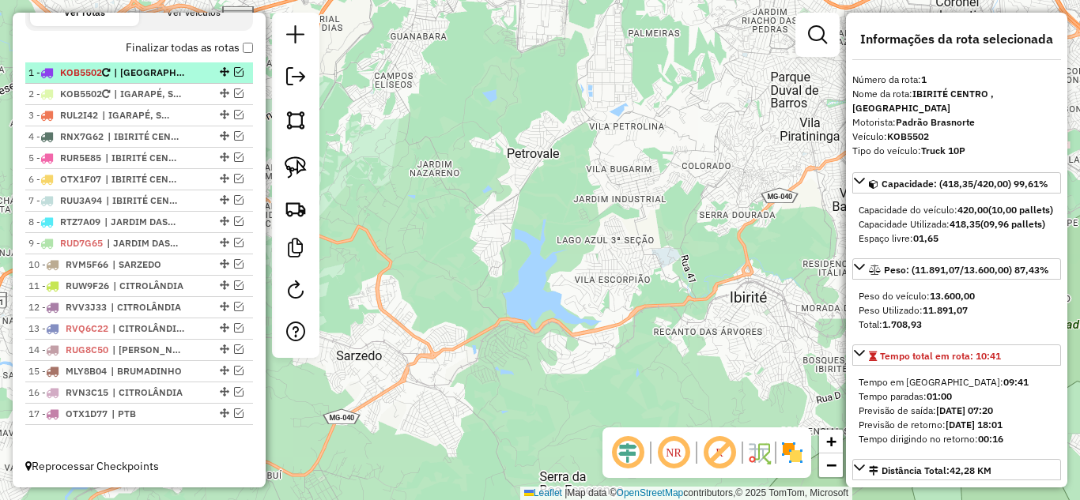
click at [234, 73] on em at bounding box center [238, 71] width 9 height 9
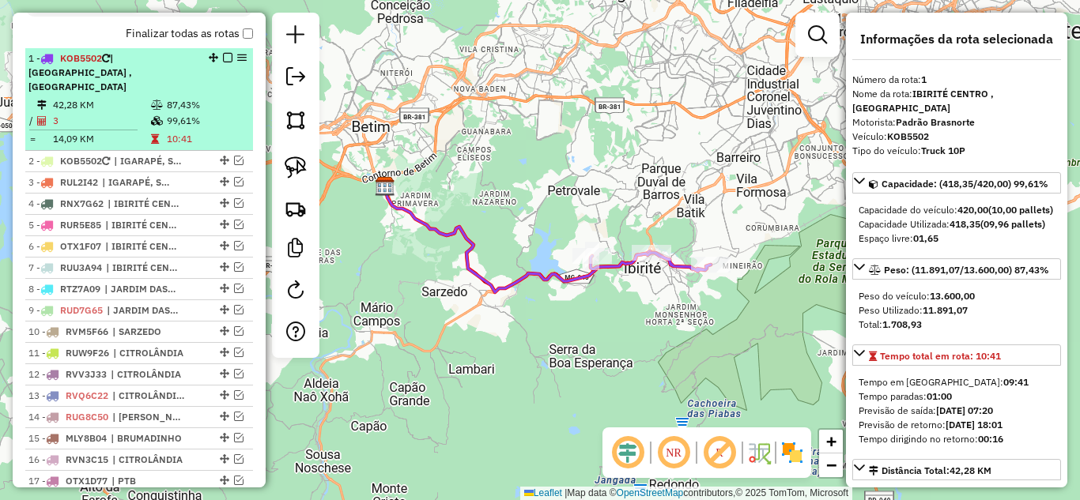
click at [223, 62] on em at bounding box center [227, 57] width 9 height 9
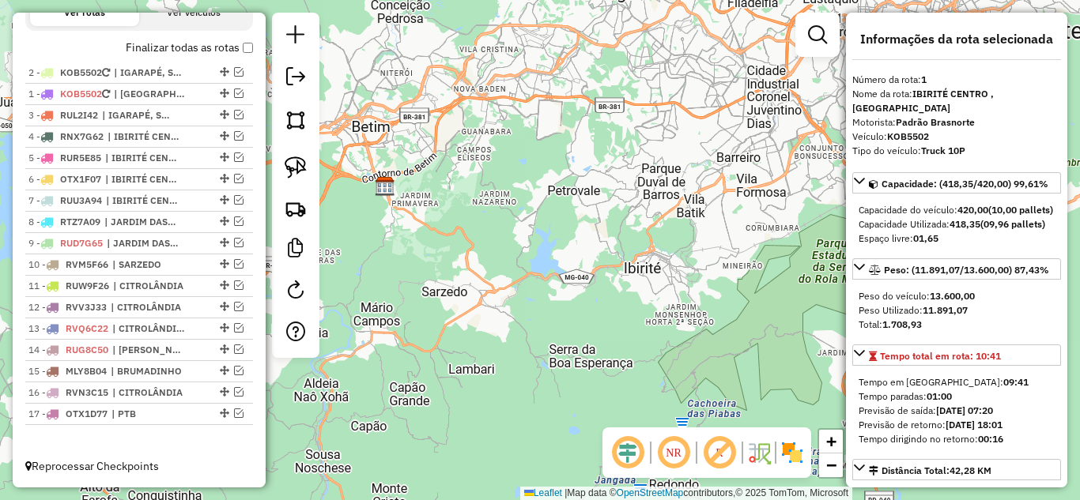
drag, startPoint x: 220, startPoint y: 96, endPoint x: 223, endPoint y: 61, distance: 34.9
click at [234, 74] on em at bounding box center [238, 71] width 9 height 9
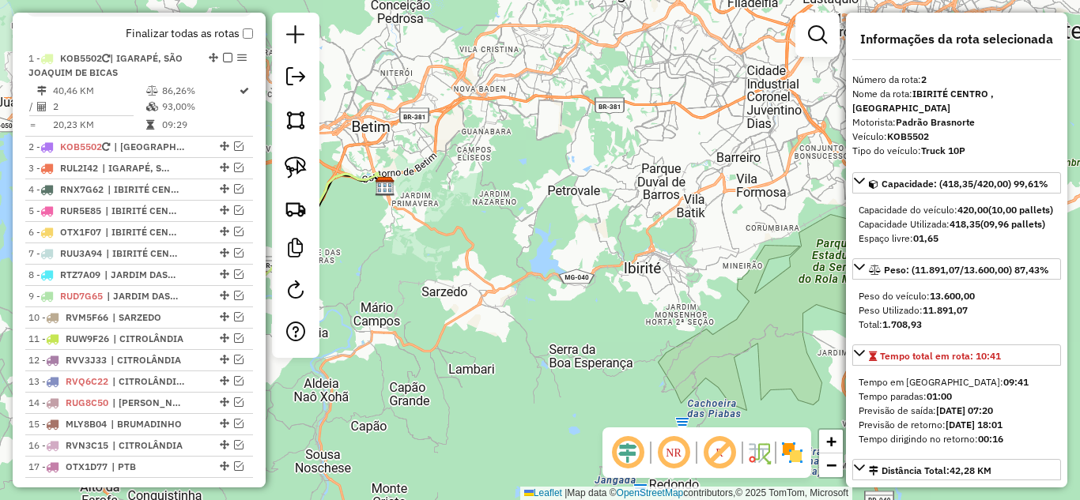
drag, startPoint x: 567, startPoint y: 306, endPoint x: 571, endPoint y: 292, distance: 14.2
click at [571, 294] on div "Janela de atendimento Grade de atendimento Capacidade Transportadoras Veículos …" at bounding box center [540, 250] width 1080 height 500
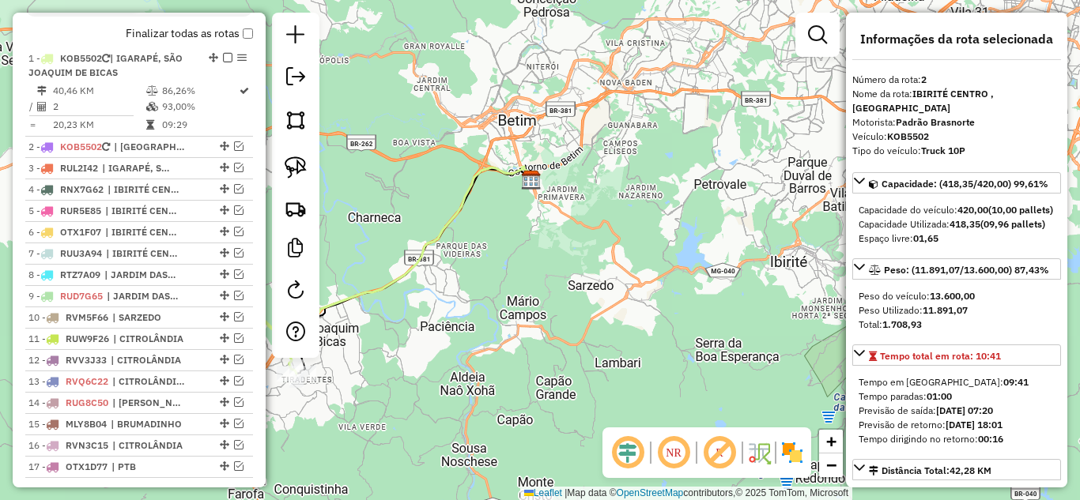
click at [641, 303] on div "Janela de atendimento Grade de atendimento Capacidade Transportadoras Veículos …" at bounding box center [540, 250] width 1080 height 500
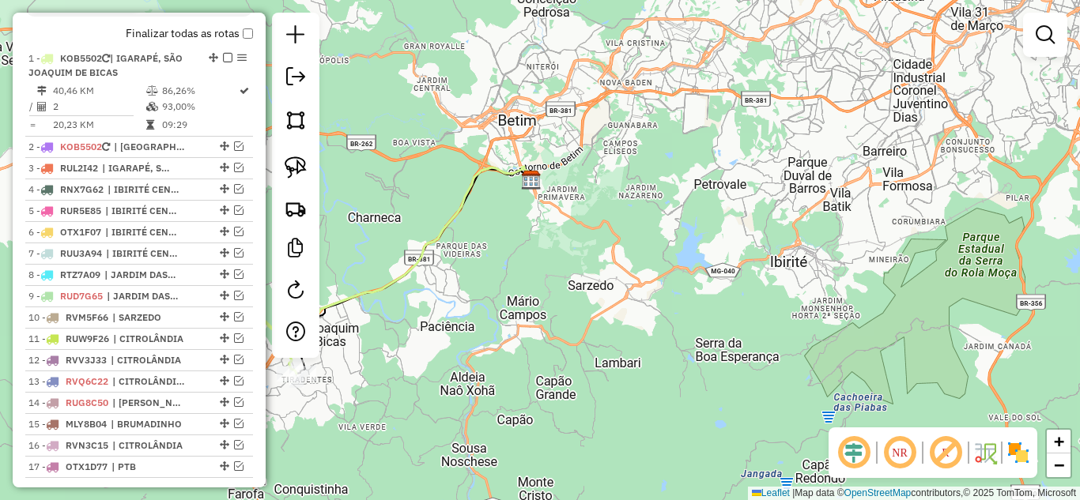
click at [612, 321] on div "Janela de atendimento Grade de atendimento Capacidade Transportadoras Veículos …" at bounding box center [540, 250] width 1080 height 500
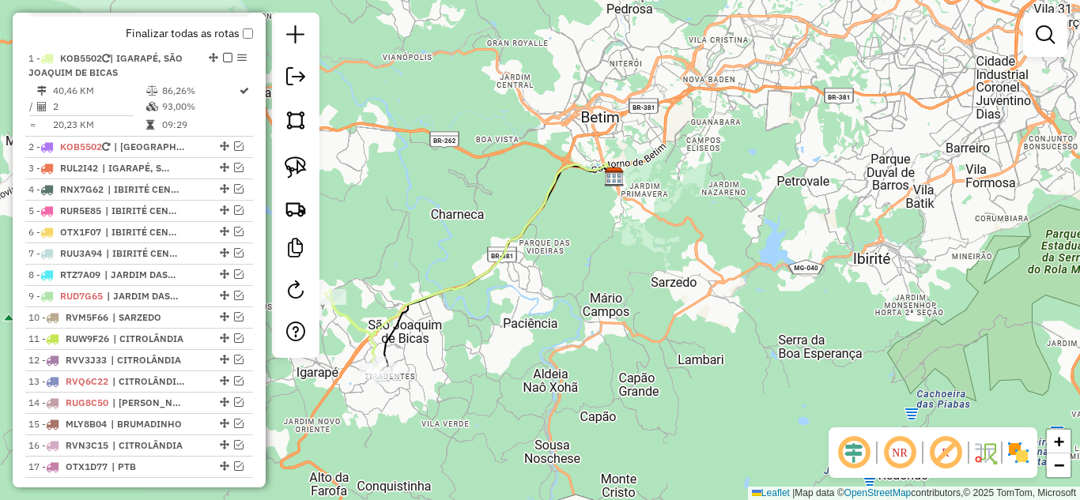
click at [480, 275] on icon at bounding box center [470, 250] width 290 height 172
select select "*********"
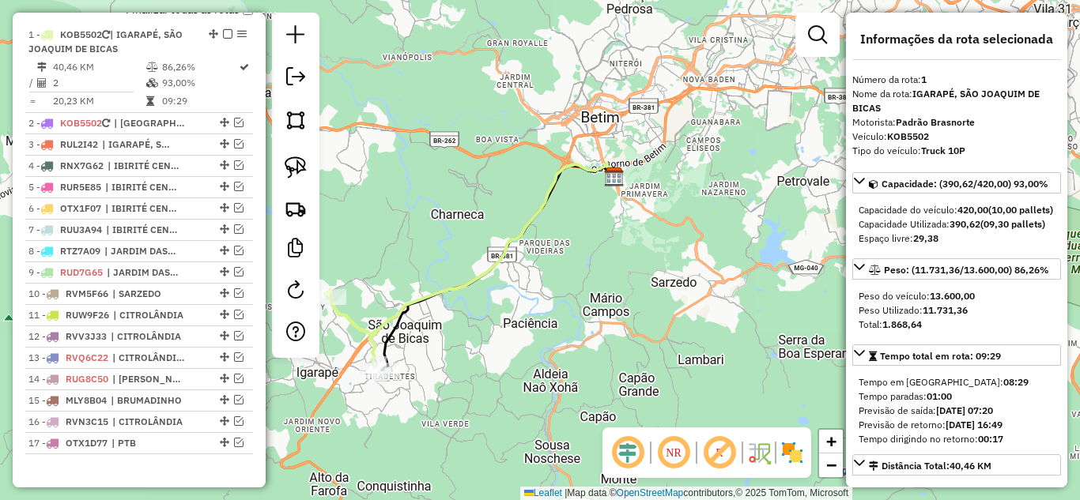
scroll to position [631, 0]
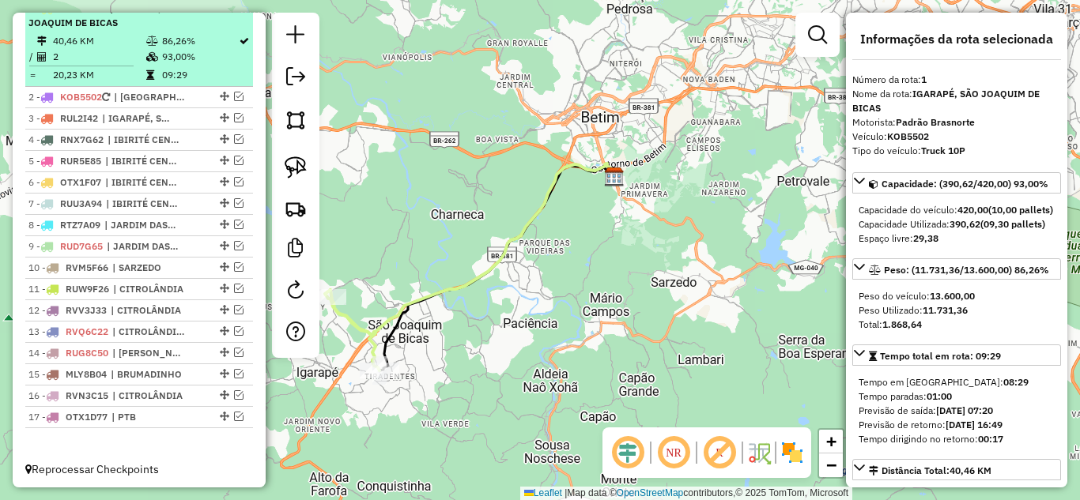
click at [224, 13] on em at bounding box center [227, 7] width 9 height 9
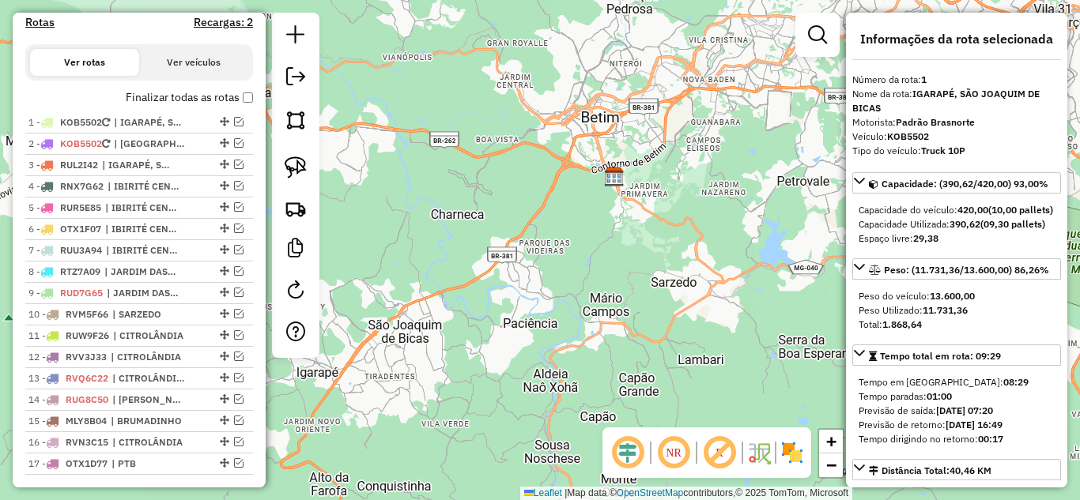
scroll to position [503, 0]
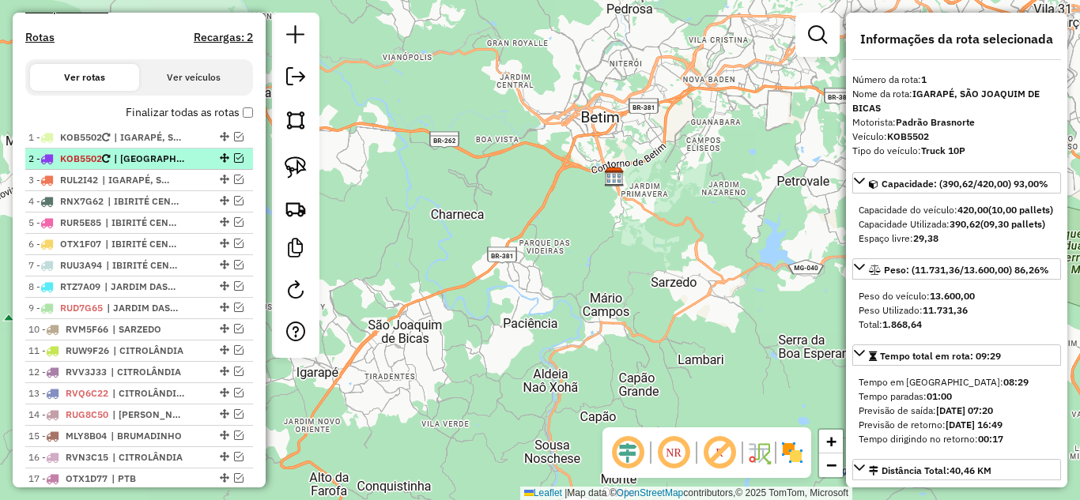
click at [234, 163] on em at bounding box center [238, 157] width 9 height 9
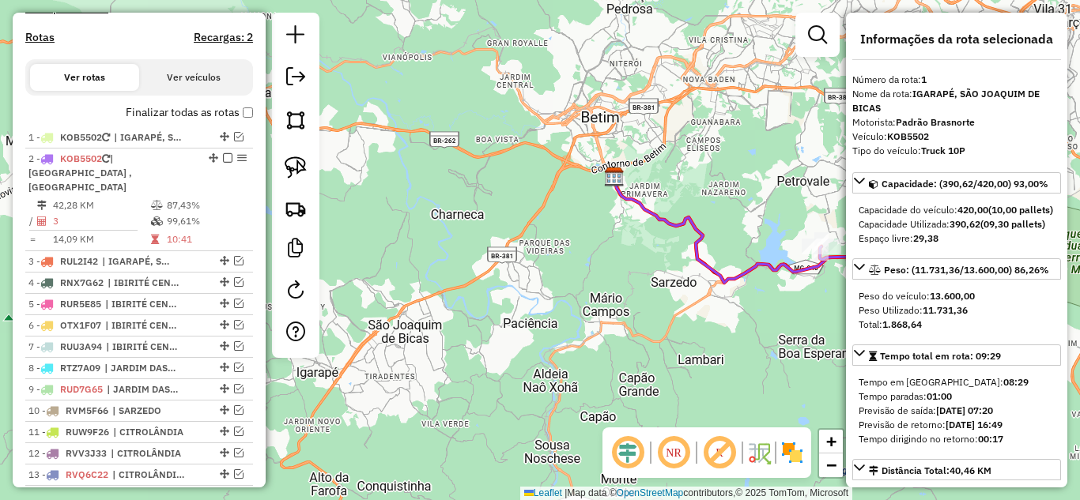
click at [684, 220] on icon at bounding box center [747, 230] width 266 height 106
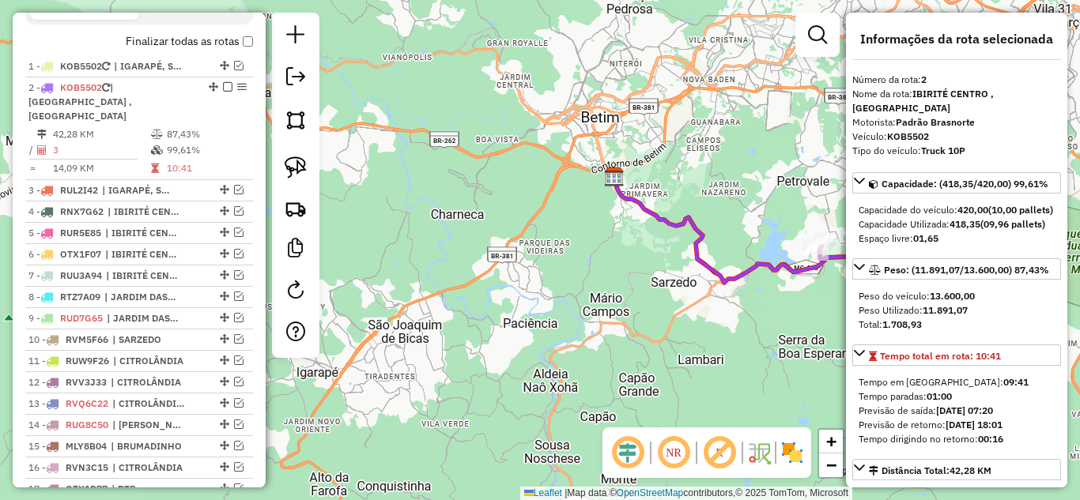
scroll to position [649, 0]
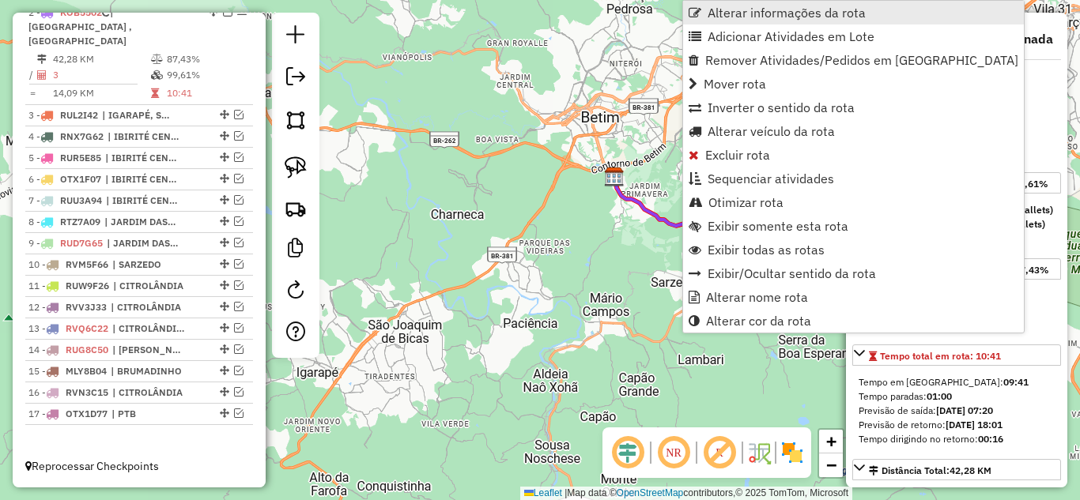
click at [745, 11] on span "Alterar informações da rota" at bounding box center [786, 12] width 158 height 13
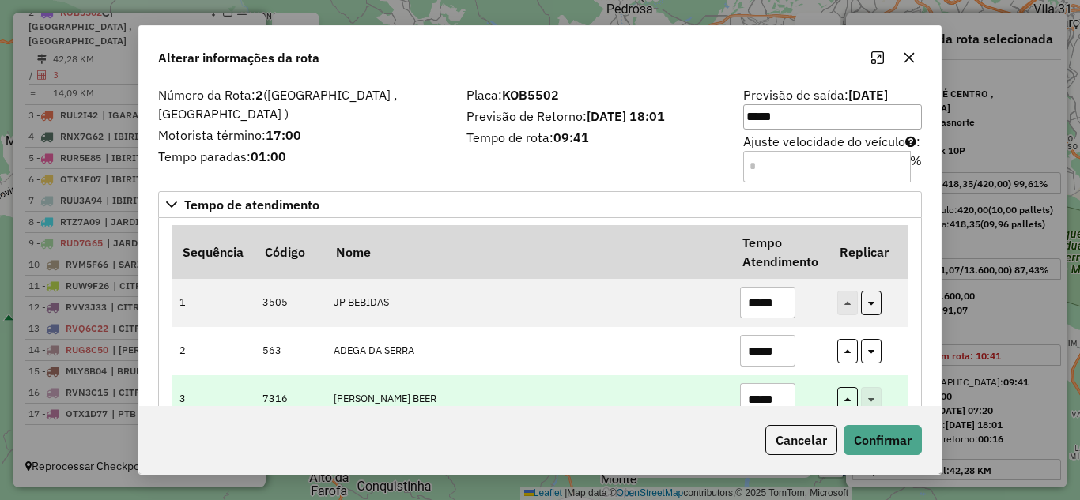
click at [786, 398] on input "*****" at bounding box center [767, 399] width 55 height 32
type input "*"
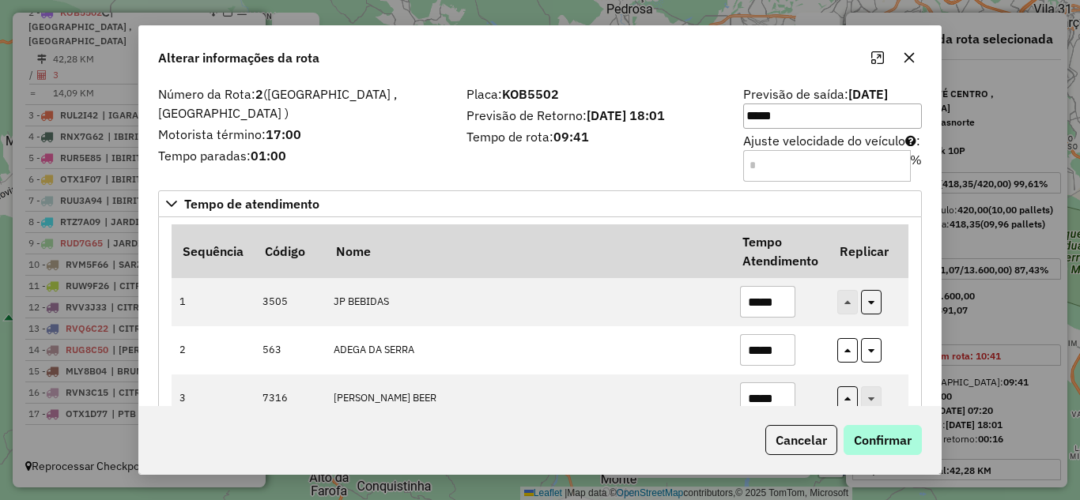
type input "*****"
click at [873, 434] on button "Confirmar" at bounding box center [882, 440] width 78 height 30
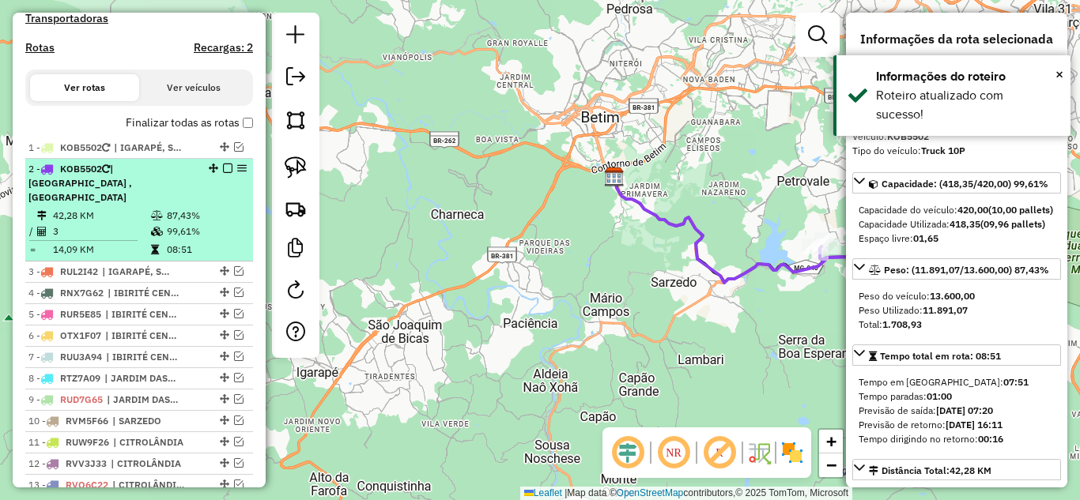
scroll to position [491, 0]
click at [223, 175] on em at bounding box center [227, 169] width 9 height 9
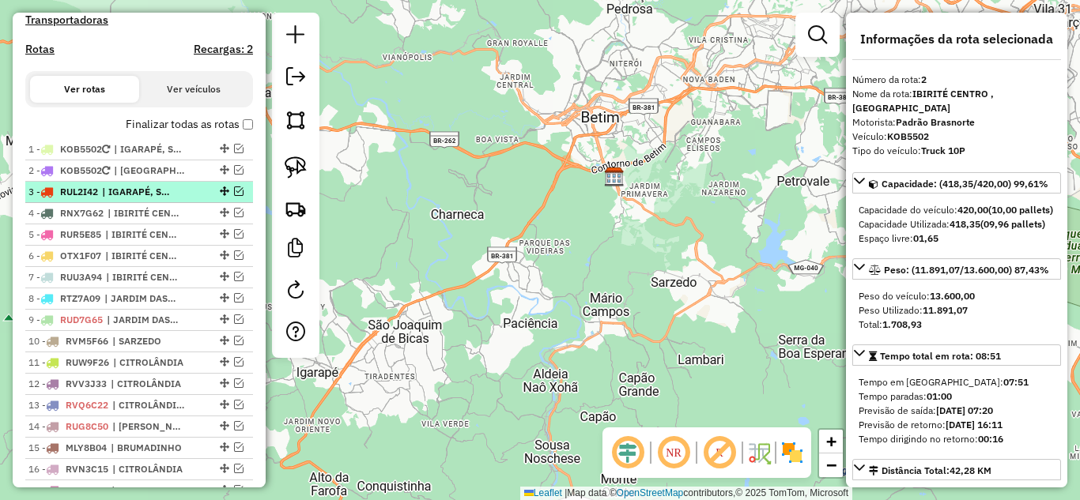
drag, startPoint x: 236, startPoint y: 208, endPoint x: 222, endPoint y: 208, distance: 13.4
click at [236, 196] on em at bounding box center [238, 191] width 9 height 9
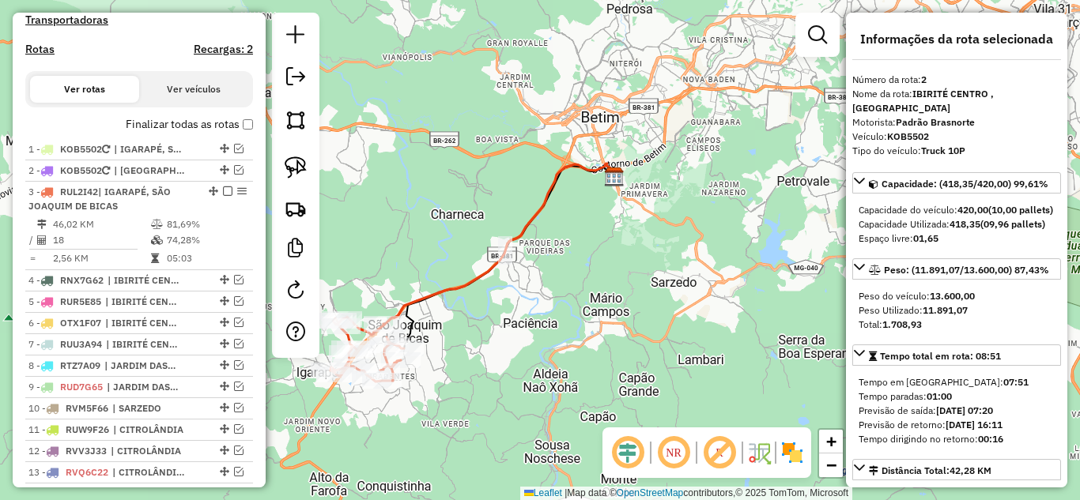
click at [424, 297] on icon at bounding box center [499, 244] width 232 height 161
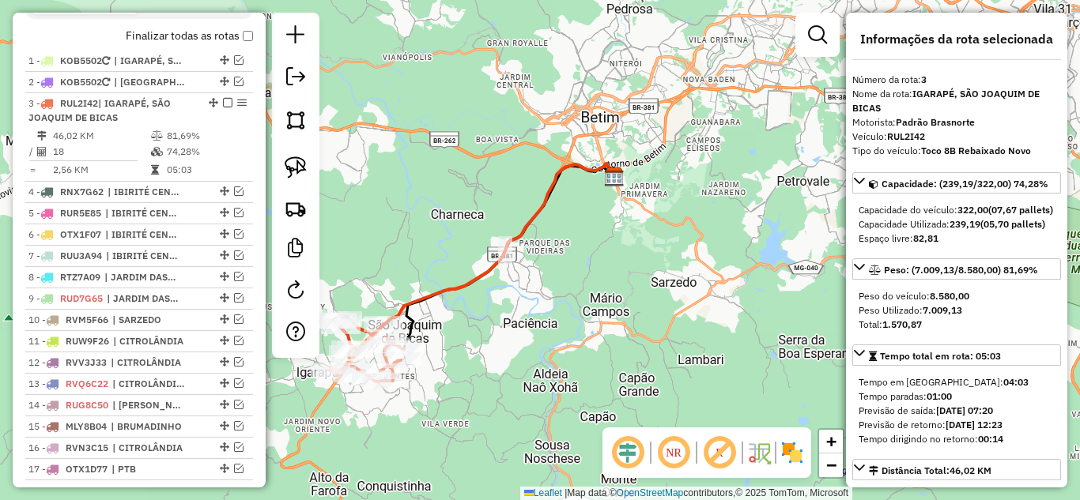
scroll to position [649, 0]
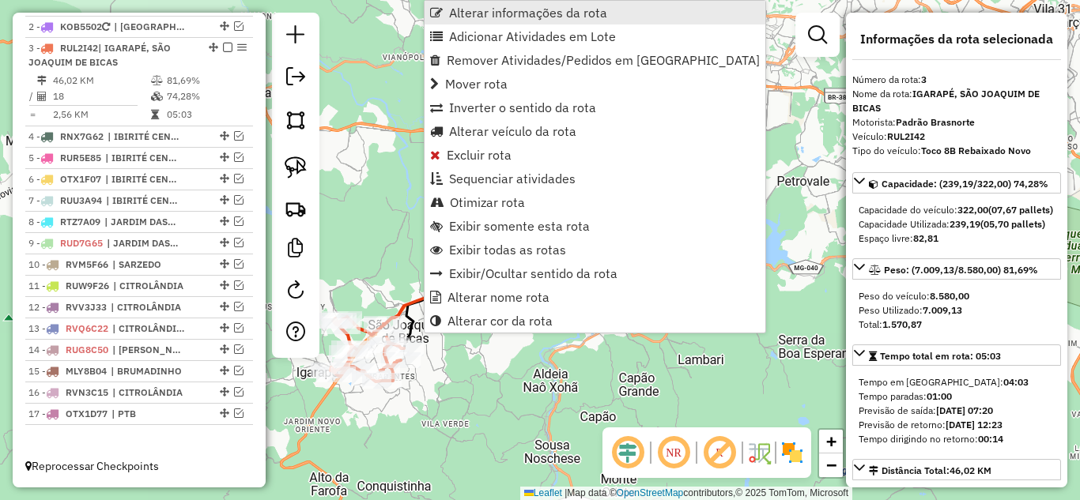
click at [507, 18] on span "Alterar informações da rota" at bounding box center [528, 12] width 158 height 13
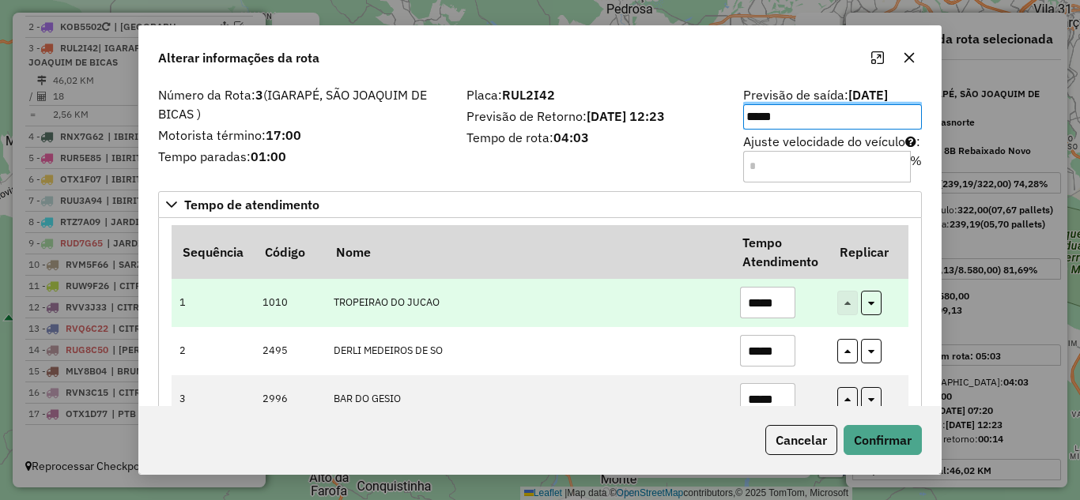
click at [792, 305] on input "*****" at bounding box center [767, 303] width 55 height 32
type input "*****"
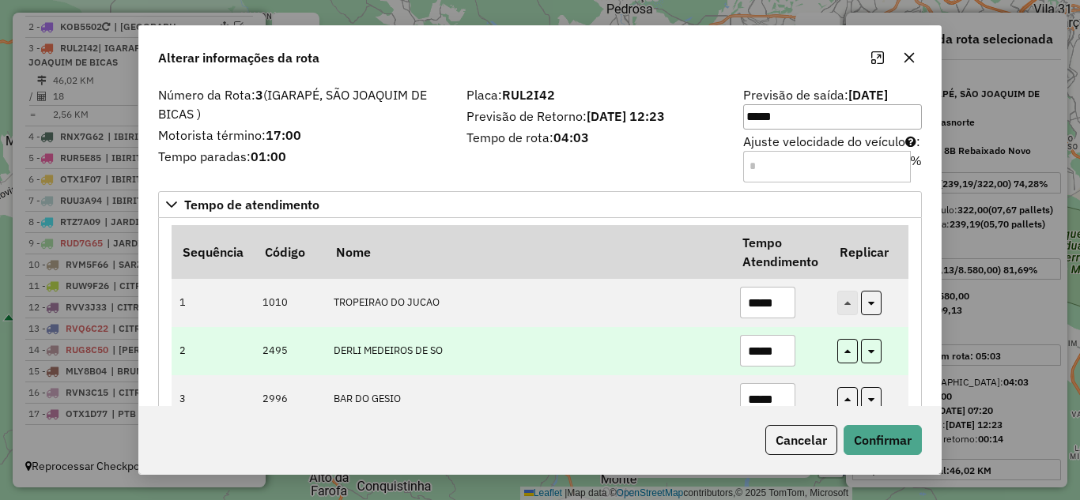
click at [776, 351] on input "*****" at bounding box center [767, 351] width 55 height 32
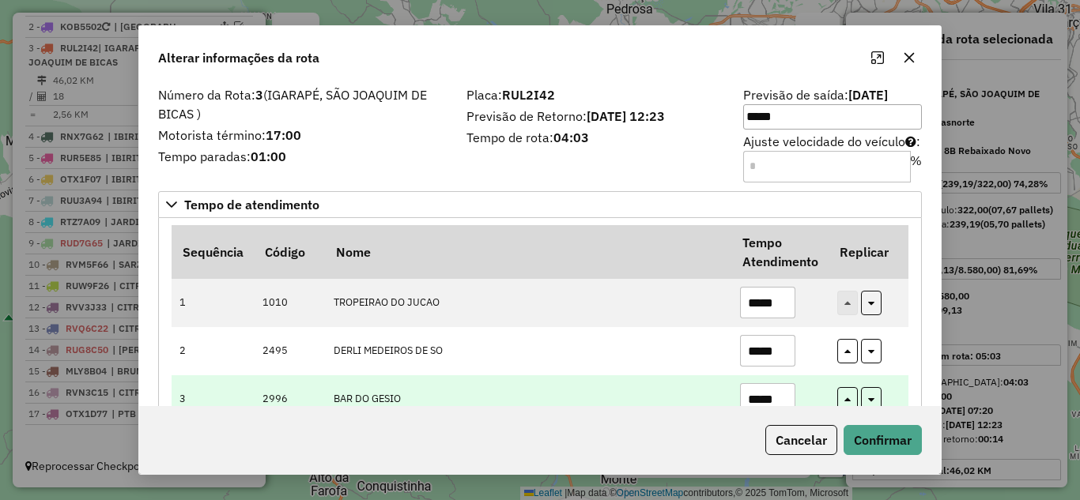
type input "*****"
click at [798, 392] on td "*****" at bounding box center [779, 399] width 97 height 48
click at [779, 394] on input "*****" at bounding box center [767, 399] width 55 height 32
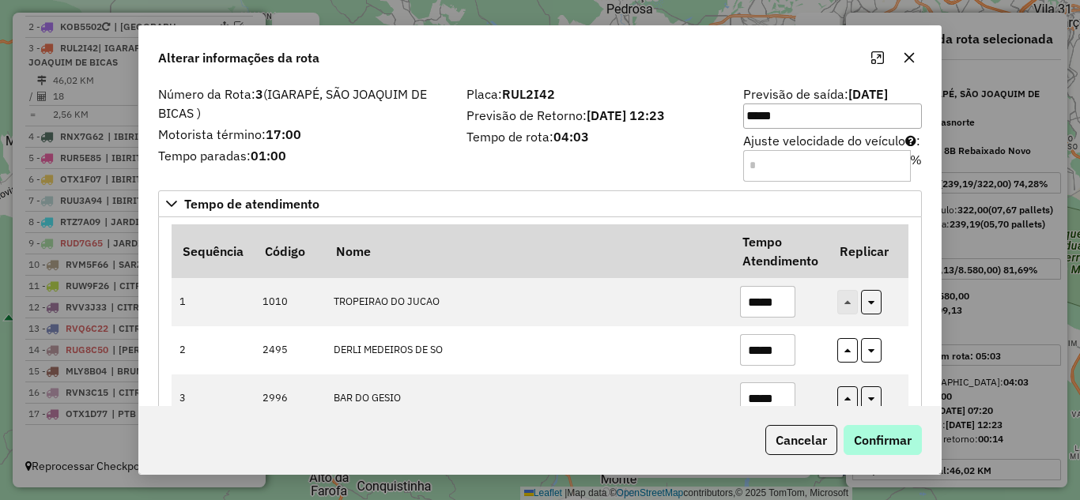
type input "*****"
click at [865, 439] on button "Confirmar" at bounding box center [882, 440] width 78 height 30
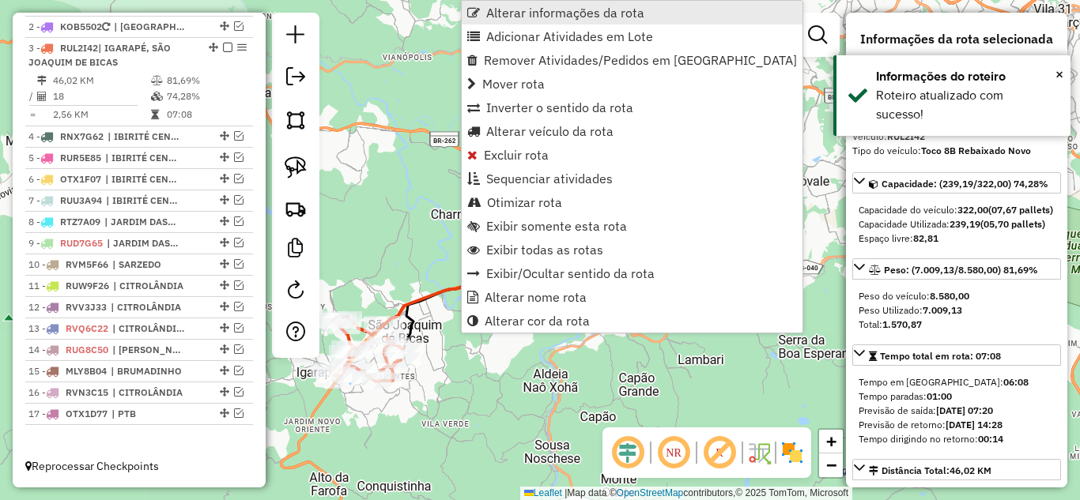
click at [581, 17] on span "Alterar informações da rota" at bounding box center [565, 12] width 158 height 13
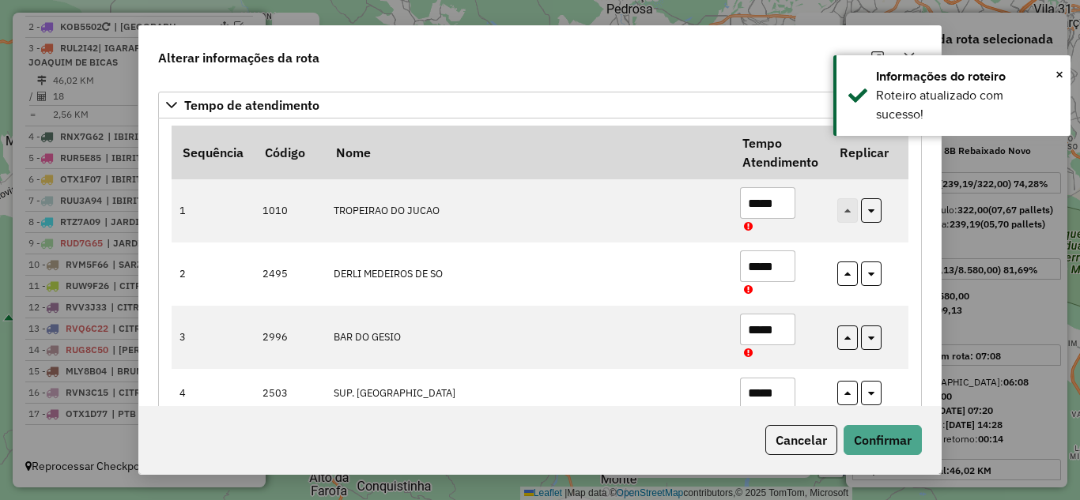
scroll to position [237, 0]
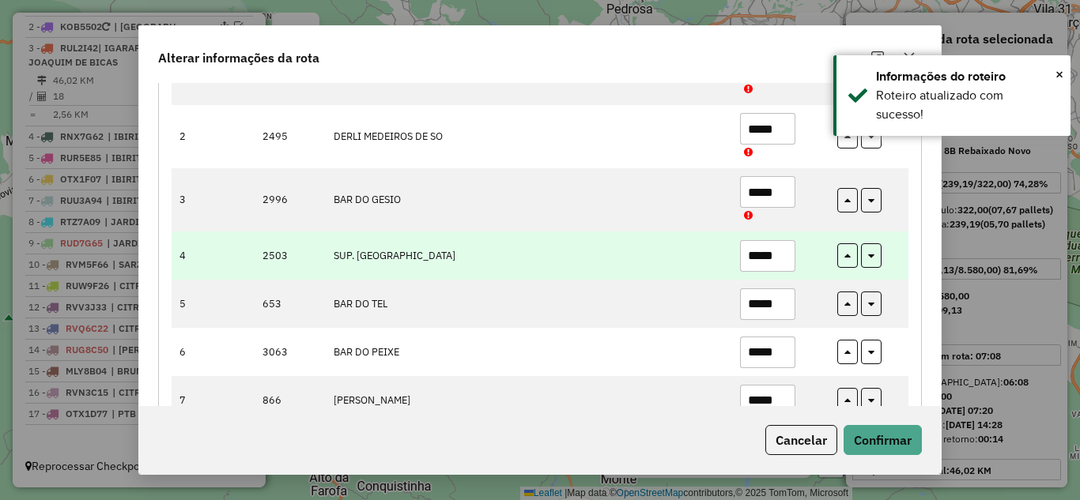
click at [787, 259] on input "*****" at bounding box center [767, 256] width 55 height 32
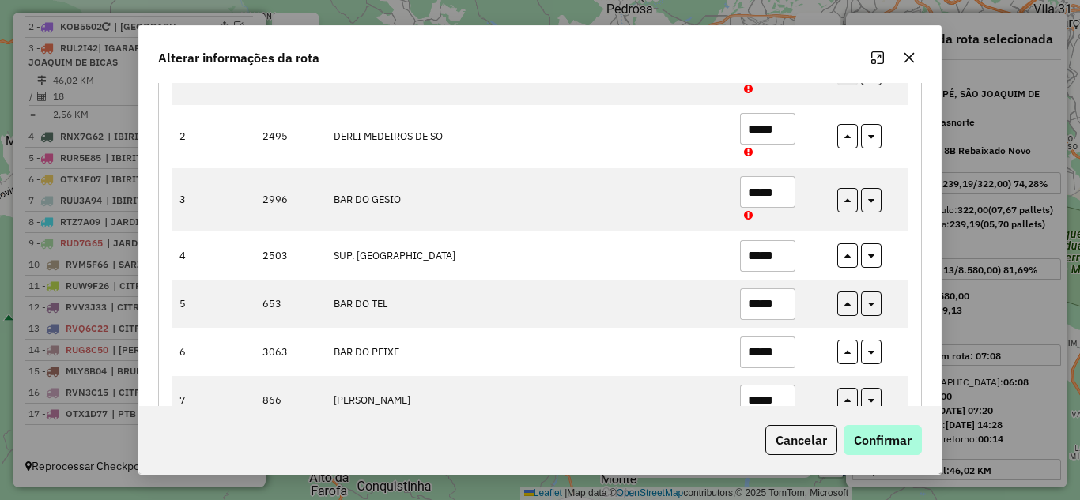
type input "*****"
click at [895, 444] on button "Confirmar" at bounding box center [882, 440] width 78 height 30
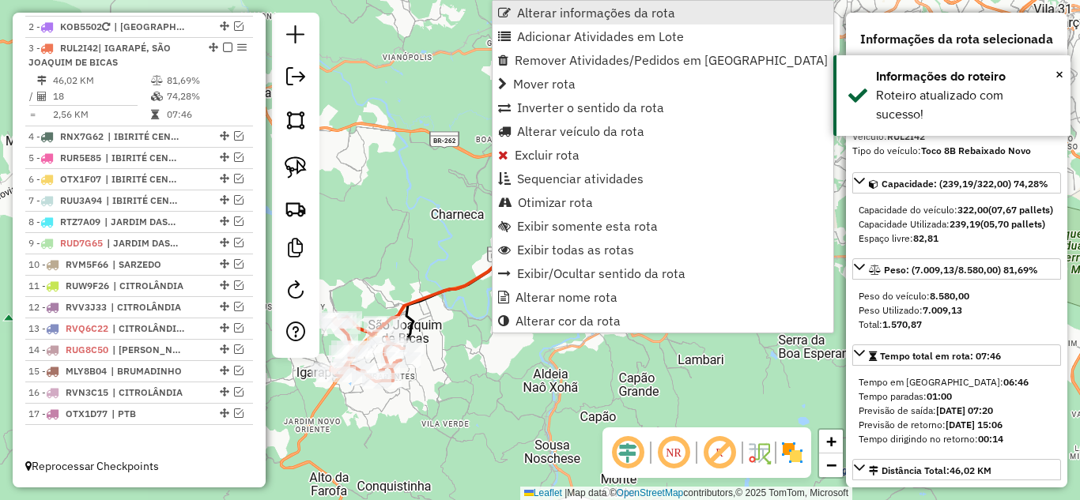
click at [569, 19] on span "Alterar informações da rota" at bounding box center [596, 12] width 158 height 13
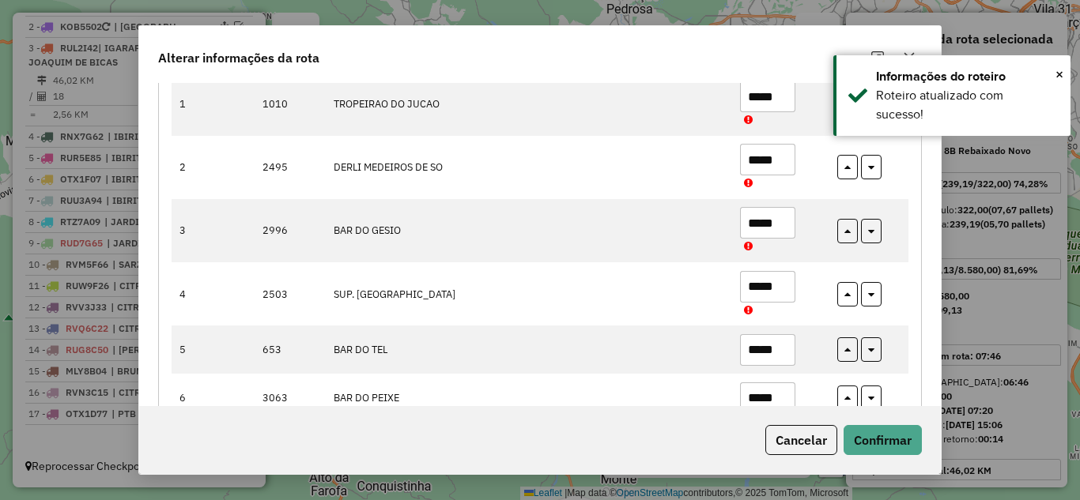
scroll to position [316, 0]
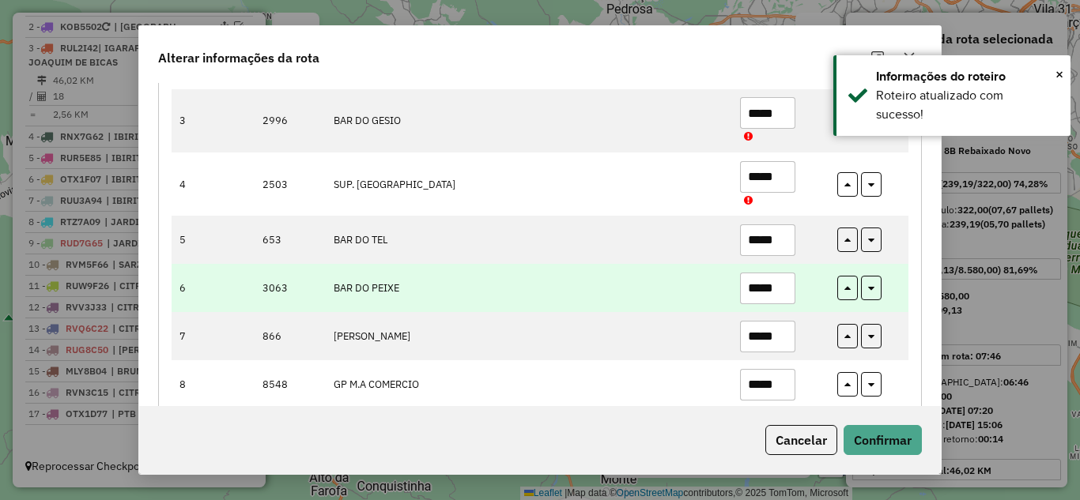
click at [786, 290] on input "*****" at bounding box center [767, 289] width 55 height 32
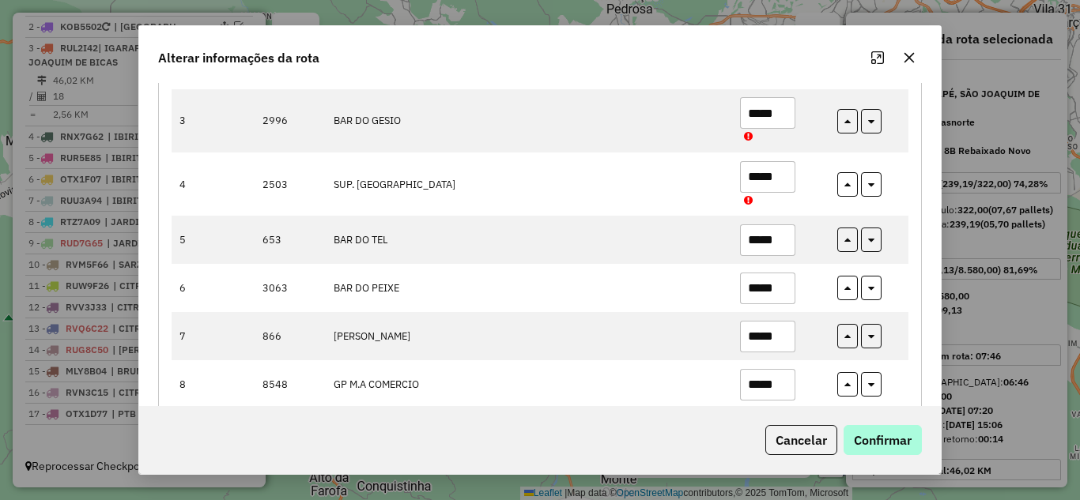
type input "*****"
click at [869, 431] on button "Confirmar" at bounding box center [882, 440] width 78 height 30
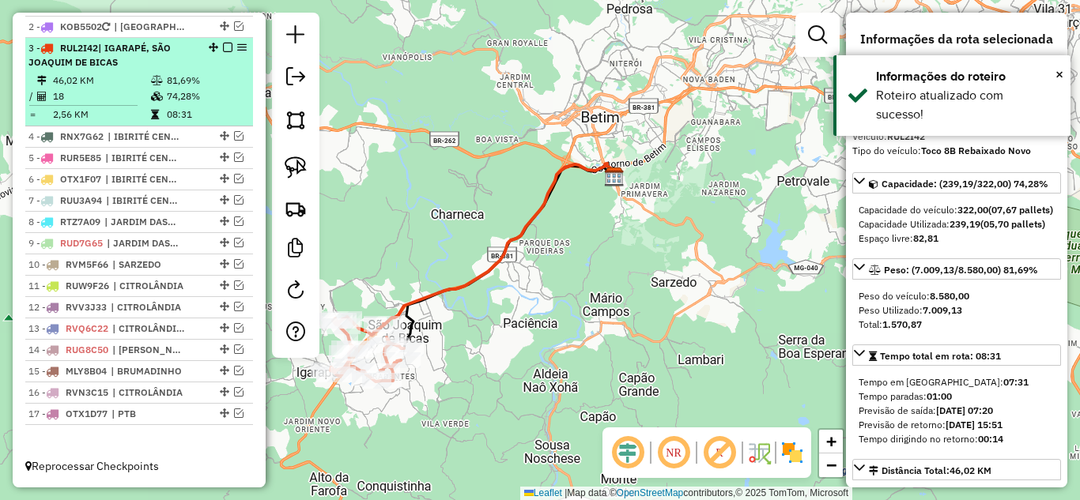
click at [224, 47] on em at bounding box center [227, 47] width 9 height 9
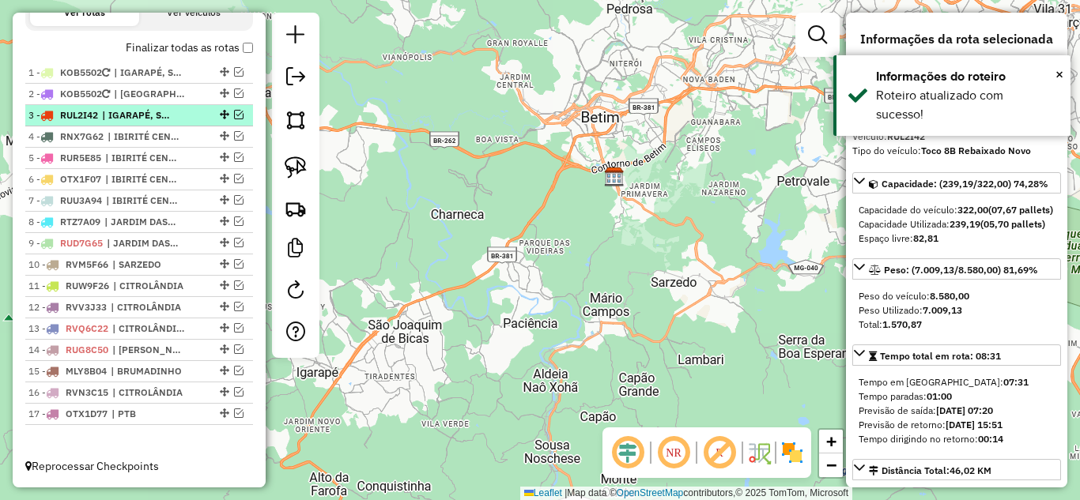
scroll to position [582, 0]
drag, startPoint x: 233, startPoint y: 136, endPoint x: 261, endPoint y: 157, distance: 34.9
click at [234, 136] on em at bounding box center [238, 135] width 9 height 9
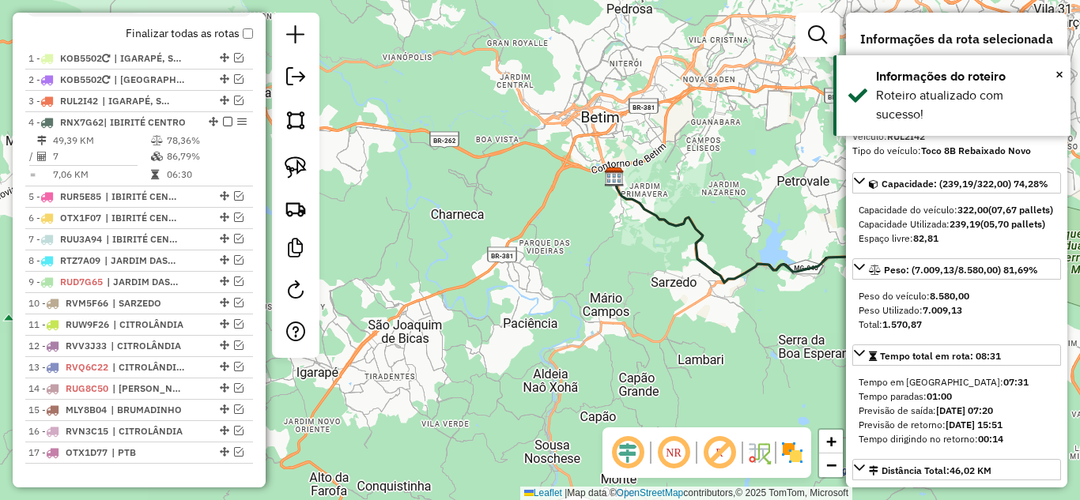
scroll to position [635, 0]
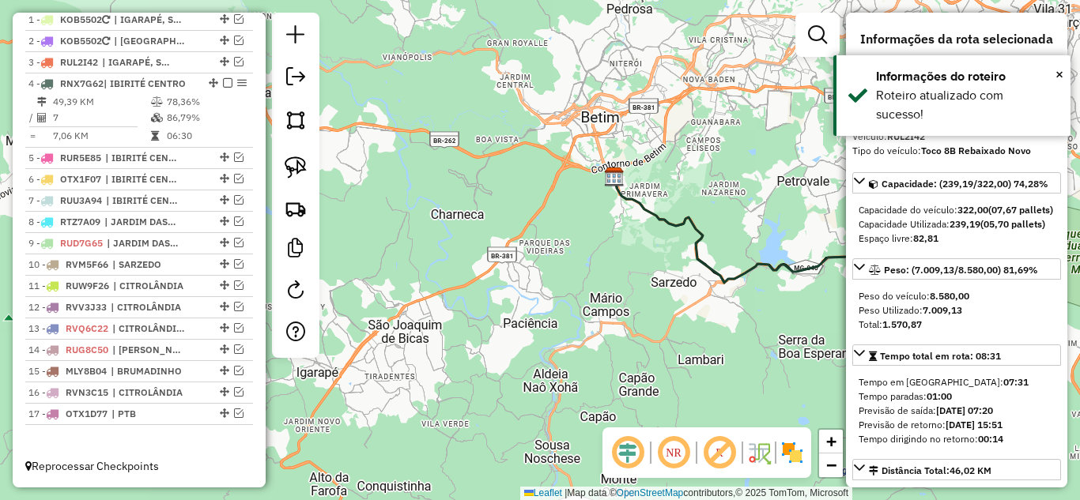
click at [663, 214] on icon at bounding box center [775, 230] width 323 height 106
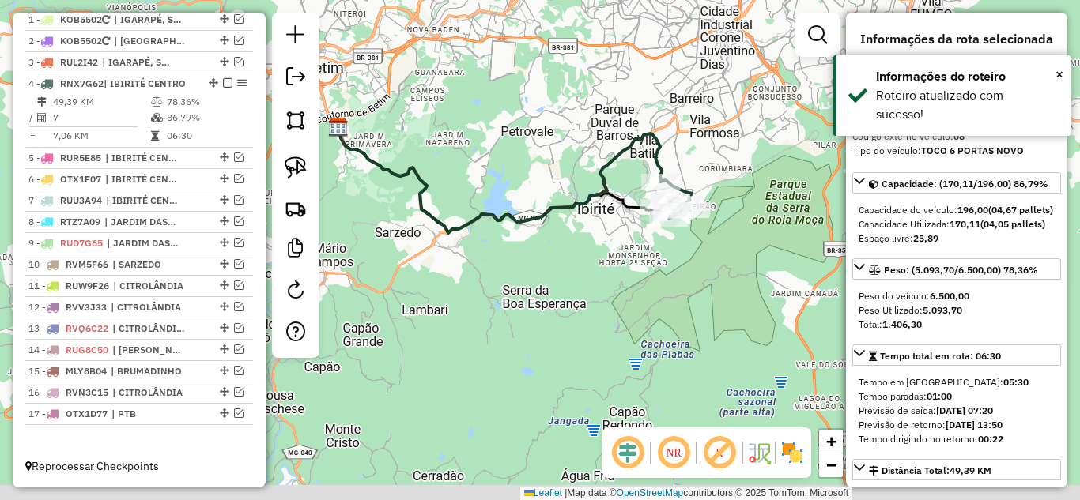
drag, startPoint x: 665, startPoint y: 316, endPoint x: 364, endPoint y: 274, distance: 304.0
click at [364, 274] on div "Janela de atendimento Grade de atendimento Capacidade Transportadoras Veículos …" at bounding box center [540, 250] width 1080 height 500
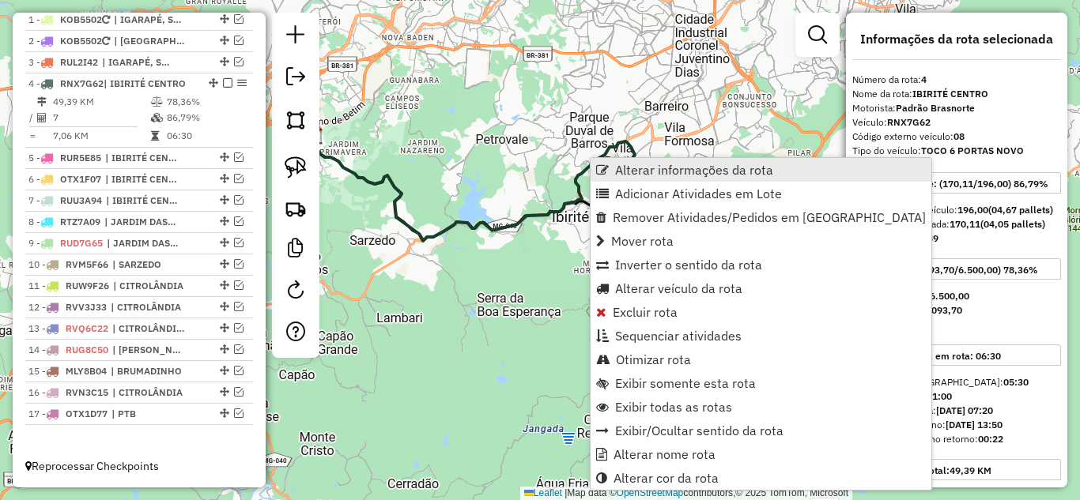
click at [638, 167] on span "Alterar informações da rota" at bounding box center [694, 170] width 158 height 13
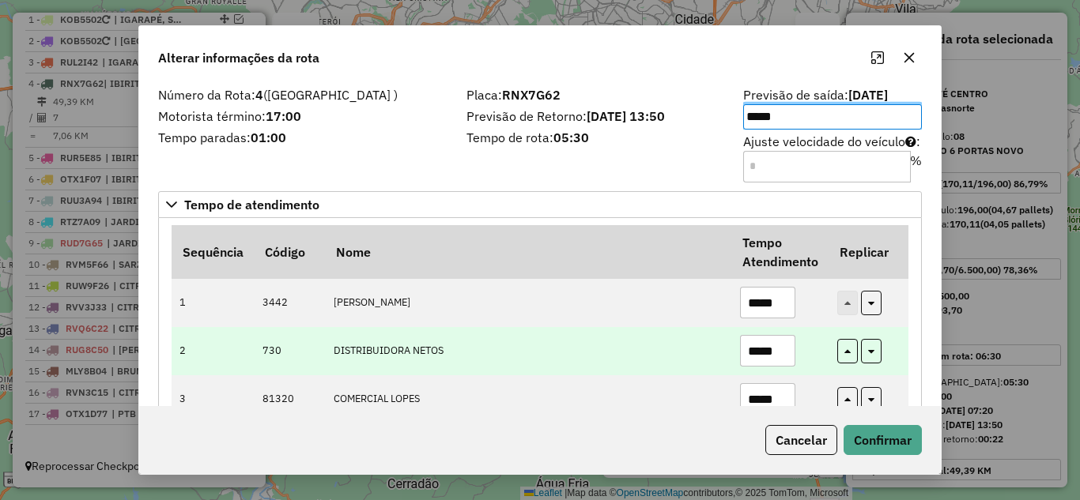
click at [786, 345] on input "*****" at bounding box center [767, 351] width 55 height 32
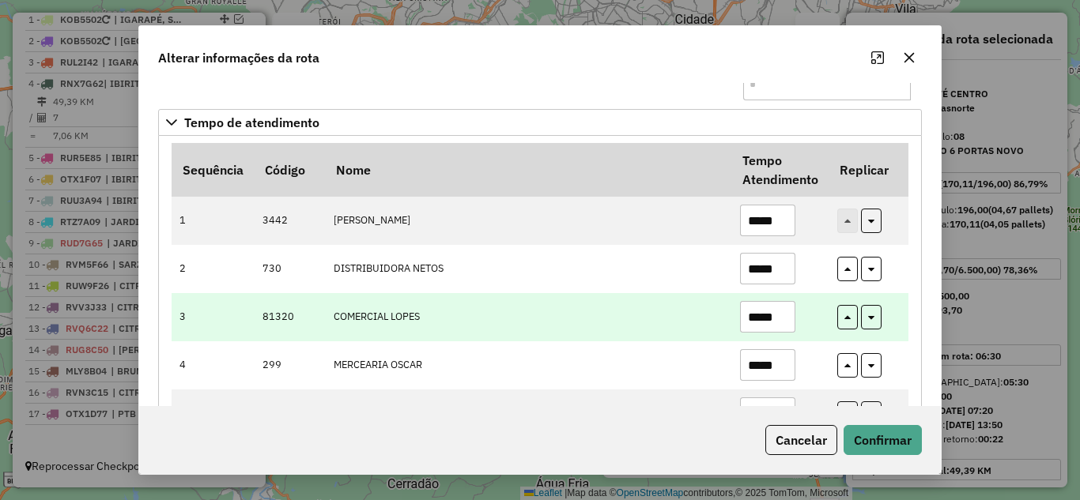
scroll to position [158, 0]
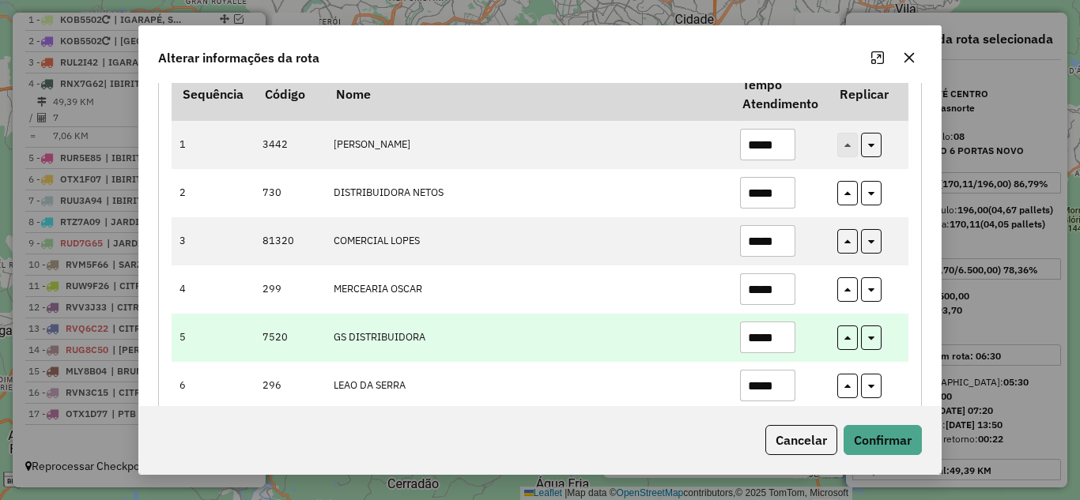
type input "*****"
click at [784, 336] on input "*****" at bounding box center [767, 338] width 55 height 32
type input "*"
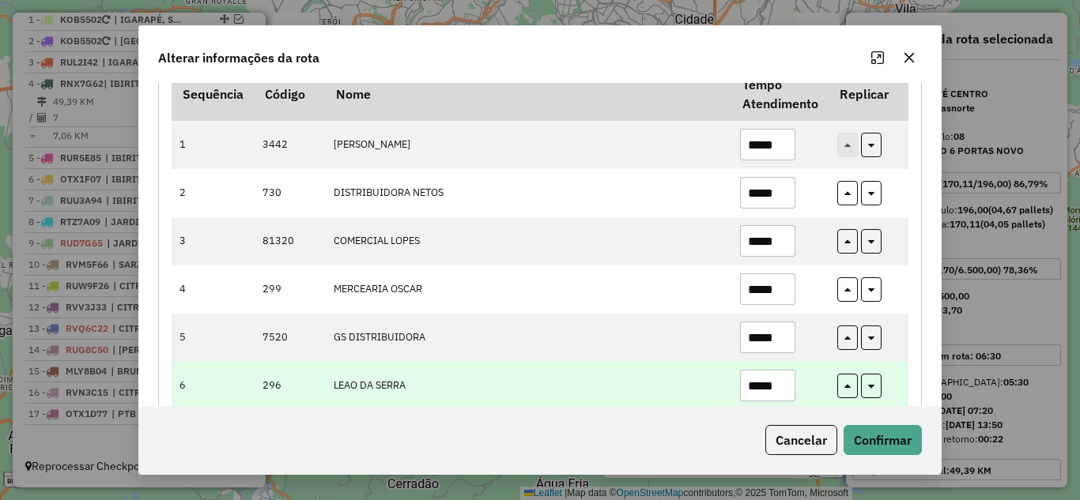
type input "*****"
click at [778, 379] on input "*****" at bounding box center [767, 386] width 55 height 32
type input "*"
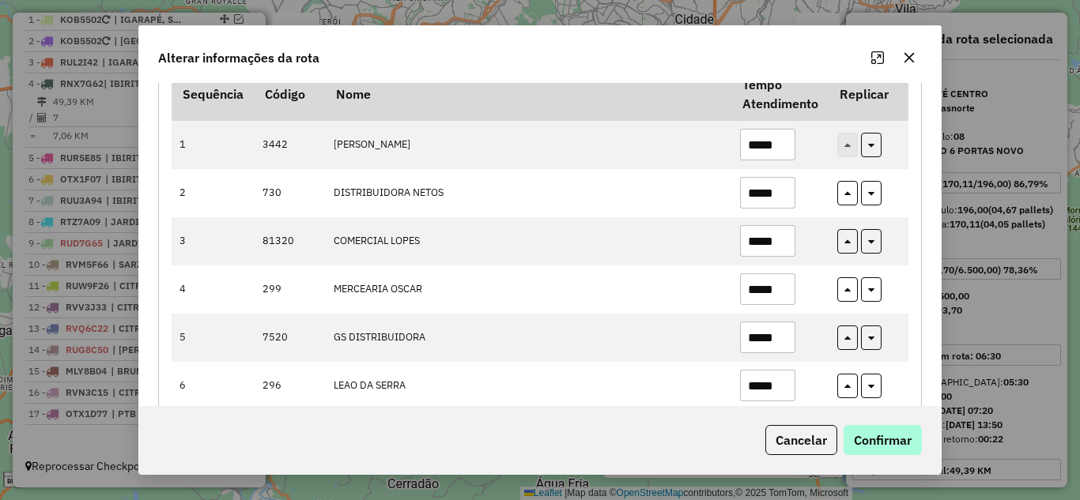
type input "*****"
click at [885, 450] on button "Confirmar" at bounding box center [882, 440] width 78 height 30
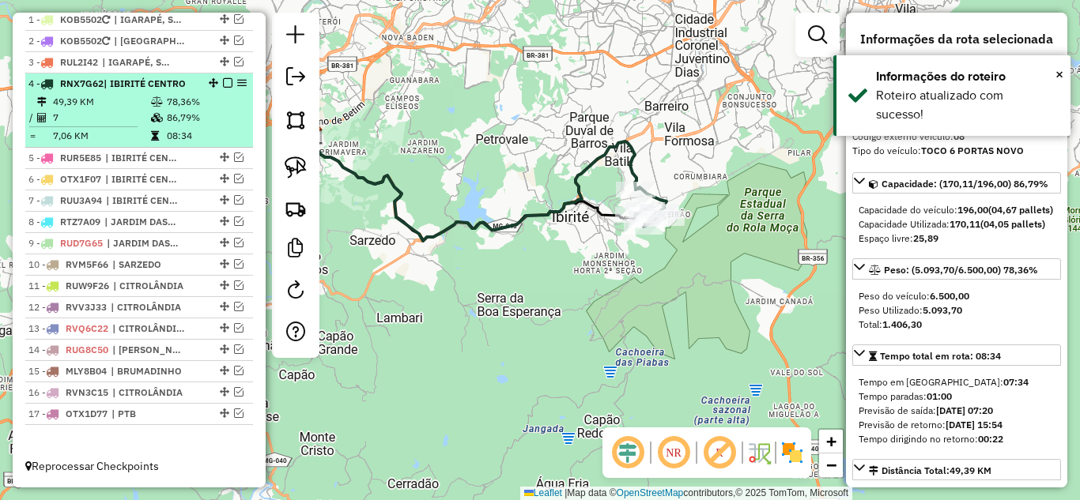
click at [224, 82] on em at bounding box center [227, 82] width 9 height 9
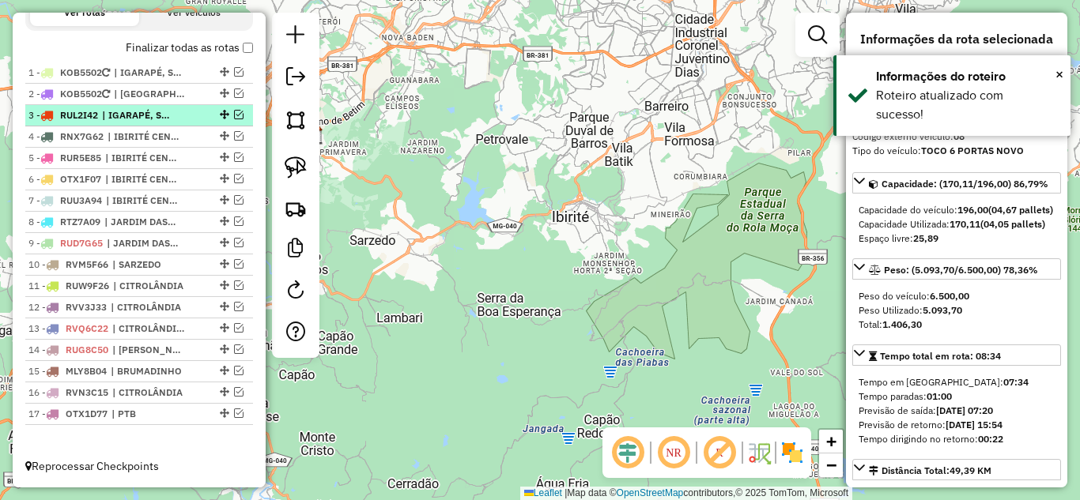
scroll to position [582, 0]
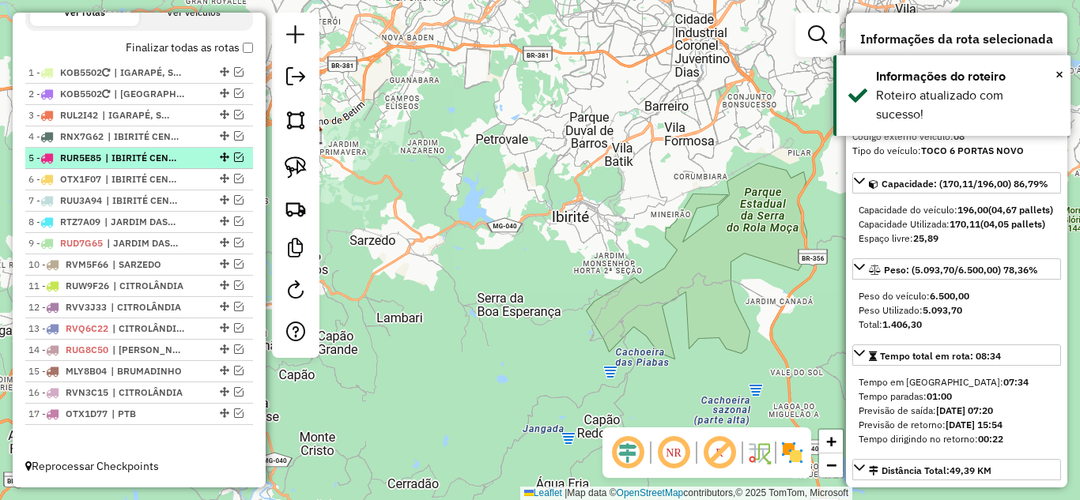
click at [234, 153] on em at bounding box center [238, 157] width 9 height 9
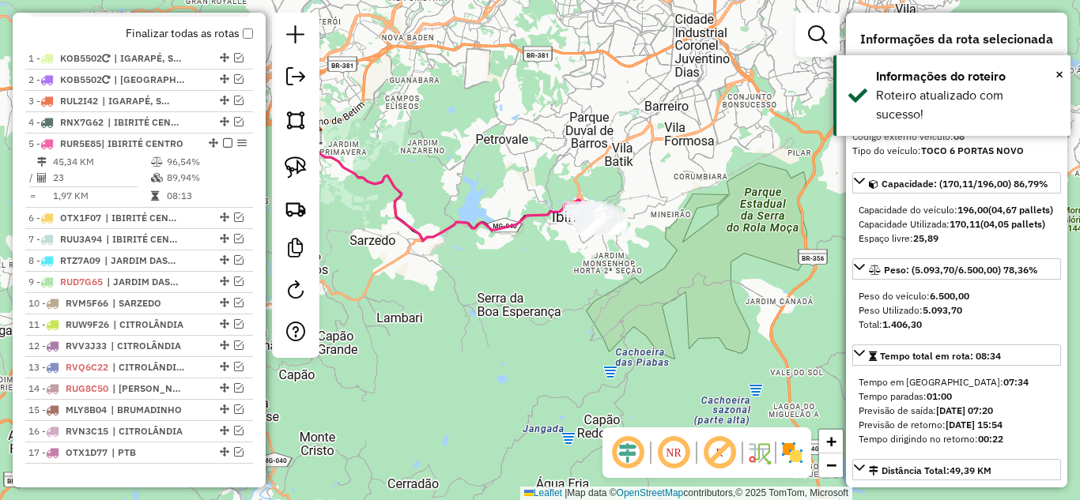
scroll to position [635, 0]
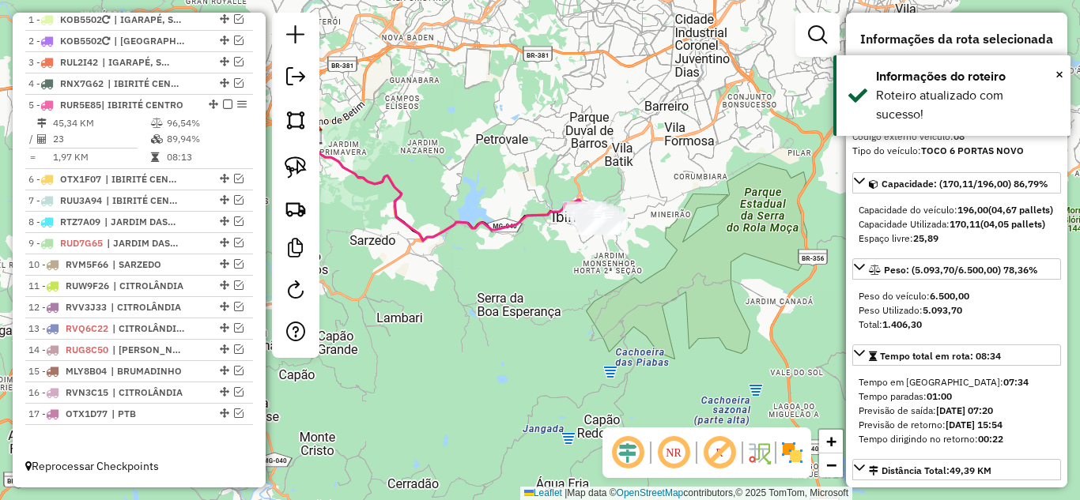
click at [432, 234] on icon at bounding box center [456, 188] width 287 height 106
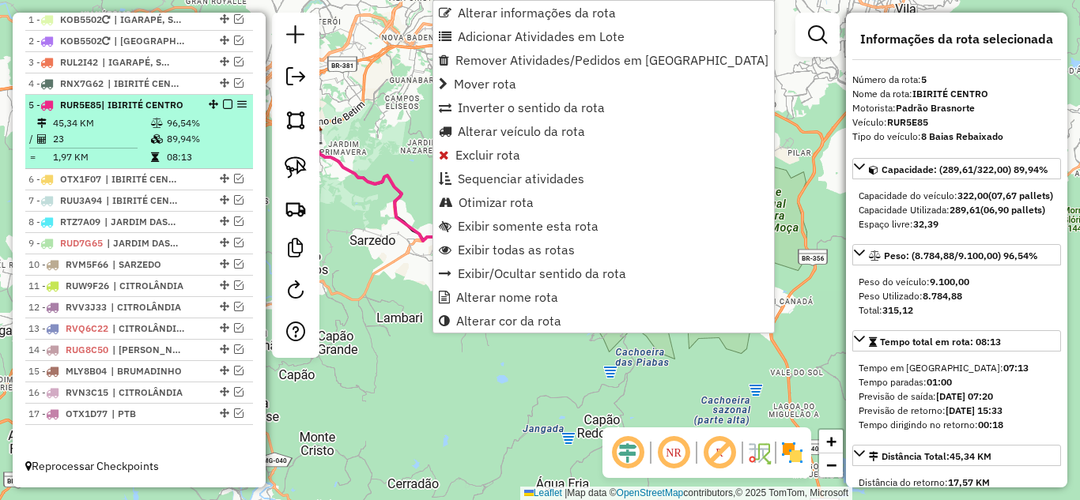
click at [223, 105] on em at bounding box center [227, 104] width 9 height 9
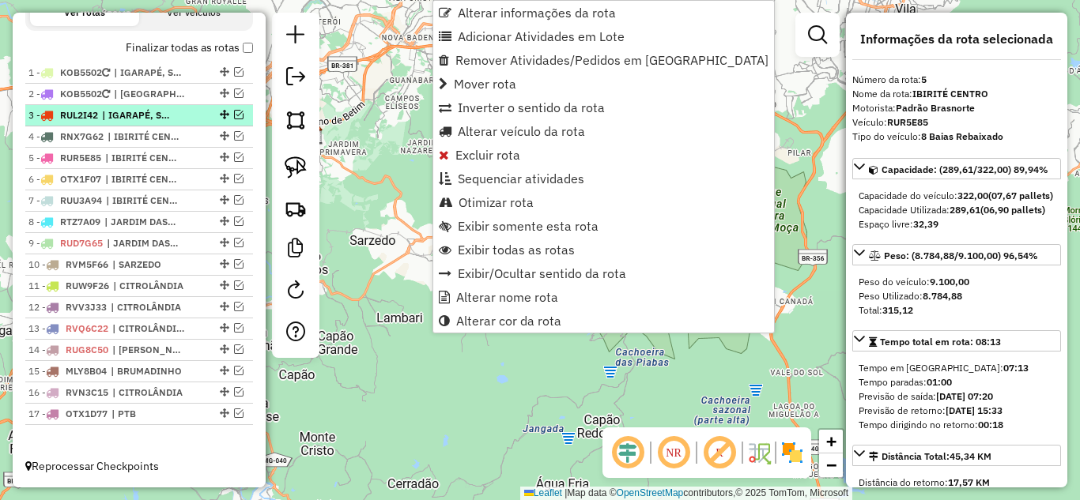
scroll to position [582, 0]
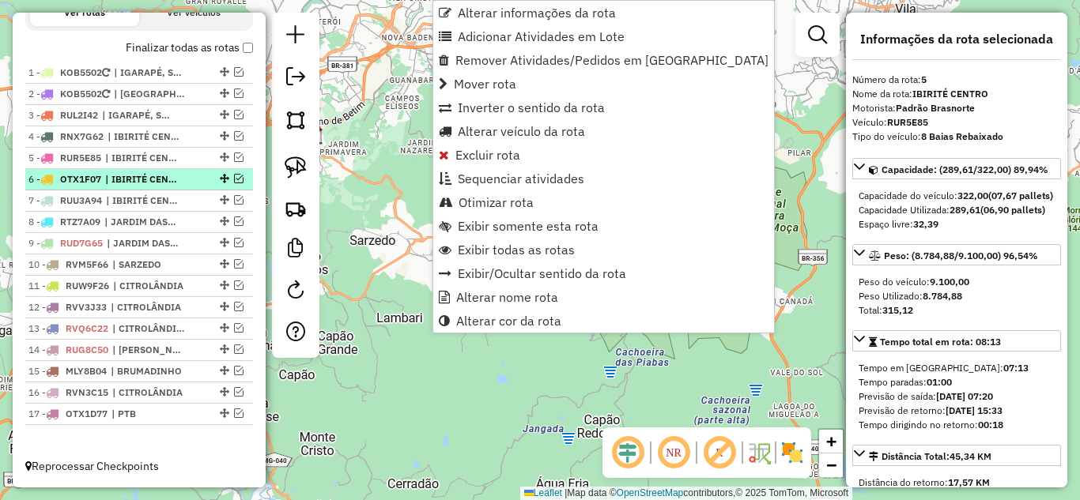
click at [236, 179] on em at bounding box center [238, 178] width 9 height 9
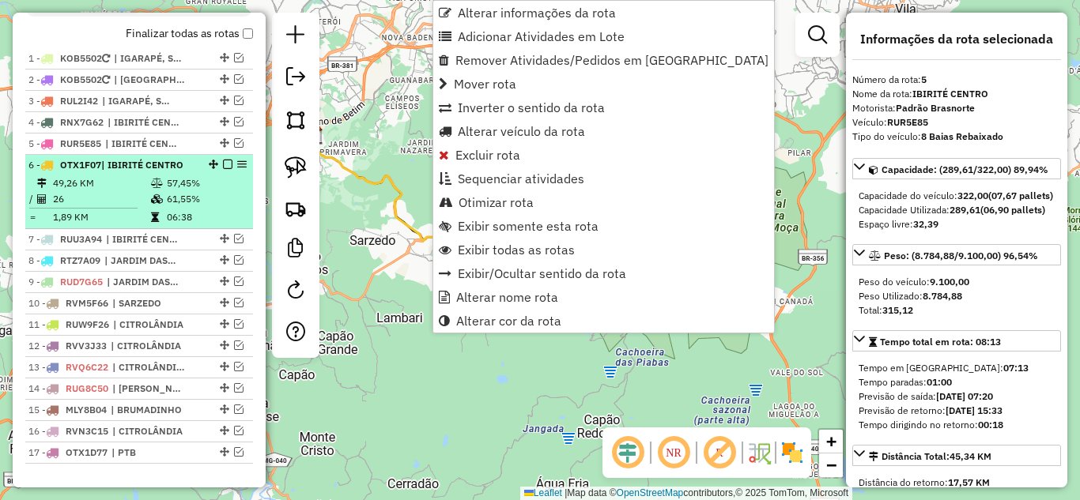
scroll to position [635, 0]
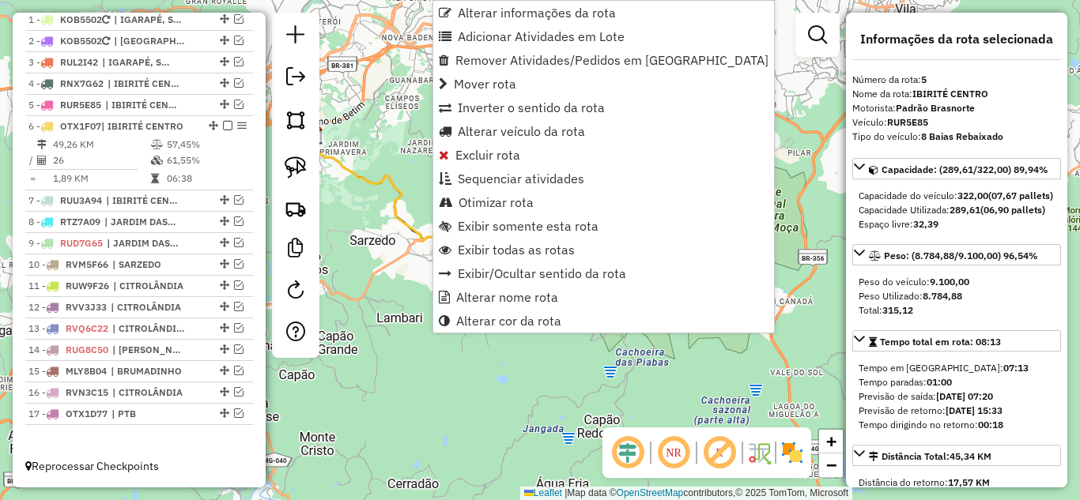
click at [378, 266] on div "Janela de atendimento Grade de atendimento Capacidade Transportadoras Veículos …" at bounding box center [540, 250] width 1080 height 500
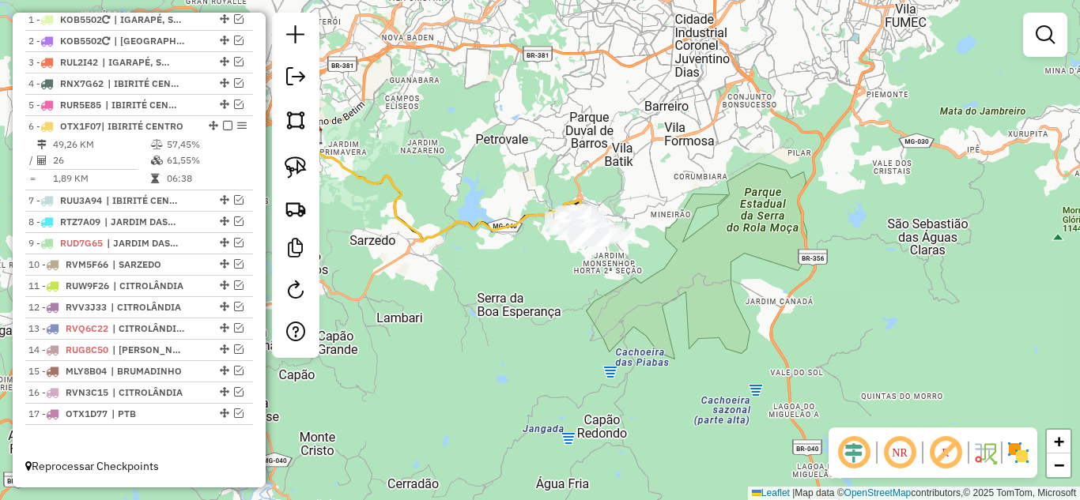
click at [408, 230] on icon at bounding box center [446, 188] width 267 height 106
select select "*********"
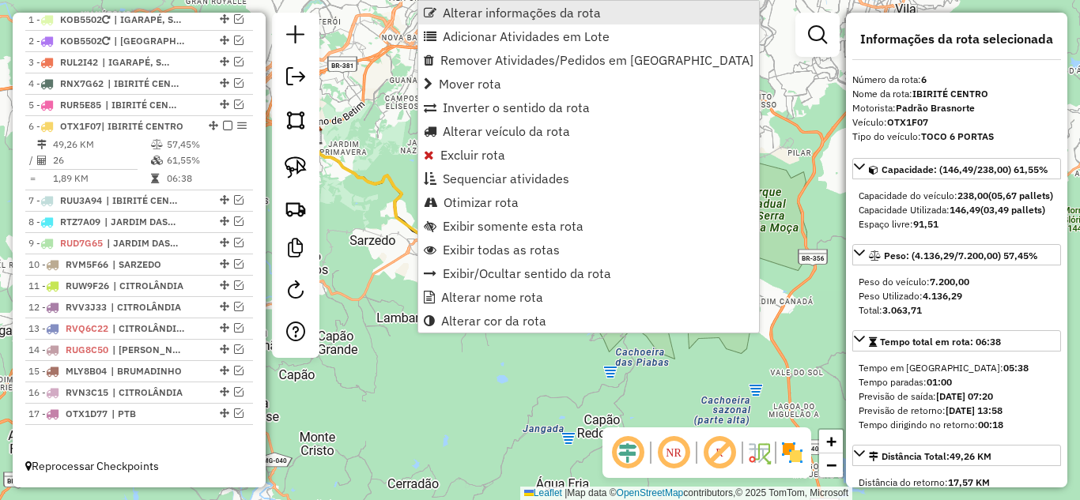
click at [476, 17] on span "Alterar informações da rota" at bounding box center [522, 12] width 158 height 13
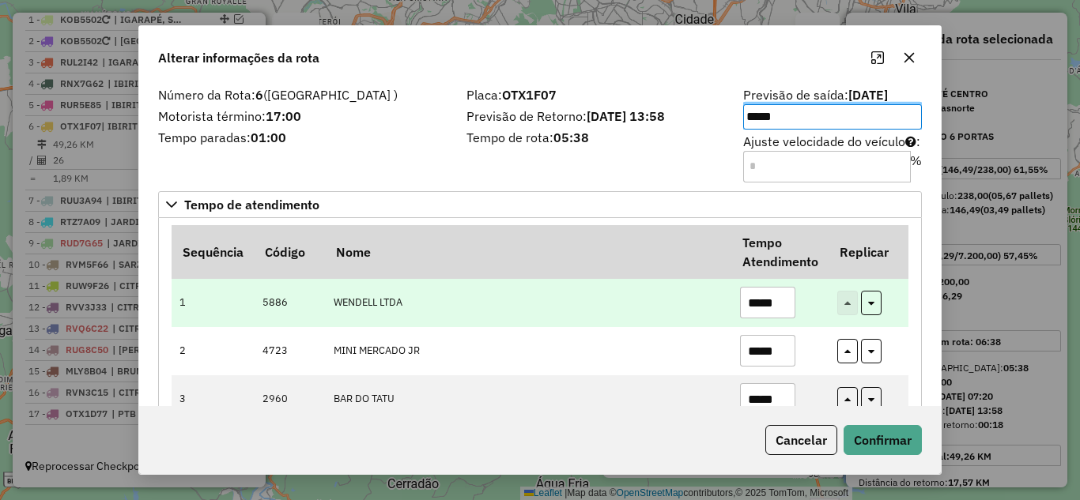
click at [782, 301] on input "*****" at bounding box center [767, 303] width 55 height 32
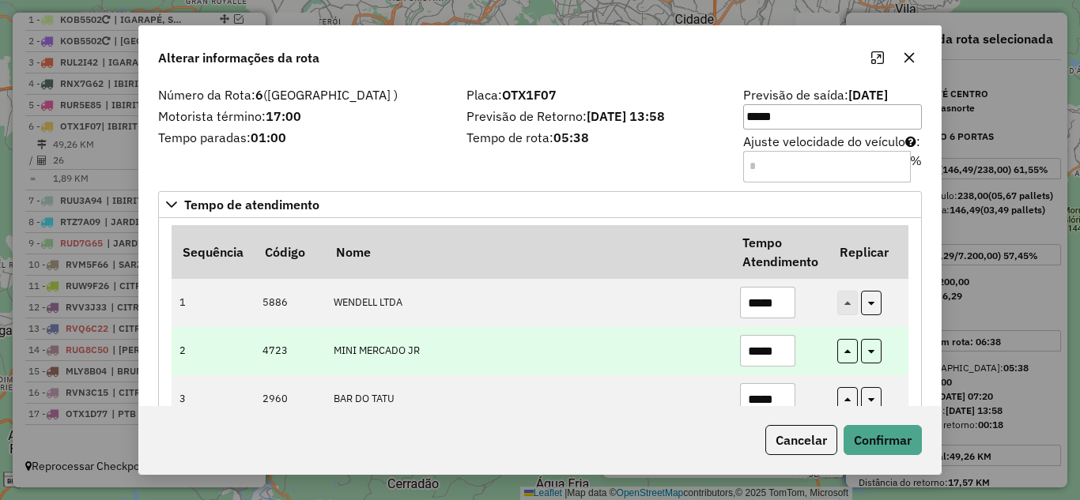
type input "*****"
click at [786, 356] on input "*****" at bounding box center [767, 351] width 55 height 32
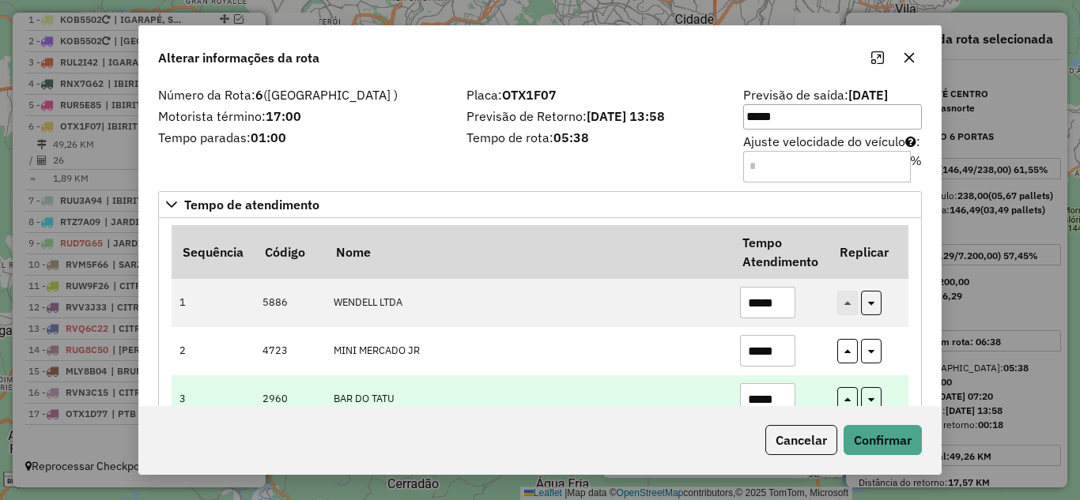
type input "*****"
click at [783, 400] on input "*****" at bounding box center [767, 399] width 55 height 32
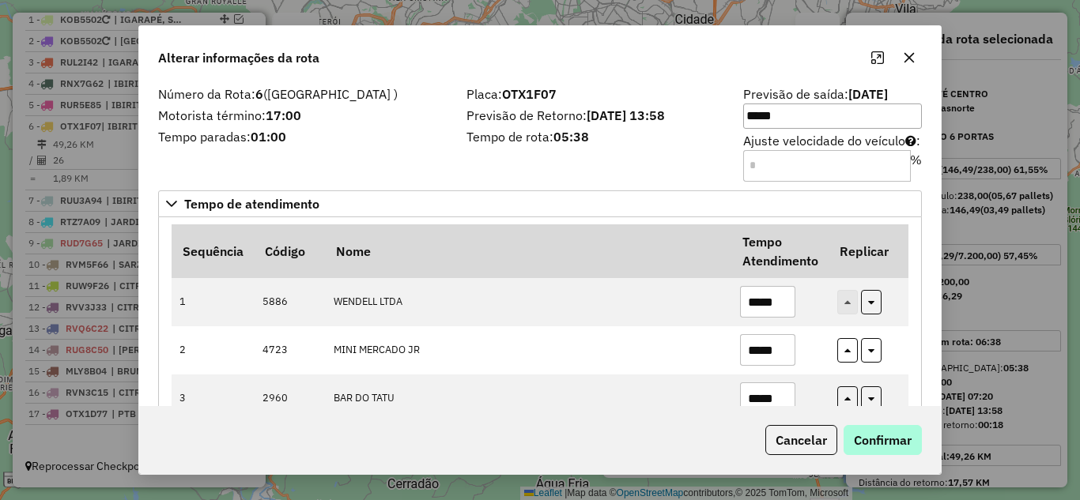
type input "*****"
click at [895, 448] on button "Confirmar" at bounding box center [882, 440] width 78 height 30
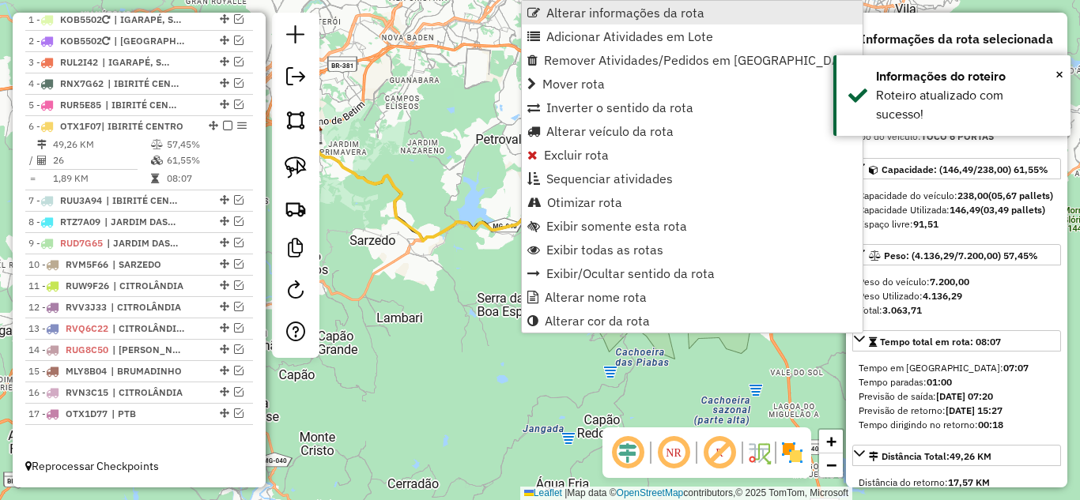
click at [605, 13] on span "Alterar informações da rota" at bounding box center [625, 12] width 158 height 13
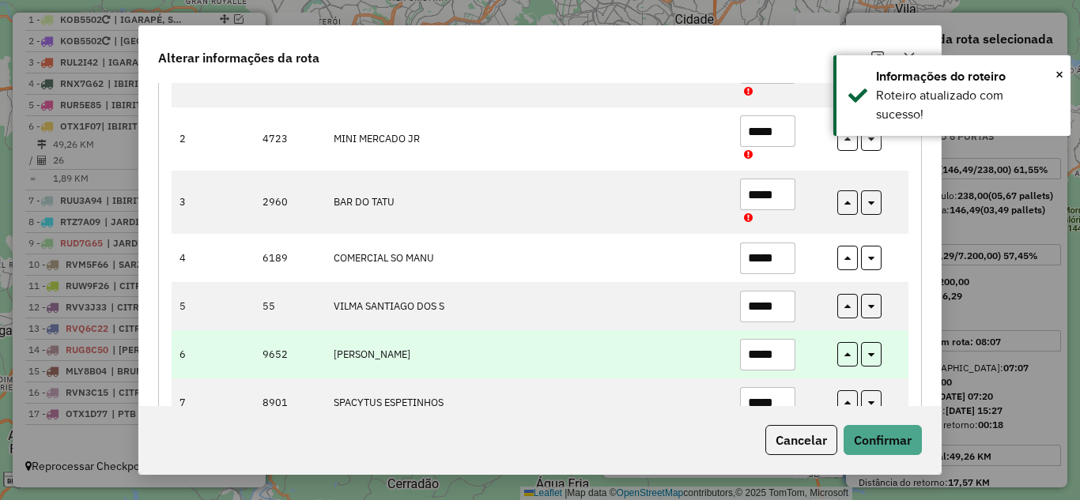
scroll to position [237, 0]
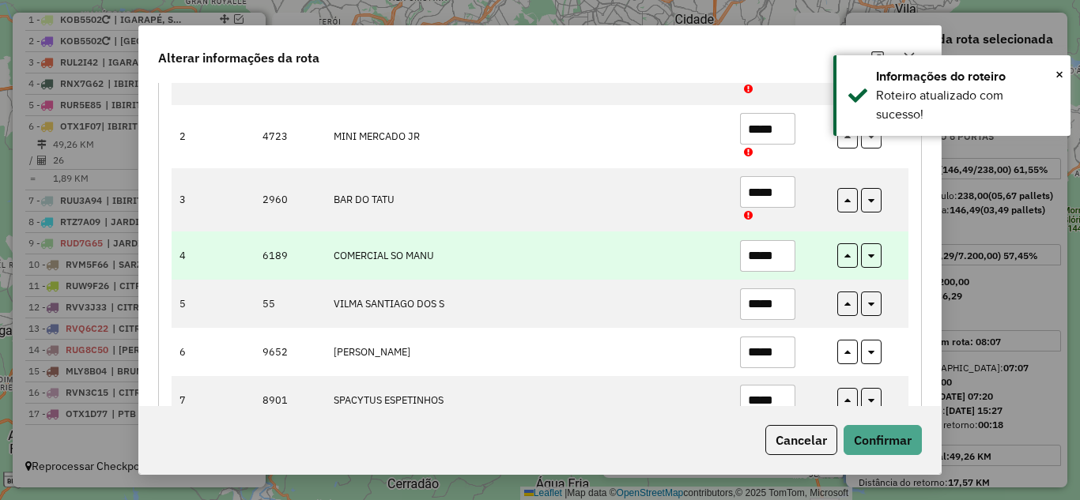
click at [787, 254] on input "*****" at bounding box center [767, 256] width 55 height 32
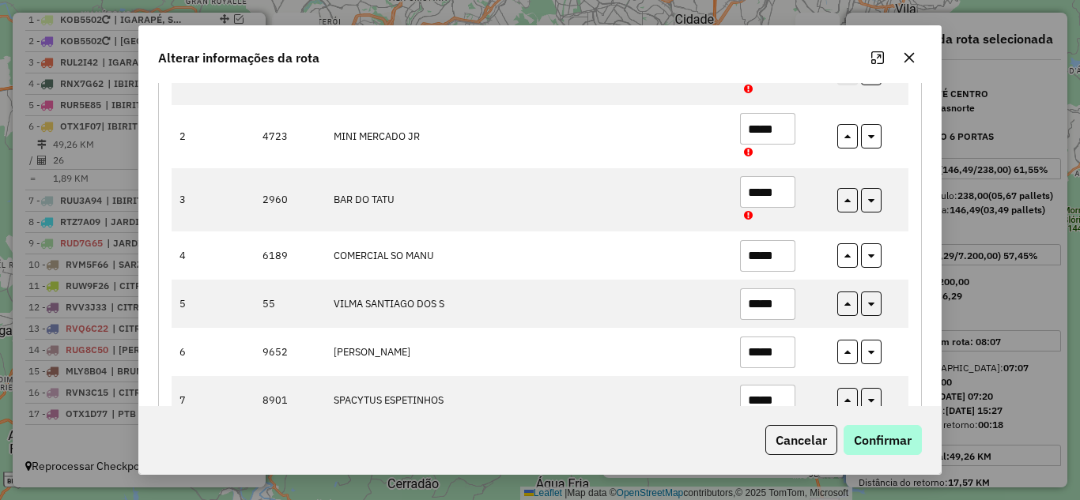
type input "*****"
click at [880, 439] on button "Confirmar" at bounding box center [882, 440] width 78 height 30
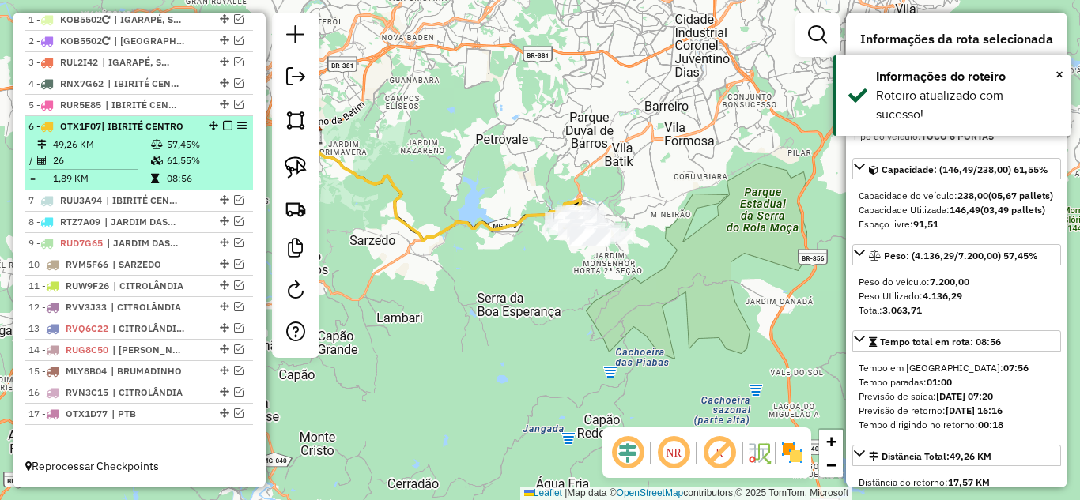
click at [223, 124] on em at bounding box center [227, 125] width 9 height 9
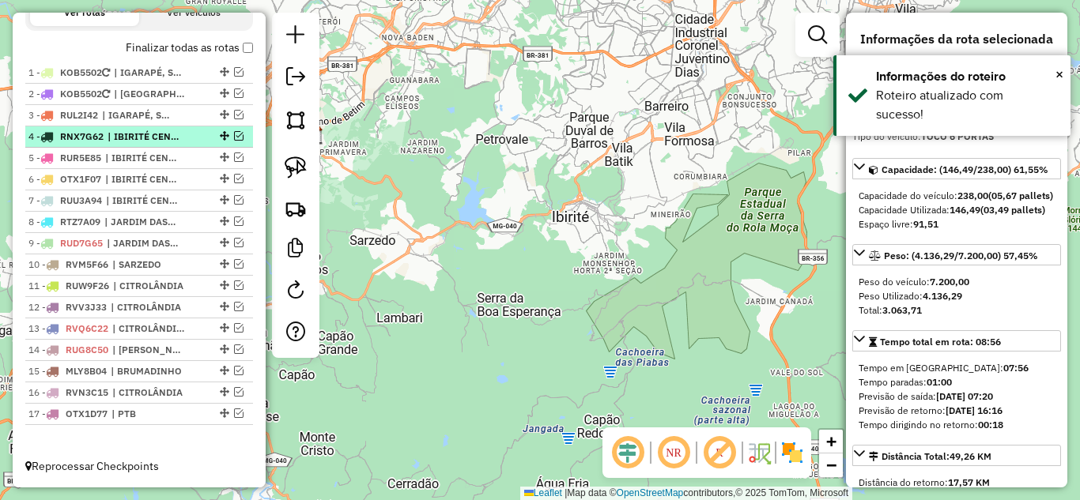
scroll to position [582, 0]
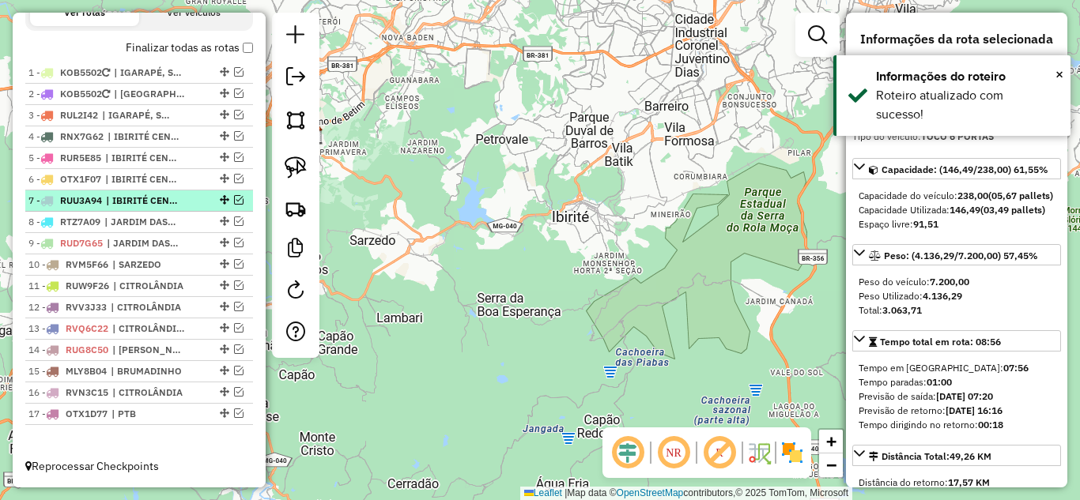
click at [236, 202] on em at bounding box center [238, 199] width 9 height 9
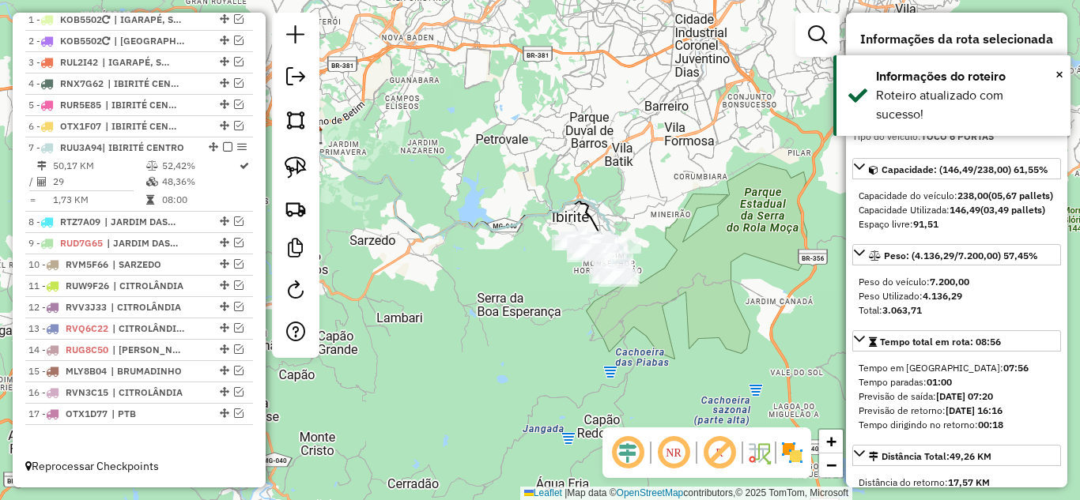
click at [473, 221] on icon at bounding box center [466, 190] width 307 height 111
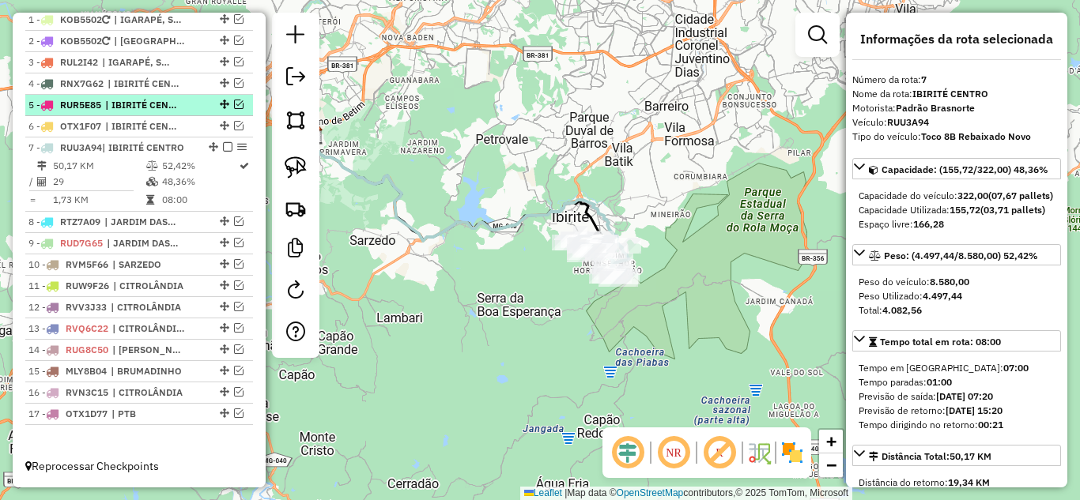
drag, startPoint x: 221, startPoint y: 148, endPoint x: 226, endPoint y: 162, distance: 15.0
click at [223, 152] on em at bounding box center [227, 146] width 9 height 9
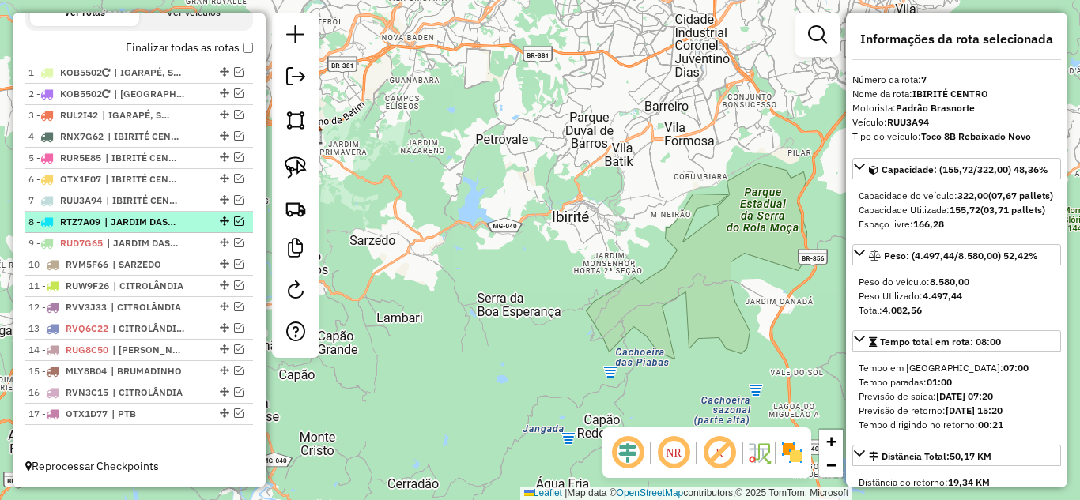
click at [234, 223] on em at bounding box center [238, 221] width 9 height 9
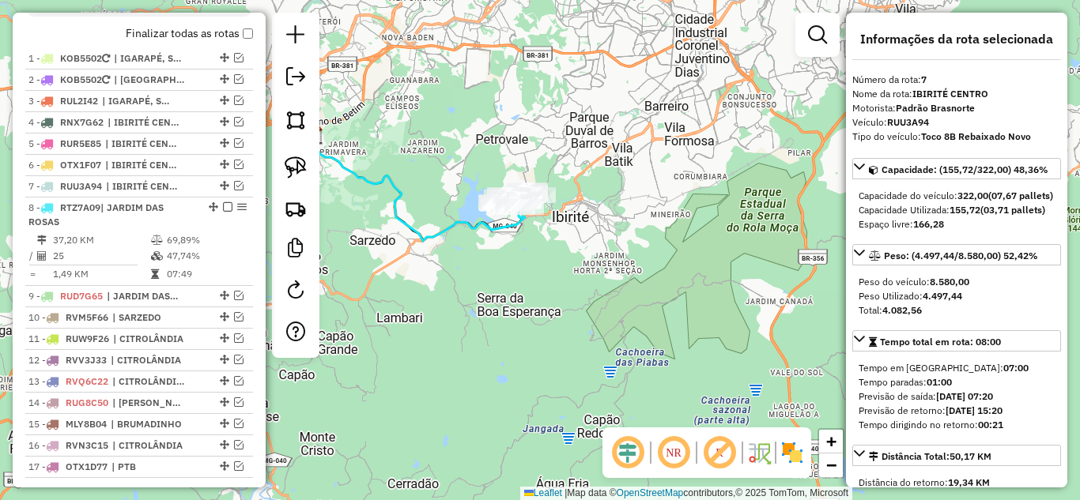
scroll to position [649, 0]
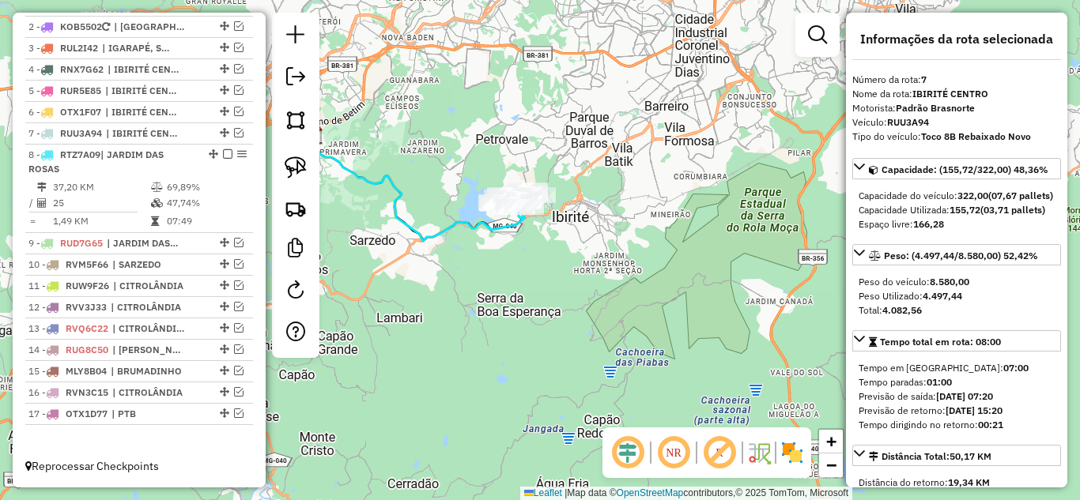
click at [428, 228] on icon at bounding box center [419, 188] width 212 height 106
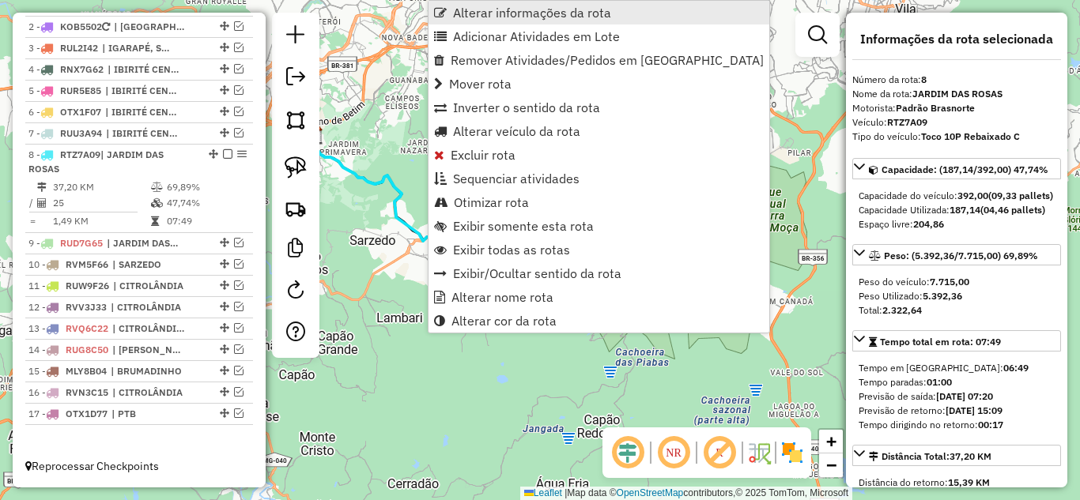
click at [487, 12] on span "Alterar informações da rota" at bounding box center [532, 12] width 158 height 13
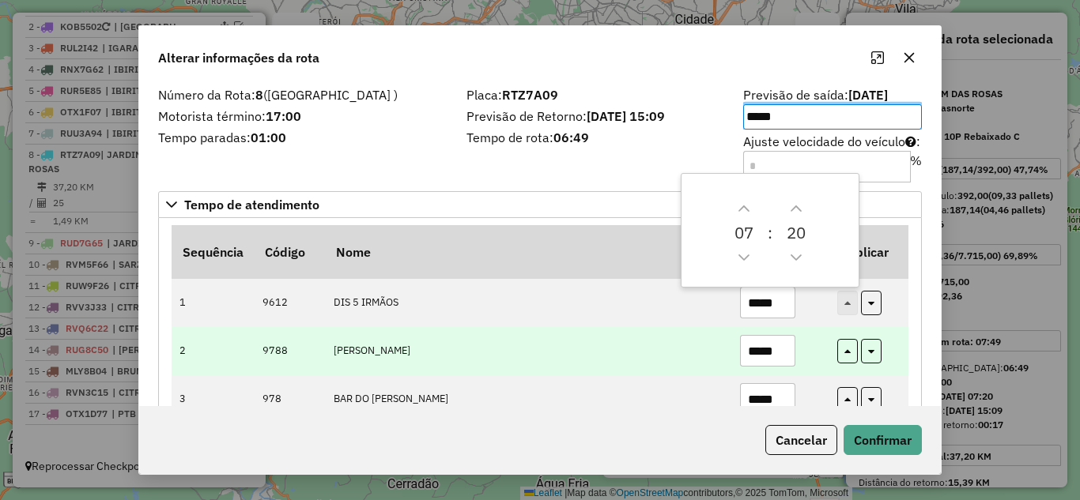
click at [789, 349] on input "*****" at bounding box center [767, 351] width 55 height 32
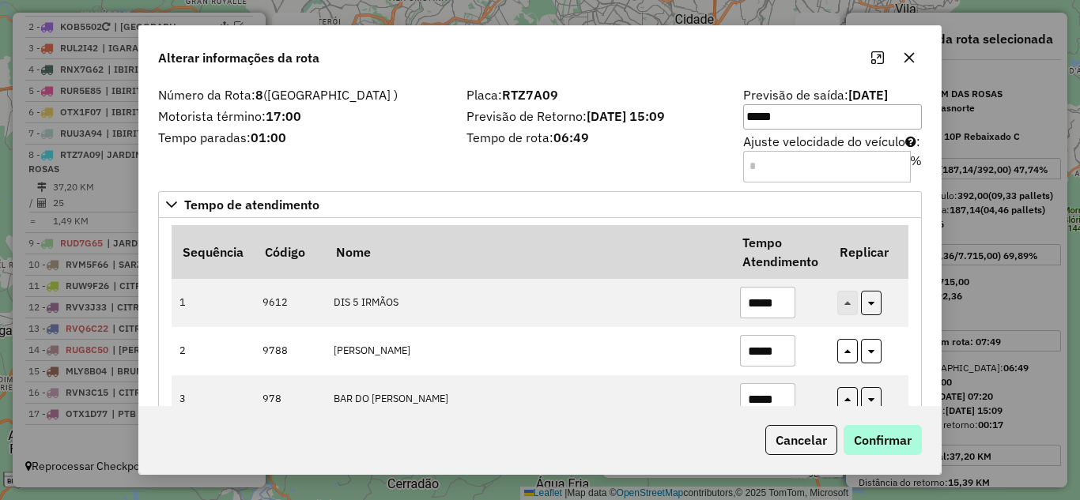
type input "*****"
click at [883, 444] on button "Confirmar" at bounding box center [882, 440] width 78 height 30
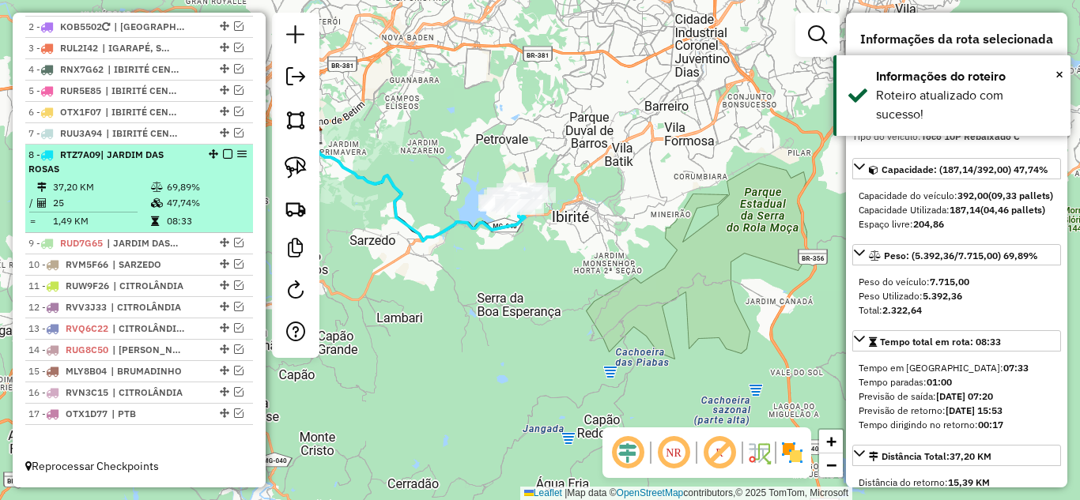
click at [221, 149] on div "8 - RTZ7A09 | [GEOGRAPHIC_DATA]" at bounding box center [138, 162] width 221 height 28
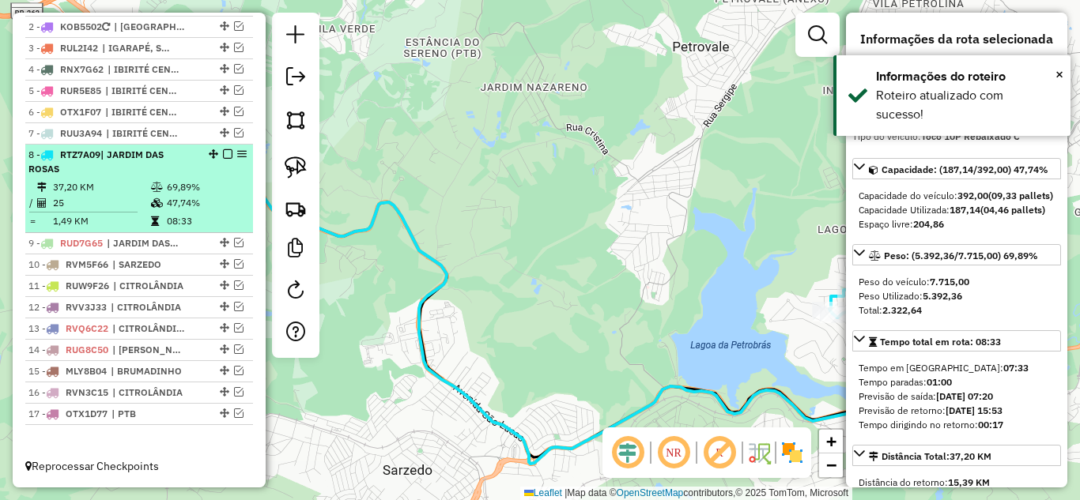
click at [223, 153] on em at bounding box center [227, 153] width 9 height 9
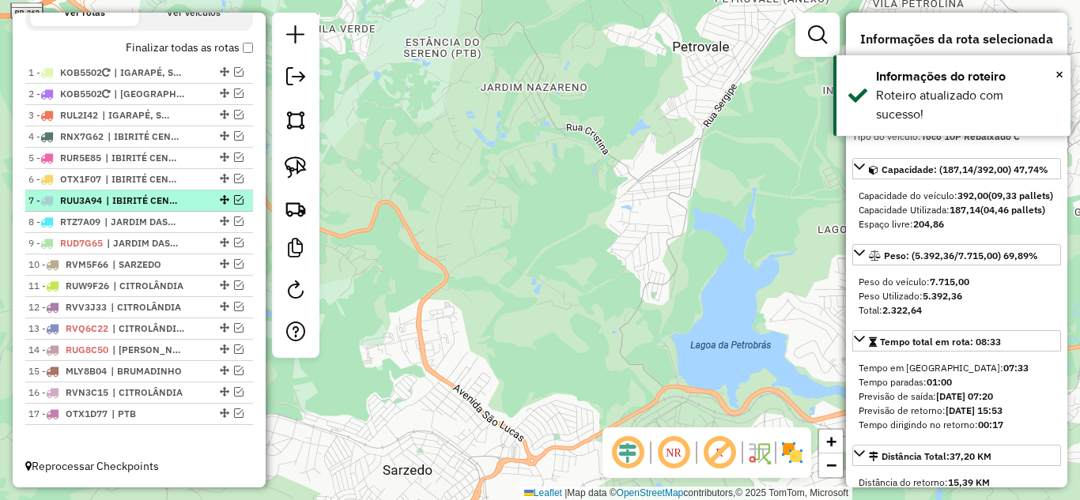
scroll to position [582, 0]
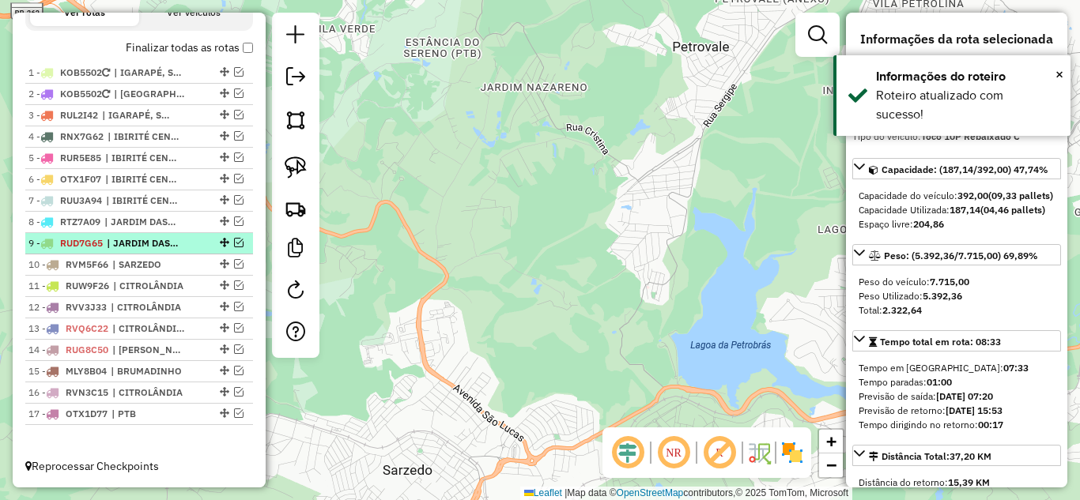
click at [236, 243] on em at bounding box center [238, 242] width 9 height 9
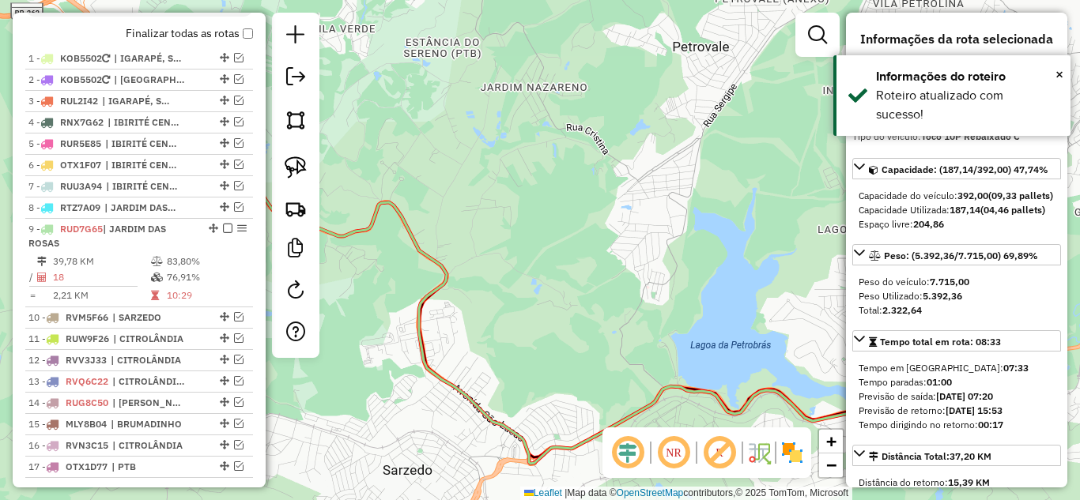
scroll to position [649, 0]
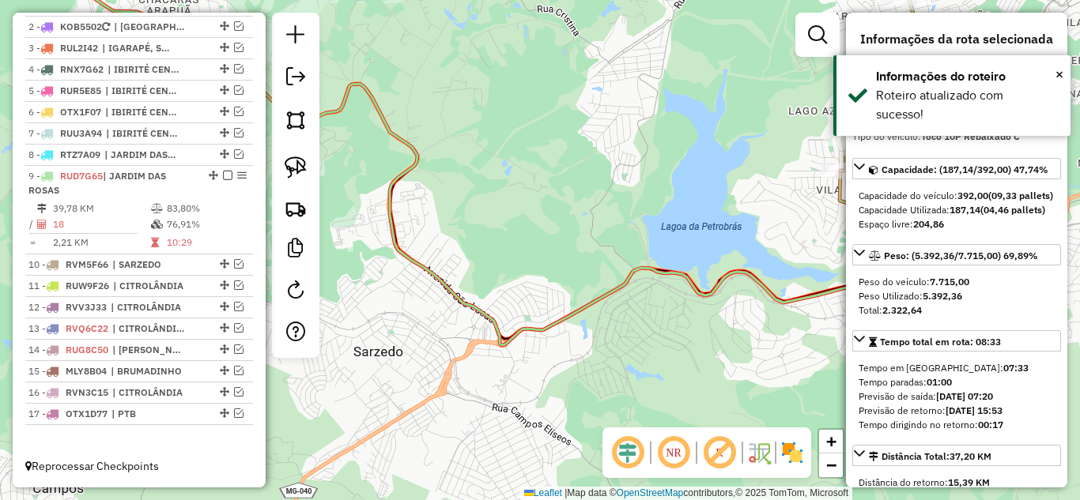
drag, startPoint x: 525, startPoint y: 197, endPoint x: 523, endPoint y: 159, distance: 38.0
click at [525, 161] on div "Janela de atendimento Grade de atendimento Capacidade Transportadoras Veículos …" at bounding box center [540, 250] width 1080 height 500
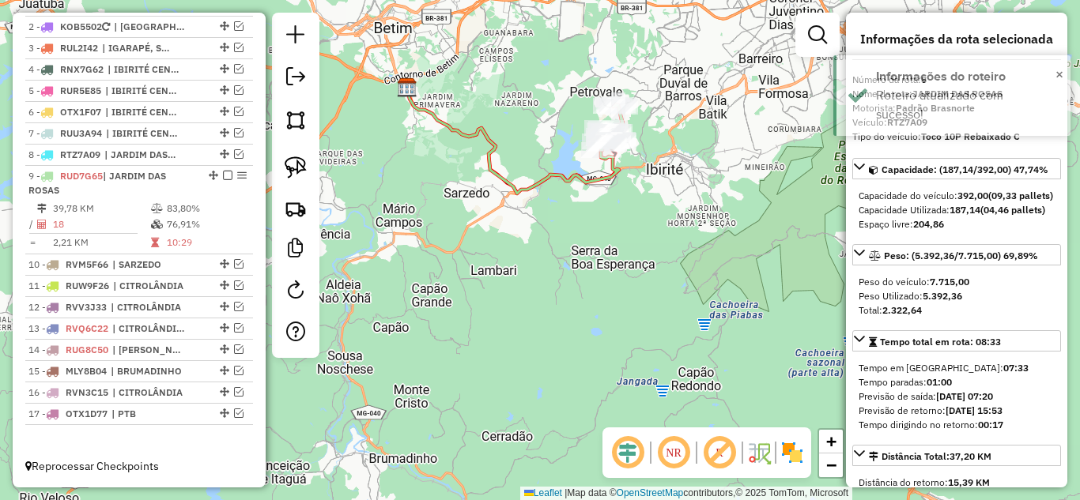
click at [539, 181] on icon at bounding box center [513, 141] width 212 height 106
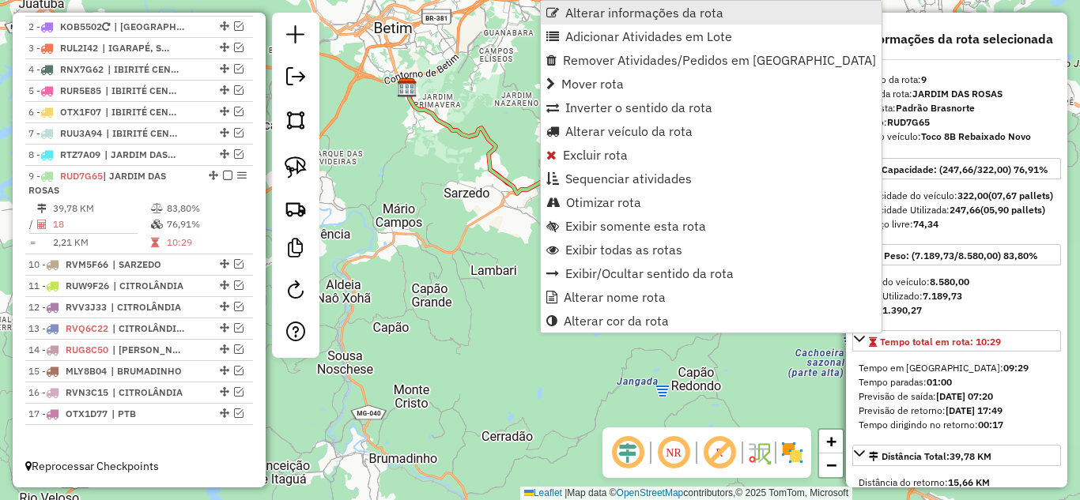
click at [601, 16] on span "Alterar informações da rota" at bounding box center [644, 12] width 158 height 13
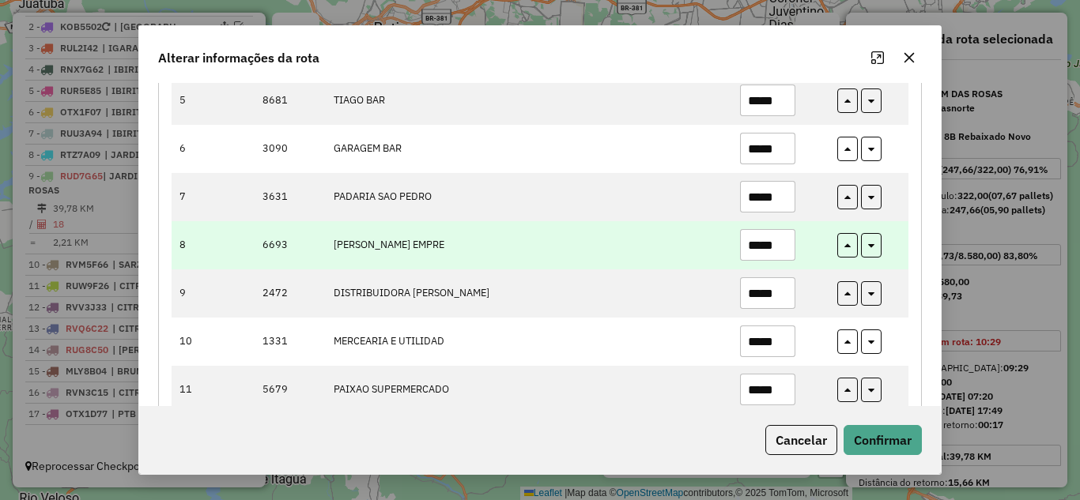
scroll to position [474, 0]
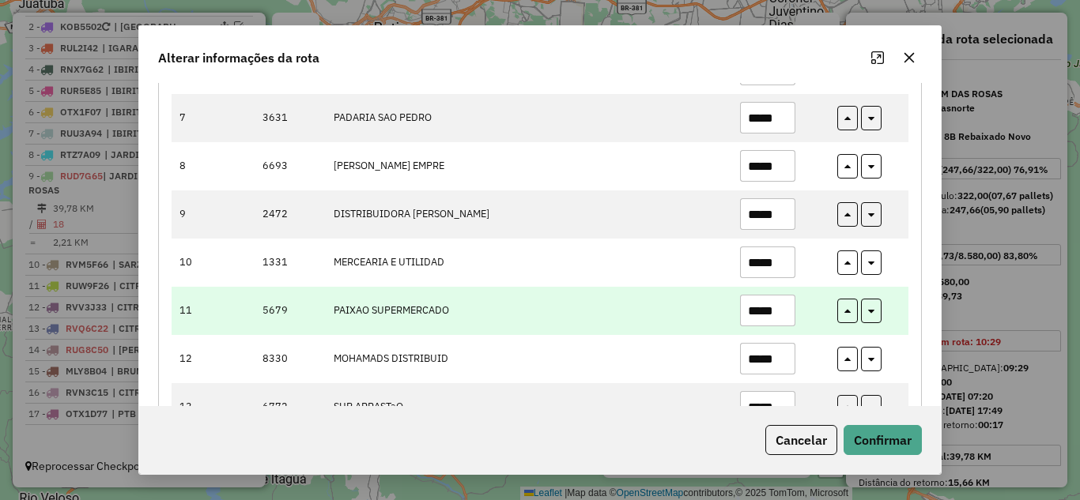
click at [786, 315] on input "*****" at bounding box center [767, 311] width 55 height 32
type input "*"
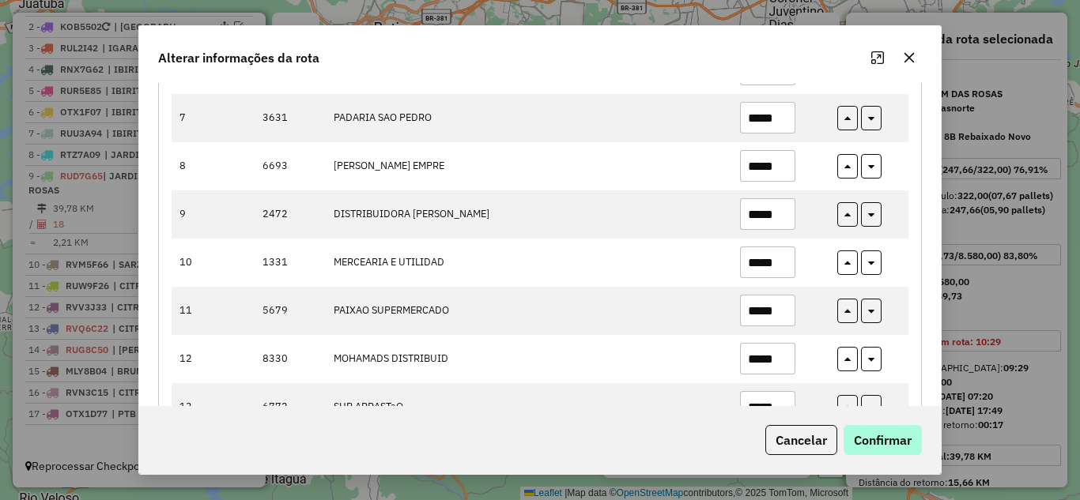
type input "*****"
click at [900, 432] on button "Confirmar" at bounding box center [882, 440] width 78 height 30
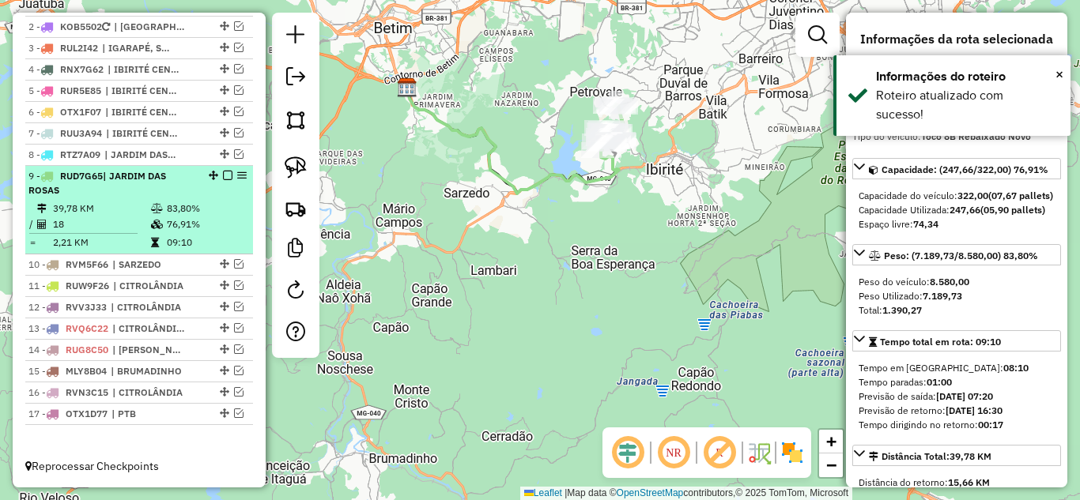
click at [224, 175] on em at bounding box center [227, 175] width 9 height 9
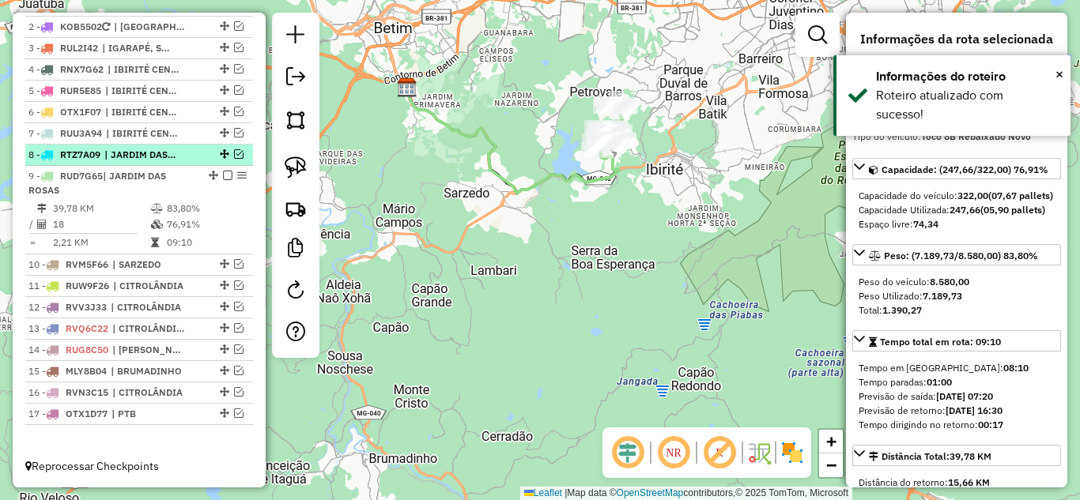
scroll to position [582, 0]
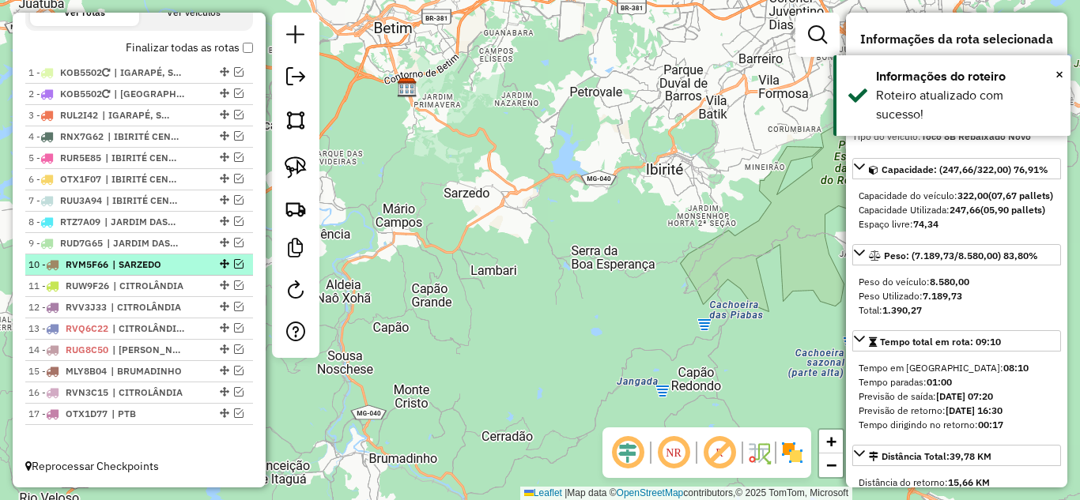
click at [236, 260] on em at bounding box center [238, 263] width 9 height 9
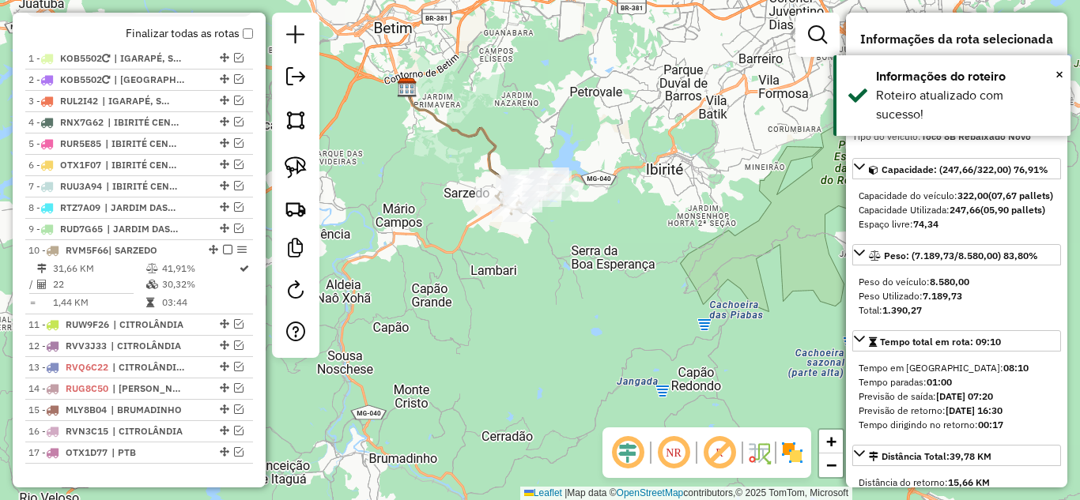
scroll to position [635, 0]
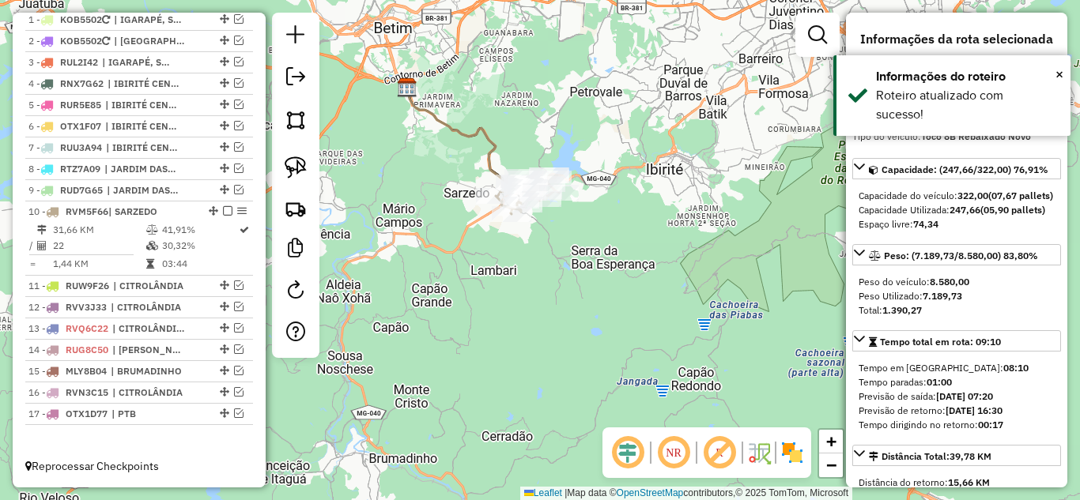
click at [479, 127] on icon at bounding box center [467, 141] width 121 height 106
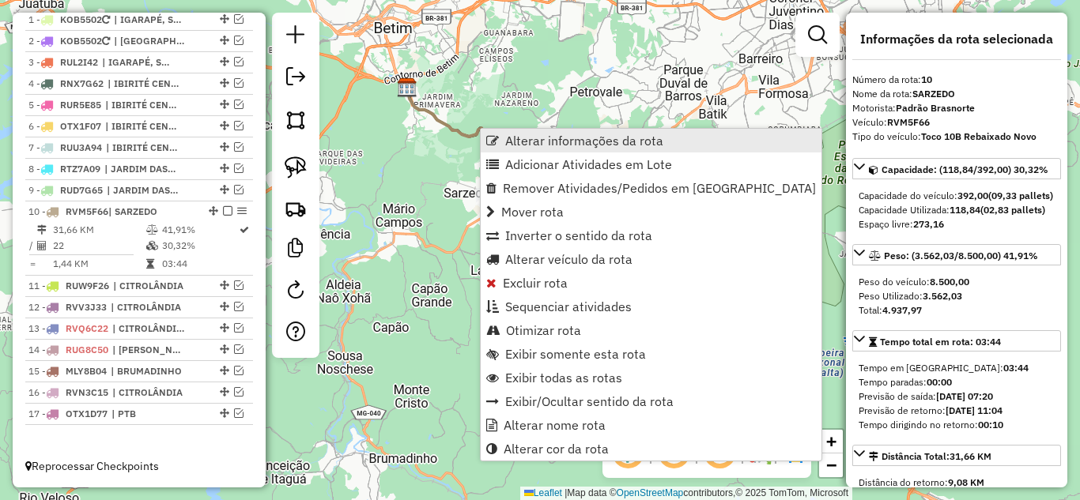
click at [527, 134] on span "Alterar informações da rota" at bounding box center [584, 140] width 158 height 13
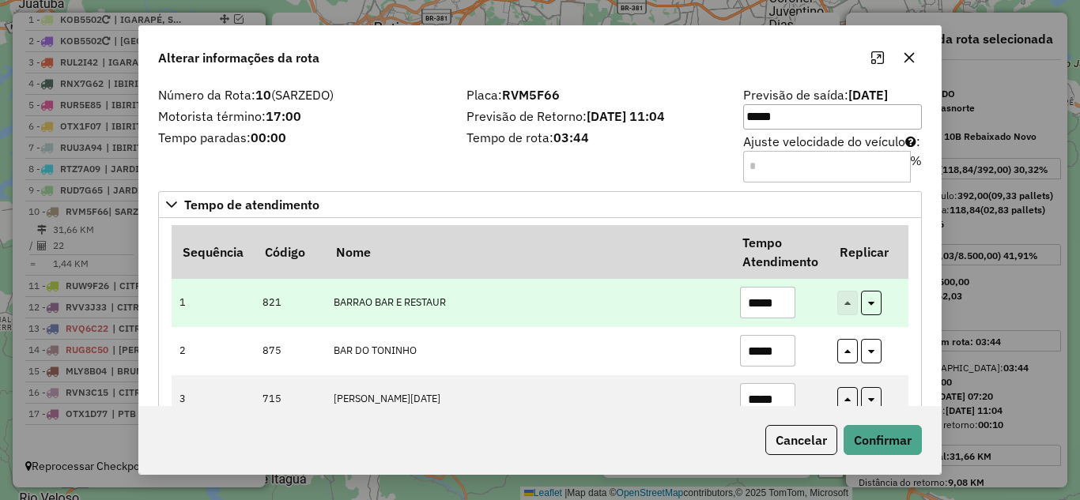
click at [785, 302] on input "*****" at bounding box center [767, 303] width 55 height 32
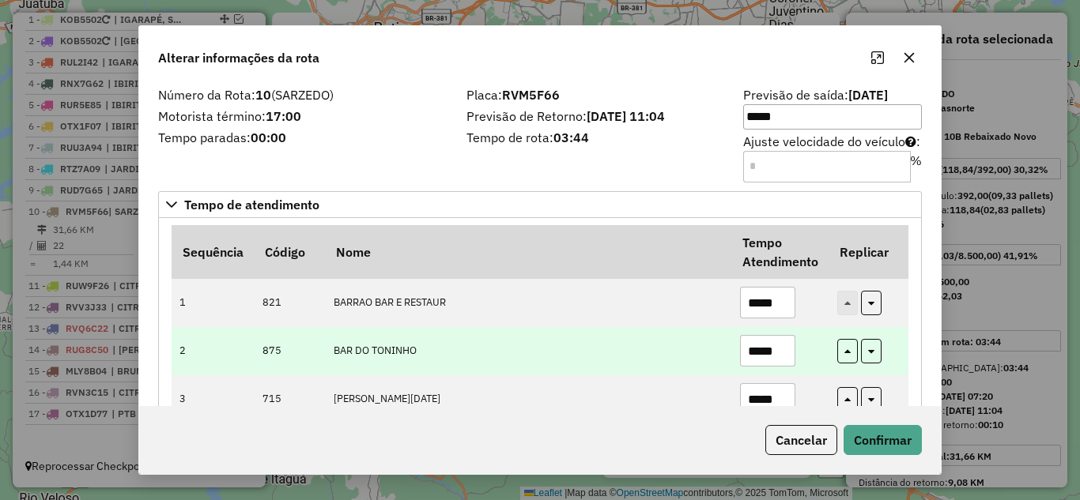
type input "*****"
click at [782, 353] on input "*****" at bounding box center [767, 351] width 55 height 32
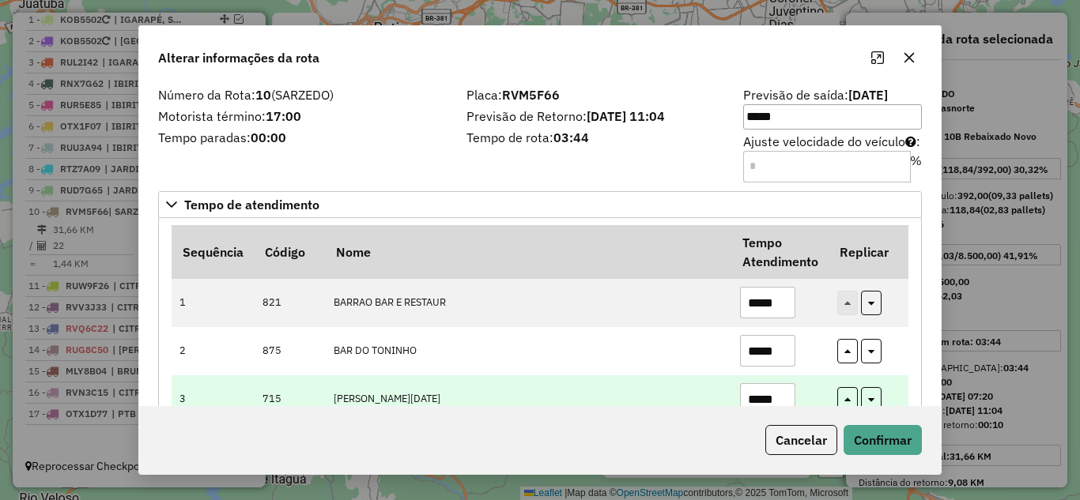
type input "*****"
click at [786, 401] on input "*****" at bounding box center [767, 399] width 55 height 32
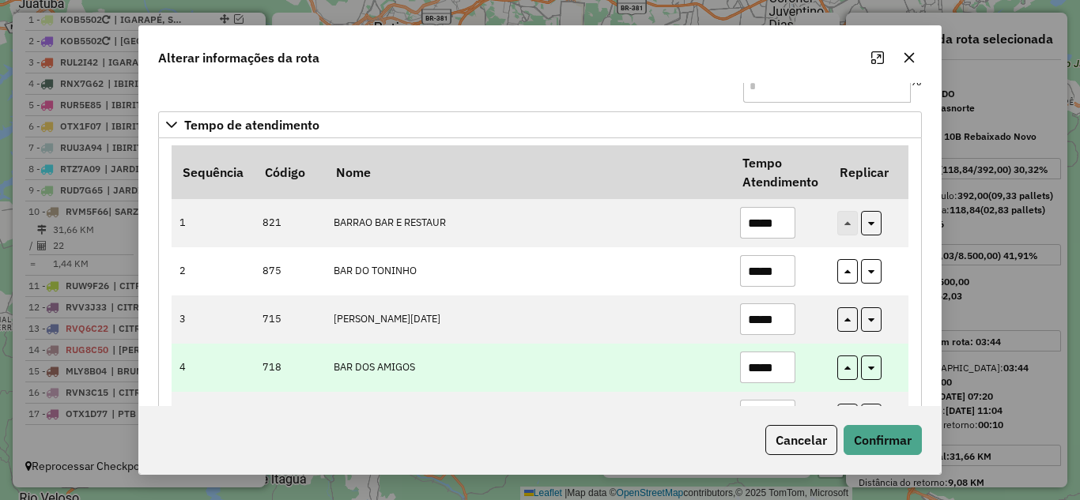
type input "*****"
click at [788, 368] on input "*****" at bounding box center [767, 368] width 55 height 32
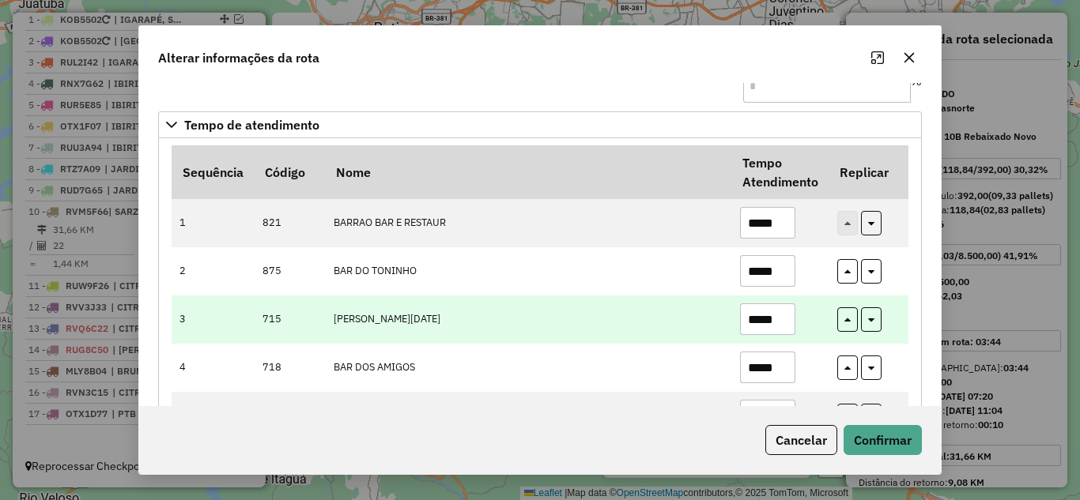
scroll to position [159, 0]
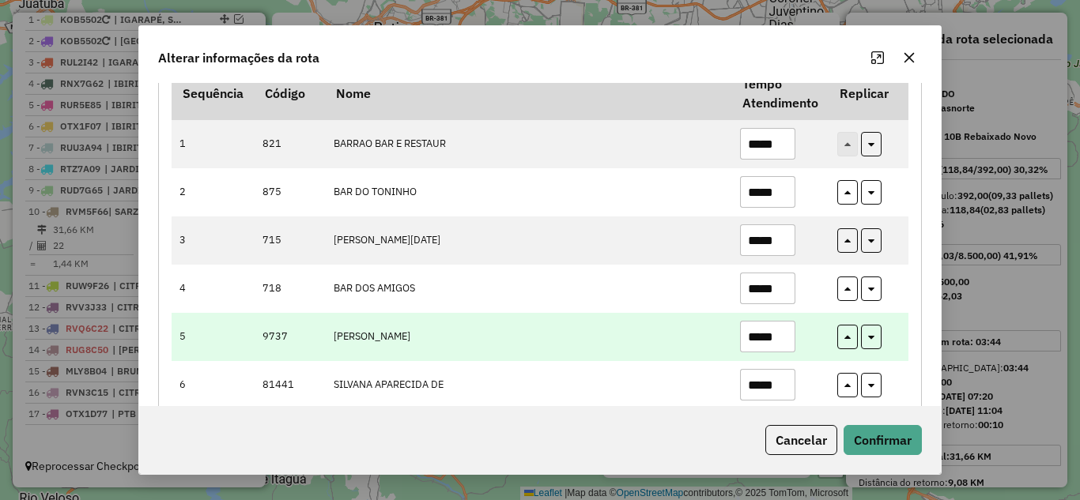
type input "*****"
click at [782, 336] on input "*****" at bounding box center [767, 337] width 55 height 32
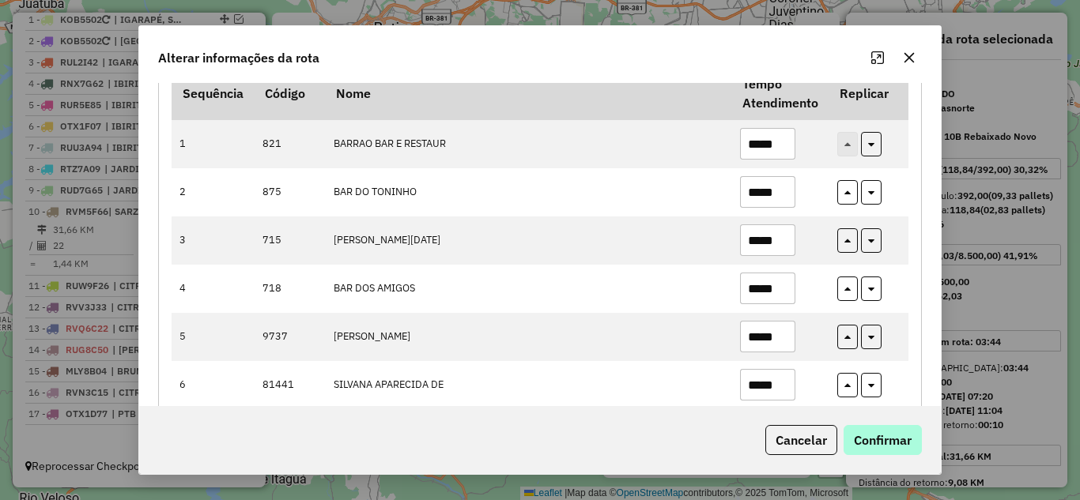
type input "*****"
click at [884, 444] on button "Confirmar" at bounding box center [882, 440] width 78 height 30
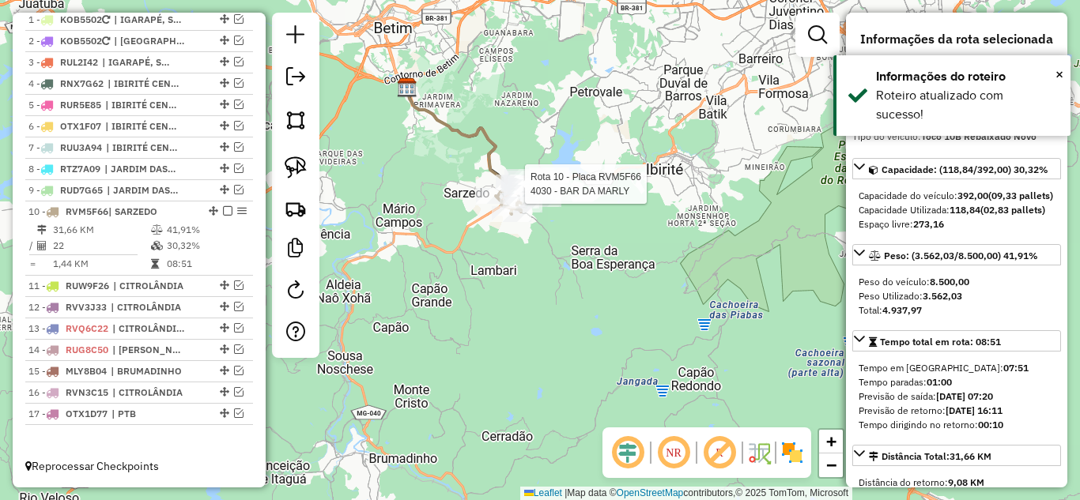
scroll to position [615, 0]
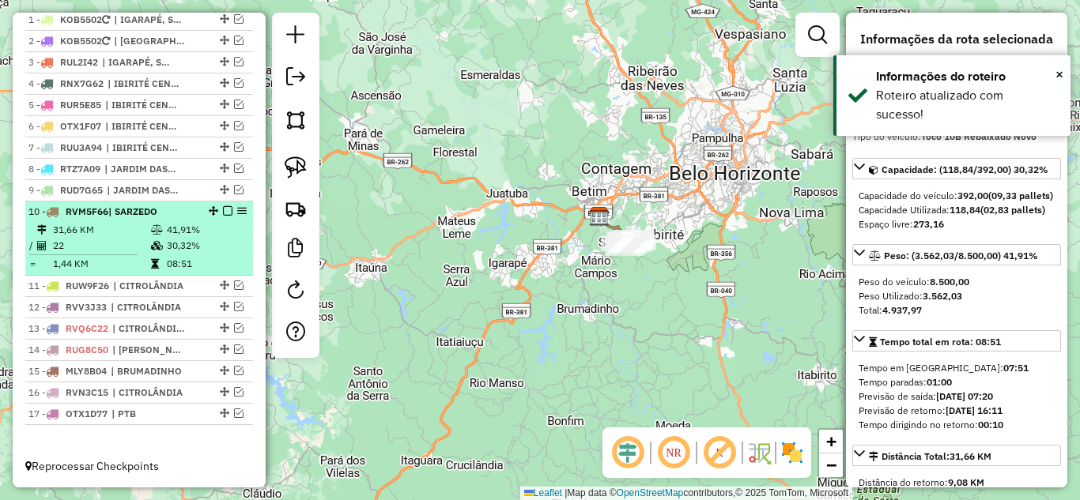
click at [224, 208] on em at bounding box center [227, 210] width 9 height 9
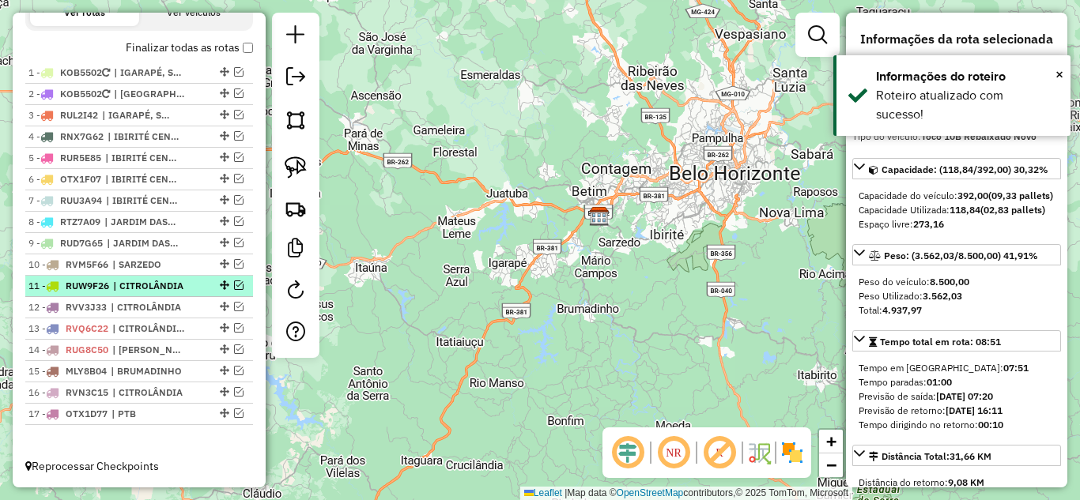
click at [234, 285] on em at bounding box center [238, 285] width 9 height 9
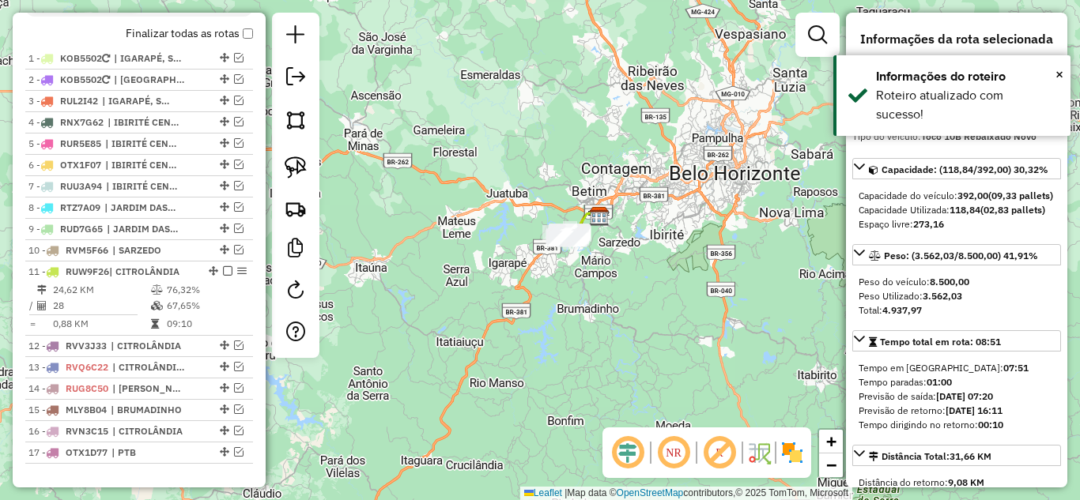
scroll to position [615, 0]
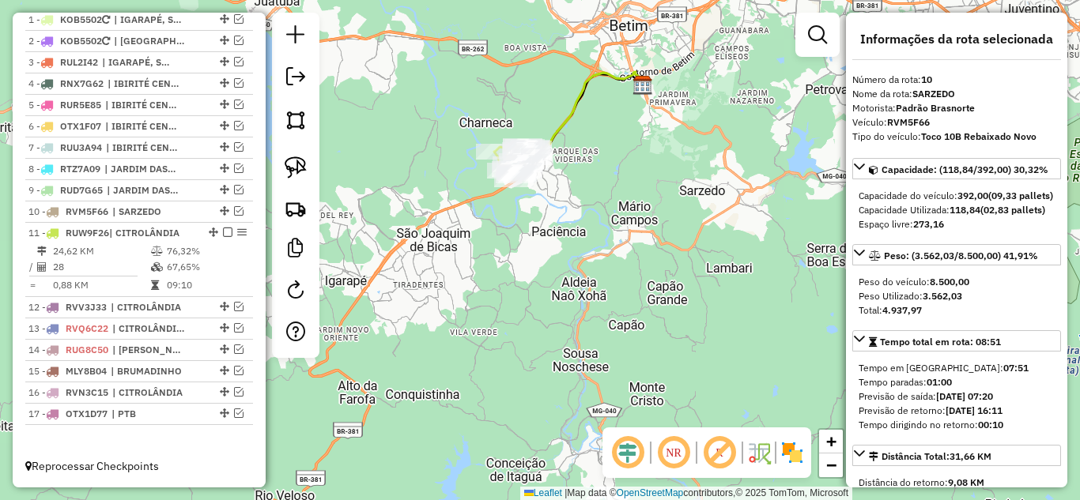
click at [555, 121] on icon at bounding box center [582, 122] width 121 height 100
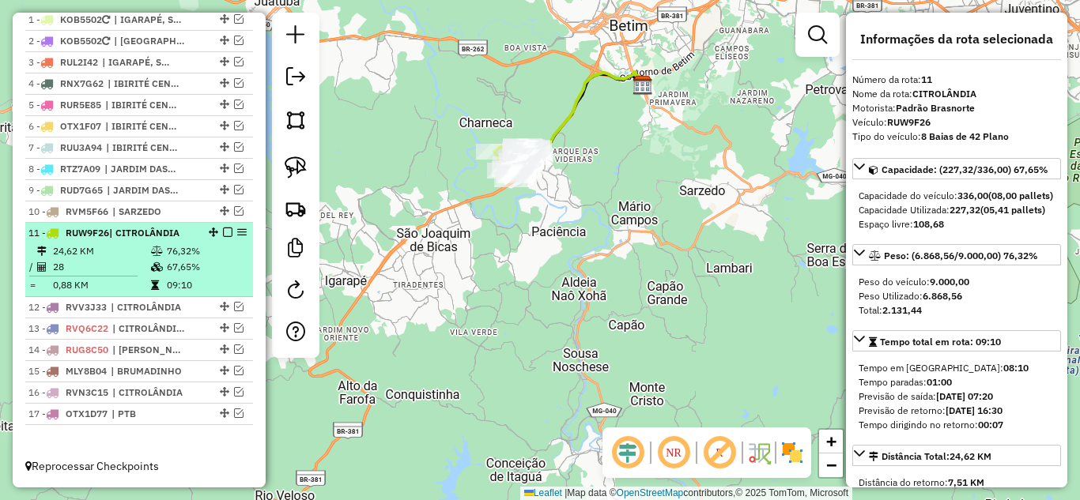
click at [226, 232] on em at bounding box center [227, 232] width 9 height 9
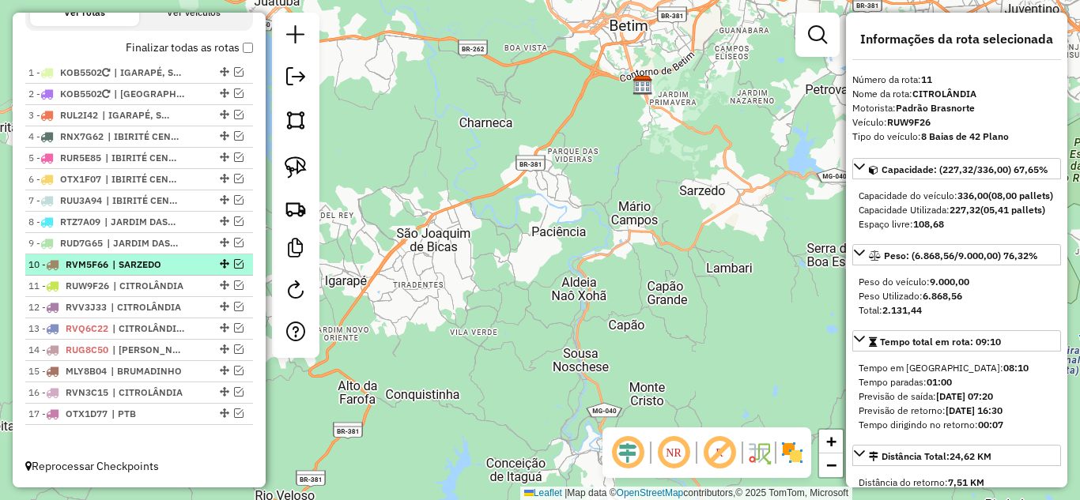
click at [237, 268] on em at bounding box center [238, 263] width 9 height 9
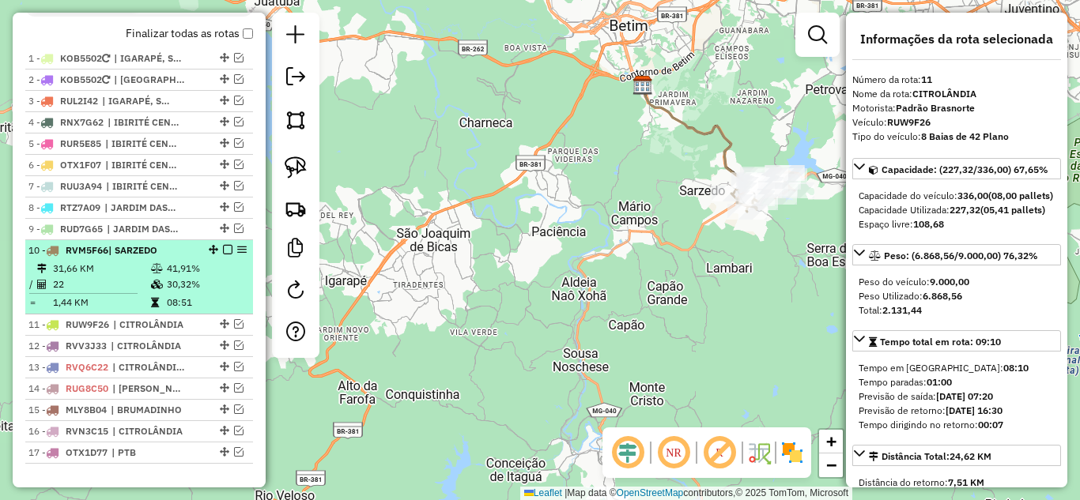
scroll to position [615, 0]
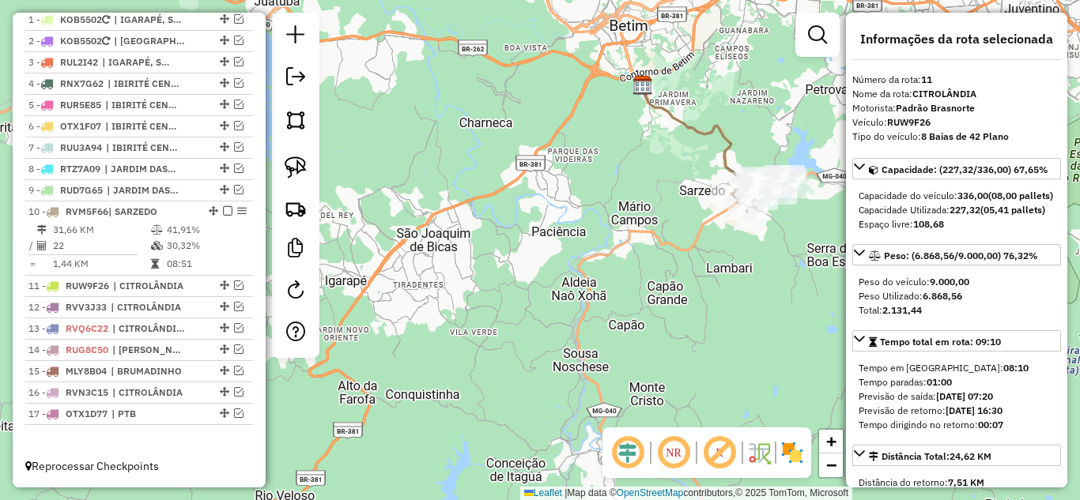
click at [674, 119] on icon at bounding box center [703, 138] width 121 height 106
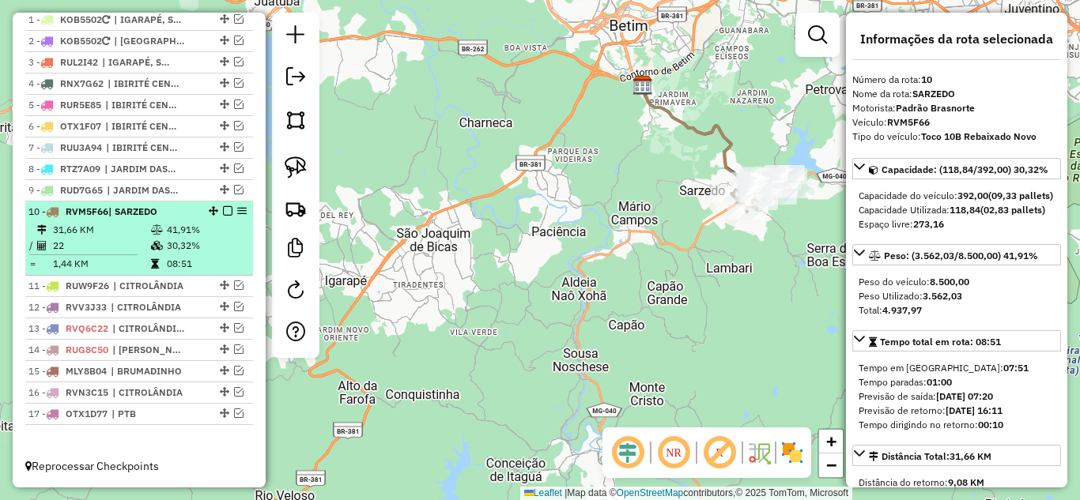
click at [223, 212] on em at bounding box center [227, 210] width 9 height 9
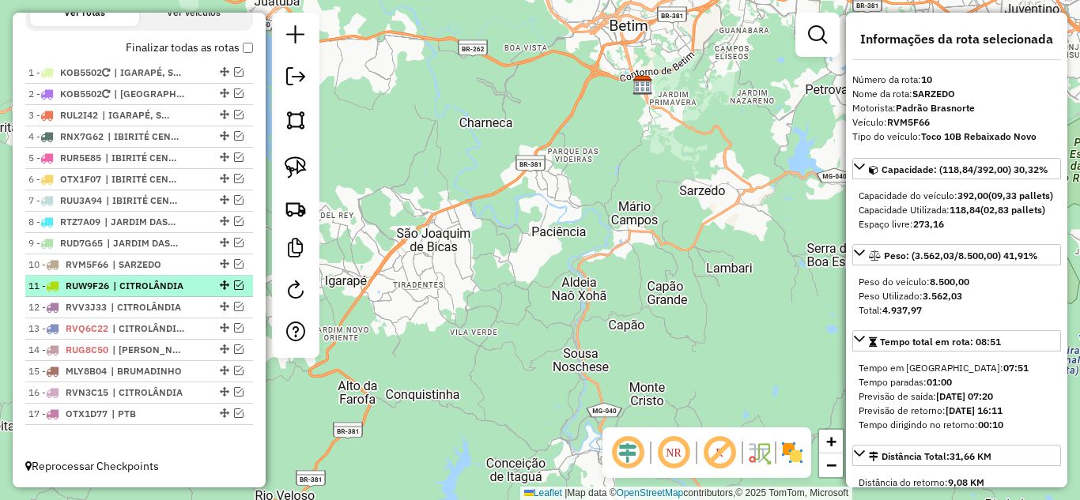
click at [237, 284] on em at bounding box center [238, 285] width 9 height 9
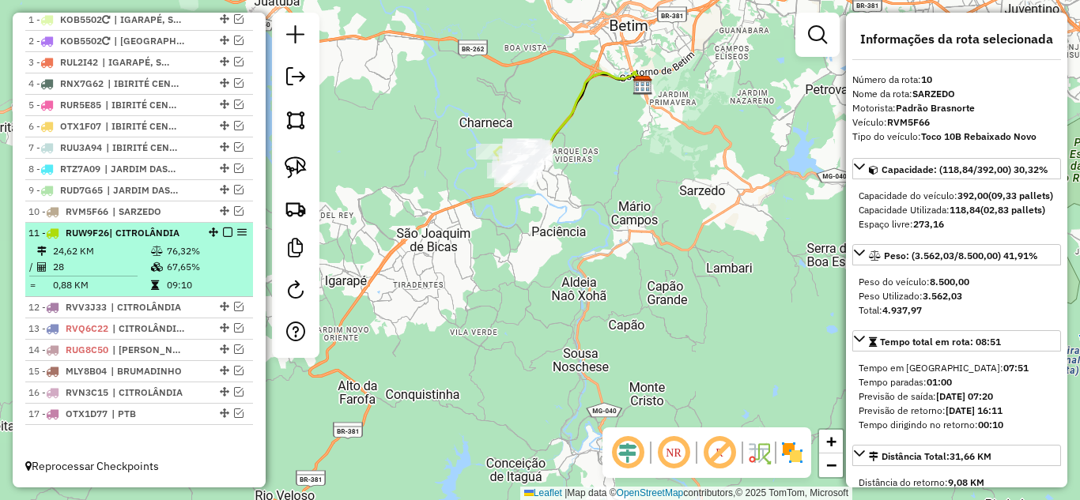
click at [237, 284] on td "09:10" at bounding box center [206, 285] width 80 height 16
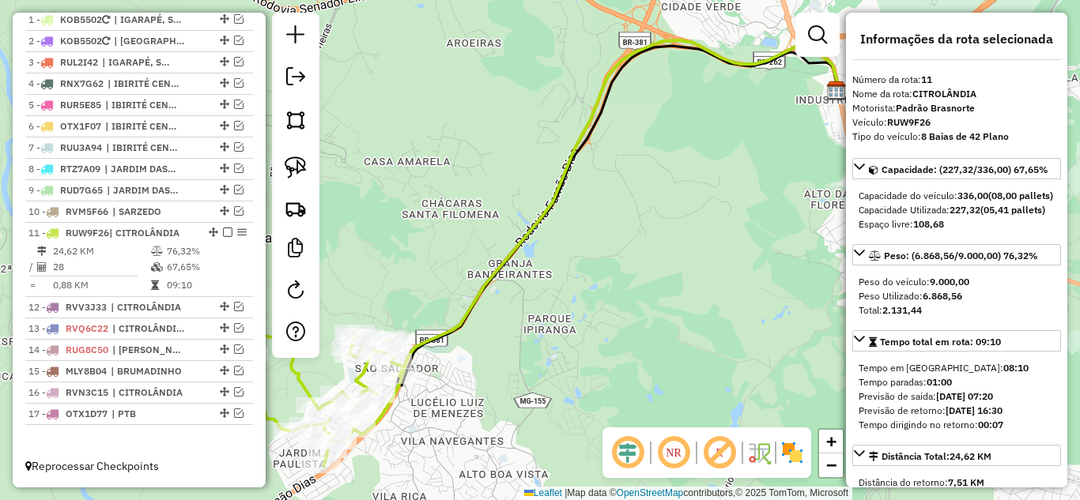
click at [462, 313] on icon at bounding box center [596, 235] width 483 height 400
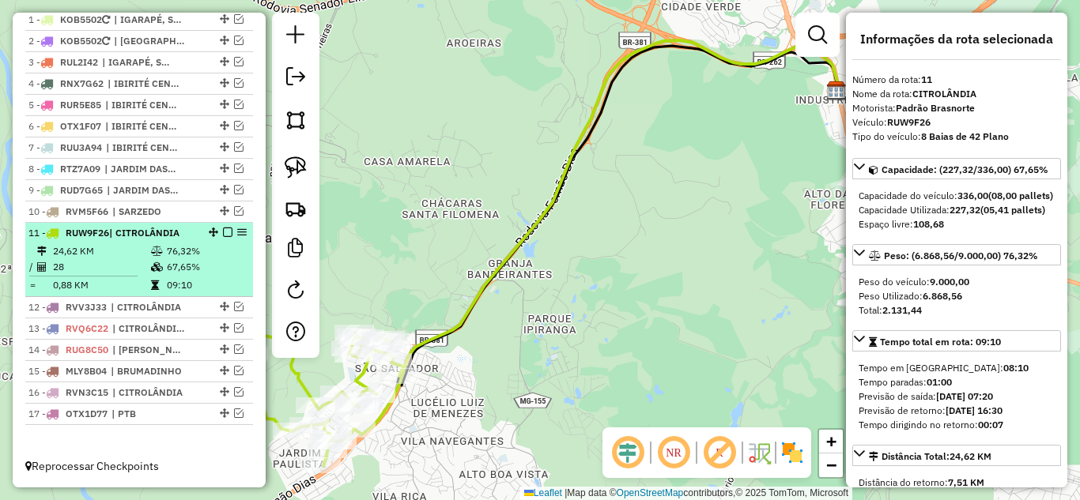
click at [223, 230] on em at bounding box center [227, 232] width 9 height 9
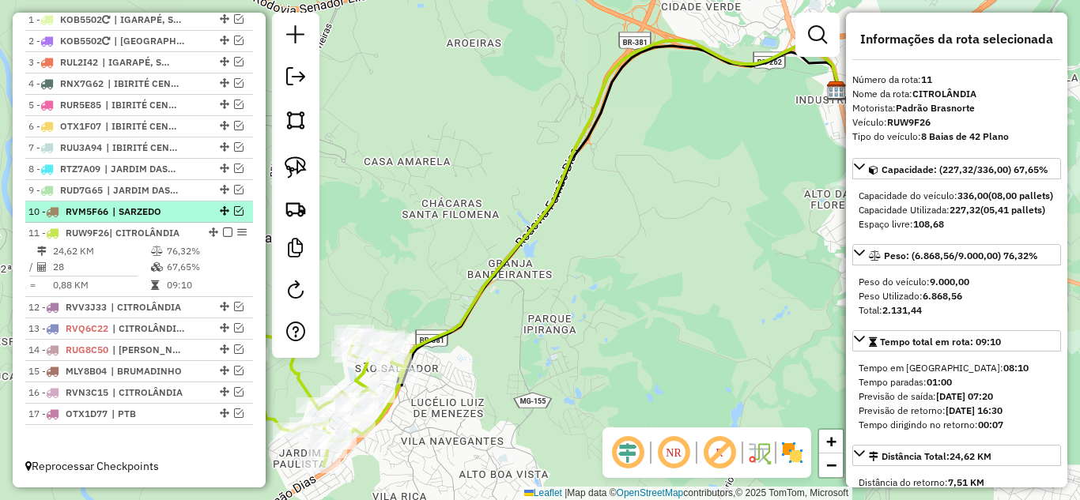
scroll to position [562, 0]
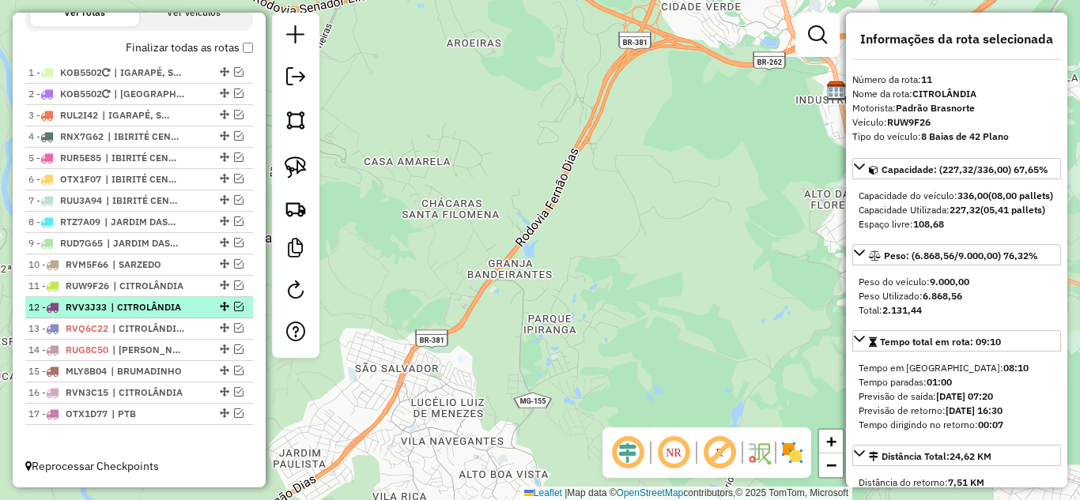
click at [234, 305] on em at bounding box center [238, 306] width 9 height 9
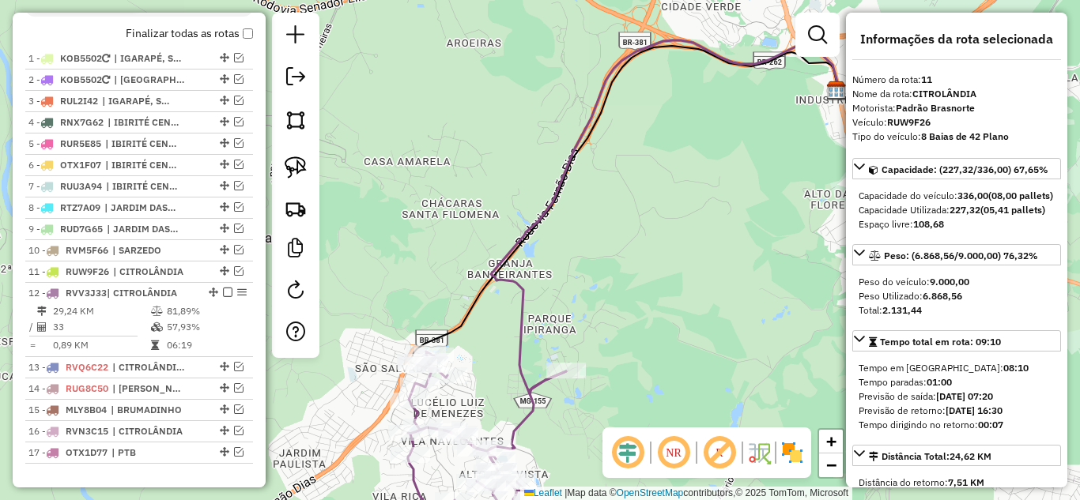
scroll to position [615, 0]
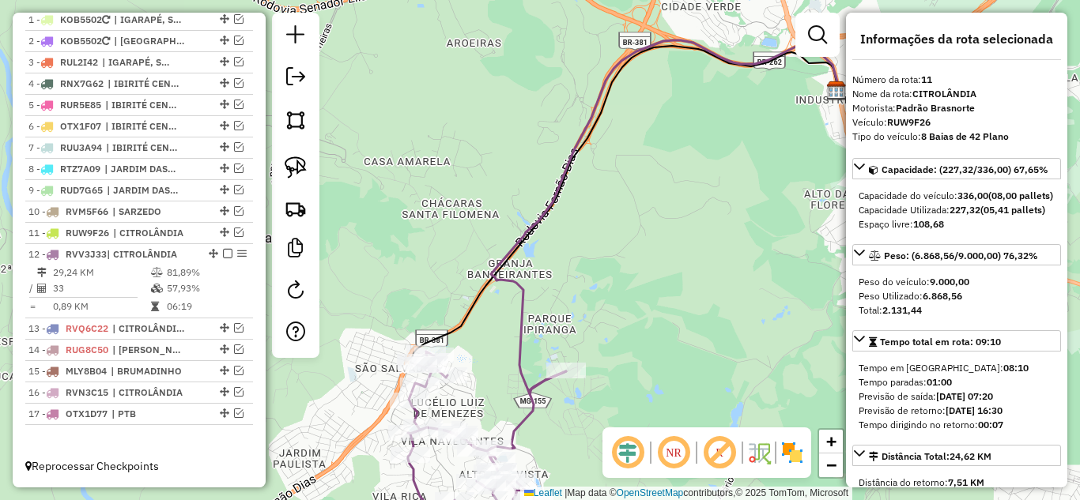
click at [519, 315] on icon at bounding box center [664, 215] width 347 height 360
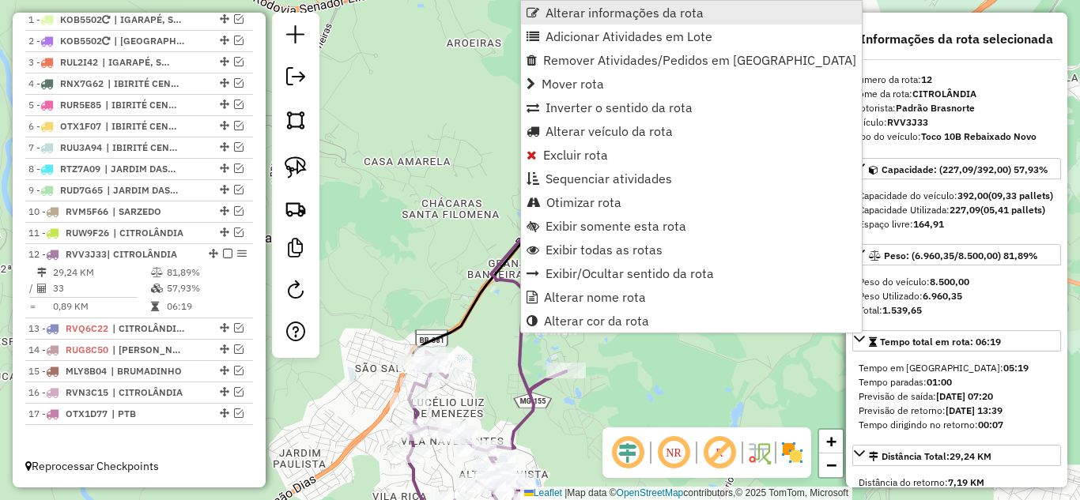
click at [595, 15] on span "Alterar informações da rota" at bounding box center [624, 12] width 158 height 13
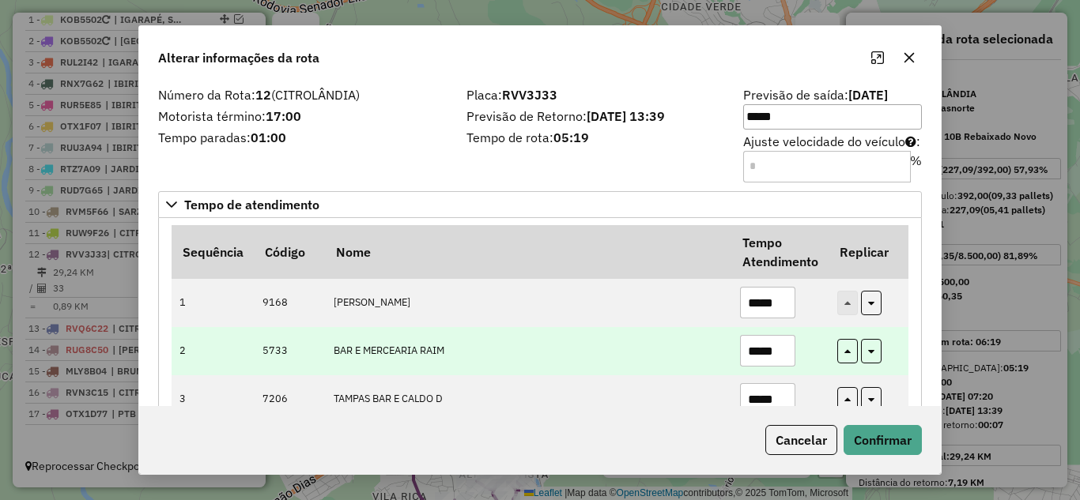
click at [787, 350] on input "*****" at bounding box center [767, 351] width 55 height 32
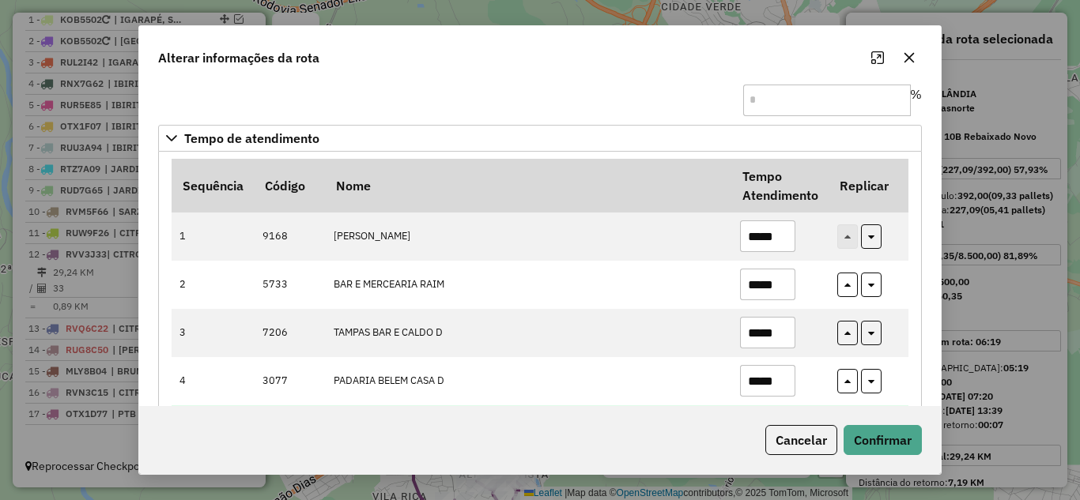
scroll to position [158, 0]
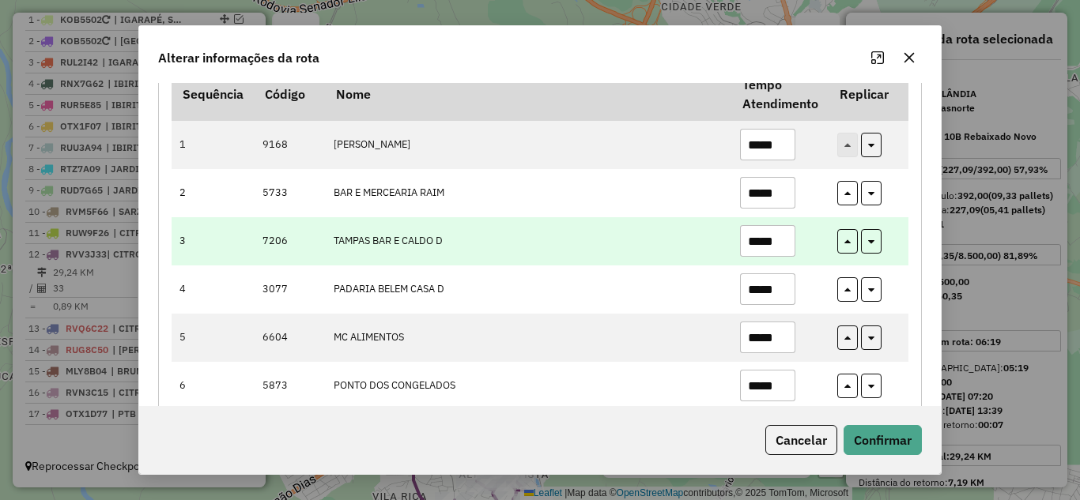
type input "*****"
click at [783, 242] on input "*****" at bounding box center [767, 241] width 55 height 32
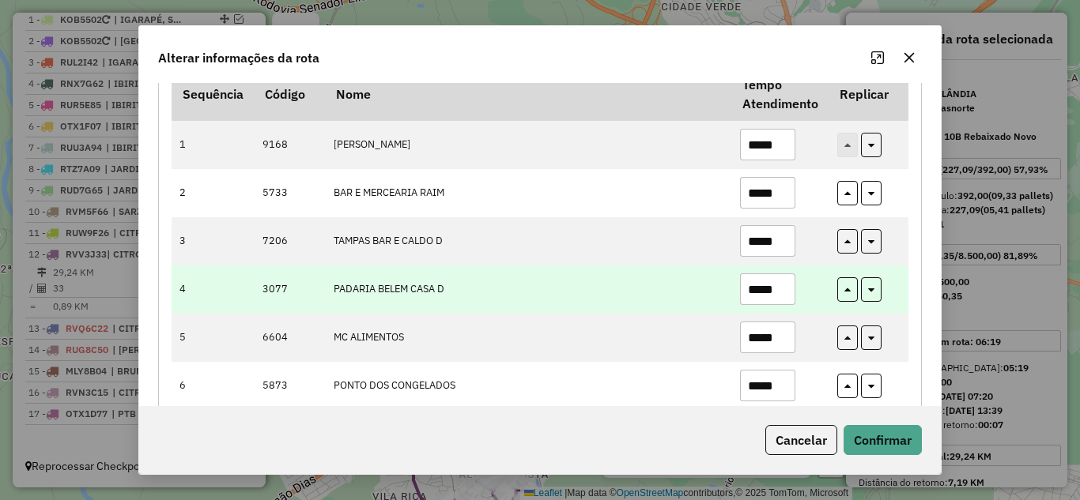
type input "*****"
click at [784, 290] on input "*****" at bounding box center [767, 289] width 55 height 32
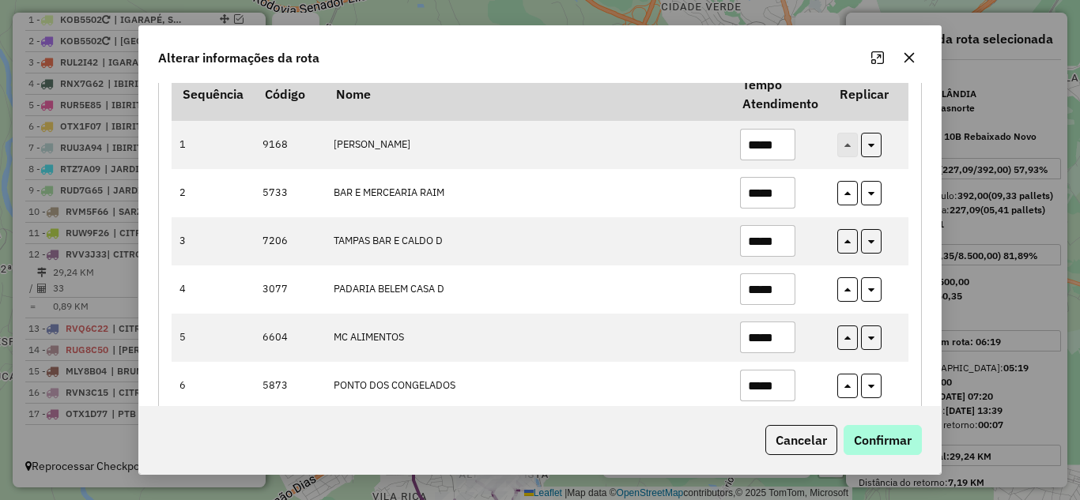
type input "*****"
click at [884, 435] on button "Confirmar" at bounding box center [882, 440] width 78 height 30
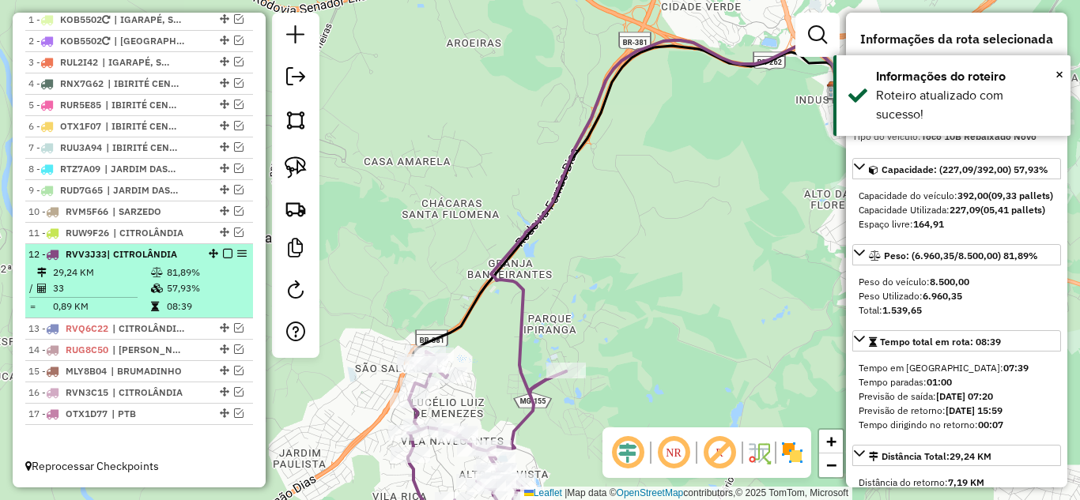
drag, startPoint x: 223, startPoint y: 255, endPoint x: 221, endPoint y: 283, distance: 27.7
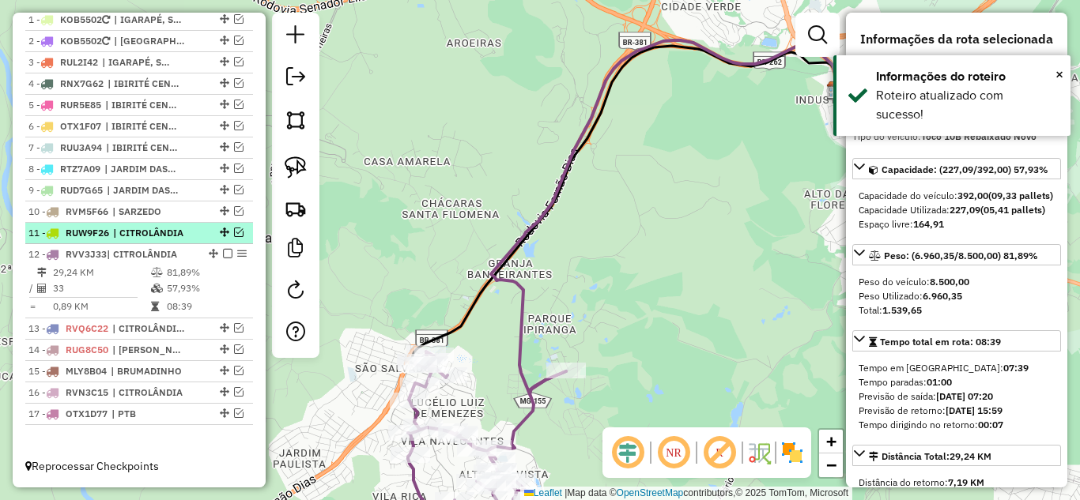
click at [223, 256] on em at bounding box center [227, 253] width 9 height 9
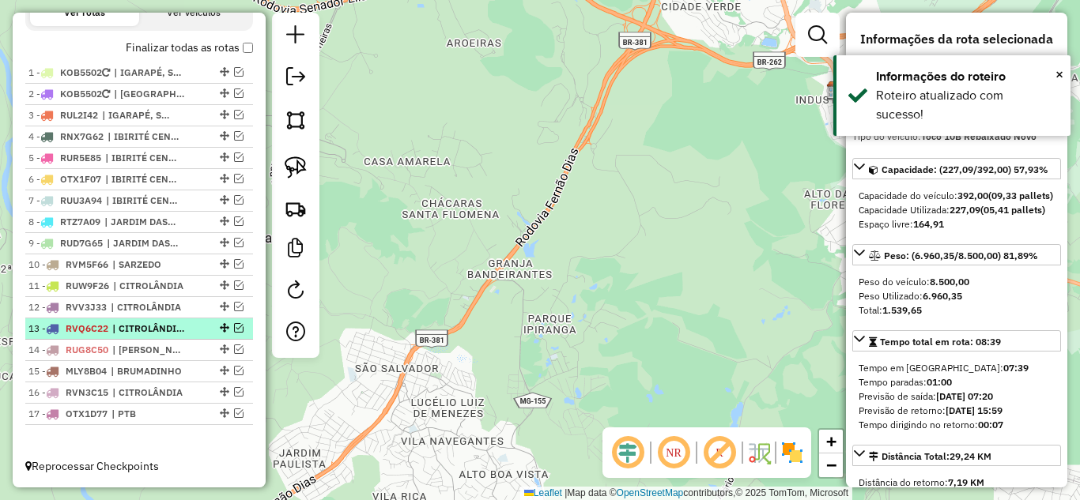
click at [234, 326] on em at bounding box center [238, 327] width 9 height 9
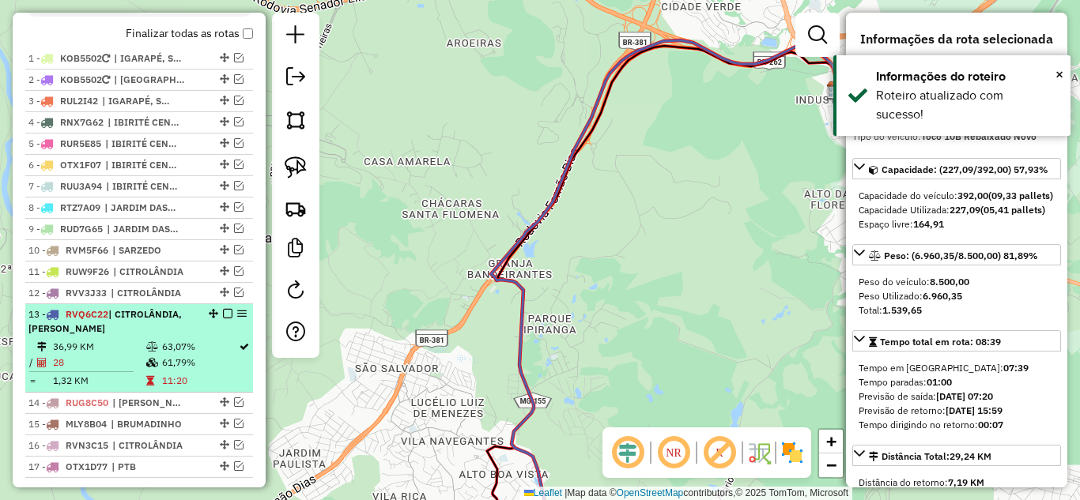
scroll to position [629, 0]
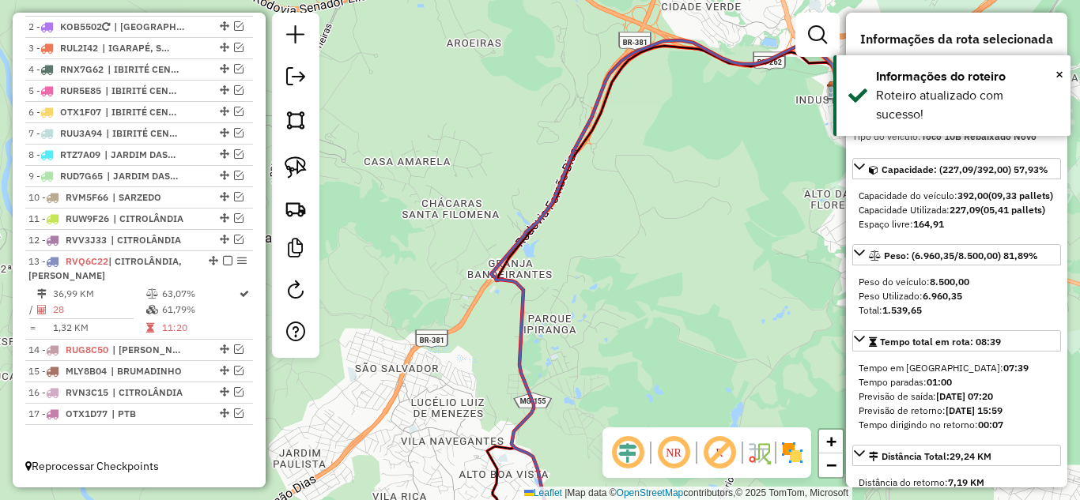
click at [512, 281] on icon at bounding box center [664, 293] width 347 height 516
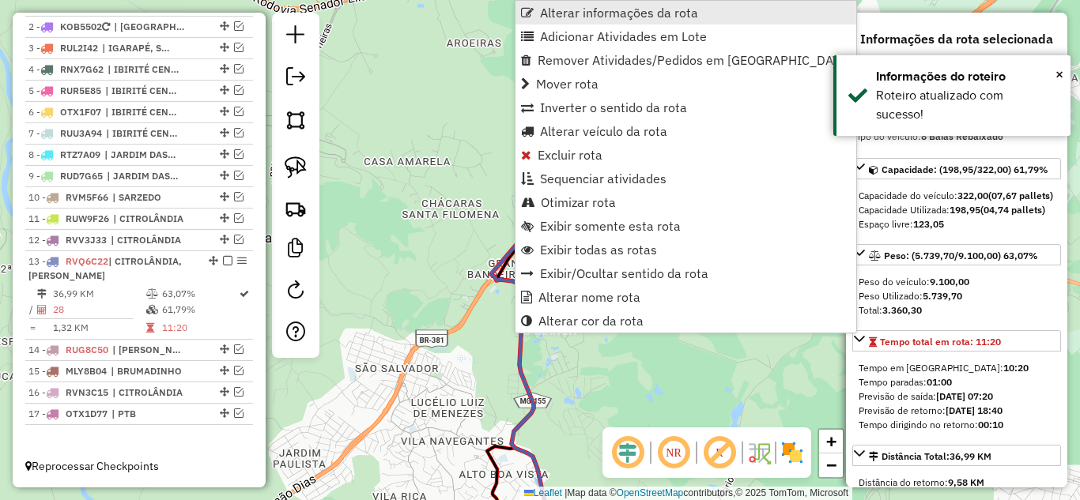
click at [569, 13] on span "Alterar informações da rota" at bounding box center [619, 12] width 158 height 13
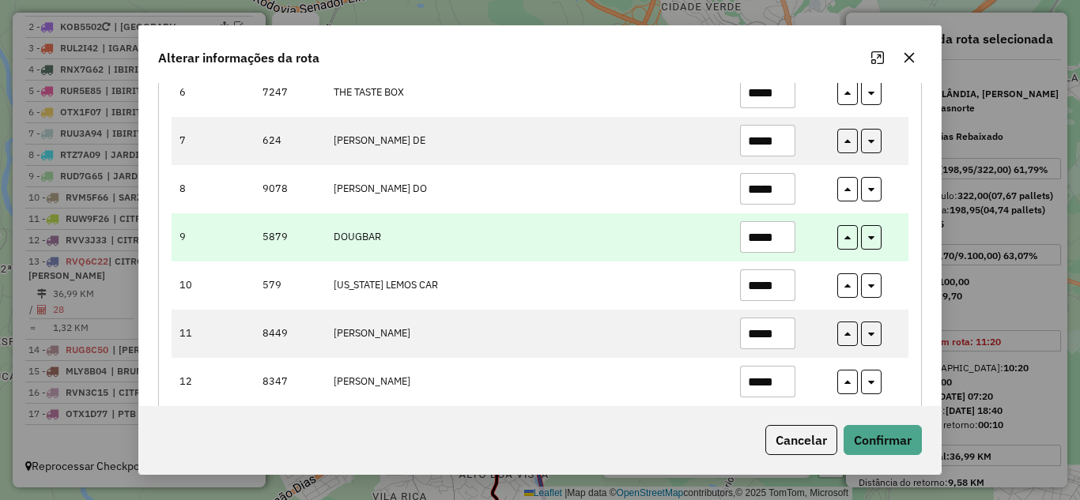
scroll to position [474, 0]
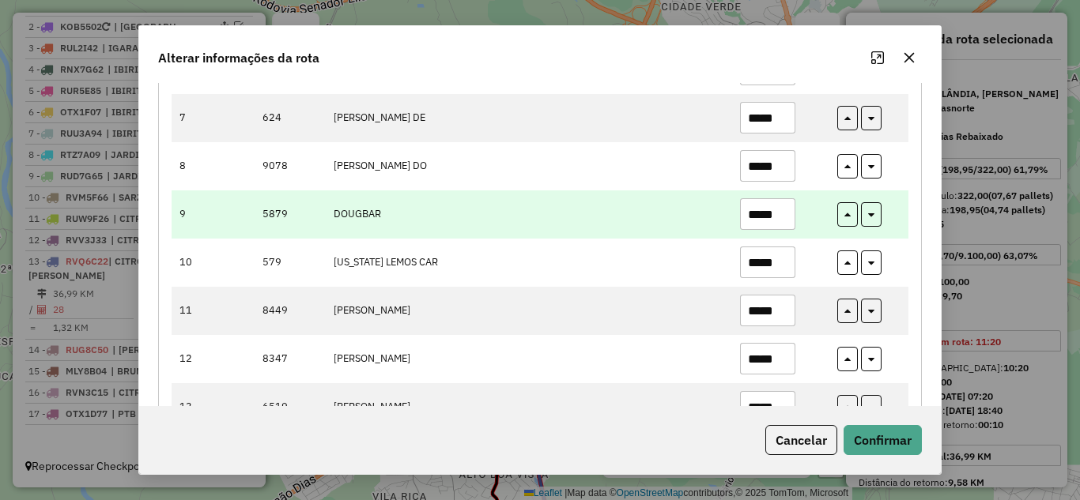
click at [782, 304] on input "*****" at bounding box center [767, 311] width 55 height 32
type input "*"
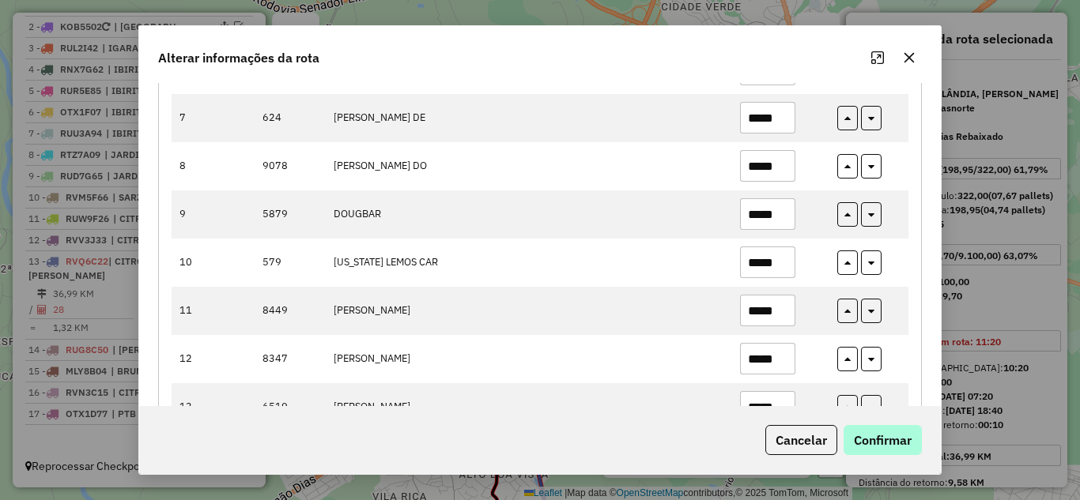
type input "*****"
click at [884, 445] on button "Confirmar" at bounding box center [882, 440] width 78 height 30
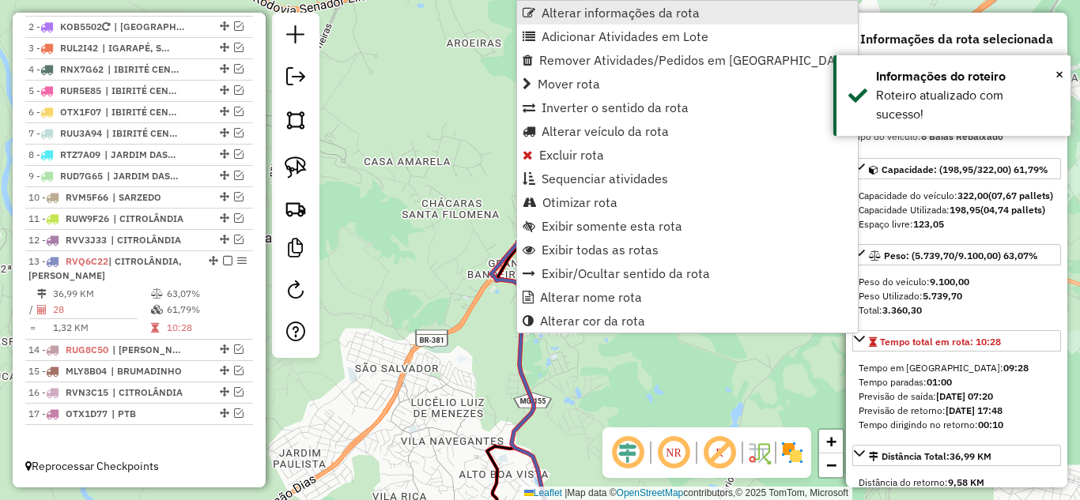
click at [590, 8] on span "Alterar informações da rota" at bounding box center [620, 12] width 158 height 13
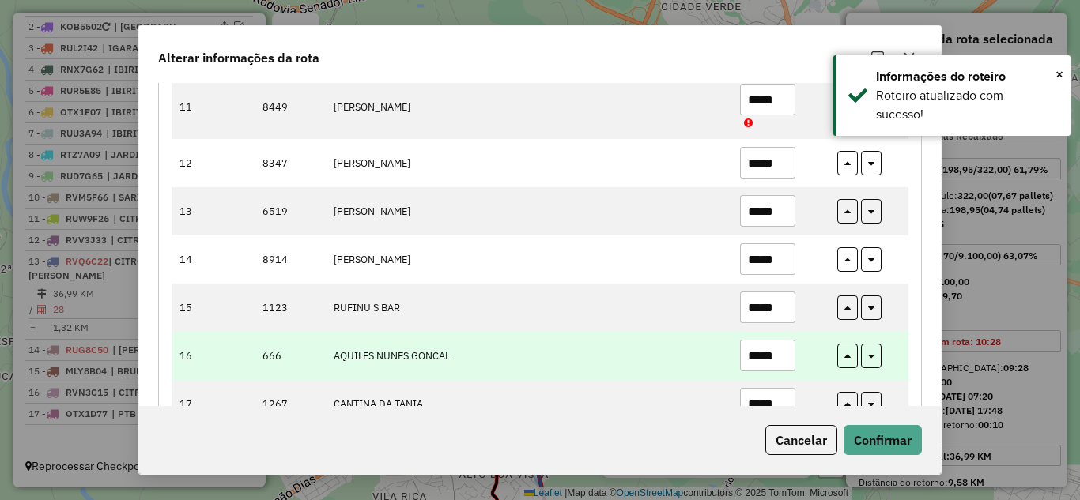
scroll to position [711, 0]
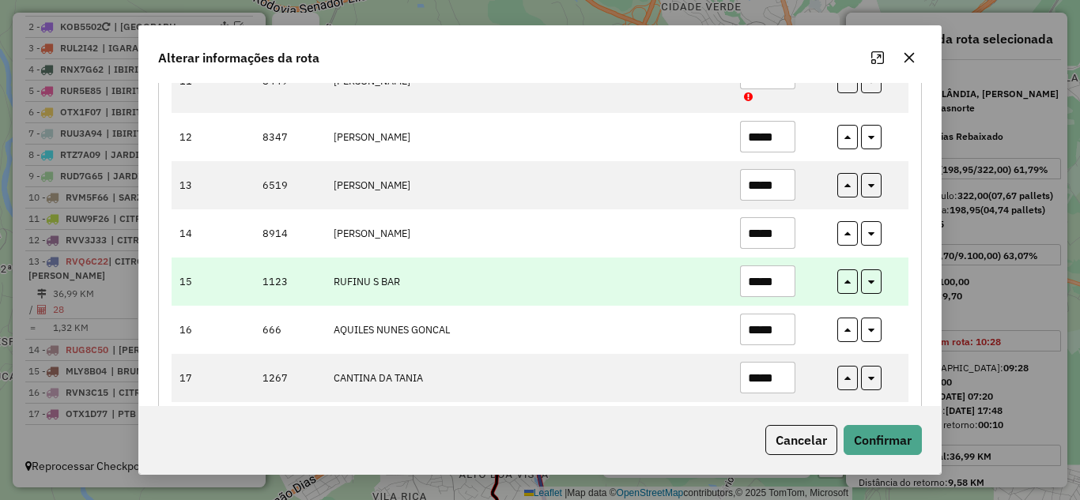
click at [784, 288] on input "*****" at bounding box center [767, 282] width 55 height 32
type input "*"
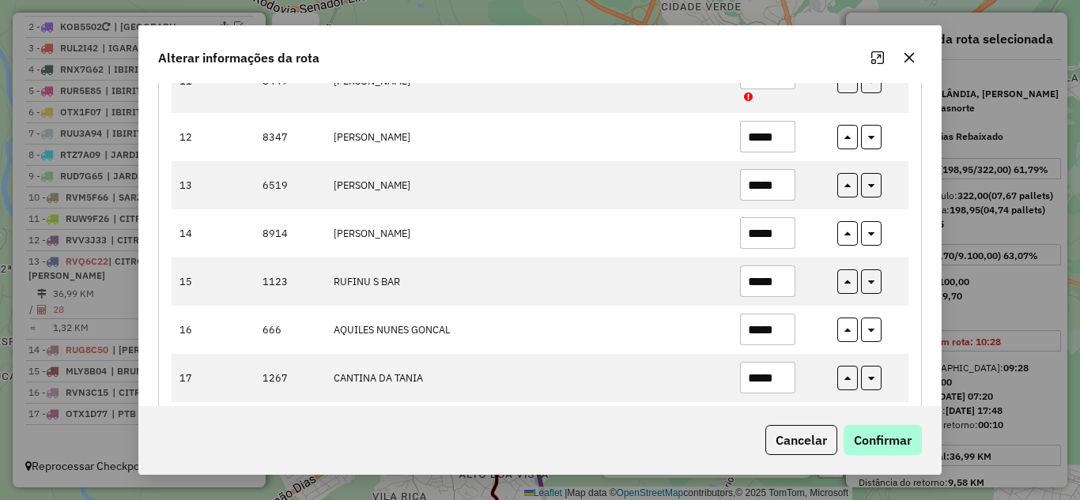
type input "*****"
click at [884, 446] on button "Confirmar" at bounding box center [882, 440] width 78 height 30
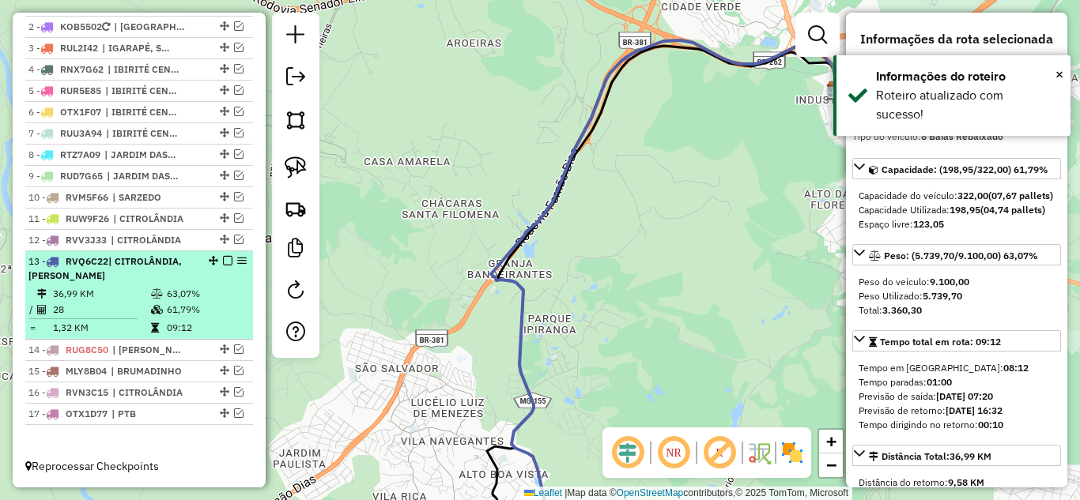
click at [224, 261] on em at bounding box center [227, 260] width 9 height 9
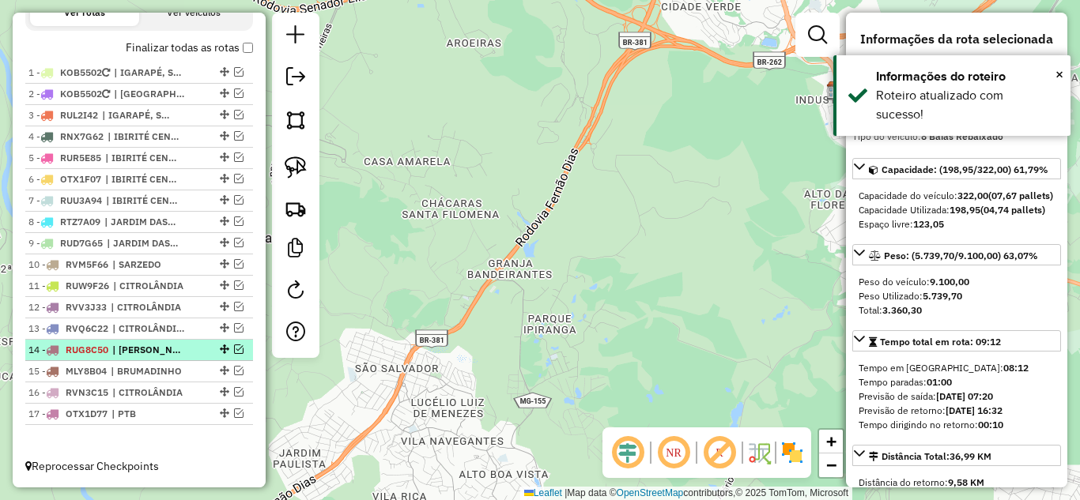
click at [234, 352] on em at bounding box center [238, 349] width 9 height 9
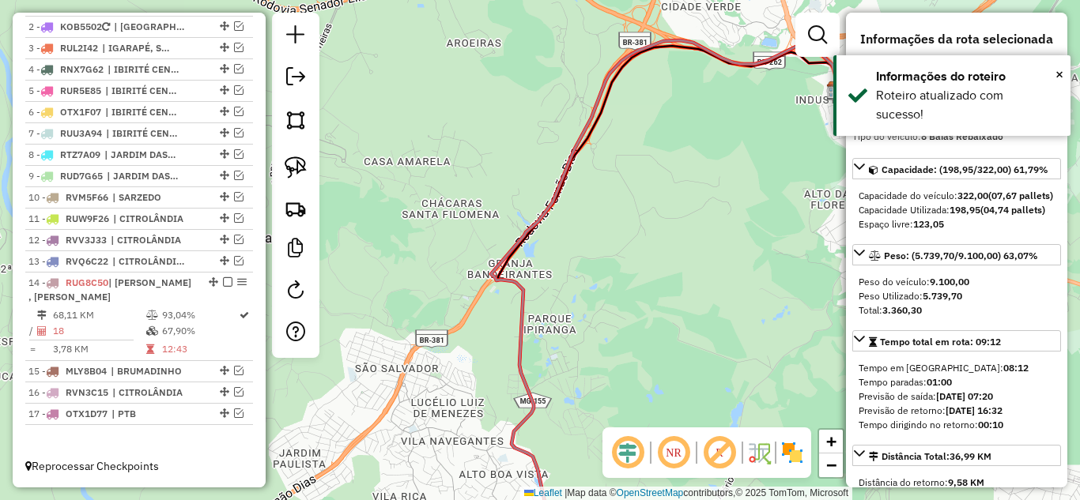
click at [503, 270] on icon at bounding box center [664, 293] width 347 height 516
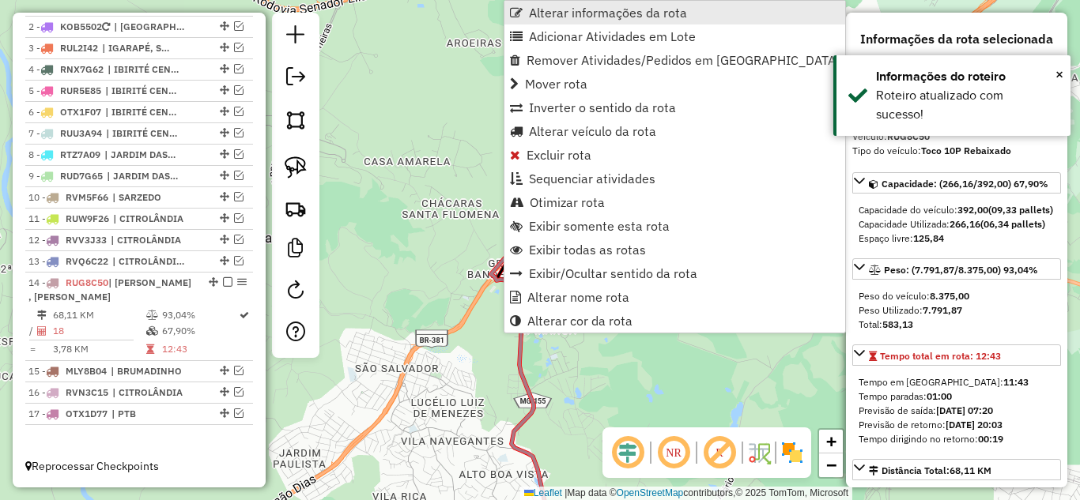
click at [558, 9] on span "Alterar informações da rota" at bounding box center [608, 12] width 158 height 13
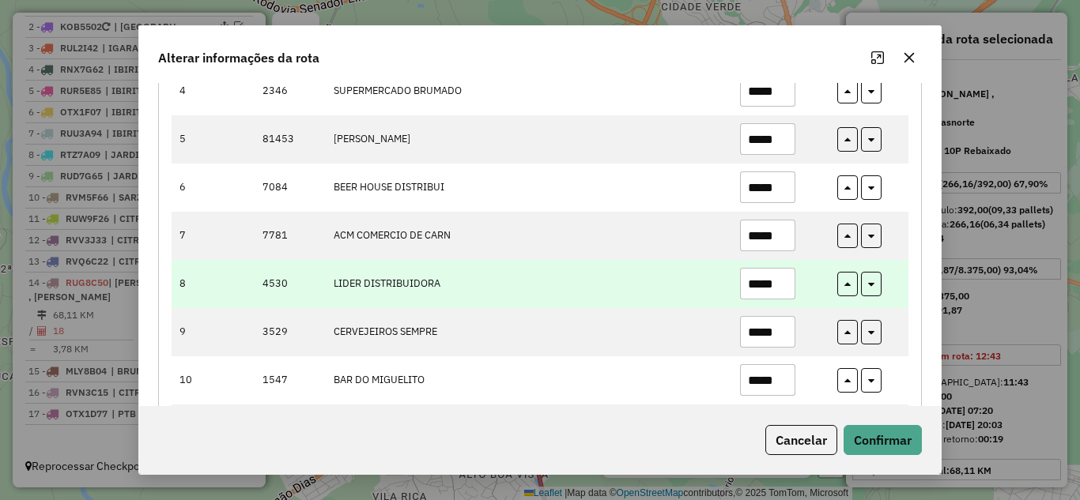
scroll to position [395, 0]
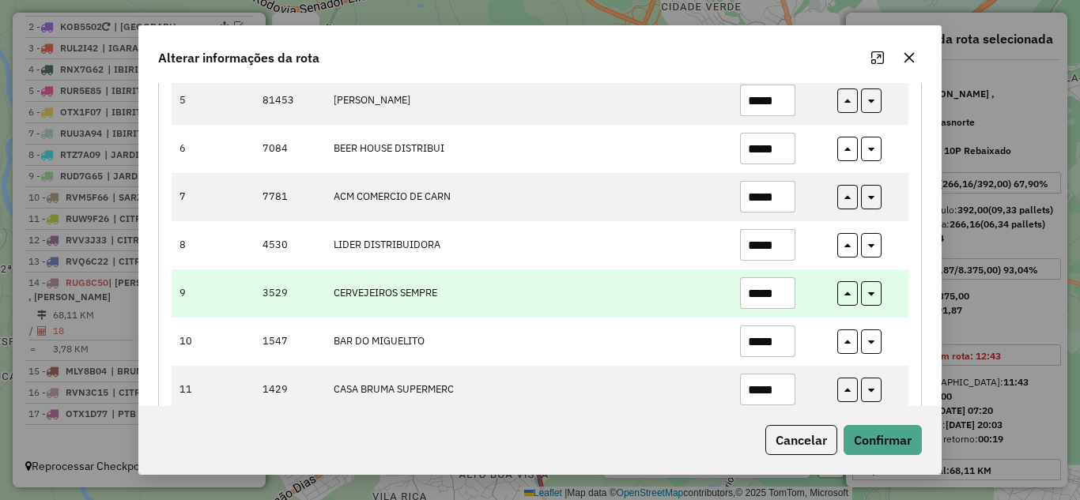
click at [782, 297] on input "*****" at bounding box center [767, 293] width 55 height 32
type input "*"
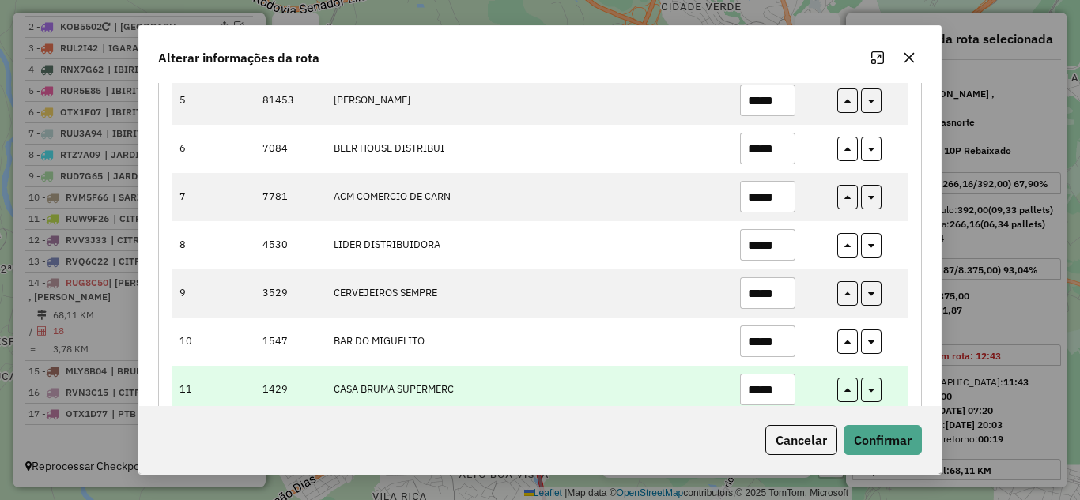
type input "*****"
click at [778, 386] on input "*****" at bounding box center [767, 390] width 55 height 32
type input "*"
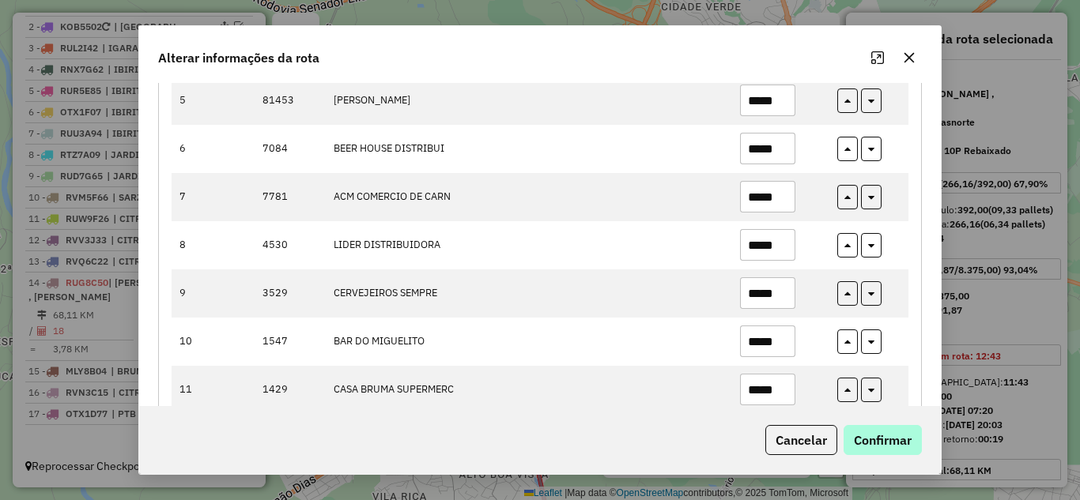
type input "*****"
click at [904, 440] on button "Confirmar" at bounding box center [882, 440] width 78 height 30
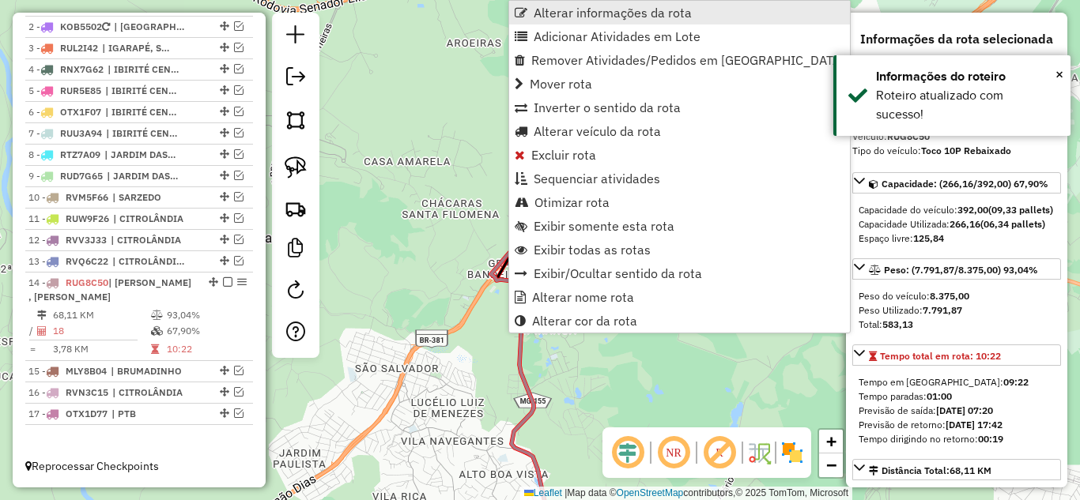
click at [563, 9] on span "Alterar informações da rota" at bounding box center [612, 12] width 158 height 13
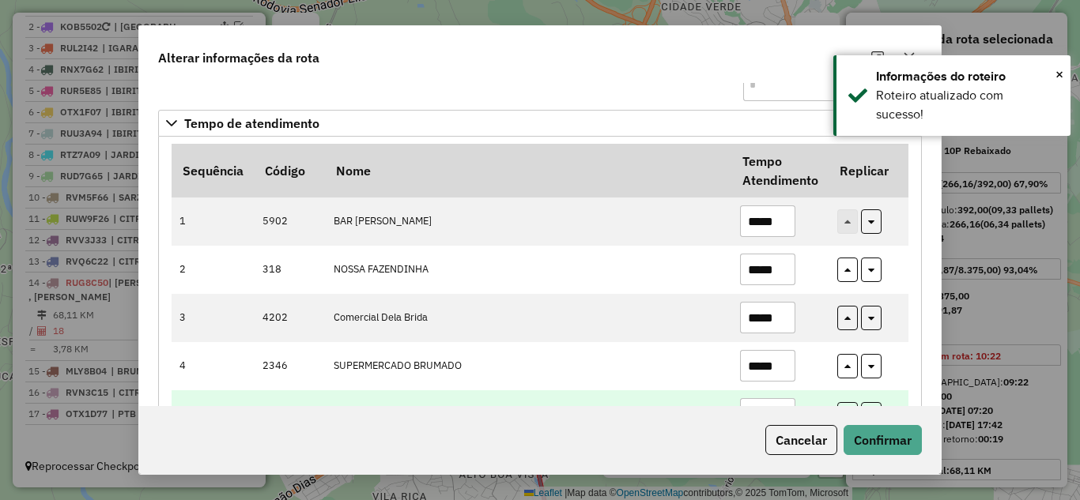
scroll to position [158, 0]
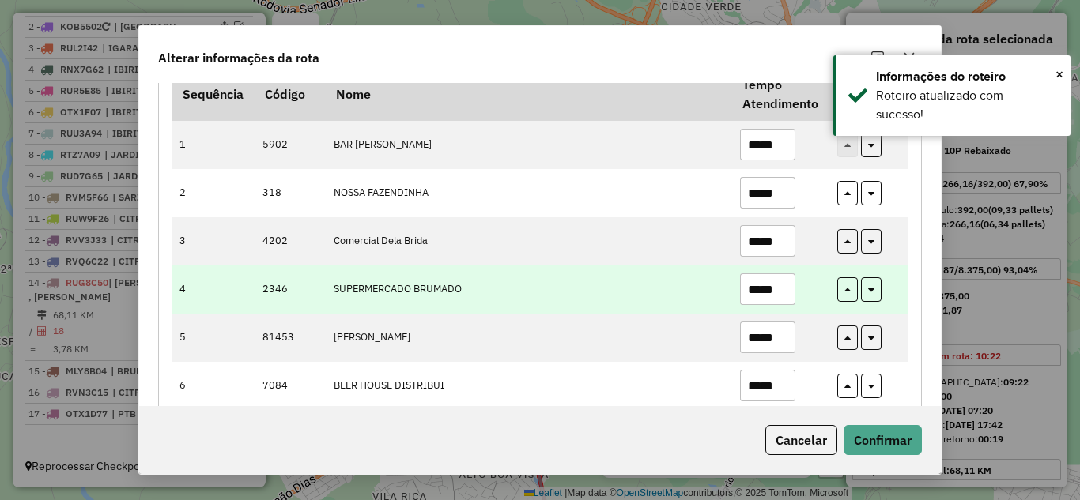
click at [786, 285] on input "*****" at bounding box center [767, 289] width 55 height 32
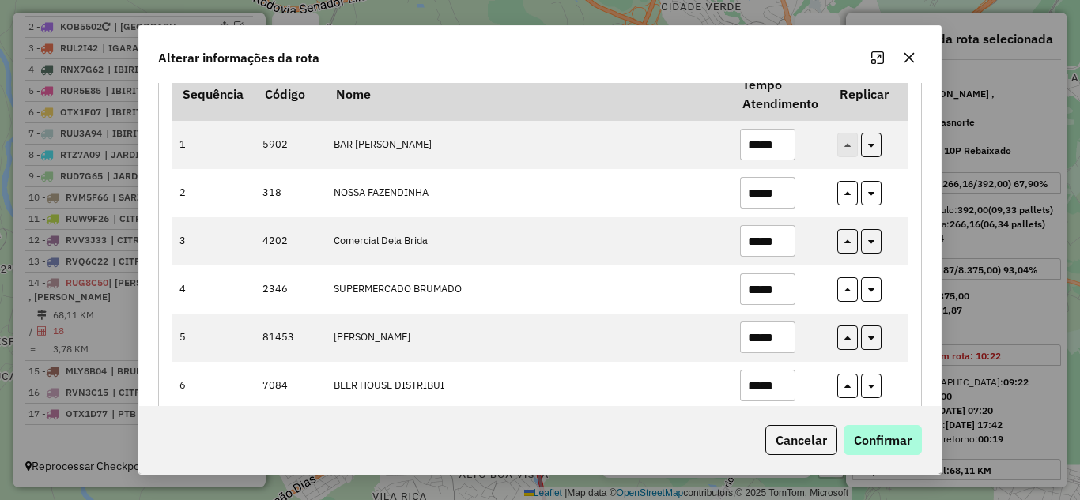
type input "*****"
click at [861, 441] on button "Confirmar" at bounding box center [882, 440] width 78 height 30
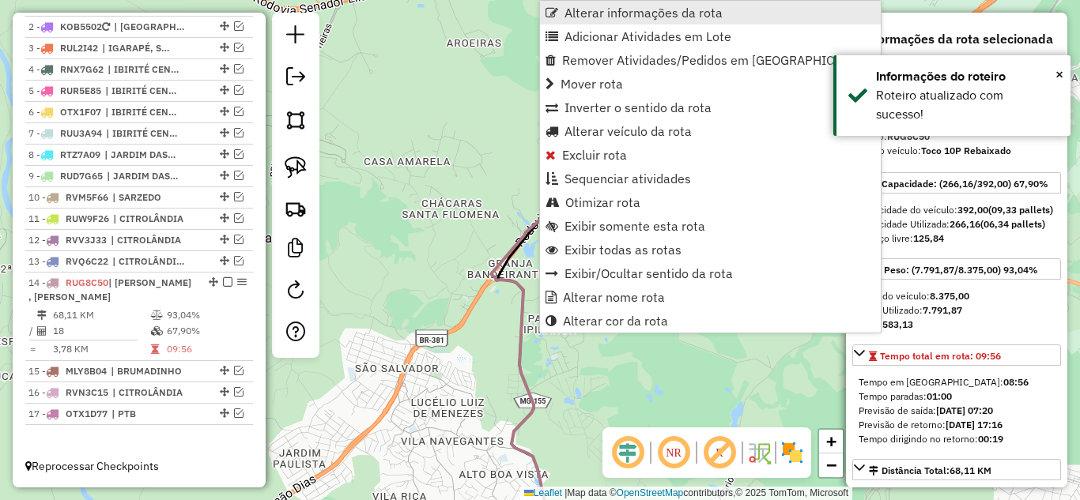
click at [605, 9] on span "Alterar informações da rota" at bounding box center [643, 12] width 158 height 13
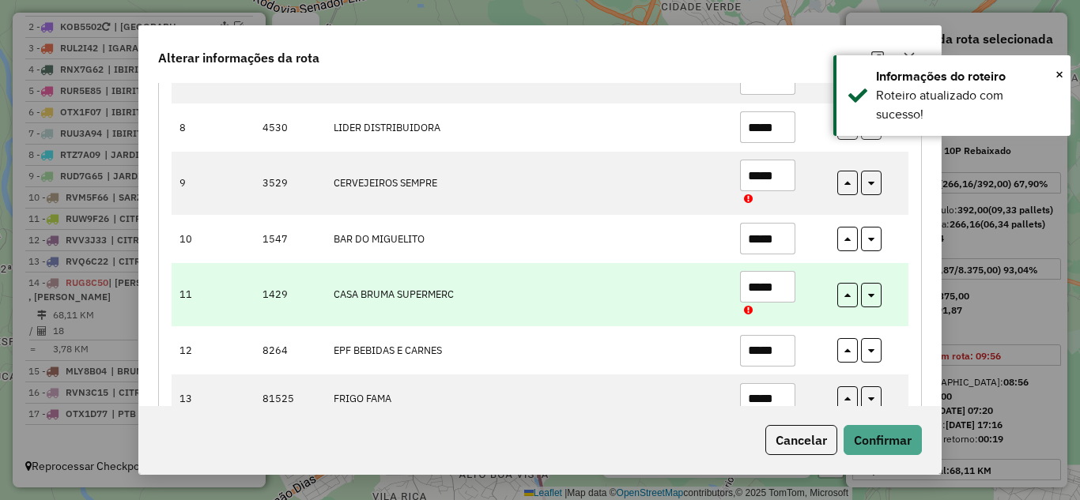
scroll to position [553, 0]
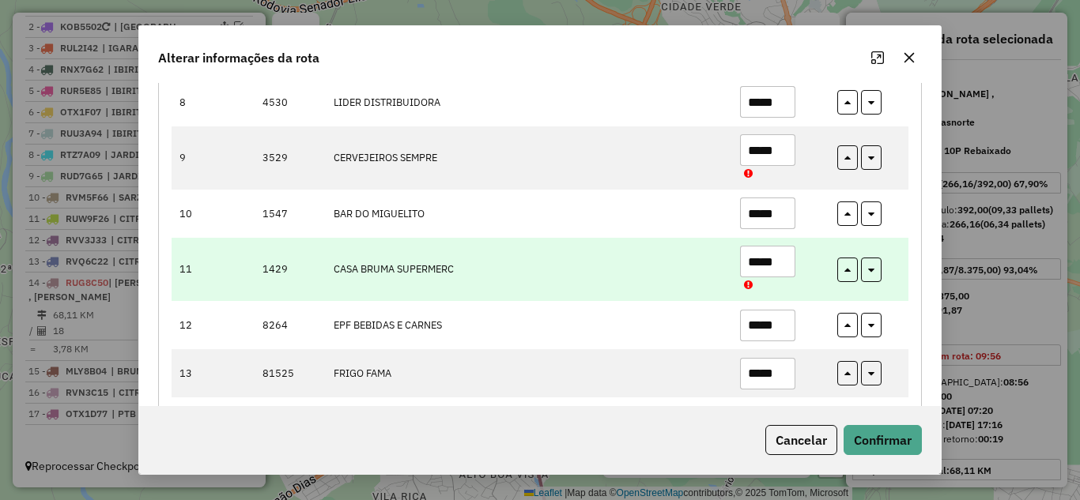
click at [783, 264] on input "*****" at bounding box center [767, 262] width 55 height 32
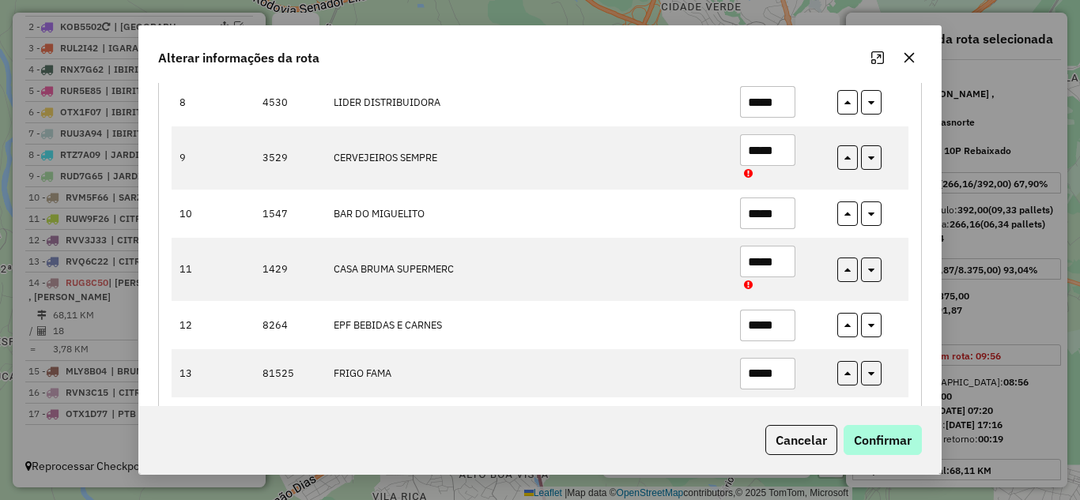
type input "*****"
click at [913, 440] on button "Confirmar" at bounding box center [882, 440] width 78 height 30
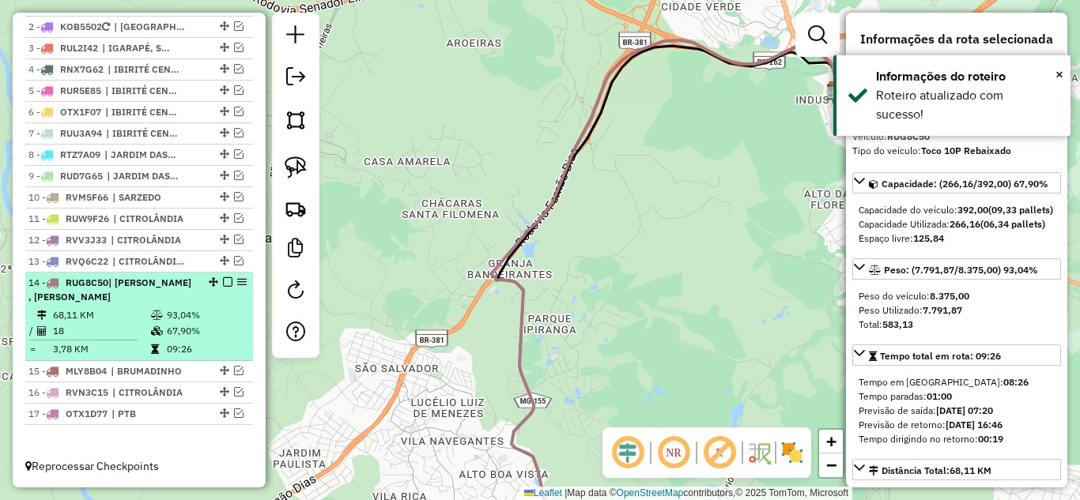
click at [223, 285] on em at bounding box center [227, 281] width 9 height 9
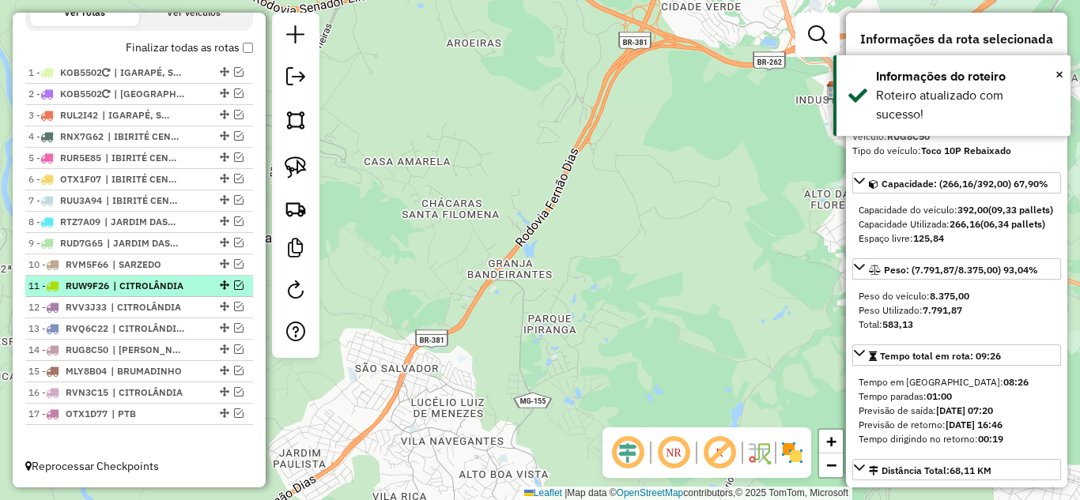
scroll to position [562, 0]
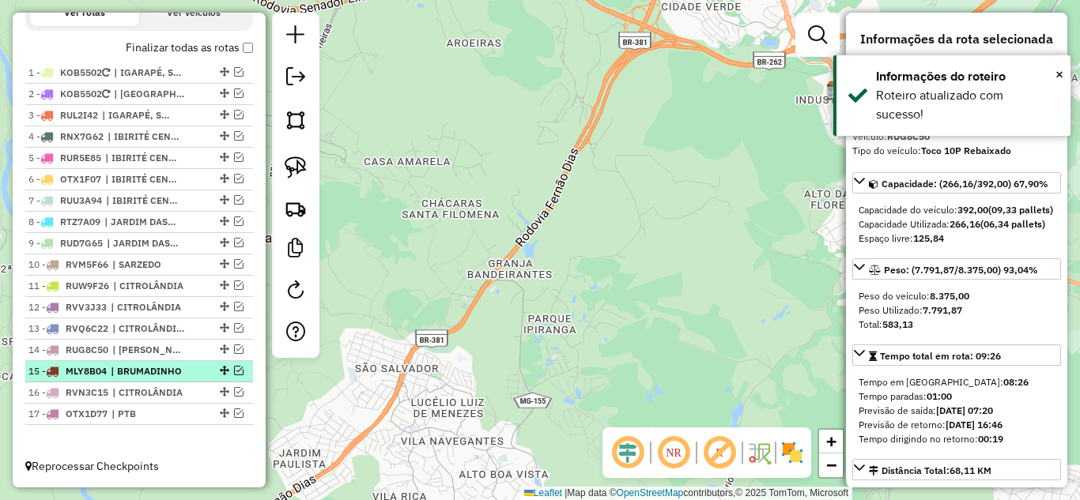
click at [234, 372] on em at bounding box center [238, 370] width 9 height 9
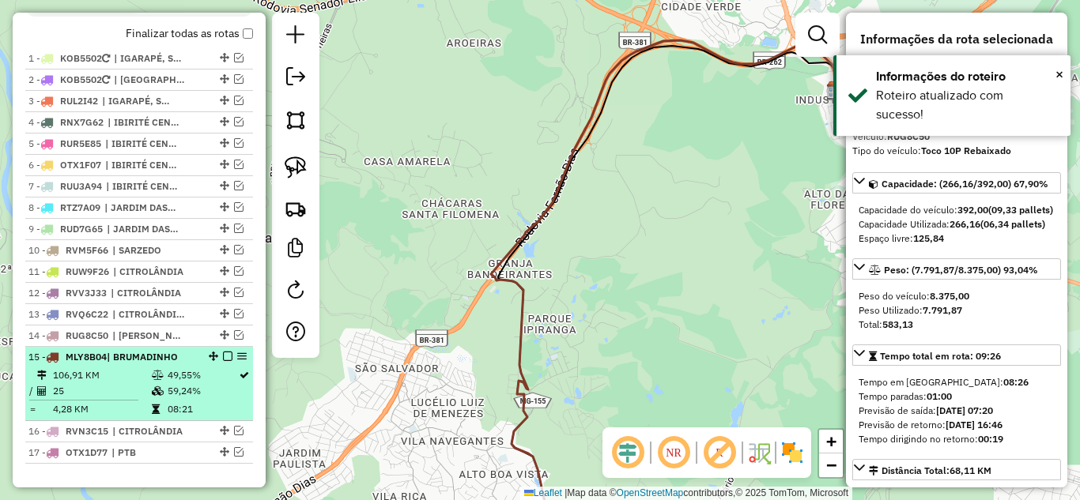
scroll to position [615, 0]
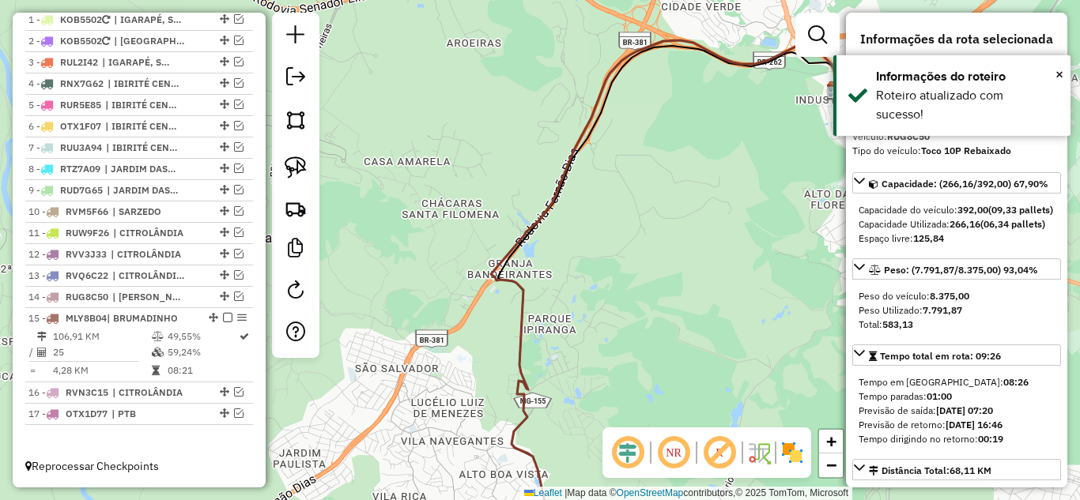
click at [515, 277] on icon at bounding box center [664, 293] width 347 height 516
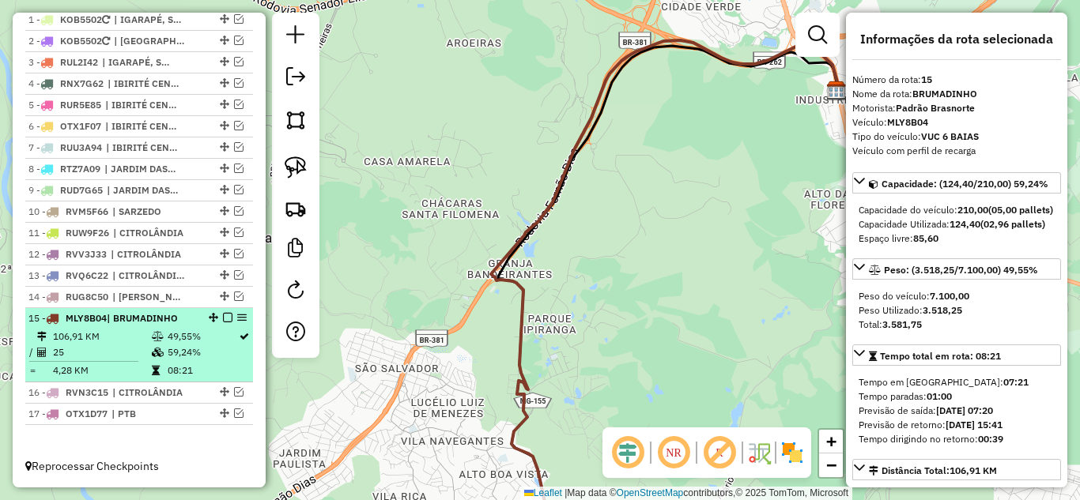
click at [223, 317] on em at bounding box center [227, 317] width 9 height 9
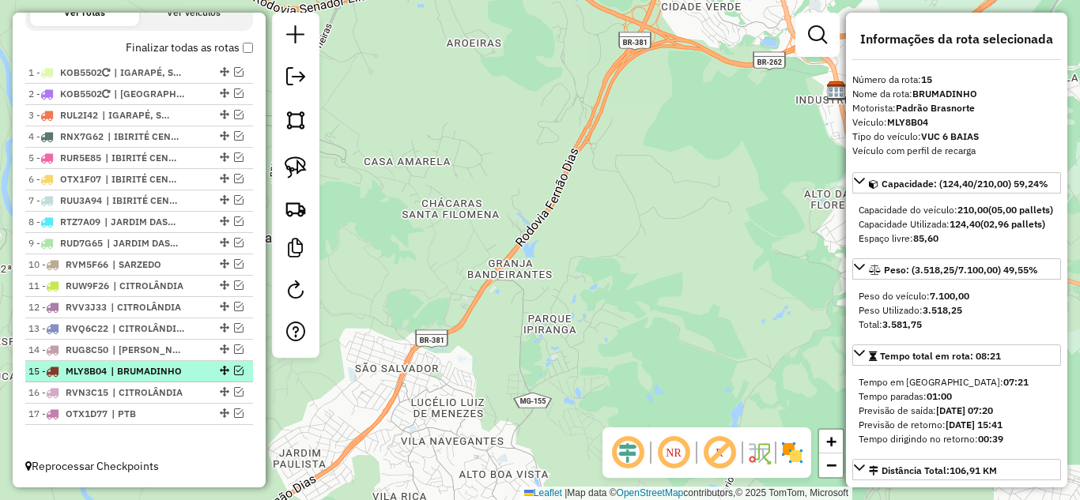
click at [235, 371] on em at bounding box center [238, 370] width 9 height 9
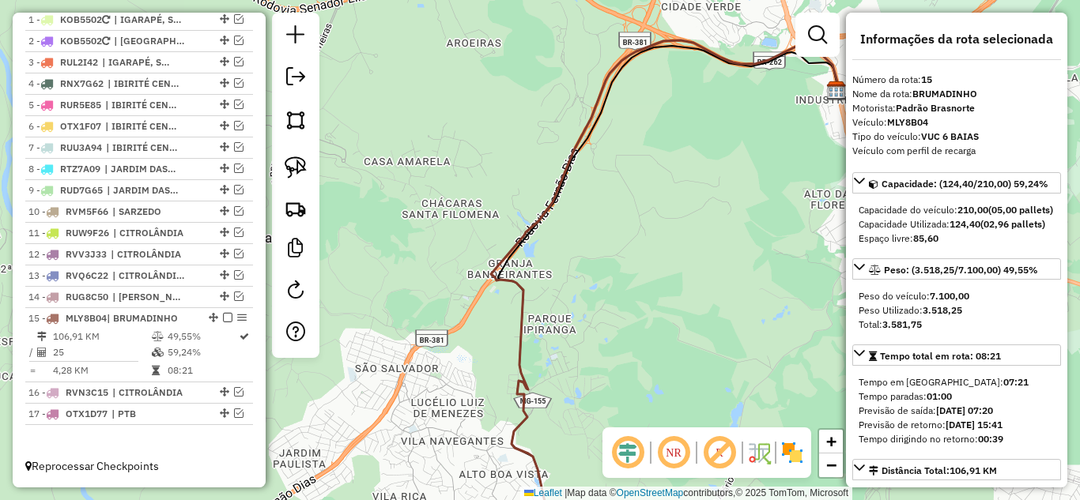
click at [526, 232] on icon at bounding box center [664, 293] width 347 height 516
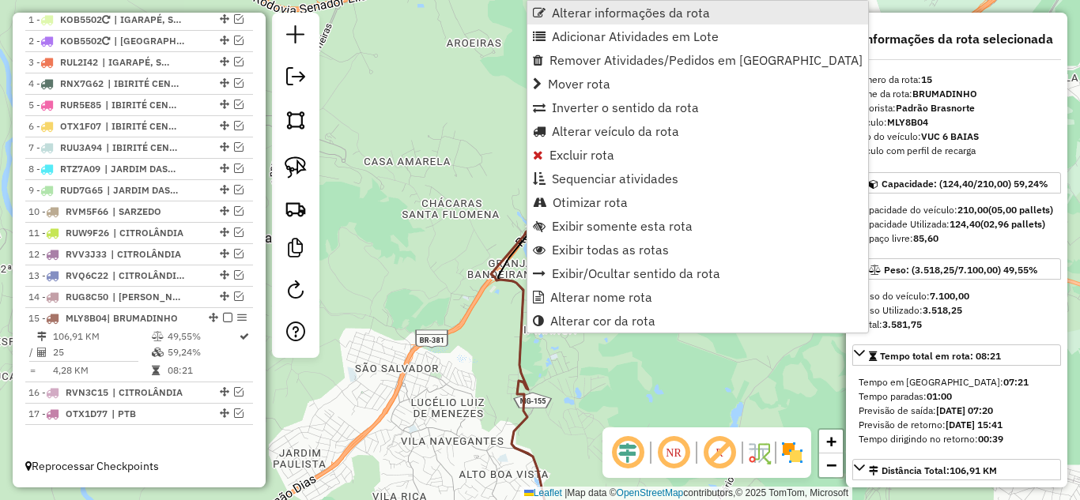
click at [617, 13] on span "Alterar informações da rota" at bounding box center [631, 12] width 158 height 13
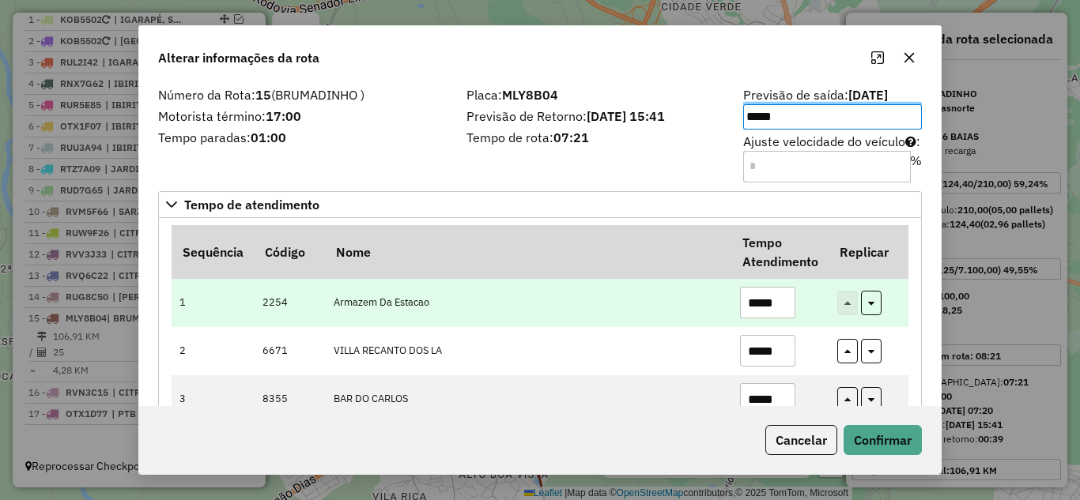
click at [786, 306] on input "*****" at bounding box center [767, 303] width 55 height 32
type input "*"
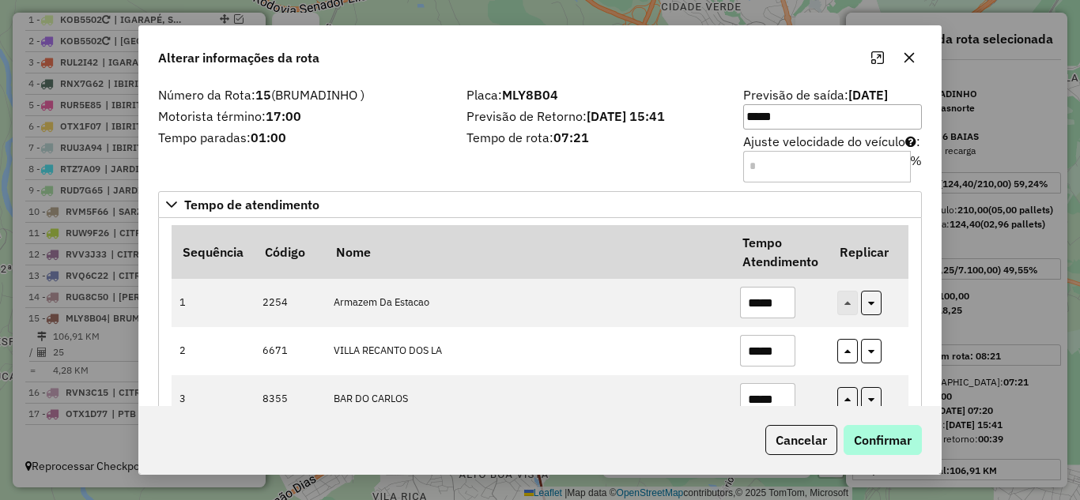
type input "*****"
click at [887, 447] on button "Confirmar" at bounding box center [882, 440] width 78 height 30
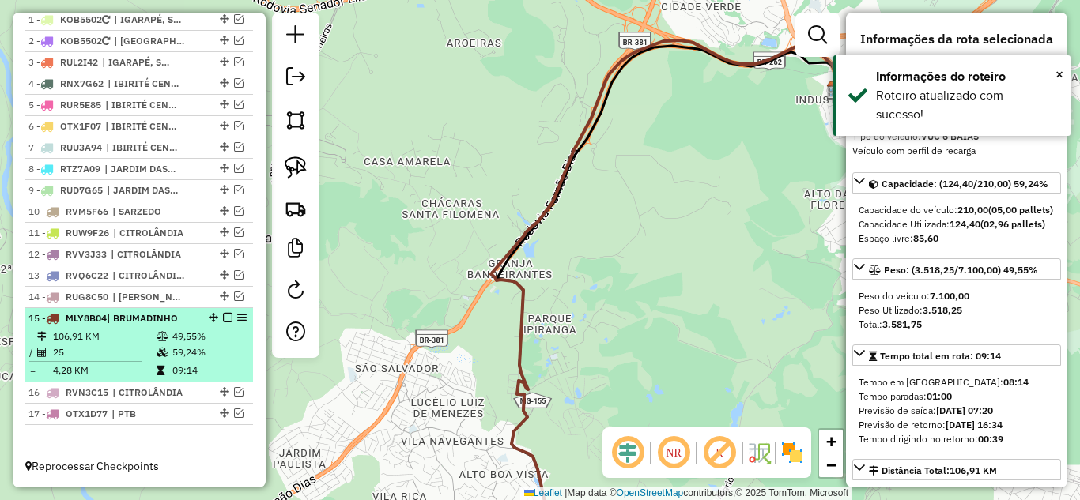
click at [225, 319] on em at bounding box center [227, 317] width 9 height 9
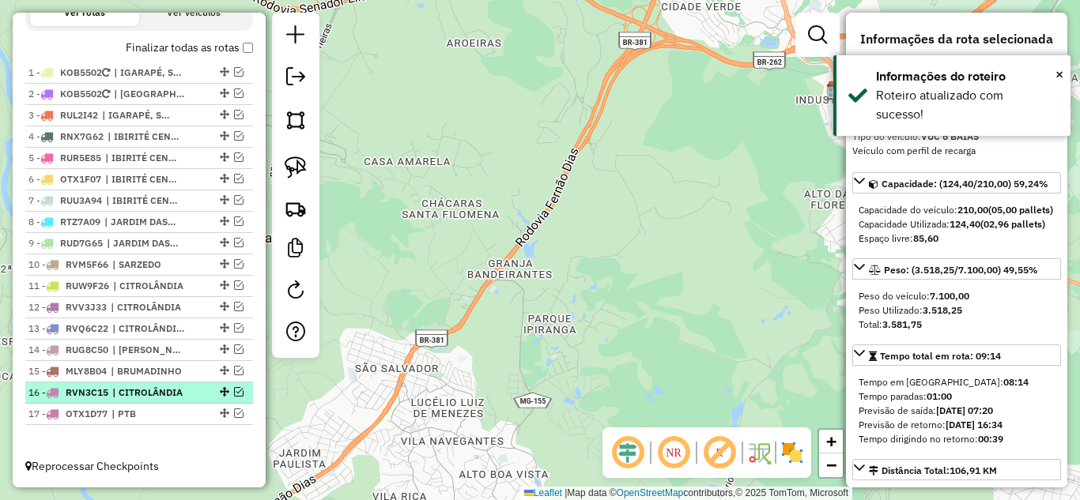
click at [234, 390] on em at bounding box center [238, 391] width 9 height 9
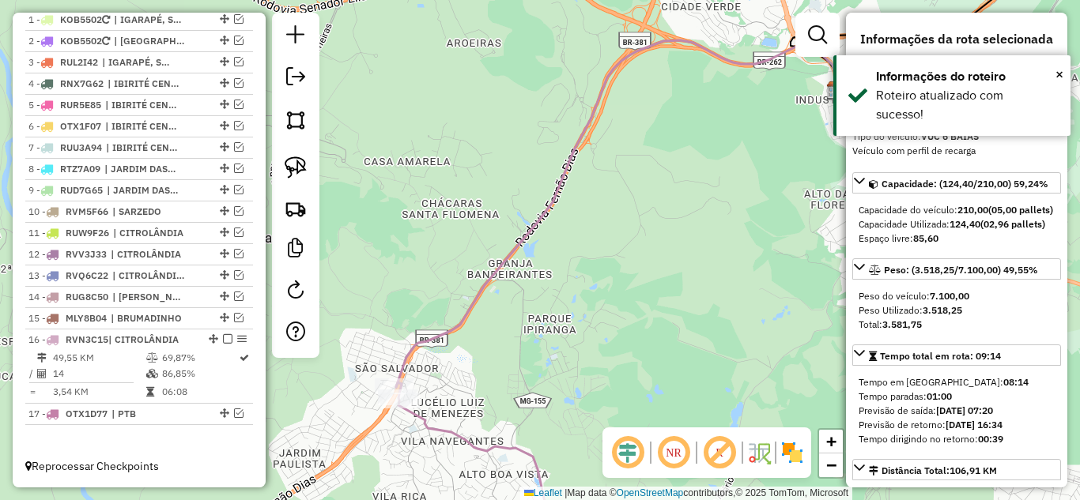
click at [443, 331] on icon at bounding box center [617, 211] width 442 height 352
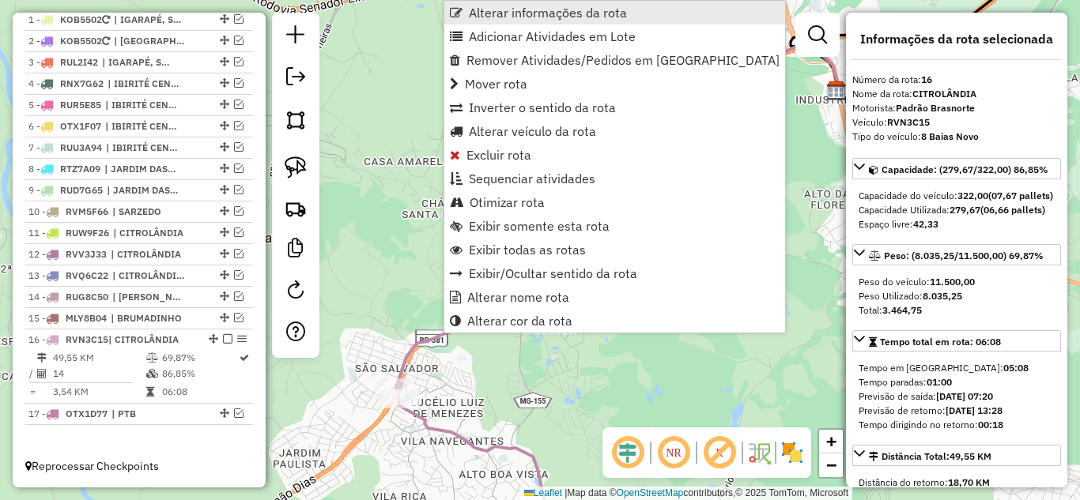
click at [512, 14] on span "Alterar informações da rota" at bounding box center [548, 12] width 158 height 13
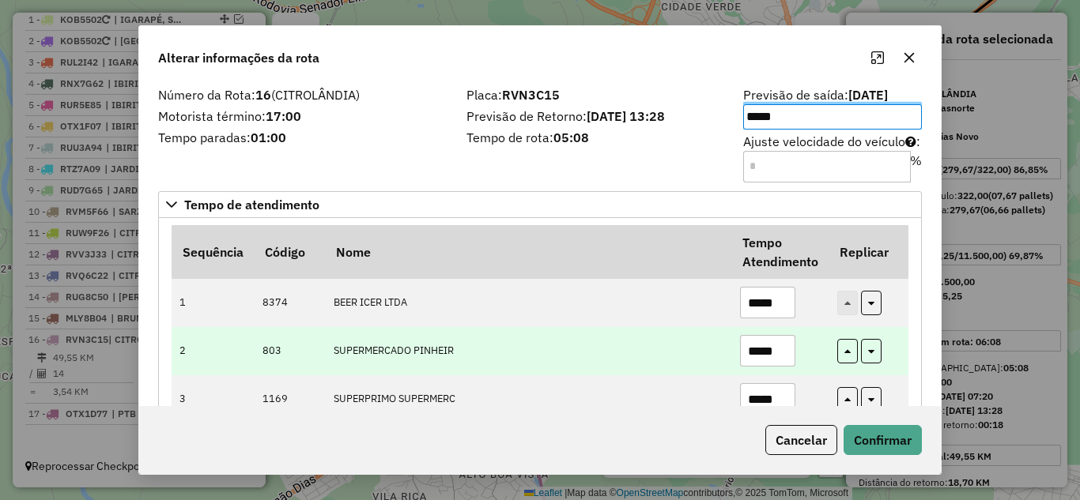
scroll to position [79, 0]
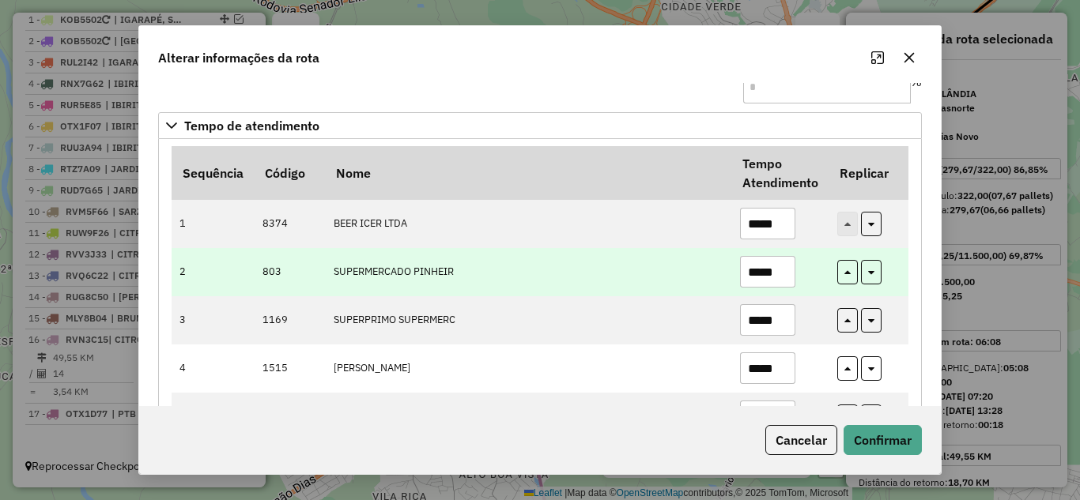
click at [783, 283] on input "*****" at bounding box center [767, 272] width 55 height 32
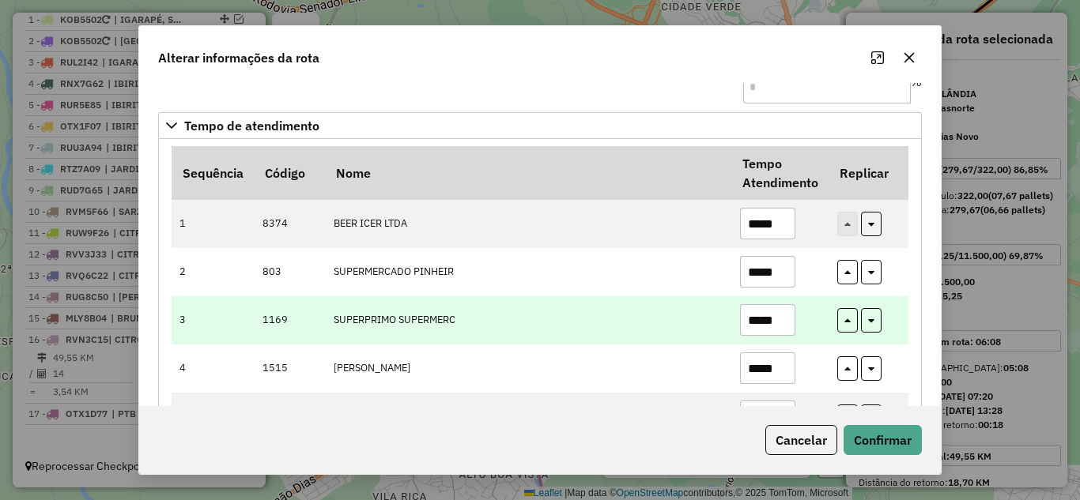
type input "*****"
click at [786, 325] on input "*****" at bounding box center [767, 320] width 55 height 32
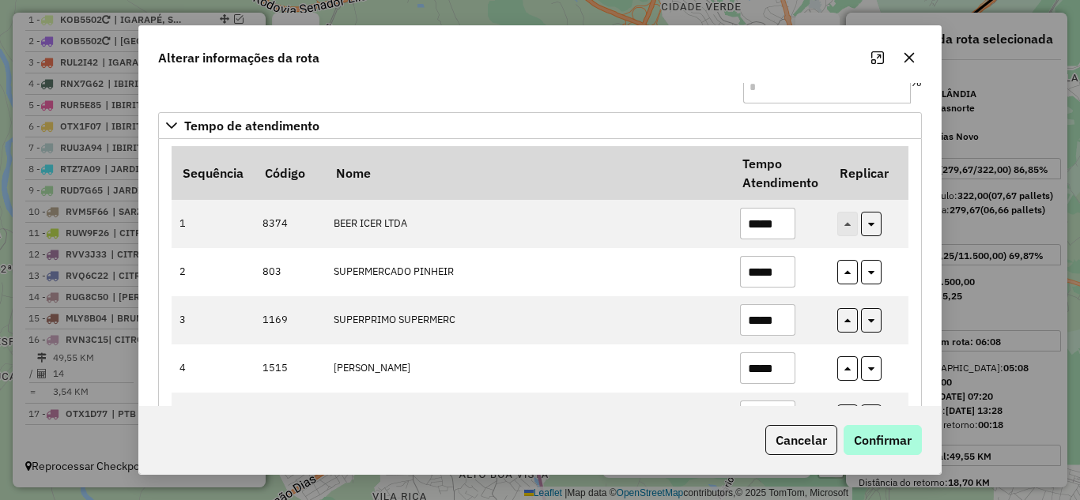
type input "*****"
click at [884, 444] on button "Confirmar" at bounding box center [882, 440] width 78 height 30
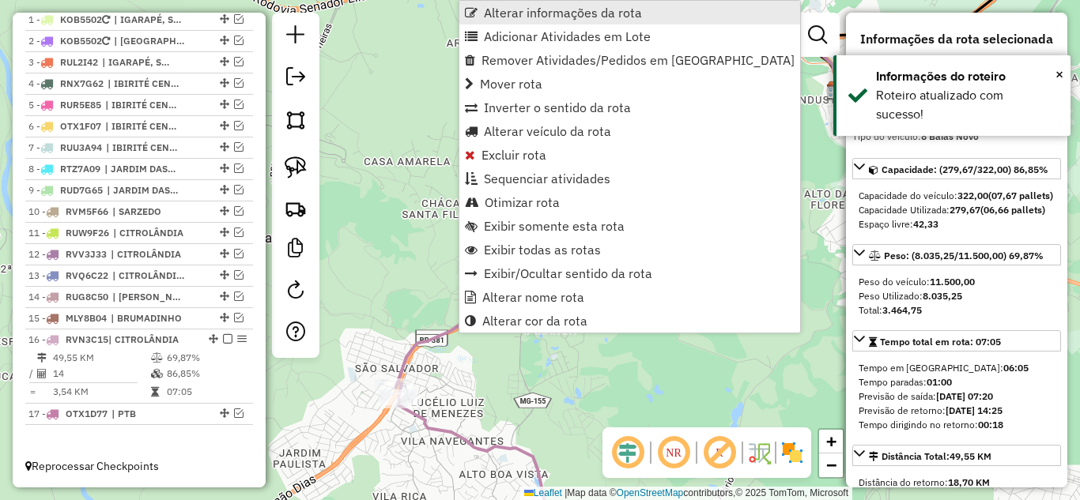
click at [531, 12] on span "Alterar informações da rota" at bounding box center [563, 12] width 158 height 13
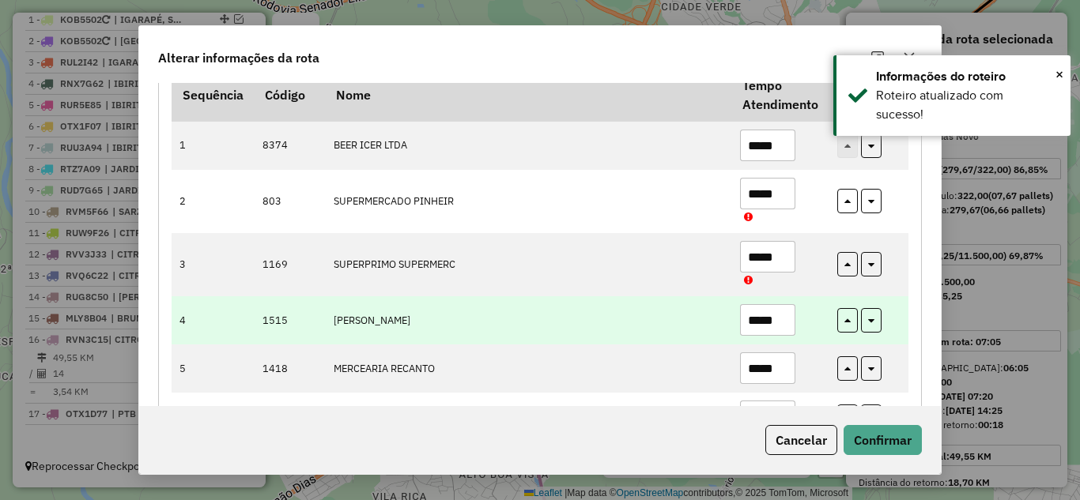
scroll to position [158, 0]
click at [782, 315] on input "*****" at bounding box center [767, 319] width 55 height 32
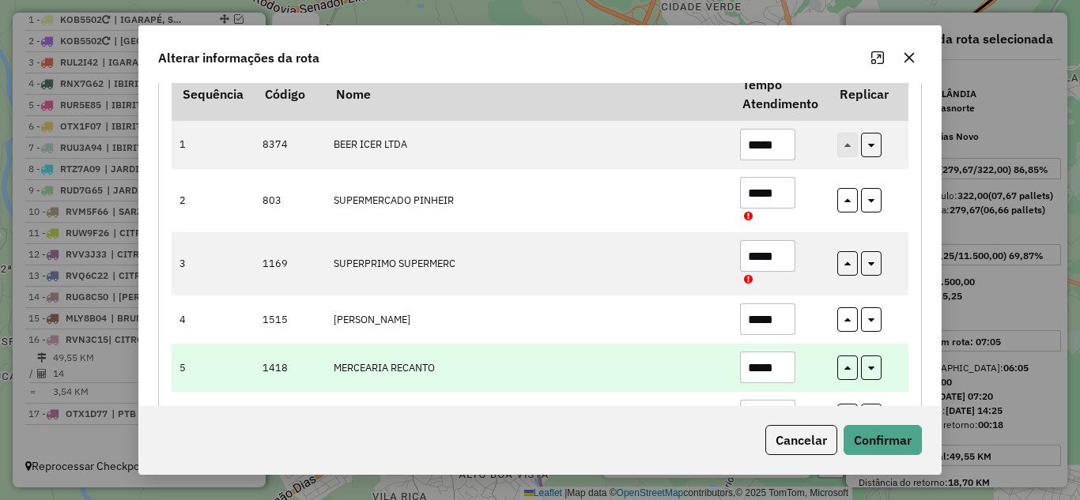
type input "*****"
click at [781, 362] on input "*****" at bounding box center [767, 368] width 55 height 32
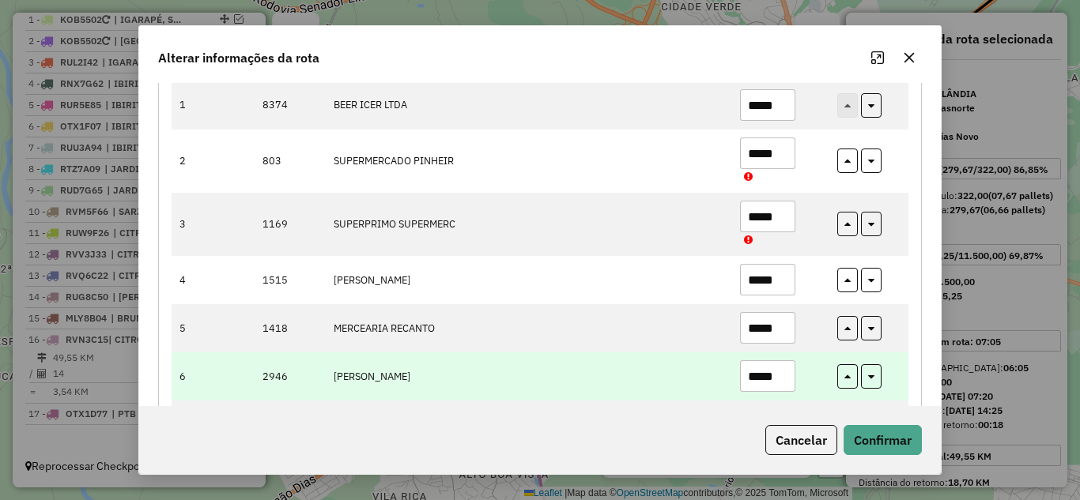
scroll to position [237, 0]
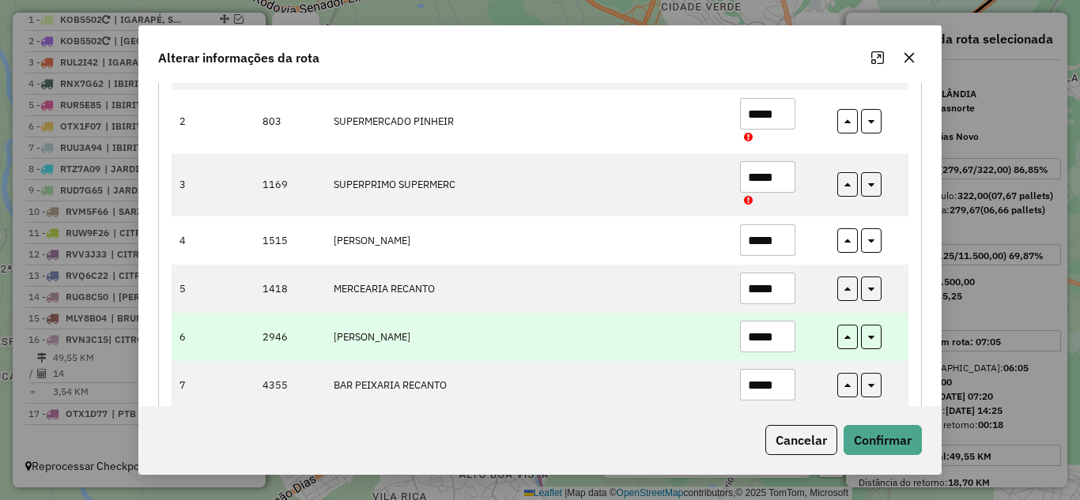
type input "*****"
click at [779, 335] on input "*****" at bounding box center [767, 337] width 55 height 32
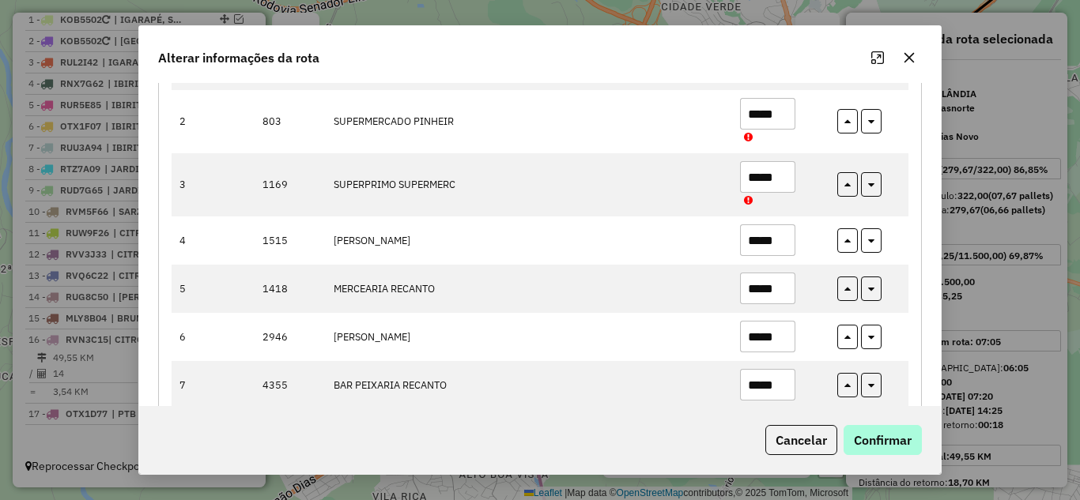
type input "*****"
click at [918, 447] on button "Confirmar" at bounding box center [882, 440] width 78 height 30
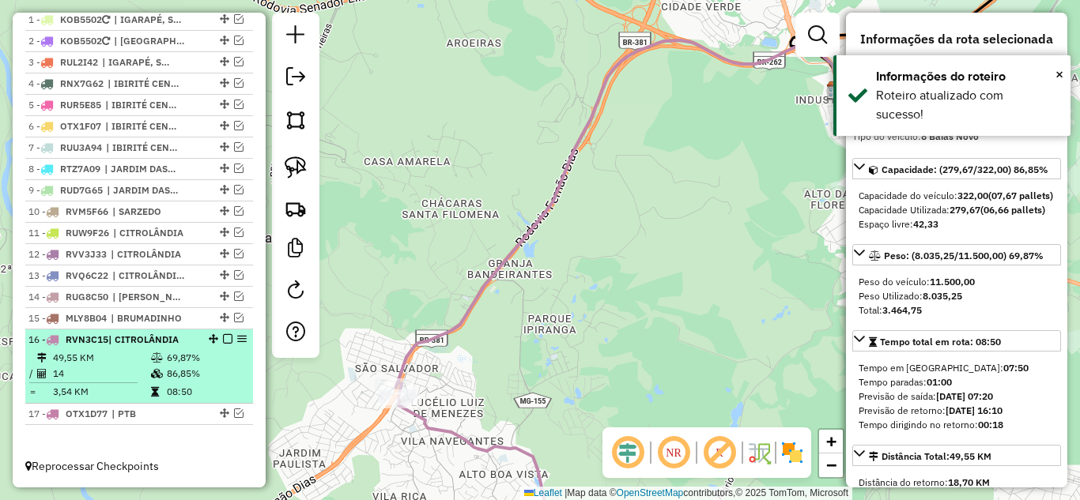
click at [223, 339] on em at bounding box center [227, 338] width 9 height 9
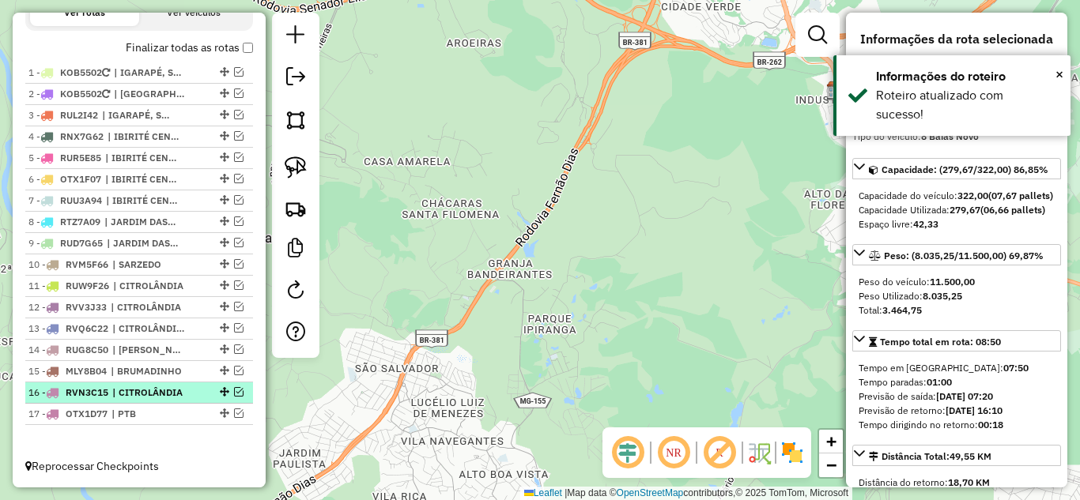
scroll to position [562, 0]
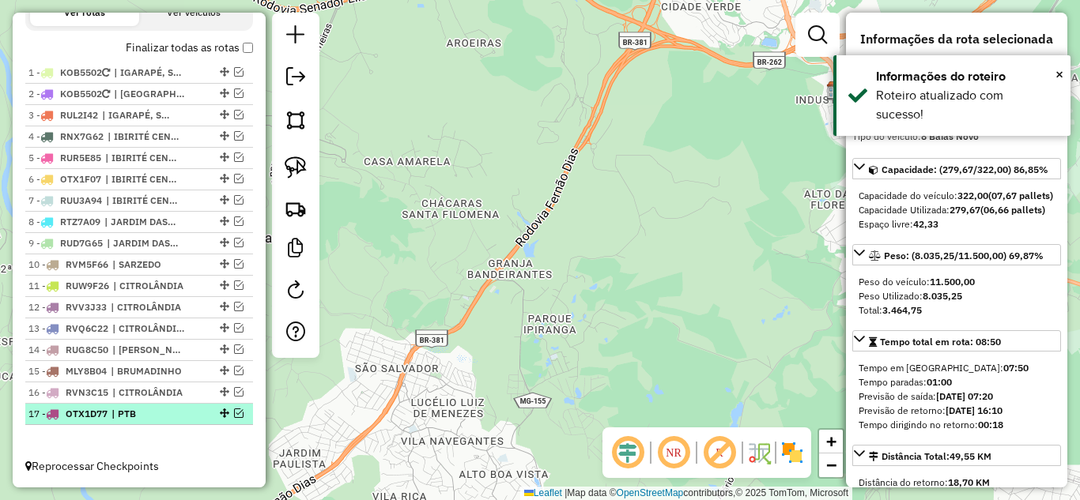
click at [236, 415] on em at bounding box center [238, 413] width 9 height 9
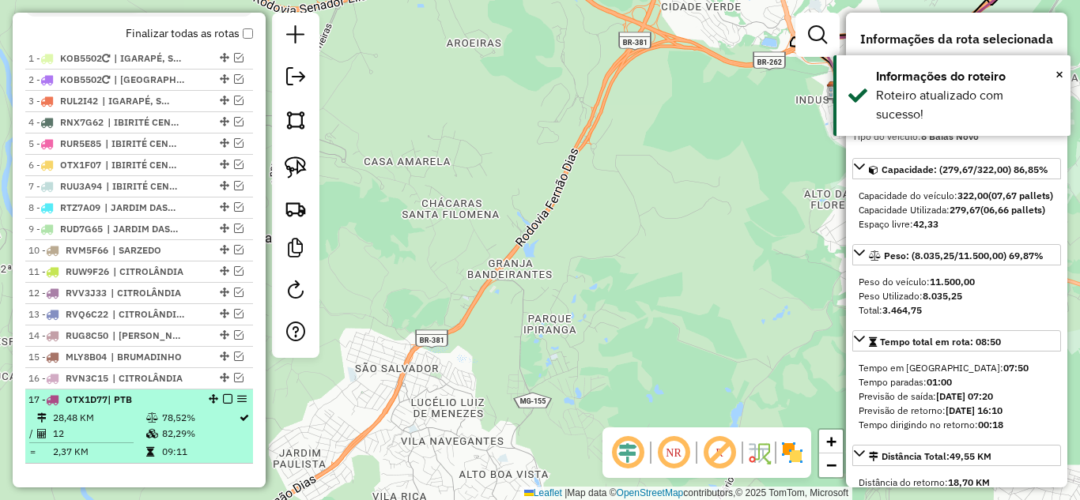
scroll to position [615, 0]
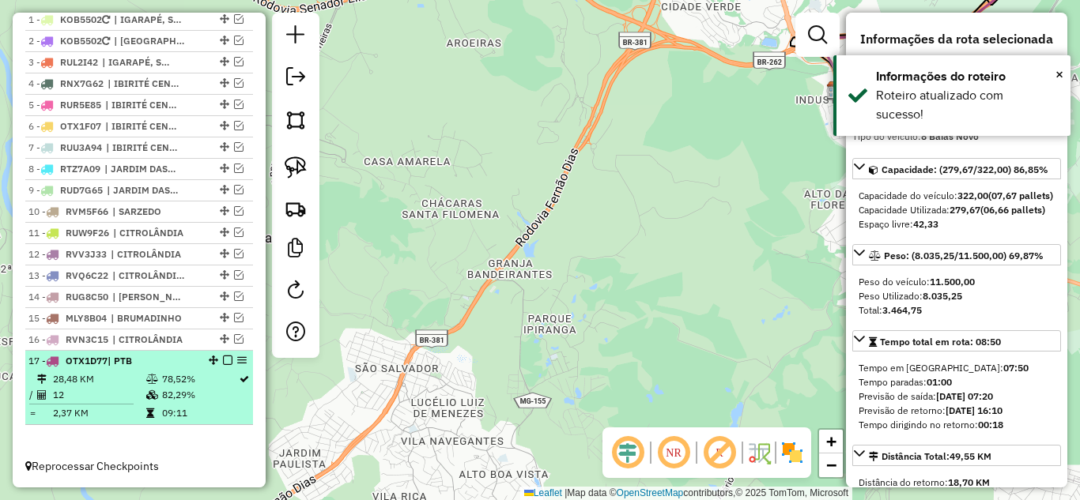
click at [183, 384] on td "78,52%" at bounding box center [199, 379] width 77 height 16
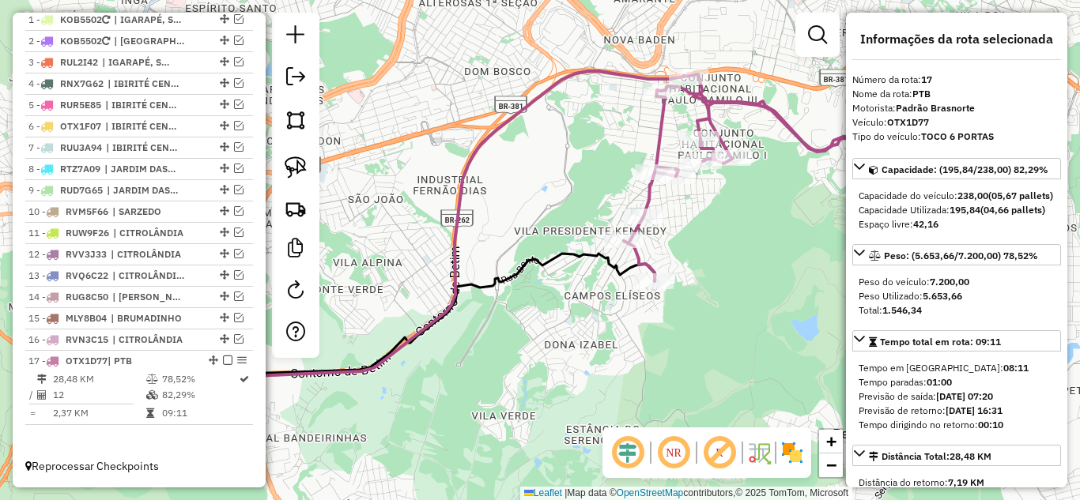
click at [451, 249] on icon at bounding box center [466, 250] width 444 height 358
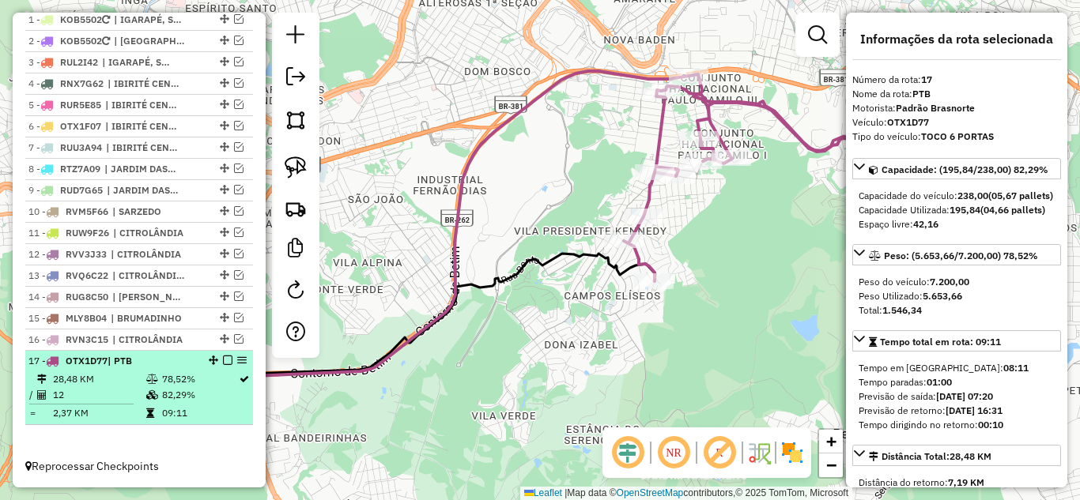
click at [223, 358] on em at bounding box center [227, 360] width 9 height 9
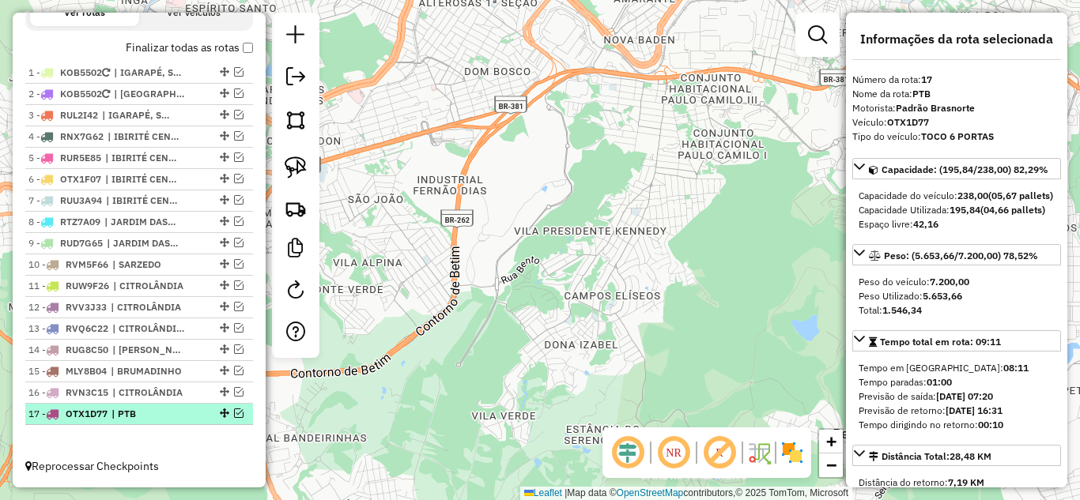
scroll to position [562, 0]
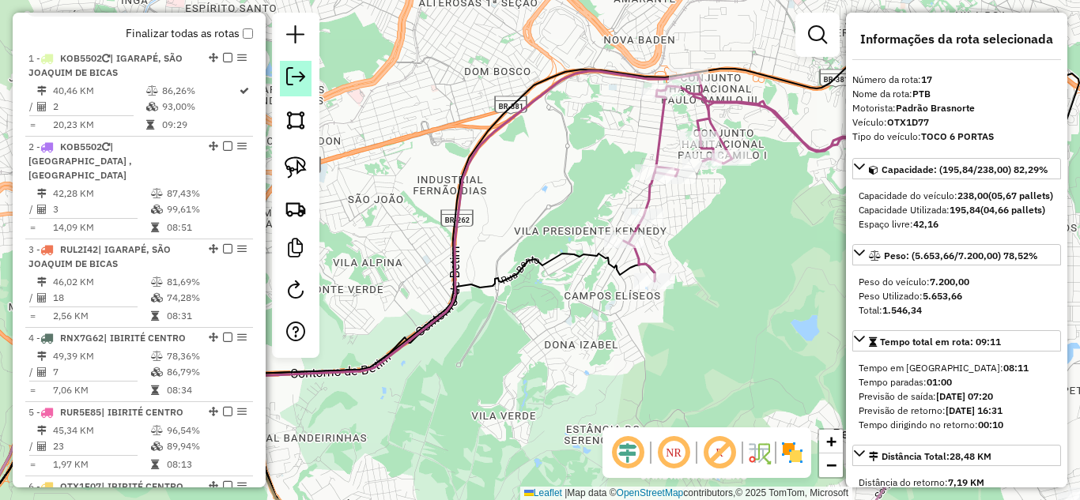
click at [293, 74] on em at bounding box center [295, 76] width 19 height 19
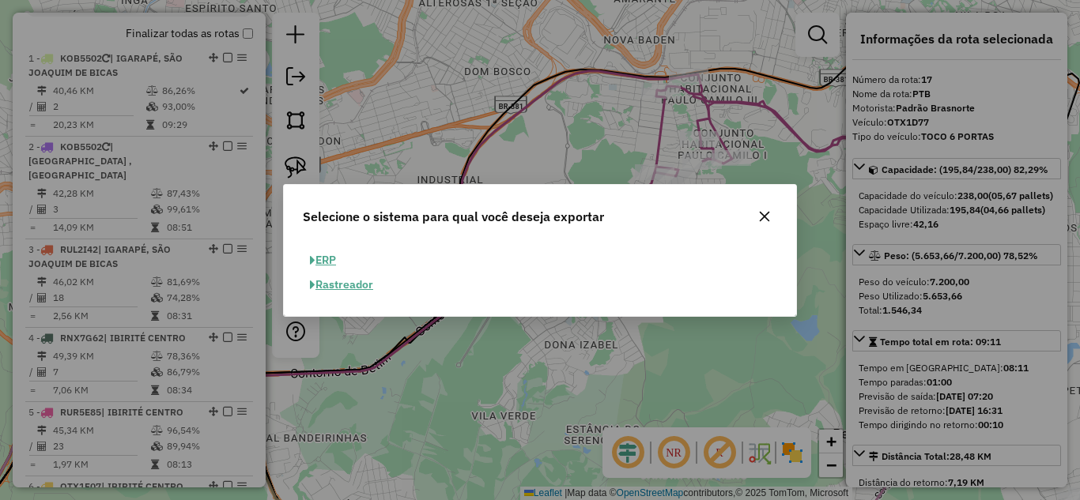
click at [356, 253] on div "ERP Rastreador" at bounding box center [539, 272] width 493 height 49
click at [336, 258] on button "ERP" at bounding box center [323, 260] width 40 height 25
select select "**"
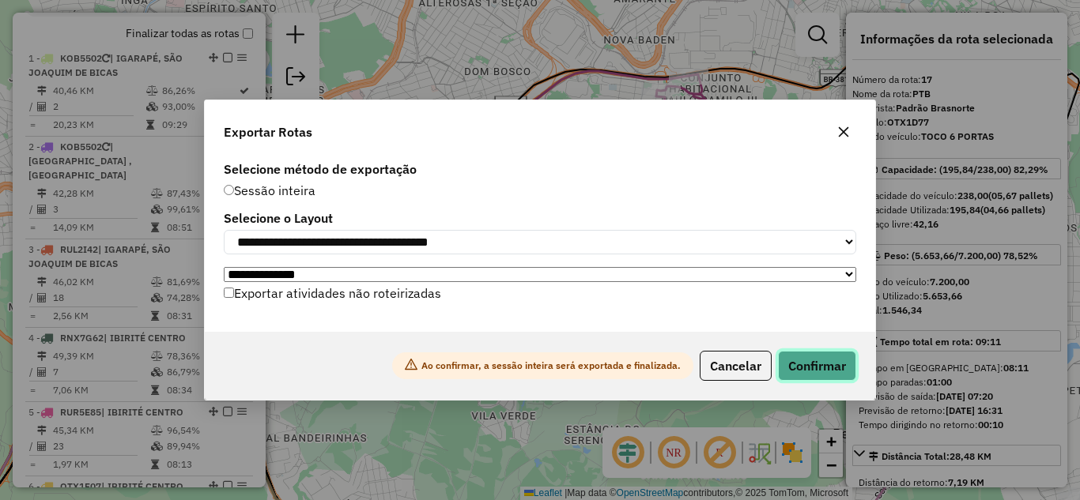
click at [824, 371] on button "Confirmar" at bounding box center [817, 366] width 78 height 30
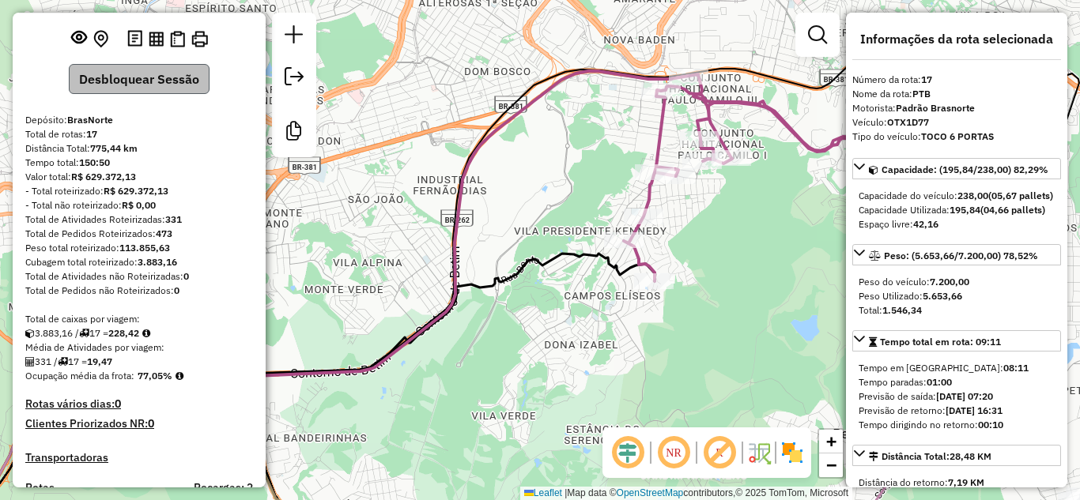
scroll to position [0, 0]
